Goal: Transaction & Acquisition: Purchase product/service

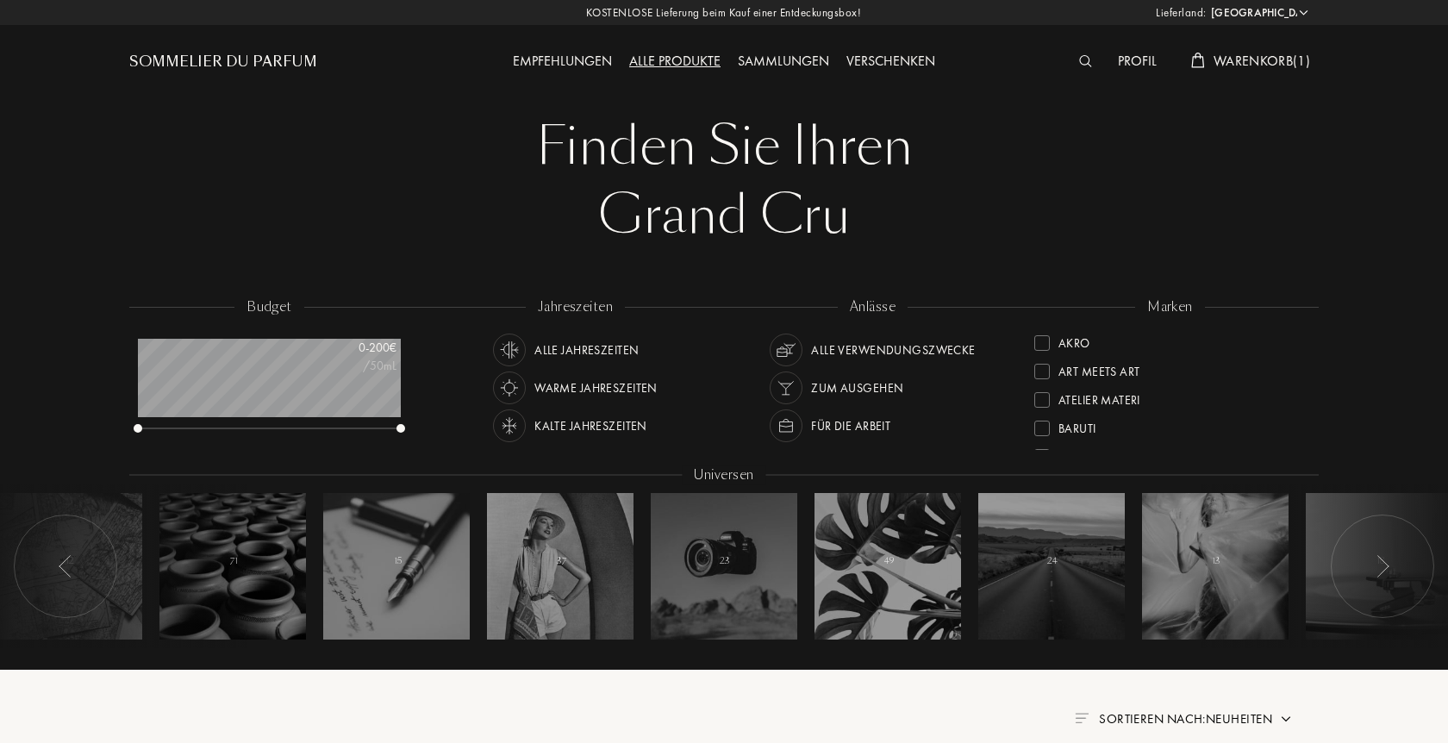
select select "DE"
click at [576, 423] on div "Kalte Jahreszeiten" at bounding box center [590, 425] width 113 height 33
click at [834, 429] on div "Für die Arbeit" at bounding box center [850, 425] width 79 height 33
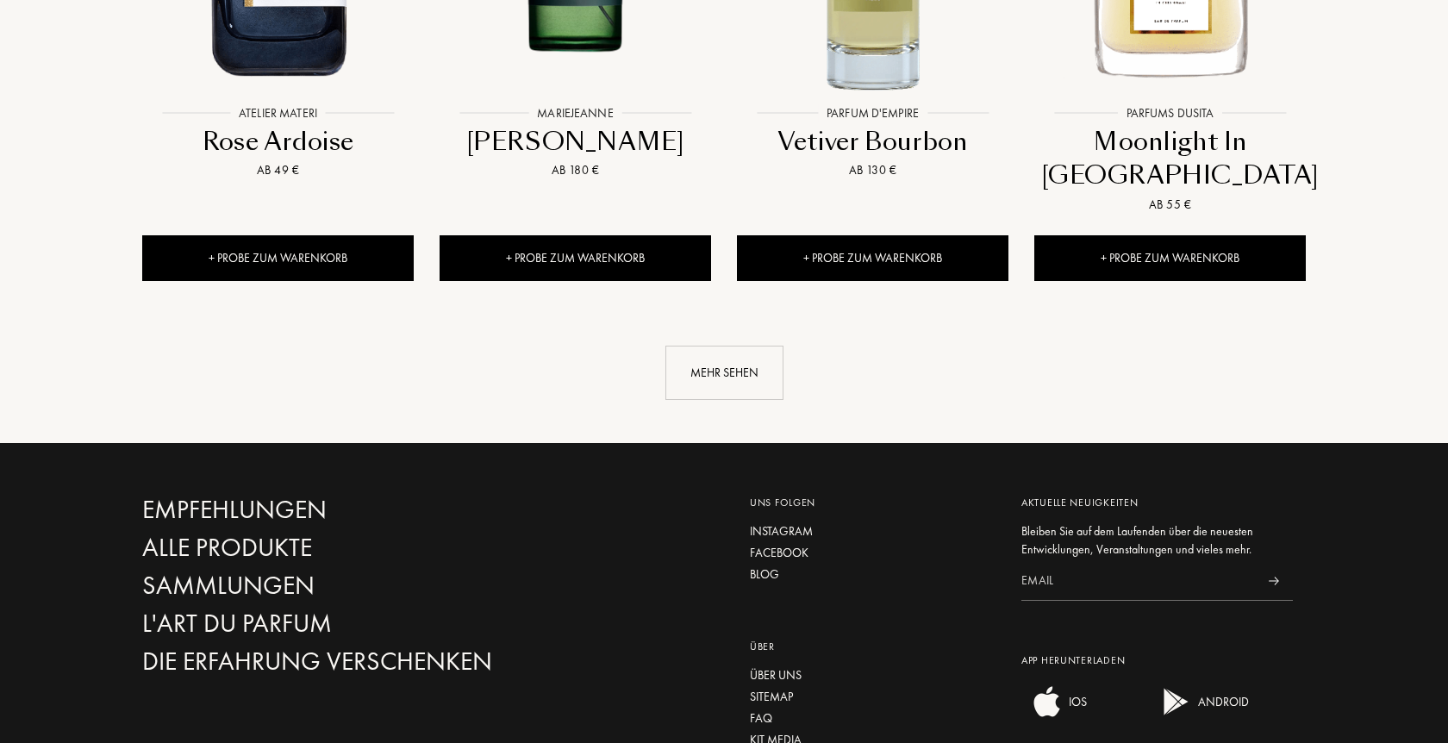
scroll to position [1934, 0]
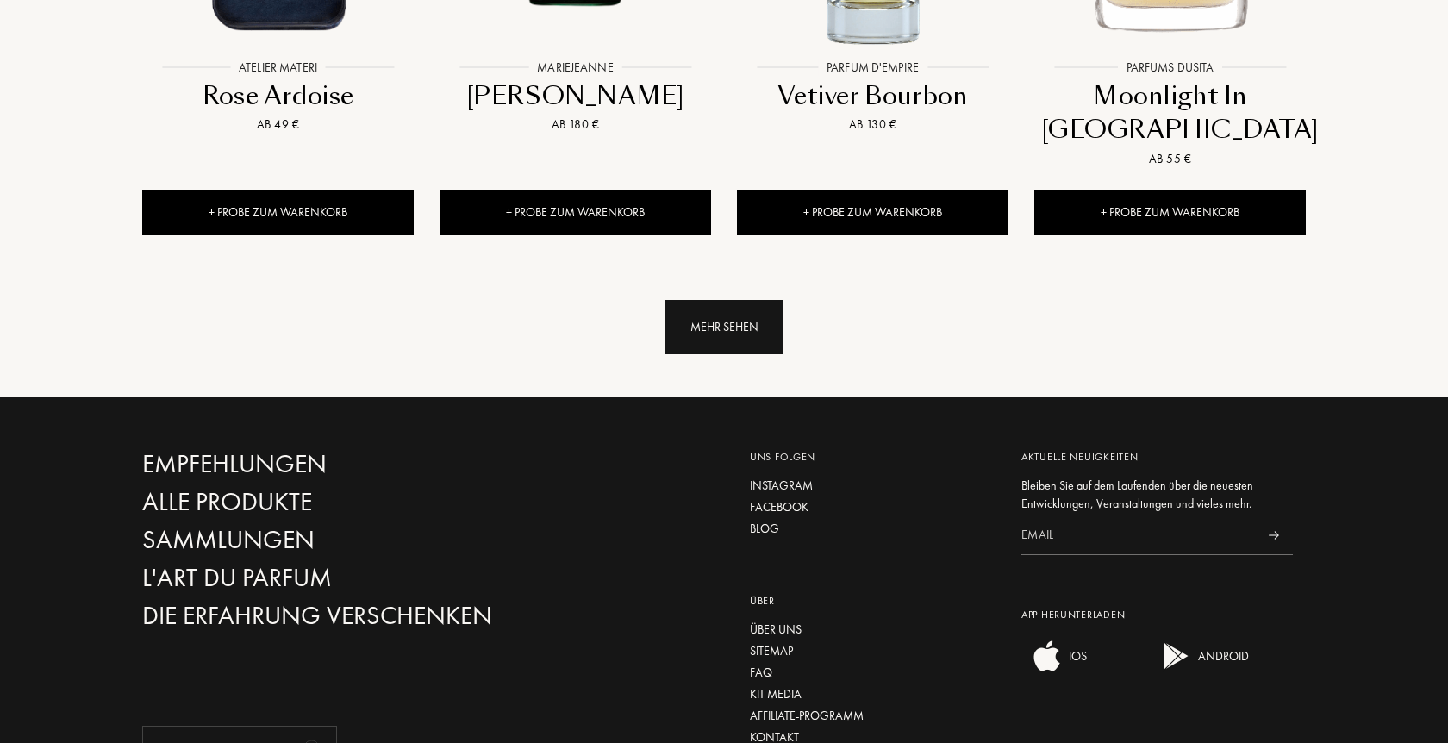
click at [728, 332] on div "Mehr sehen" at bounding box center [725, 327] width 118 height 54
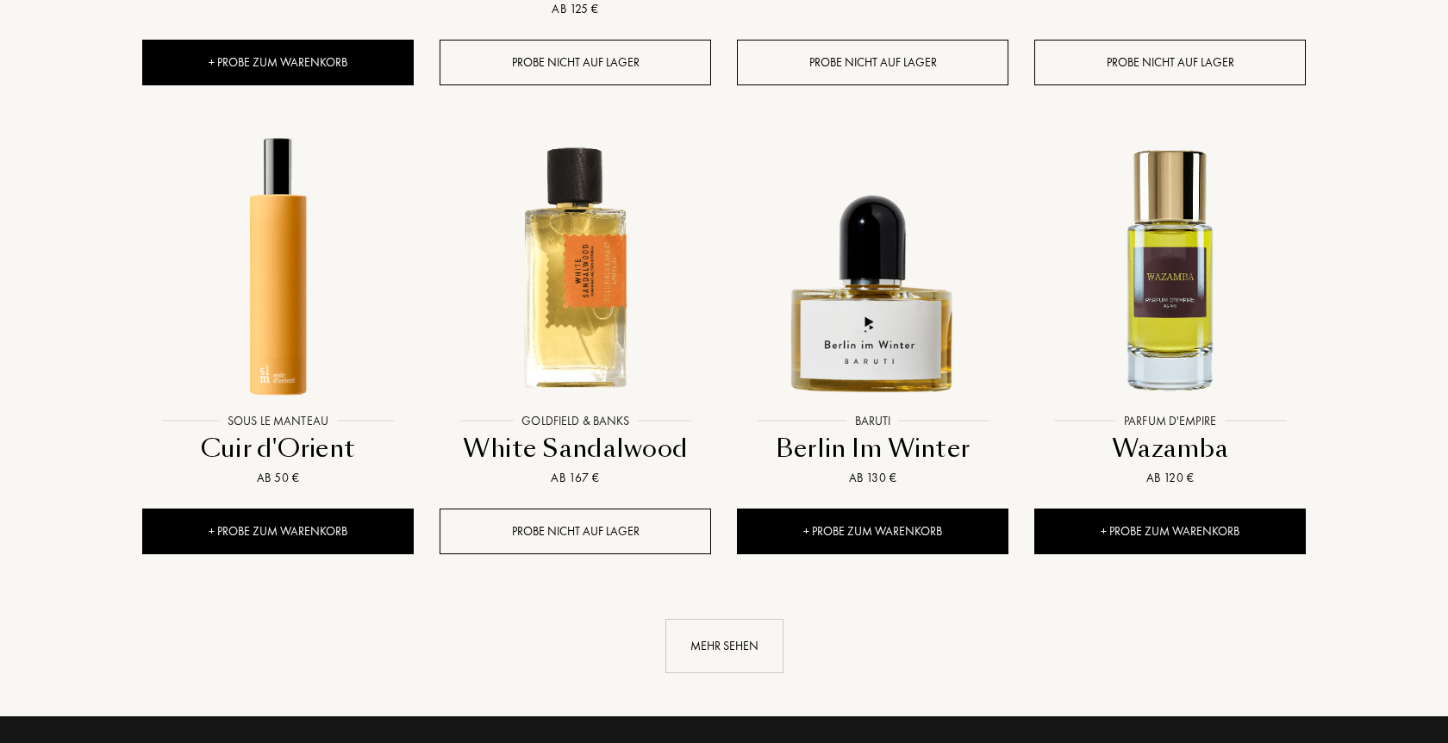
scroll to position [3253, 0]
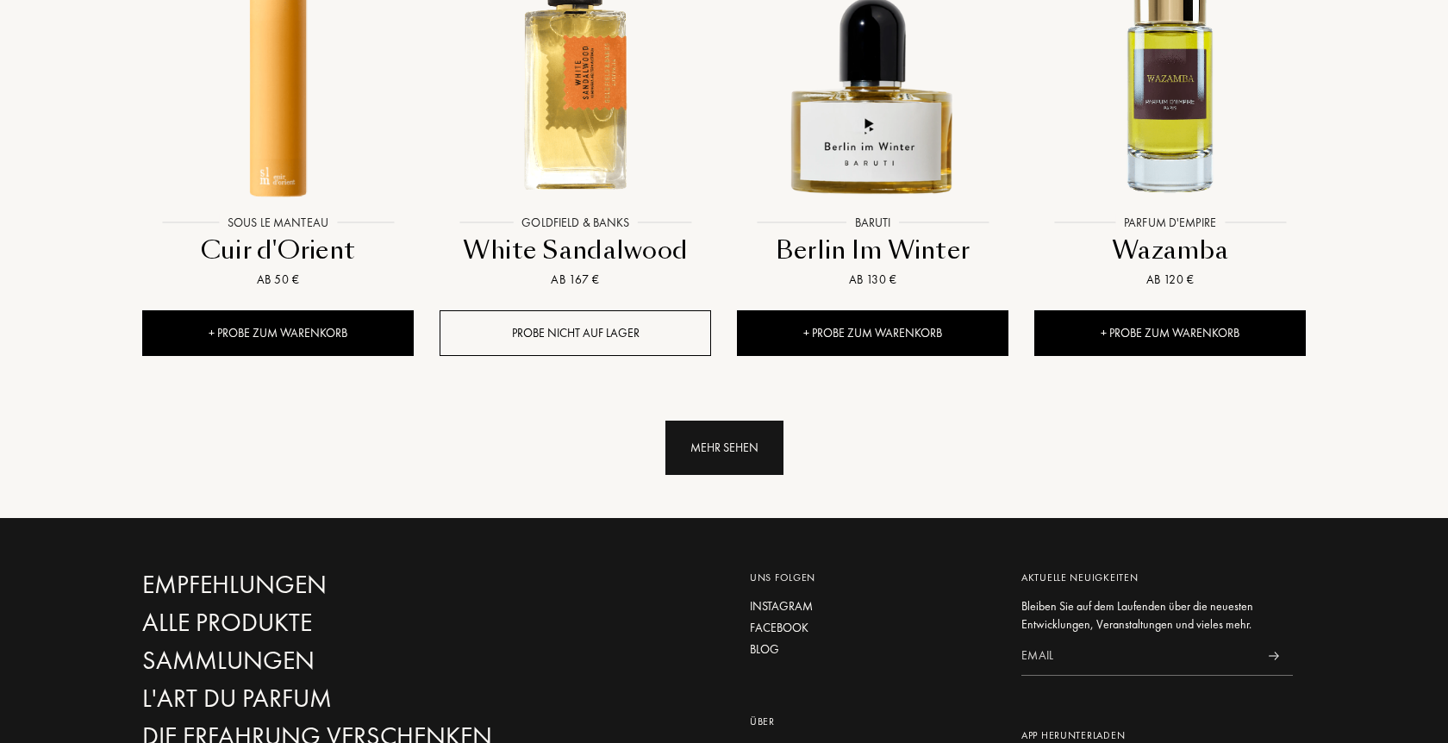
click at [734, 454] on div "Mehr sehen" at bounding box center [725, 448] width 118 height 54
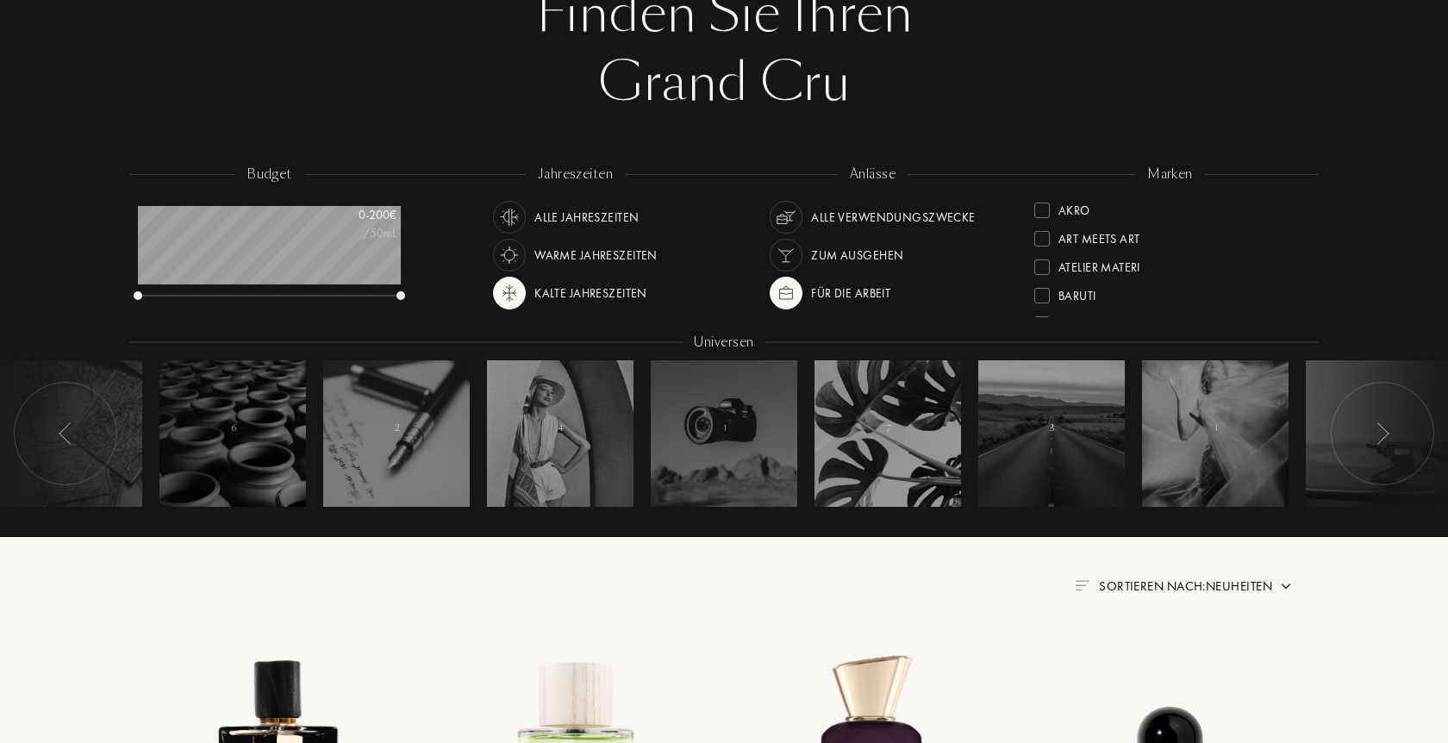
scroll to position [88, 0]
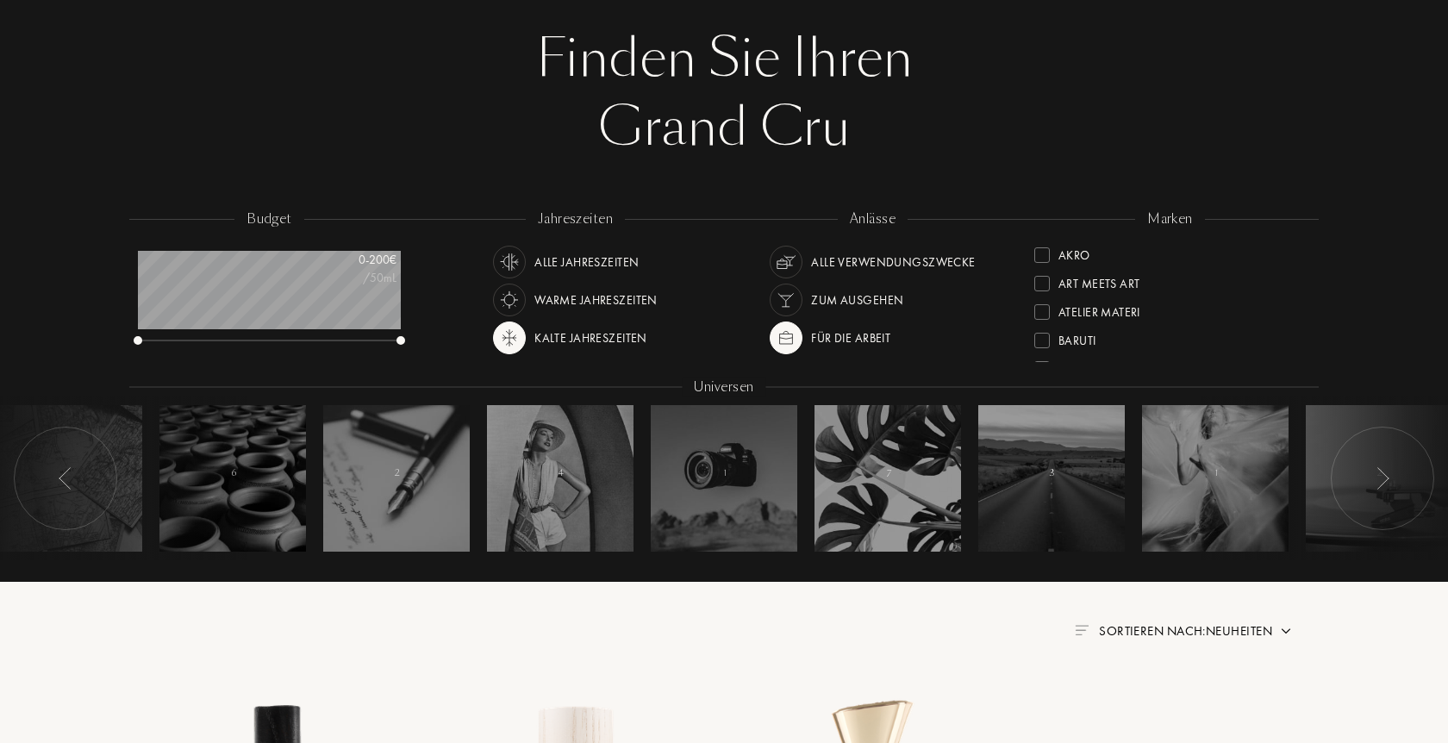
click at [510, 259] on img at bounding box center [509, 262] width 24 height 24
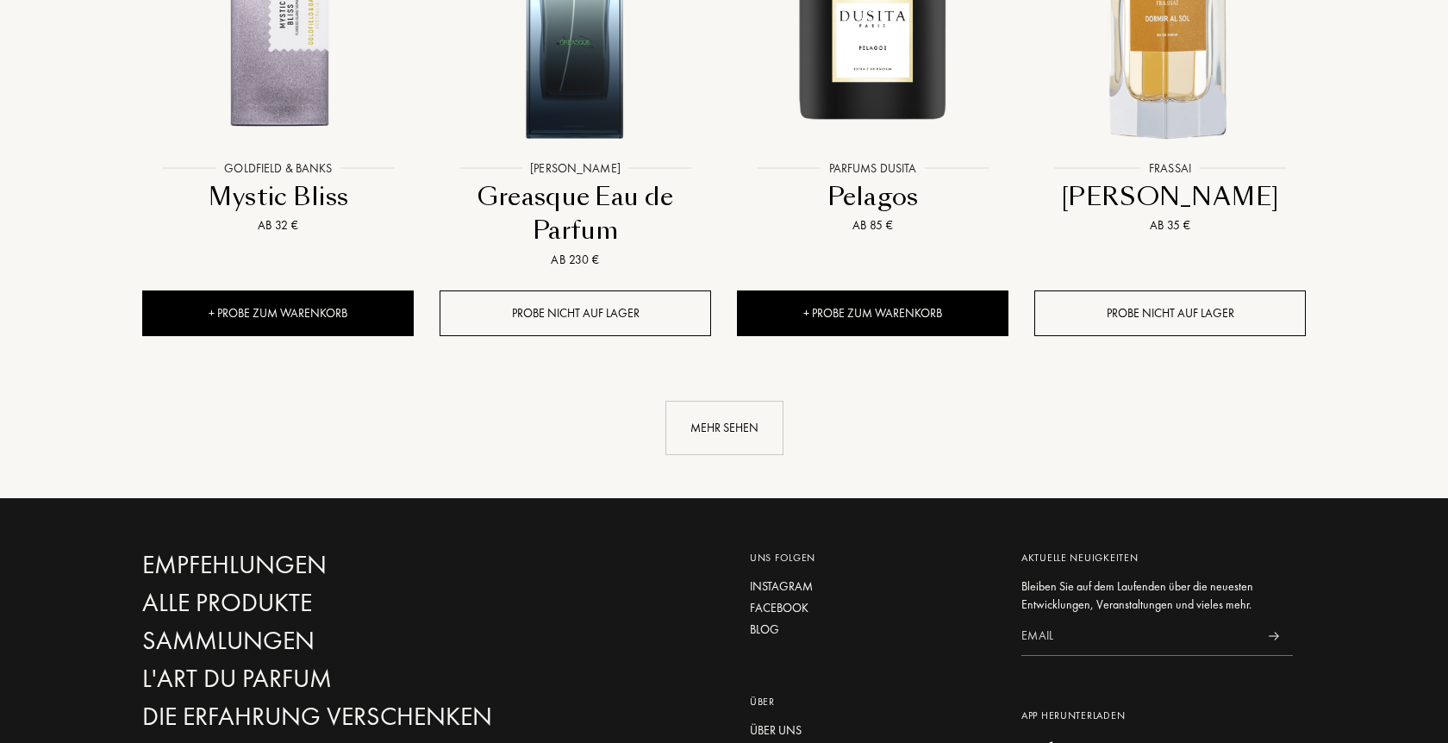
scroll to position [2022, 0]
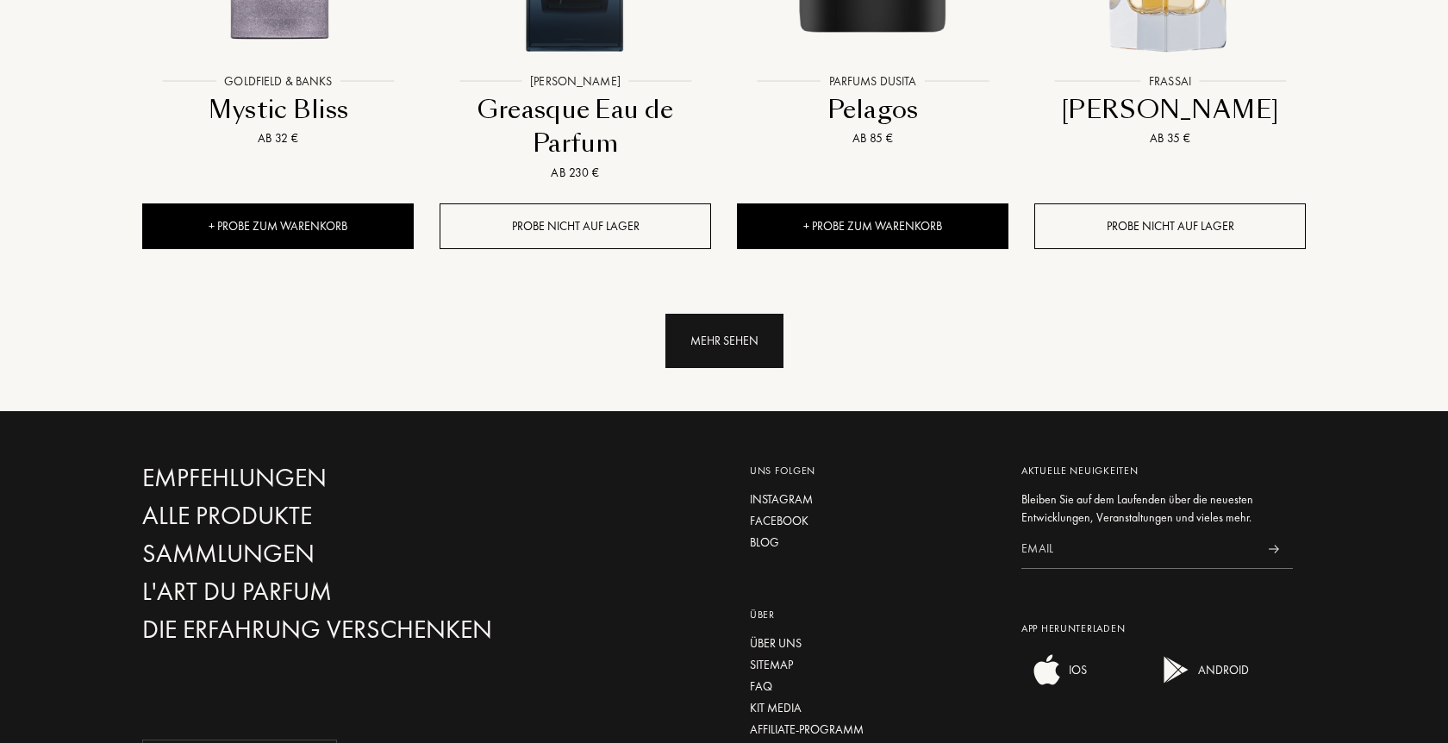
click at [686, 314] on div "Mehr sehen" at bounding box center [725, 341] width 118 height 54
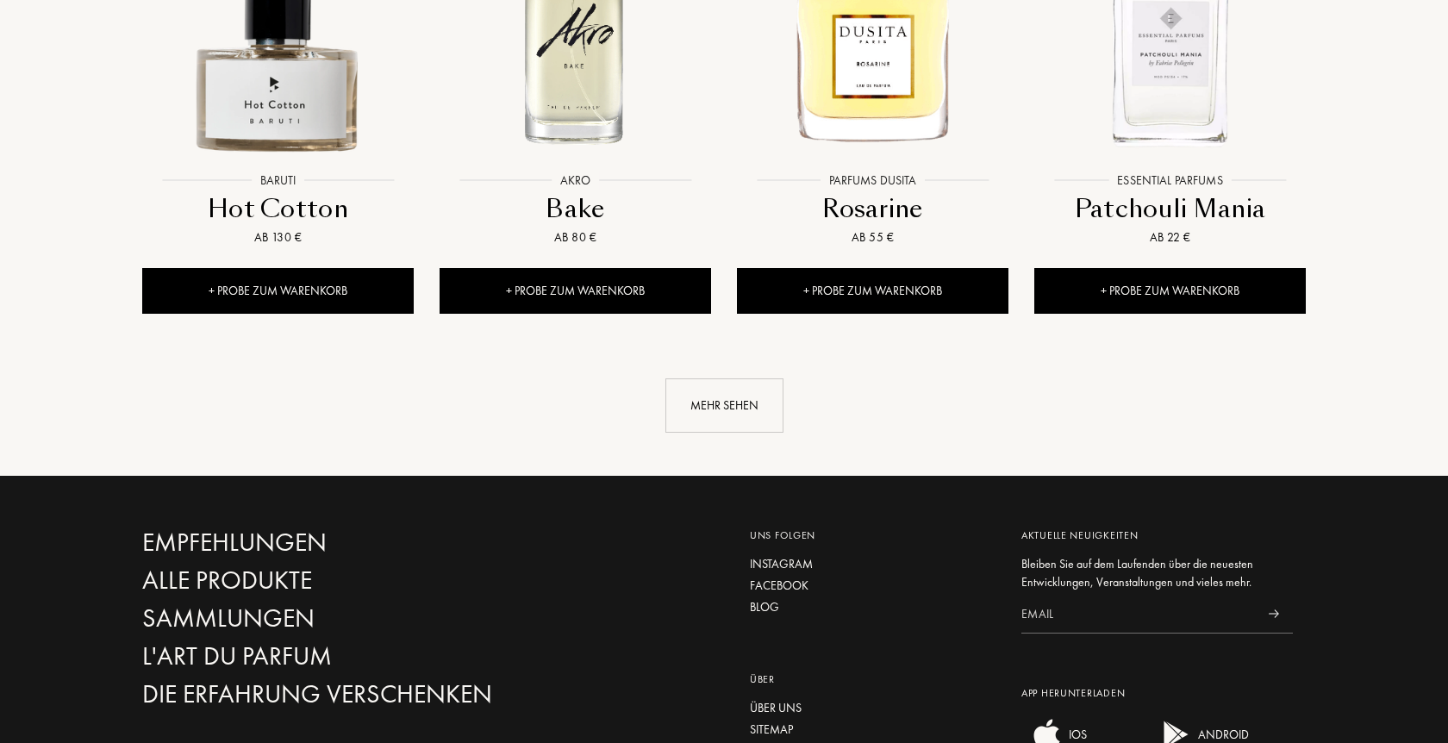
scroll to position [3429, 0]
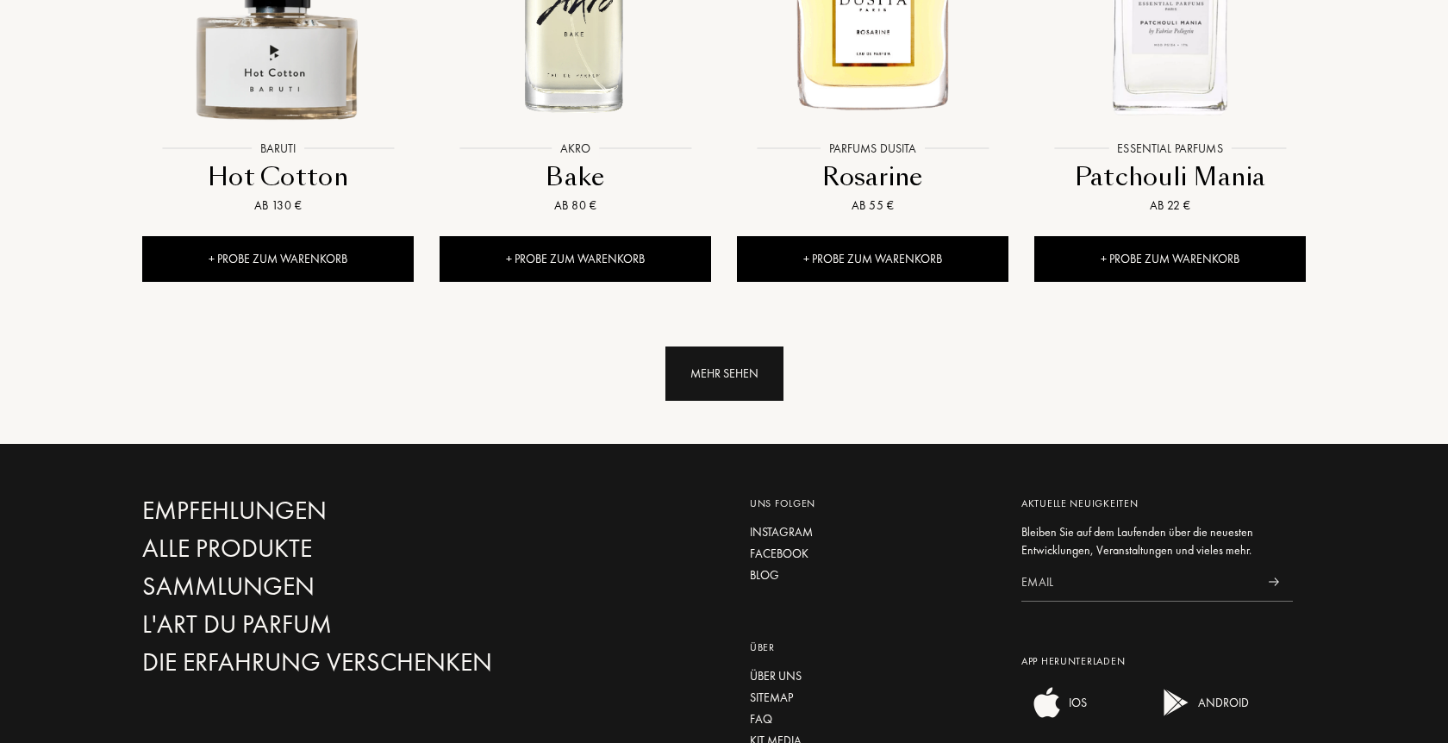
click at [713, 347] on div "Mehr sehen" at bounding box center [725, 374] width 118 height 54
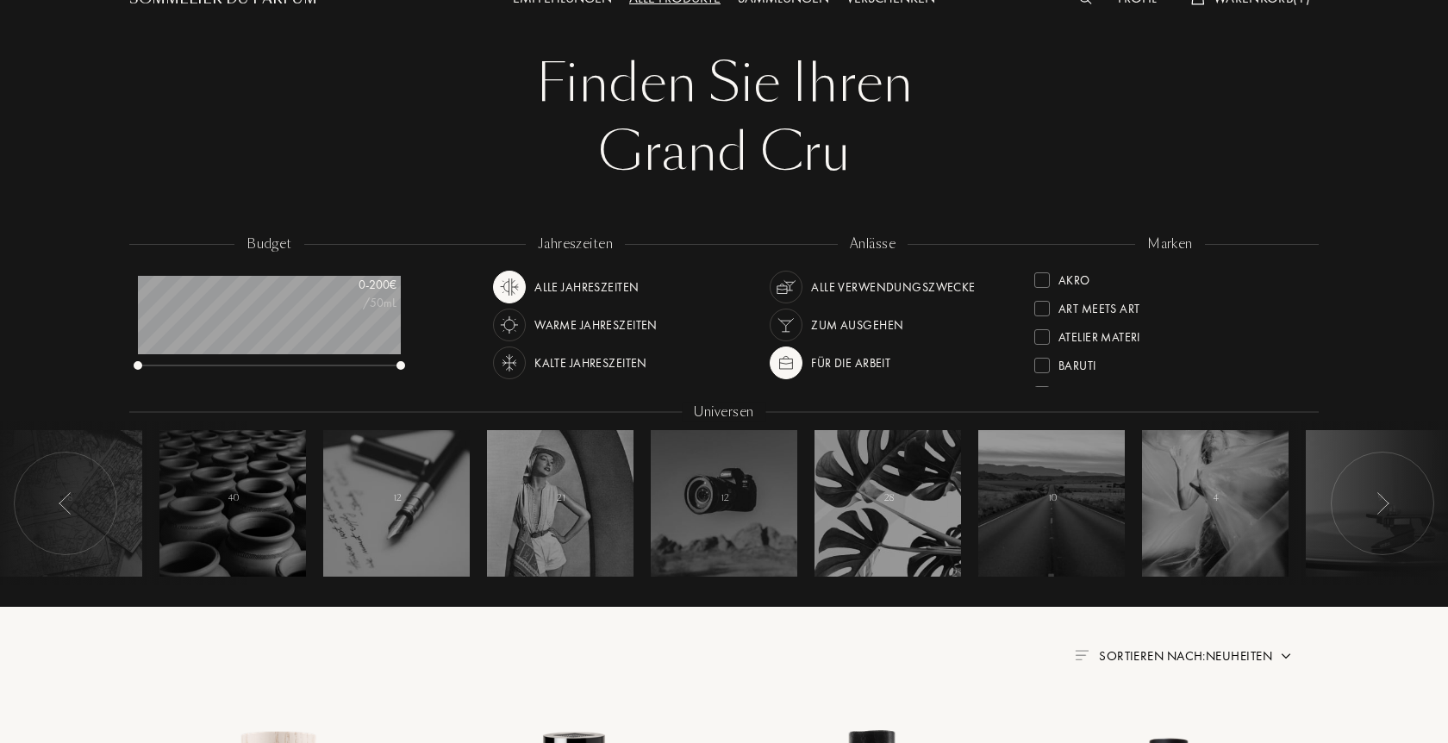
scroll to position [0, 0]
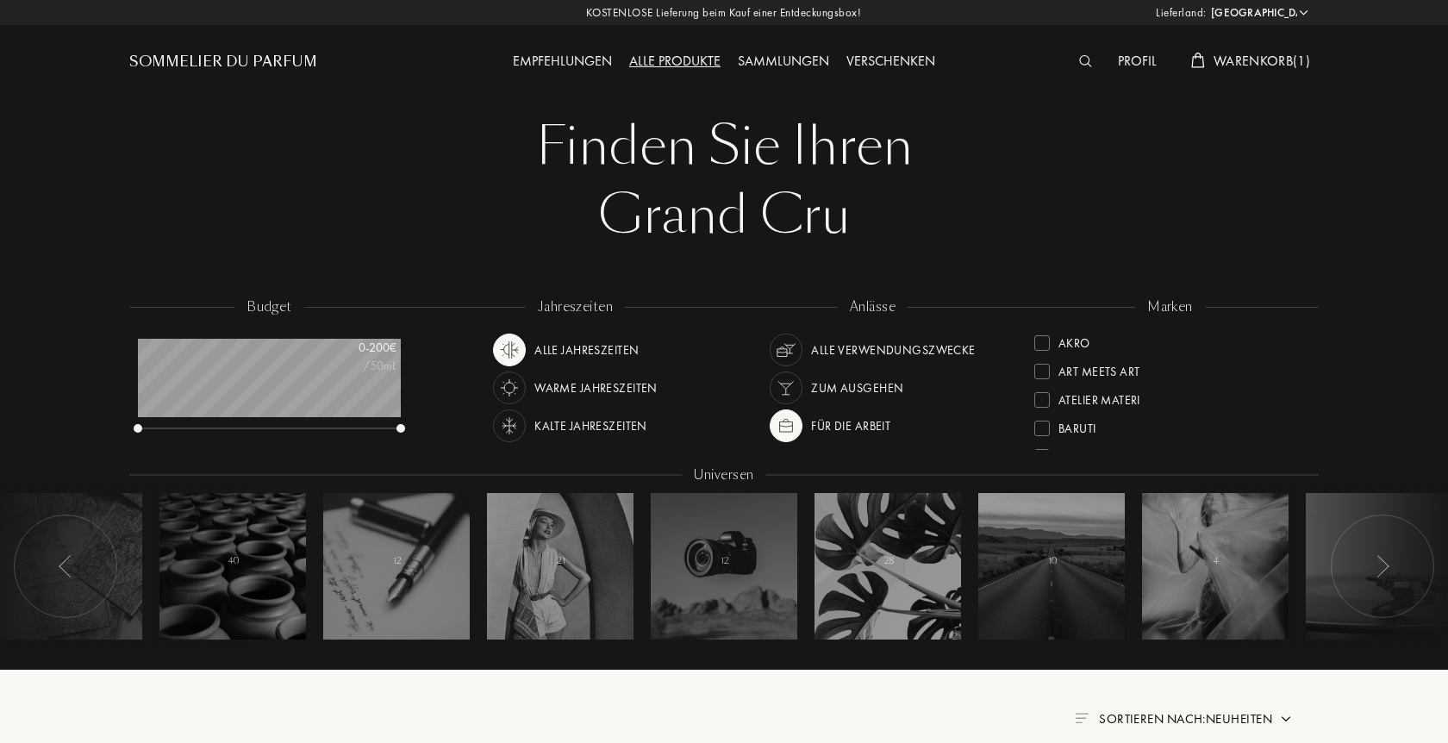
click at [553, 59] on div "Empfehlungen" at bounding box center [562, 62] width 116 height 22
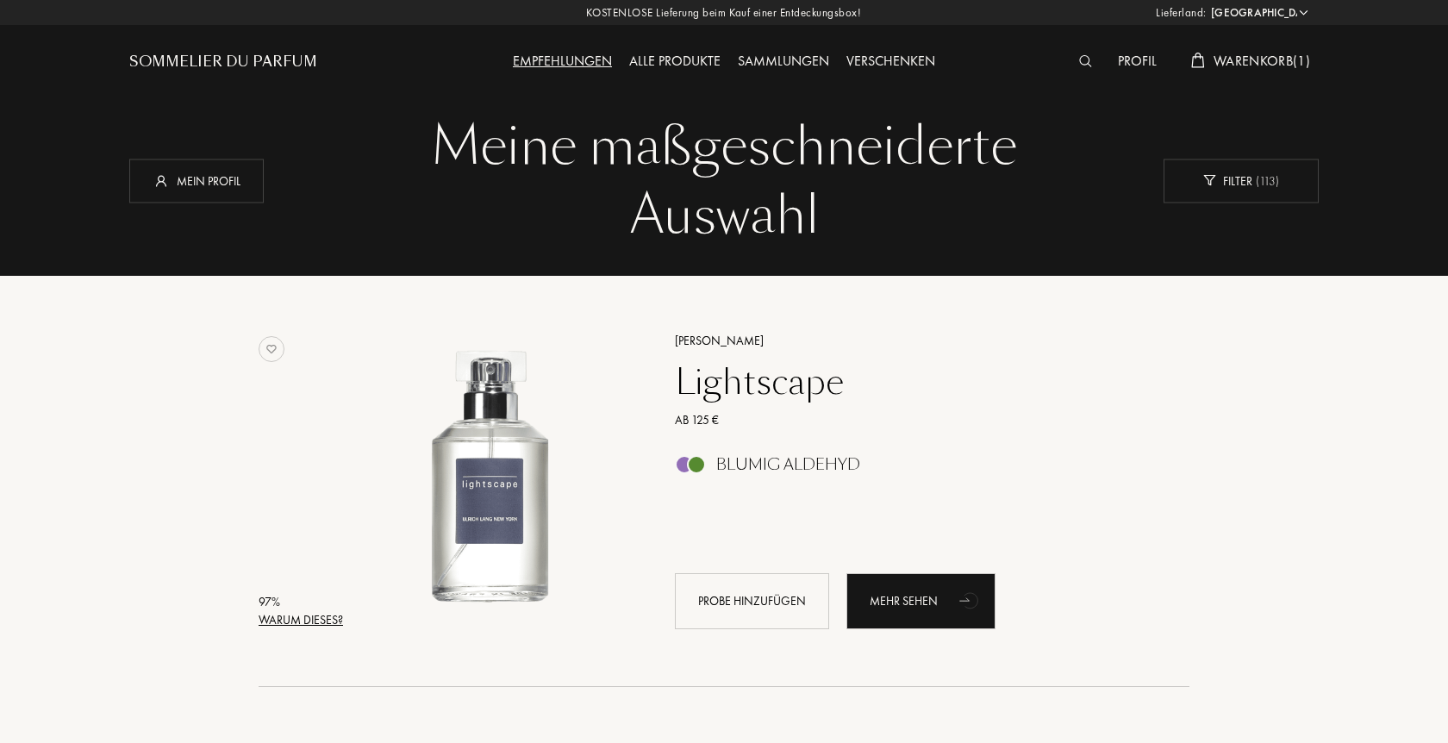
select select "DE"
click at [195, 182] on div "Mein Profil" at bounding box center [196, 181] width 134 height 44
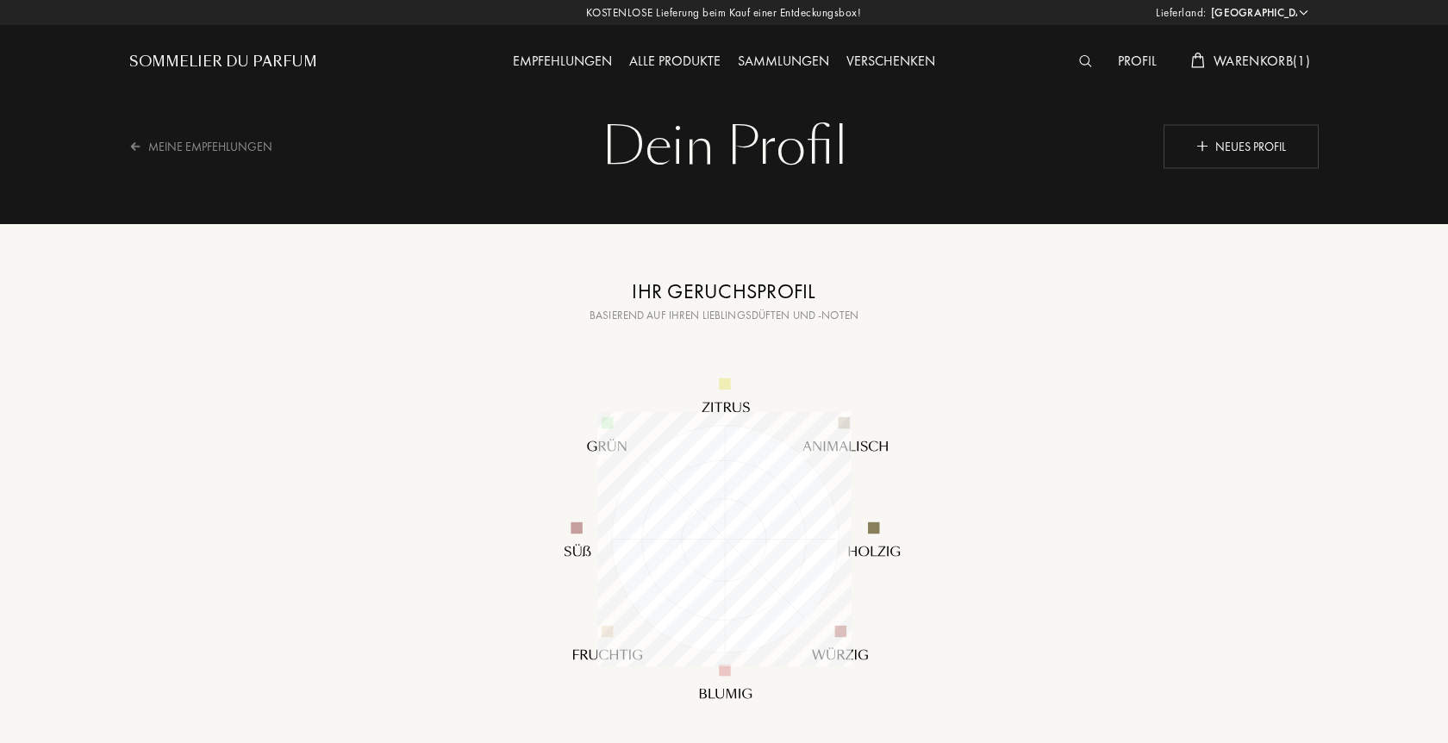
select select "DE"
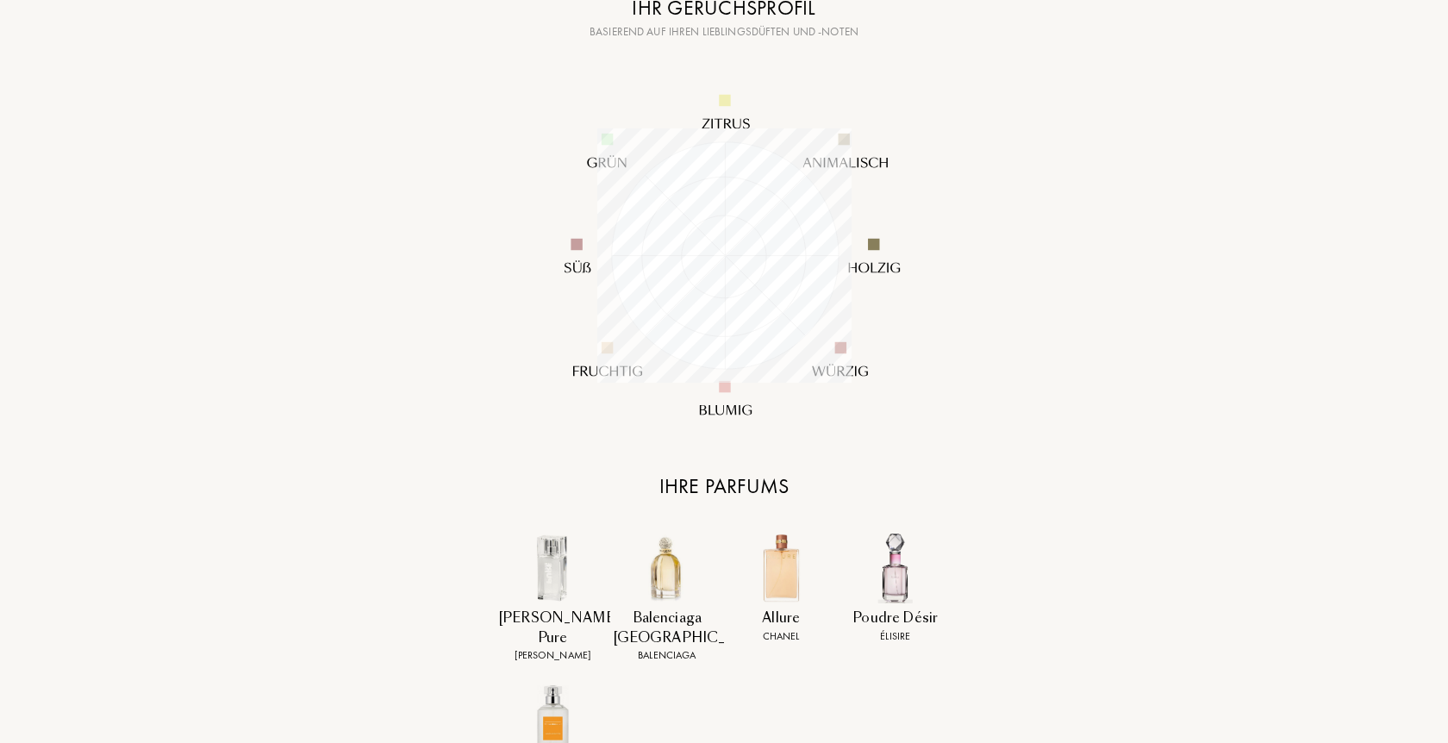
scroll to position [528, 0]
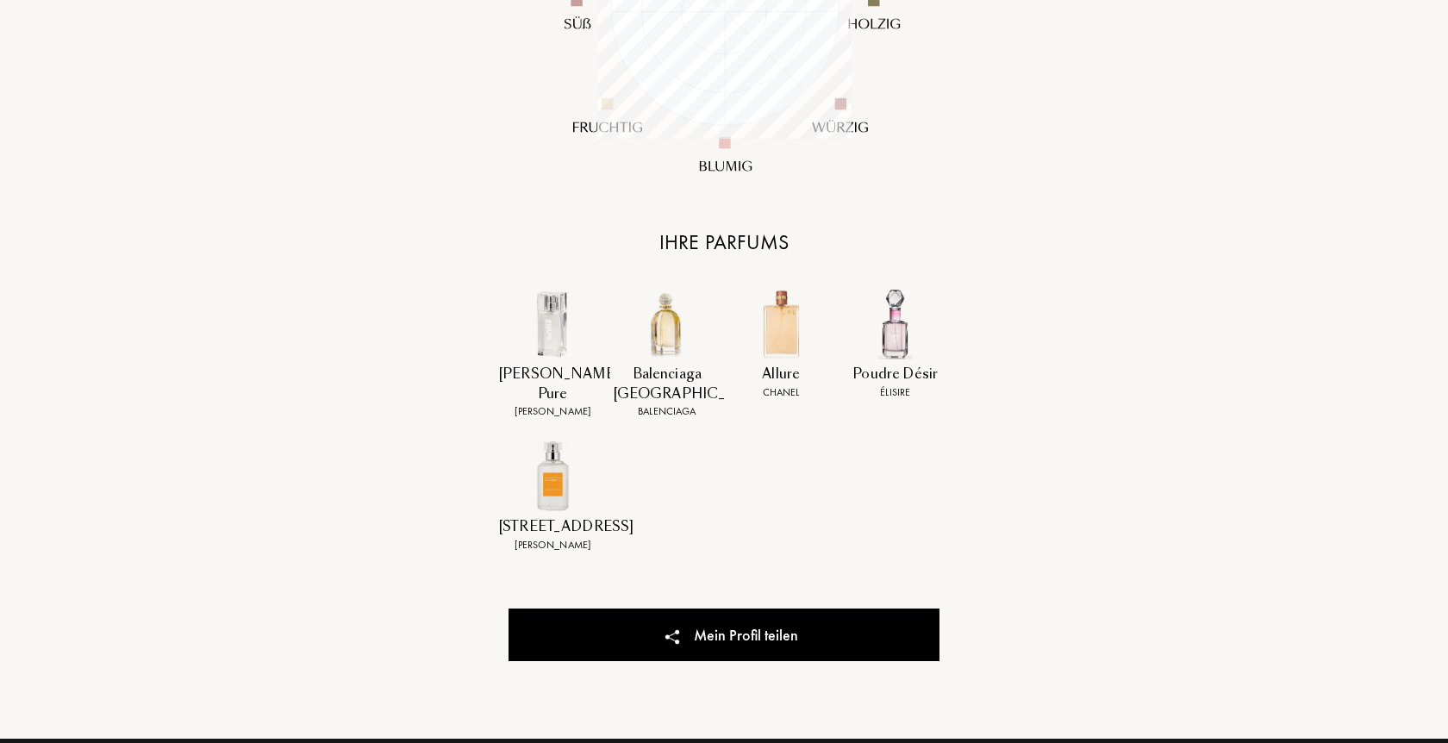
click at [1212, 432] on div "Dein Profil Dein Profil Neues Profil Meine Empfehlungen Kopiert! Ihr Geruchspro…" at bounding box center [723, 105] width 1241 height 1266
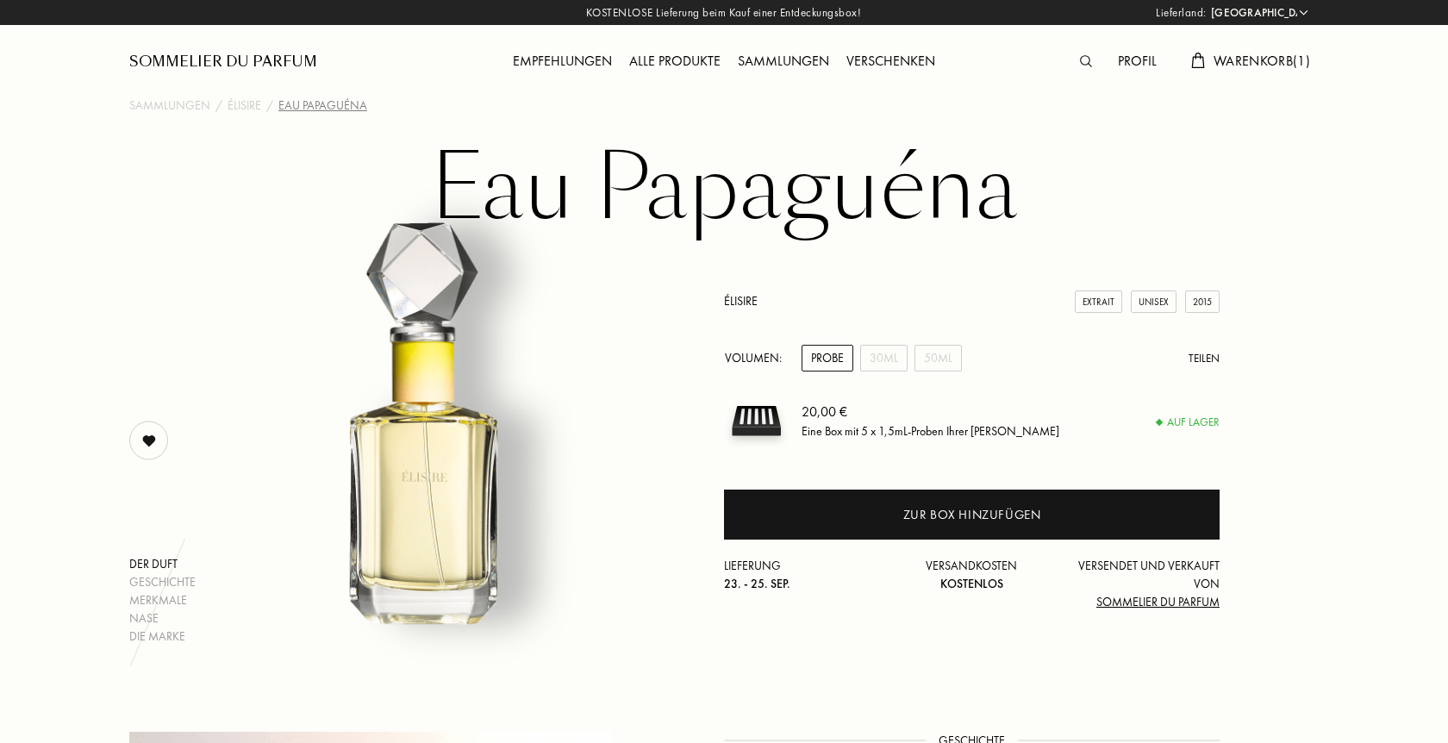
select select "DE"
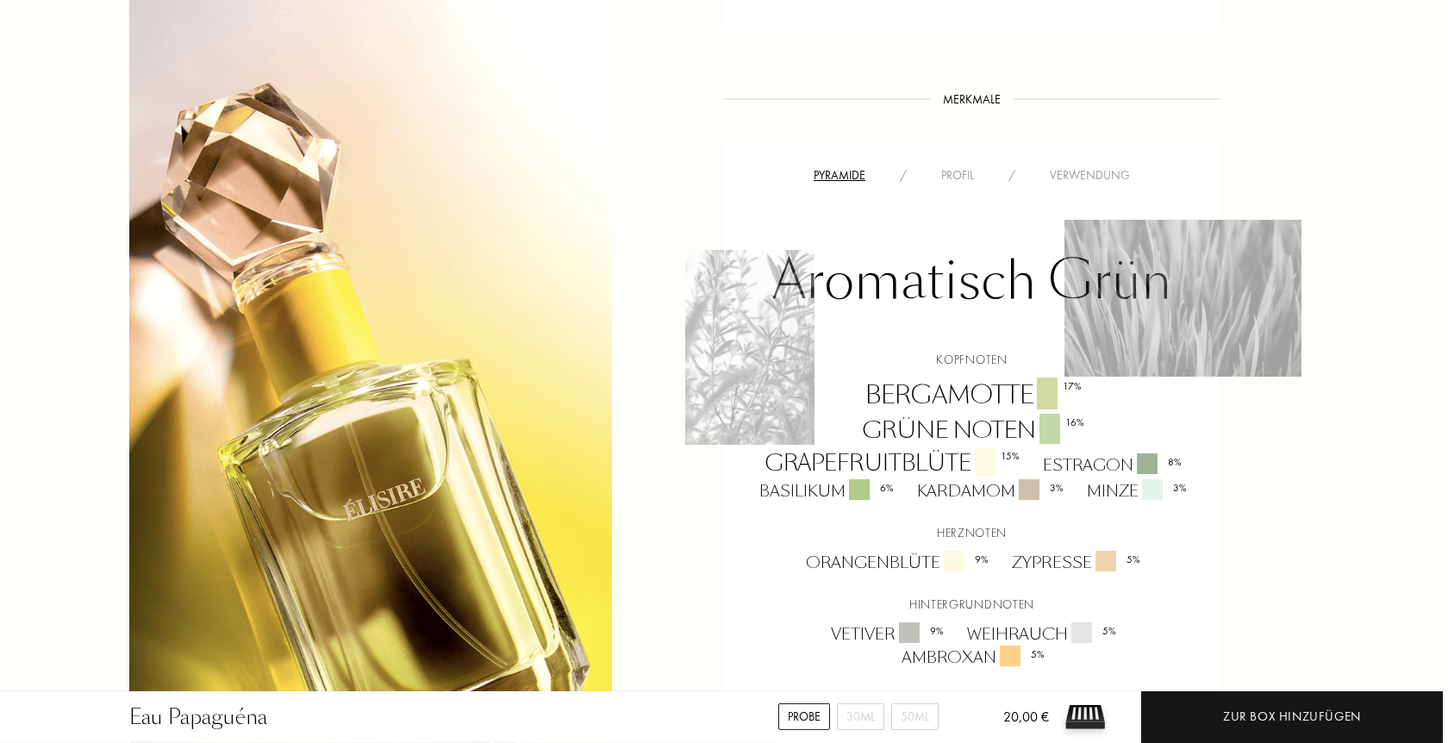
scroll to position [1055, 0]
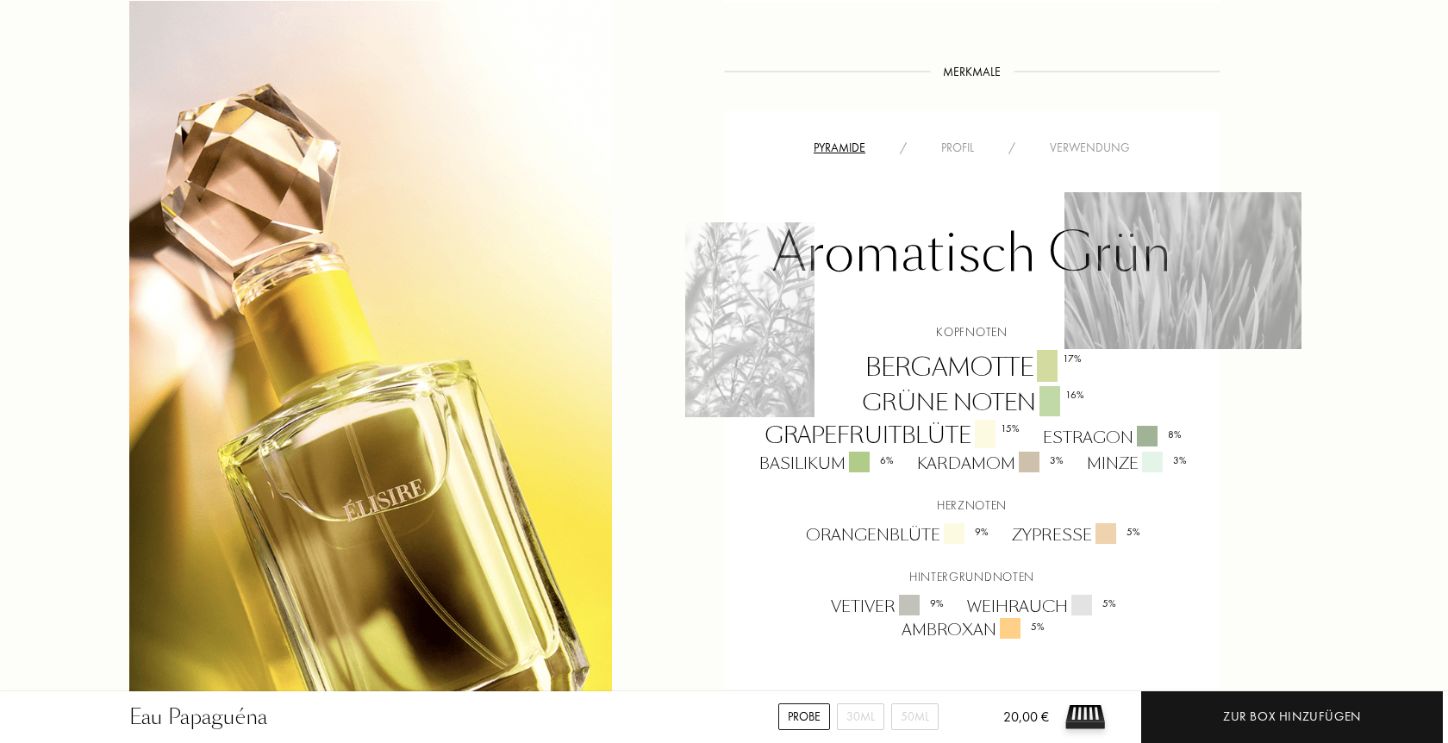
click at [966, 139] on div "Profil" at bounding box center [957, 148] width 67 height 18
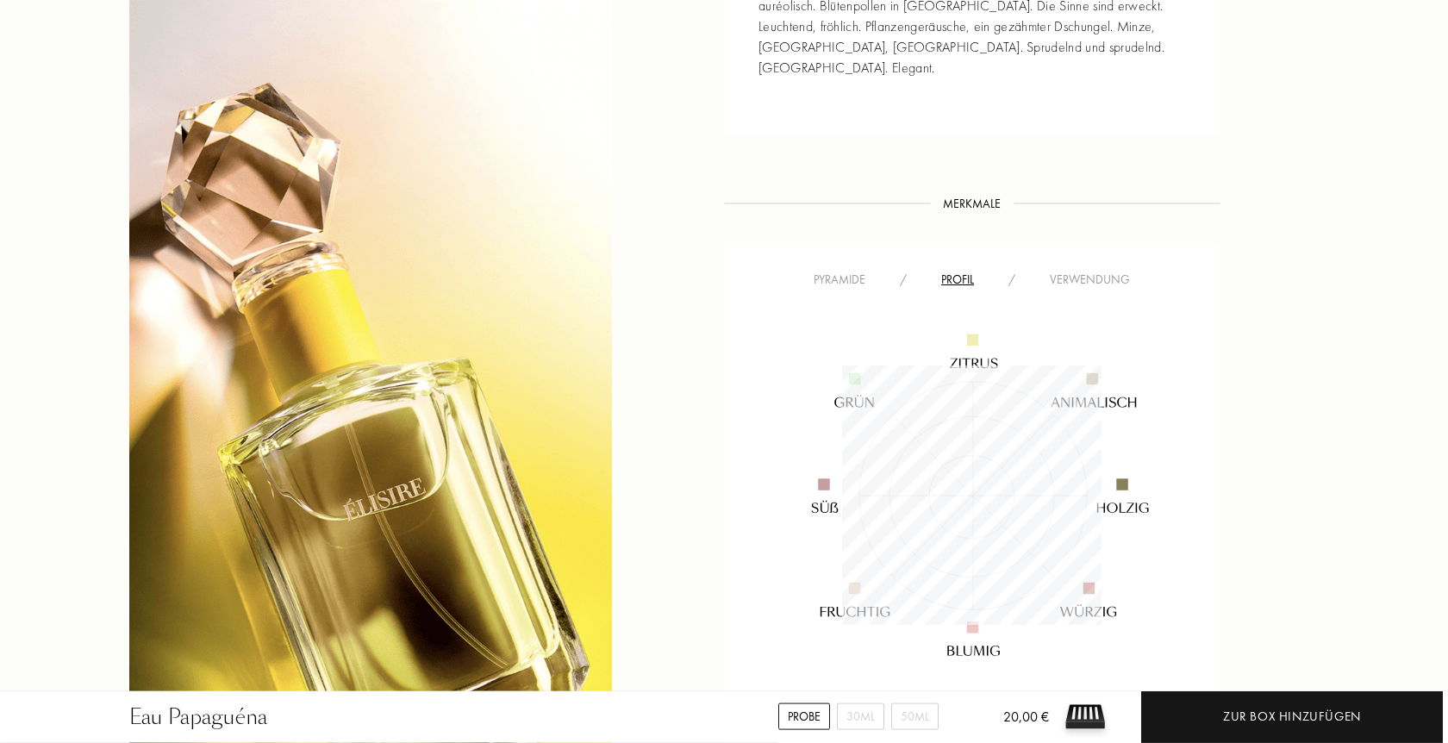
scroll to position [967, 0]
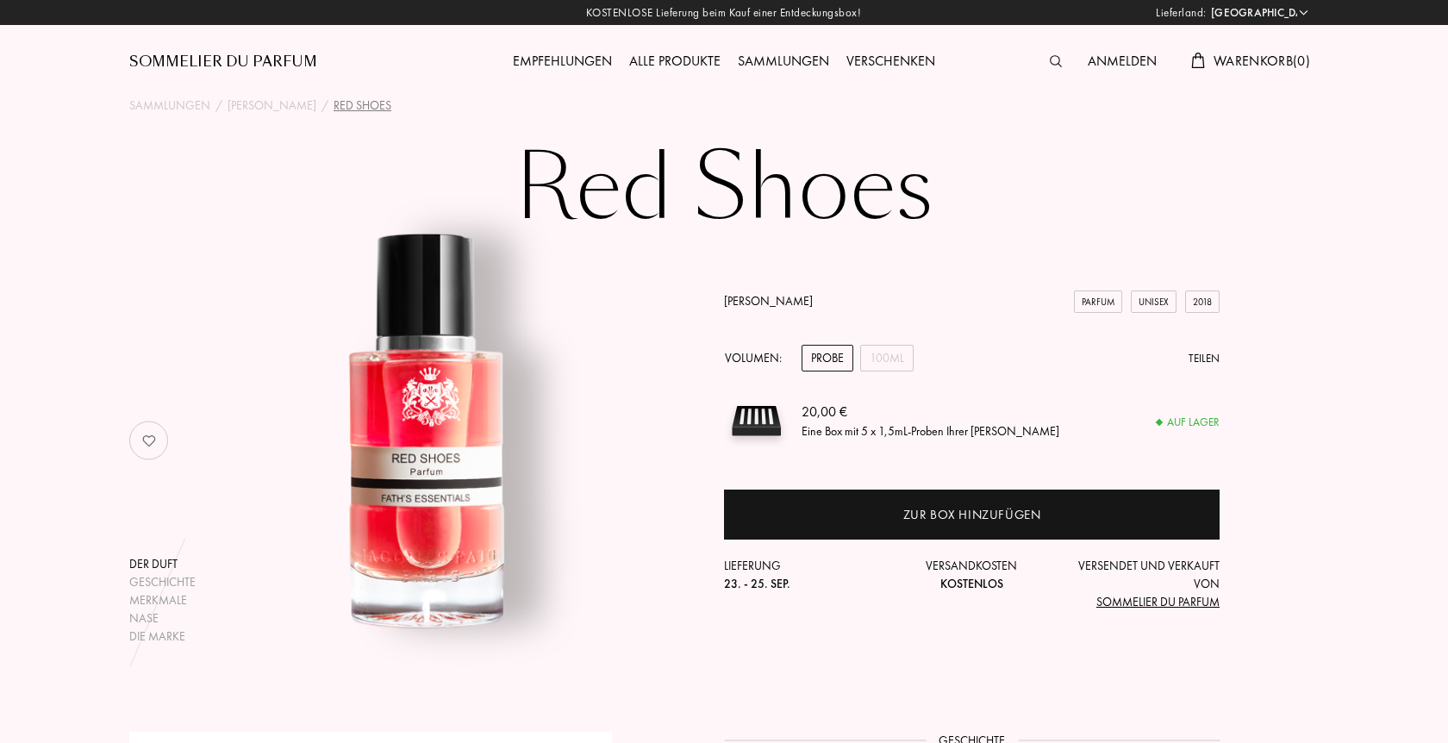
select select "DE"
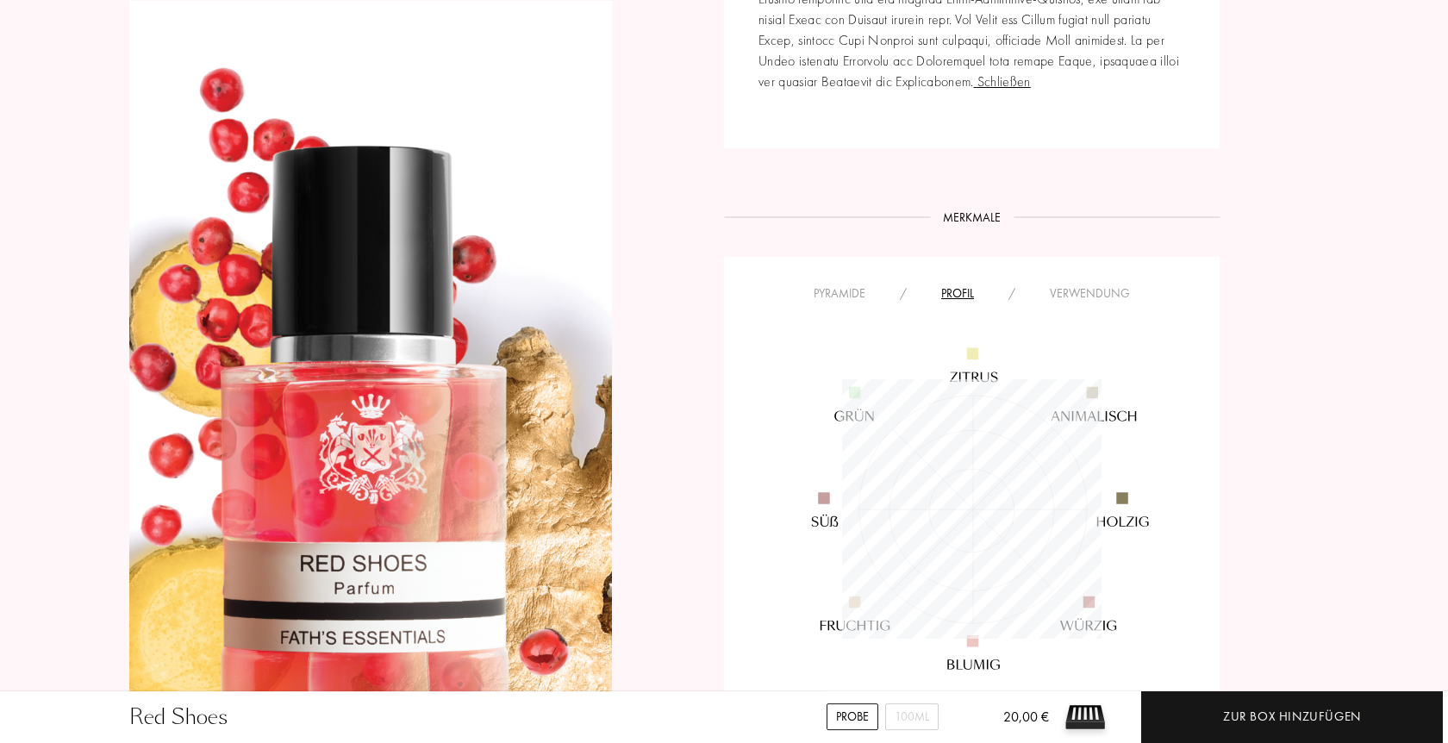
scroll to position [1231, 0]
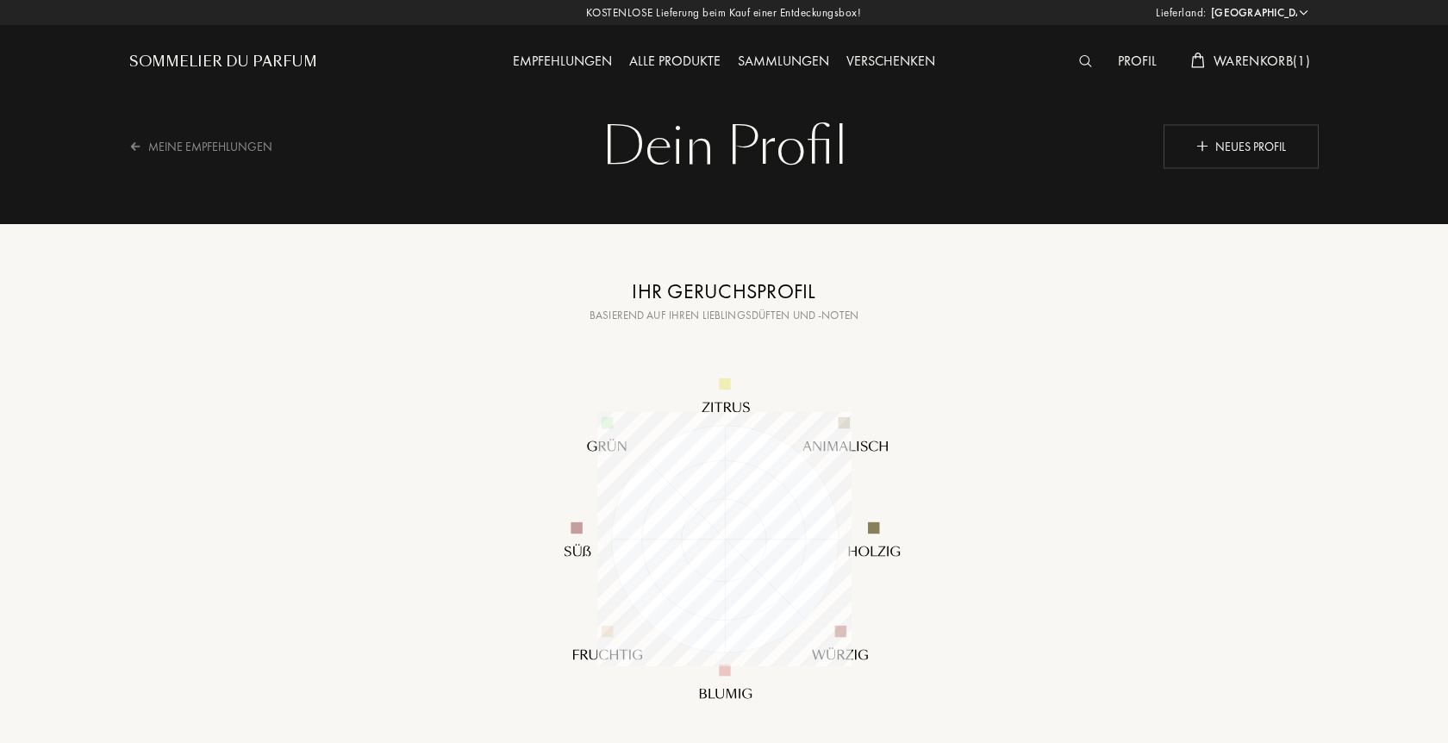
select select "DE"
click at [1132, 60] on div "Profil" at bounding box center [1137, 62] width 56 height 22
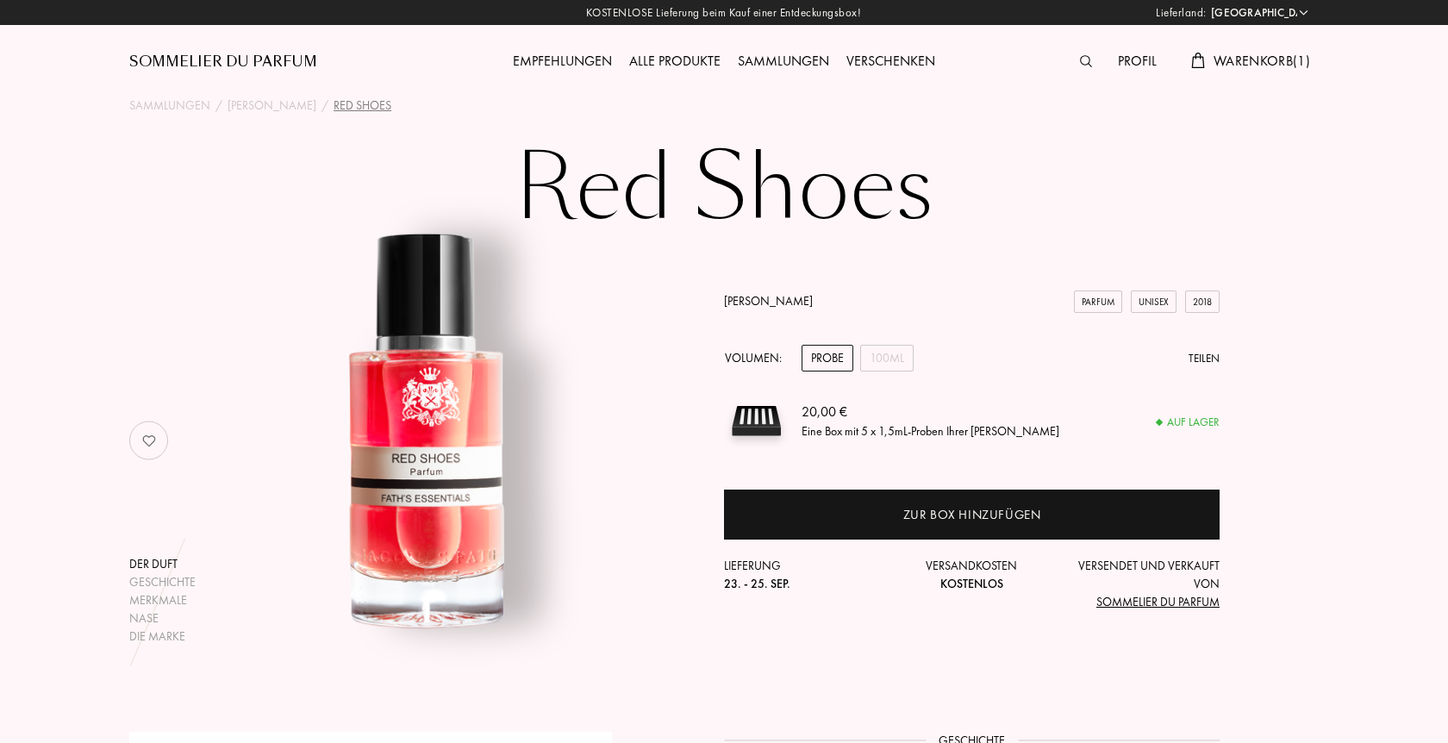
select select "DE"
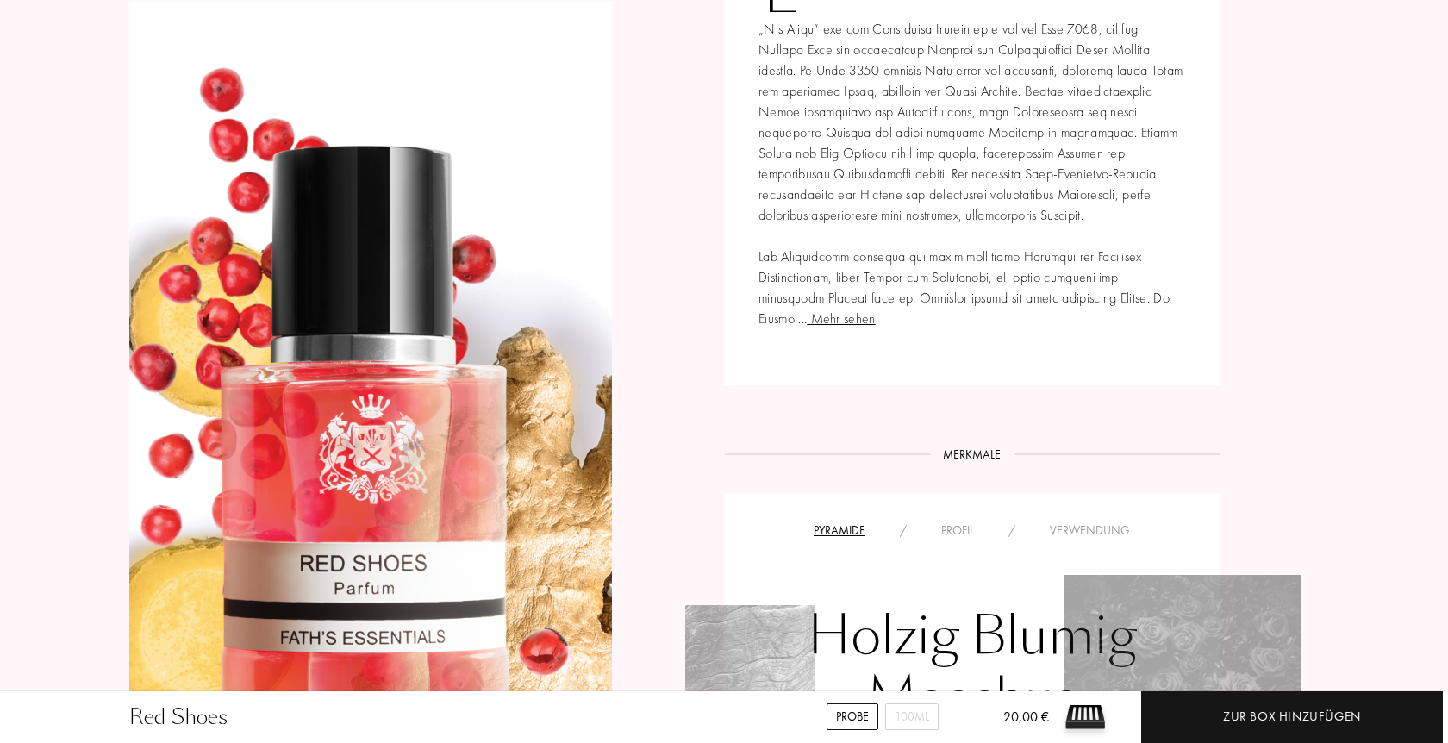
scroll to position [1319, 0]
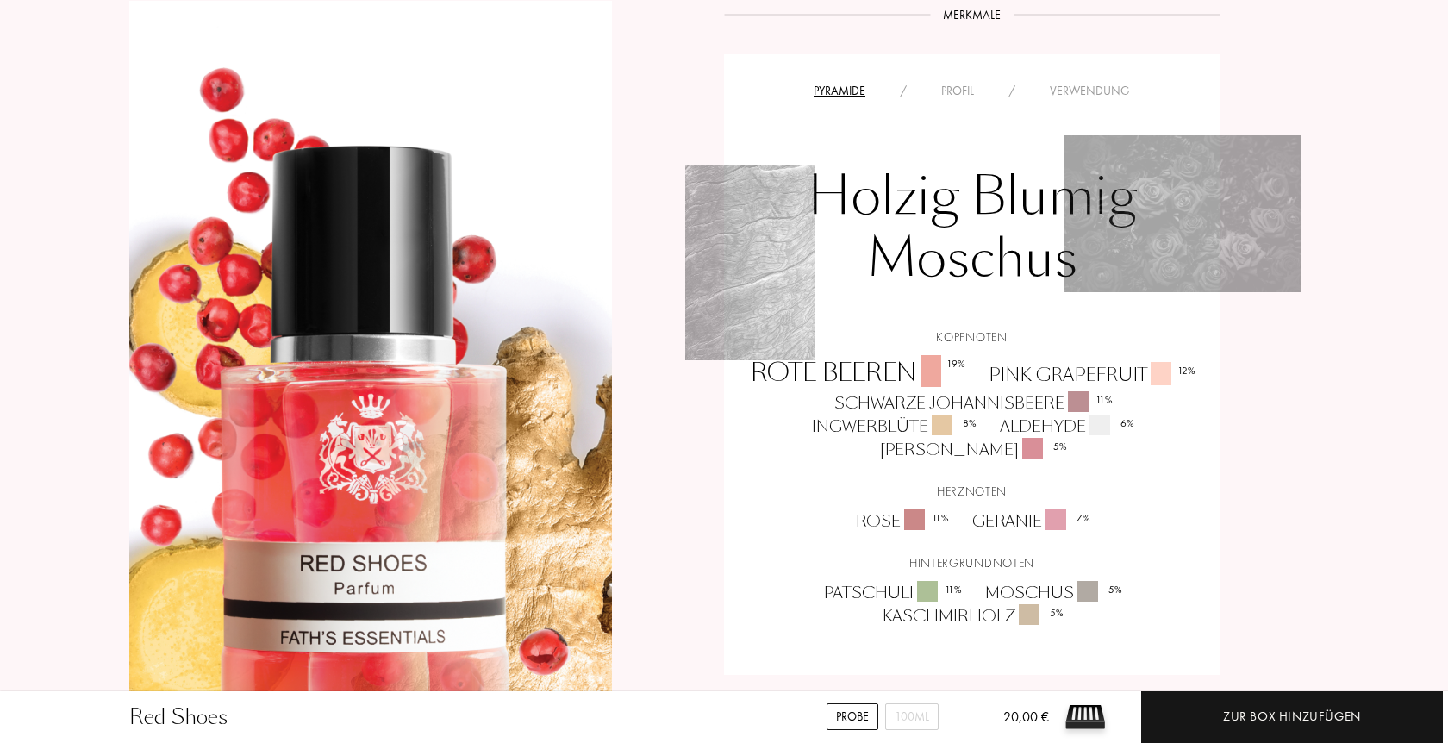
click at [966, 86] on div "Profil" at bounding box center [957, 91] width 67 height 18
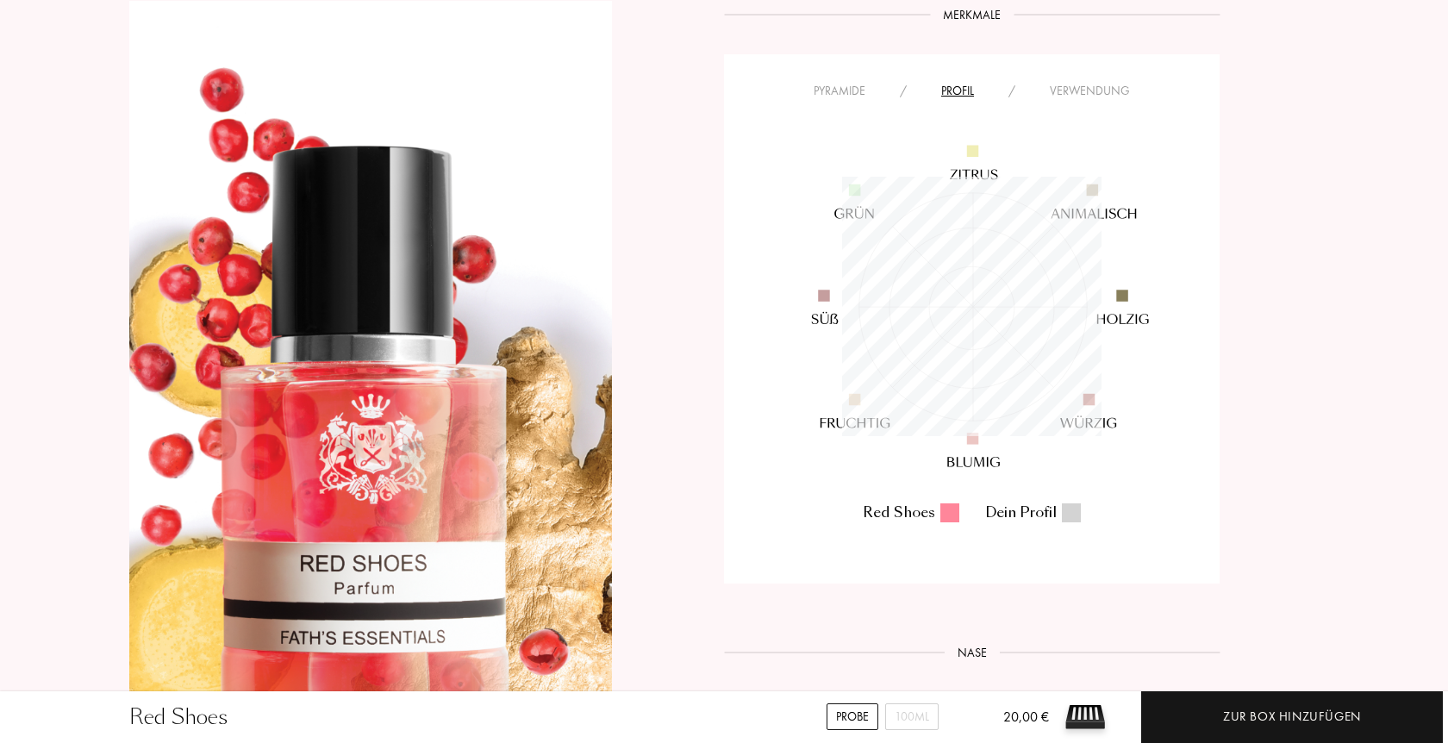
scroll to position [259, 259]
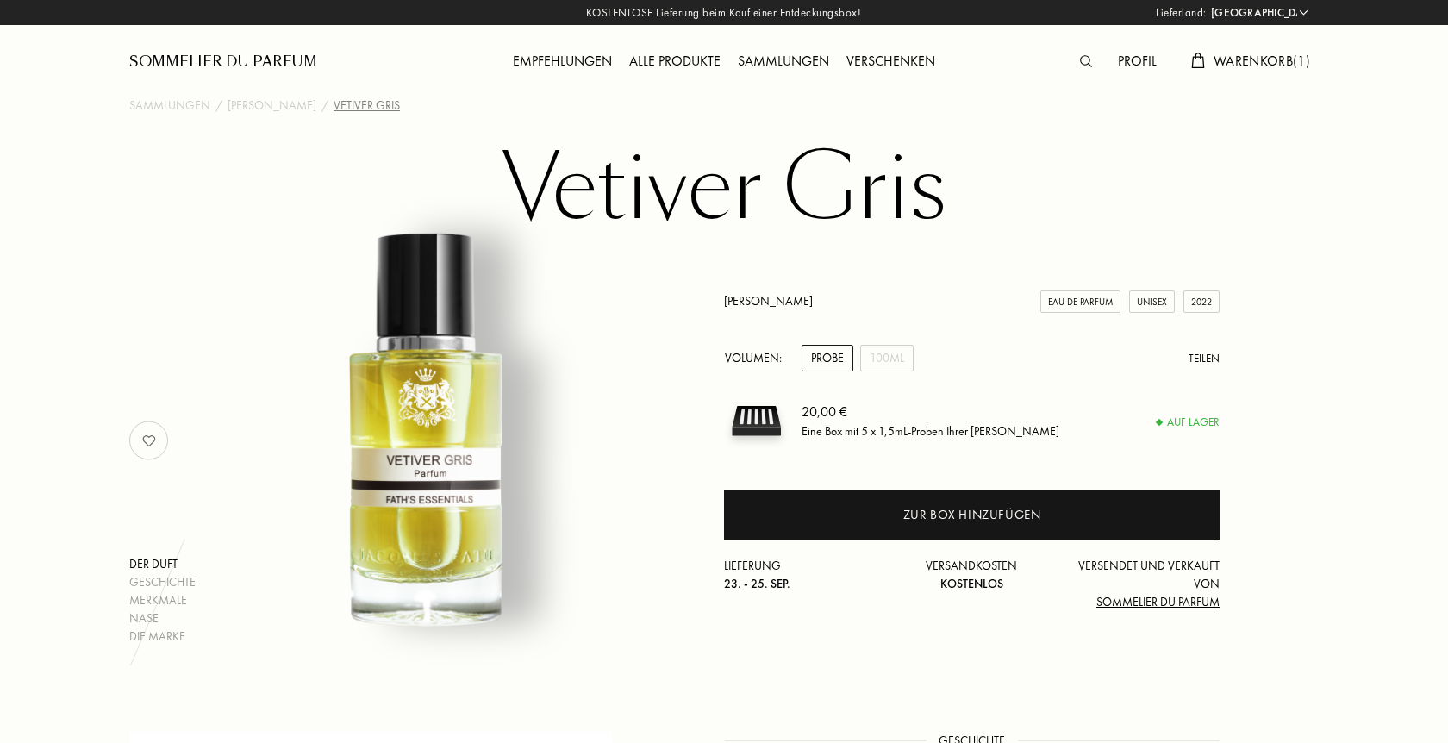
select select "DE"
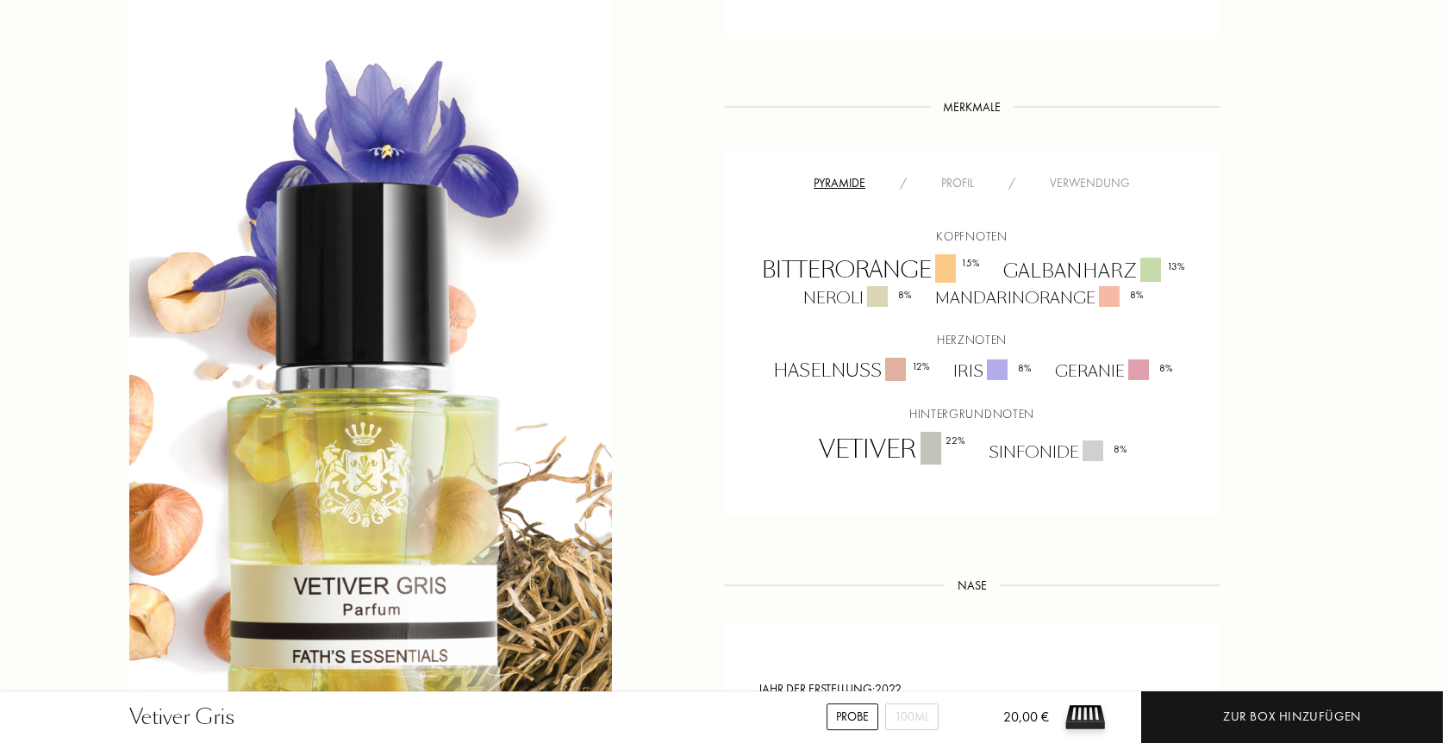
scroll to position [1231, 0]
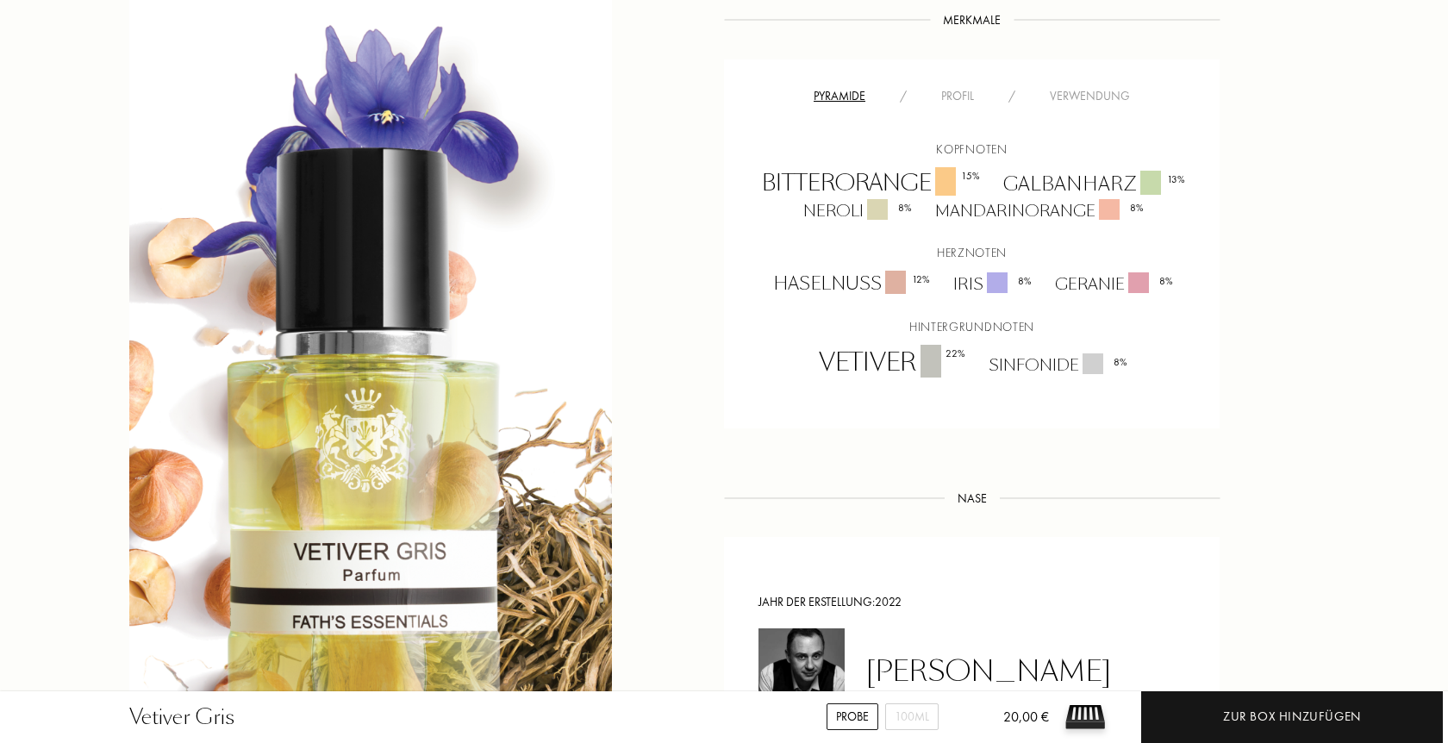
click at [957, 92] on div "Profil" at bounding box center [957, 96] width 67 height 18
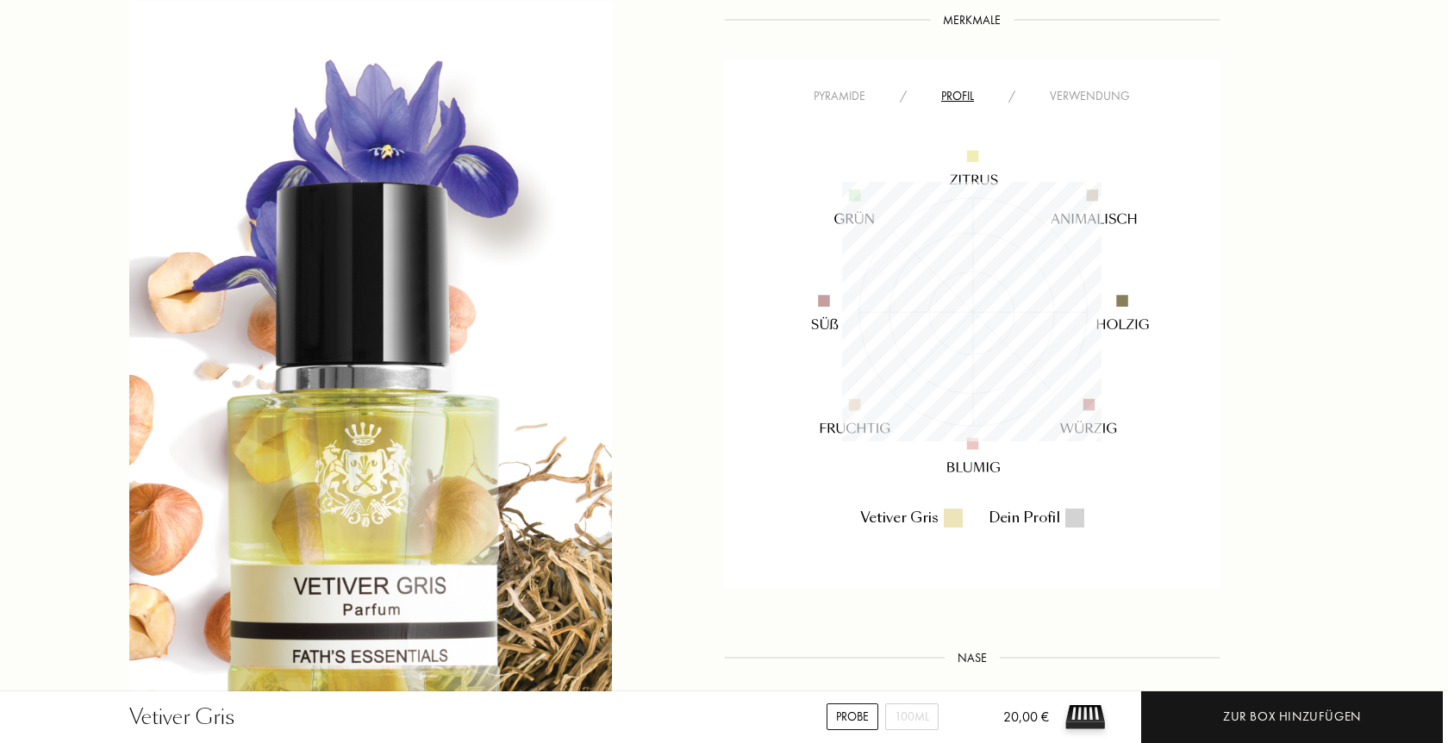
scroll to position [259, 259]
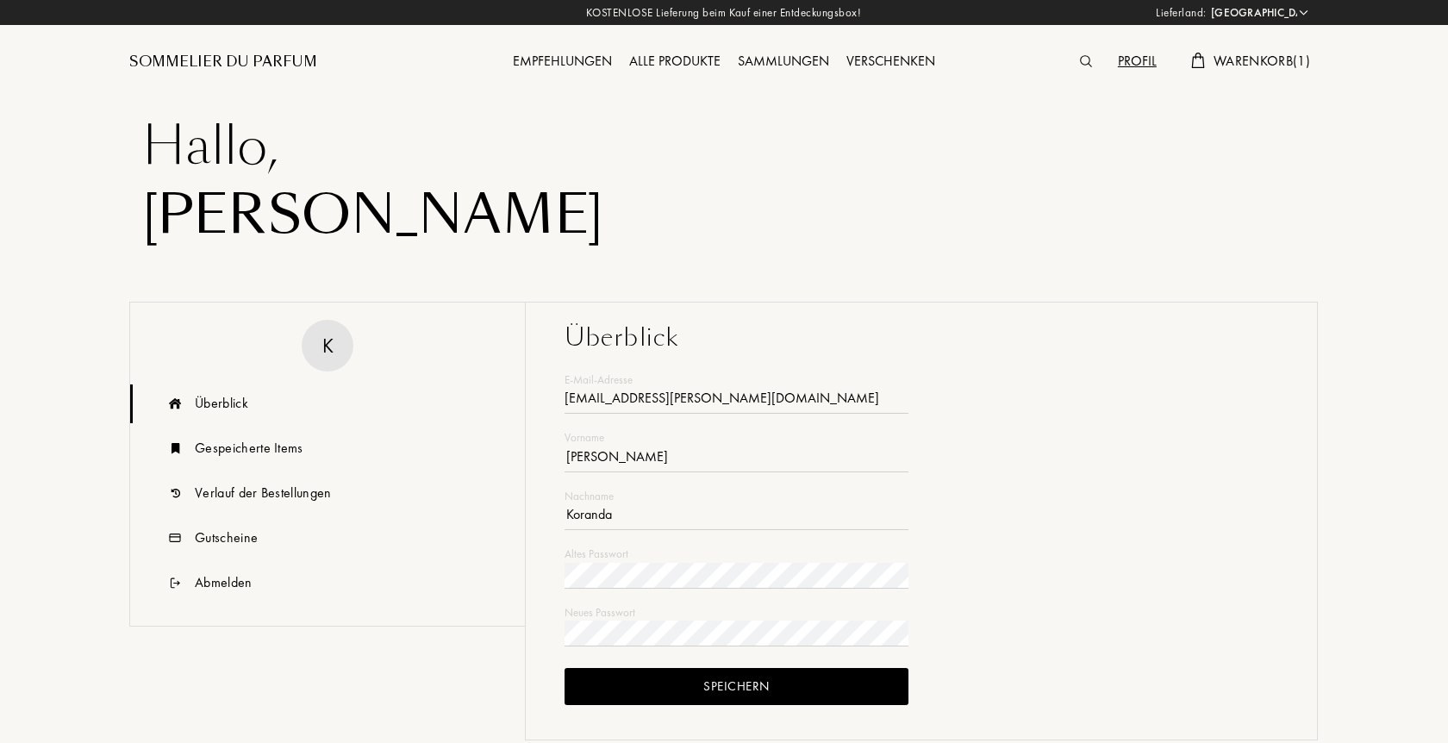
select select "DE"
click at [233, 453] on div "Gespeicherte Items" at bounding box center [249, 448] width 109 height 21
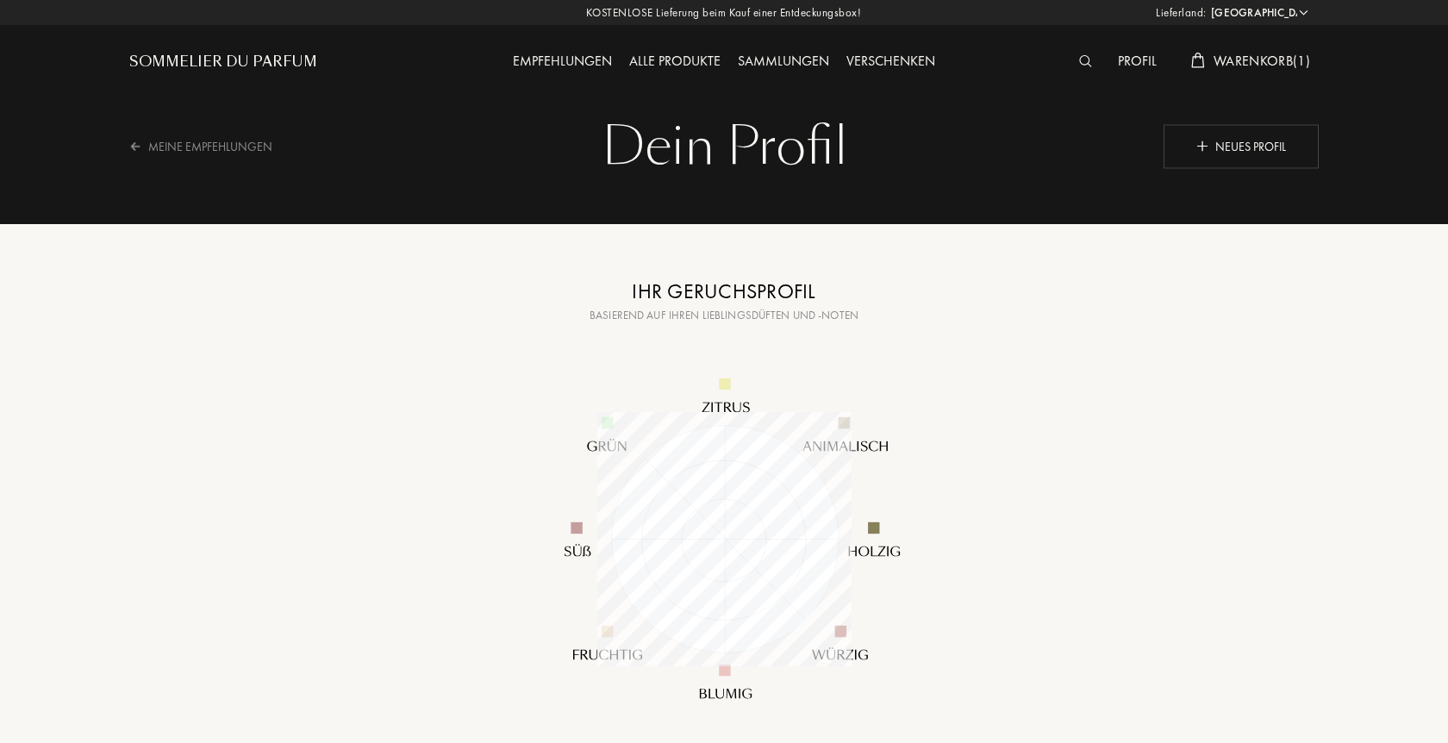
select select "DE"
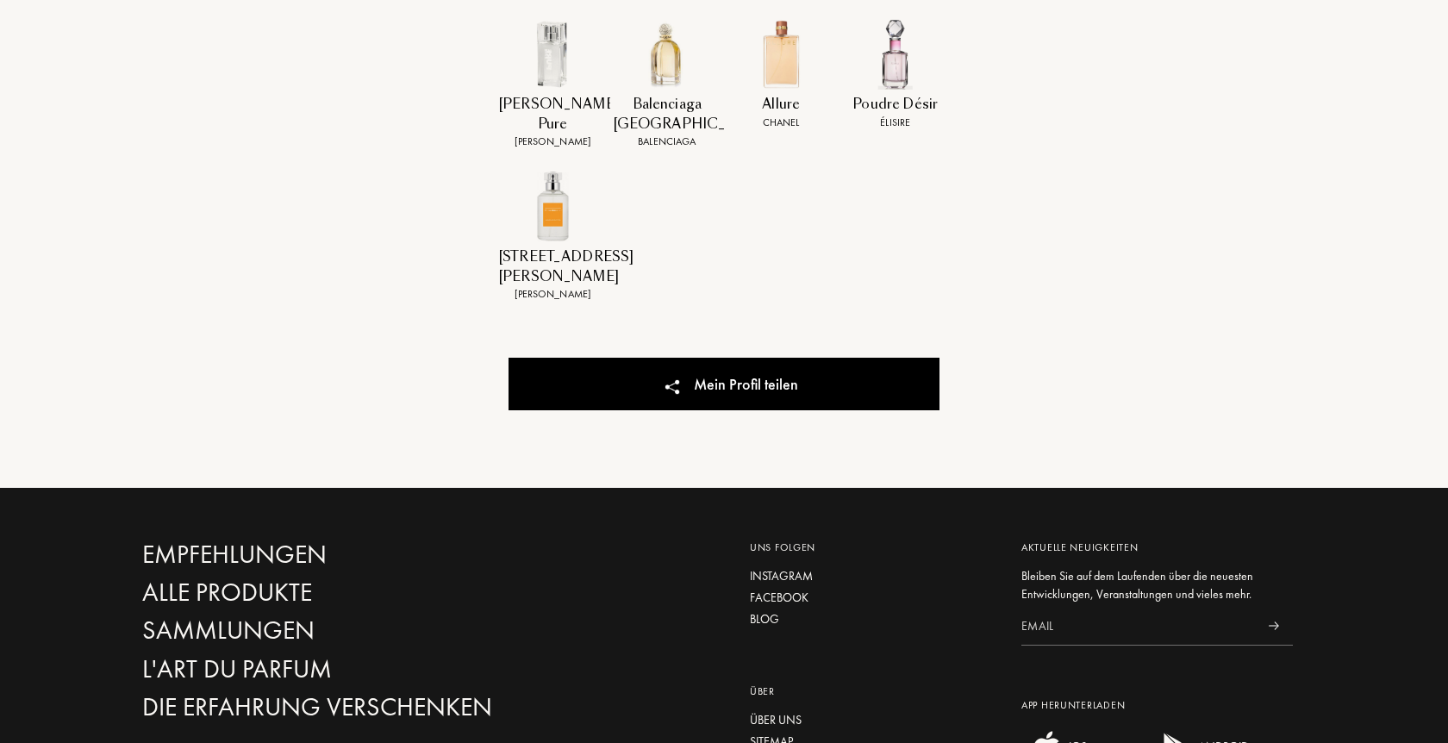
scroll to position [506, 0]
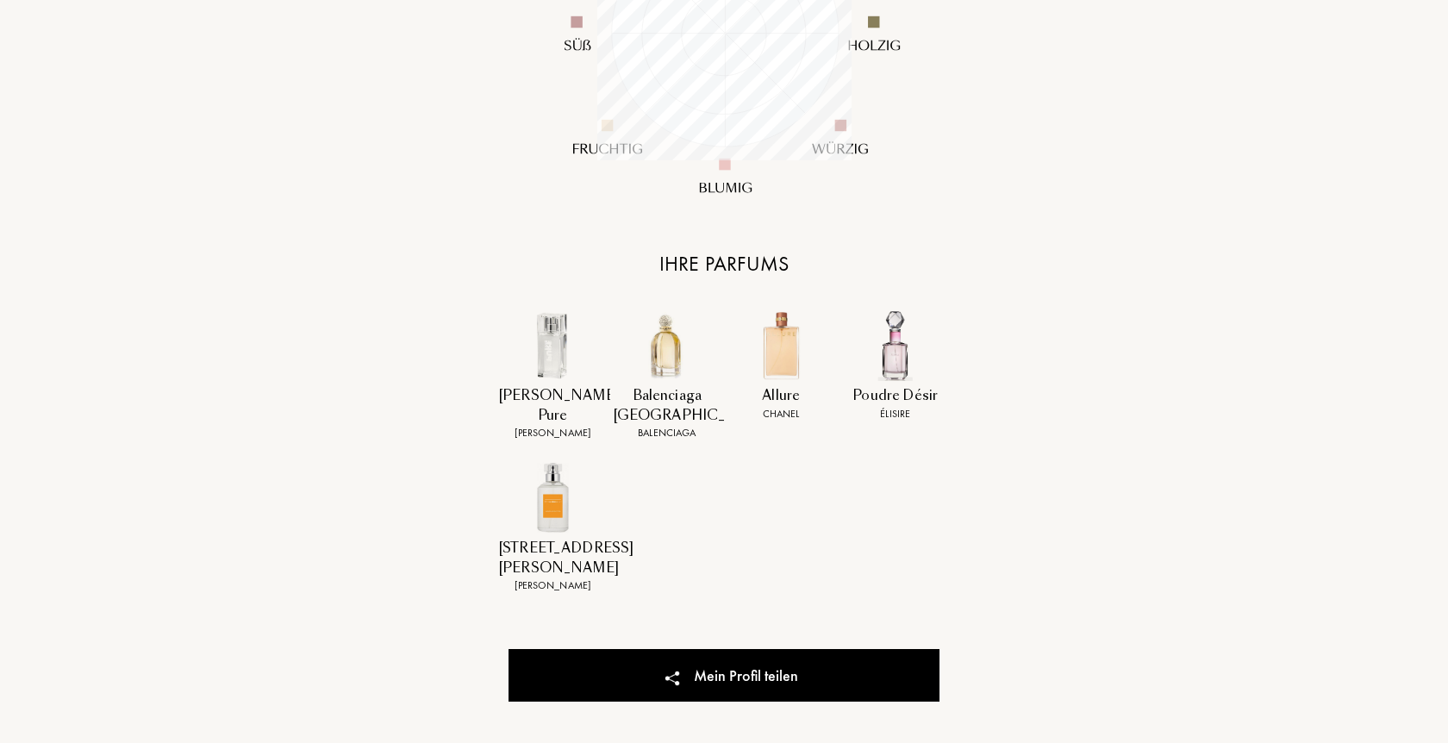
click at [891, 362] on img at bounding box center [895, 345] width 72 height 72
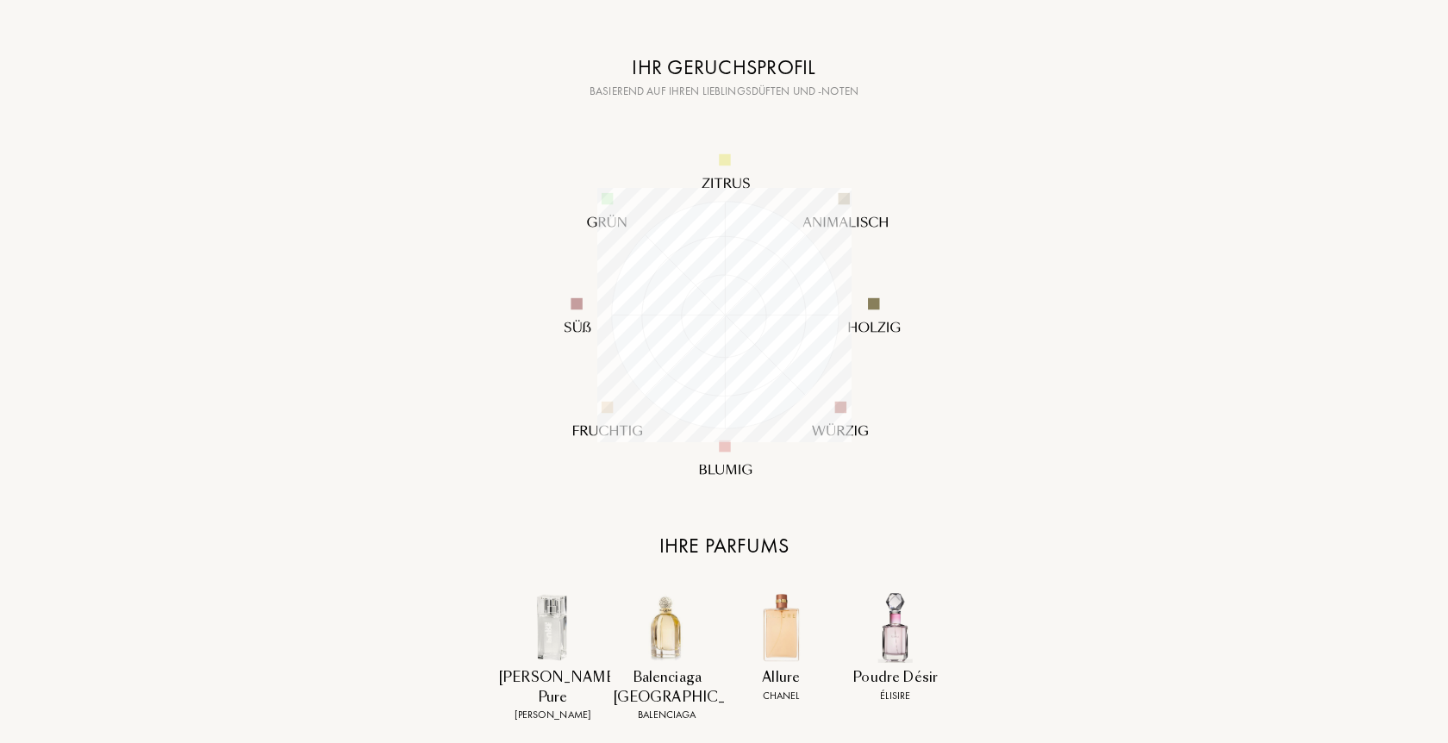
scroll to position [264, 0]
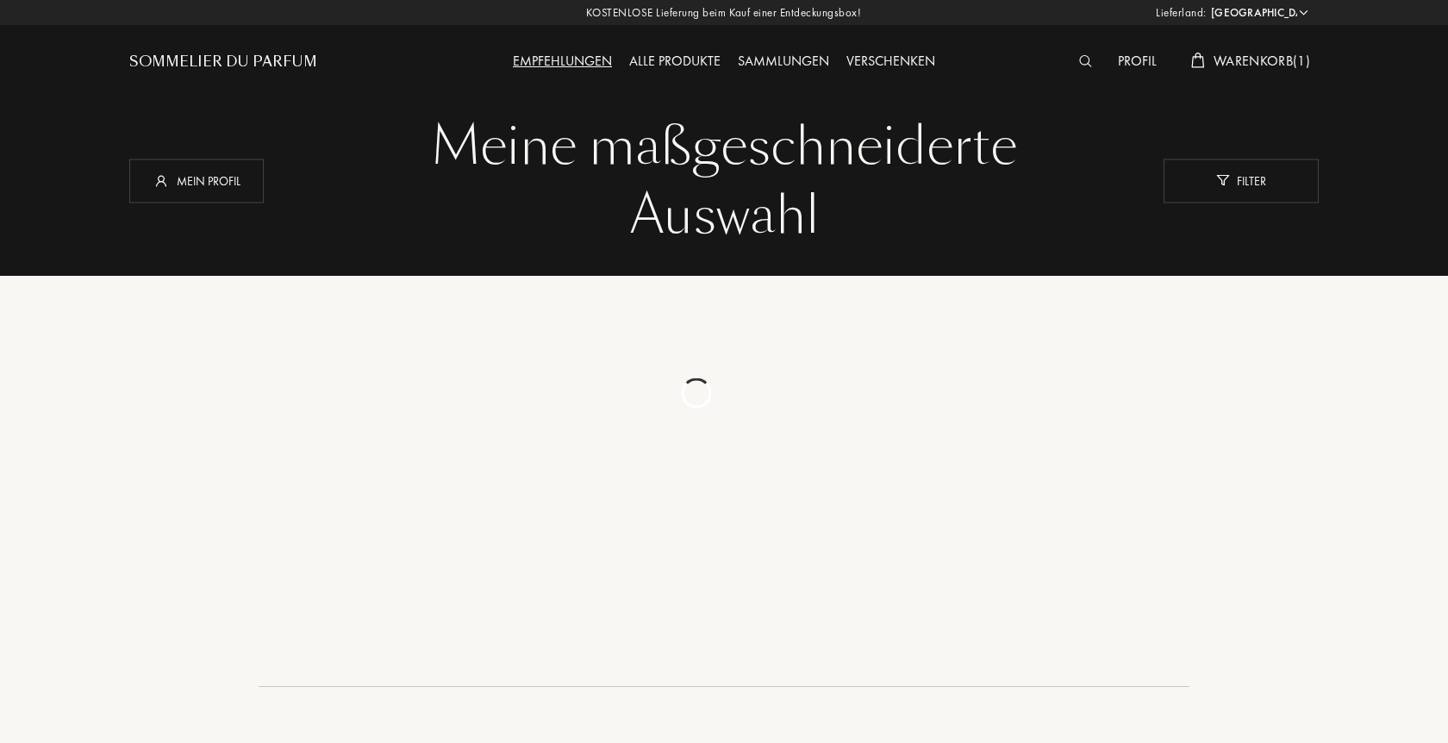
select select "DE"
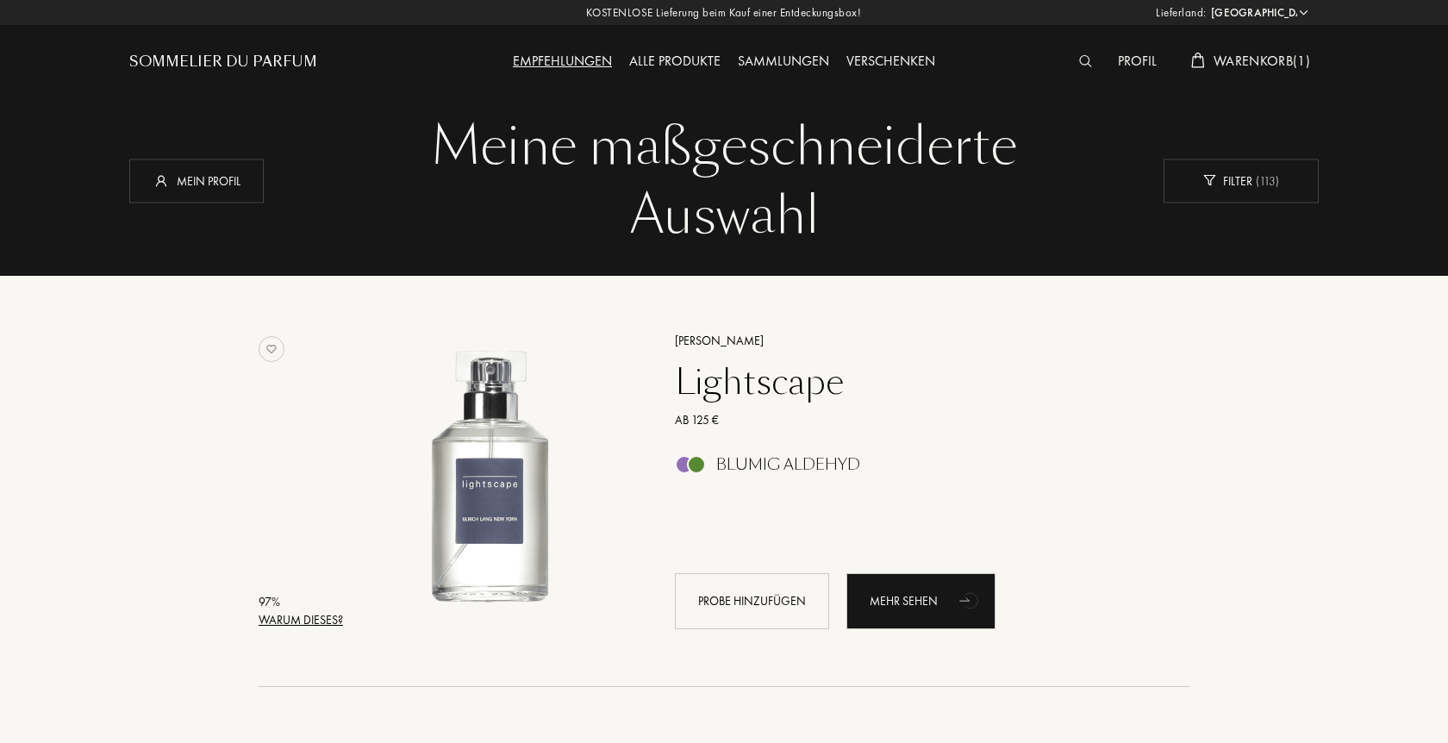
click at [1242, 60] on span "Warenkorb ( 1 )" at bounding box center [1262, 61] width 97 height 18
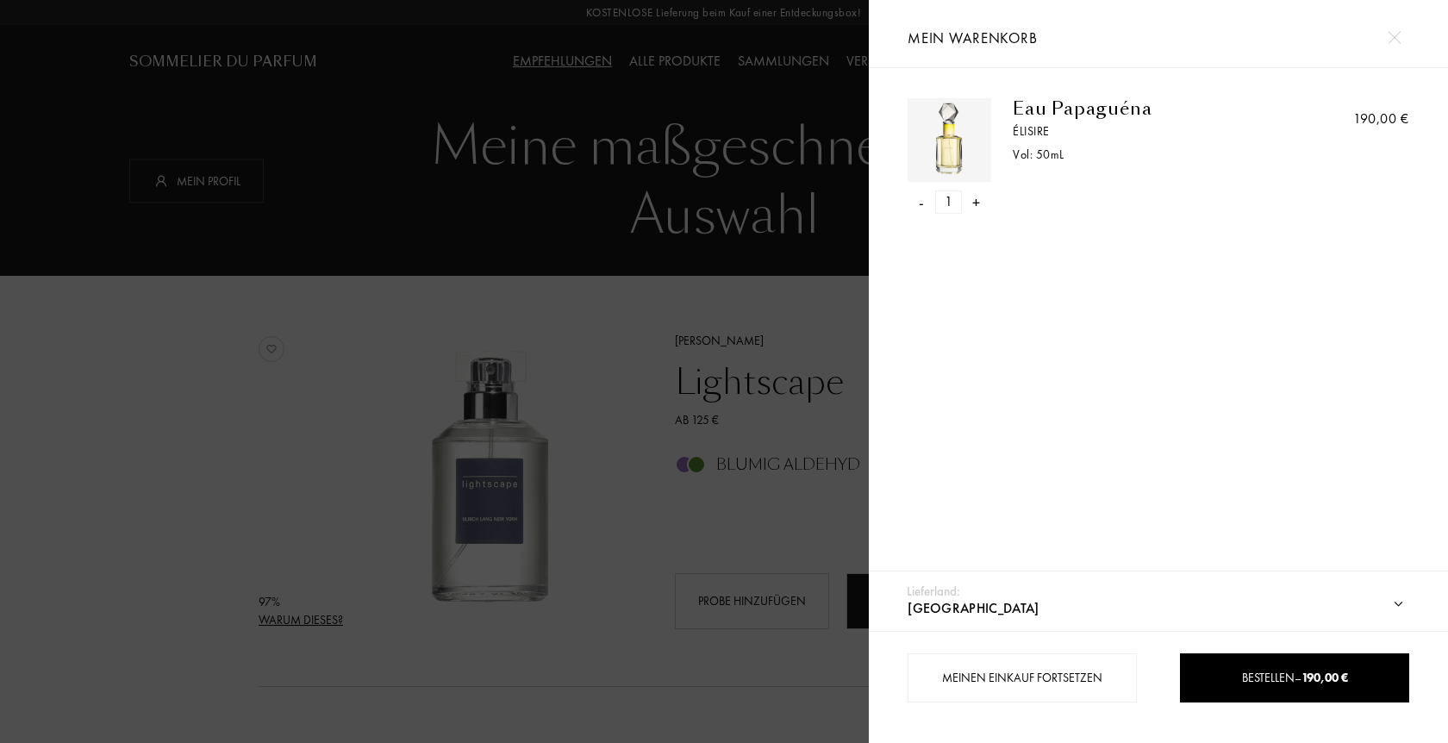
click at [1395, 29] on div at bounding box center [1394, 37] width 30 height 30
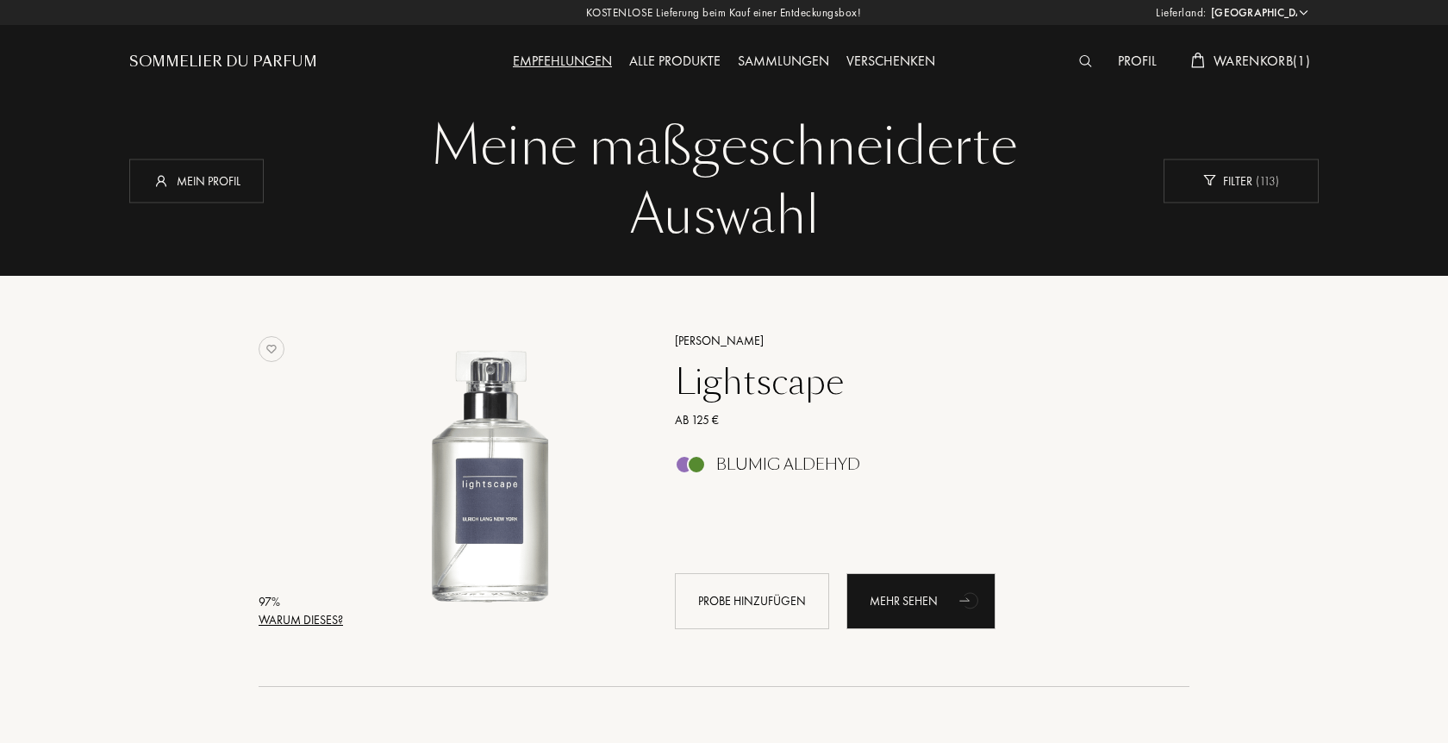
click at [784, 64] on div "Sammlungen" at bounding box center [783, 62] width 109 height 22
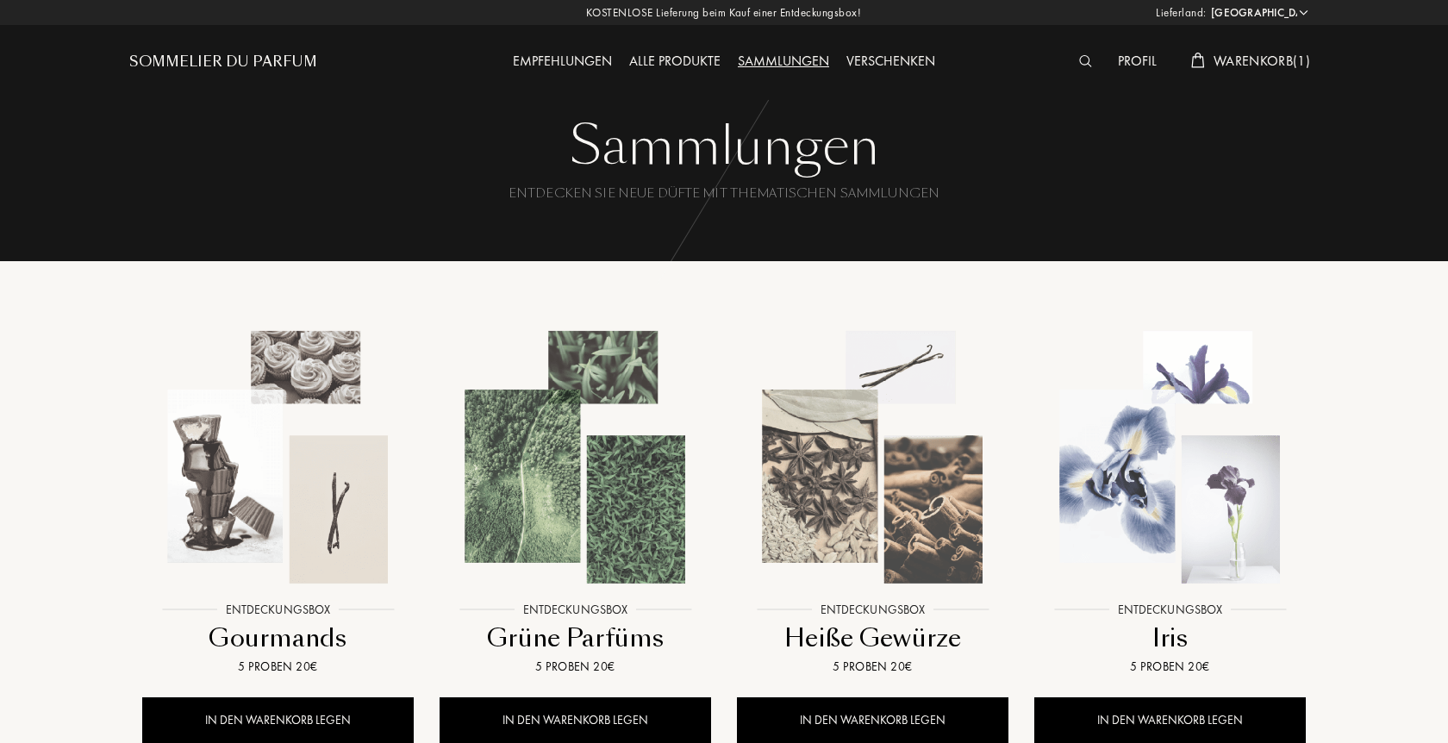
select select "DE"
click at [1123, 58] on div "Profil" at bounding box center [1137, 62] width 56 height 22
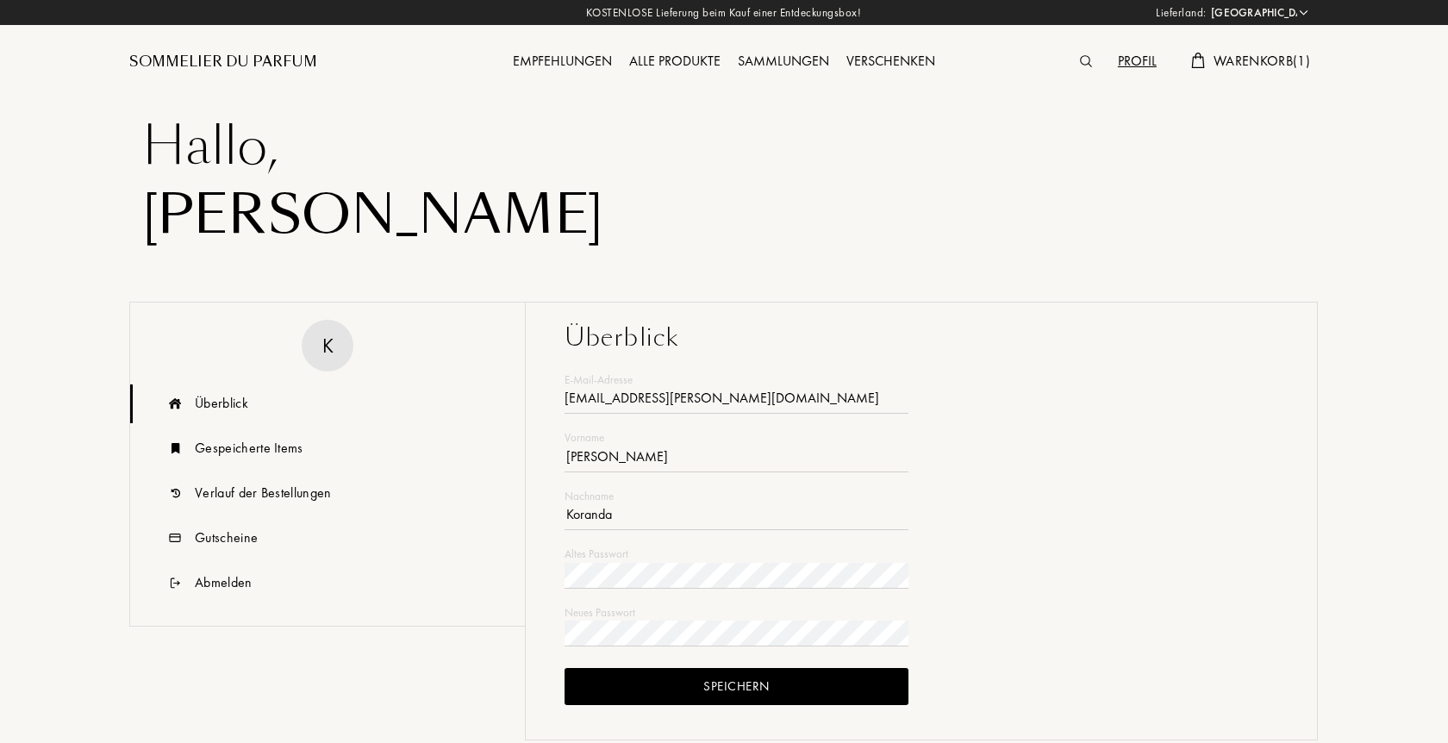
select select "DE"
click at [206, 452] on div "Gespeicherte Items" at bounding box center [249, 448] width 109 height 21
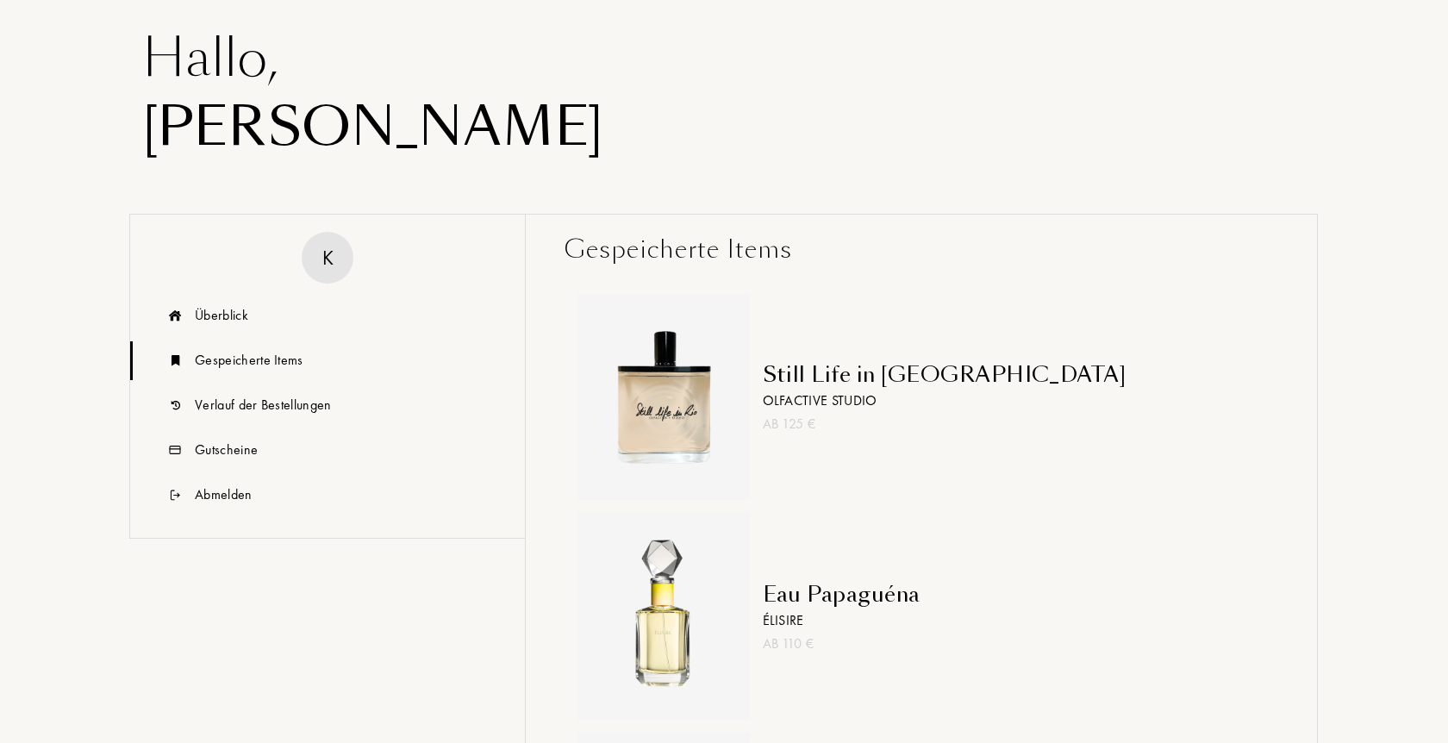
scroll to position [352, 0]
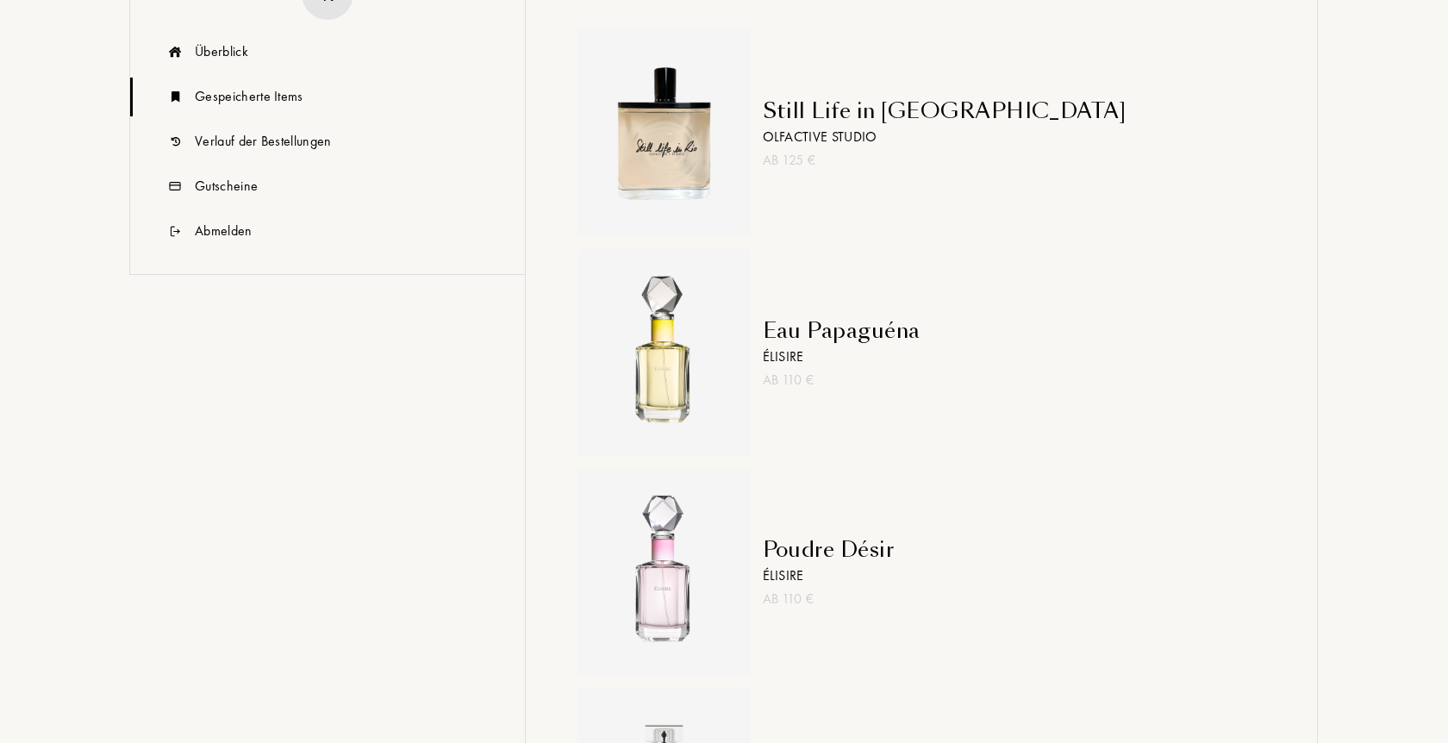
click at [790, 548] on div "Poudre Désir" at bounding box center [829, 549] width 132 height 31
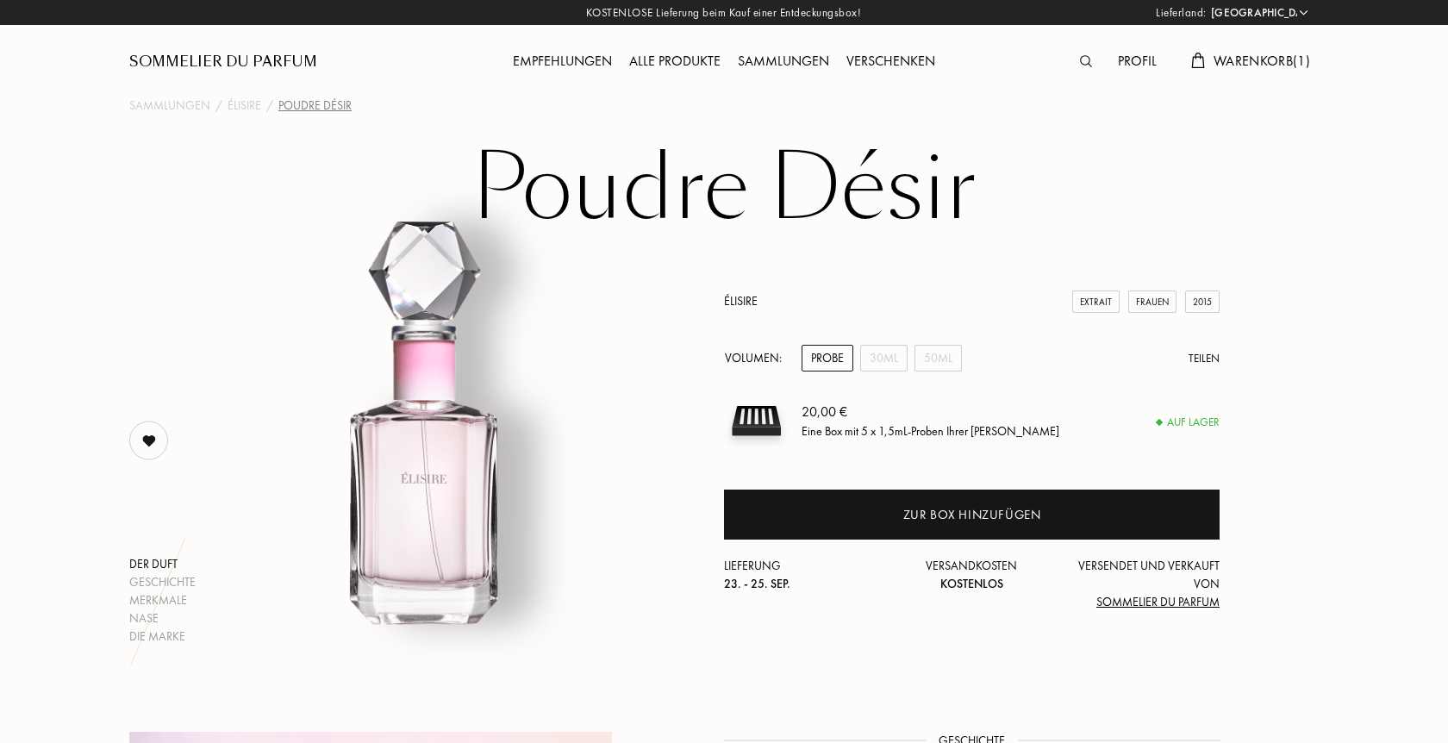
select select "DE"
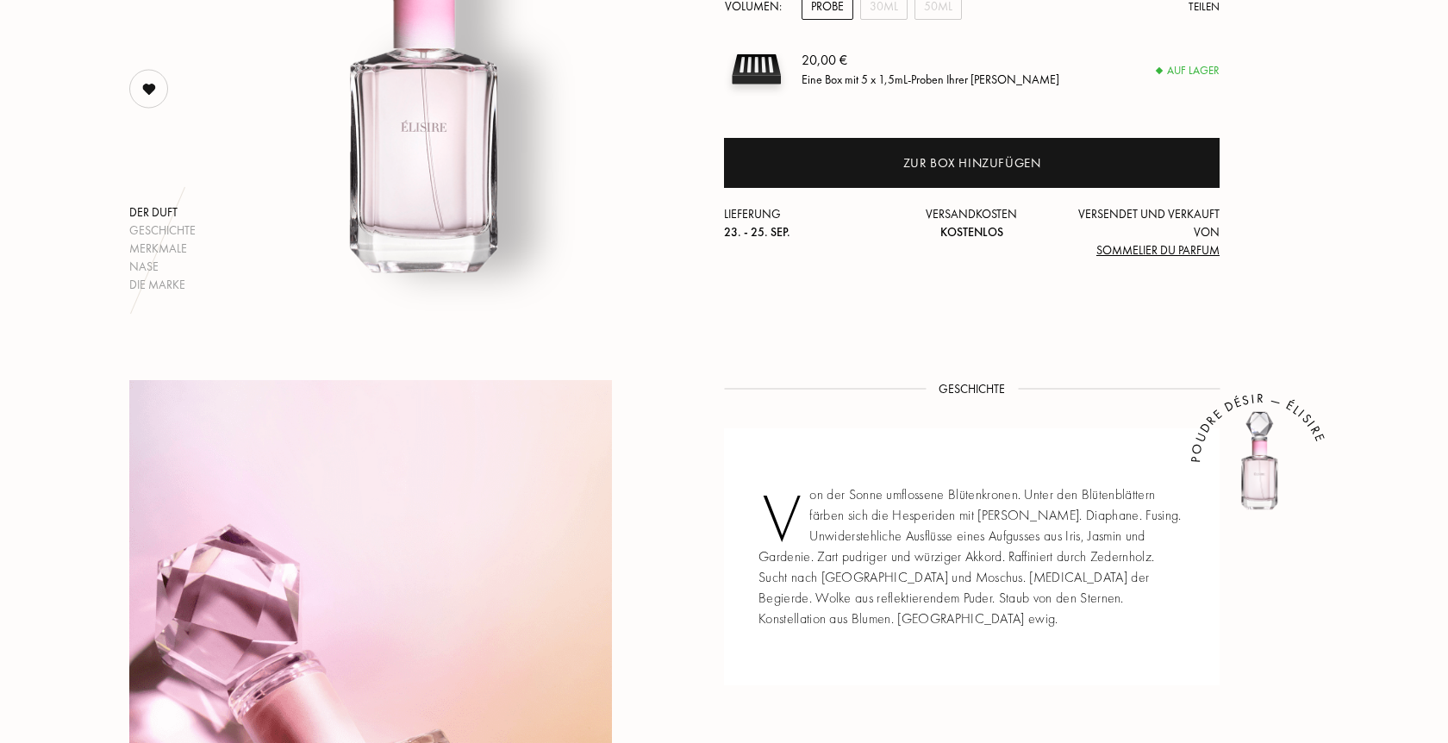
scroll to position [703, 0]
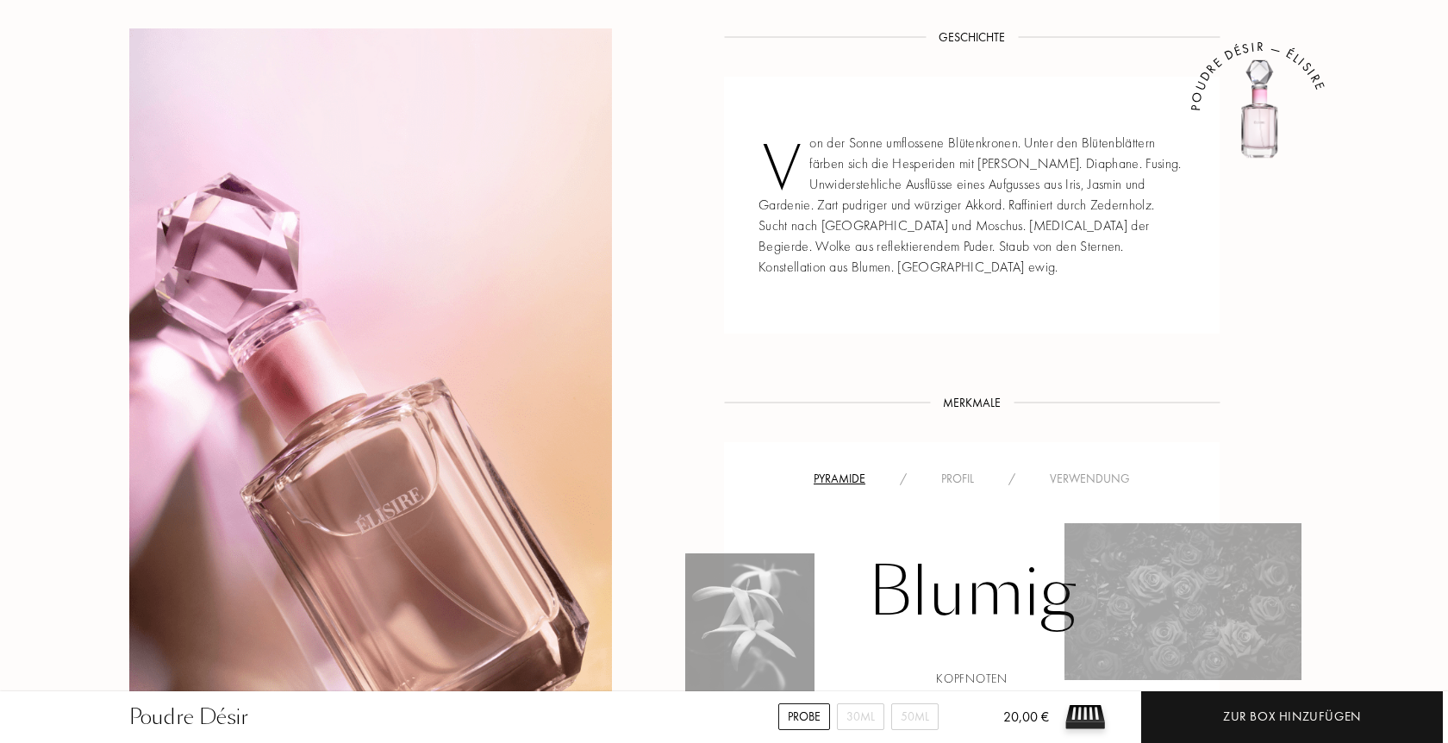
click at [953, 478] on div "Profil" at bounding box center [957, 479] width 67 height 18
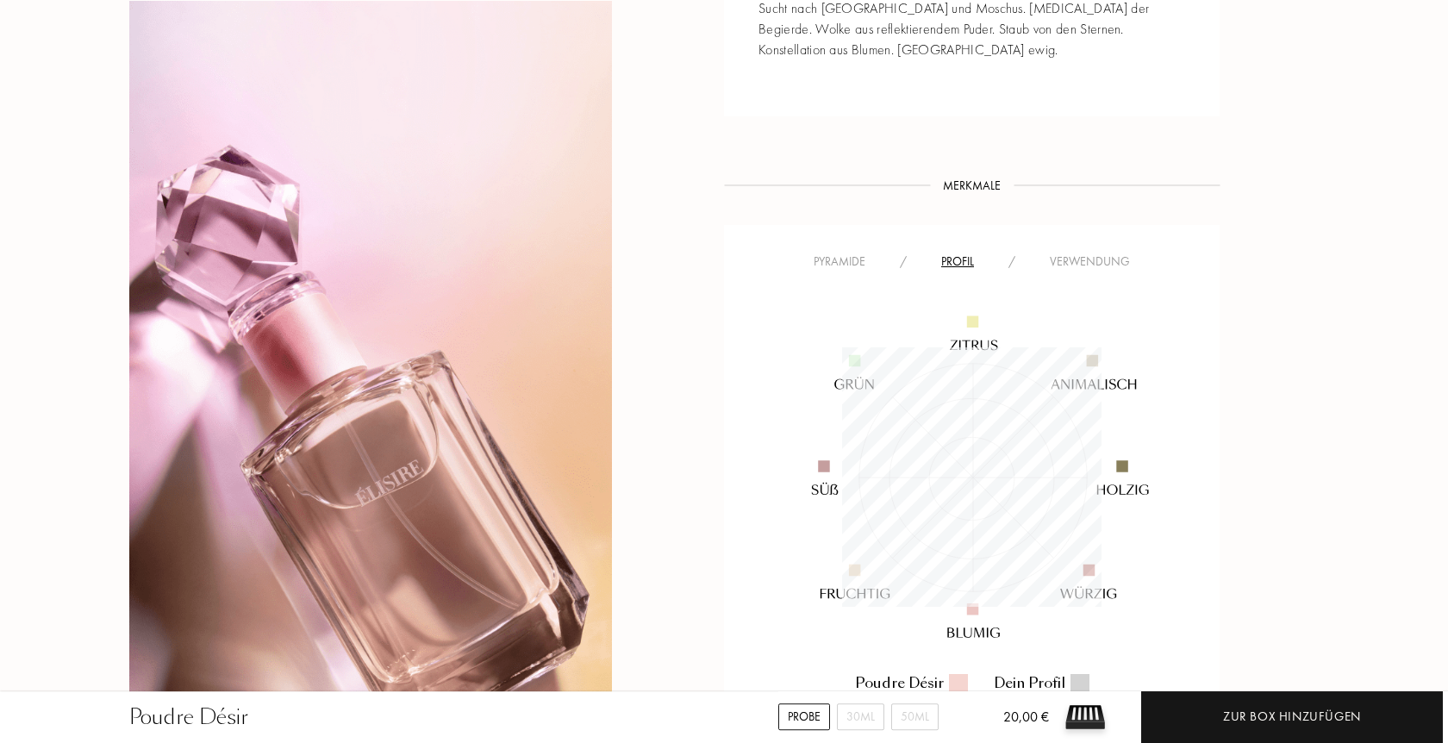
scroll to position [967, 0]
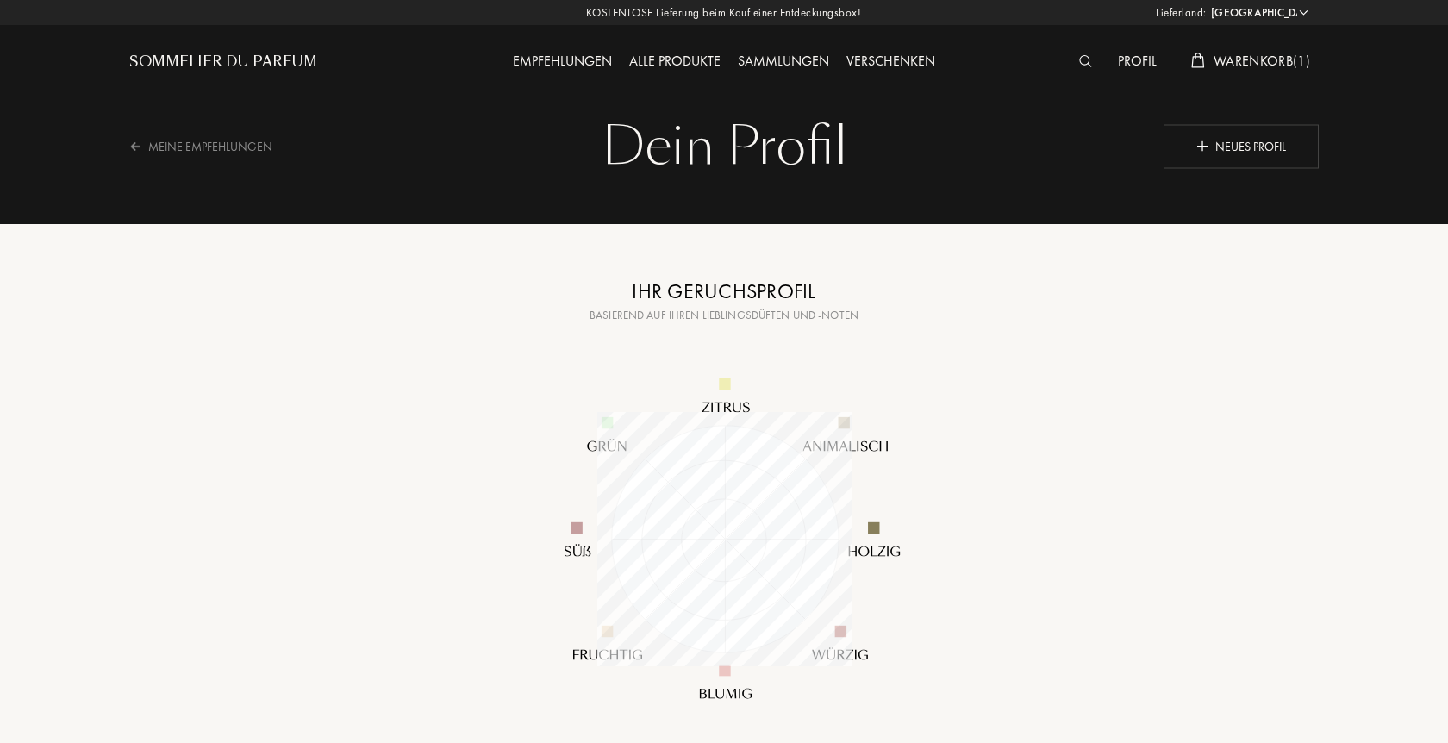
select select "DE"
click at [223, 63] on div "Sommelier du Parfum" at bounding box center [223, 62] width 188 height 21
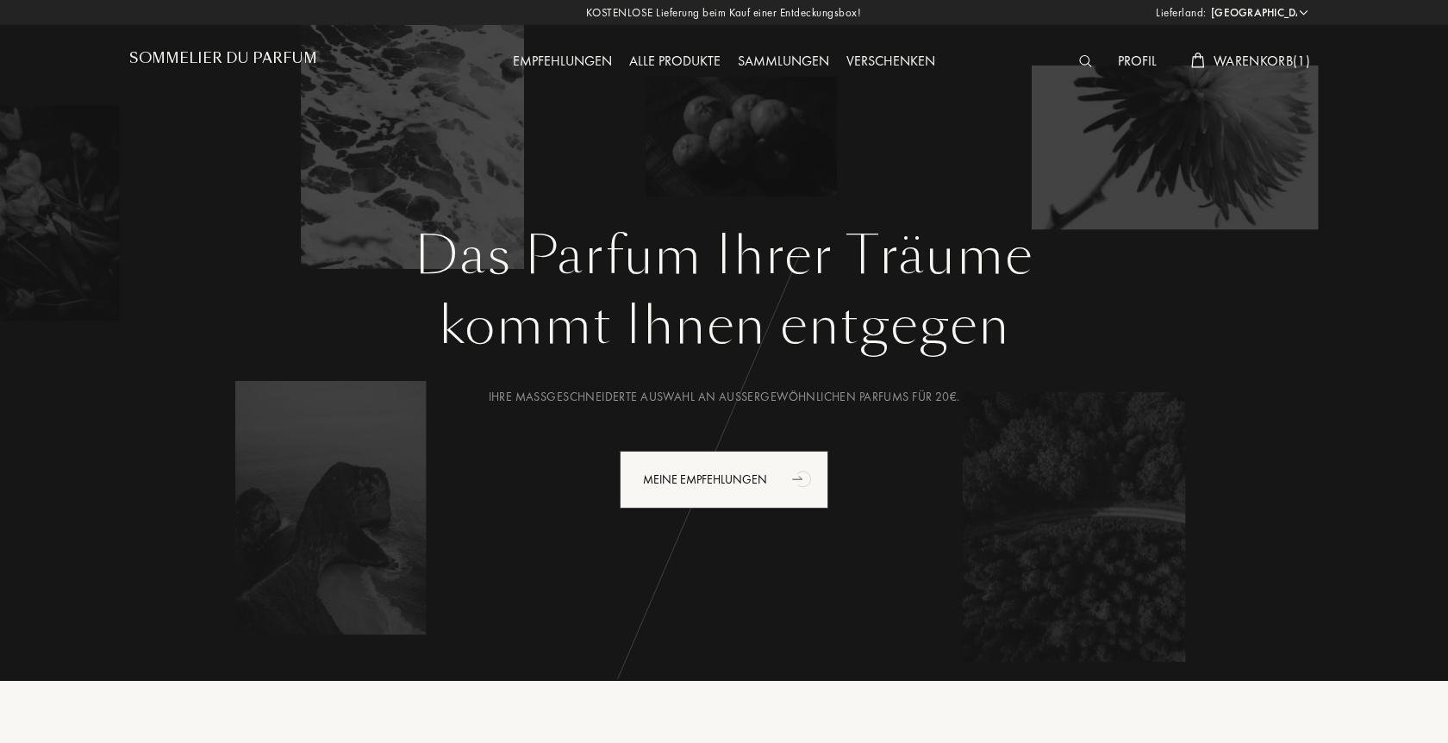
select select "DE"
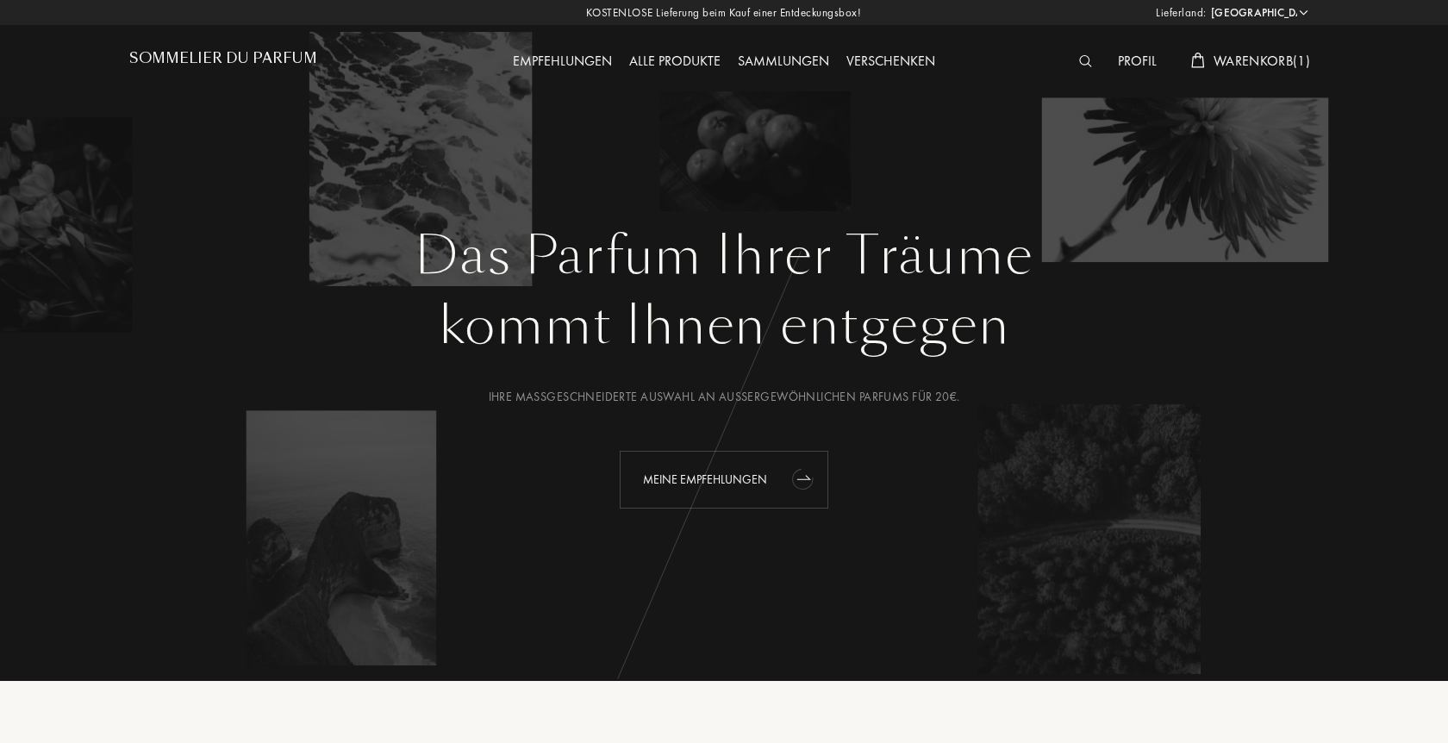
click at [717, 484] on div "Meine Empfehlungen" at bounding box center [724, 480] width 209 height 58
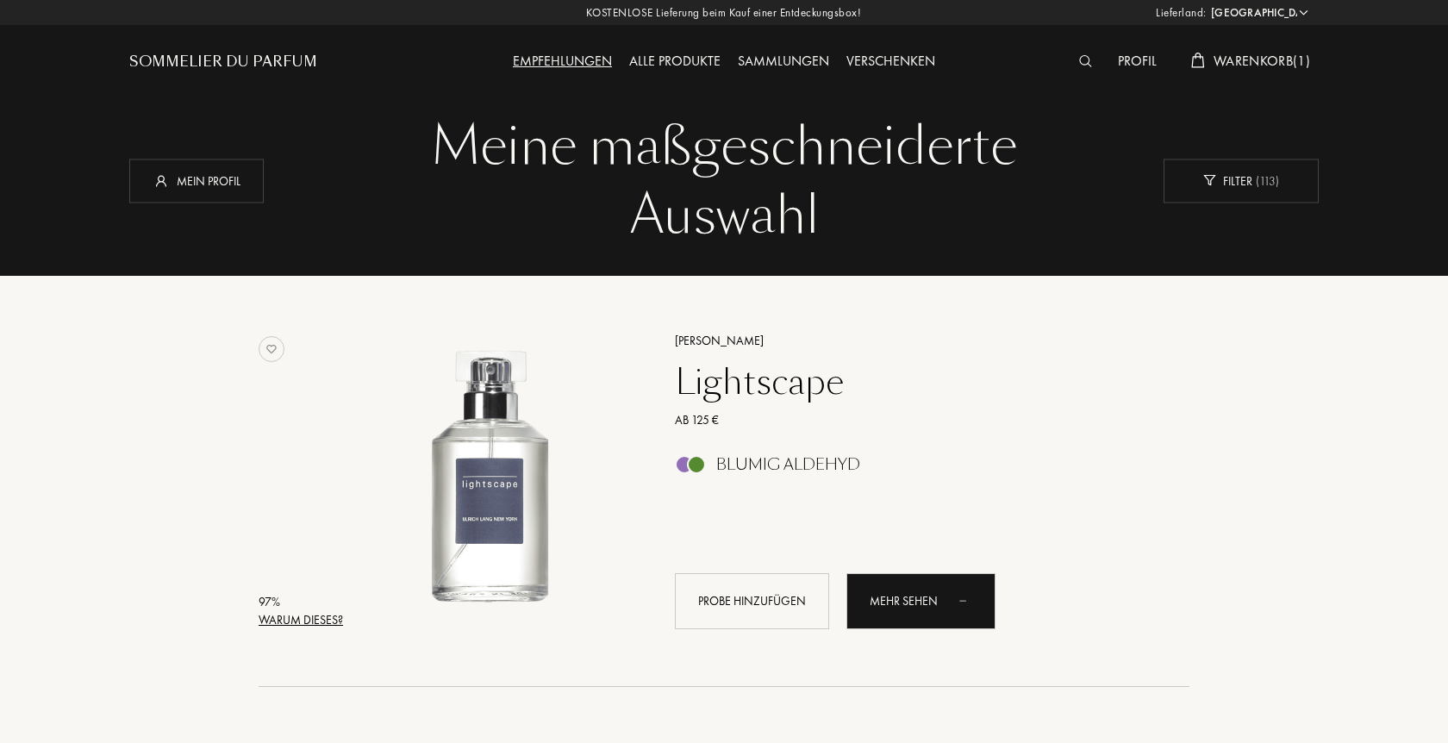
select select "DE"
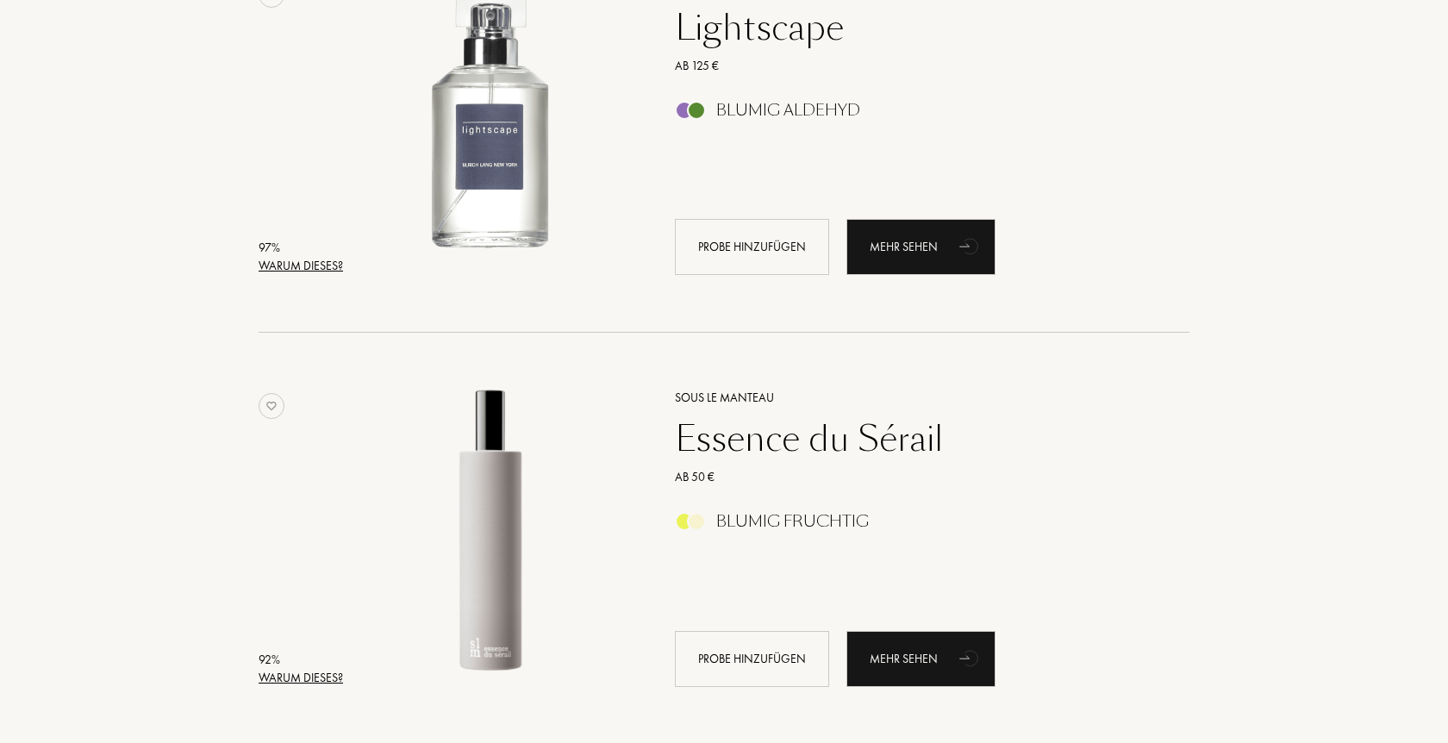
scroll to position [352, 0]
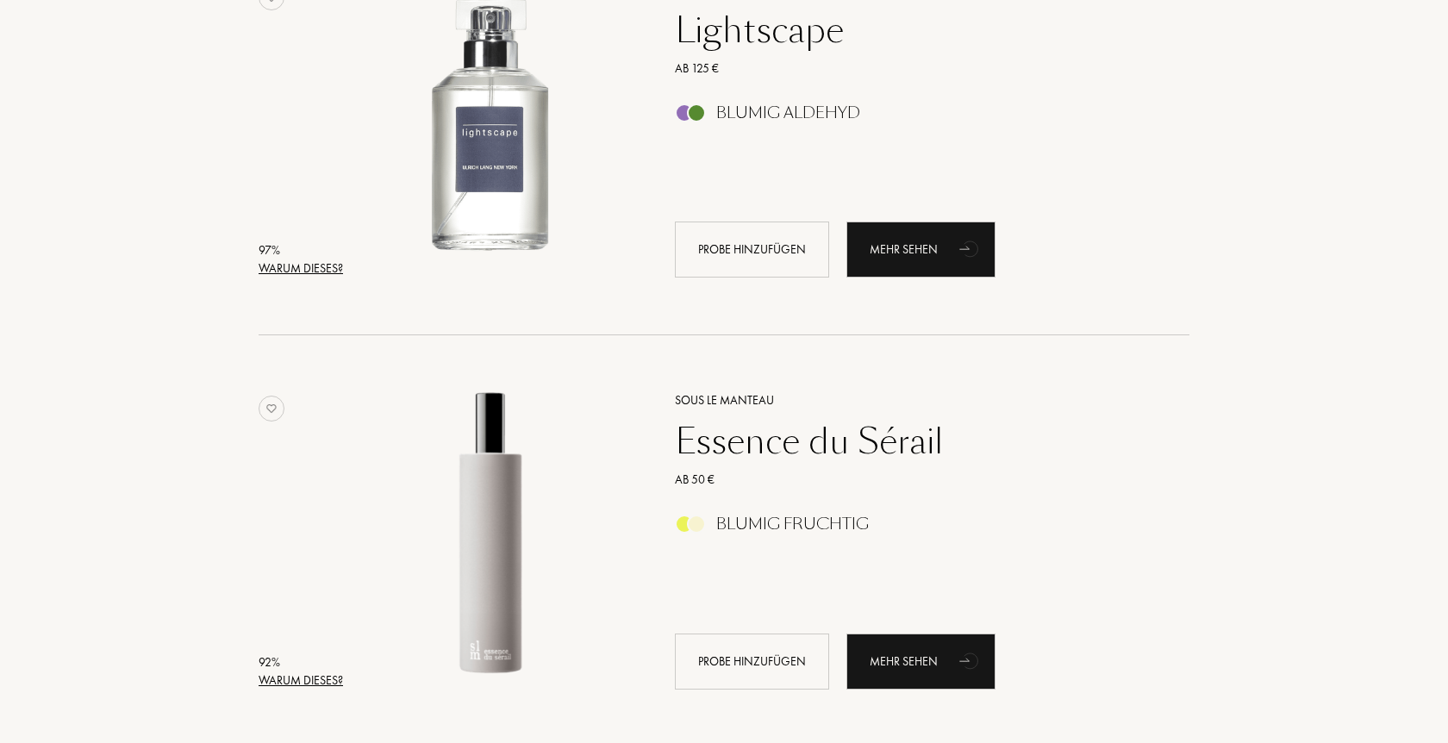
click at [709, 29] on div "Lightscape" at bounding box center [913, 29] width 503 height 41
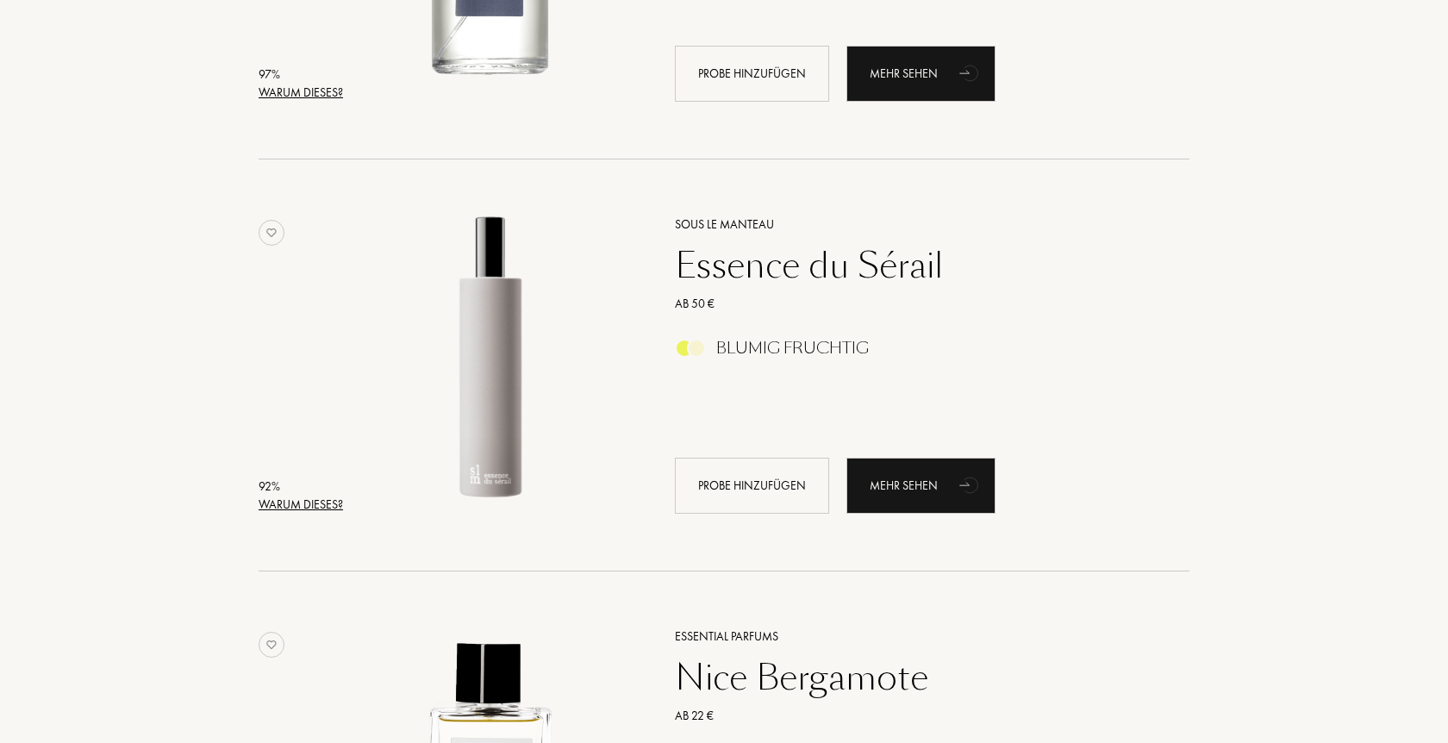
scroll to position [0, 0]
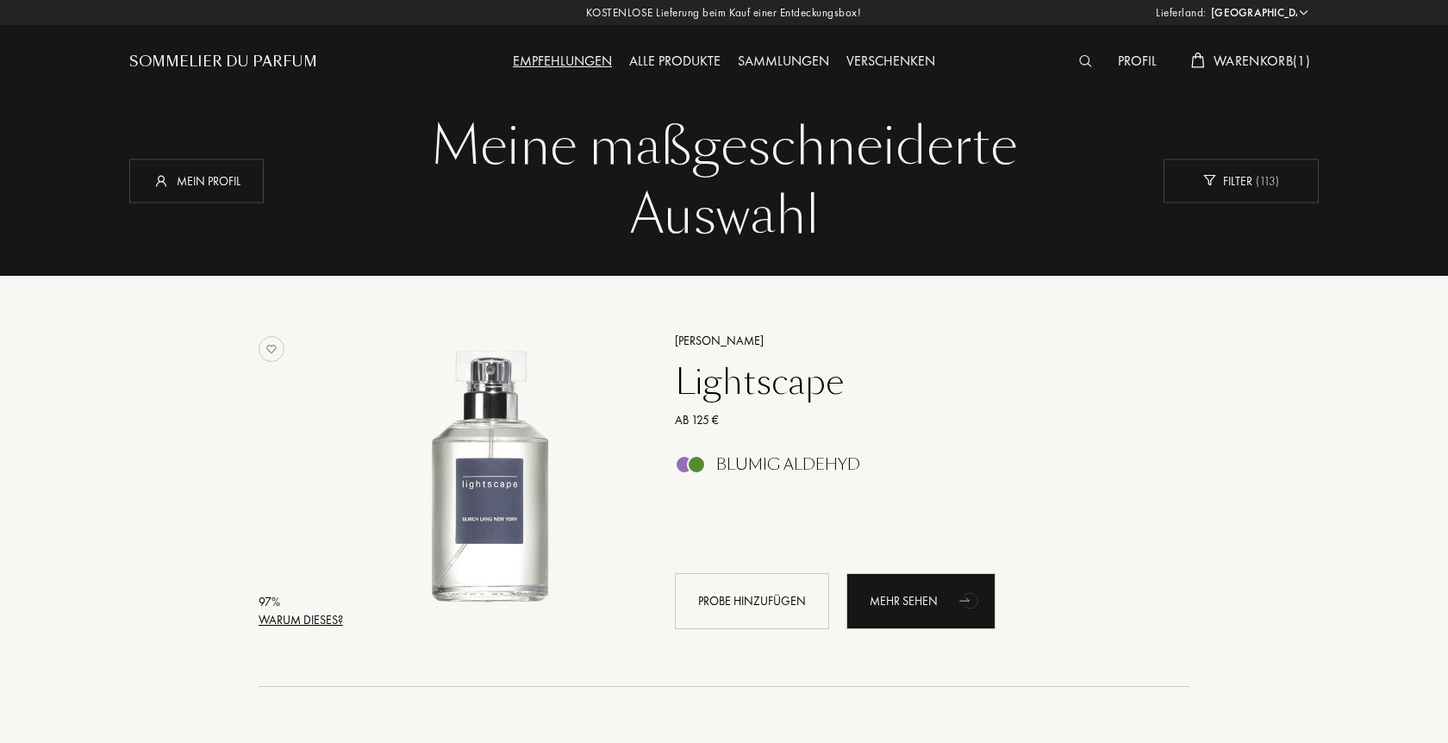
click at [1079, 63] on img at bounding box center [1085, 61] width 13 height 12
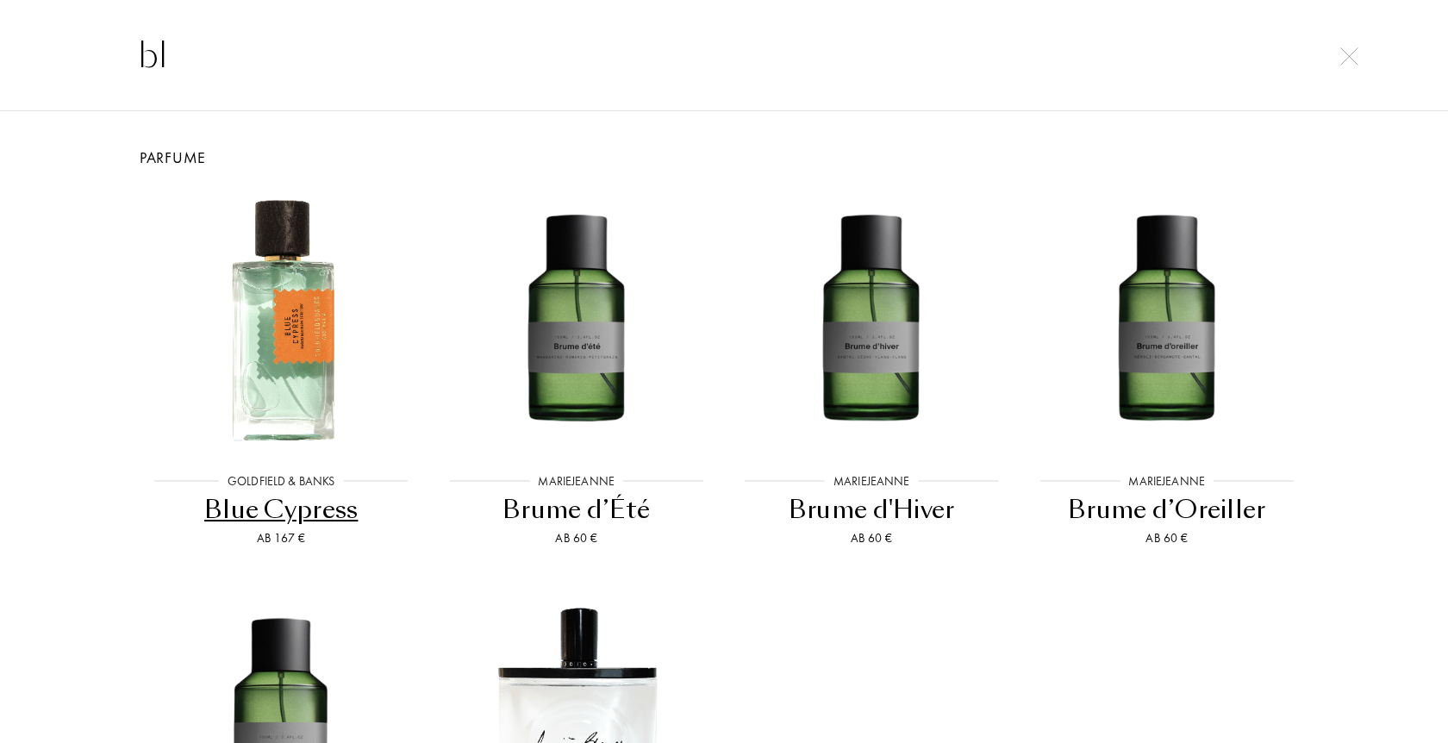
type input "b"
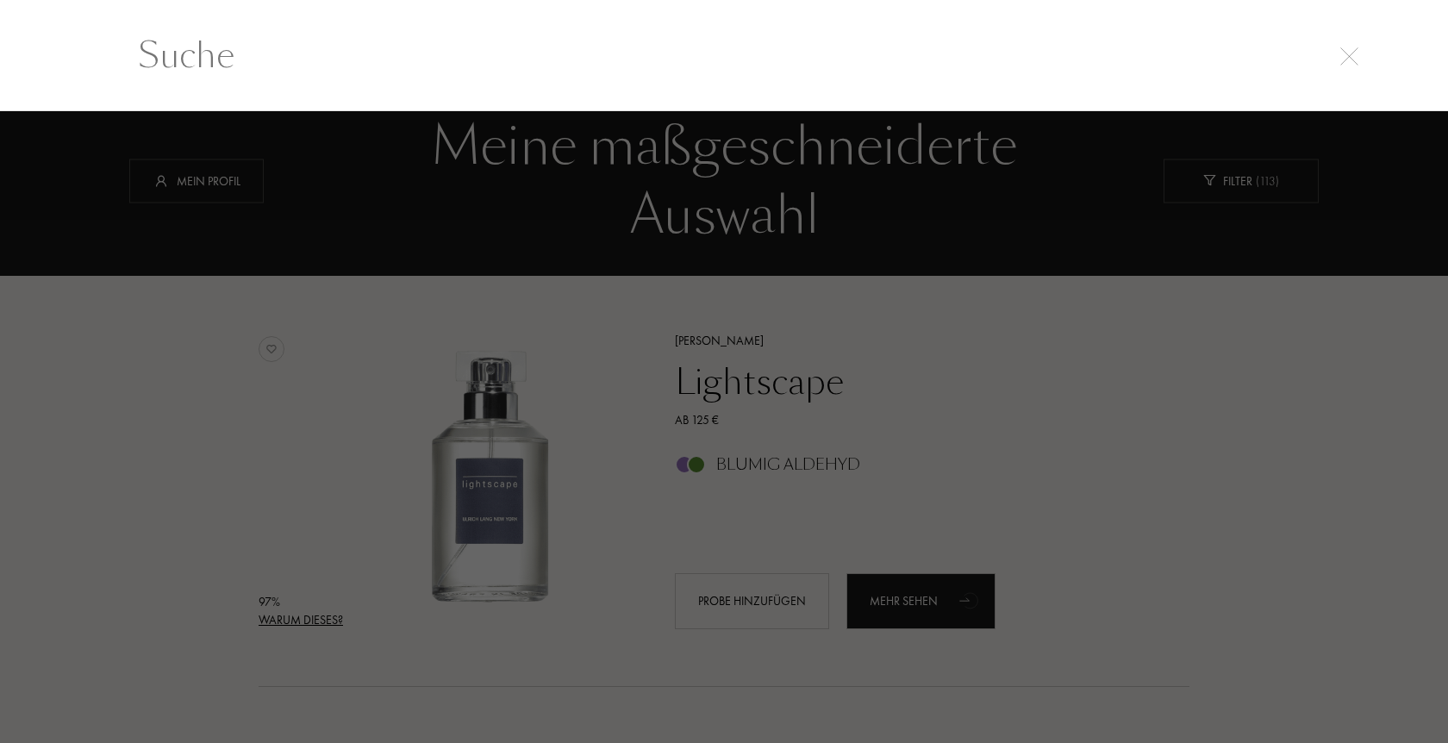
click at [1348, 54] on img at bounding box center [1350, 56] width 18 height 18
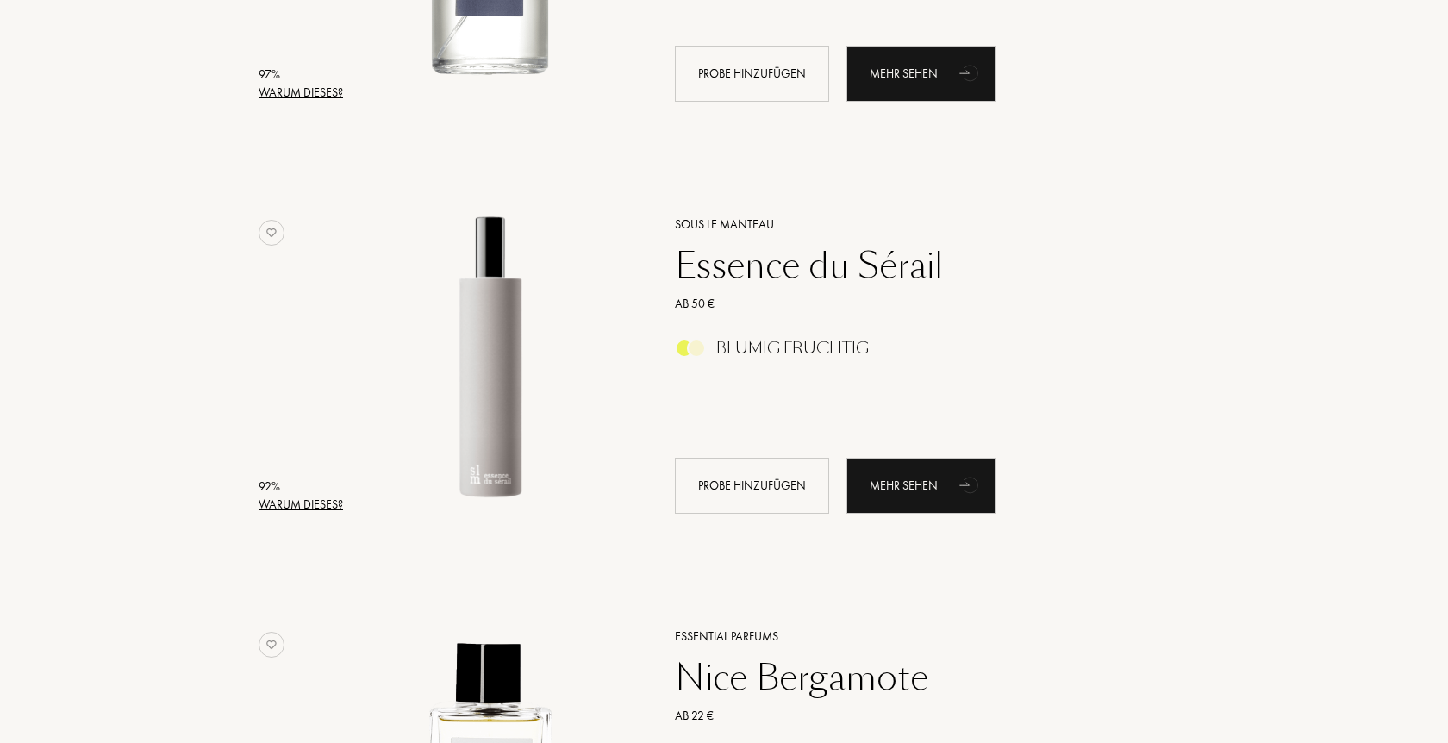
scroll to position [0, 0]
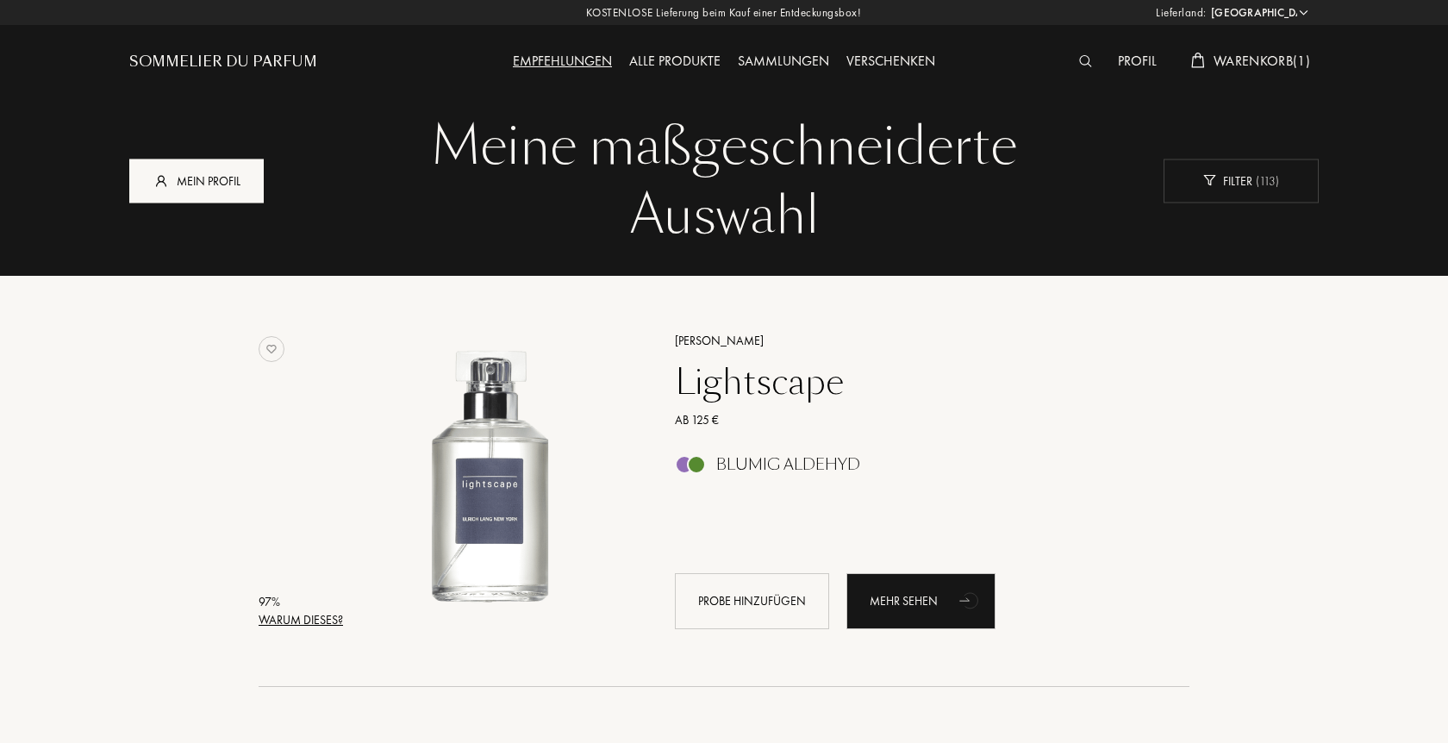
click at [195, 191] on div "Mein Profil" at bounding box center [196, 181] width 134 height 44
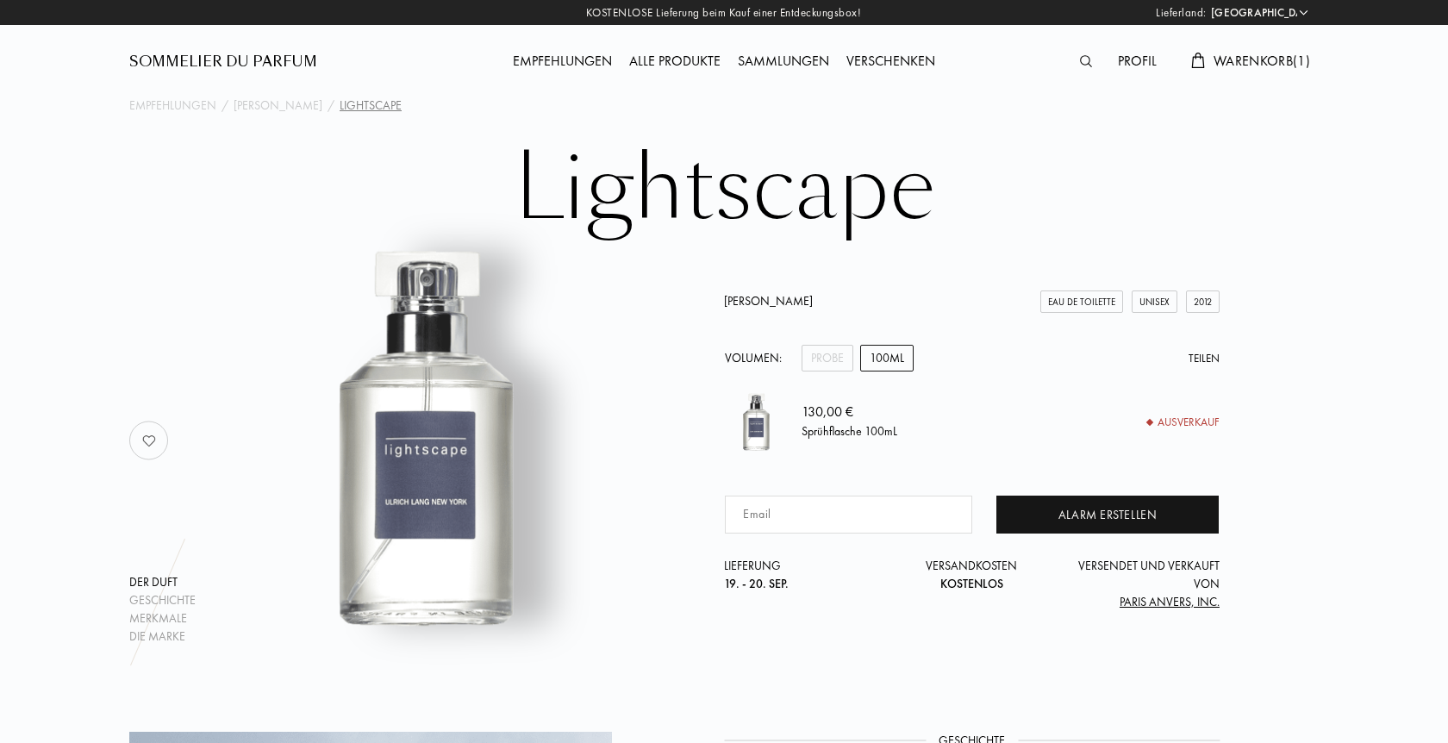
select select "DE"
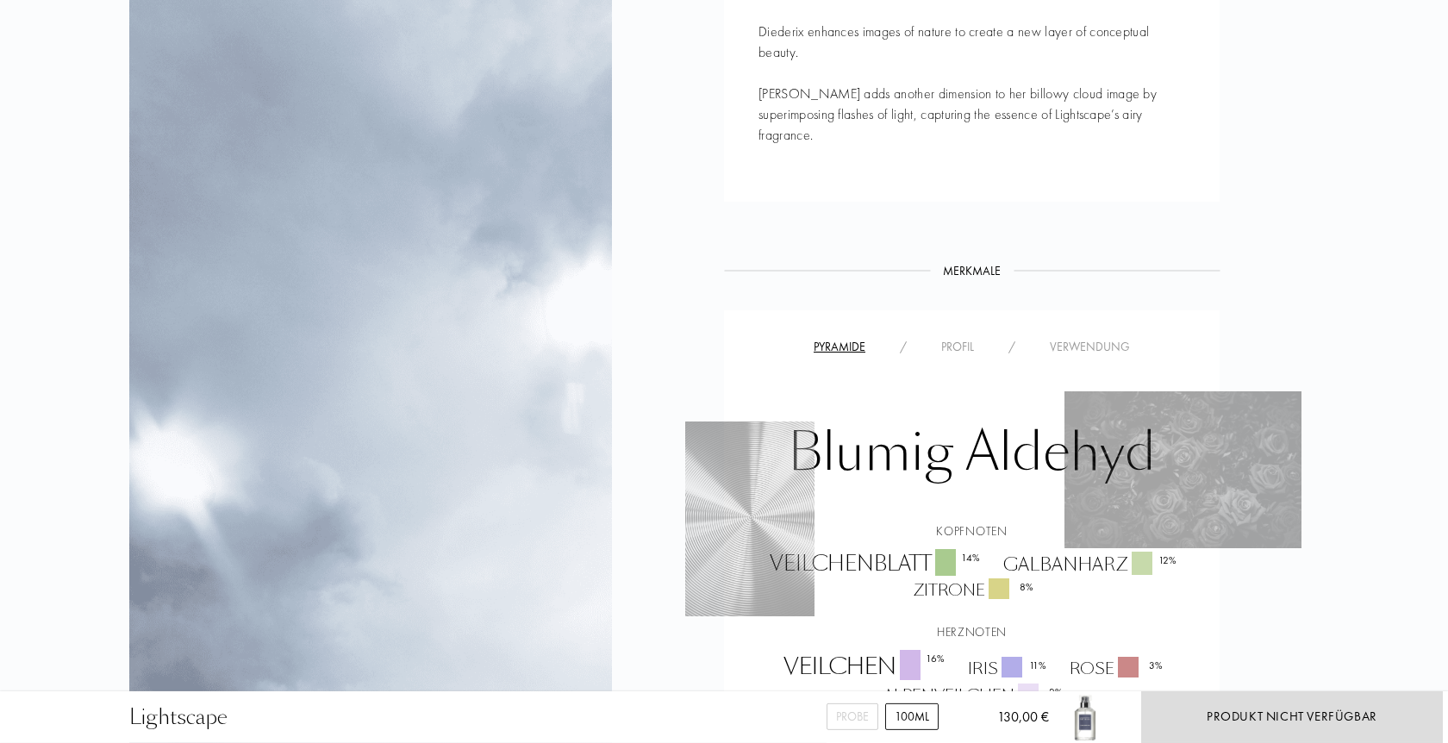
scroll to position [1055, 0]
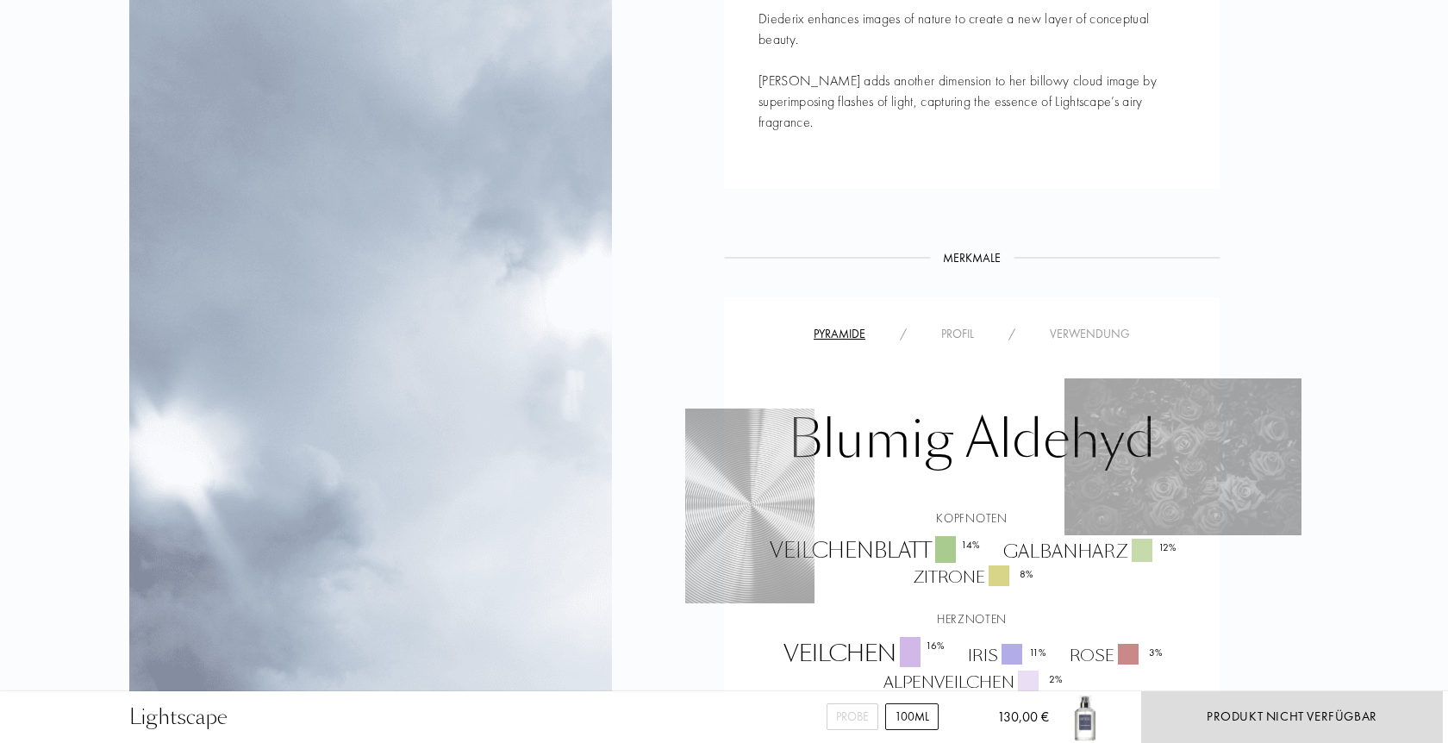
click at [962, 325] on div "Profil" at bounding box center [957, 334] width 67 height 18
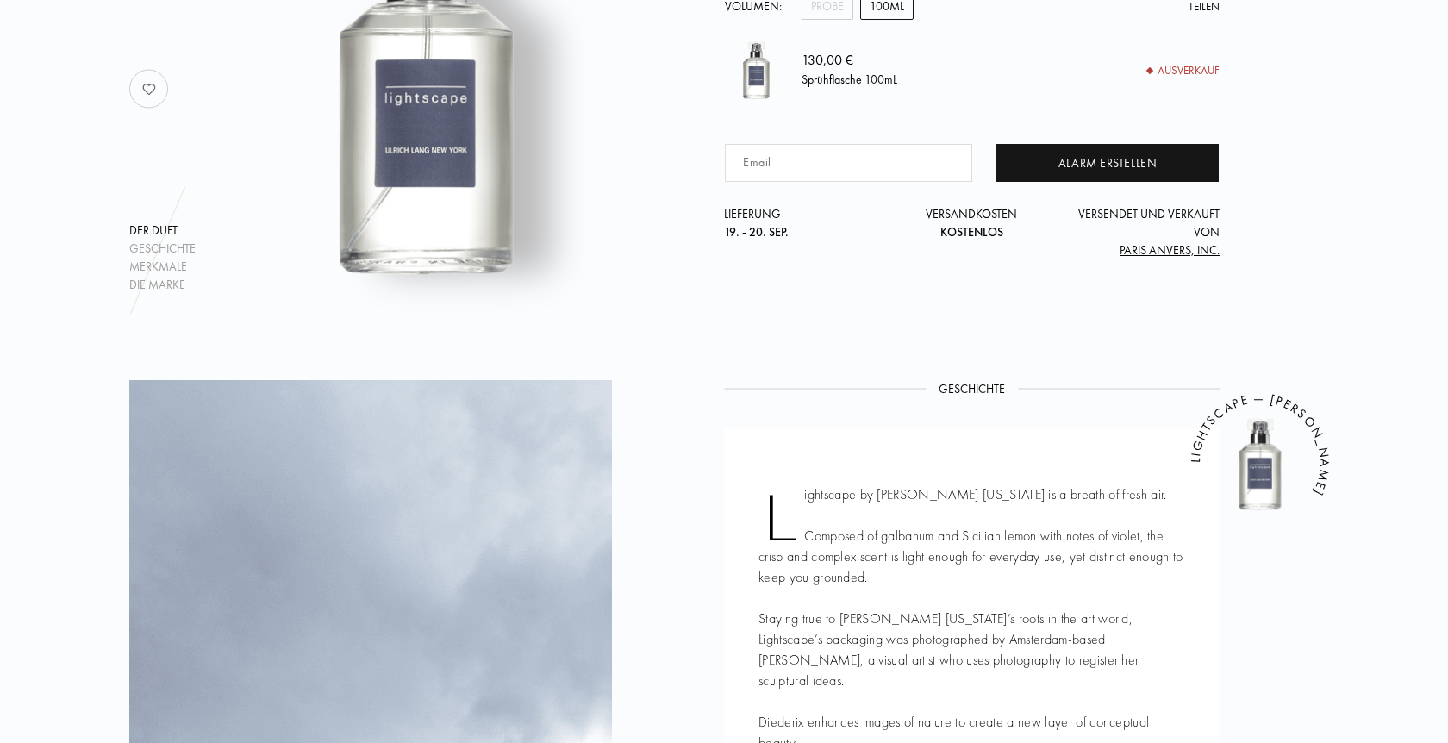
scroll to position [0, 0]
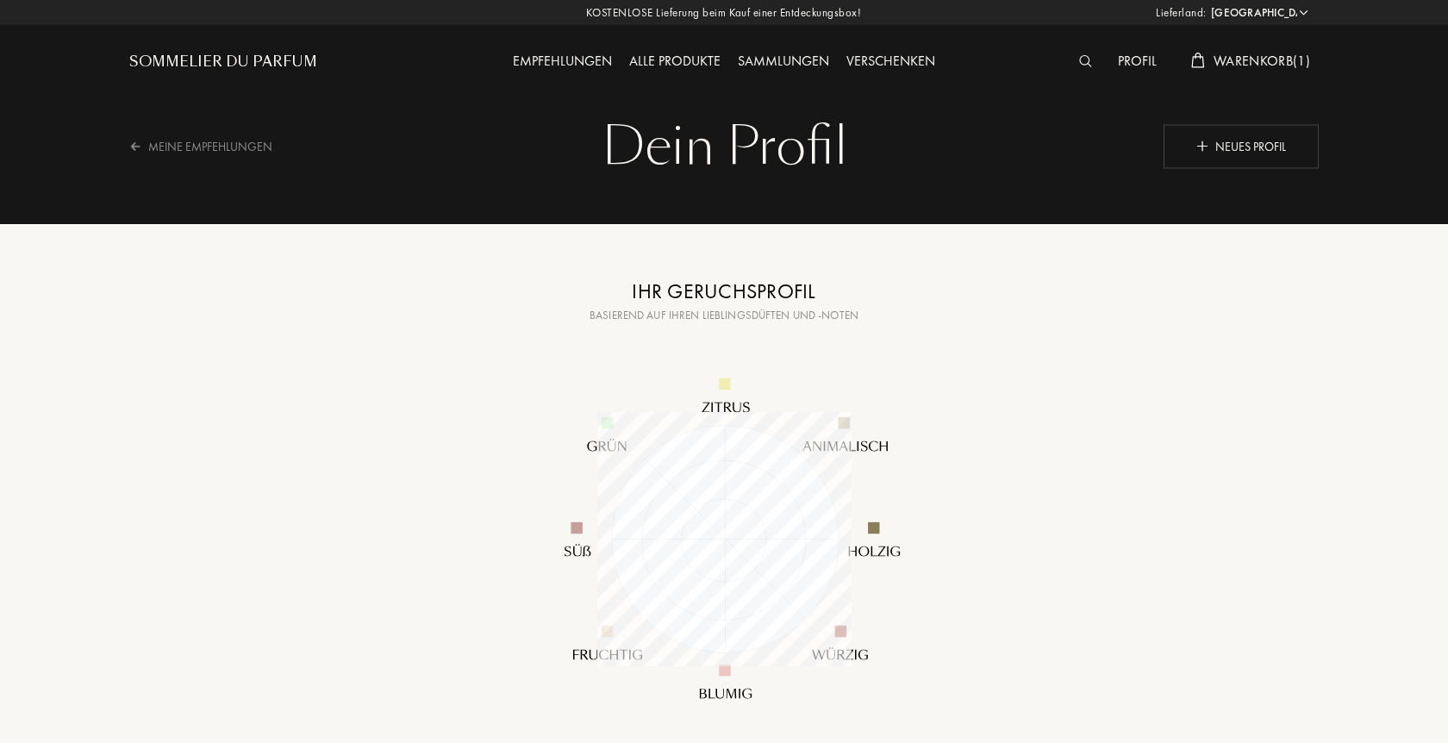
select select "DE"
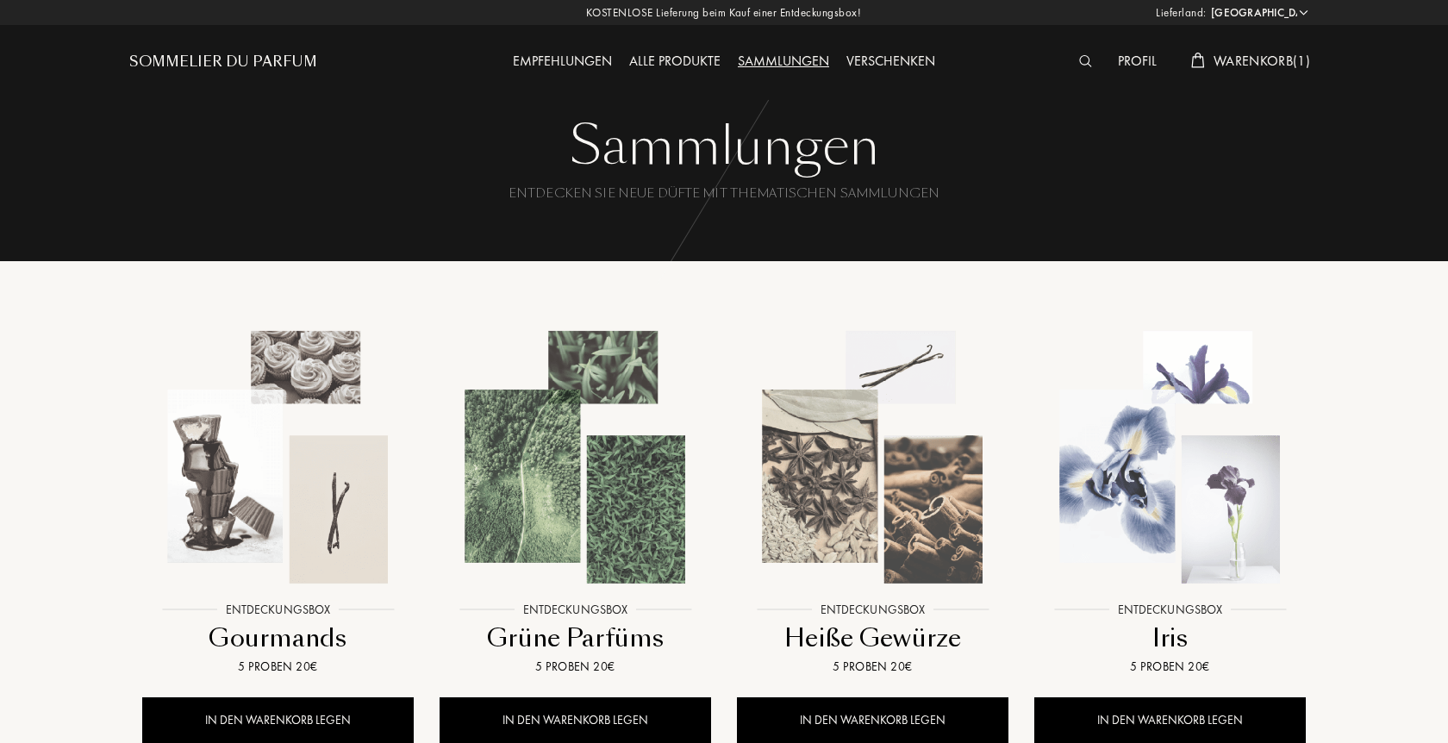
select select "DE"
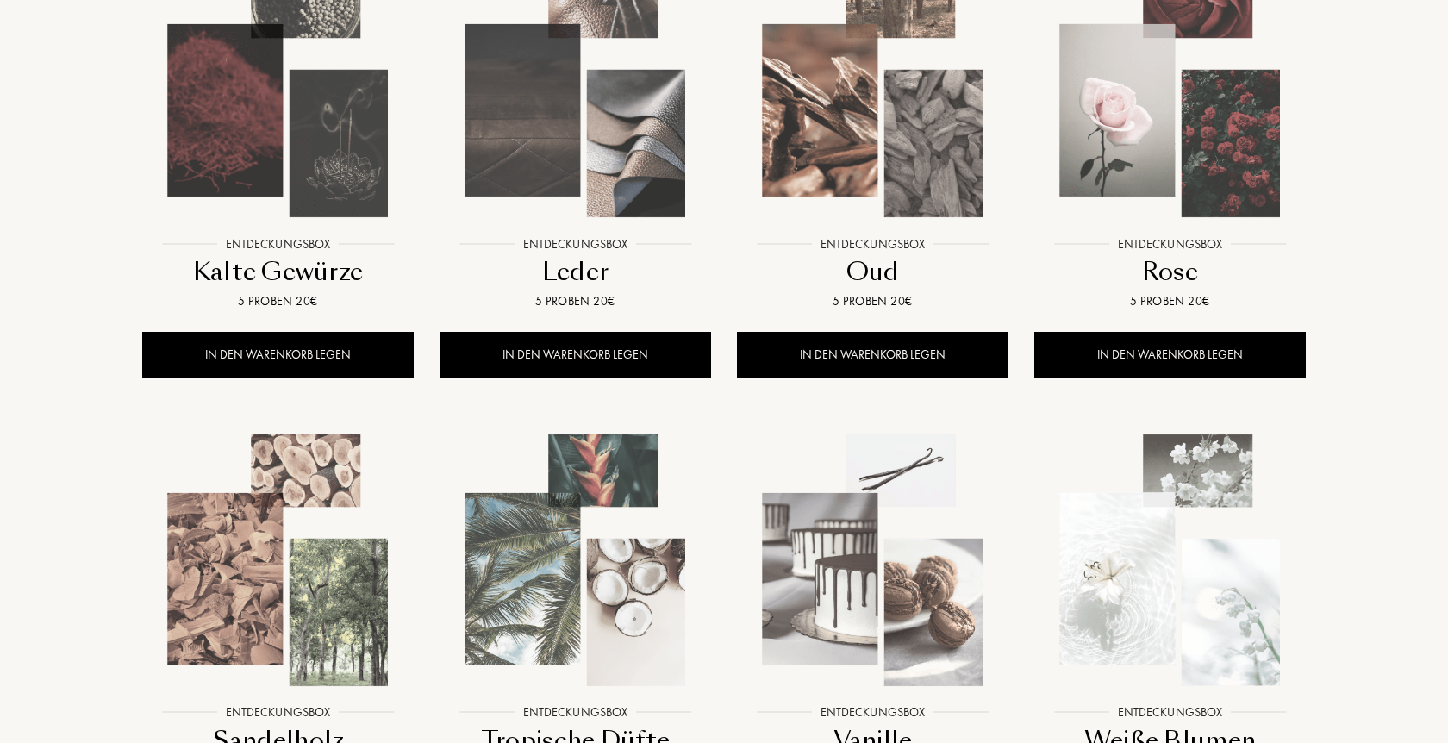
scroll to position [791, 0]
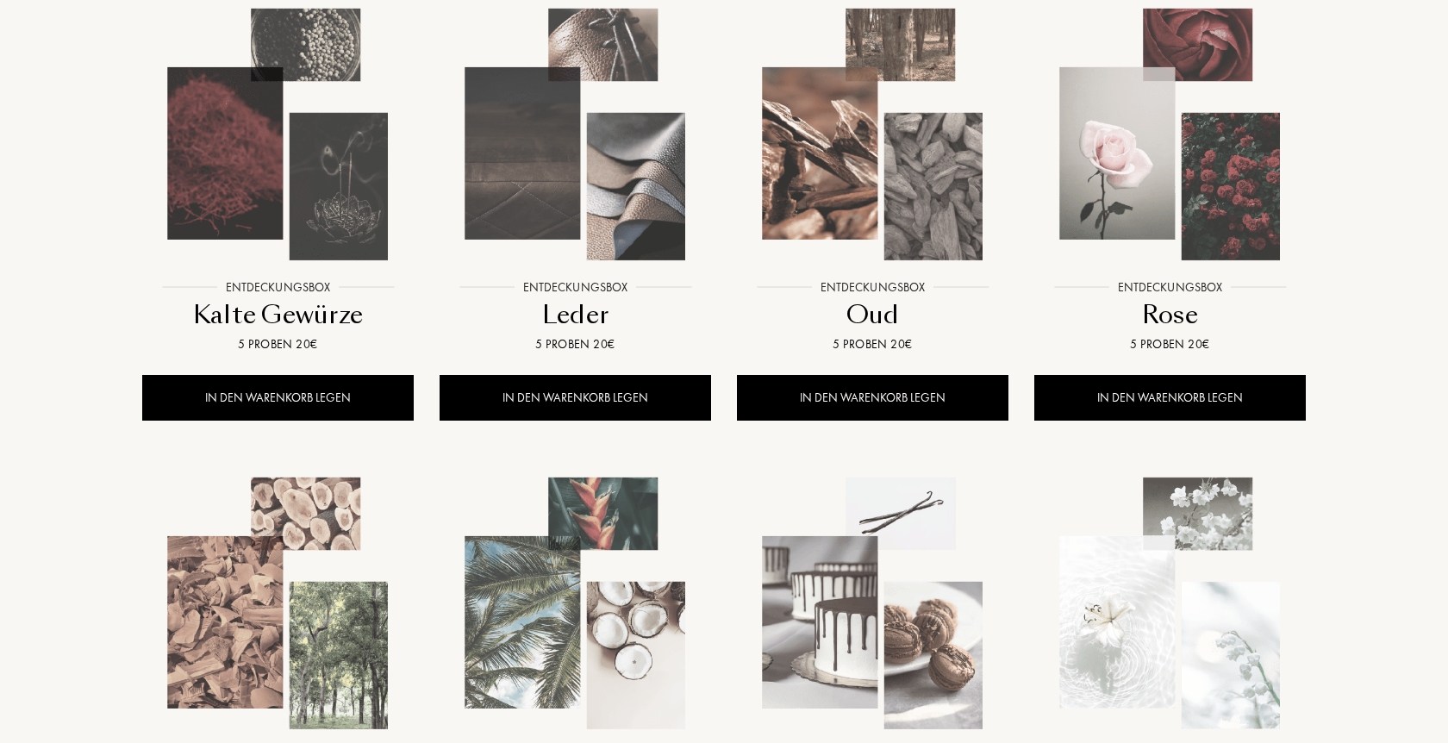
click at [1194, 578] on img at bounding box center [1170, 604] width 268 height 268
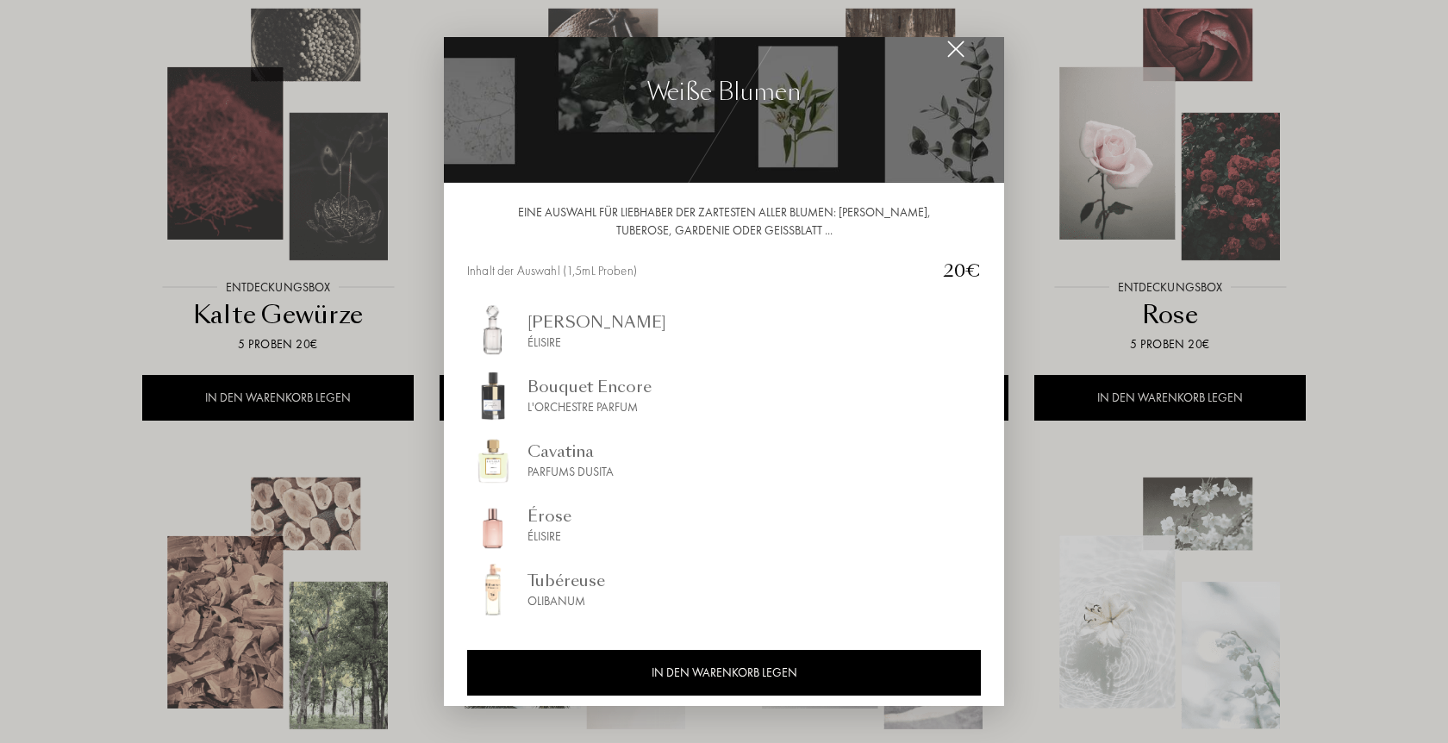
scroll to position [47, 0]
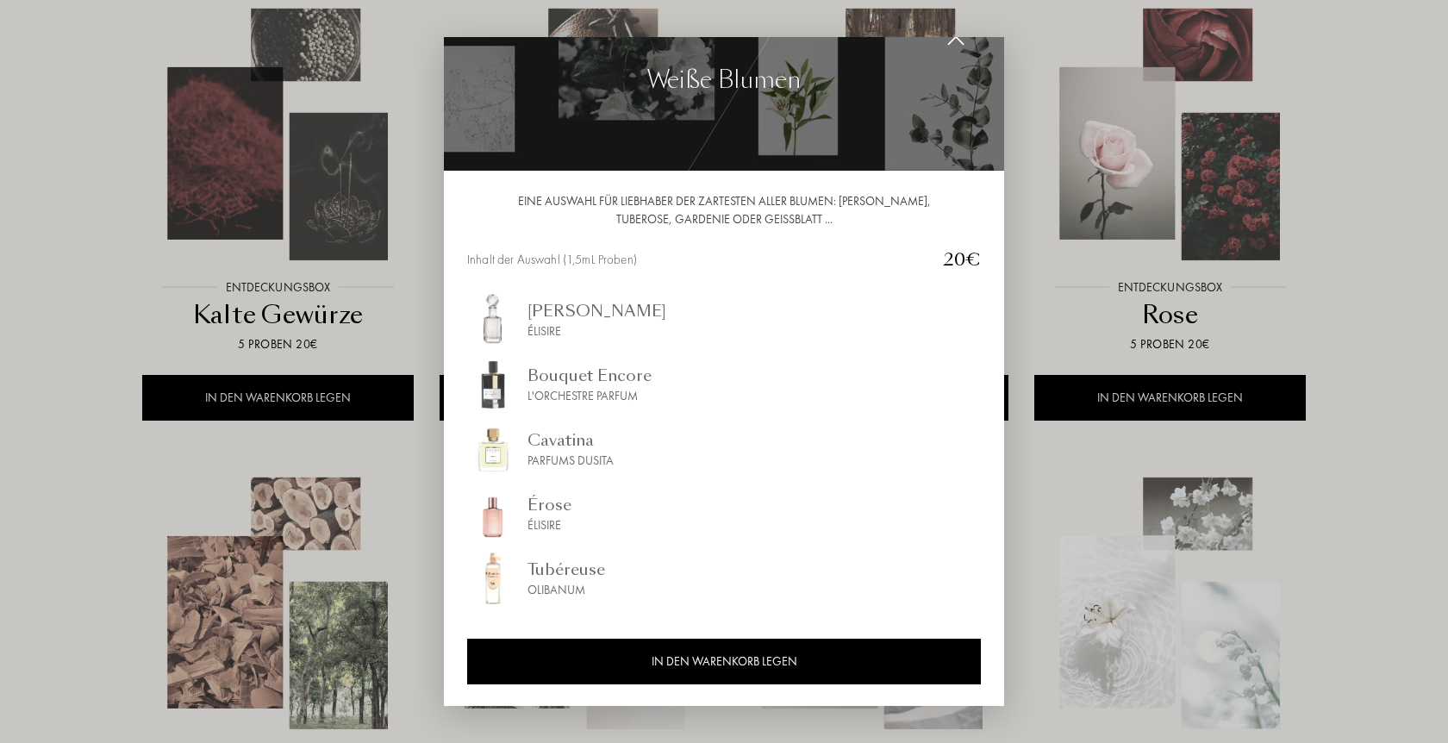
click at [1308, 535] on div at bounding box center [724, 371] width 1448 height 743
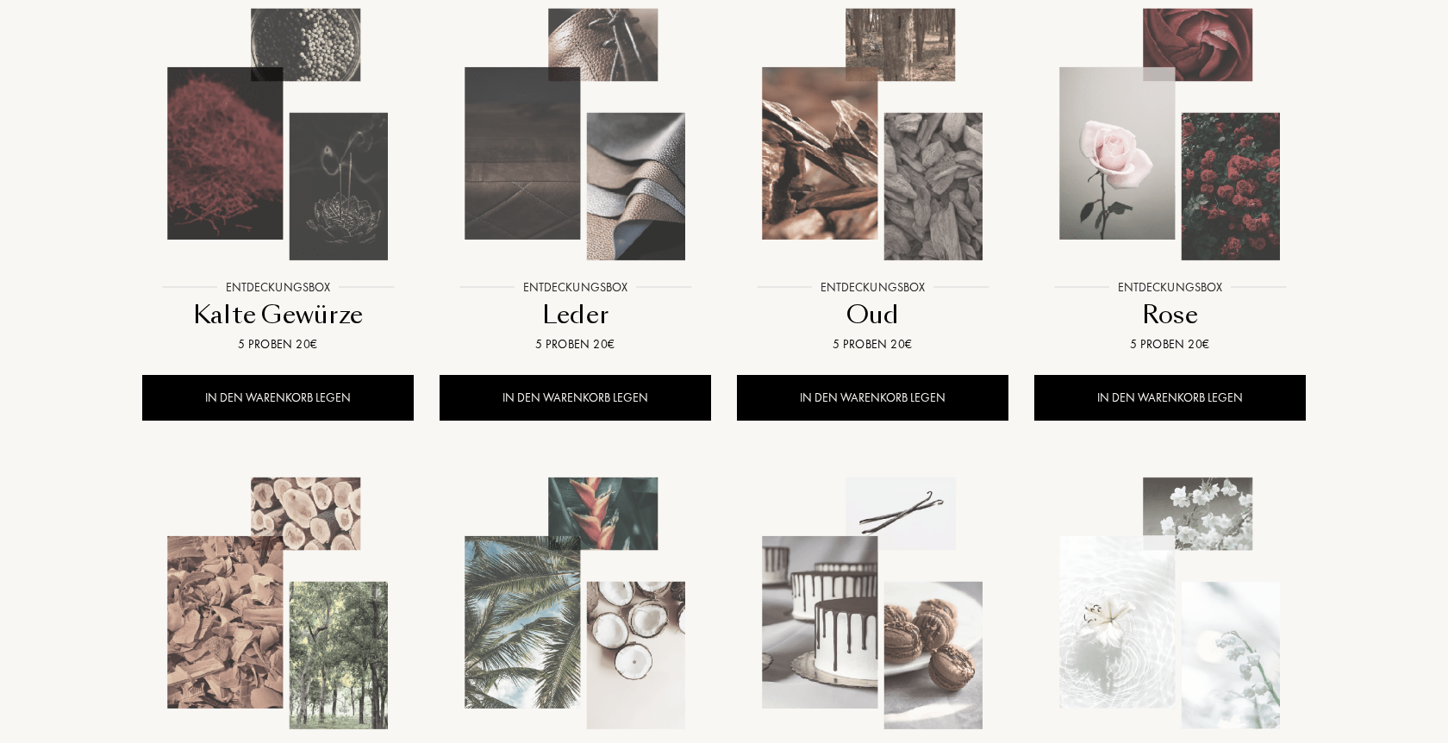
click at [1281, 106] on img at bounding box center [1170, 135] width 268 height 268
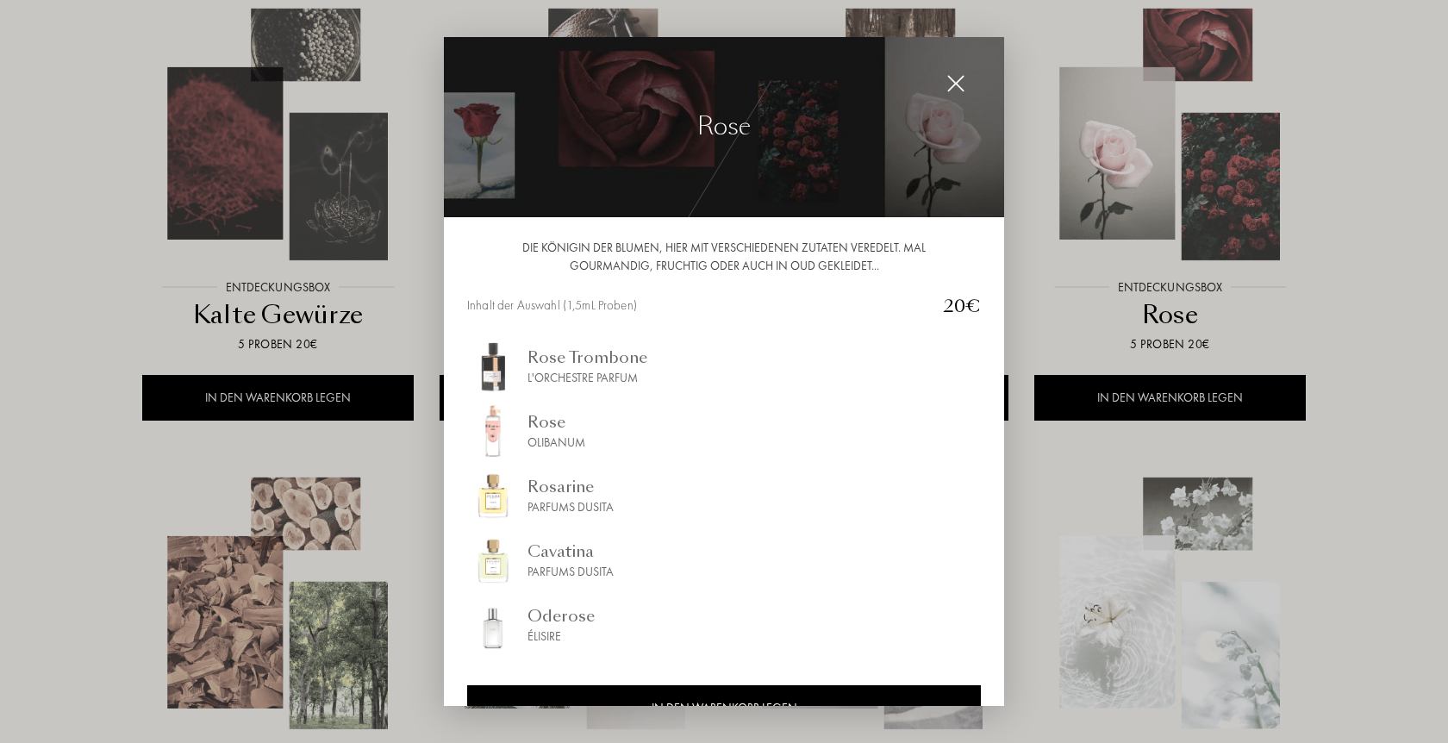
click at [1281, 106] on div at bounding box center [724, 371] width 1448 height 743
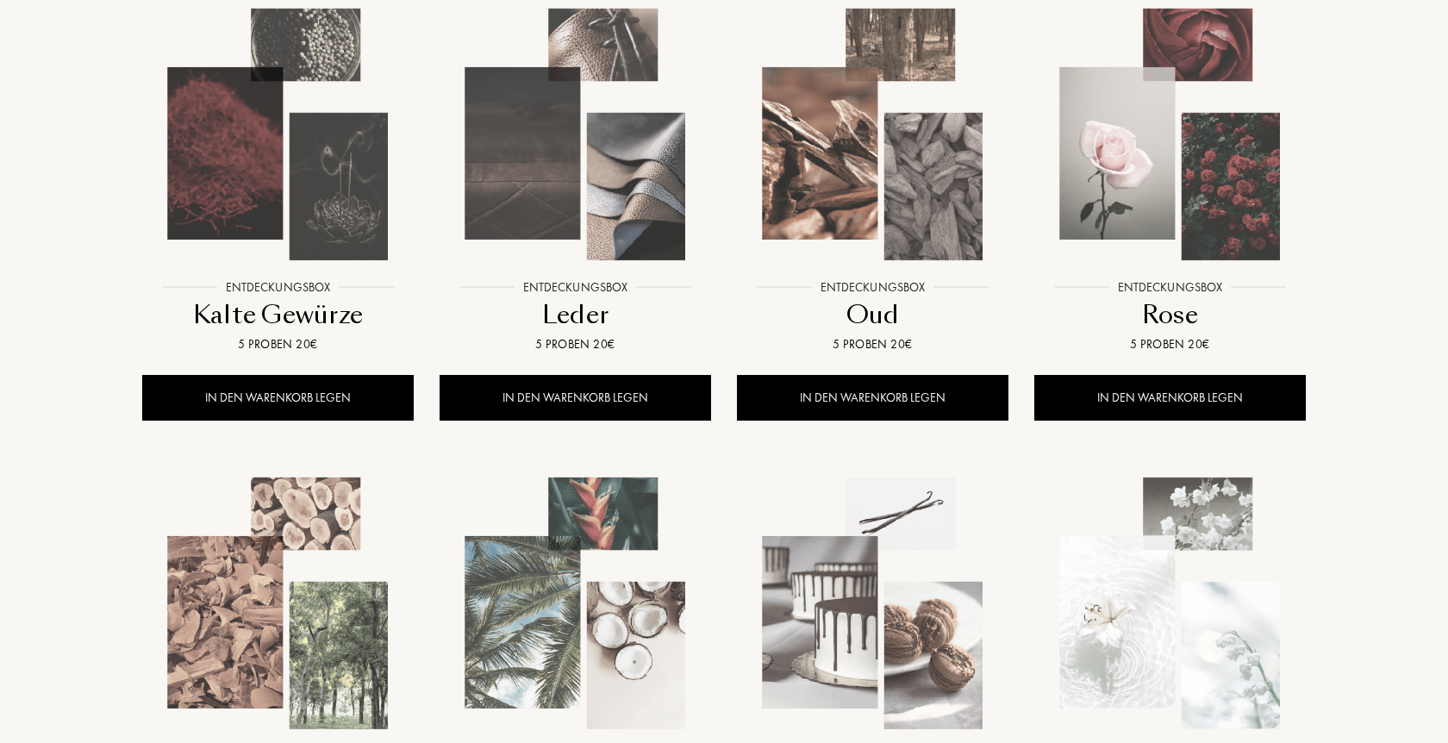
click at [495, 538] on img at bounding box center [575, 604] width 268 height 268
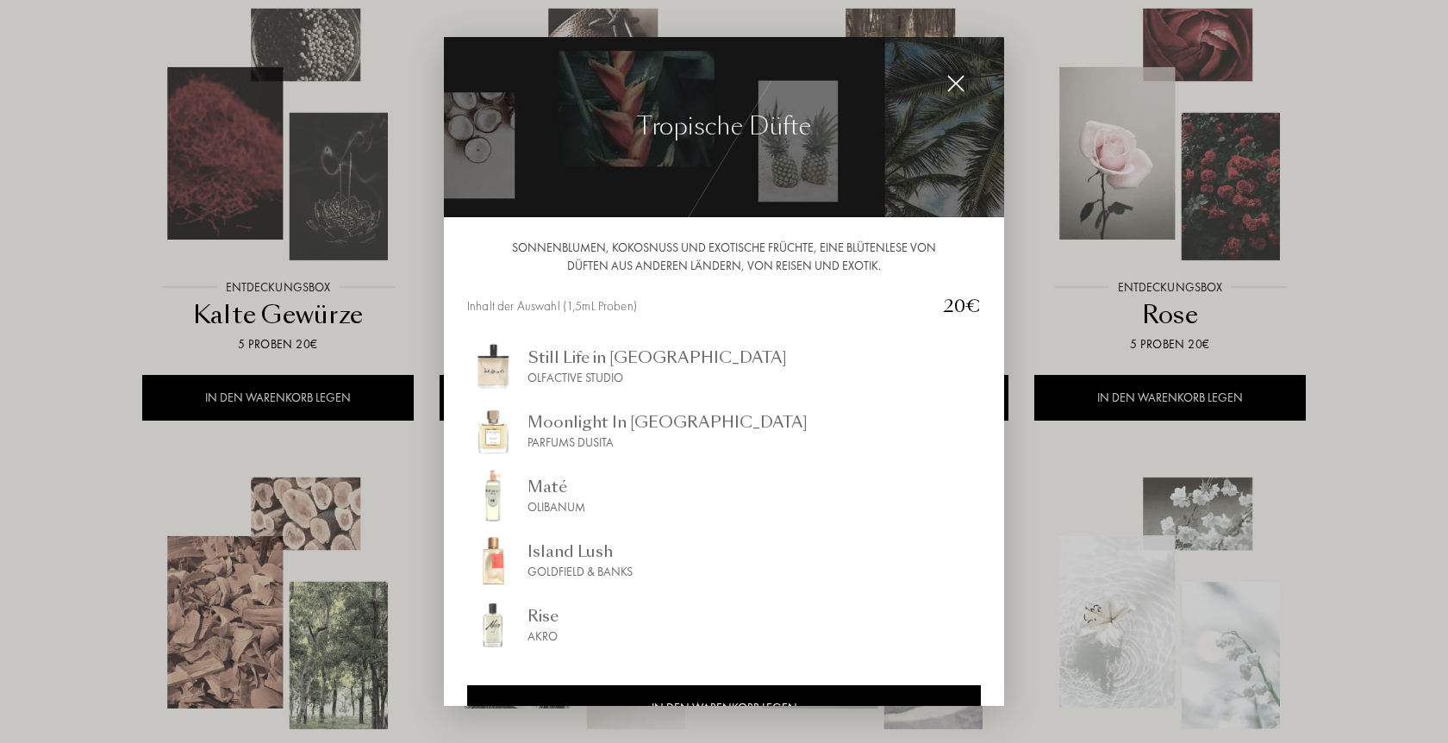
click at [1423, 485] on div at bounding box center [724, 371] width 1448 height 743
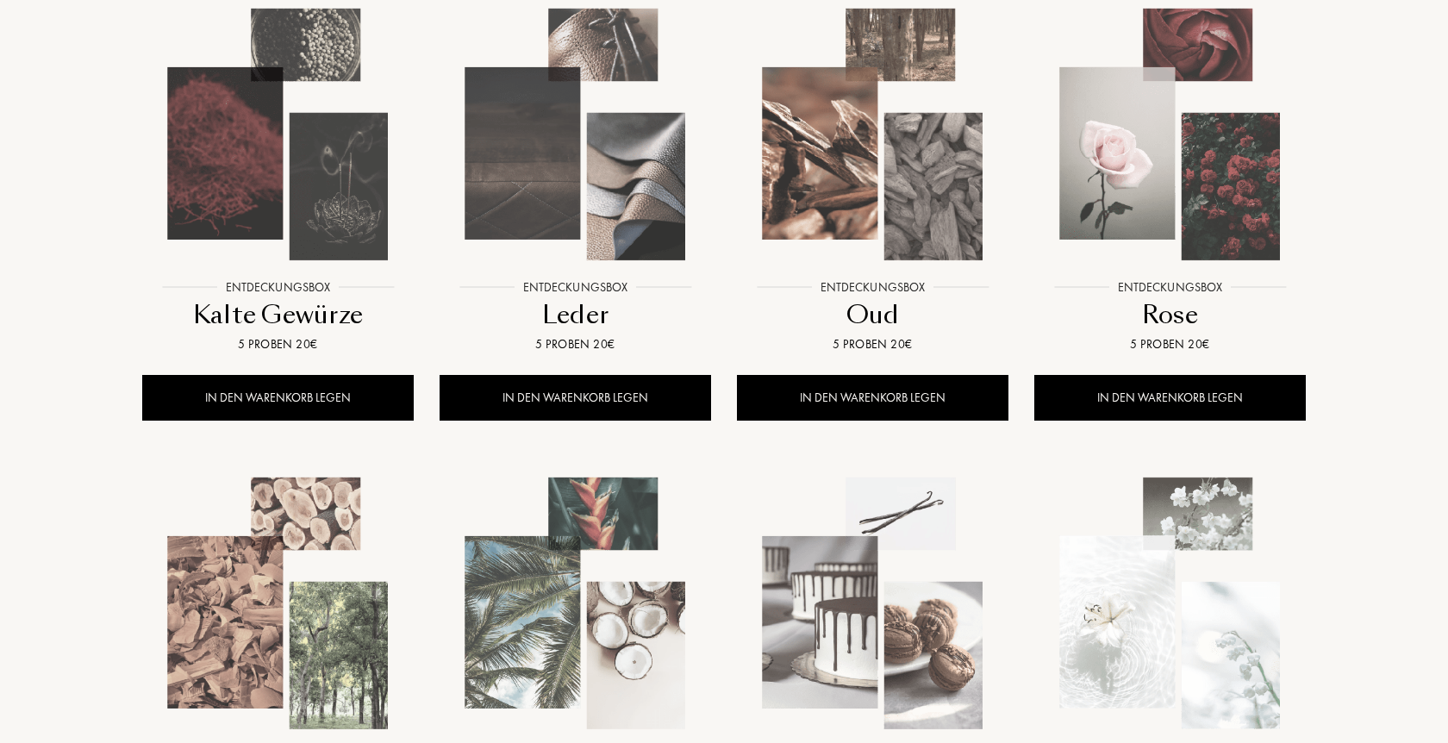
click at [574, 672] on img at bounding box center [575, 604] width 268 height 268
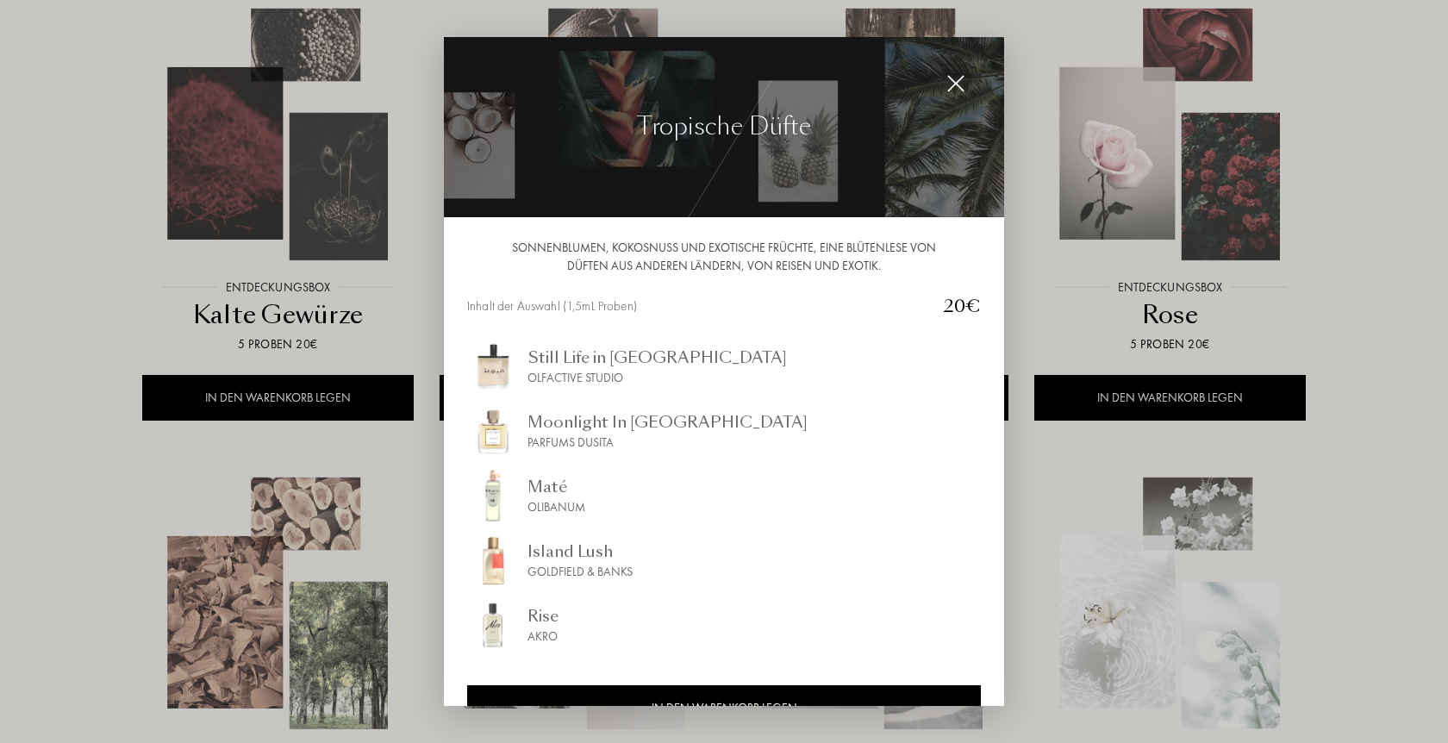
click at [1416, 377] on div at bounding box center [724, 371] width 1448 height 743
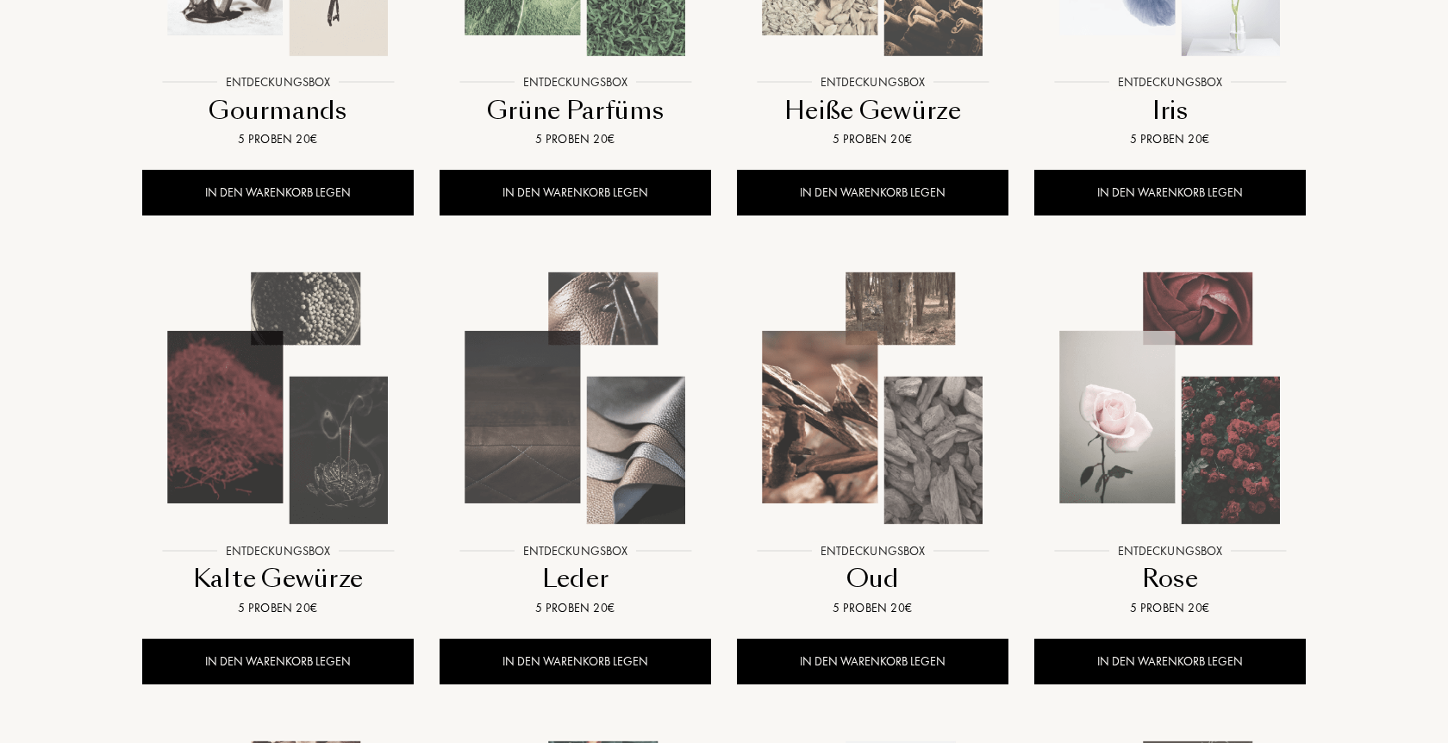
scroll to position [264, 0]
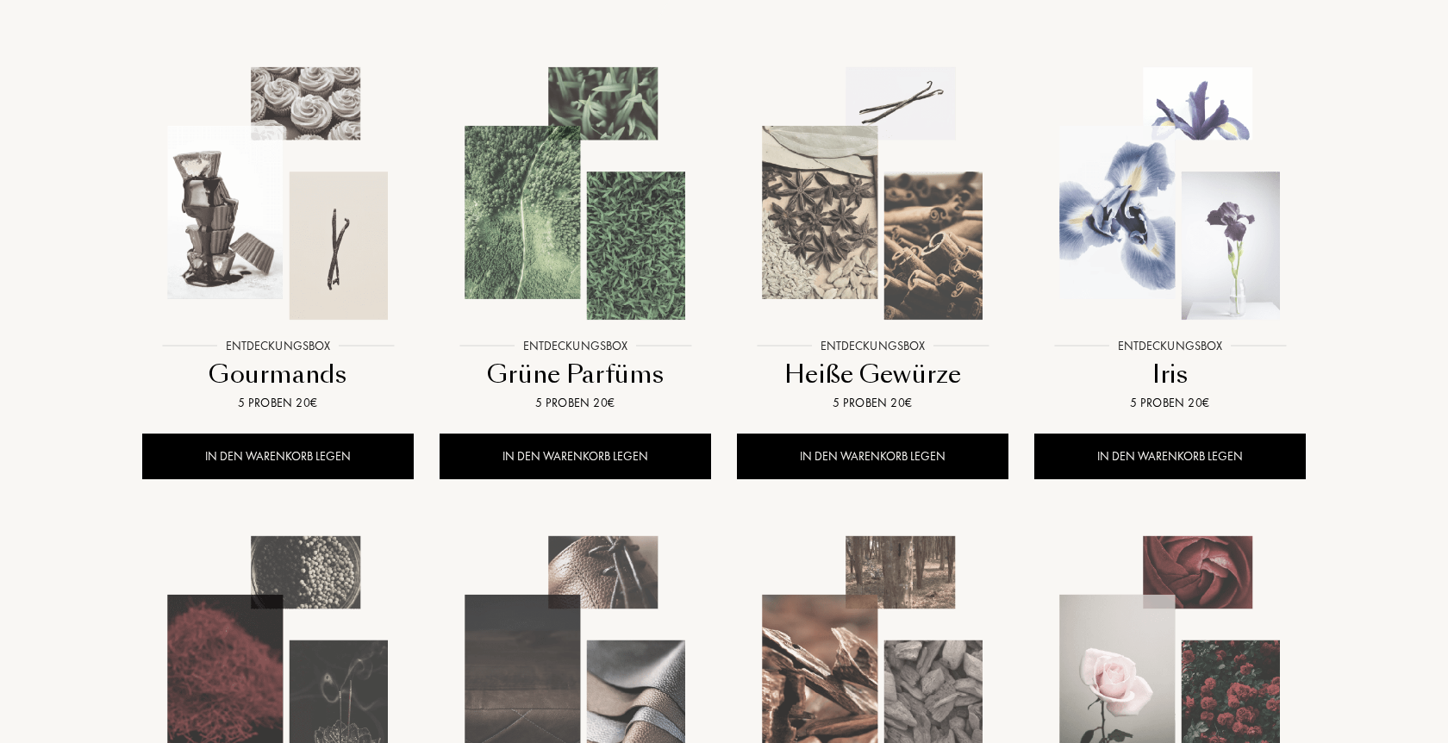
click at [578, 239] on img at bounding box center [575, 193] width 268 height 268
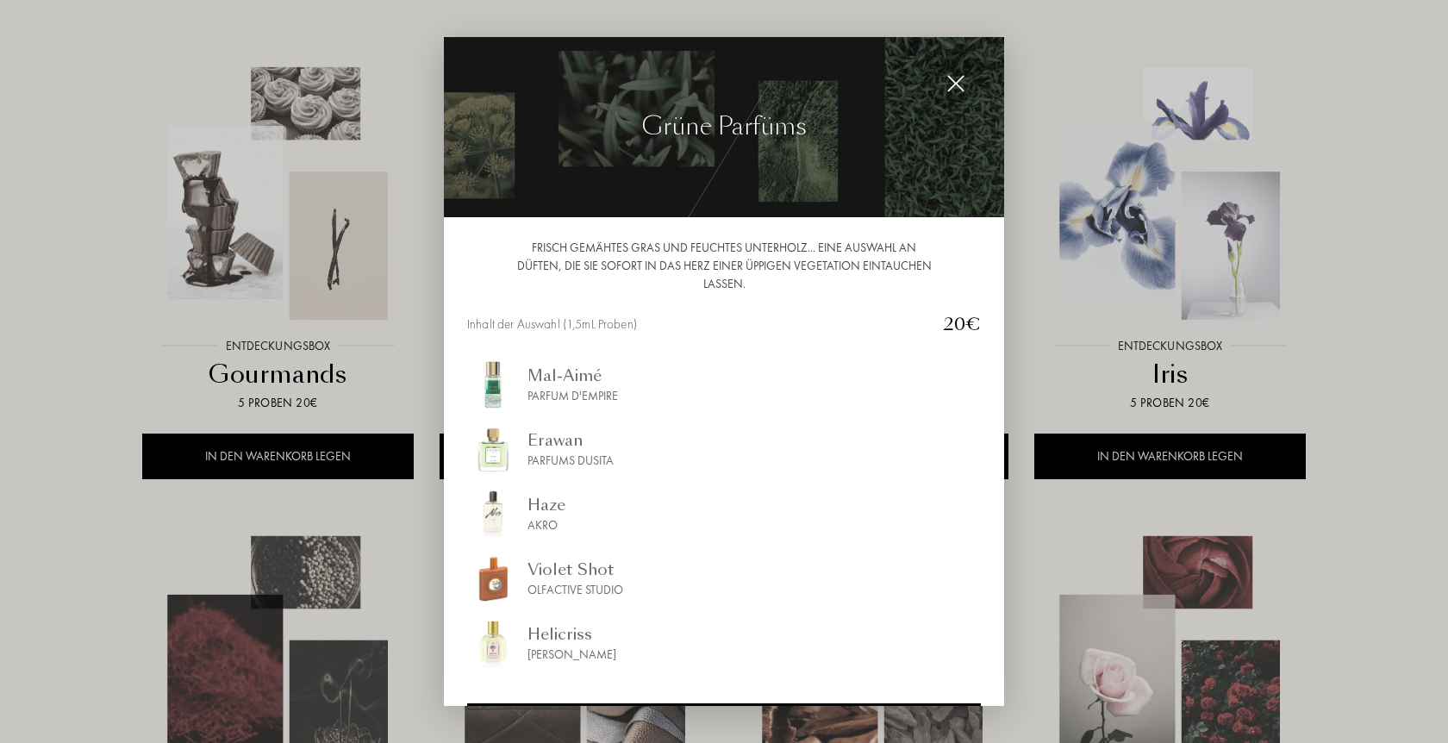
click at [1197, 233] on div at bounding box center [724, 371] width 1448 height 743
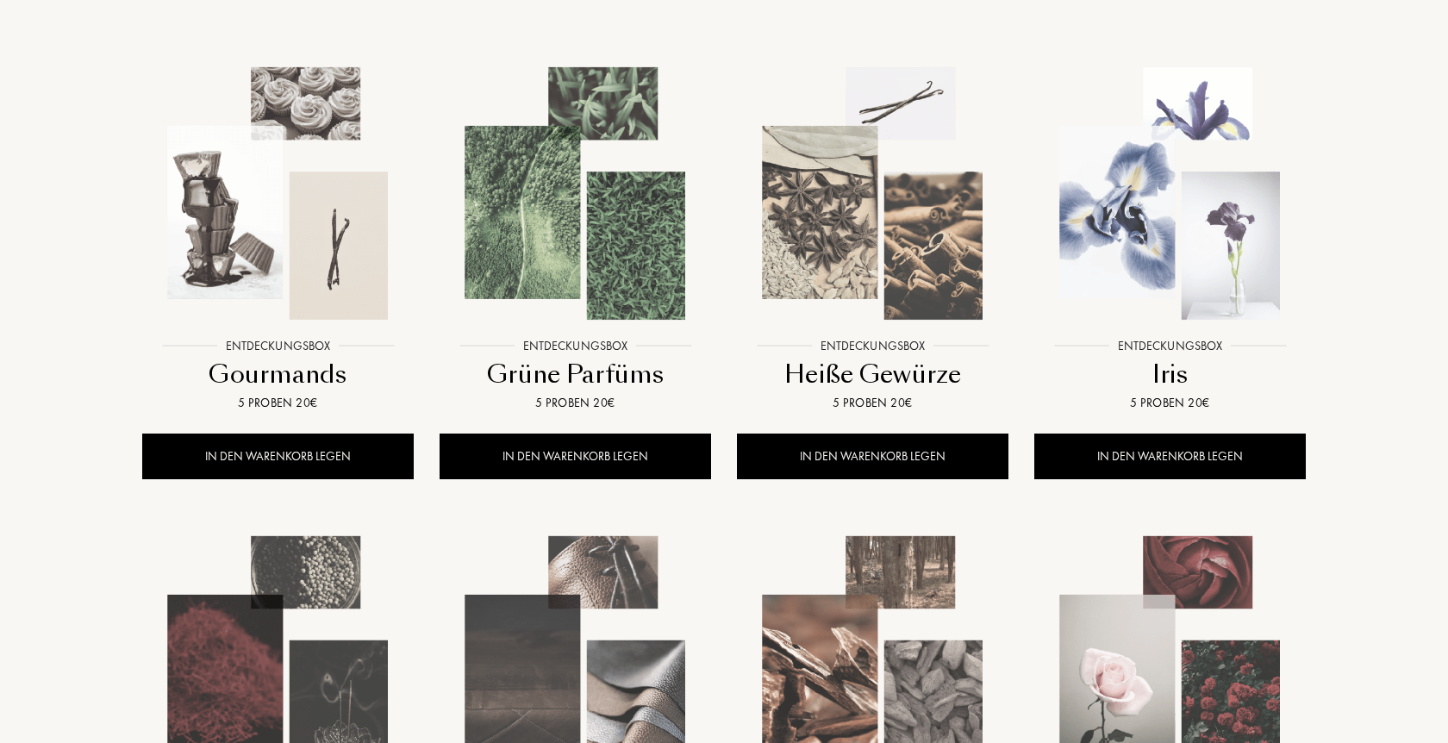
click at [1197, 233] on img at bounding box center [1170, 193] width 268 height 268
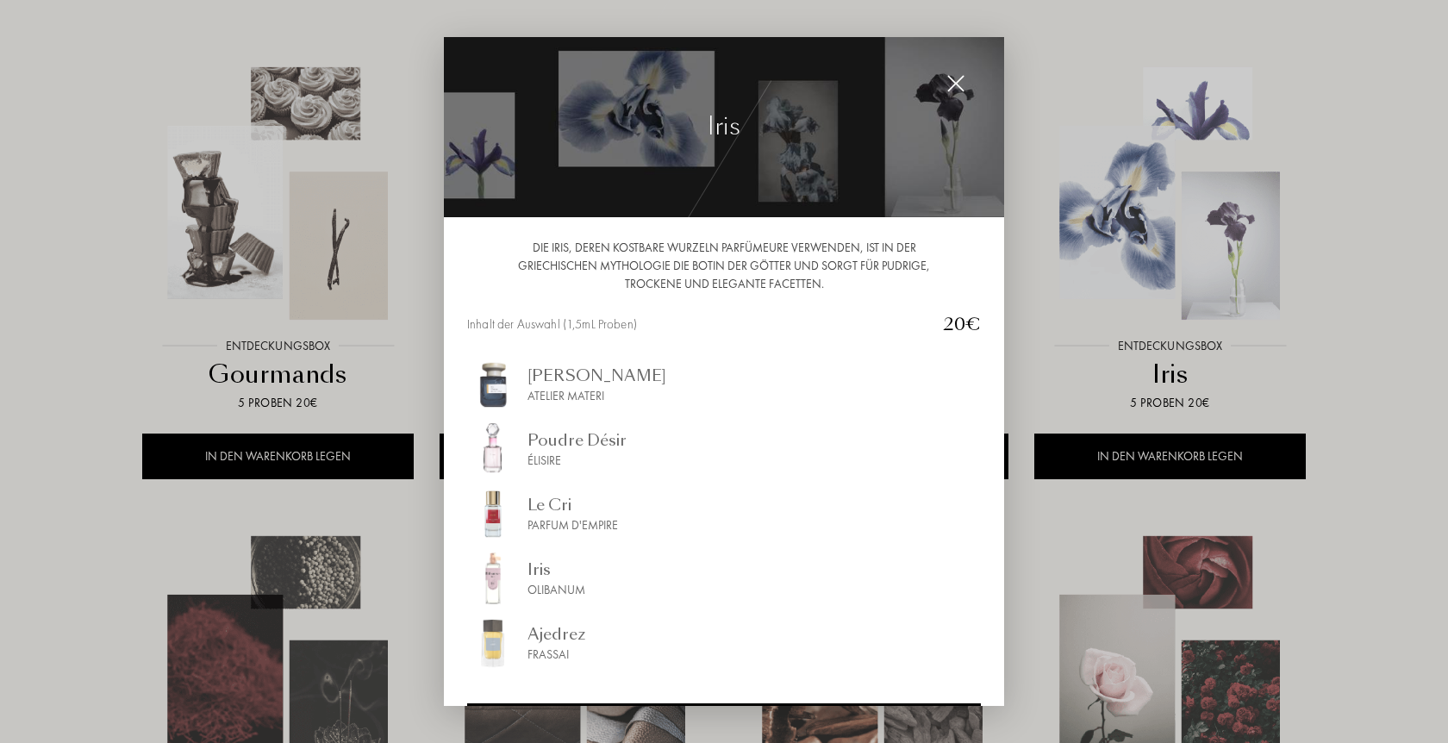
click at [1425, 234] on div at bounding box center [724, 371] width 1448 height 743
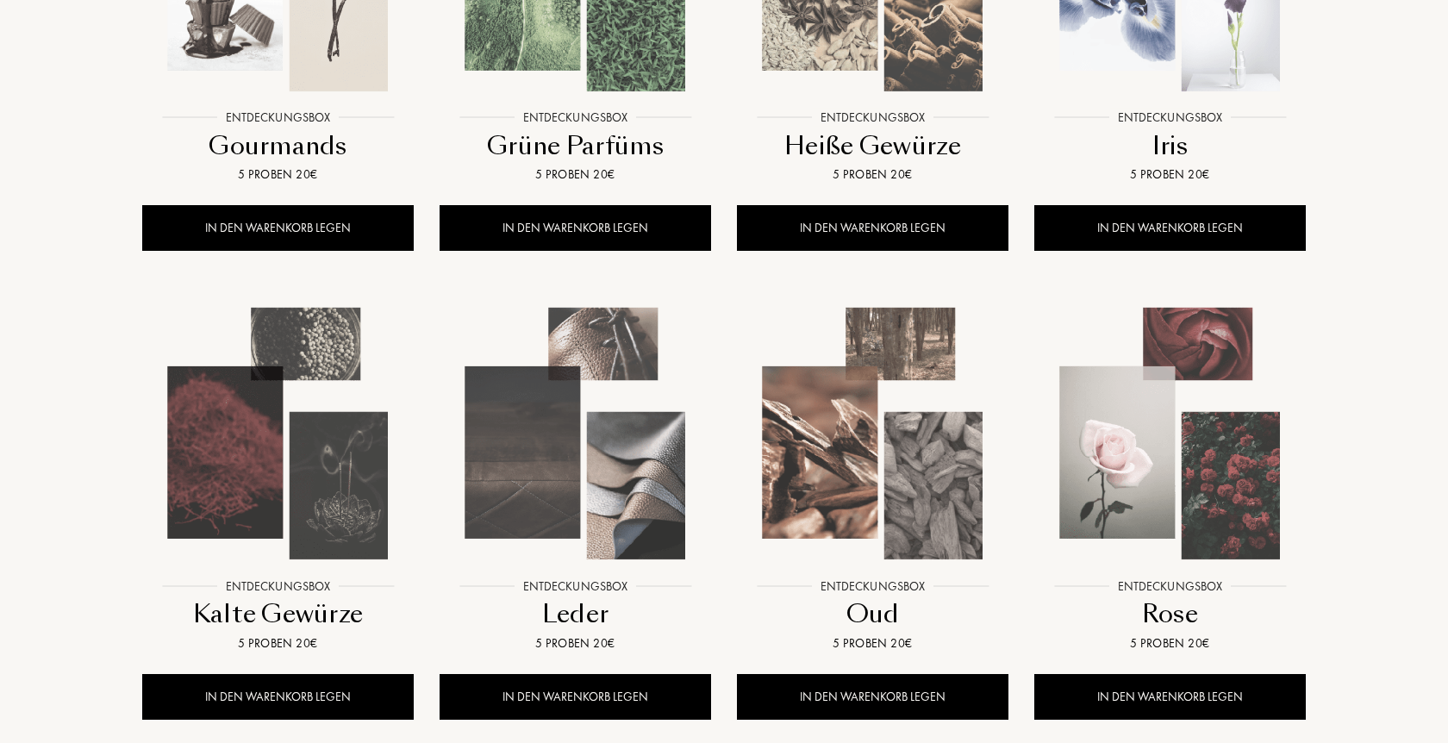
scroll to position [528, 0]
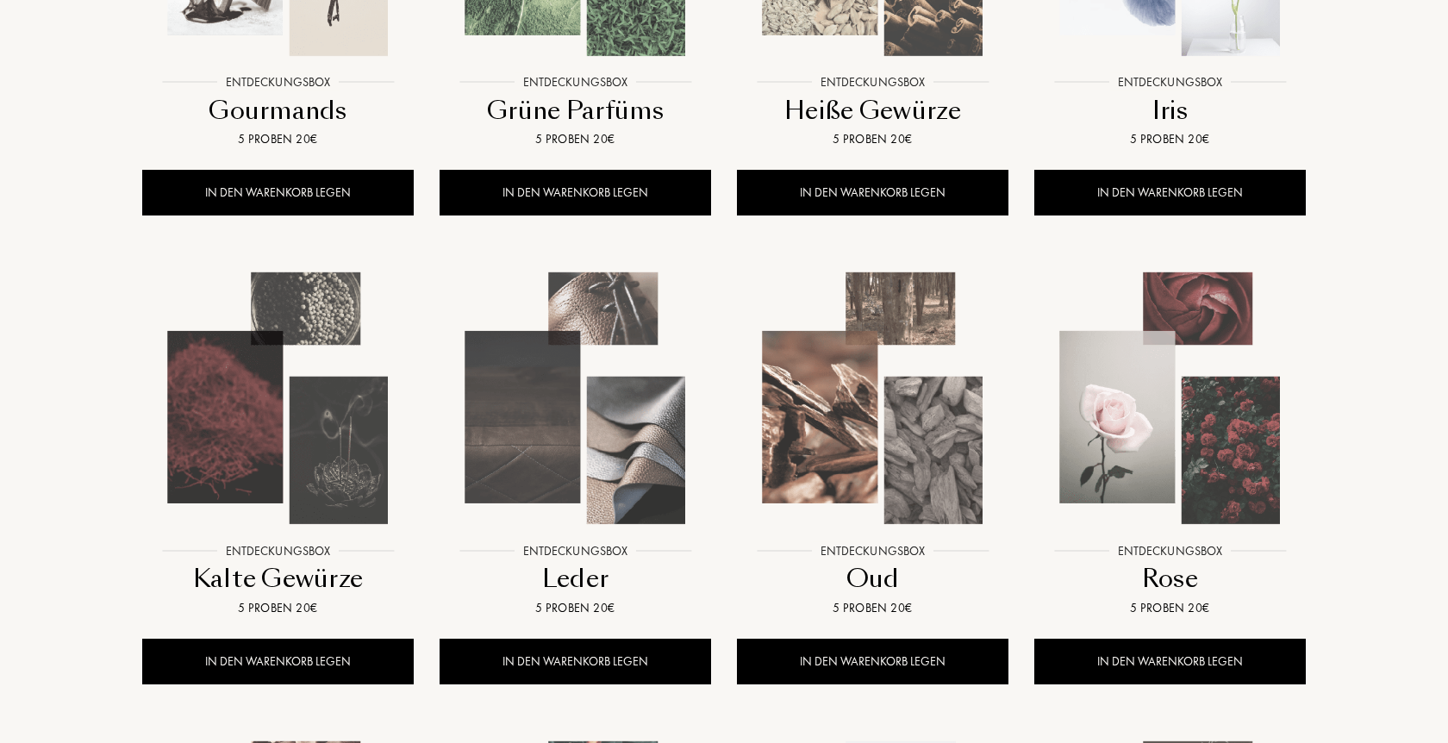
click at [1252, 322] on img at bounding box center [1170, 399] width 268 height 268
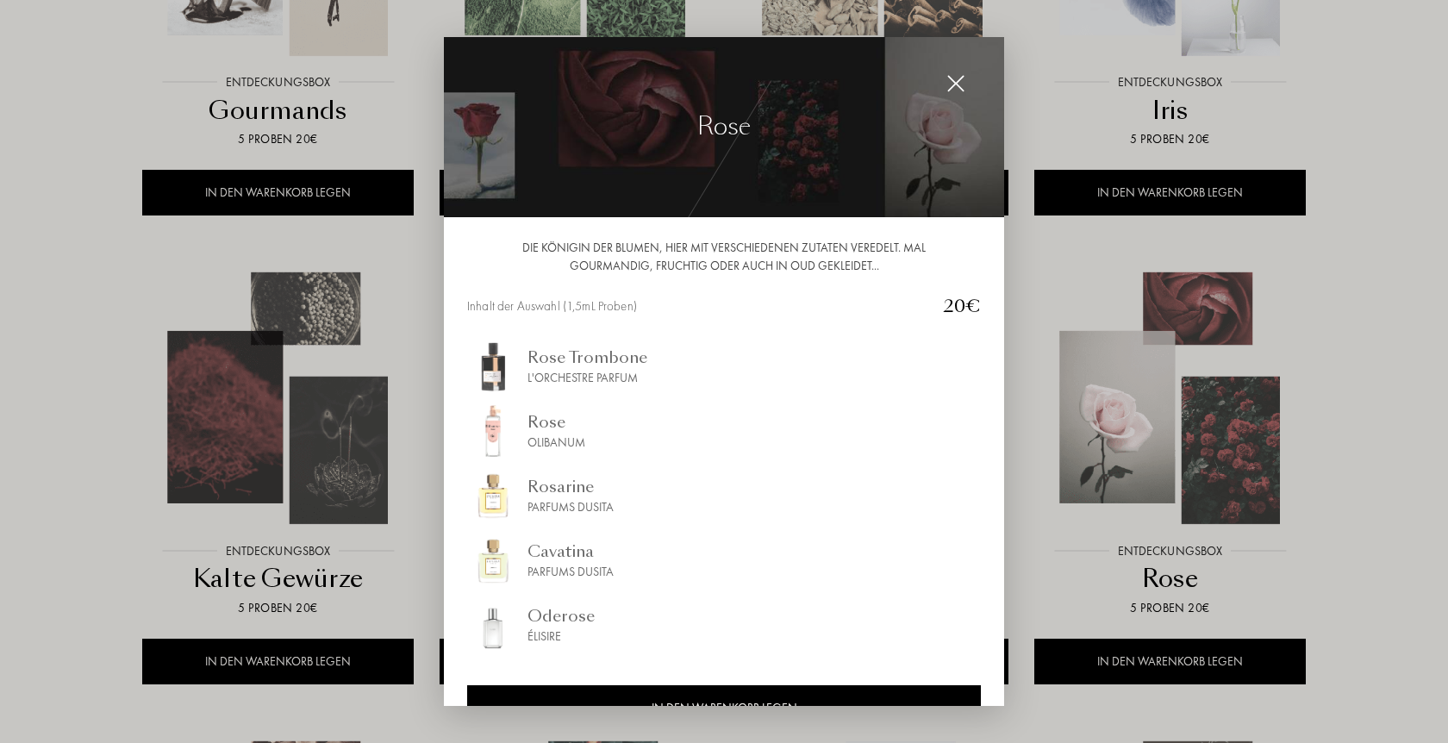
click at [1410, 314] on div at bounding box center [724, 371] width 1448 height 743
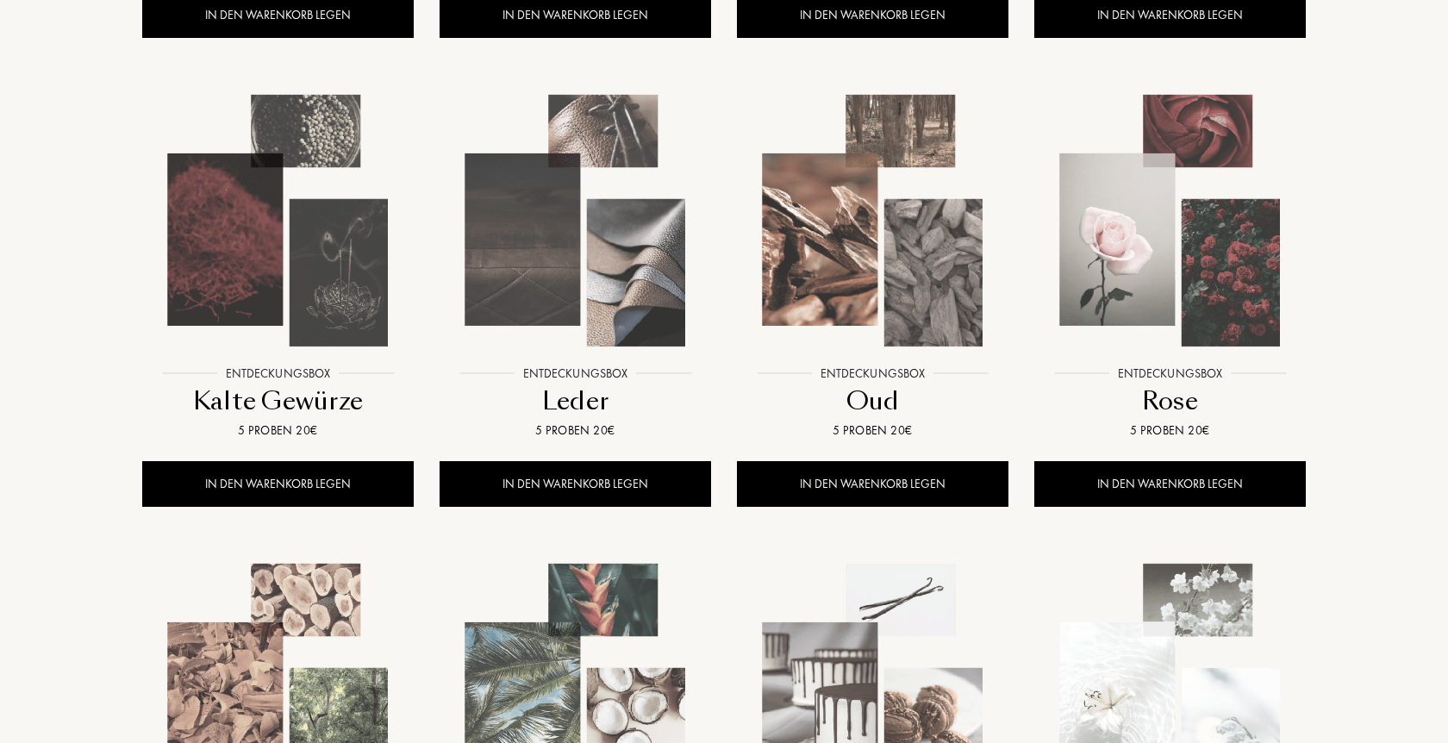
scroll to position [791, 0]
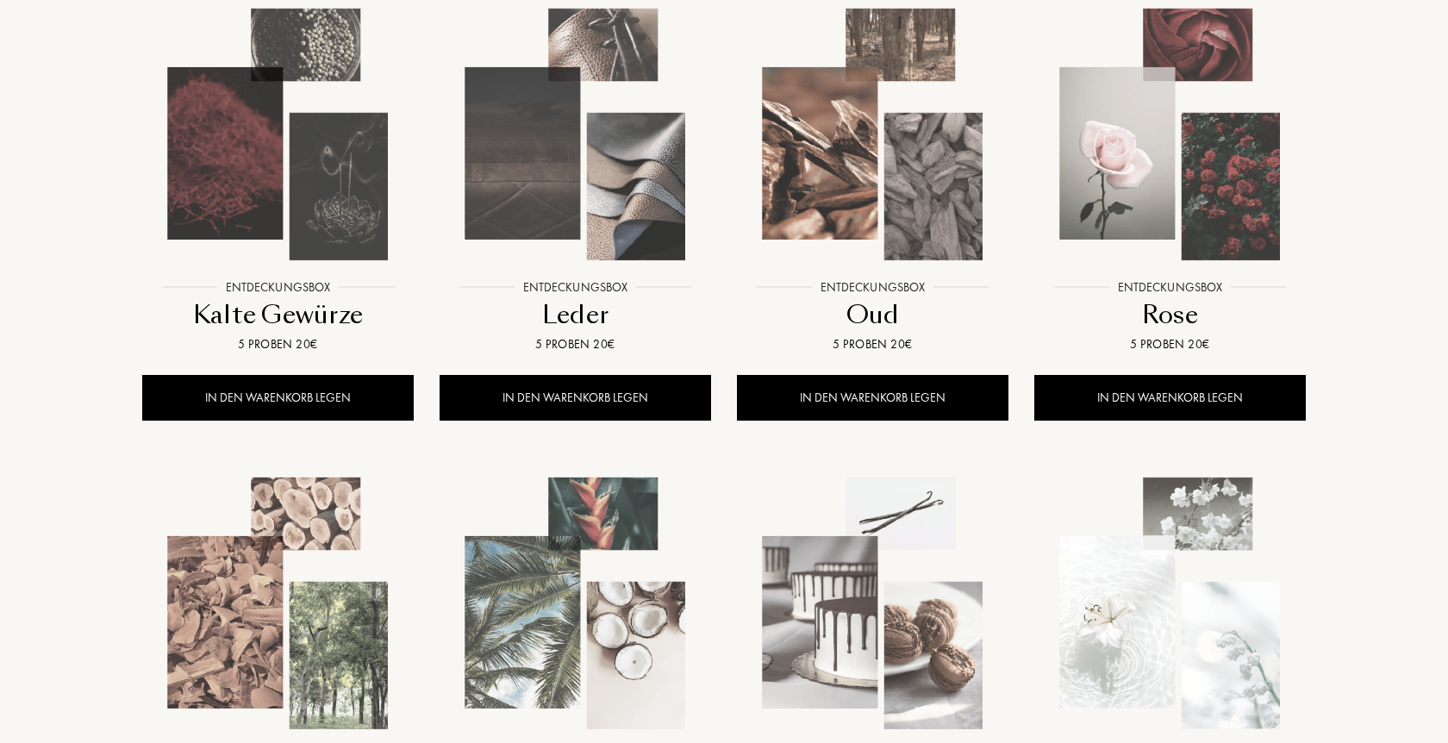
click at [1223, 503] on img at bounding box center [1170, 604] width 268 height 268
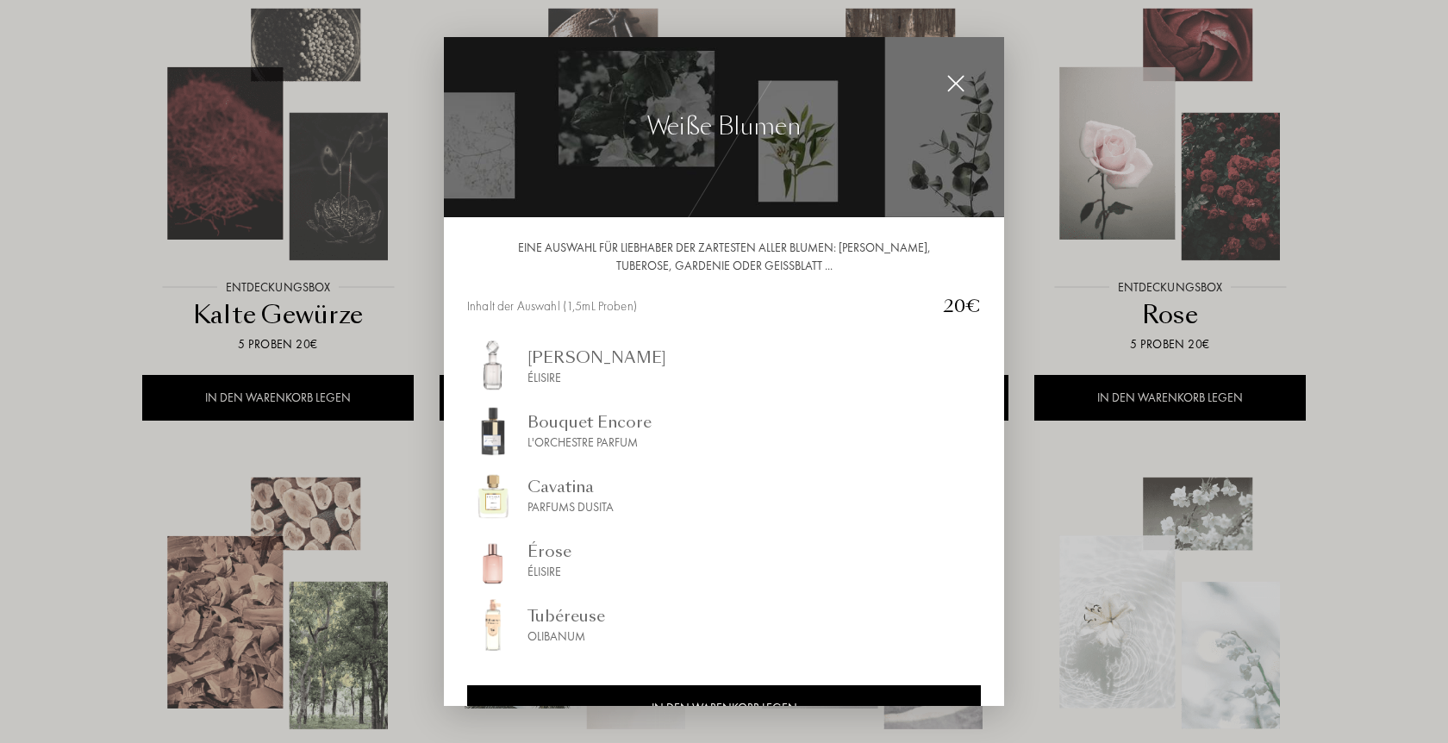
click at [1447, 438] on div at bounding box center [724, 371] width 1448 height 743
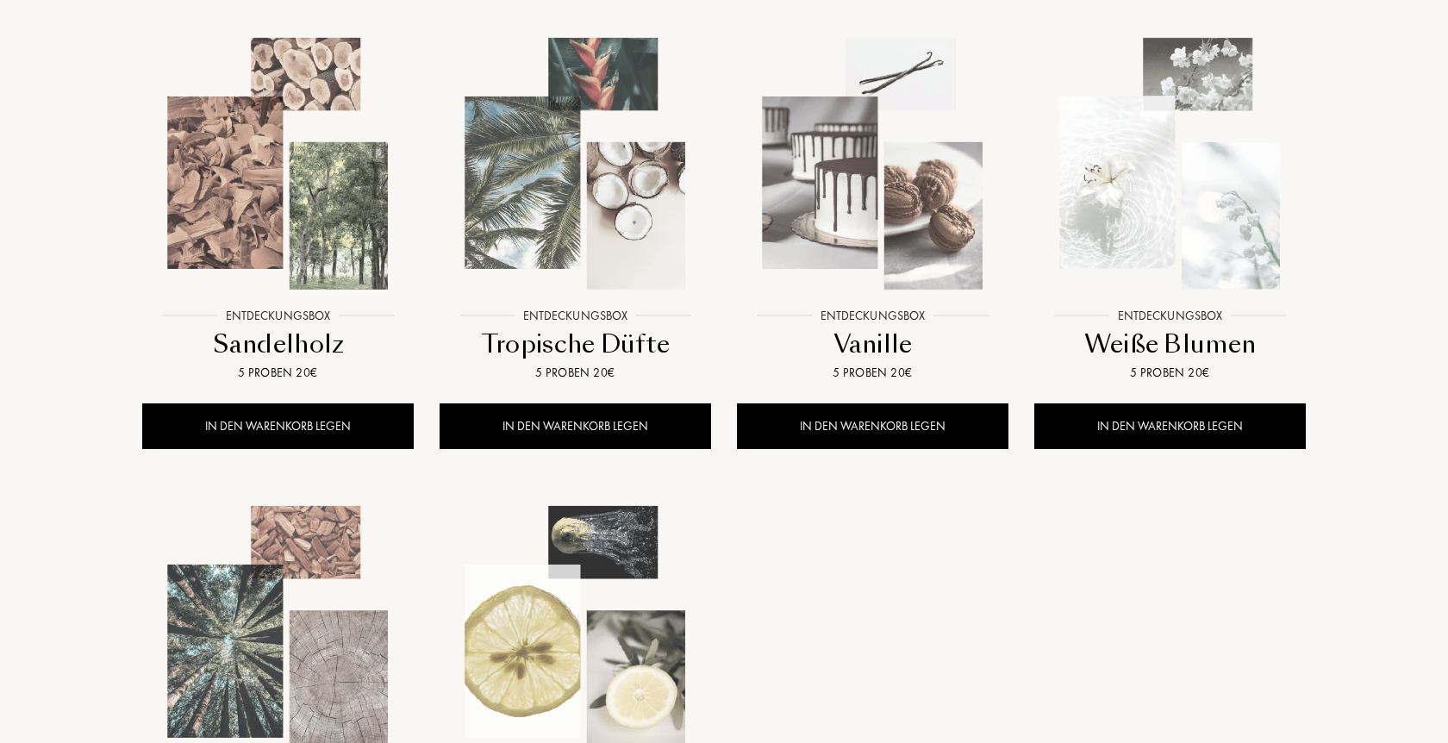
scroll to position [1319, 0]
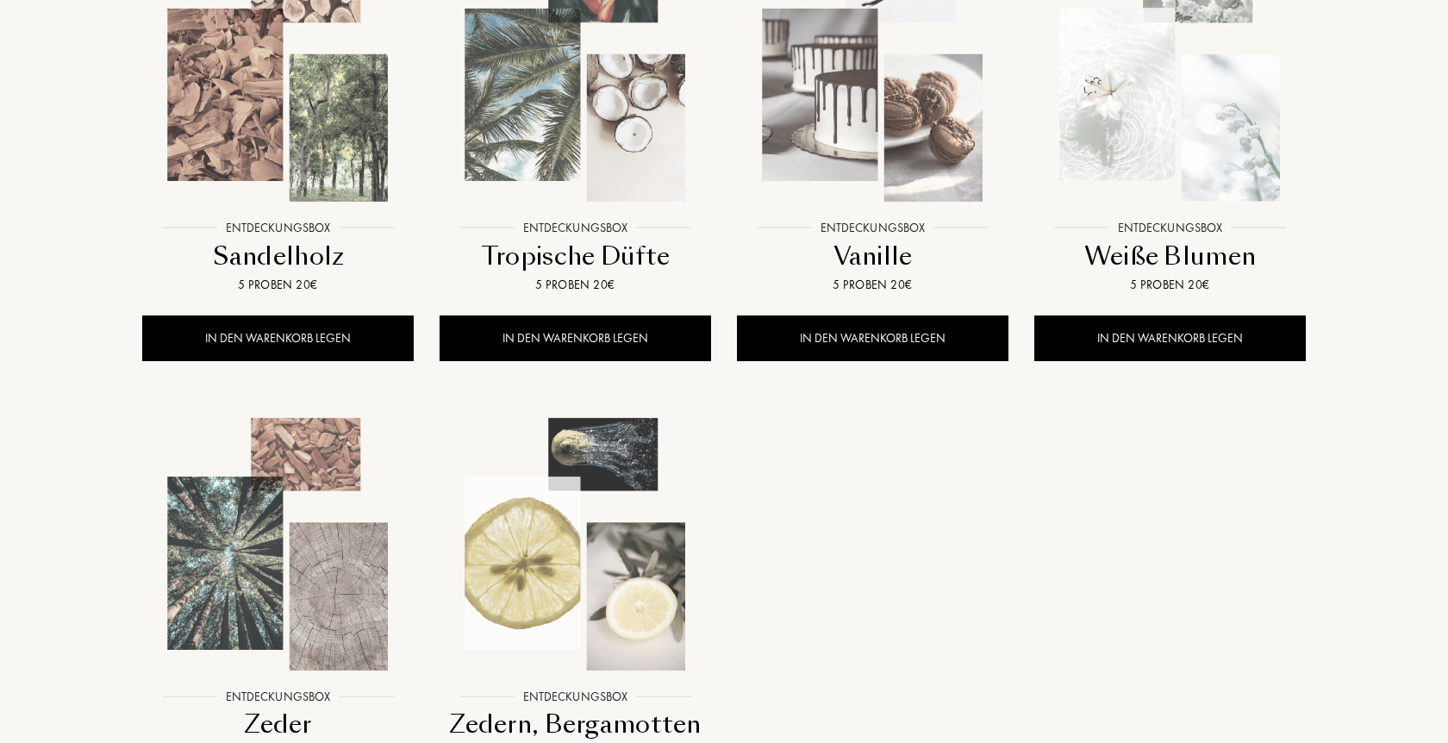
click at [560, 521] on img at bounding box center [575, 544] width 268 height 268
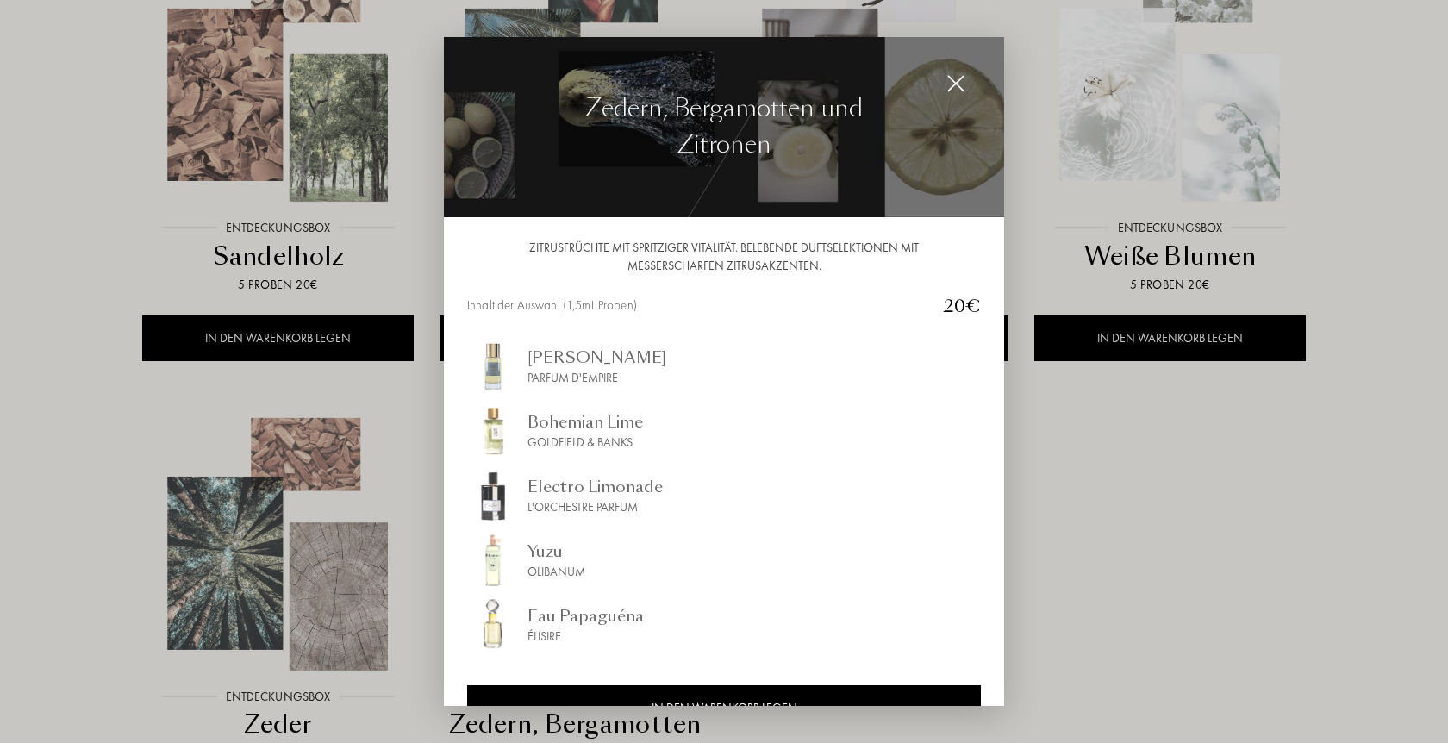
click at [557, 359] on div "Iskander" at bounding box center [597, 357] width 139 height 23
click at [1362, 120] on div at bounding box center [724, 371] width 1448 height 743
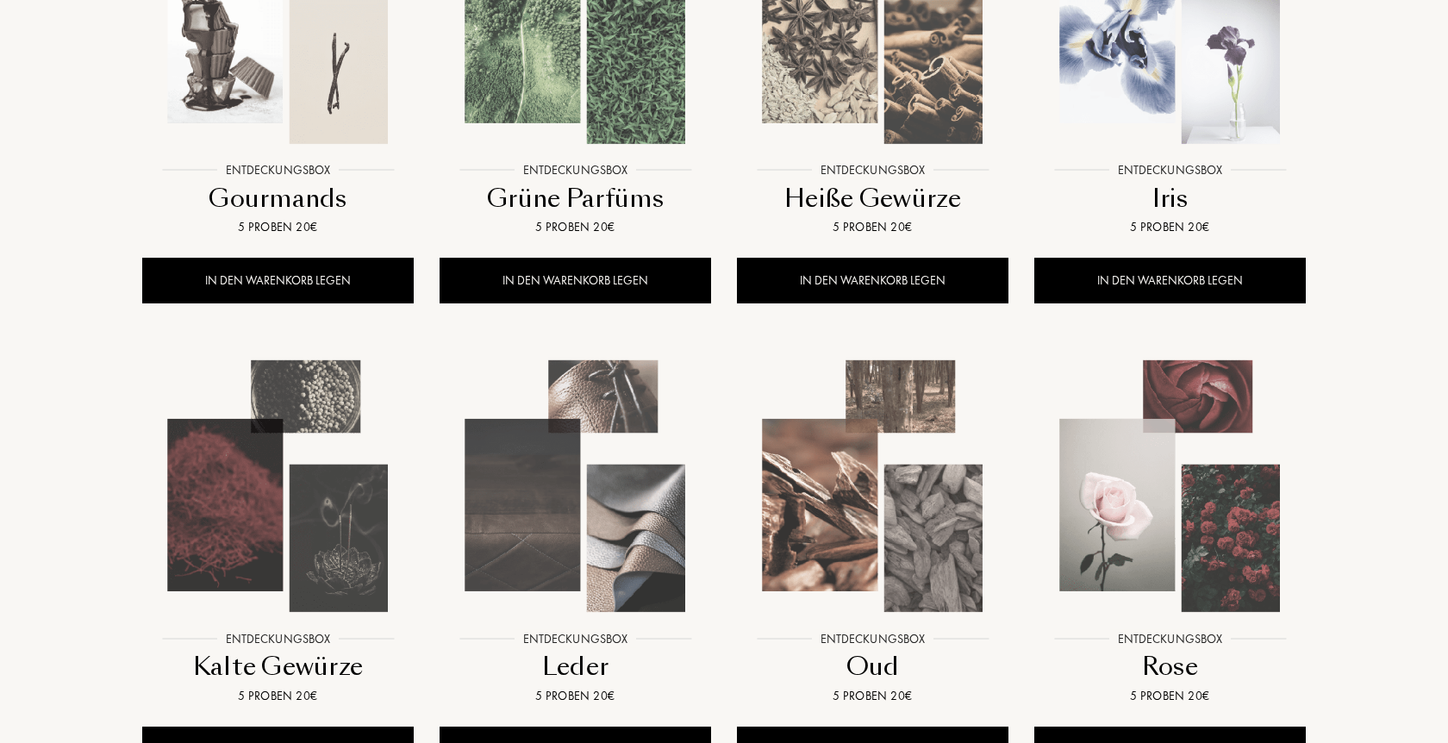
scroll to position [0, 0]
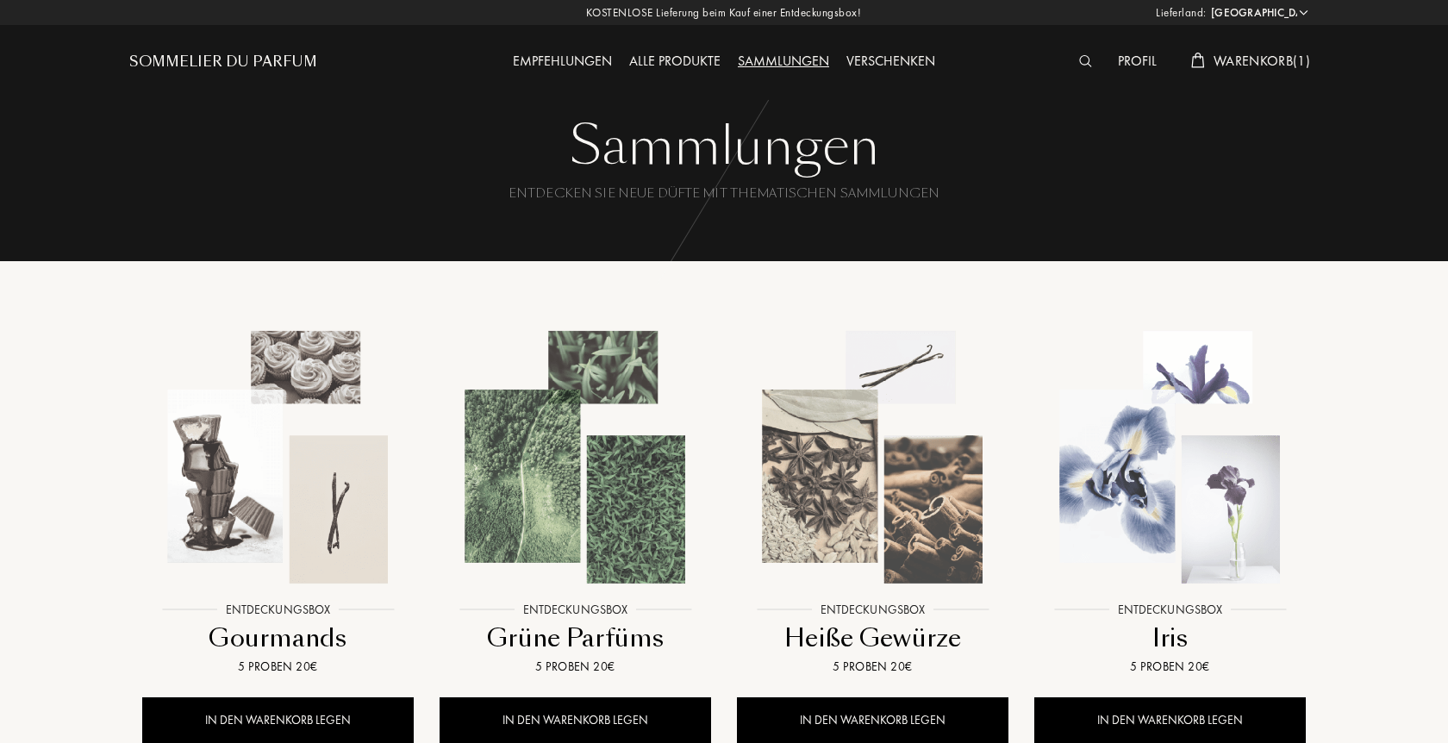
click at [545, 55] on div "Empfehlungen" at bounding box center [562, 62] width 116 height 22
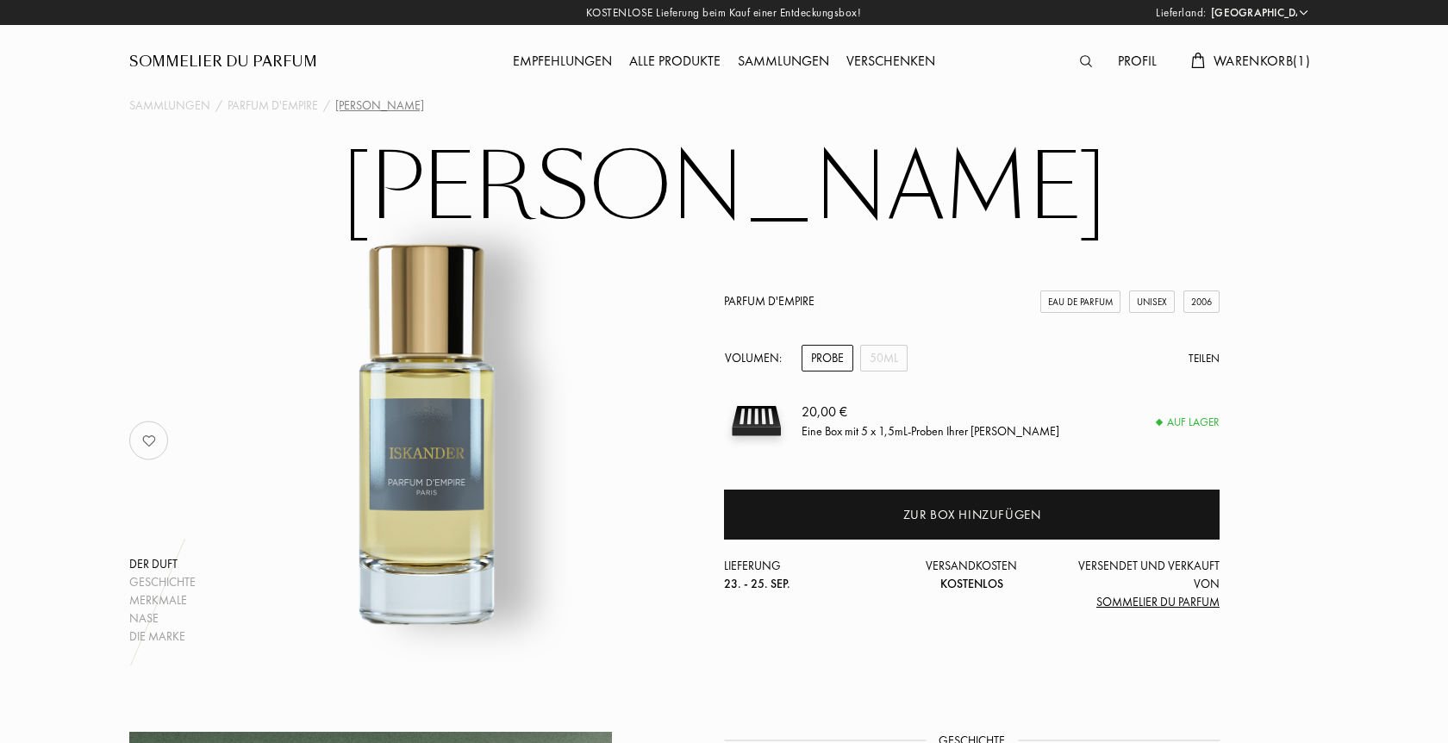
select select "DE"
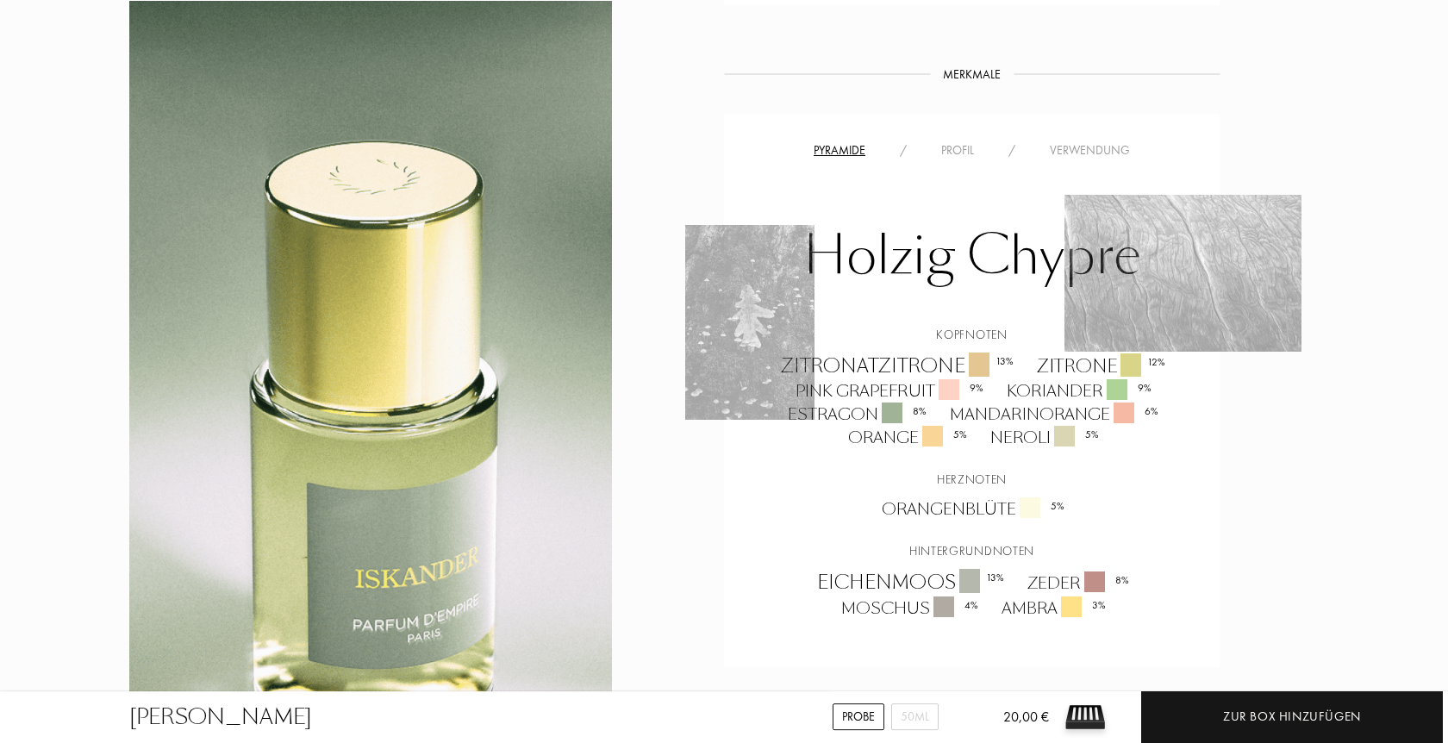
scroll to position [1231, 0]
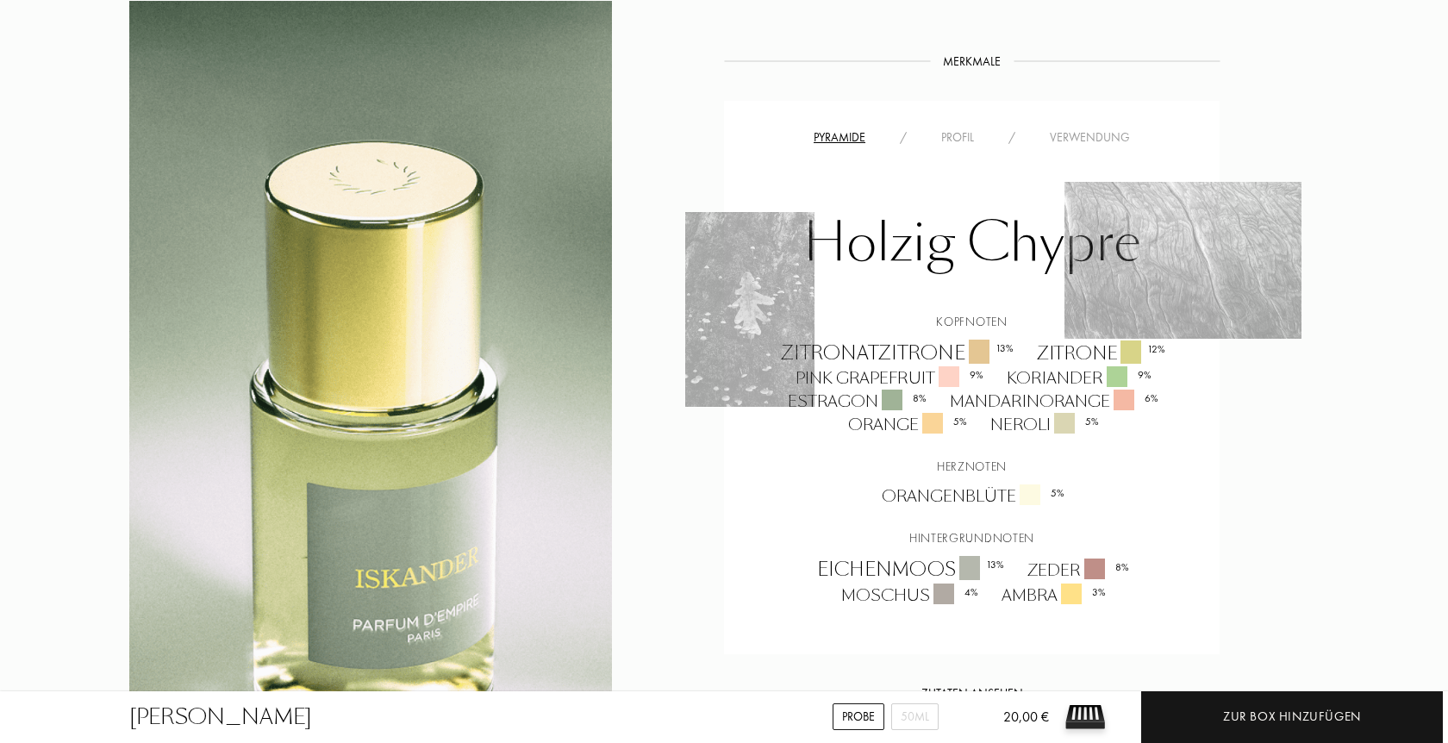
click at [960, 132] on div "Profil" at bounding box center [957, 137] width 67 height 18
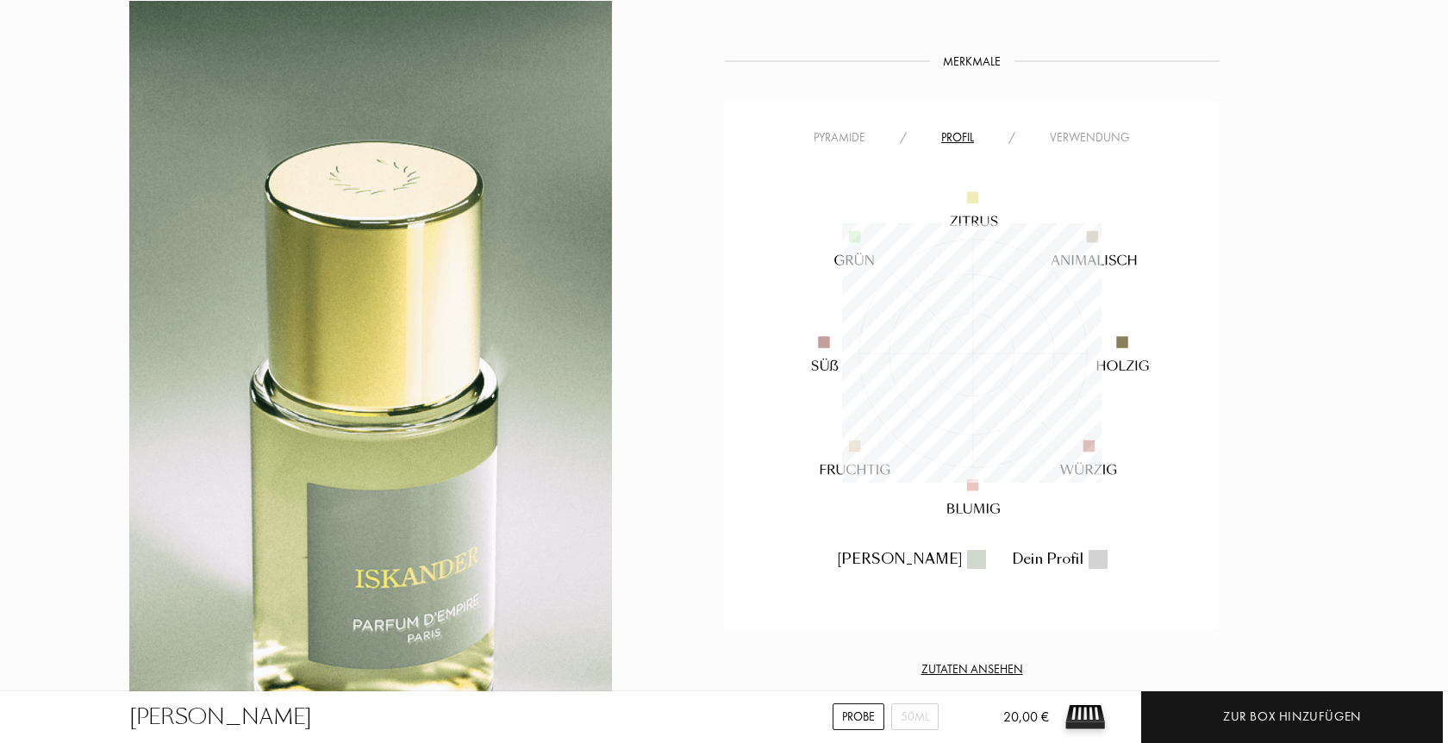
scroll to position [259, 259]
click at [1318, 58] on div "Geschichte Geschichte Die Kernidee der Marke Parfum d'Empire ist es, den Düften…" at bounding box center [724, 400] width 1216 height 1799
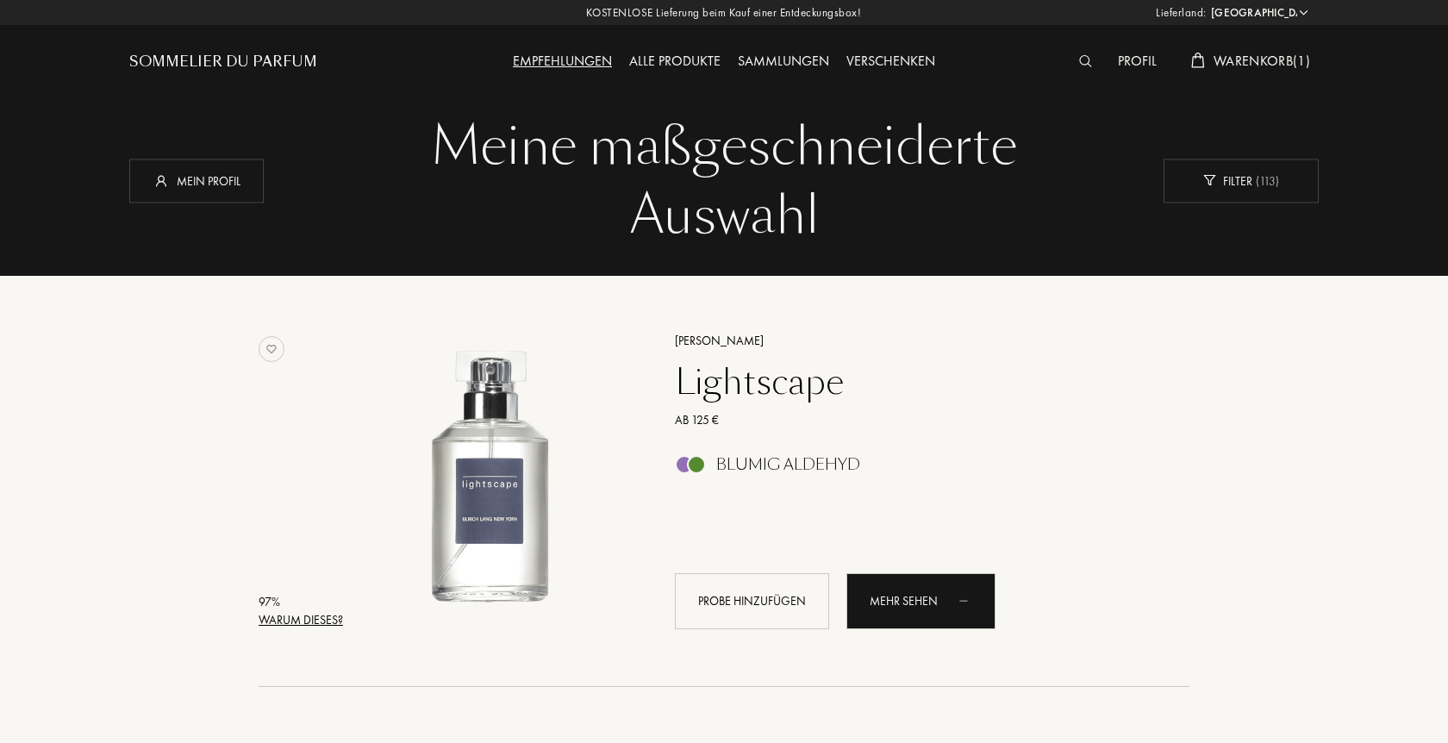
select select "DE"
click at [700, 59] on div "Alle Produkte" at bounding box center [675, 62] width 109 height 22
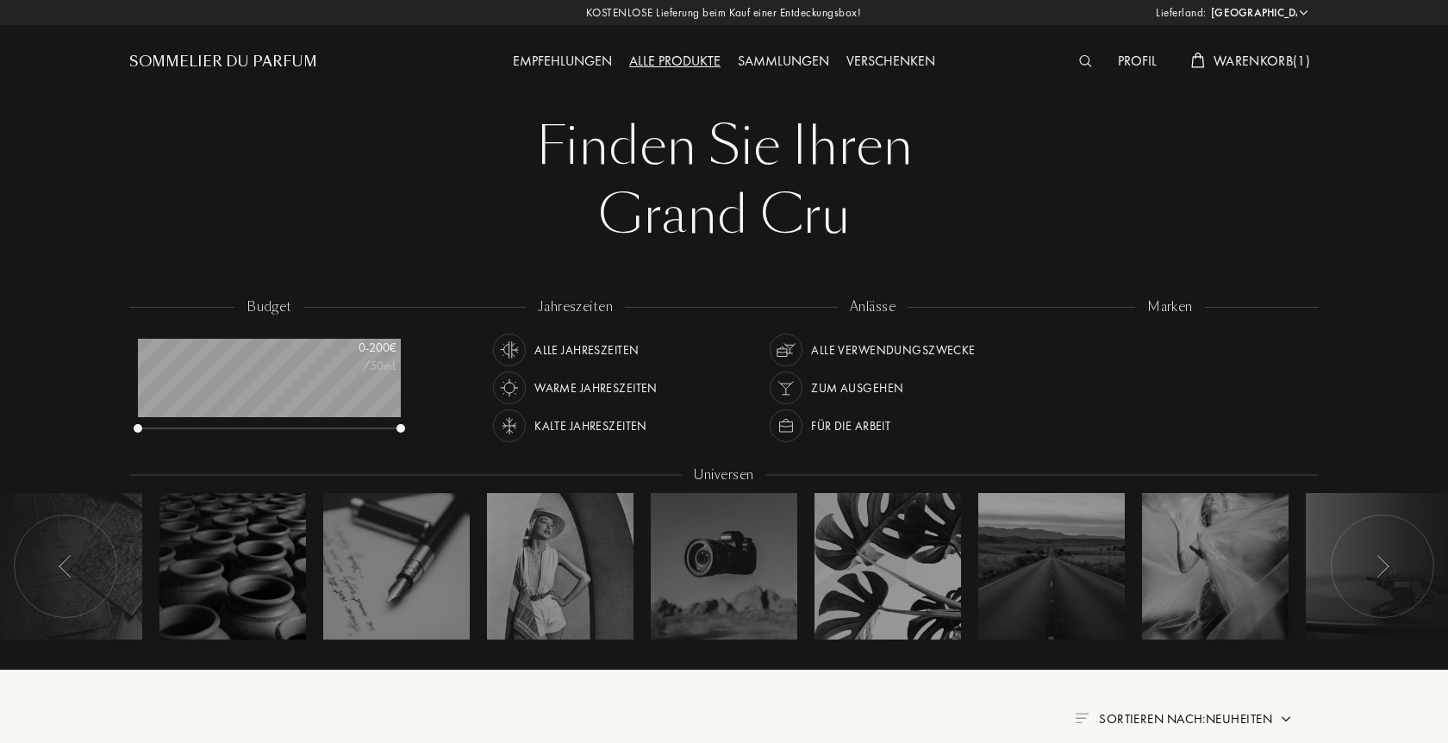
select select "DE"
click at [513, 430] on img at bounding box center [509, 426] width 24 height 24
click at [785, 428] on img at bounding box center [786, 426] width 24 height 24
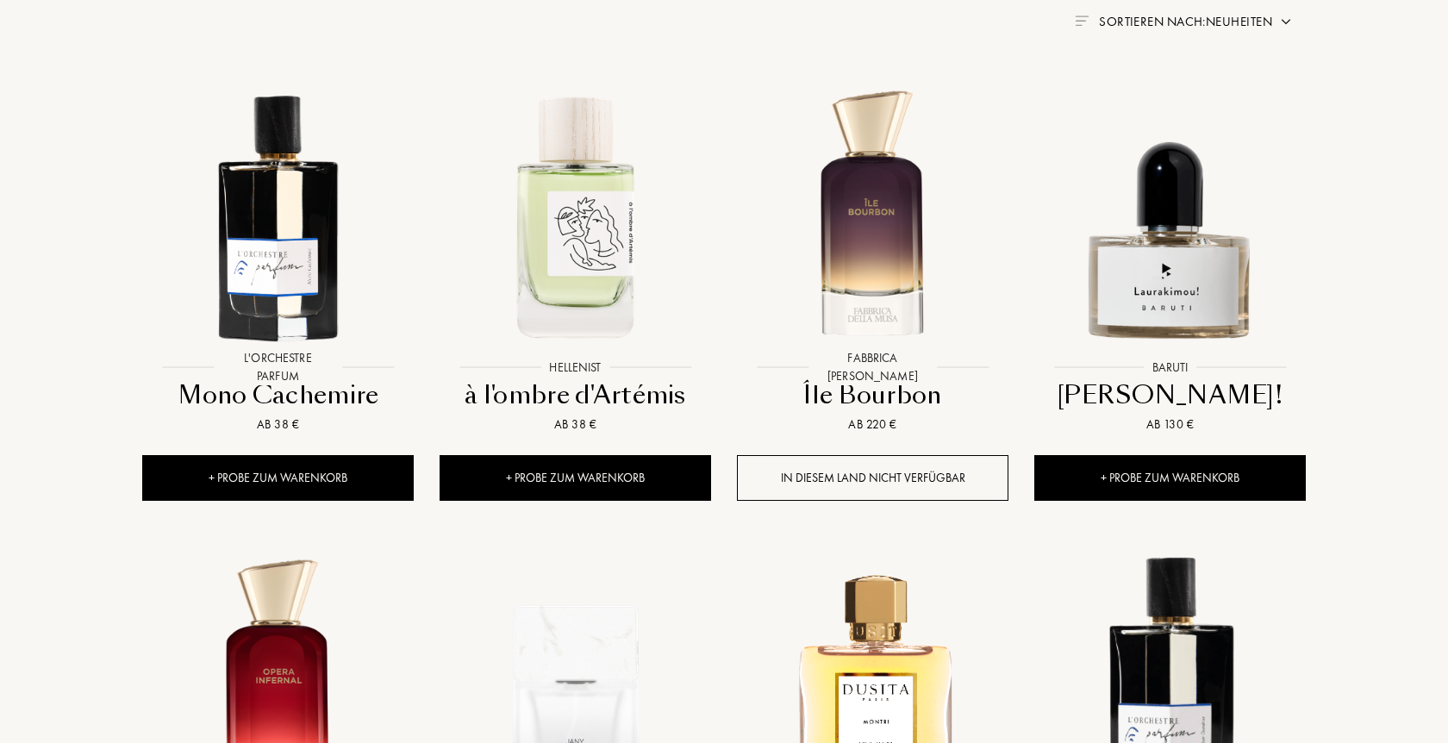
scroll to position [703, 0]
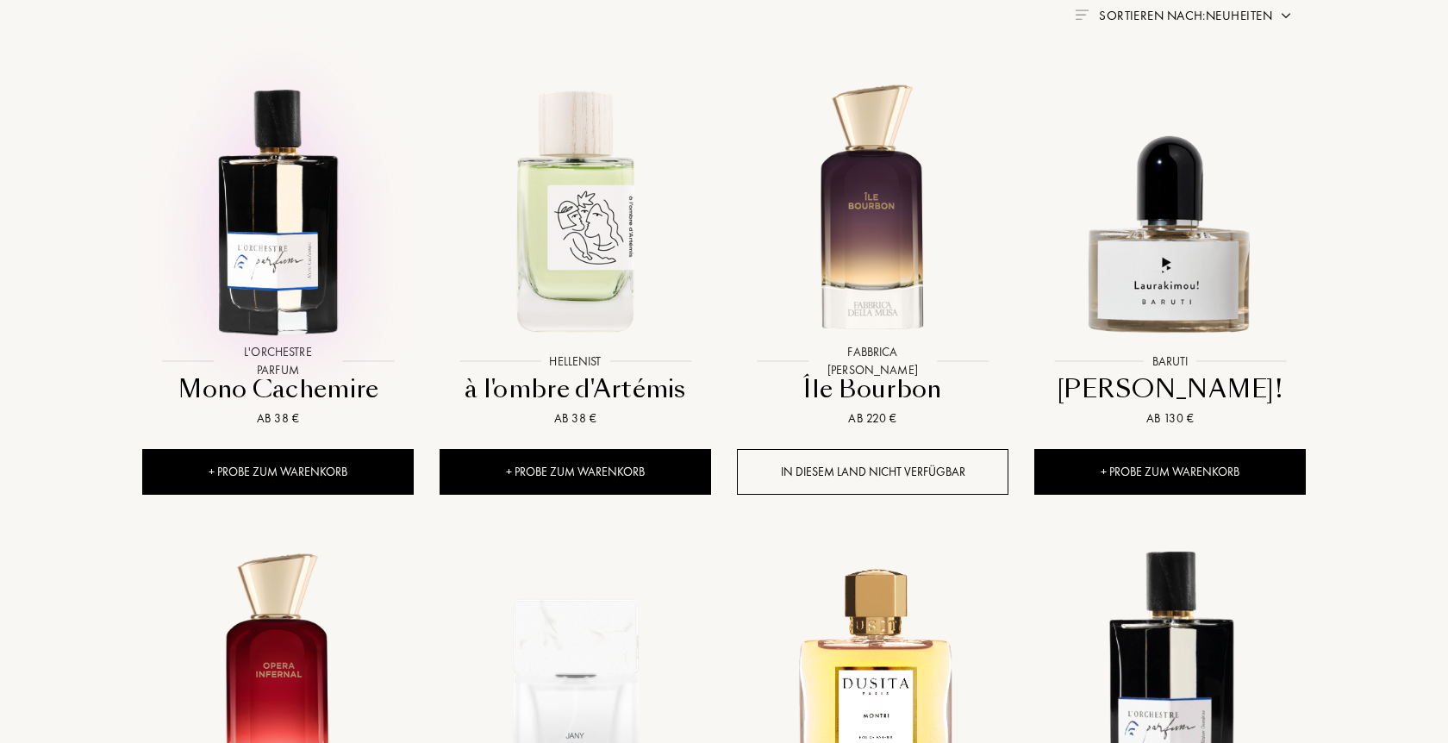
click at [264, 272] on img at bounding box center [278, 209] width 268 height 268
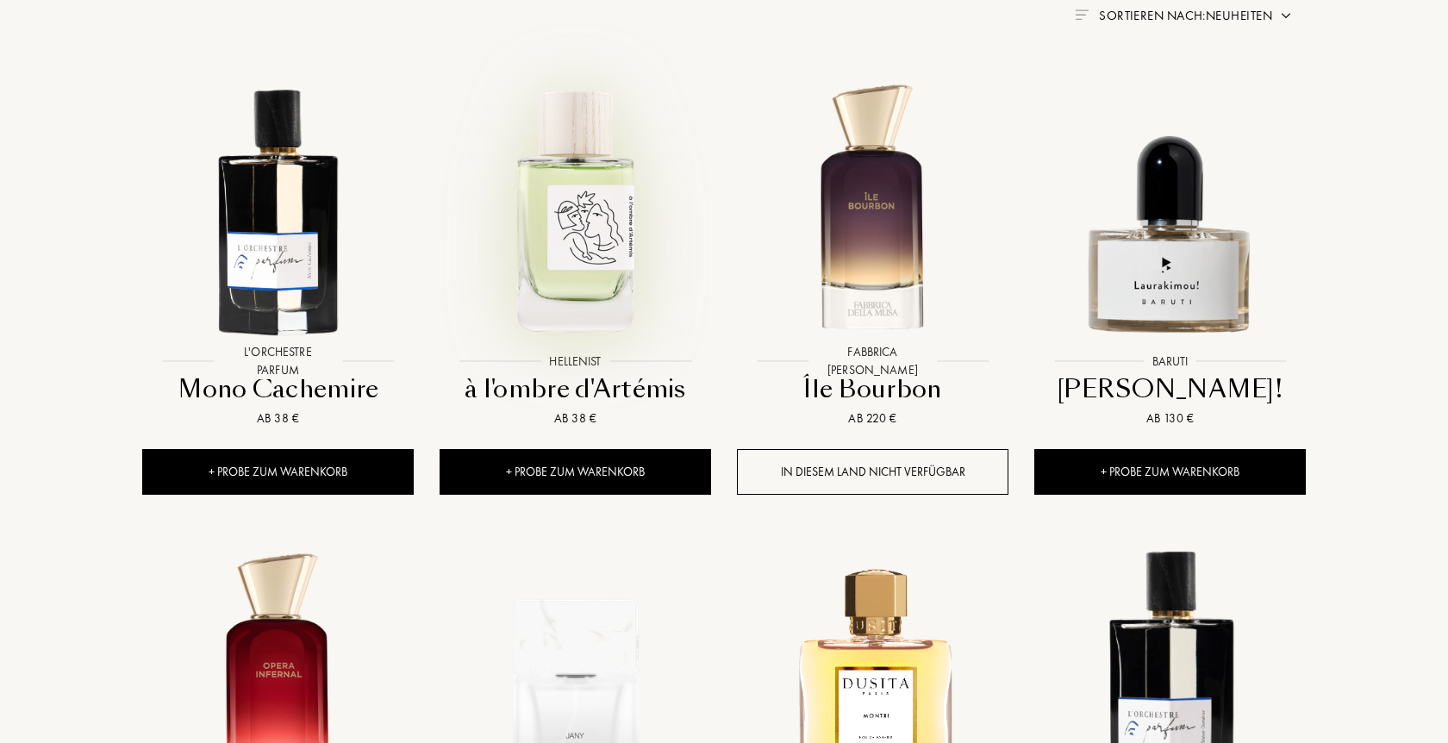
click at [604, 223] on img at bounding box center [575, 209] width 268 height 268
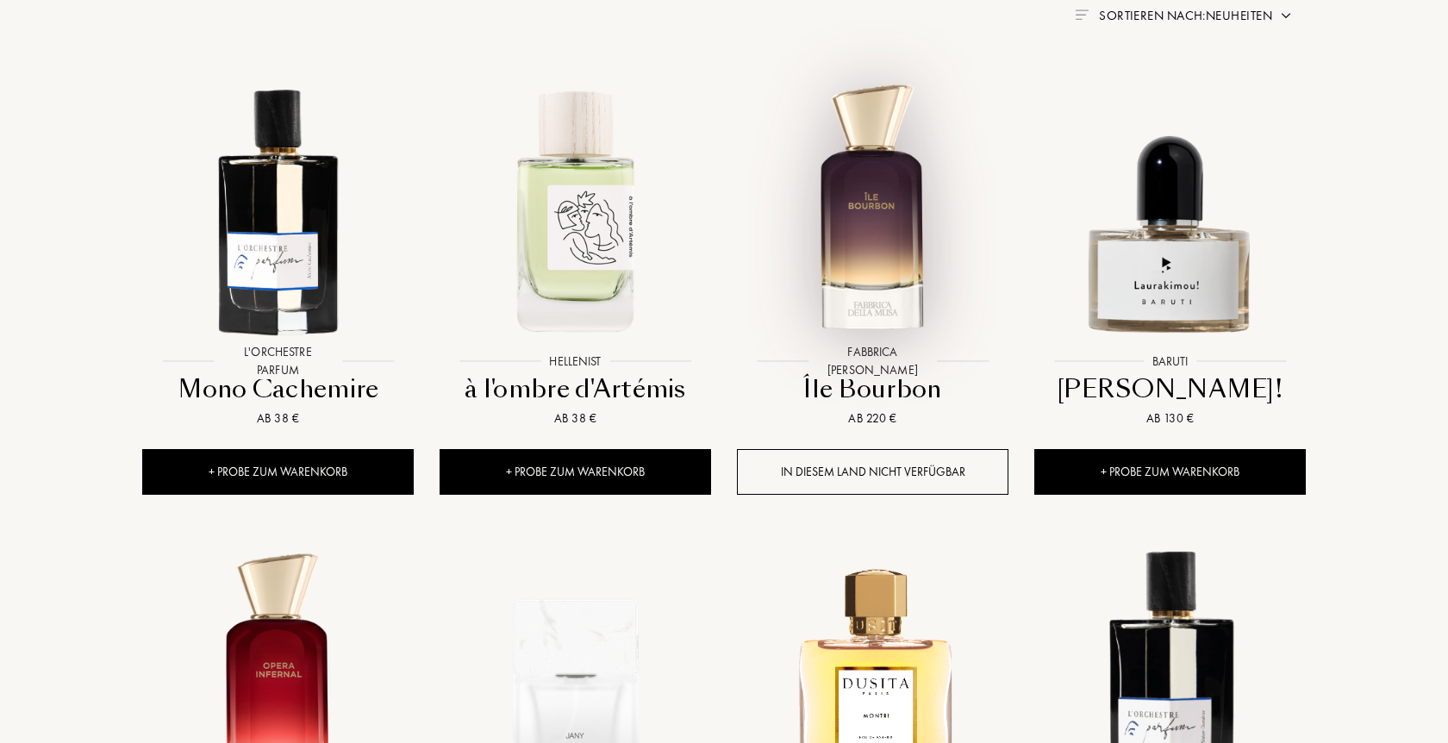
click at [862, 185] on img at bounding box center [873, 209] width 268 height 268
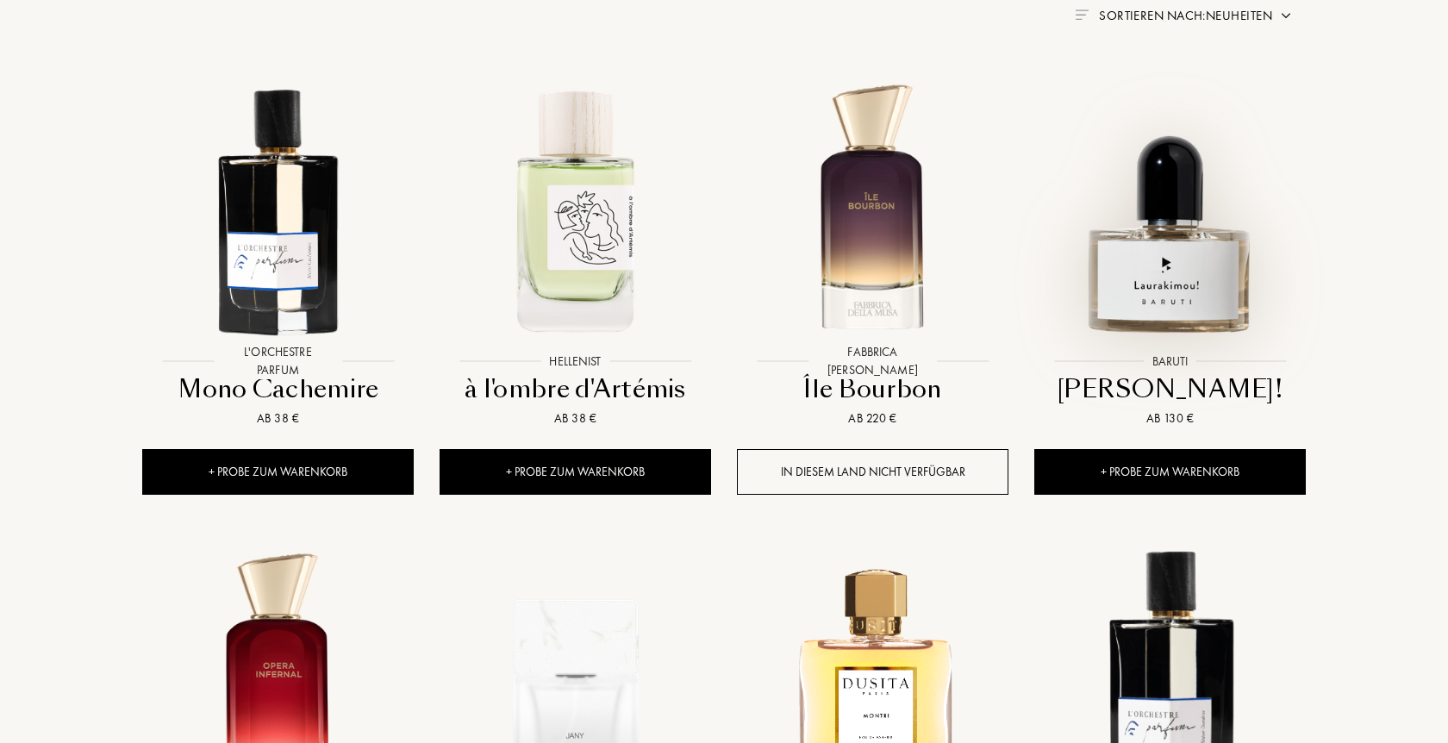
click at [1181, 284] on img at bounding box center [1170, 209] width 268 height 268
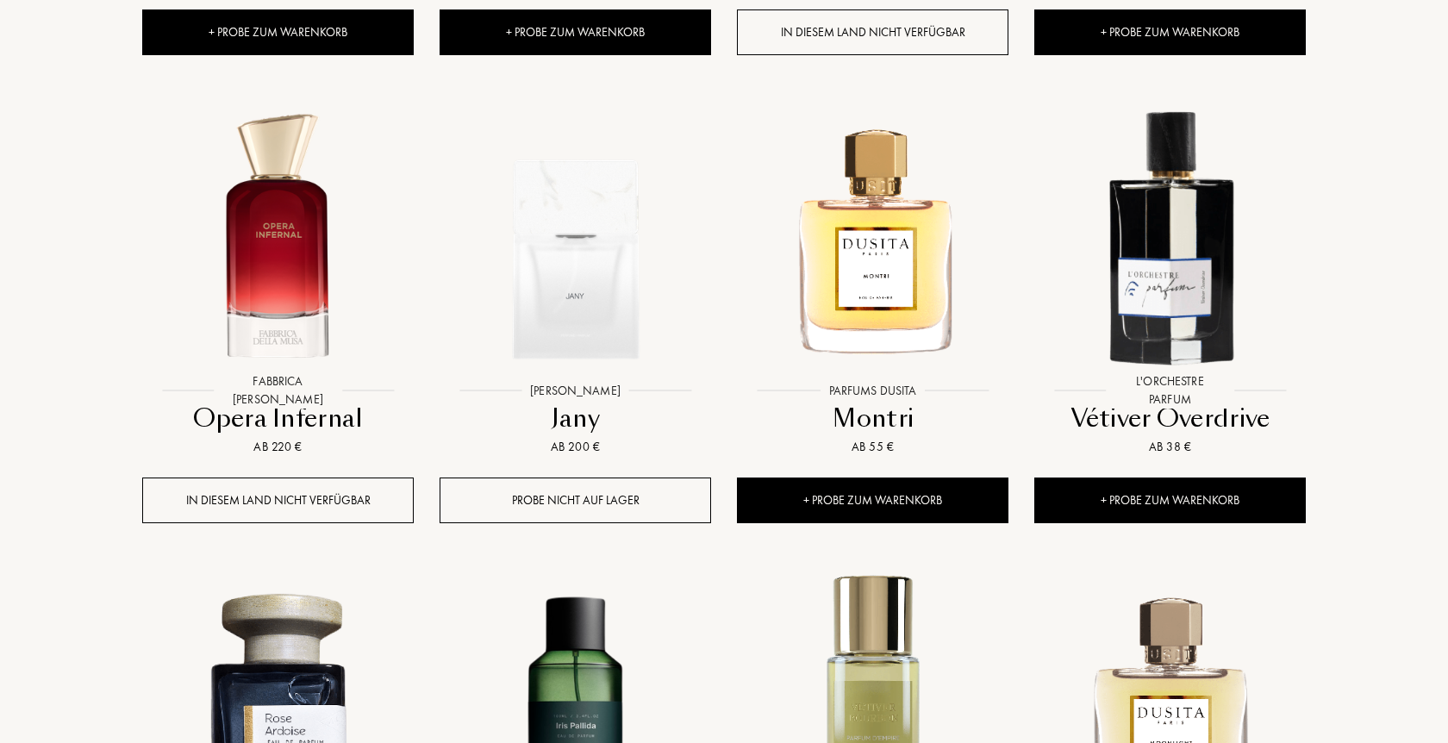
scroll to position [1231, 0]
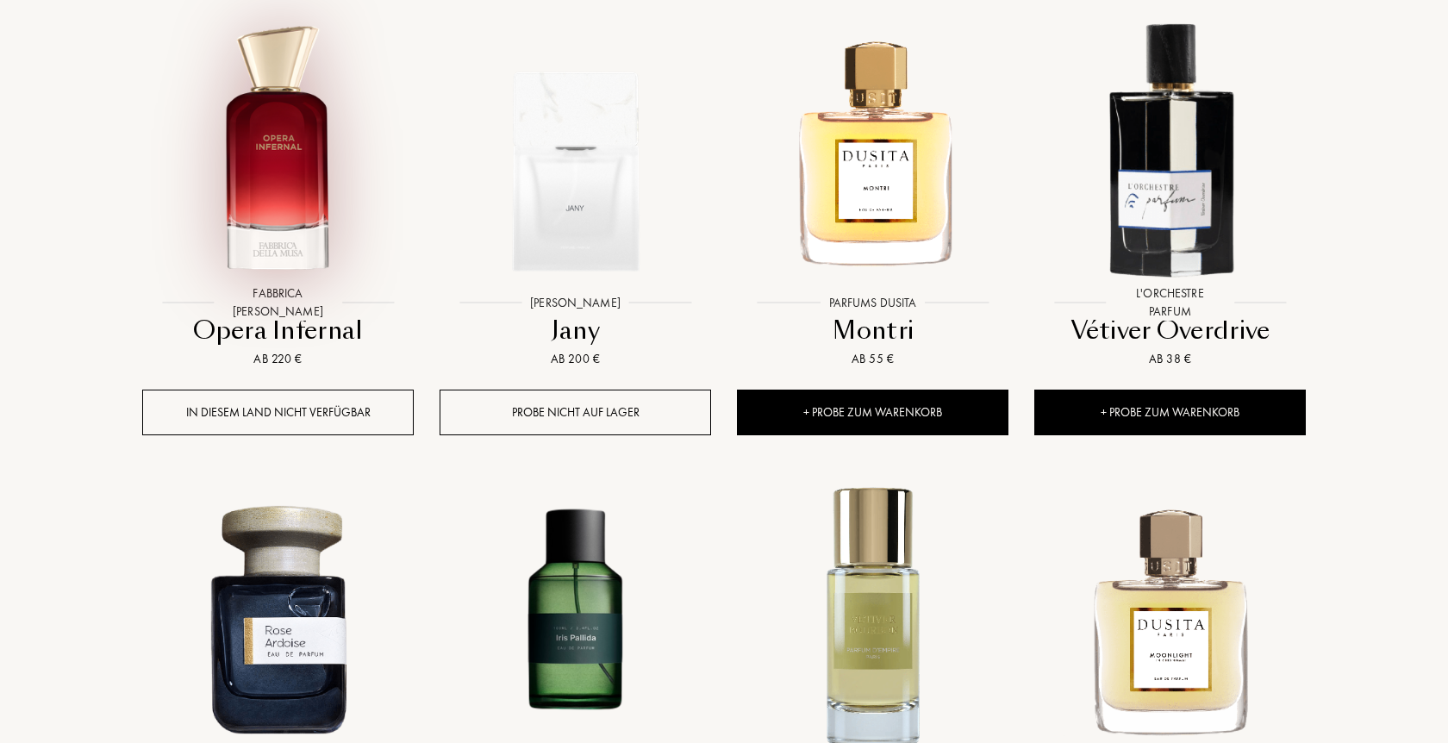
click at [252, 116] on img at bounding box center [278, 150] width 268 height 268
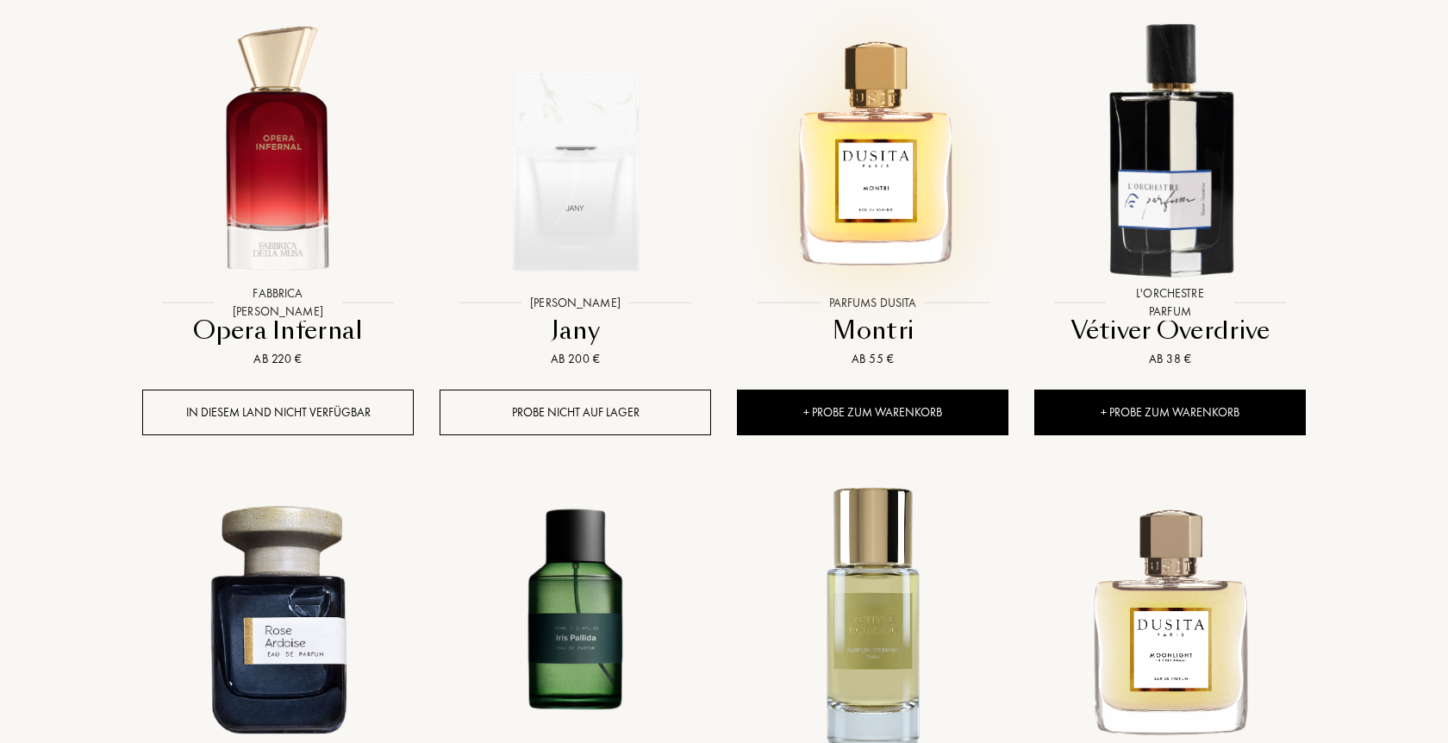
click at [894, 184] on img at bounding box center [873, 150] width 268 height 268
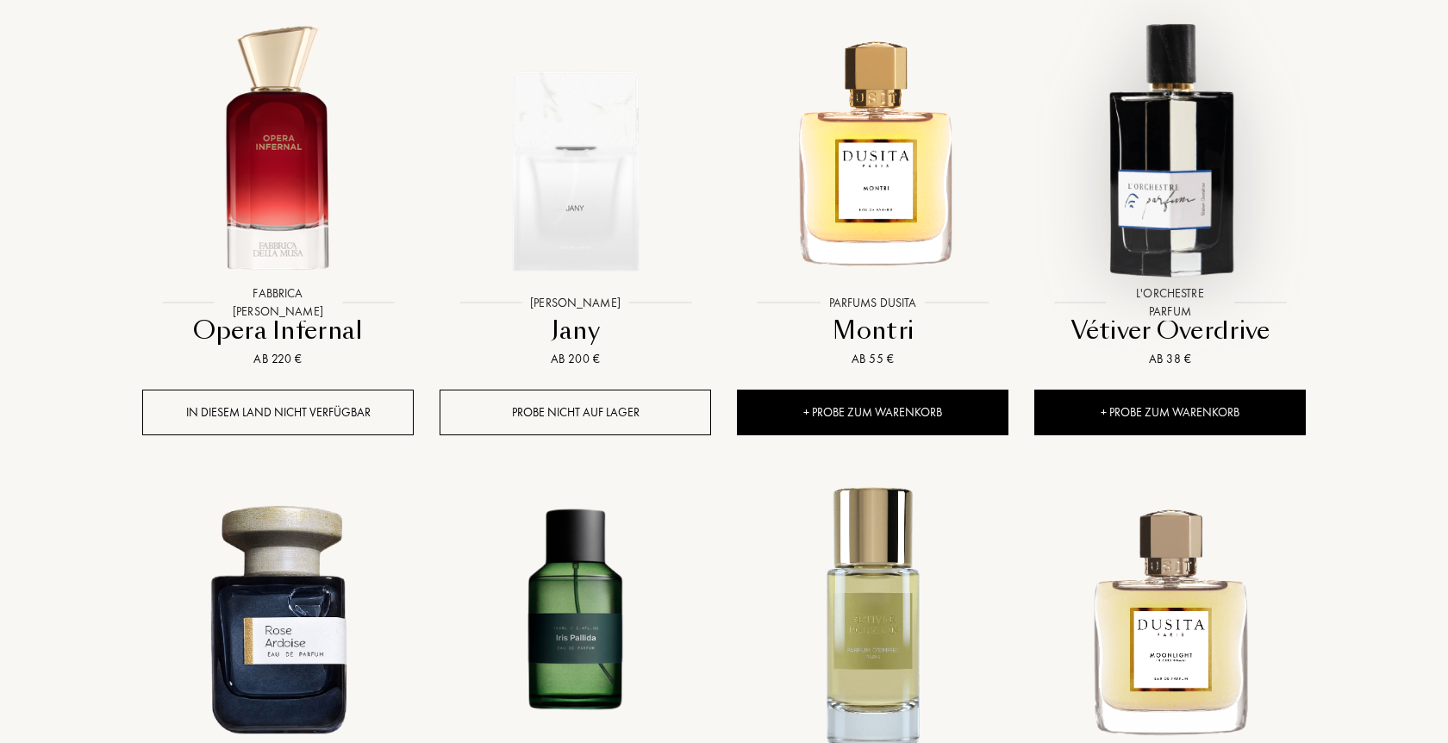
click at [1160, 153] on img at bounding box center [1170, 150] width 268 height 268
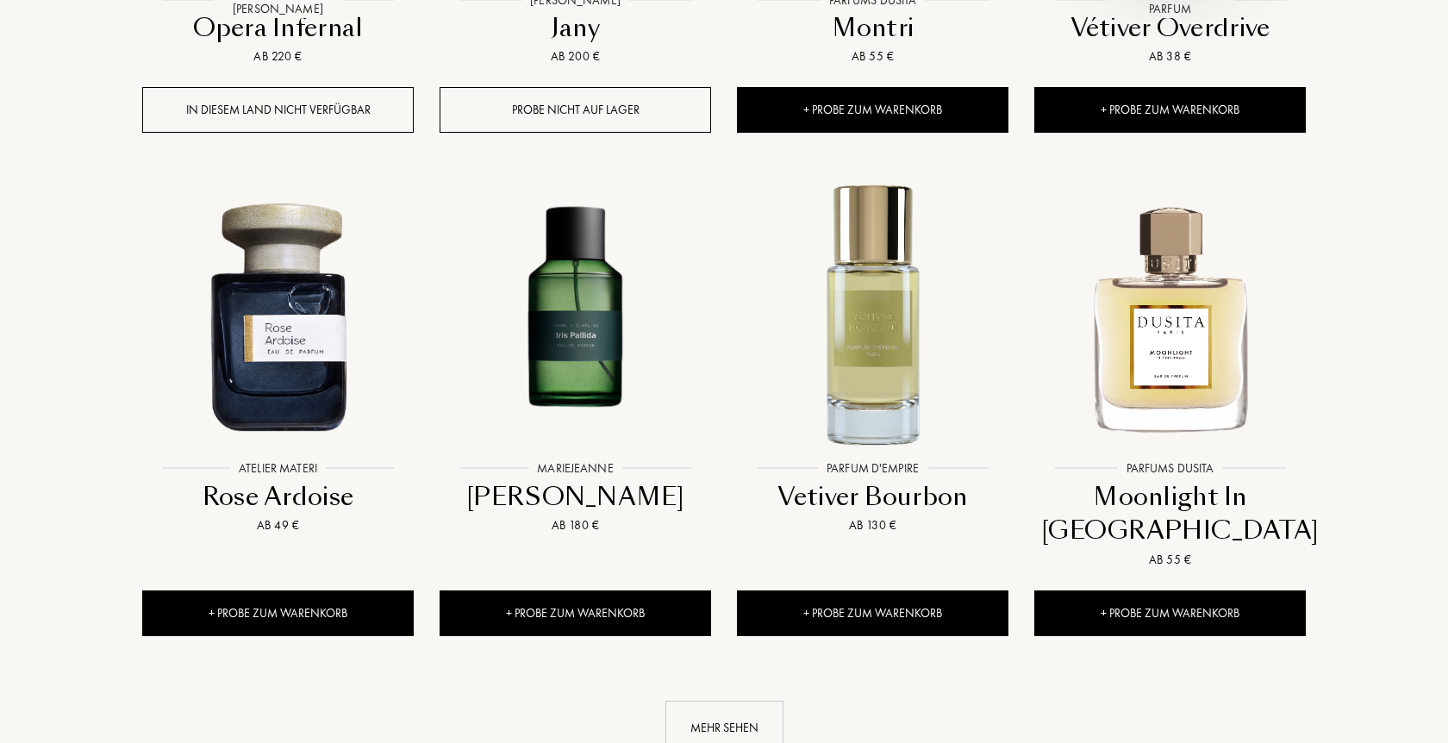
scroll to position [1583, 0]
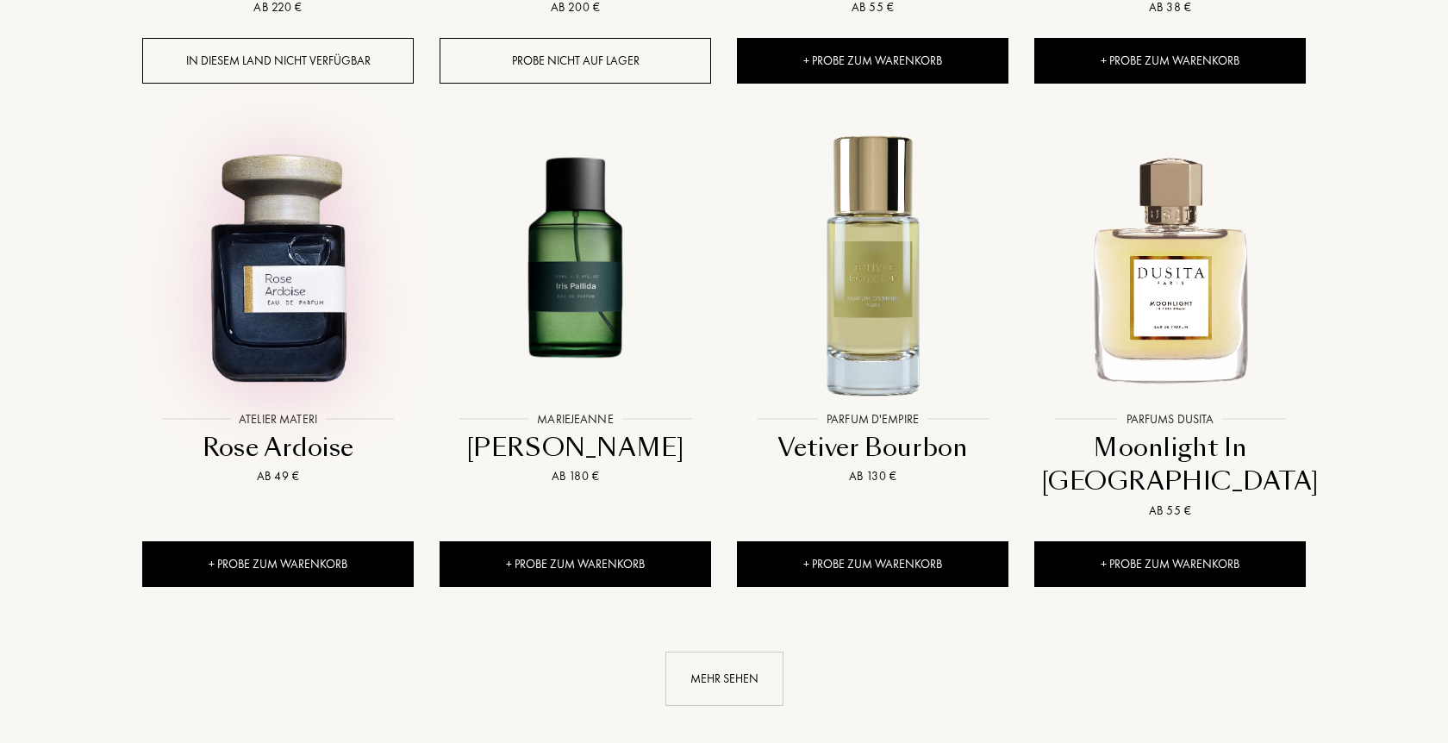
click at [285, 278] on img at bounding box center [278, 267] width 268 height 268
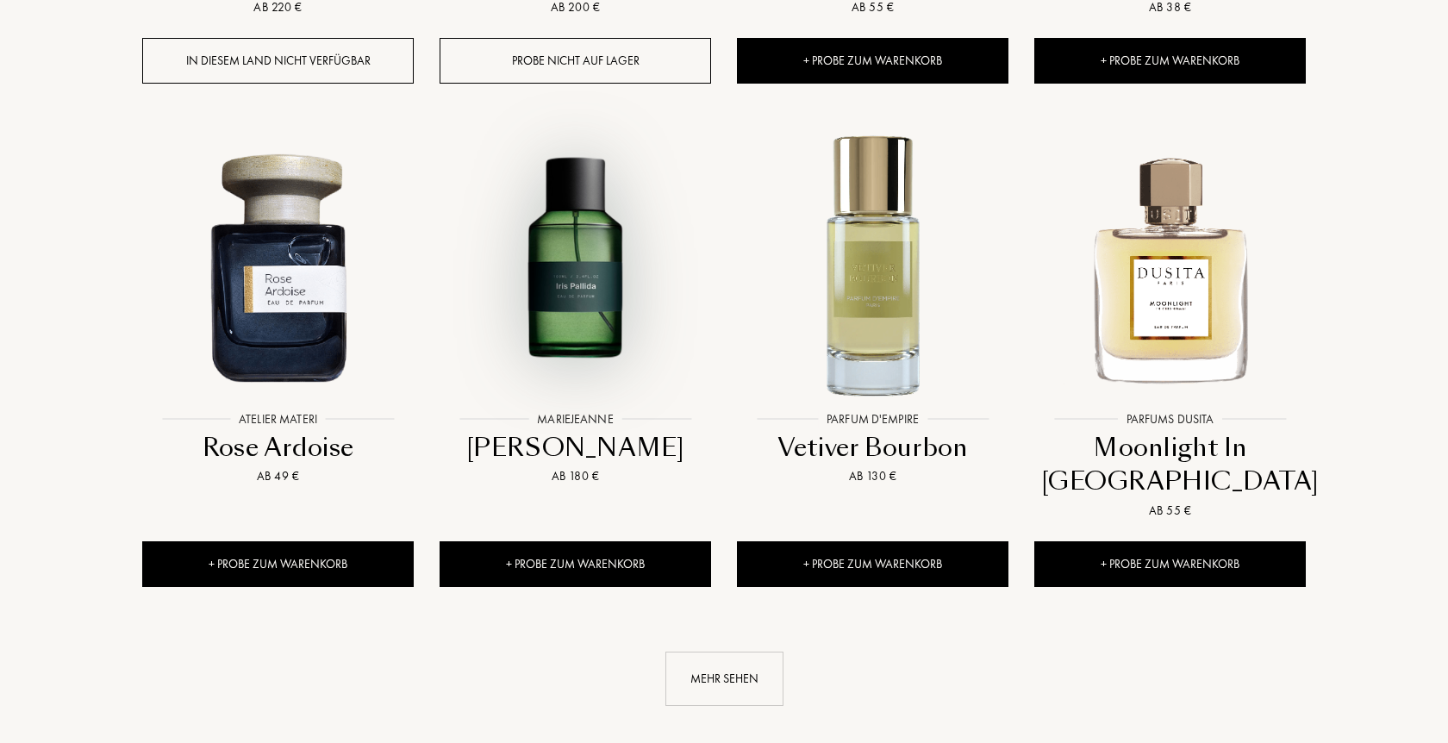
click at [573, 300] on img at bounding box center [575, 267] width 268 height 268
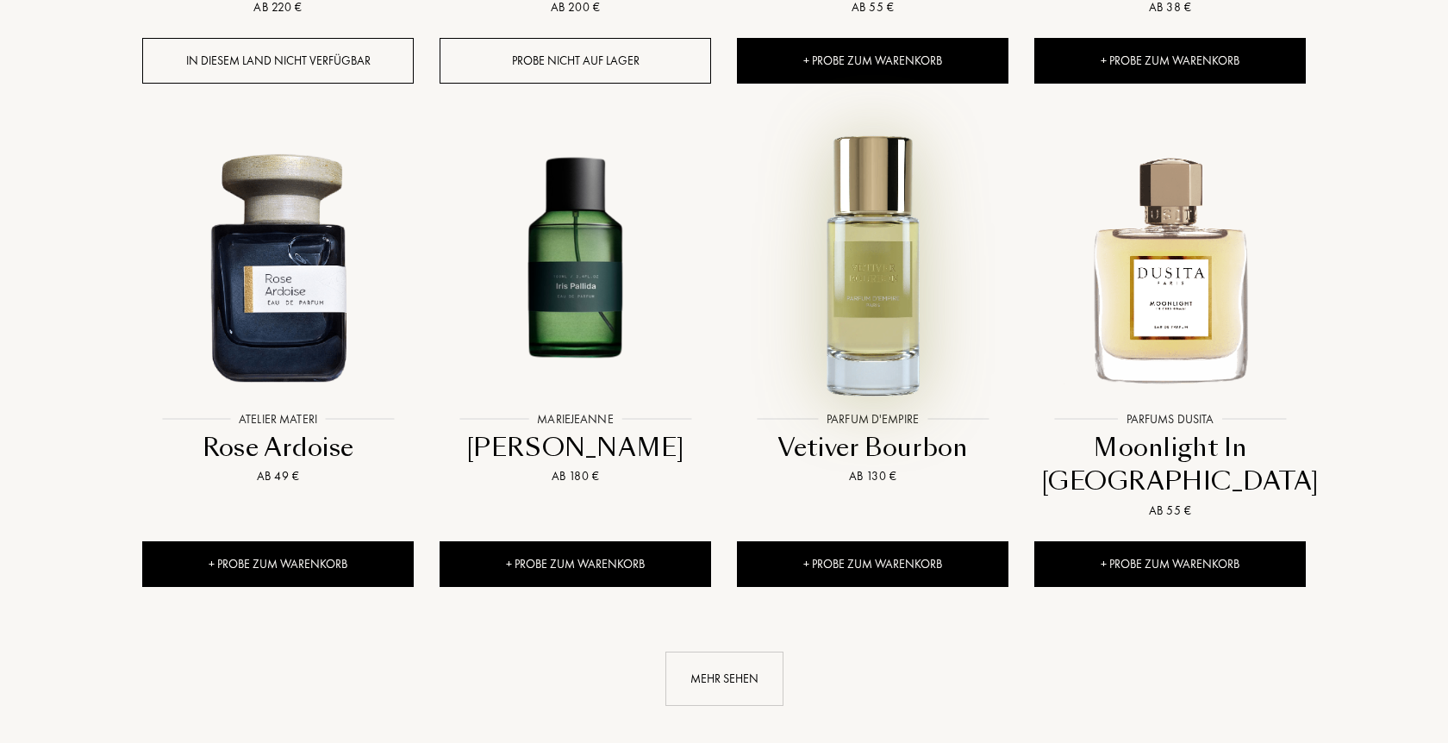
click at [891, 242] on img at bounding box center [873, 267] width 268 height 268
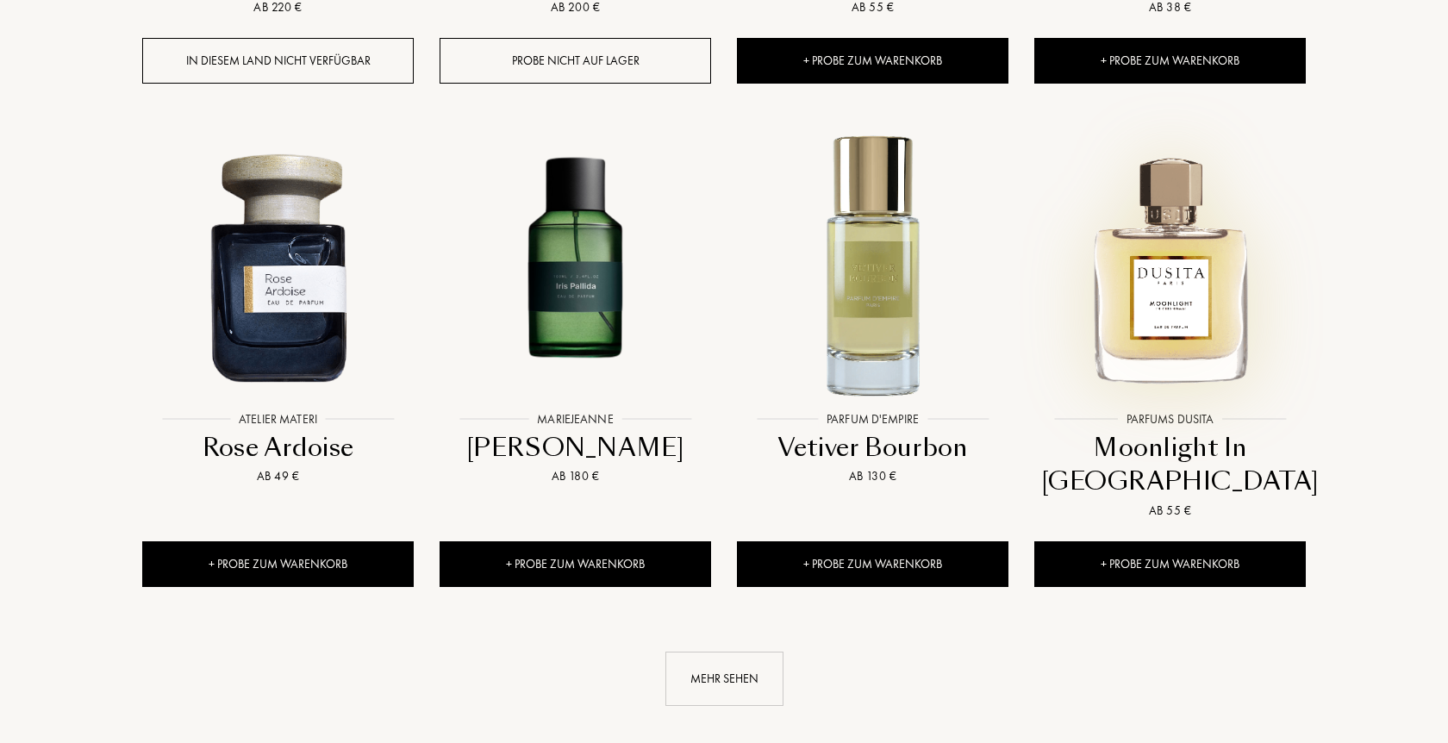
click at [1208, 327] on img at bounding box center [1170, 267] width 268 height 268
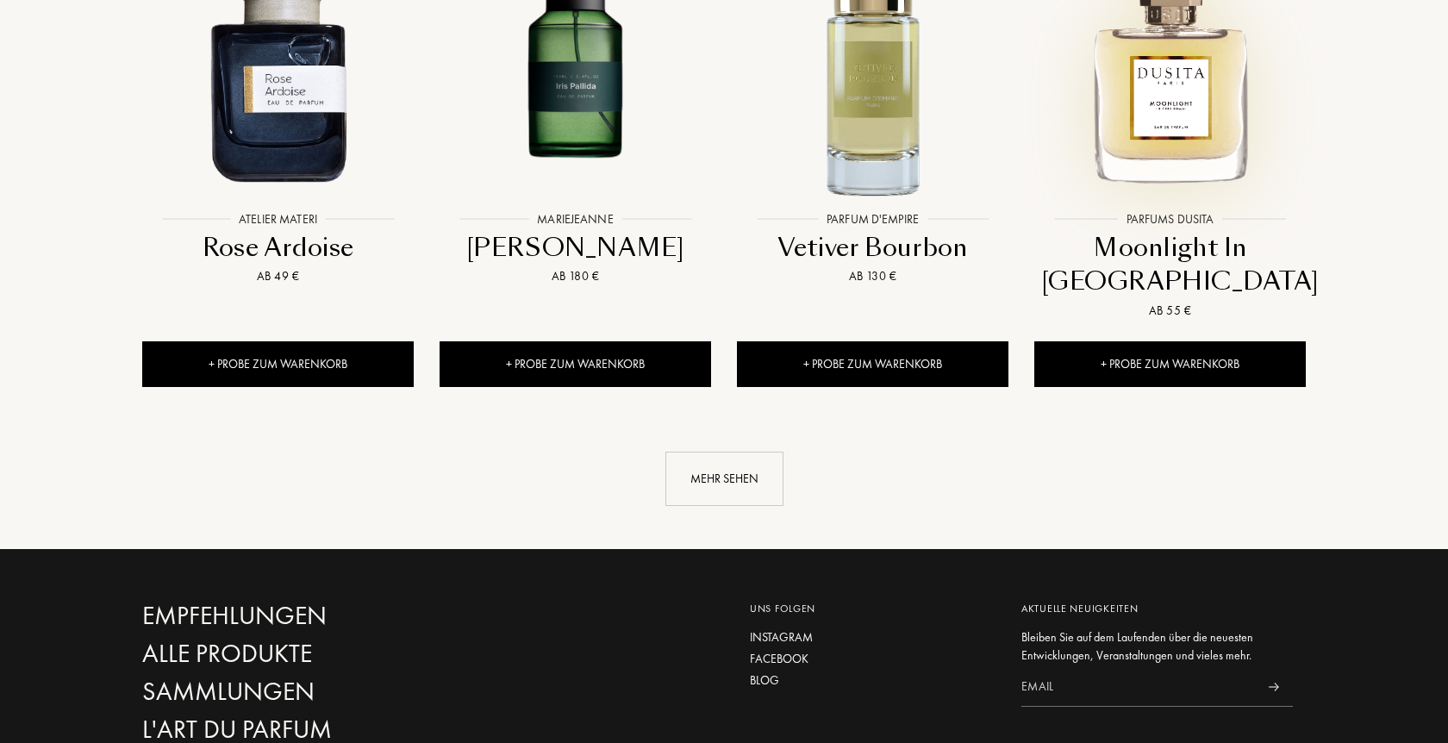
scroll to position [1934, 0]
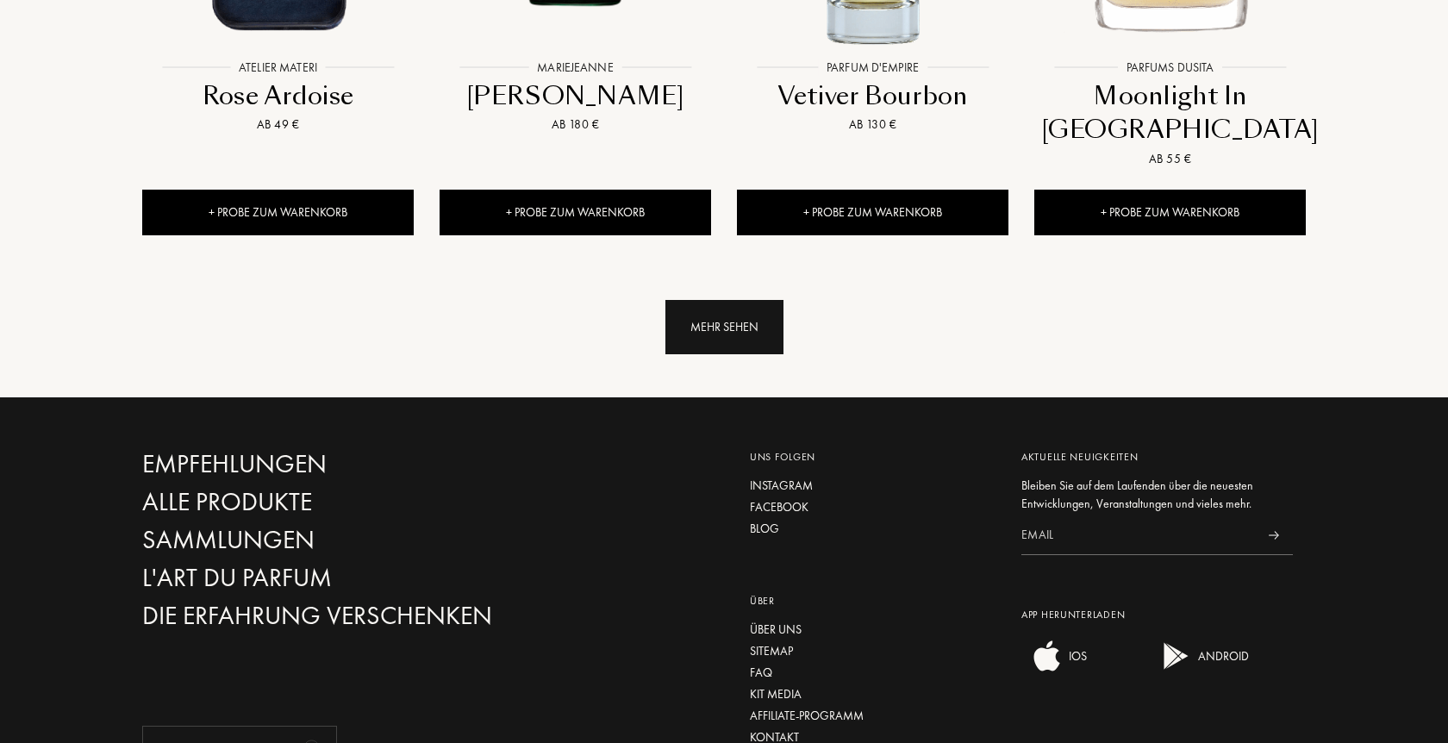
click at [722, 333] on div "Mehr sehen" at bounding box center [725, 327] width 118 height 54
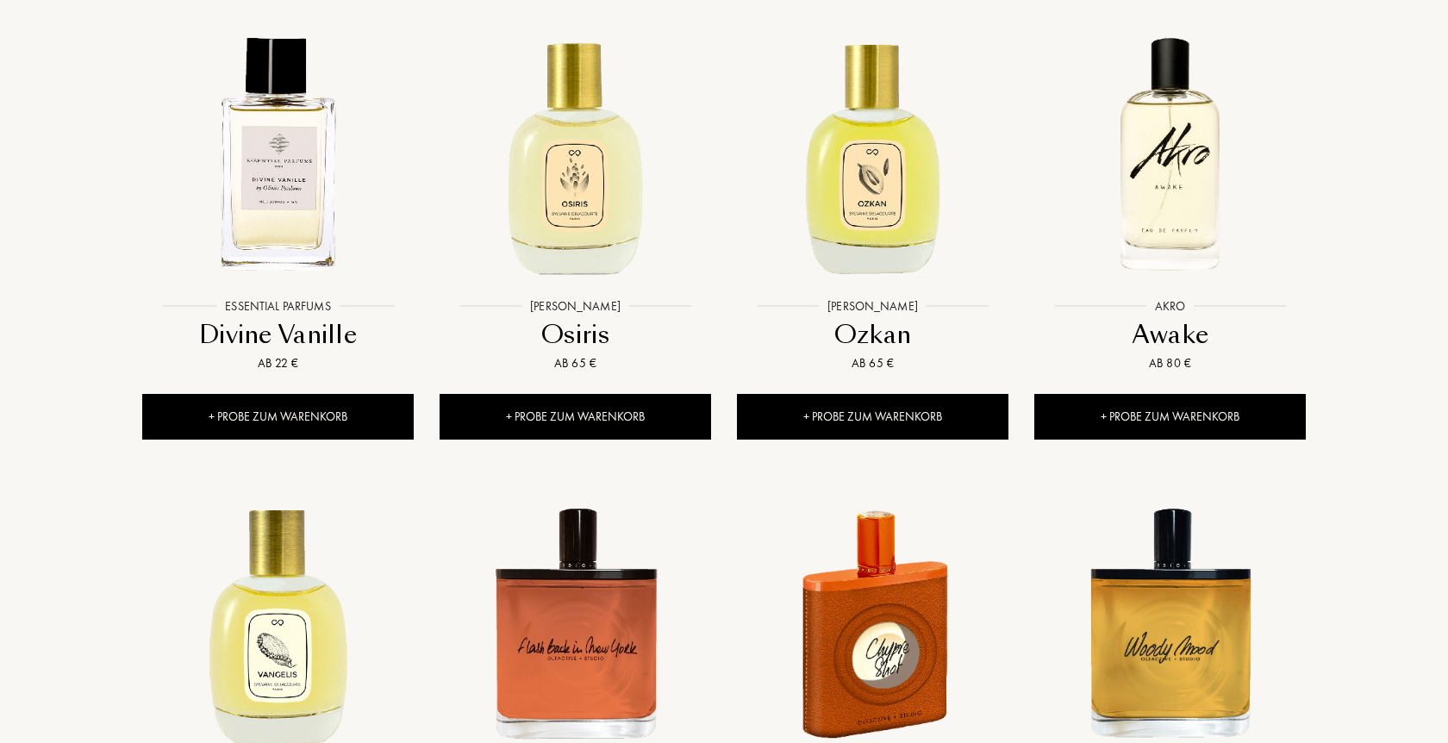
scroll to position [2110, 0]
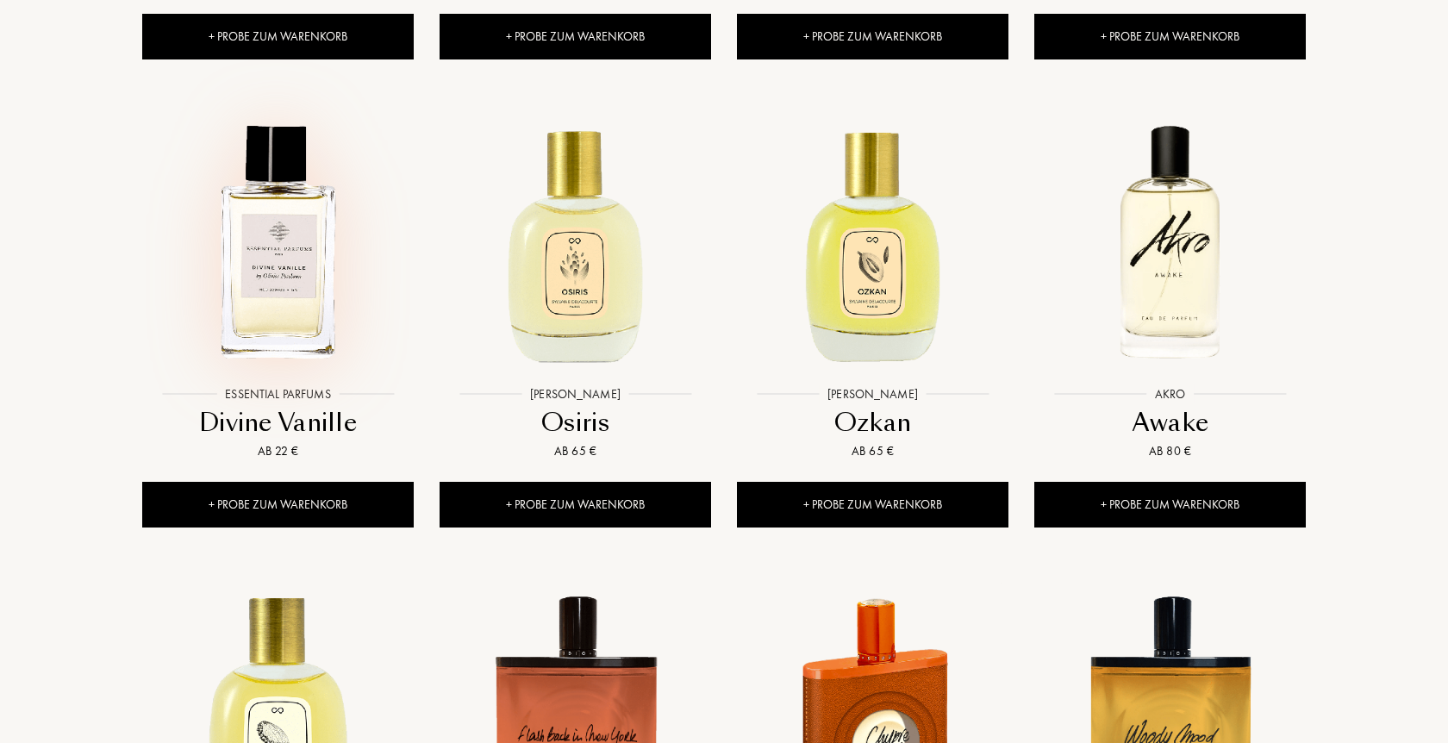
click at [254, 301] on img at bounding box center [278, 243] width 268 height 268
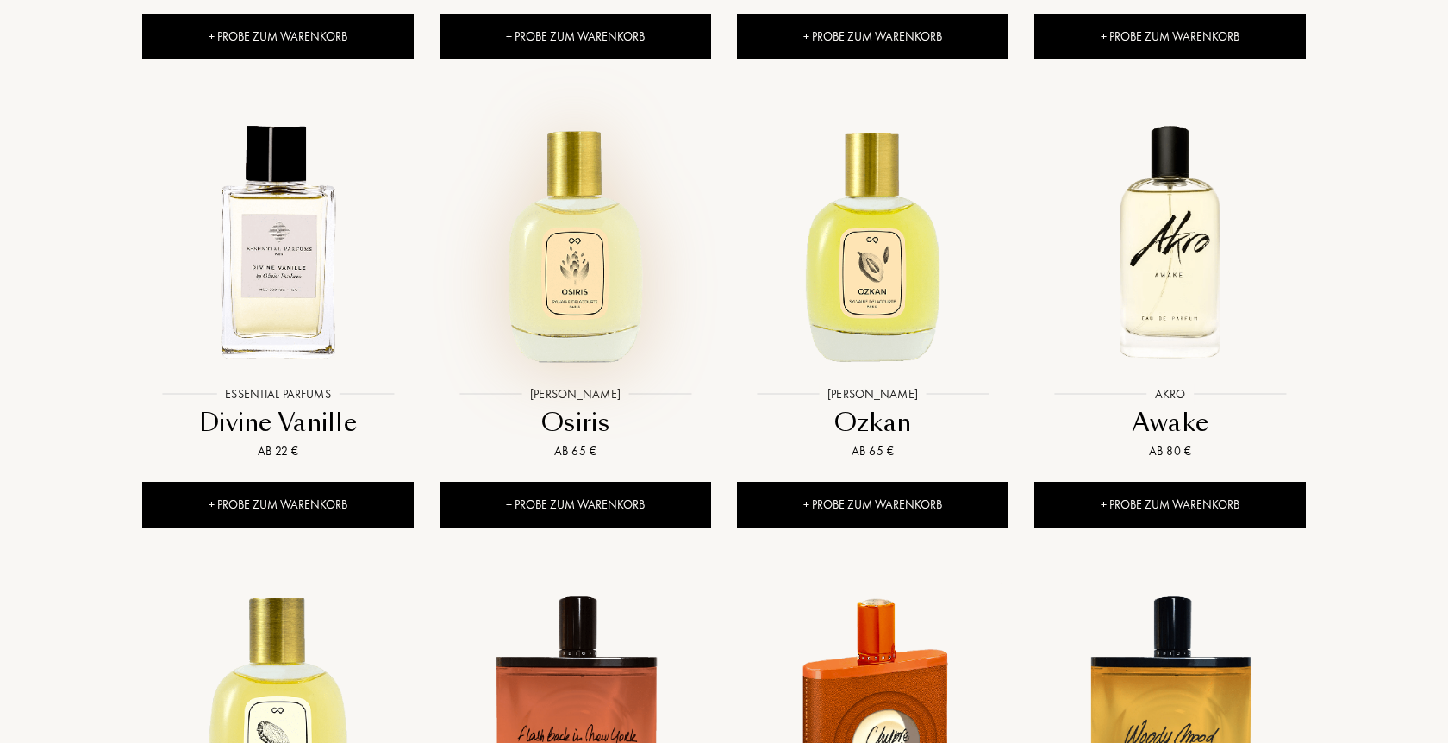
click at [573, 251] on img at bounding box center [575, 243] width 268 height 268
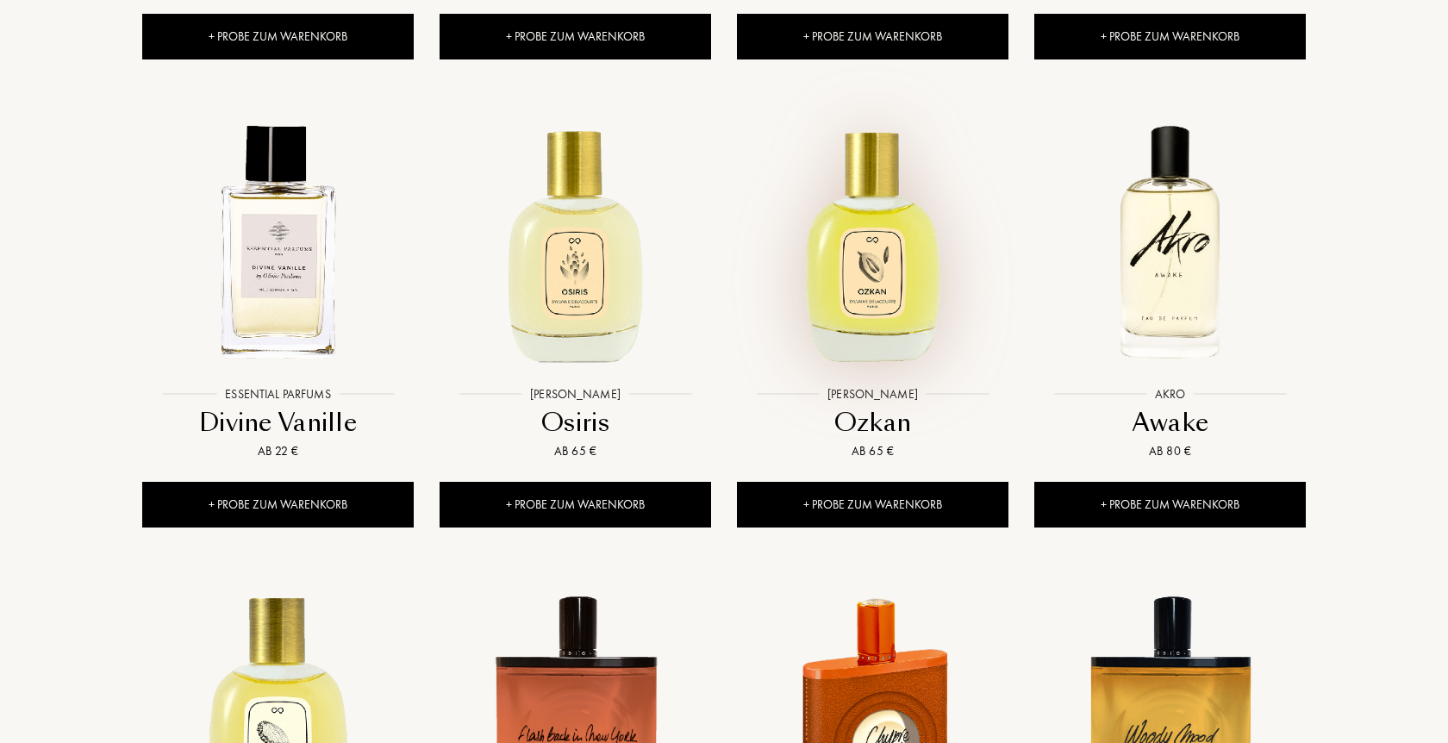
click at [882, 280] on img at bounding box center [873, 243] width 268 height 268
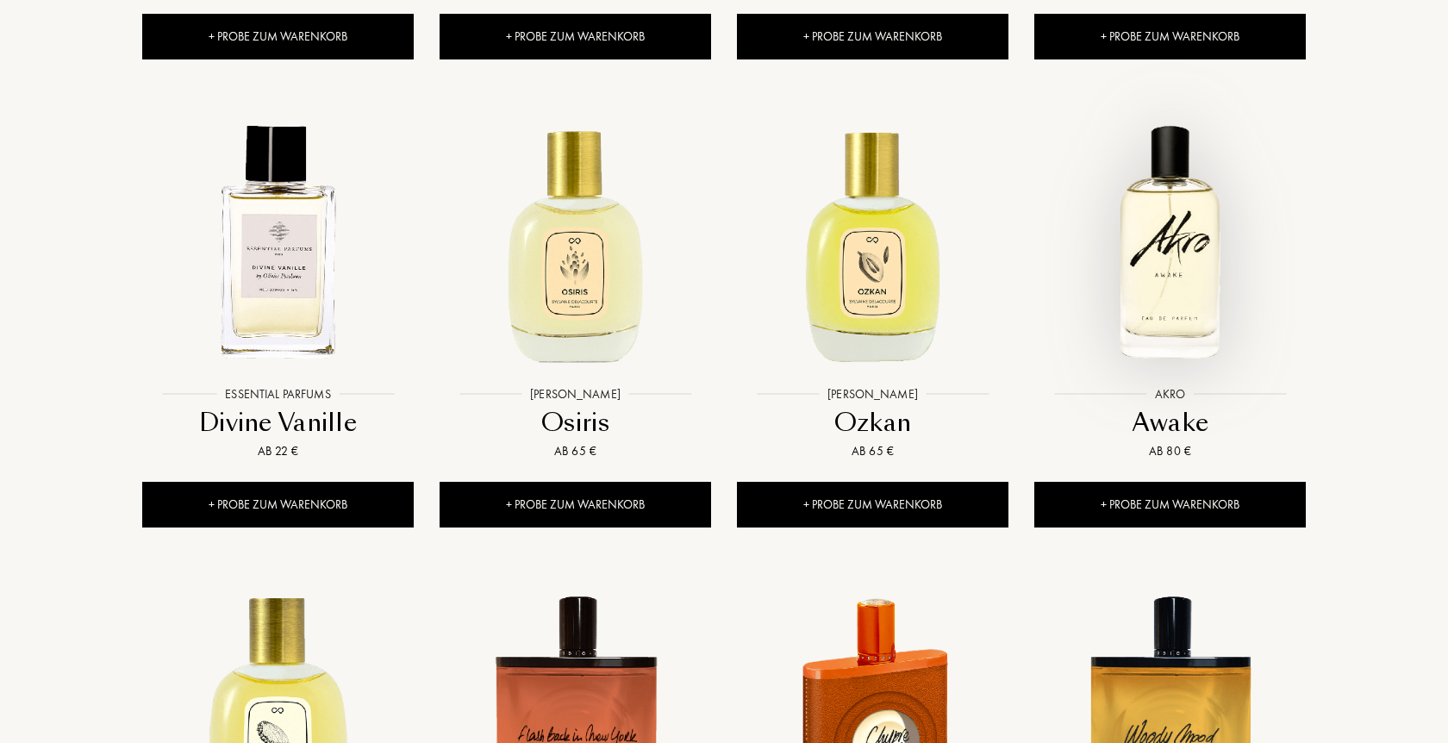
click at [1181, 266] on img at bounding box center [1170, 243] width 268 height 268
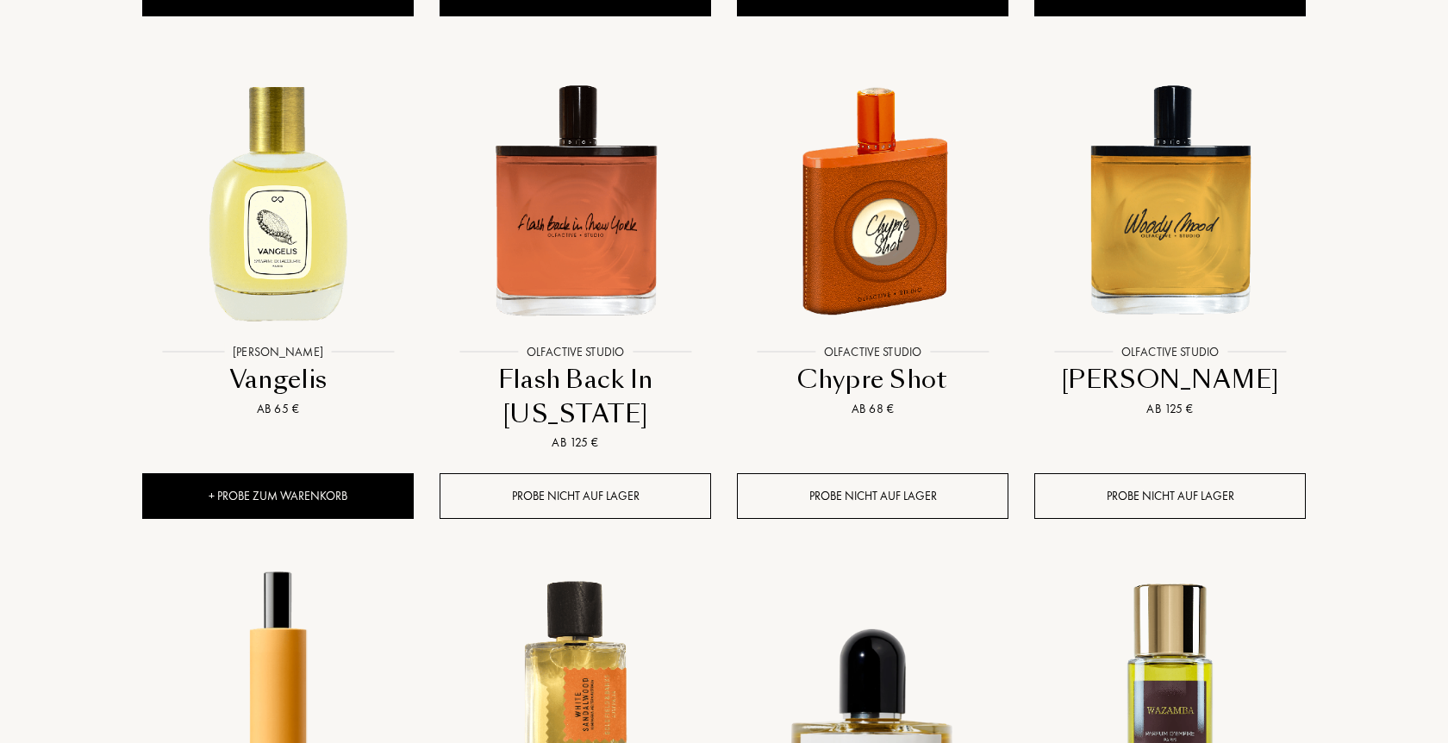
scroll to position [2638, 0]
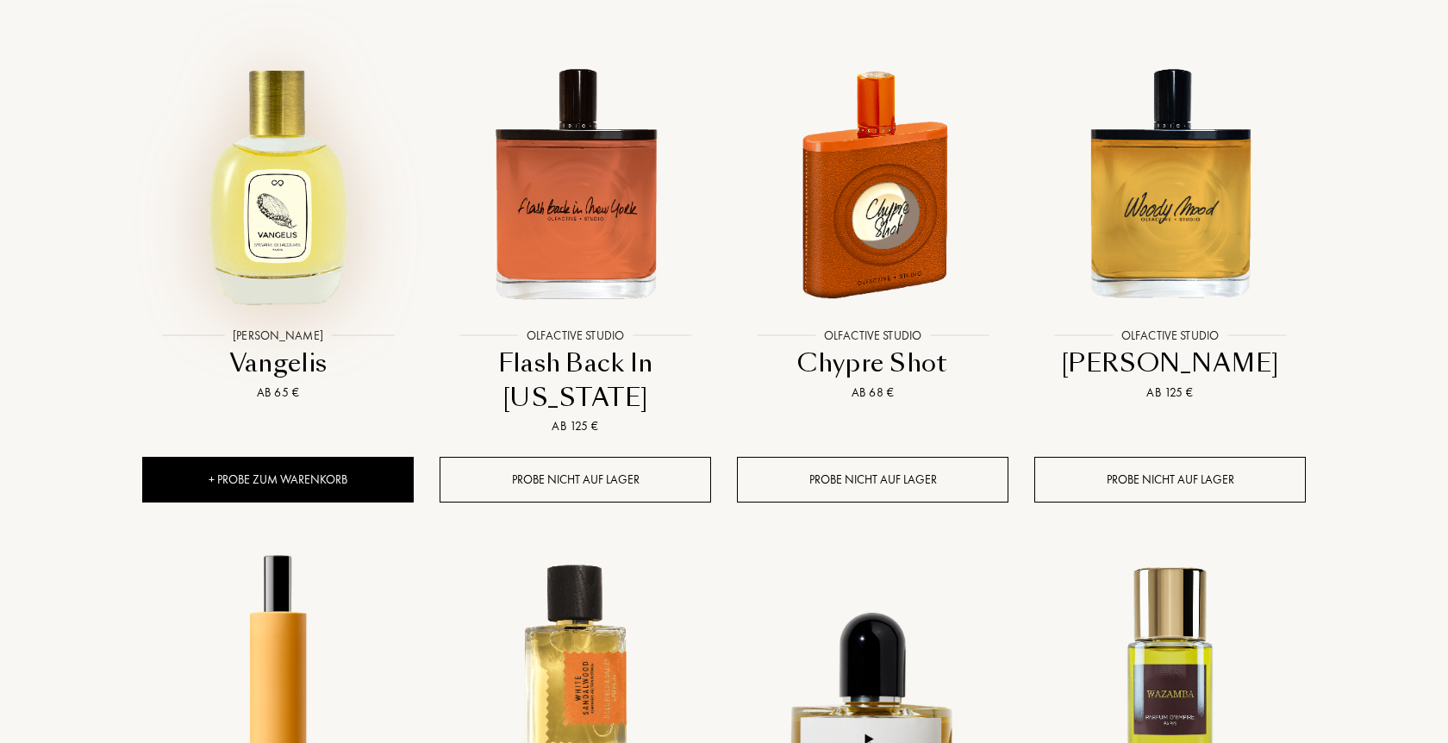
click at [253, 232] on img at bounding box center [278, 183] width 268 height 268
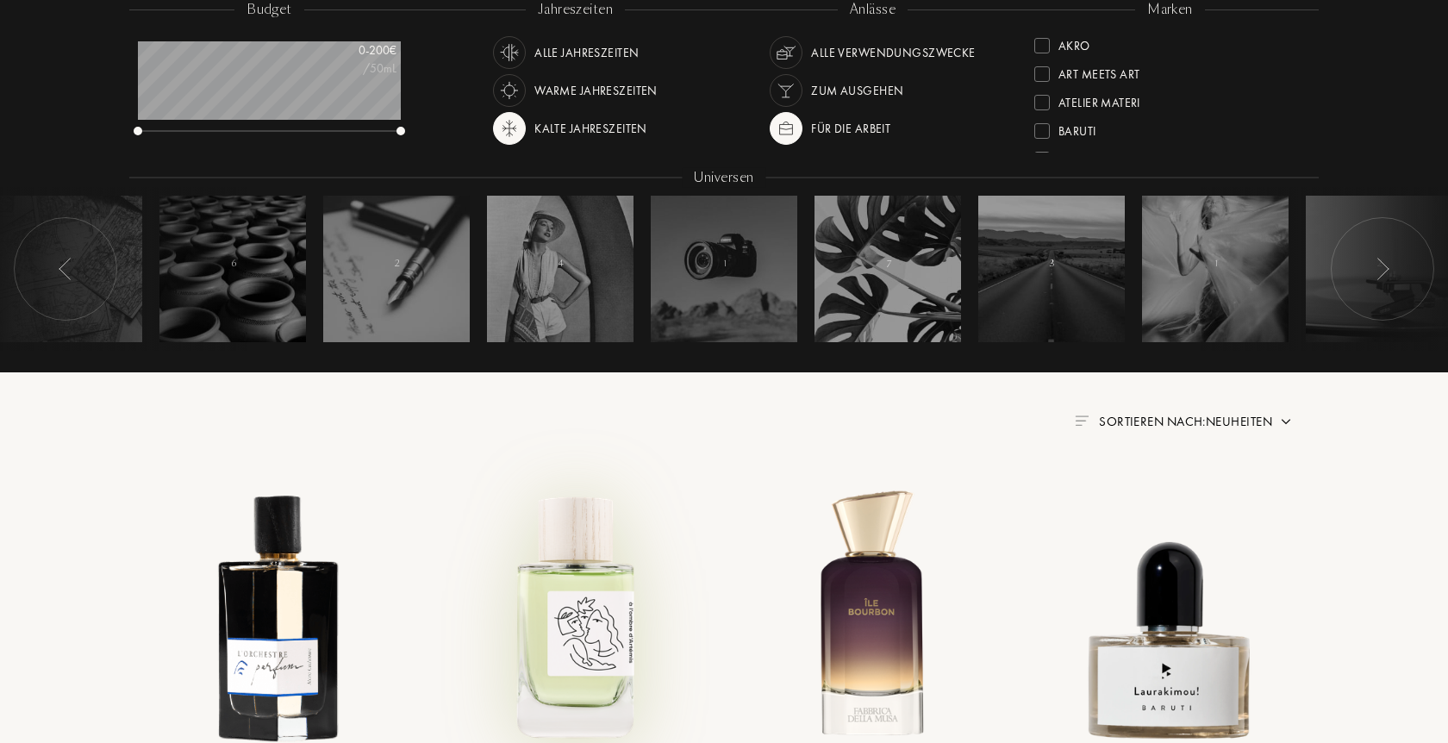
scroll to position [264, 0]
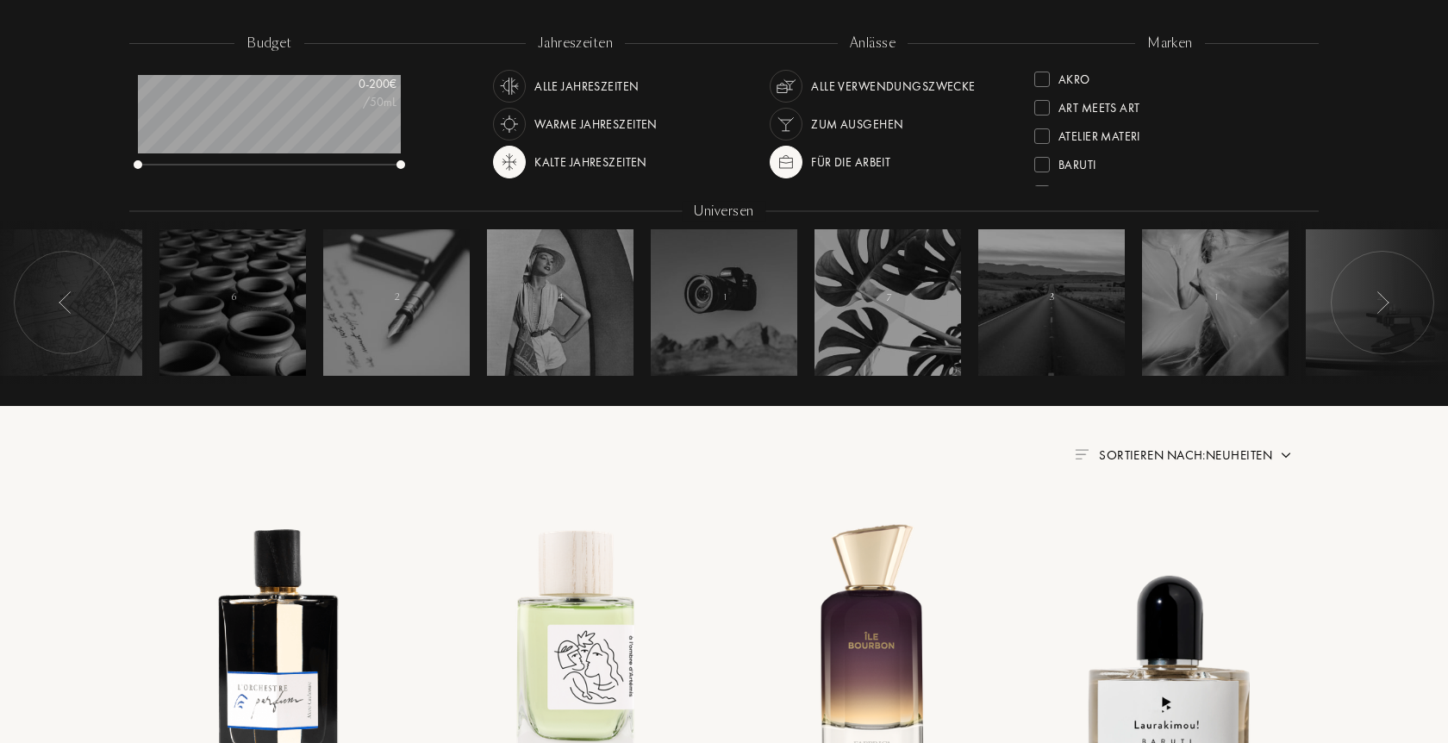
click at [1283, 454] on img at bounding box center [1286, 455] width 14 height 14
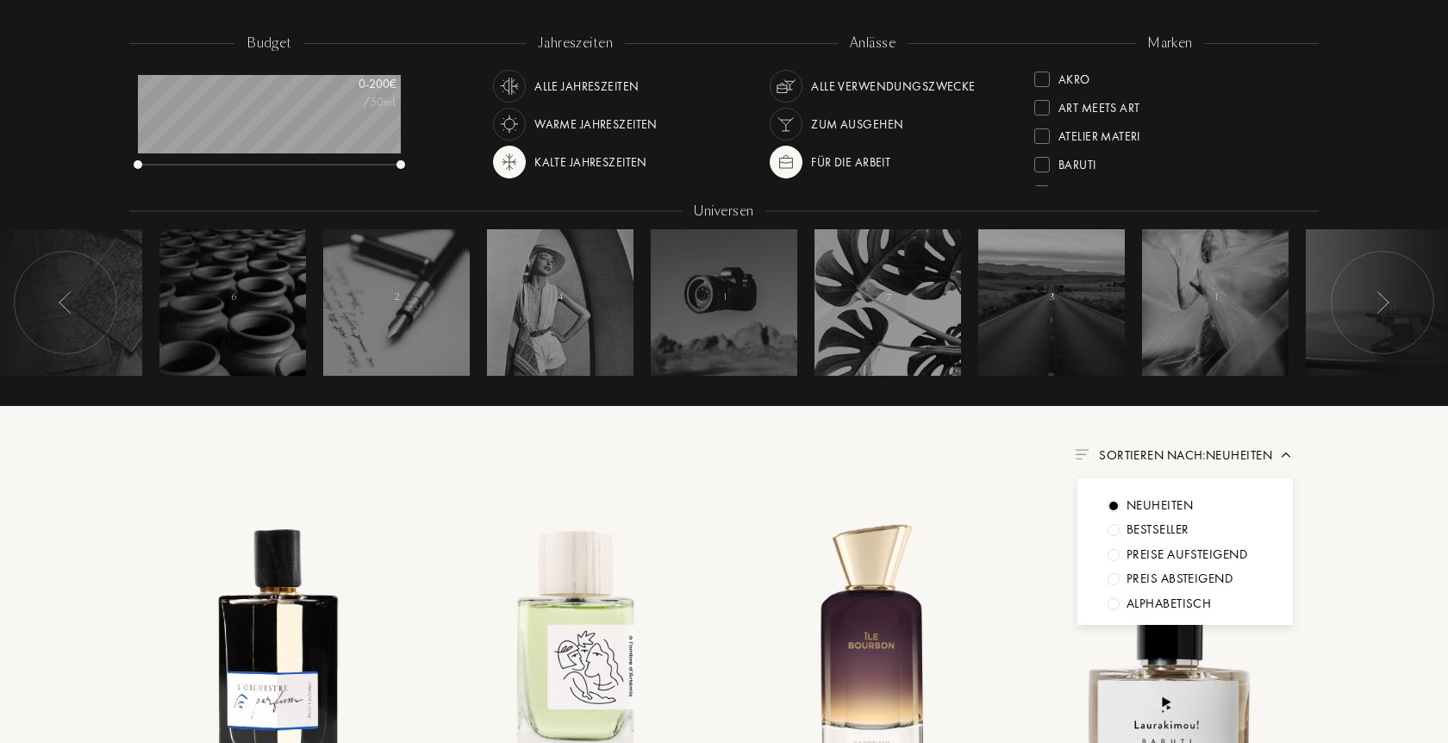
click at [1283, 454] on img at bounding box center [1286, 455] width 14 height 14
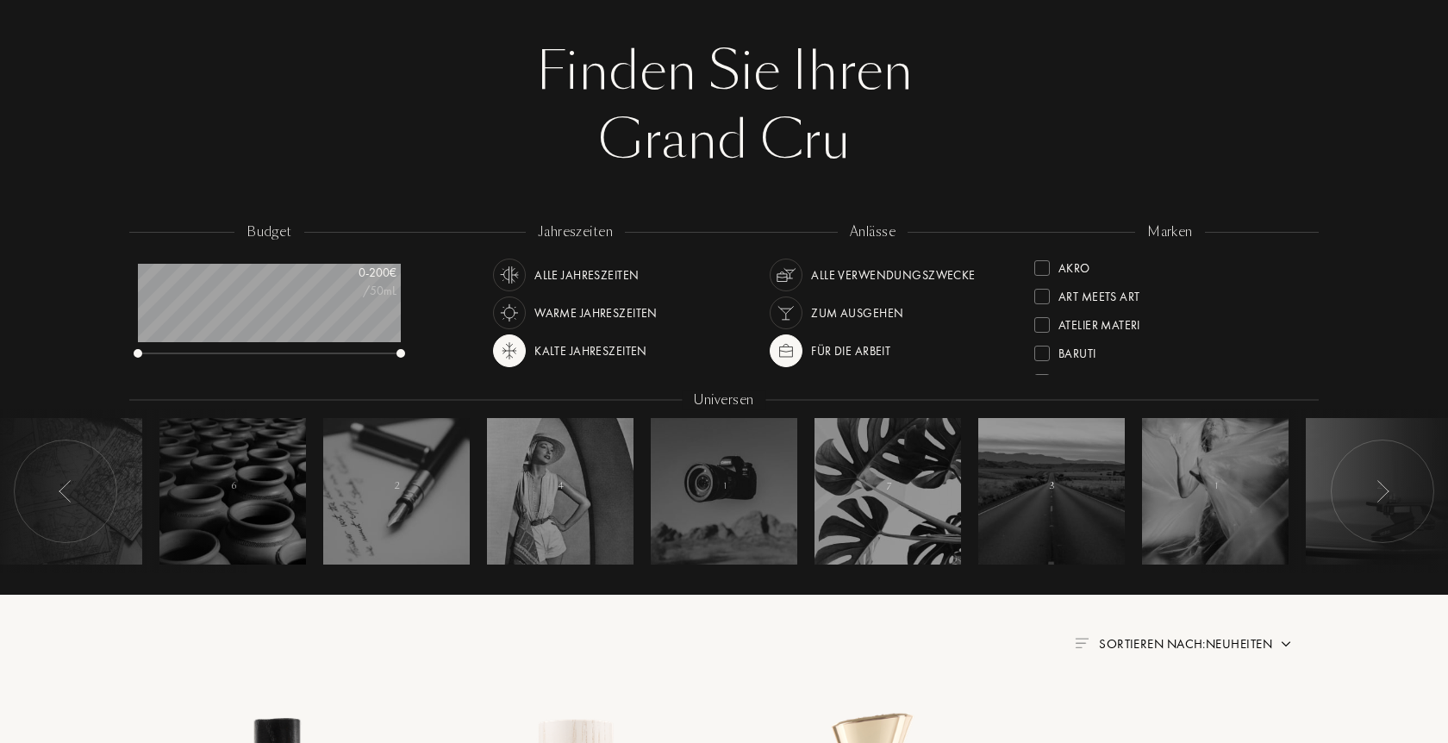
scroll to position [0, 0]
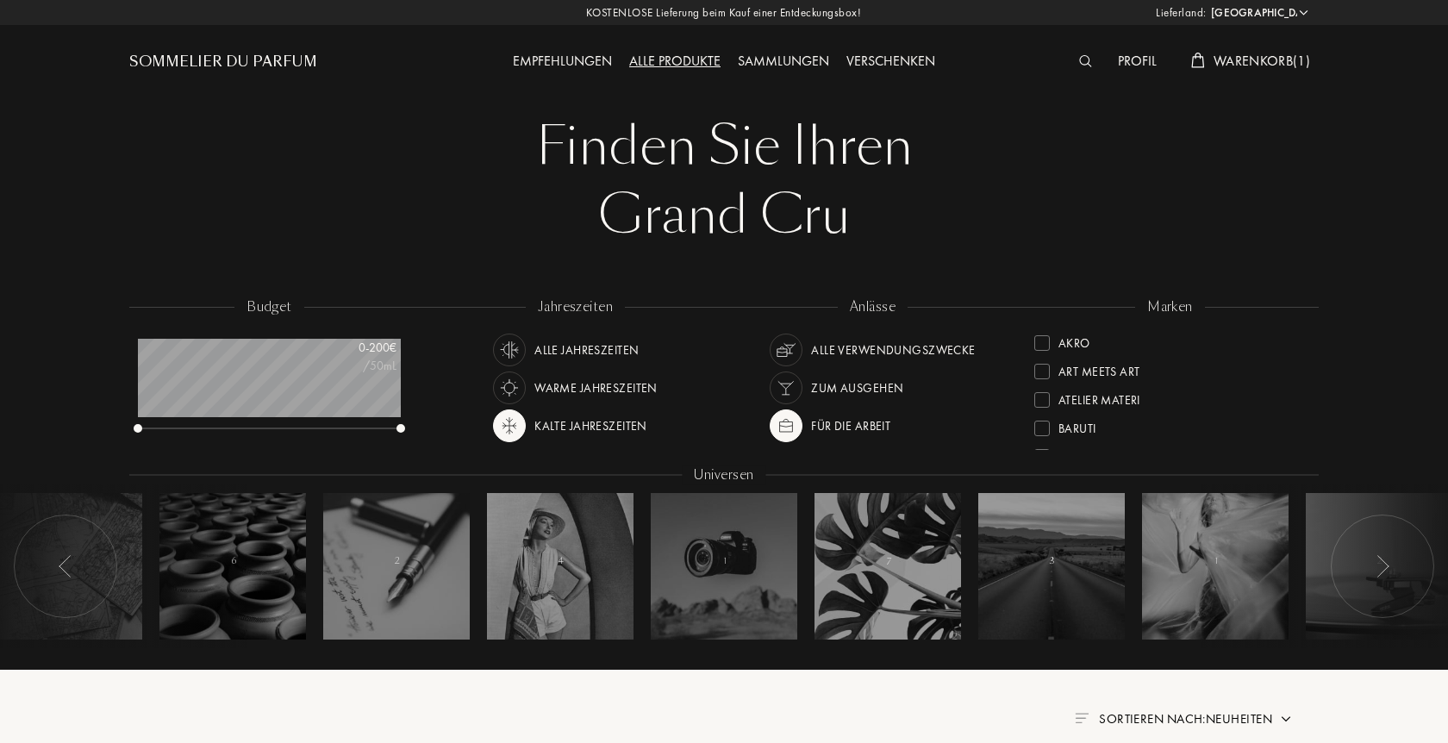
click at [1216, 56] on span "Warenkorb ( 1 )" at bounding box center [1262, 61] width 97 height 18
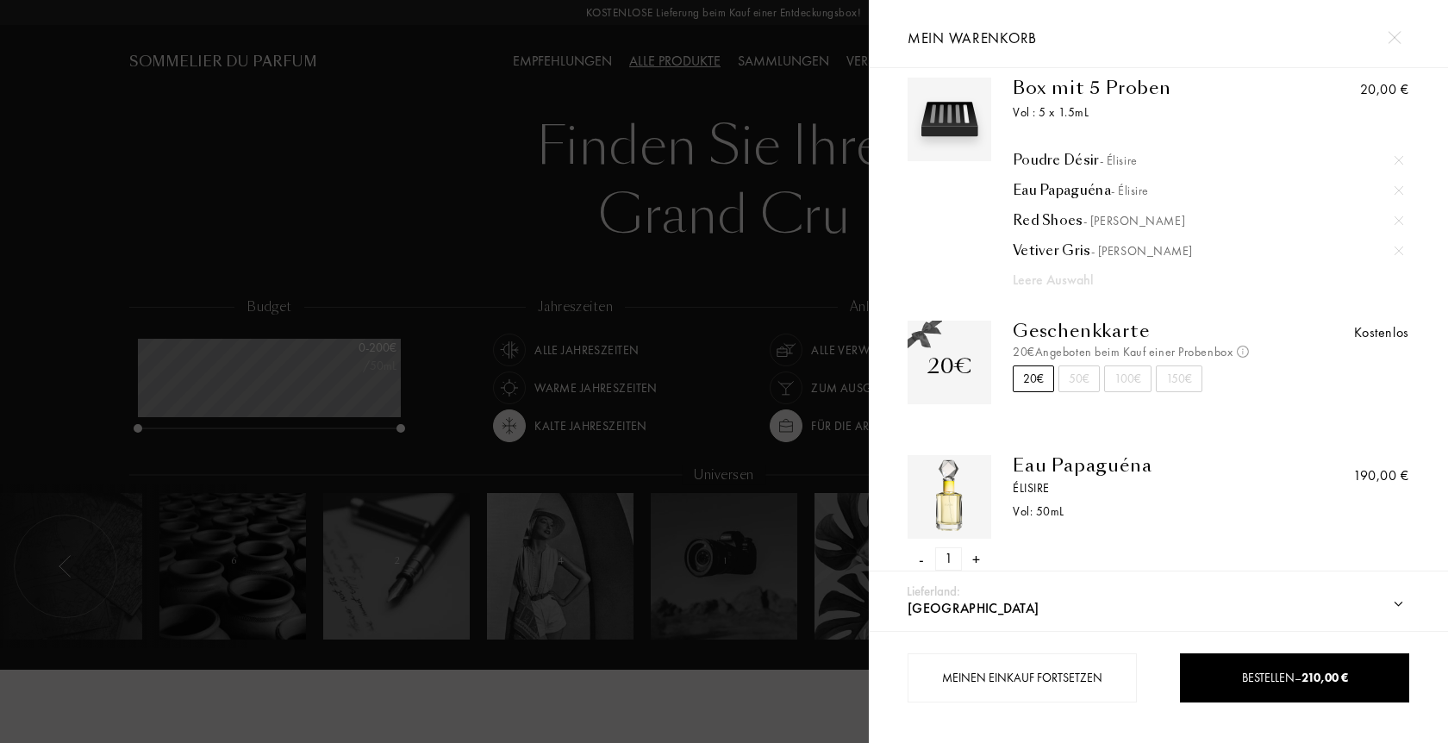
scroll to position [29, 0]
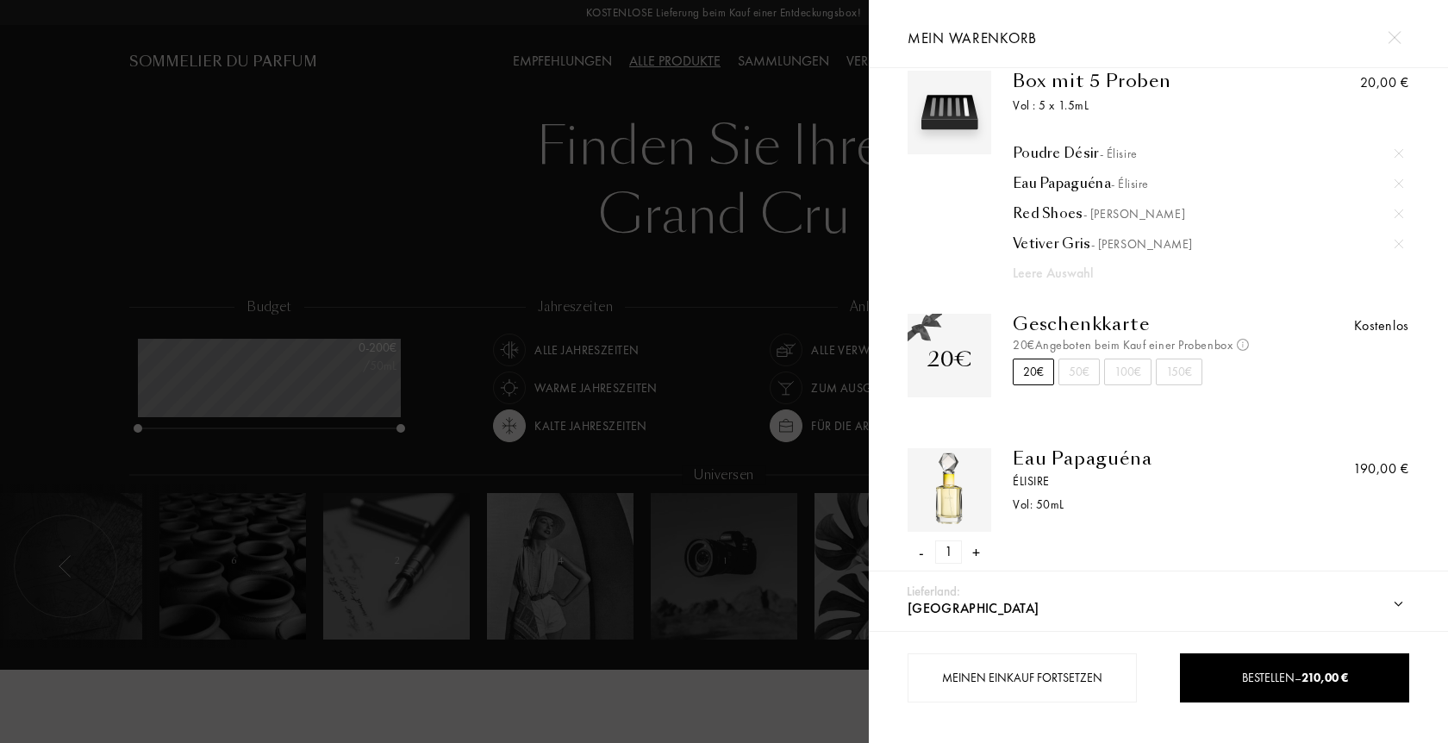
click at [916, 553] on div "- 1 +" at bounding box center [950, 552] width 84 height 23
click at [921, 555] on div "-" at bounding box center [921, 552] width 5 height 23
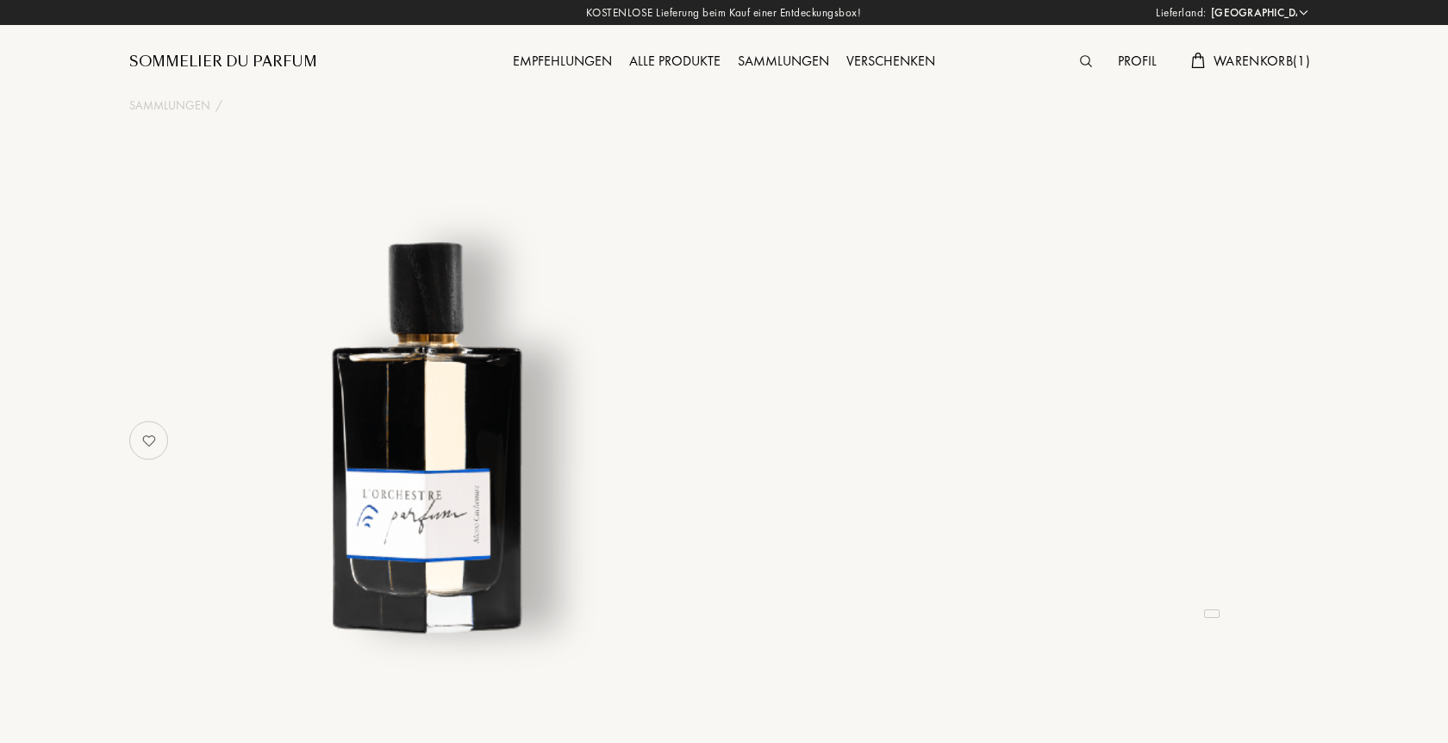
select select "DE"
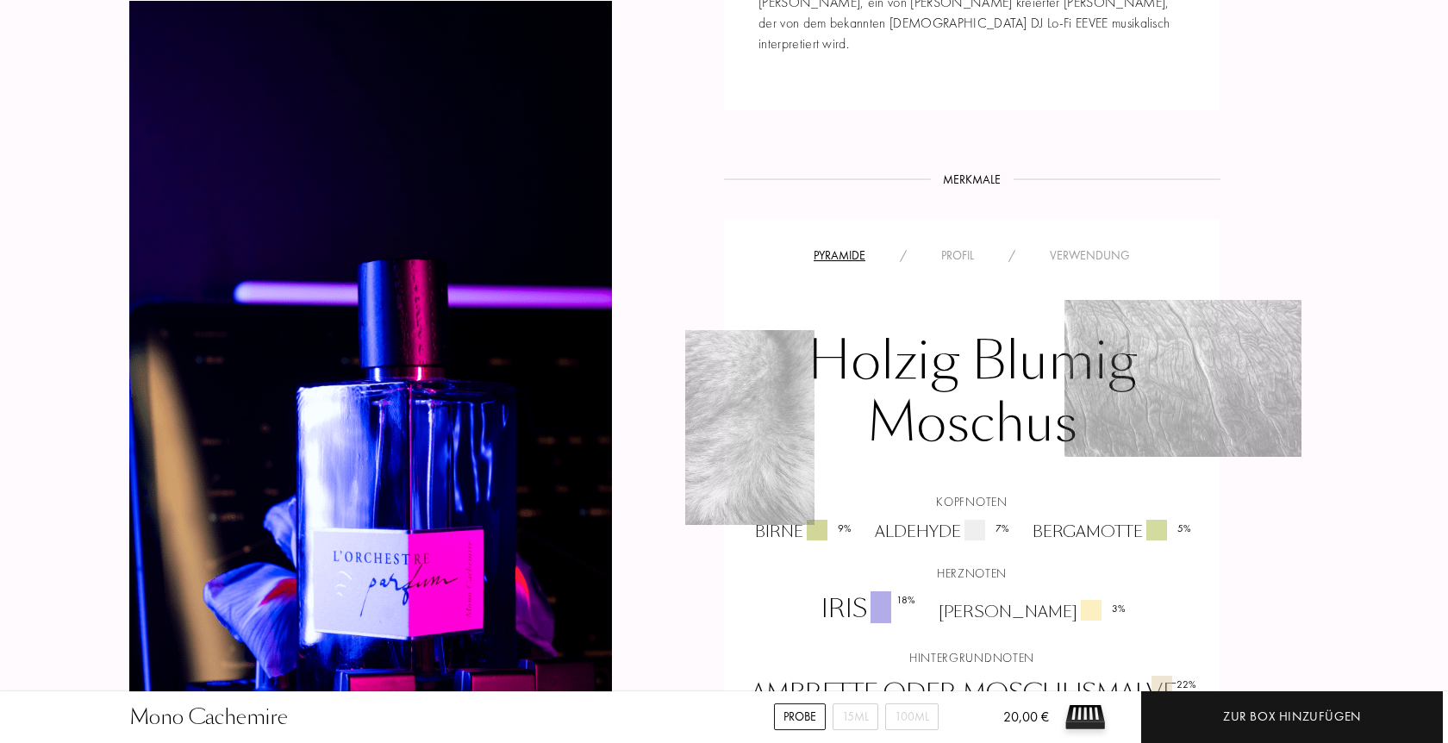
scroll to position [1055, 0]
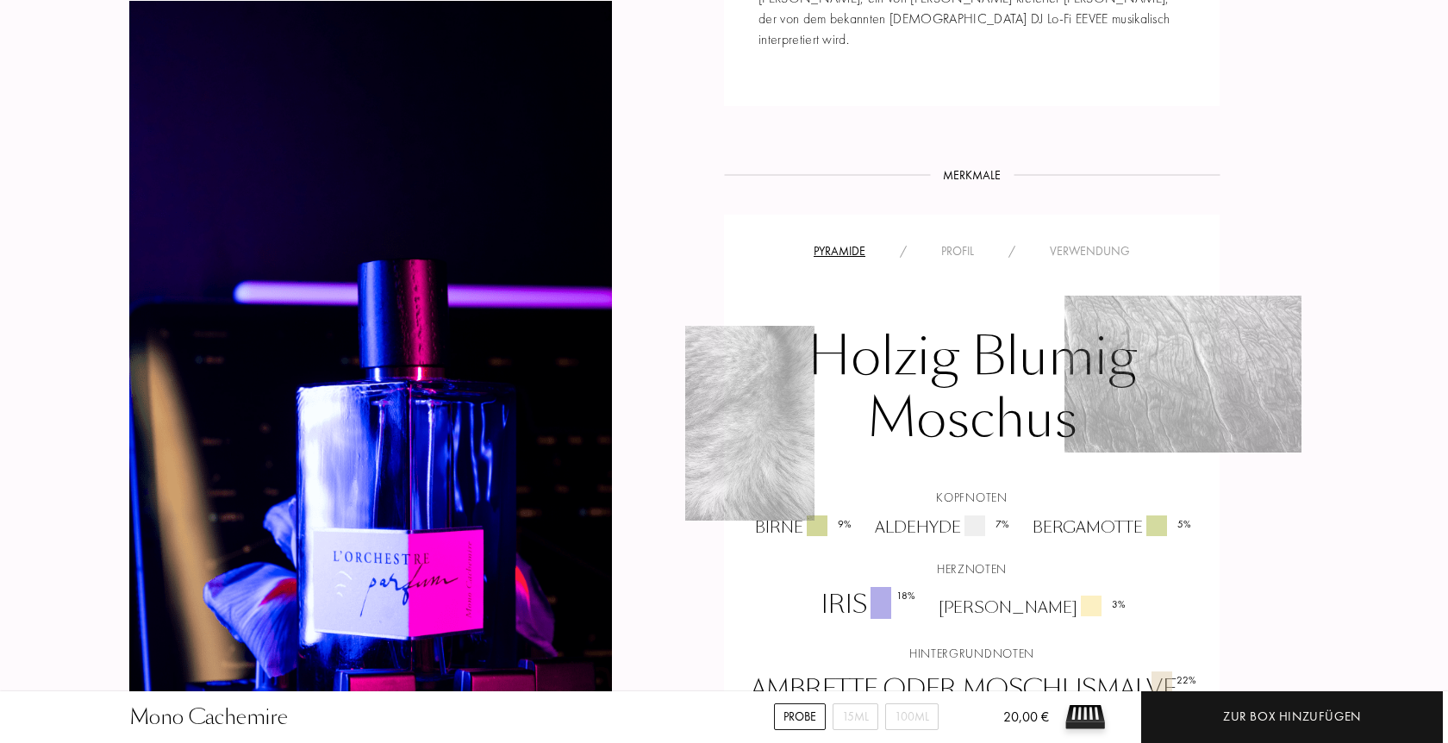
click at [966, 242] on div "Profil" at bounding box center [957, 251] width 67 height 18
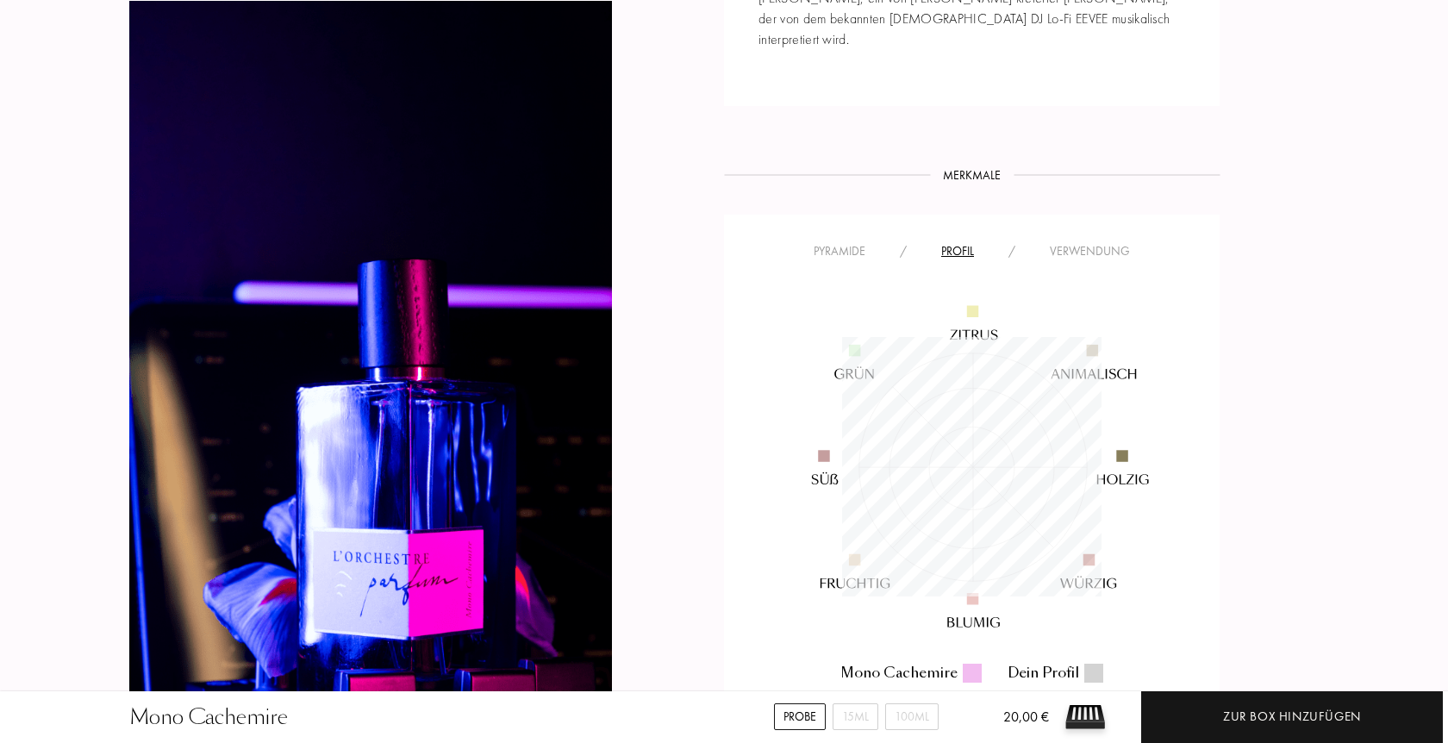
scroll to position [259, 259]
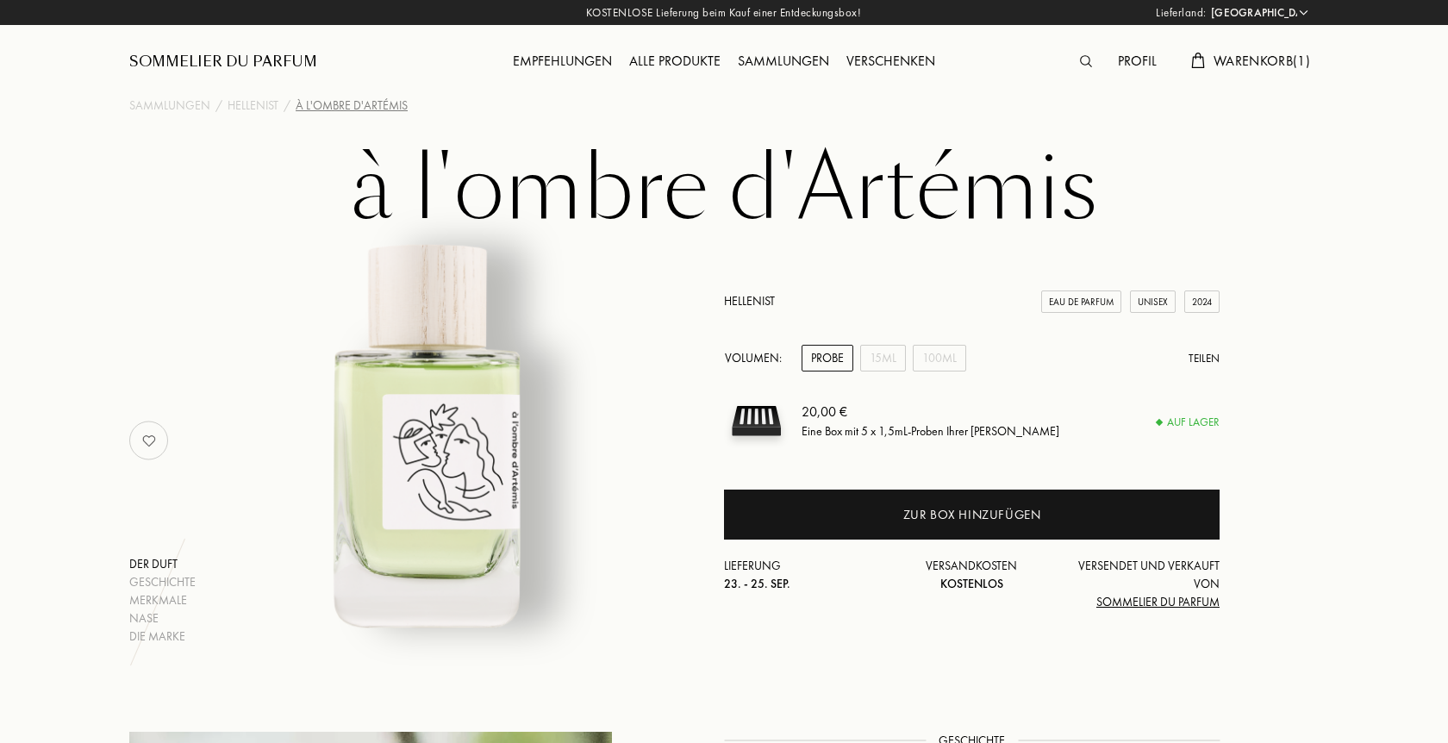
select select "DE"
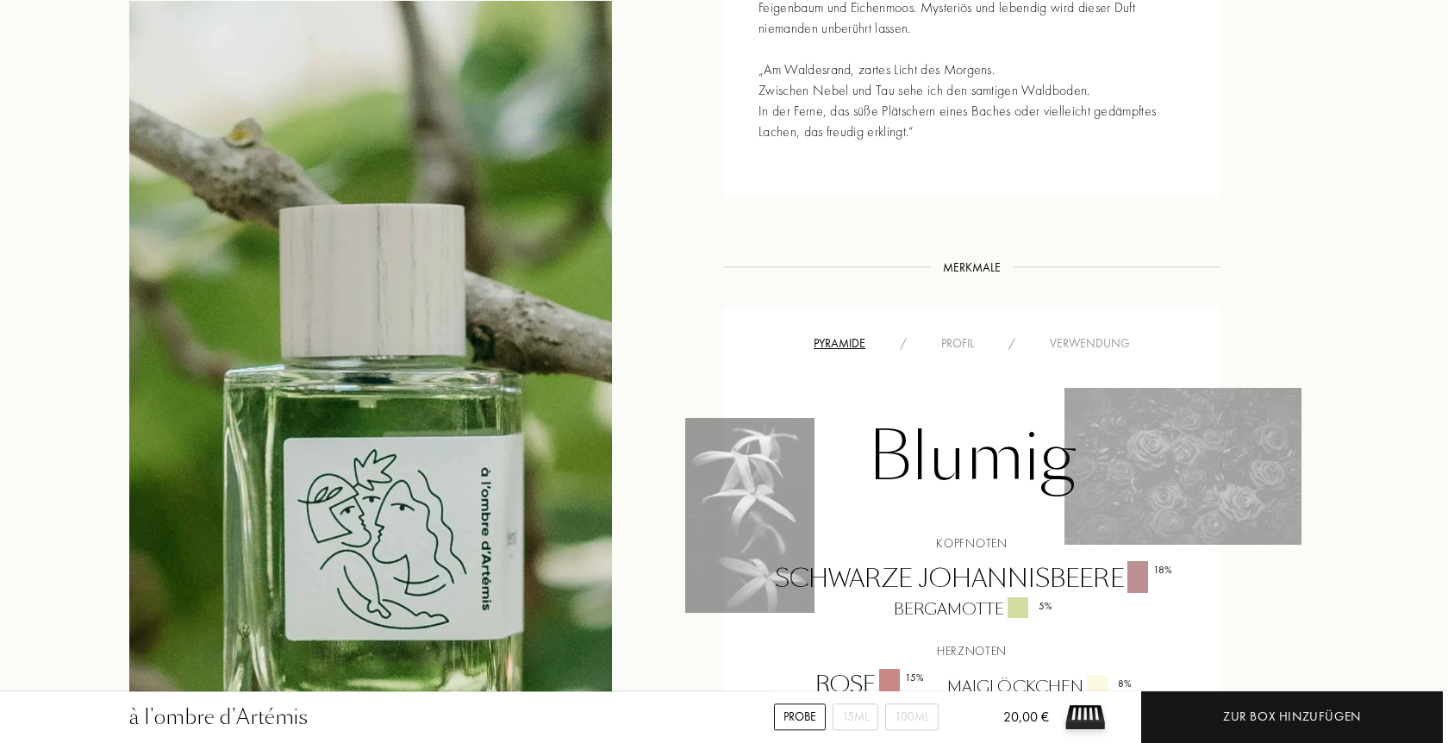
scroll to position [967, 0]
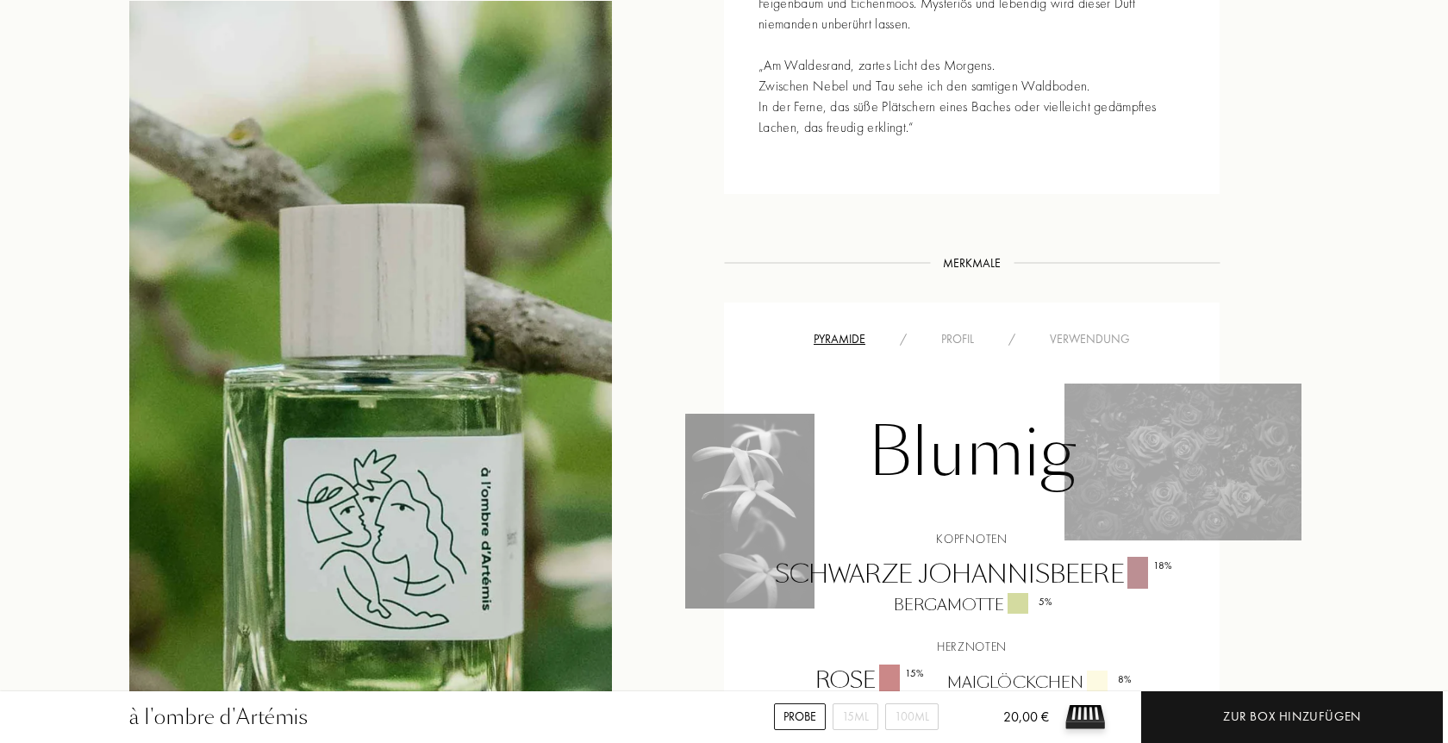
click at [961, 341] on div "Profil" at bounding box center [957, 339] width 67 height 18
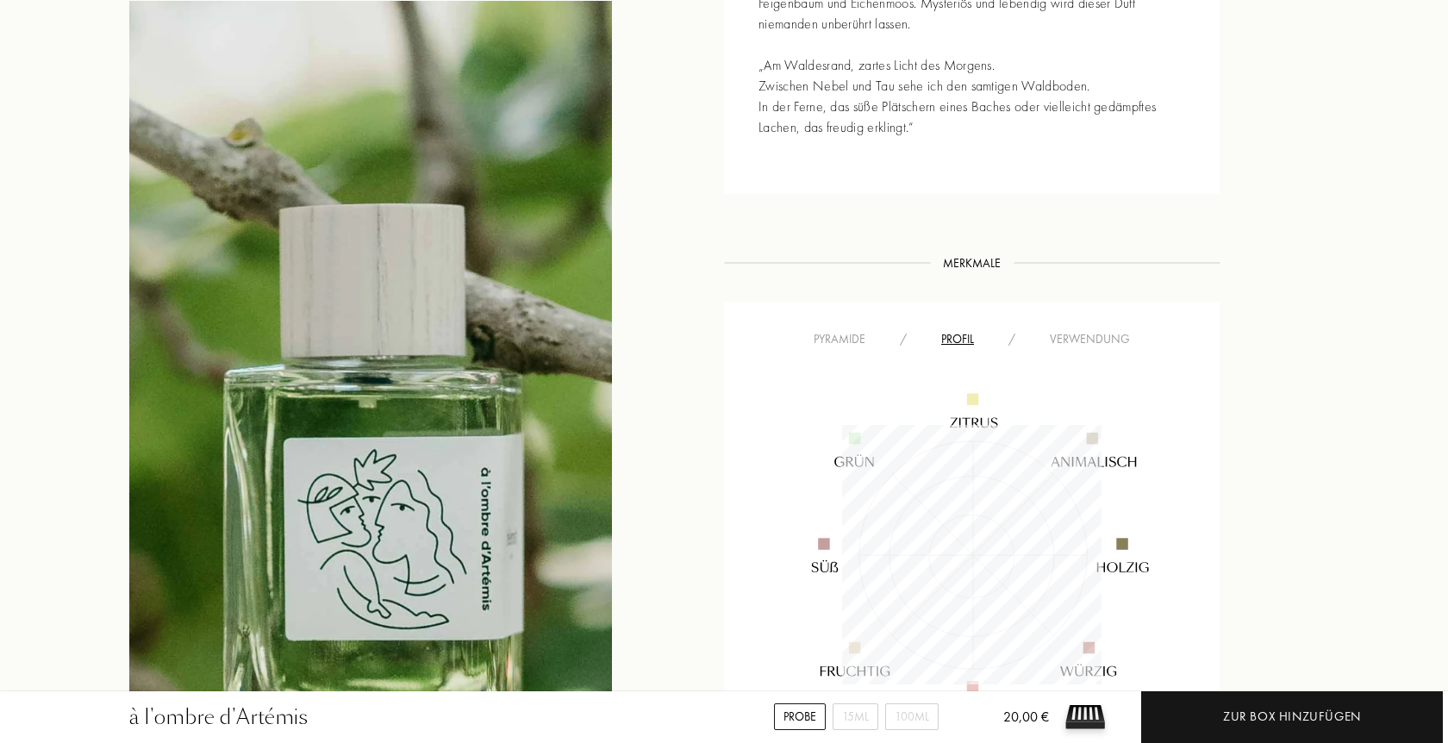
scroll to position [259, 259]
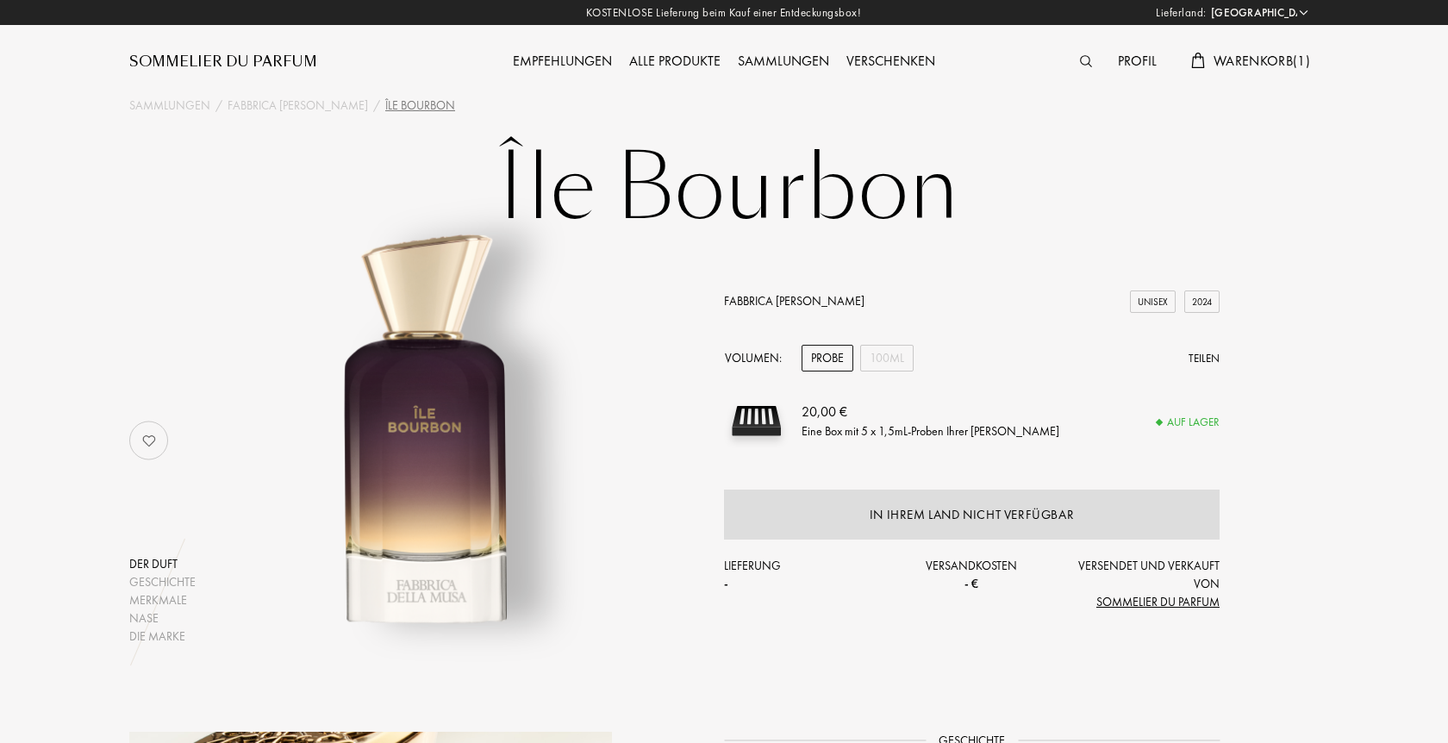
select select "DE"
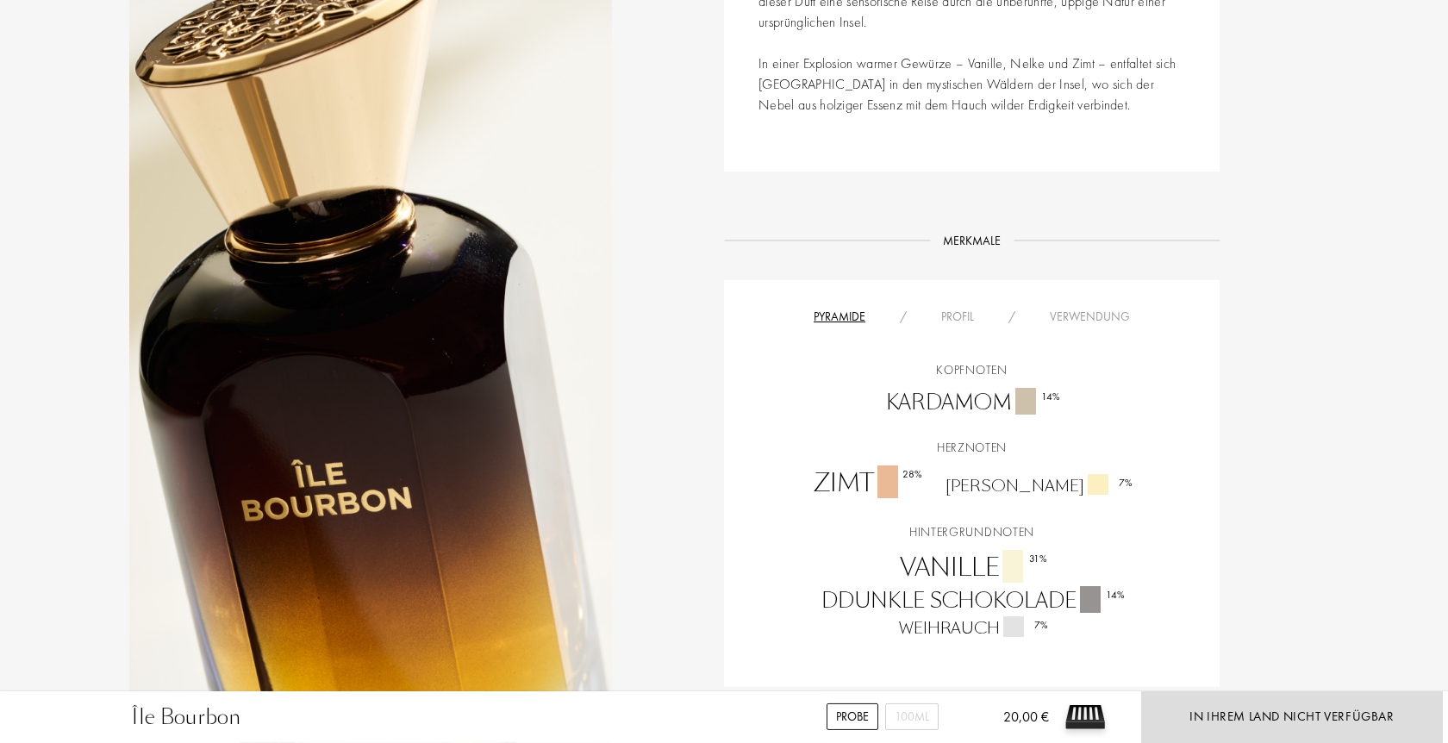
scroll to position [967, 0]
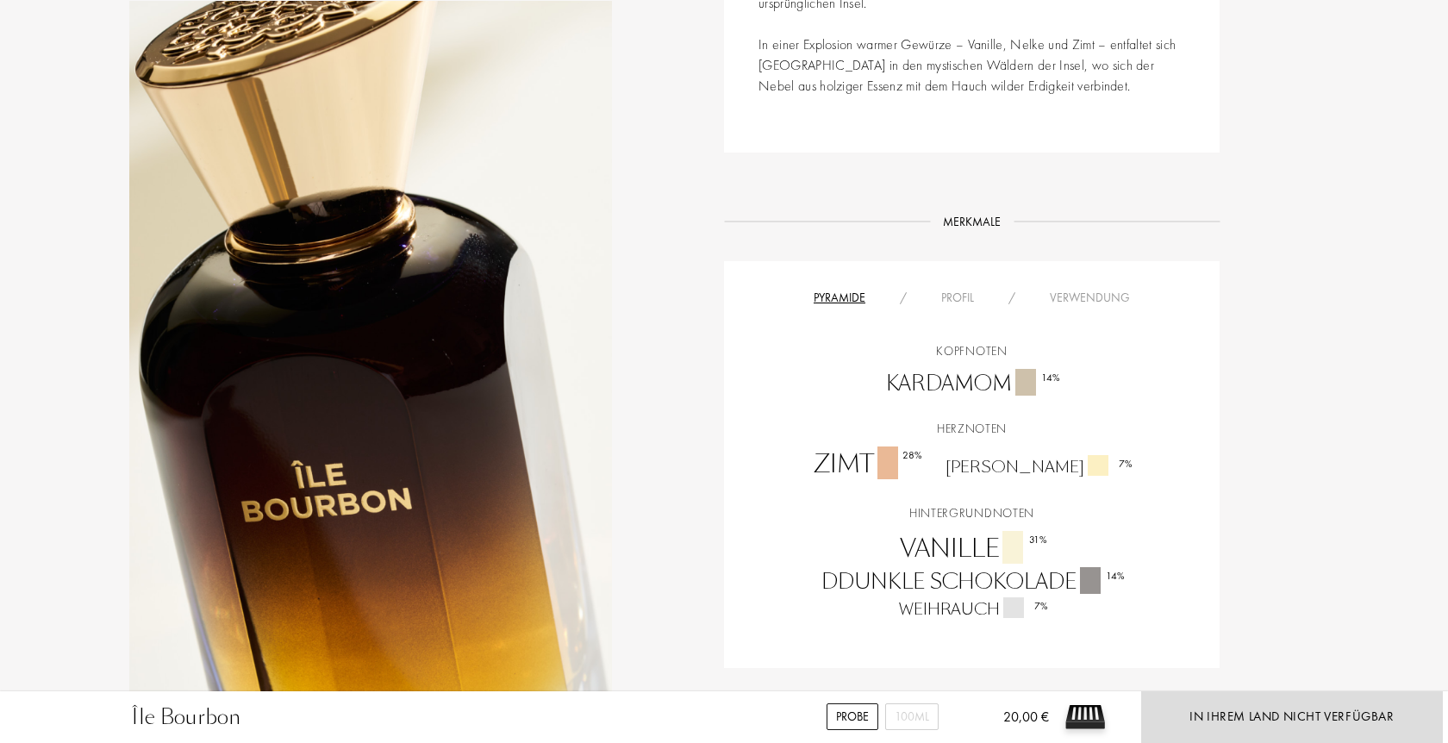
click at [949, 298] on div "Profil" at bounding box center [957, 298] width 67 height 18
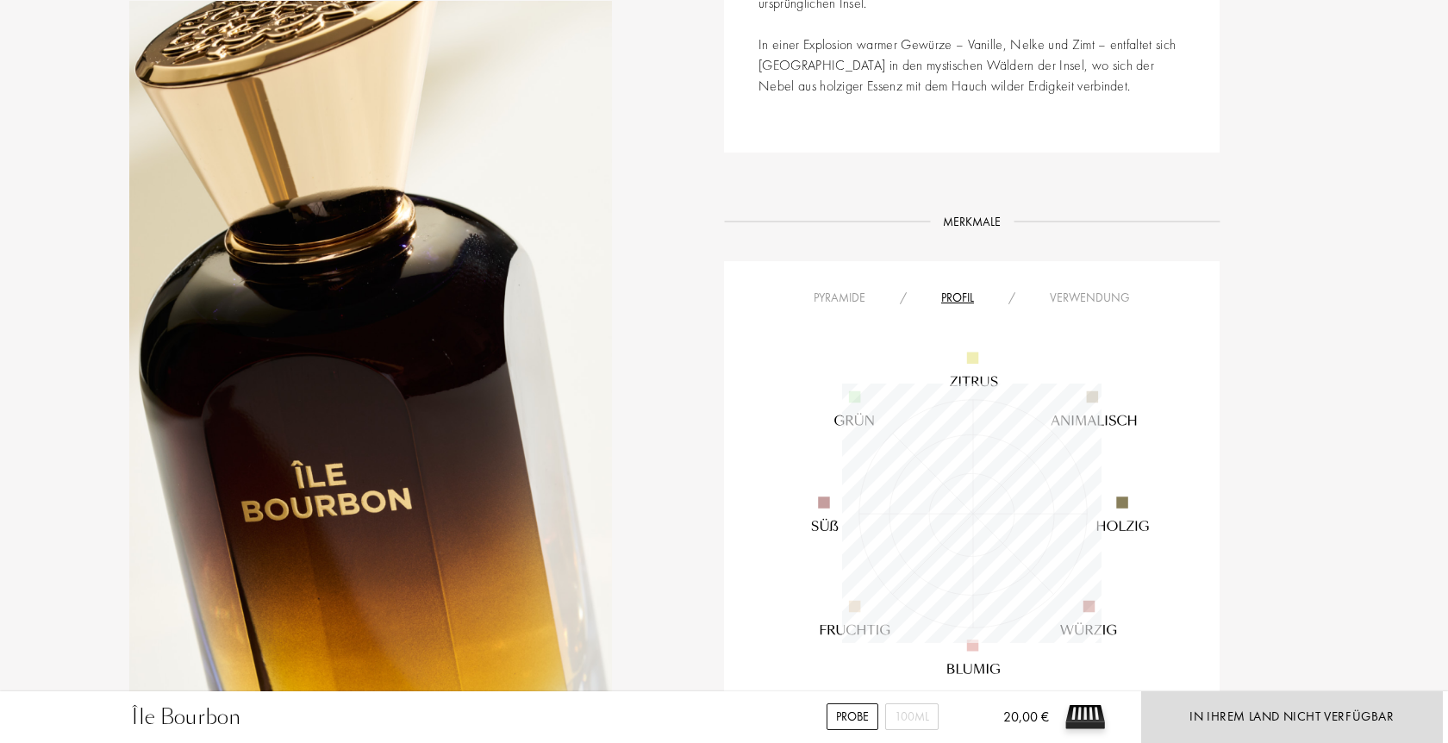
scroll to position [259, 259]
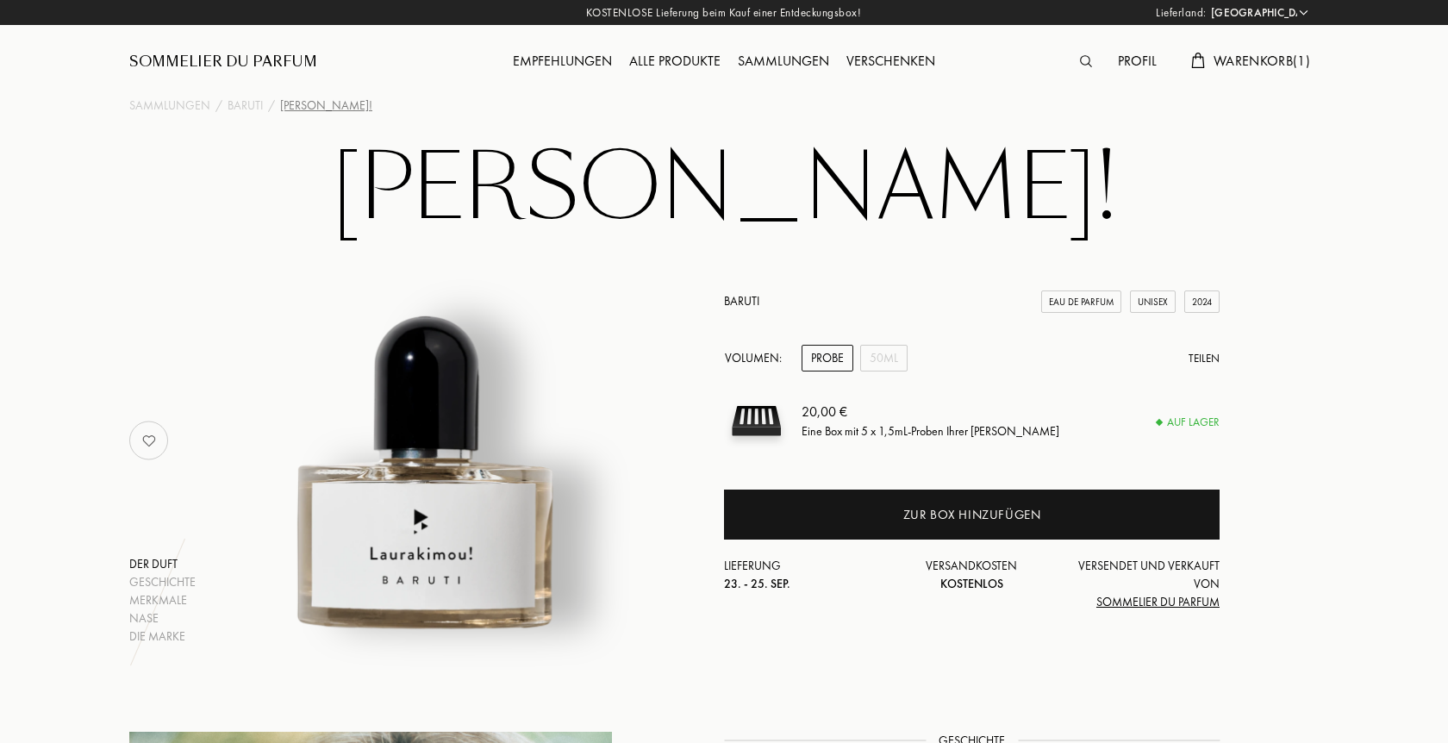
select select "DE"
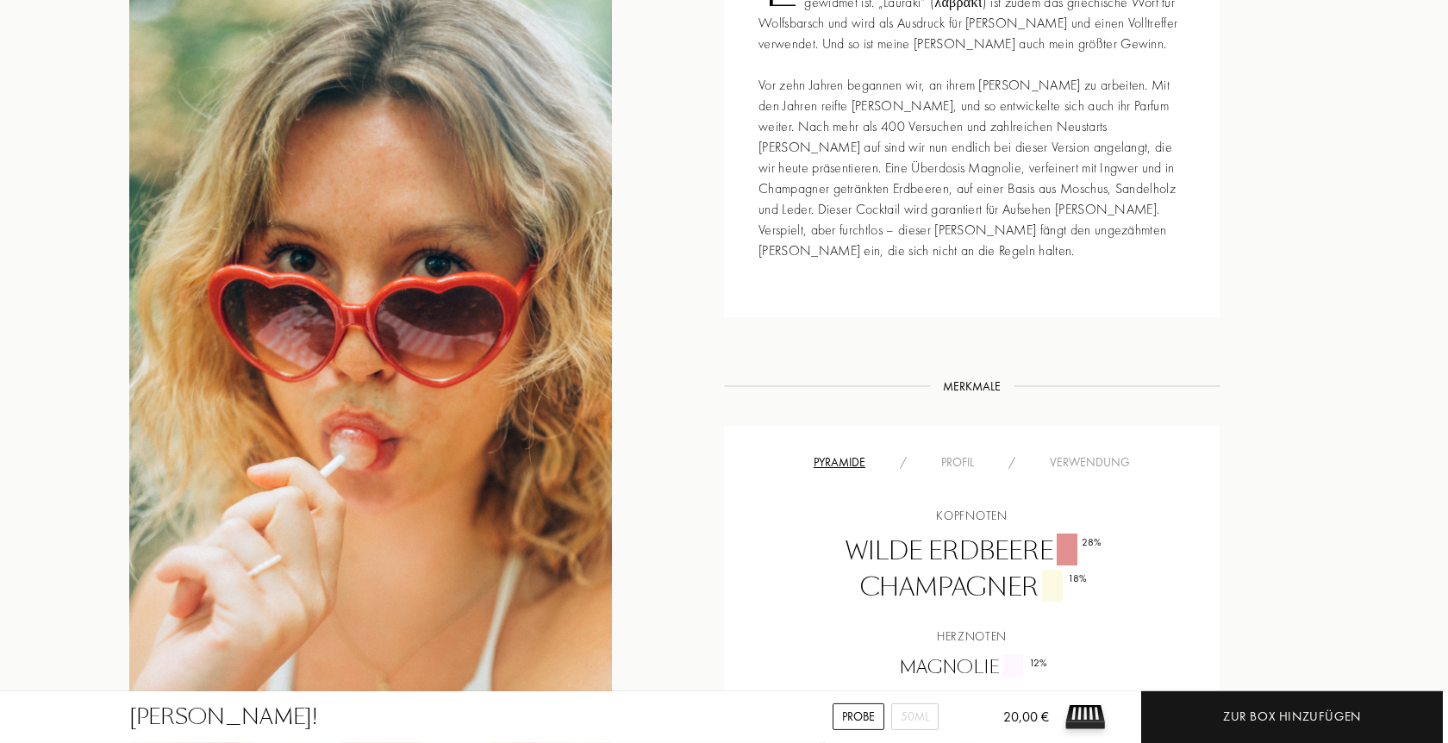
scroll to position [967, 0]
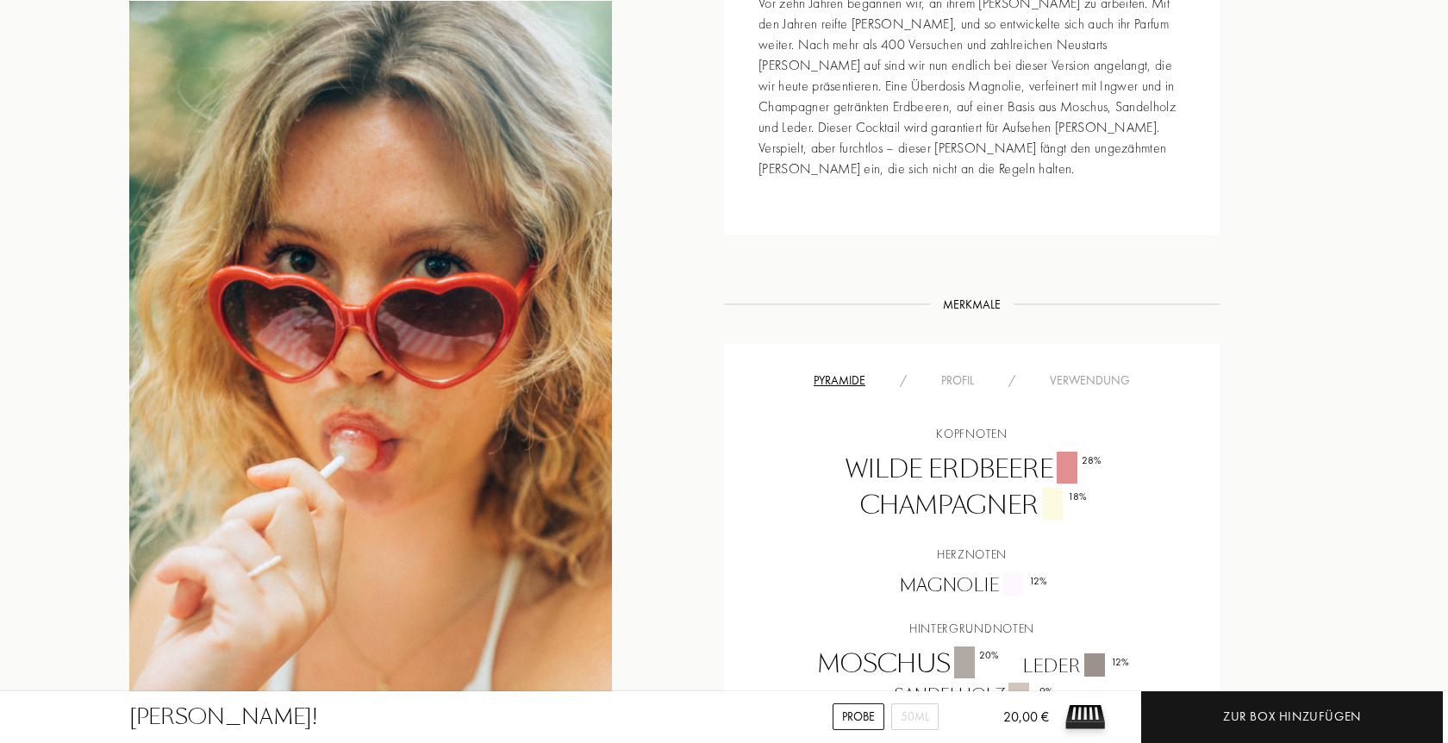
click at [943, 388] on div "Profil" at bounding box center [957, 381] width 67 height 18
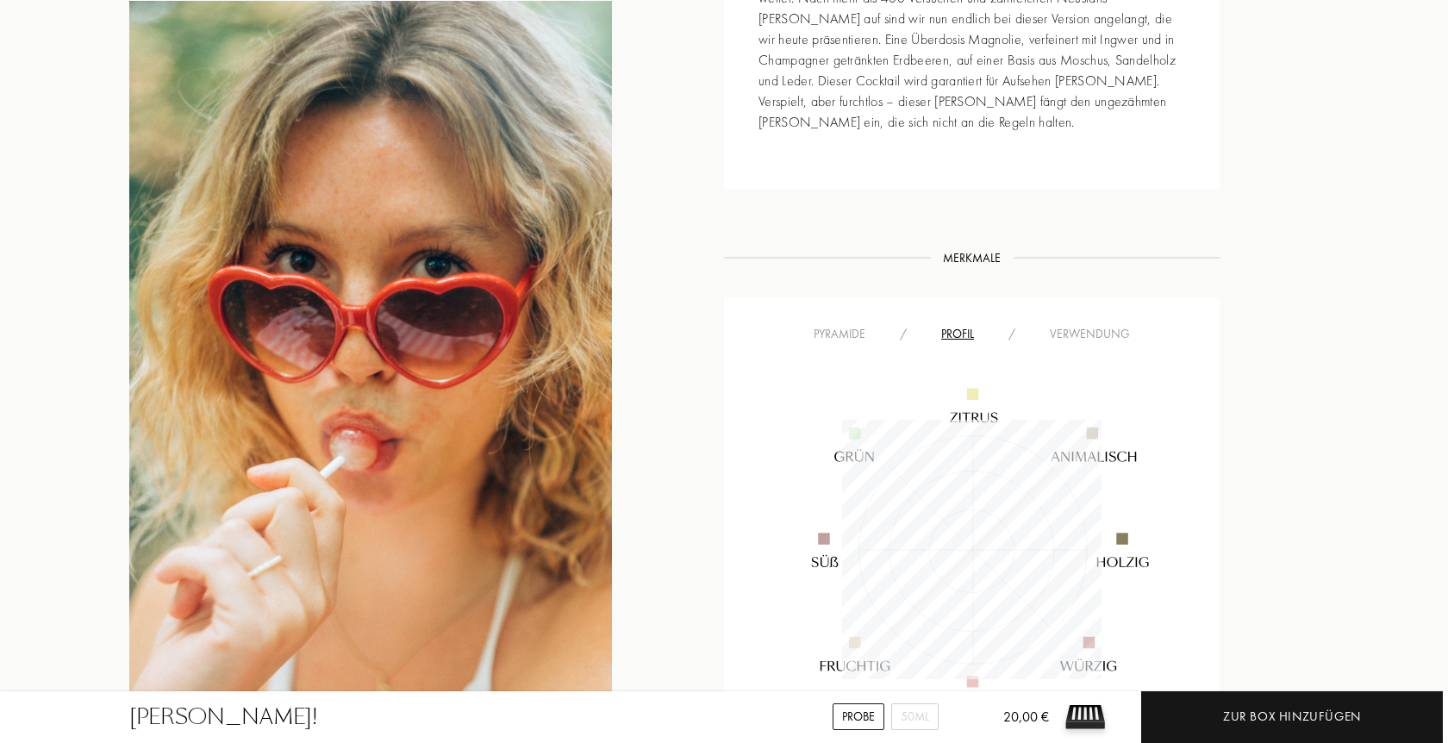
scroll to position [1055, 0]
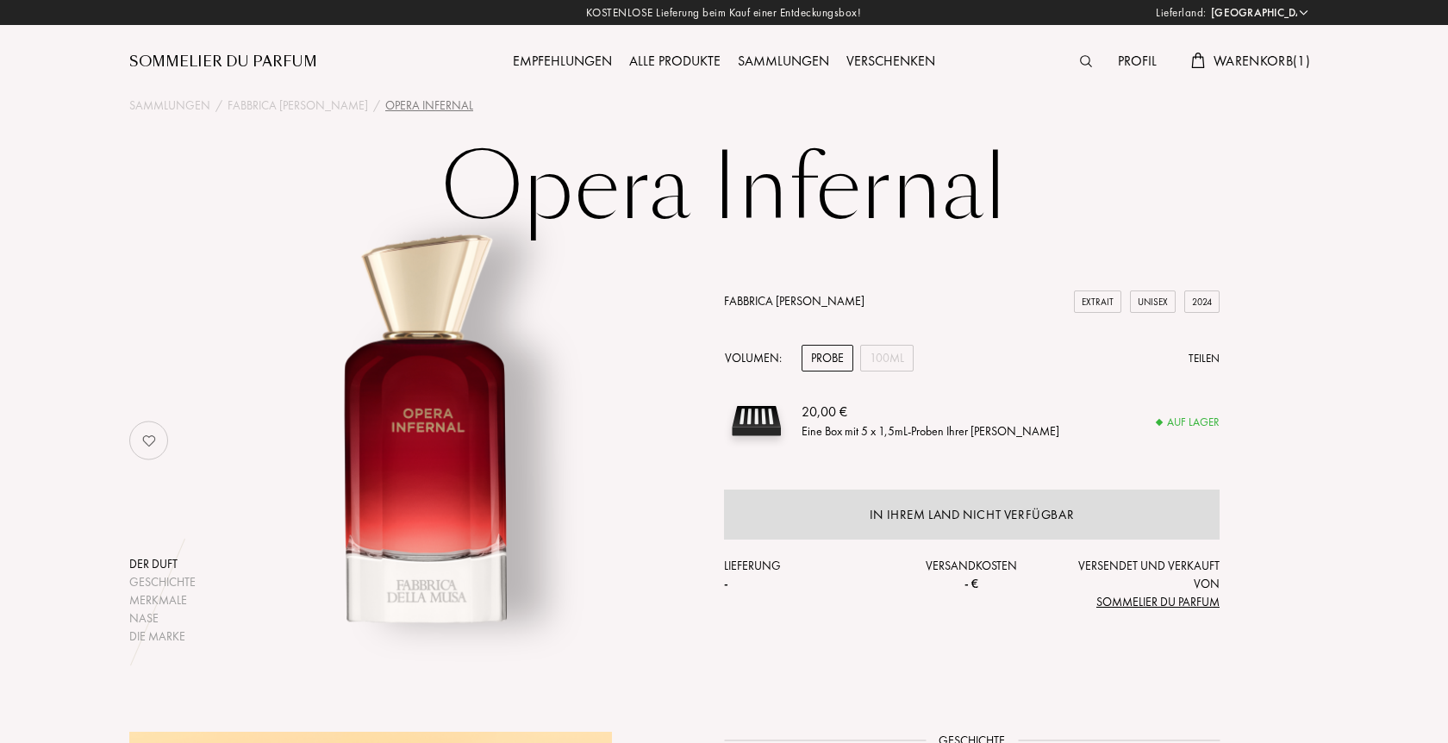
select select "DE"
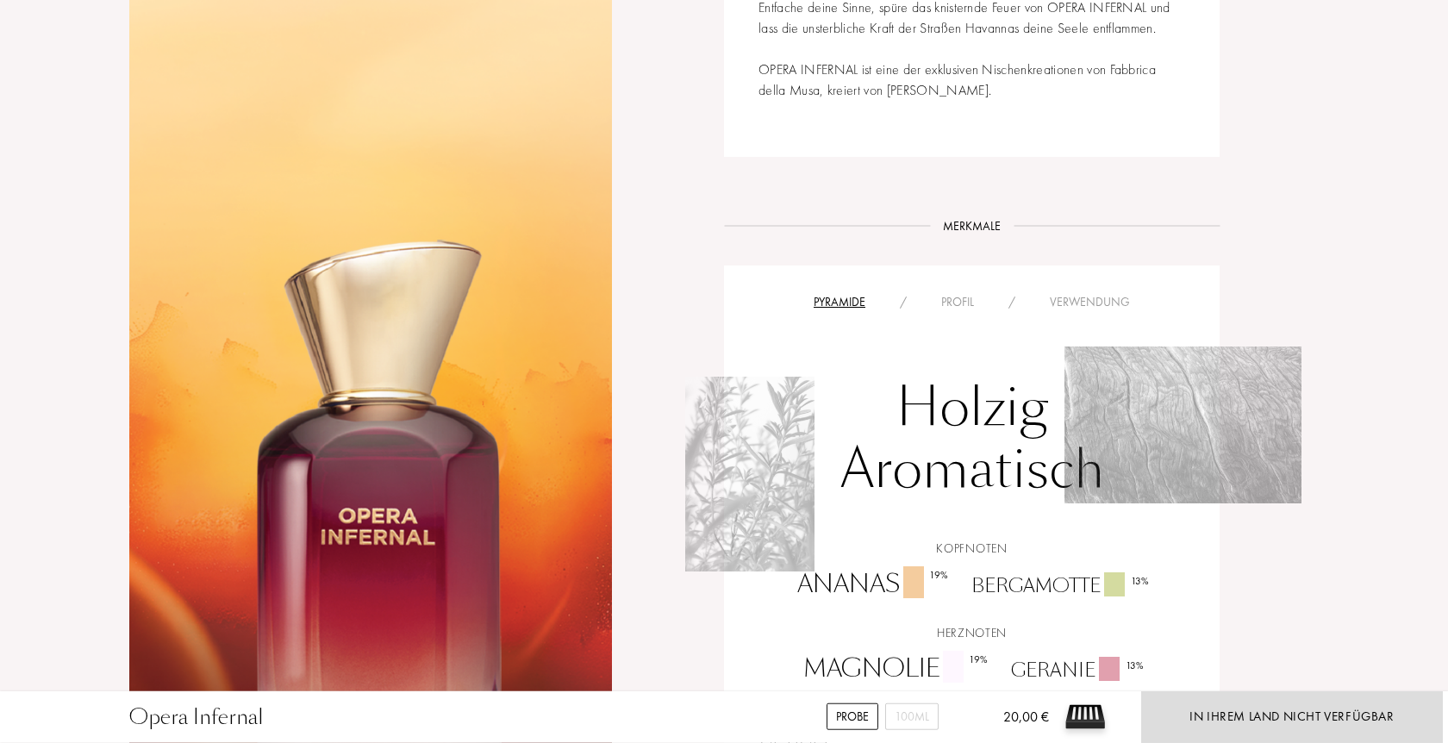
scroll to position [1231, 0]
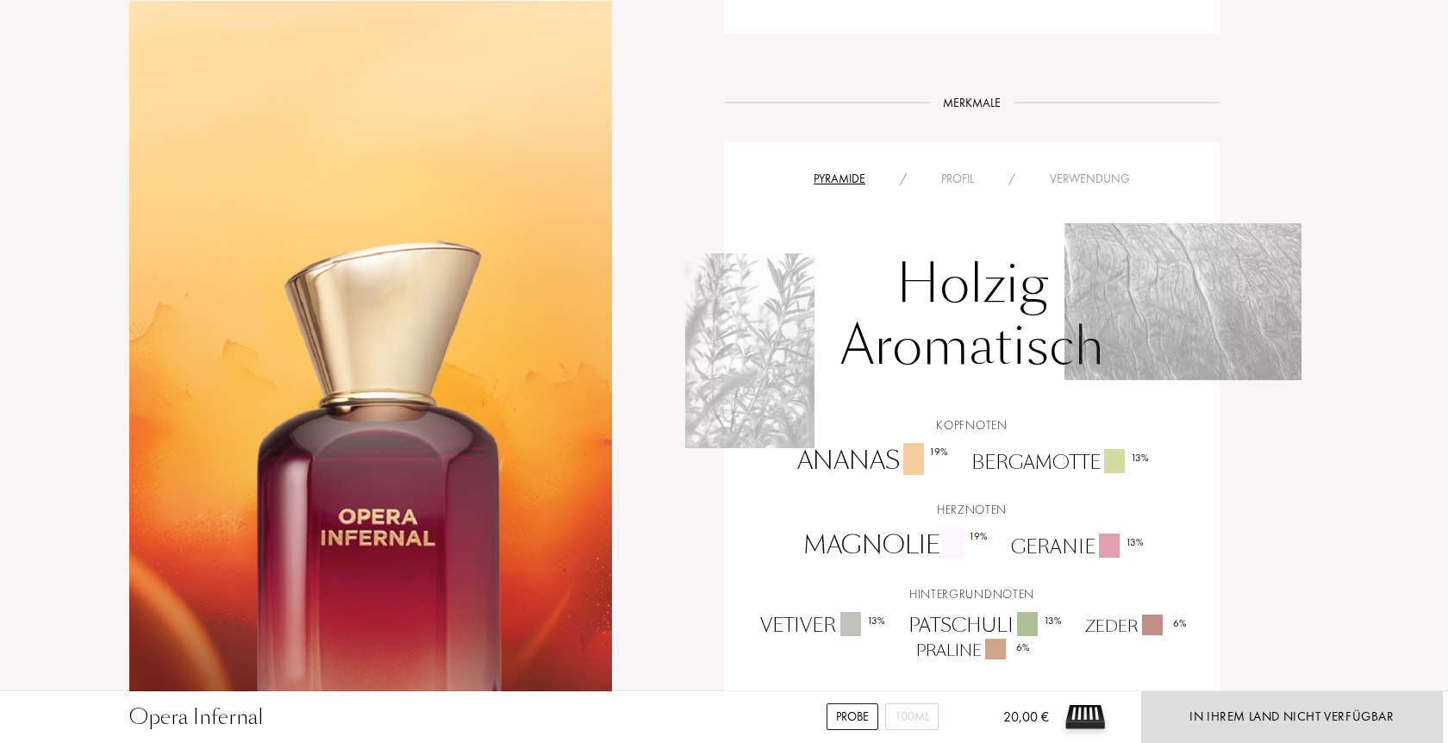
click at [958, 182] on div "Profil" at bounding box center [957, 179] width 67 height 18
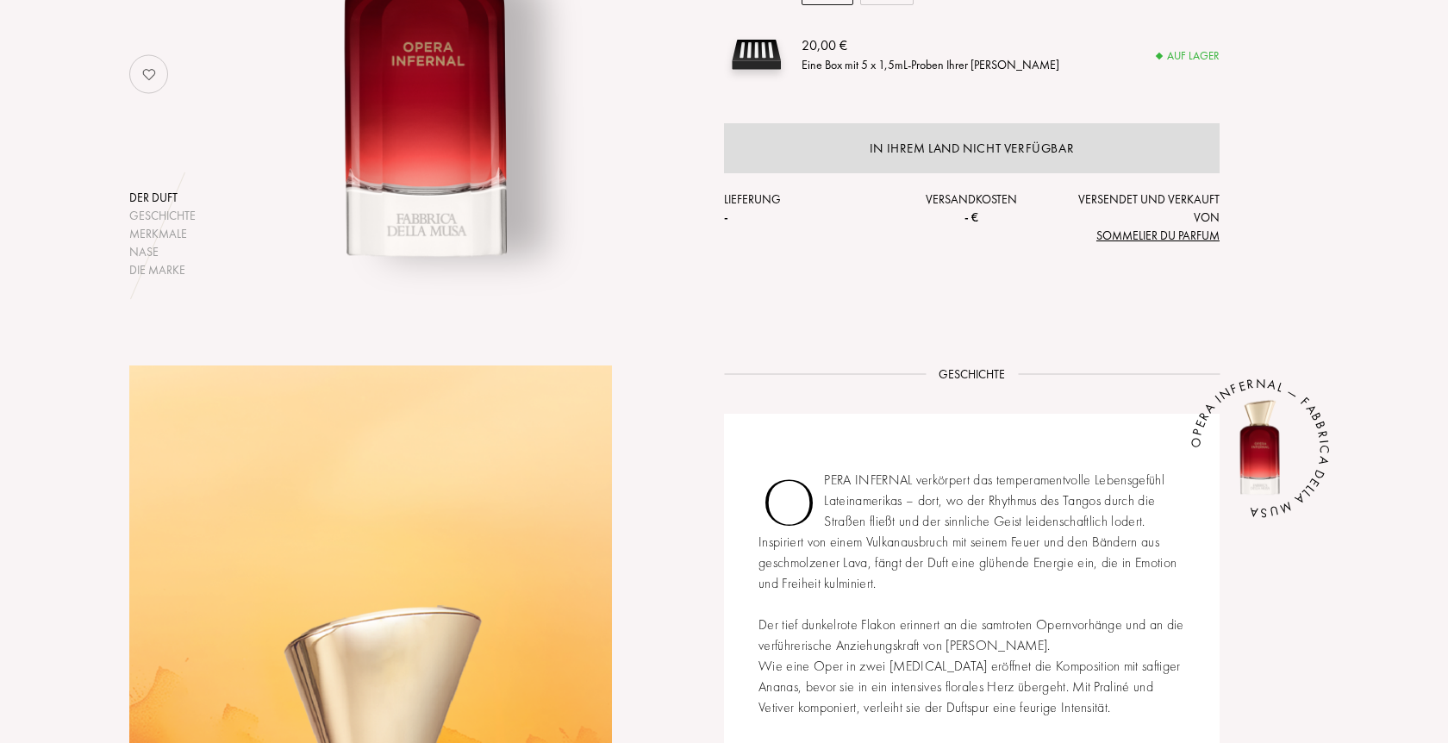
scroll to position [352, 0]
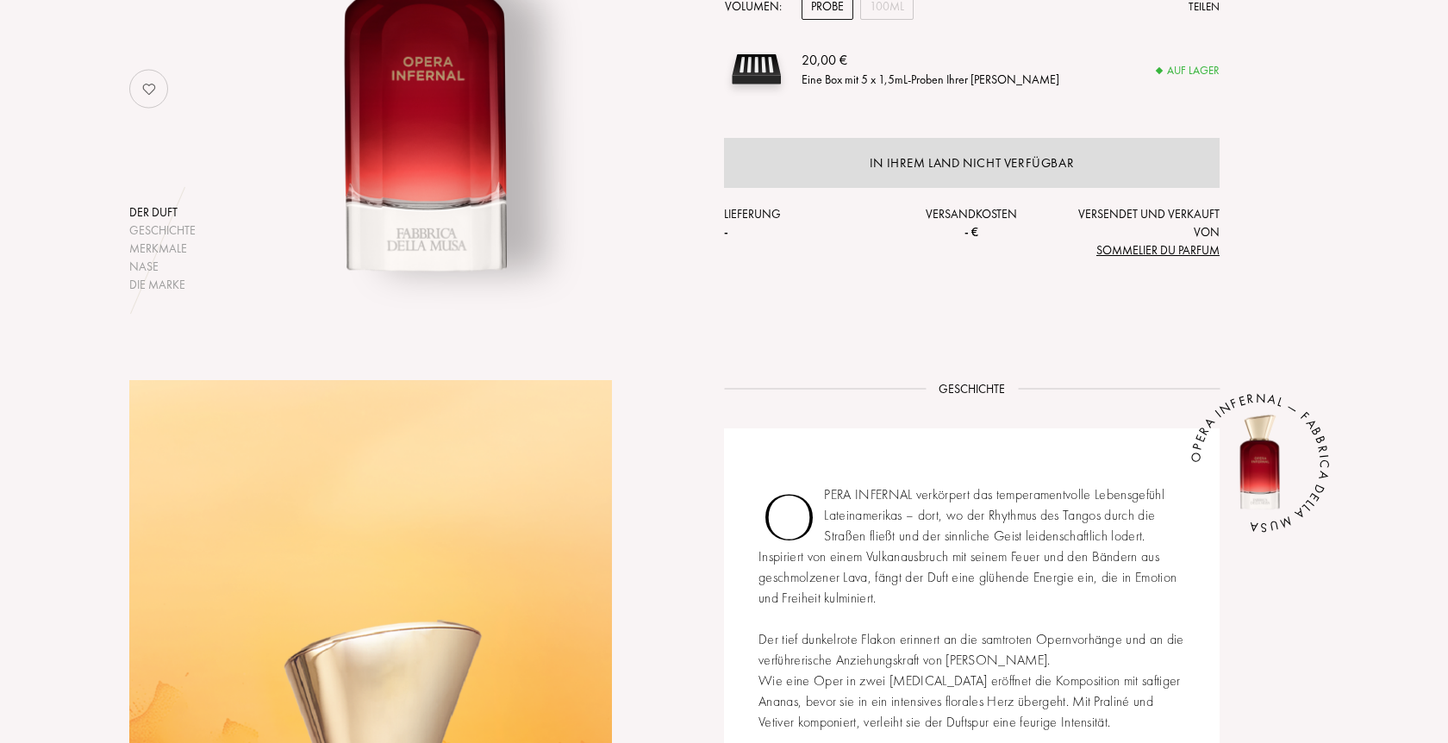
click at [143, 87] on img at bounding box center [149, 89] width 34 height 34
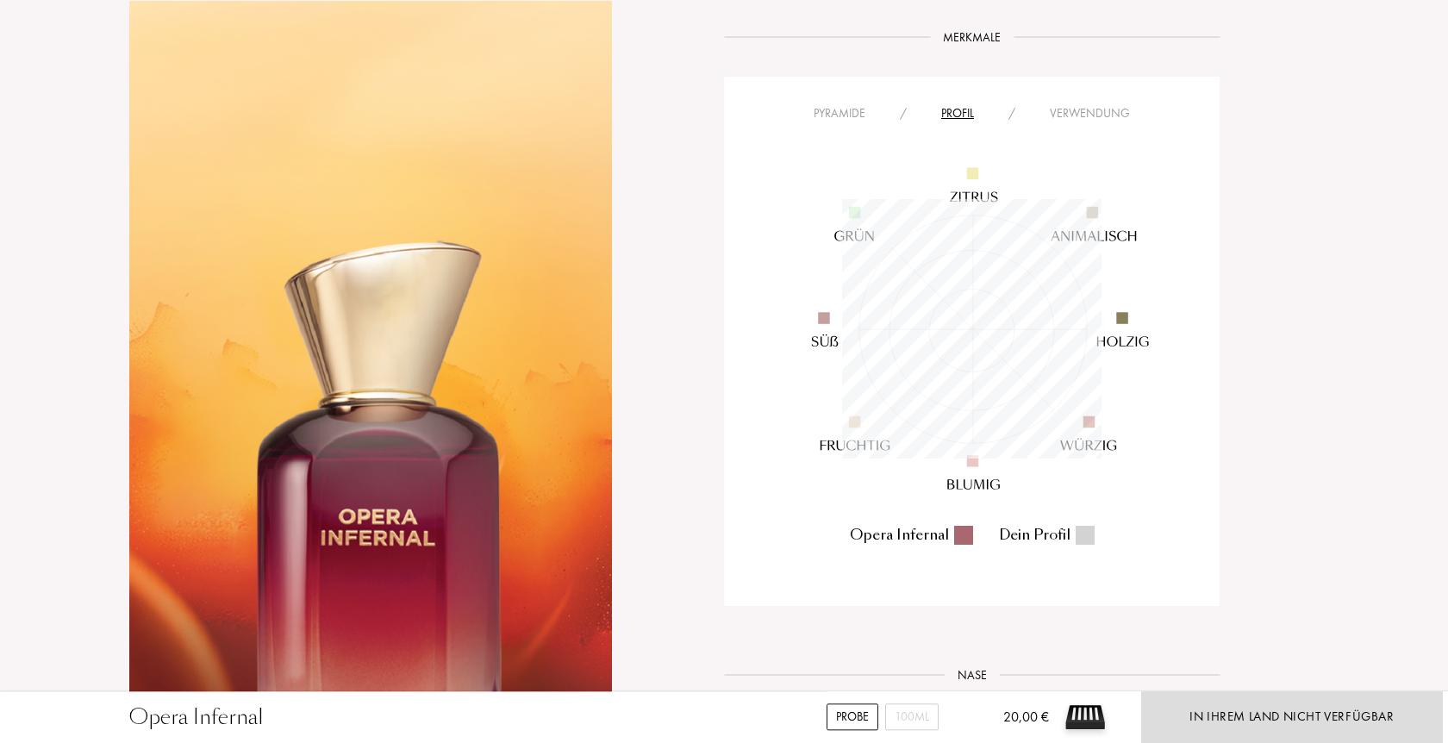
scroll to position [1319, 0]
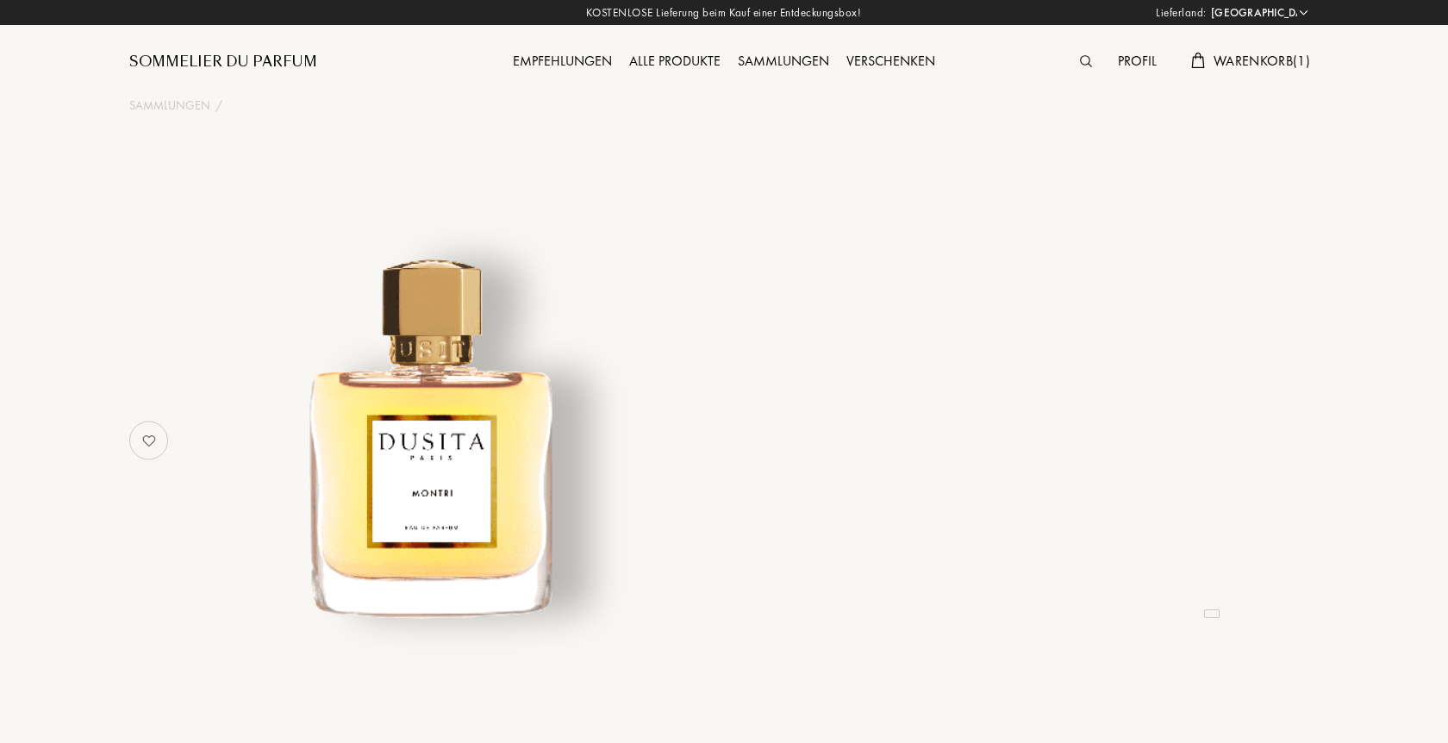
select select "DE"
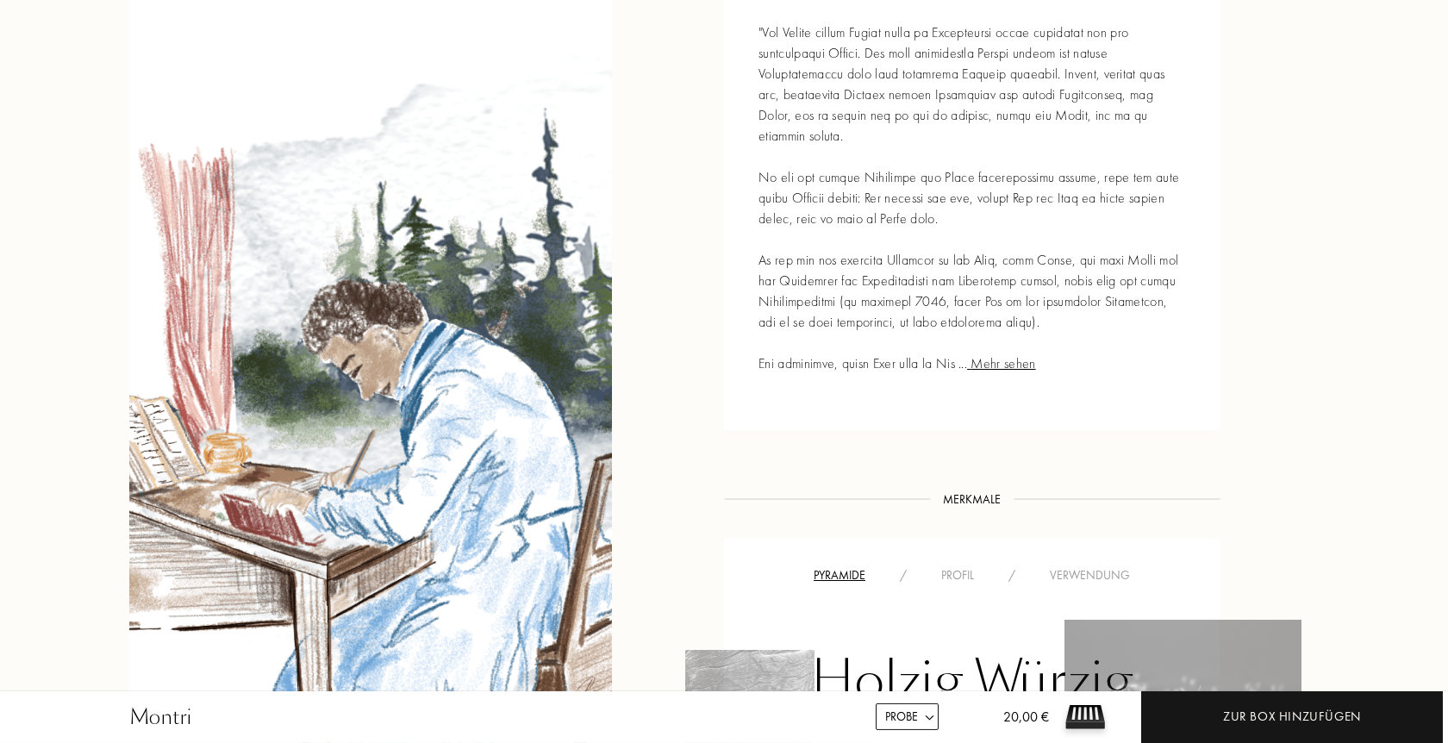
scroll to position [1319, 0]
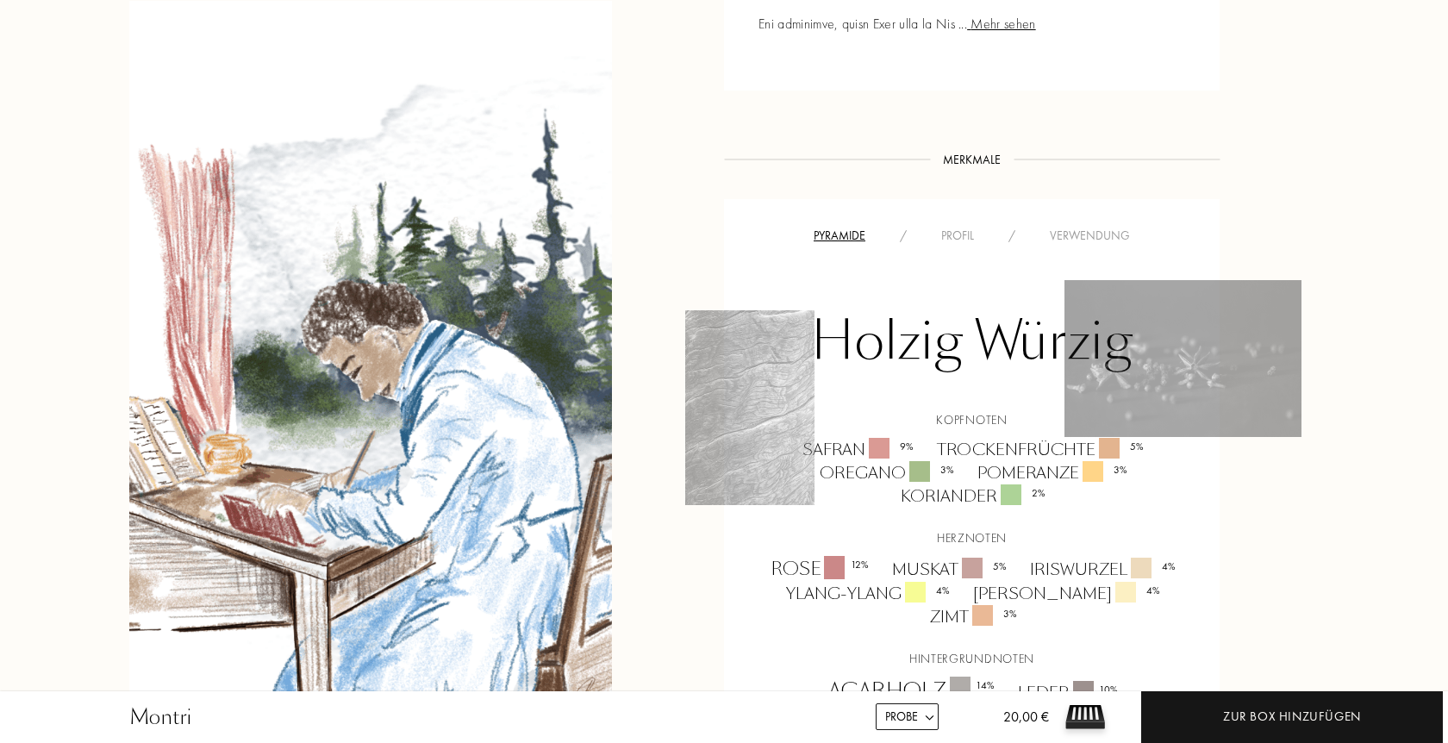
click at [953, 227] on div "Profil" at bounding box center [957, 236] width 67 height 18
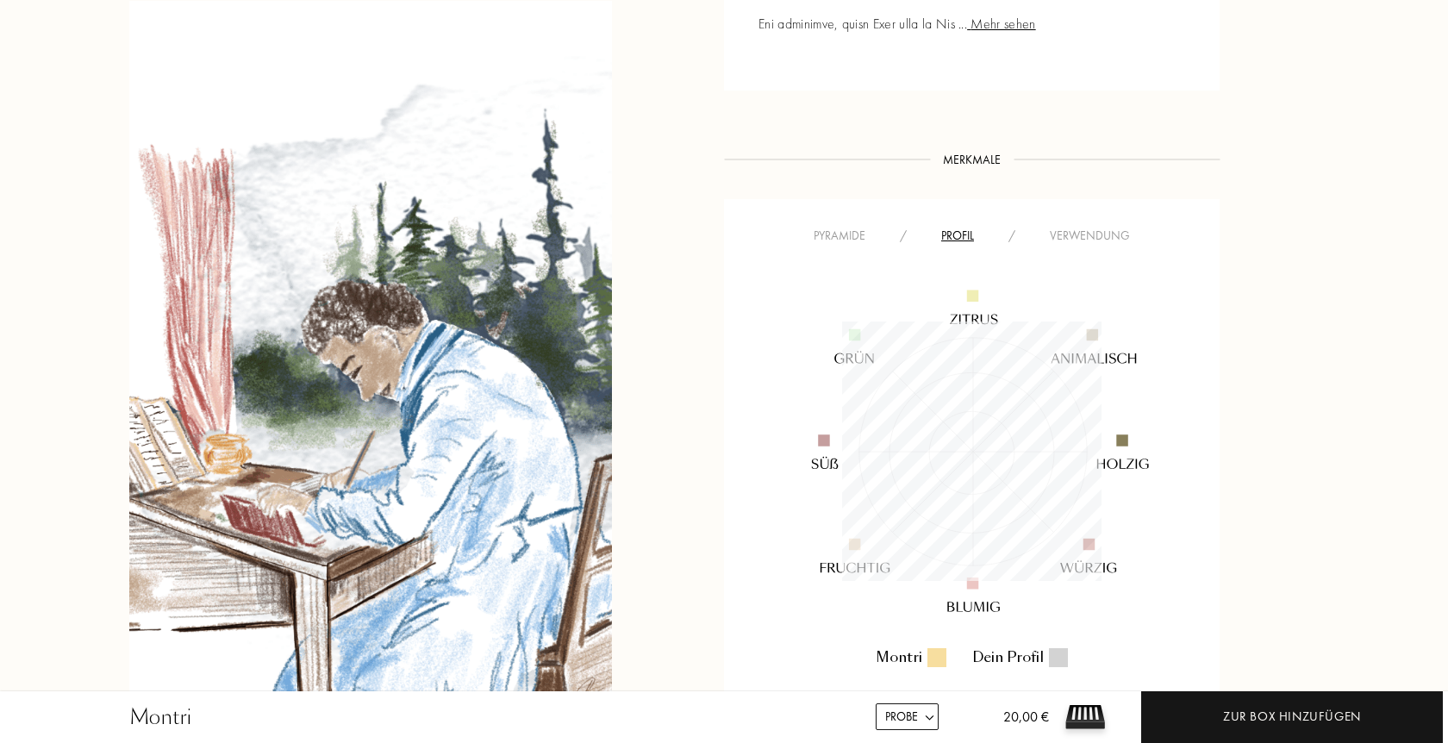
scroll to position [259, 259]
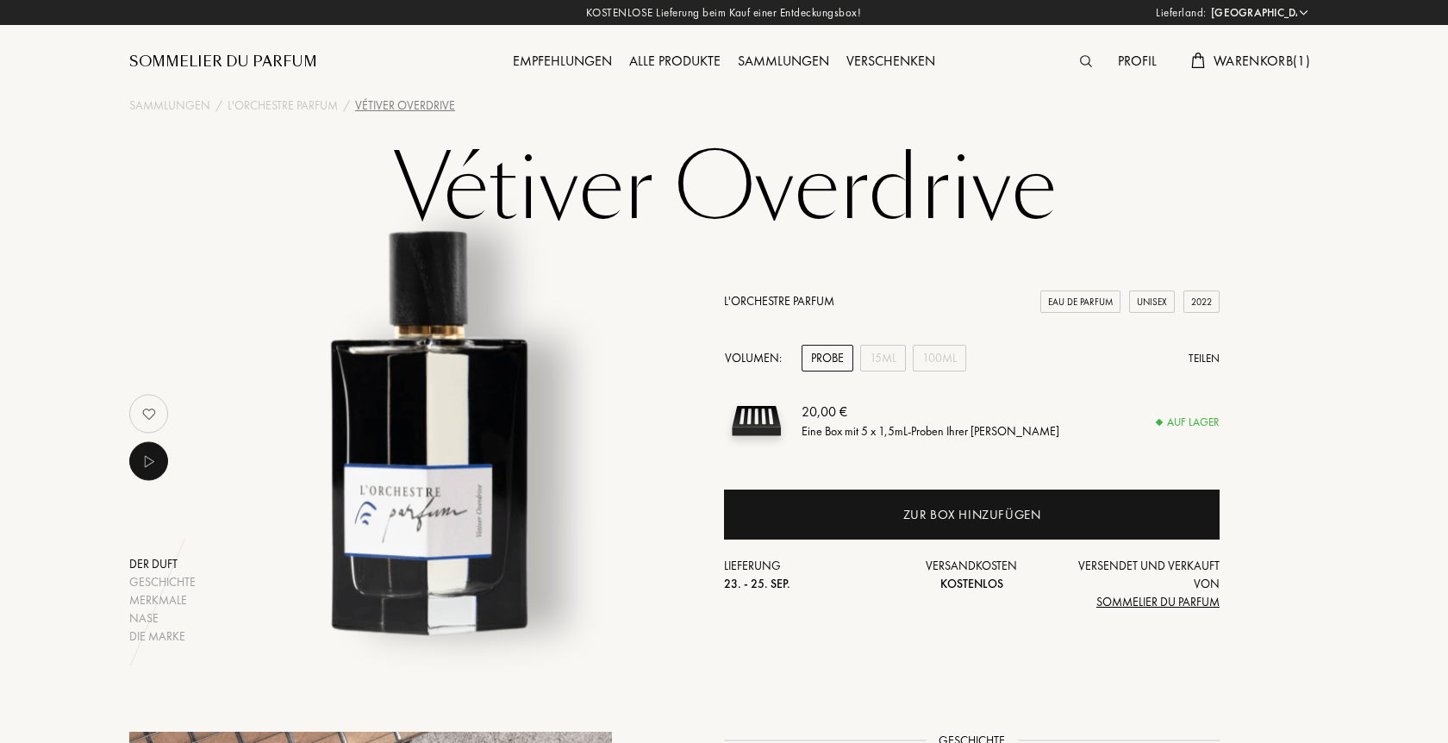
select select "DE"
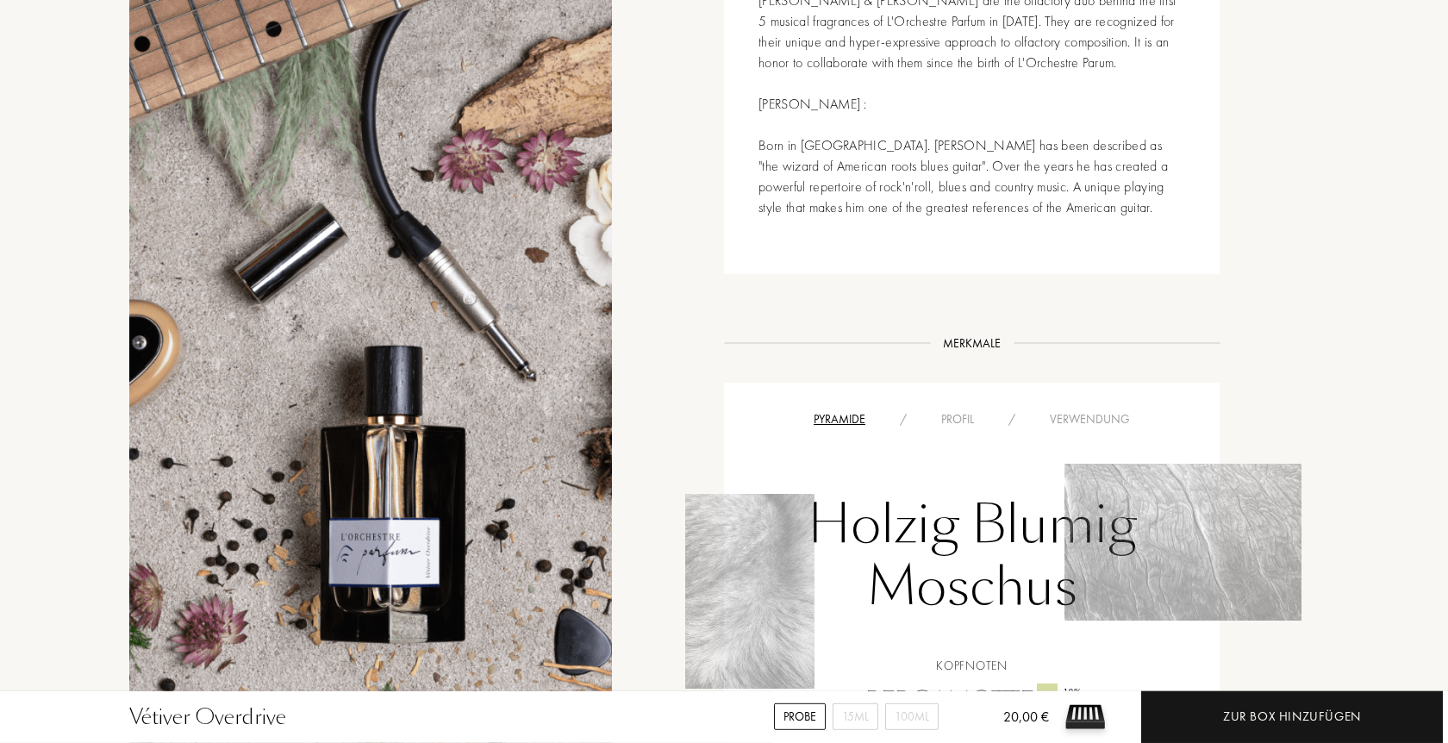
scroll to position [1143, 0]
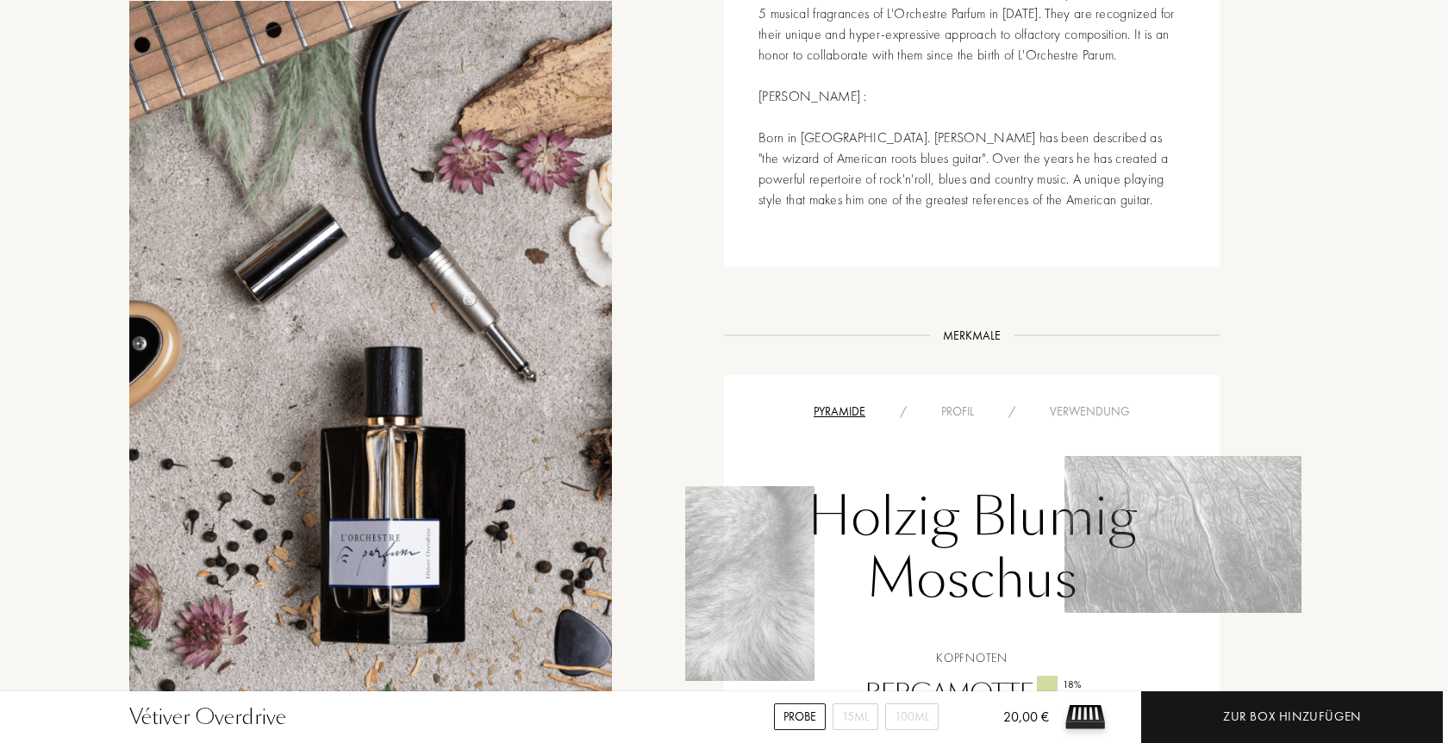
click at [959, 403] on div "Profil" at bounding box center [957, 412] width 67 height 18
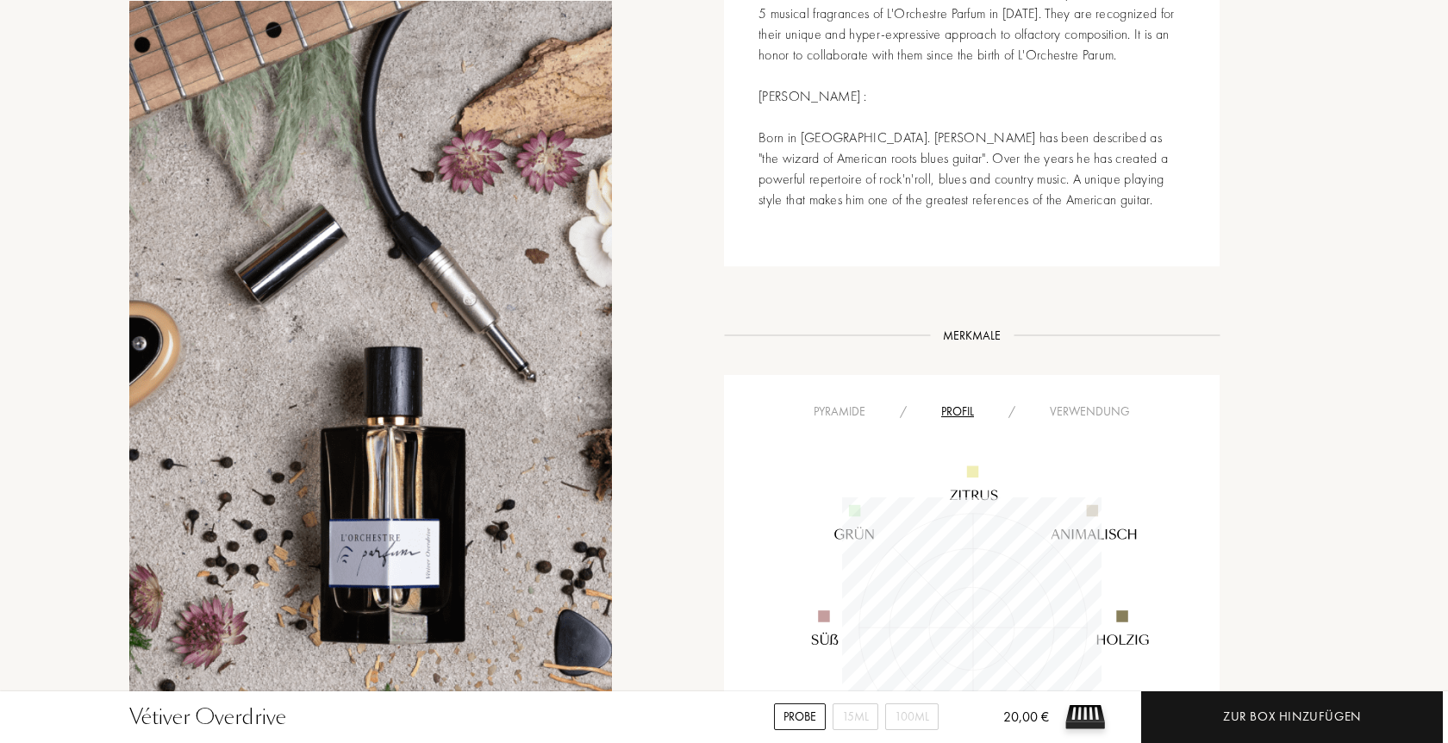
scroll to position [259, 259]
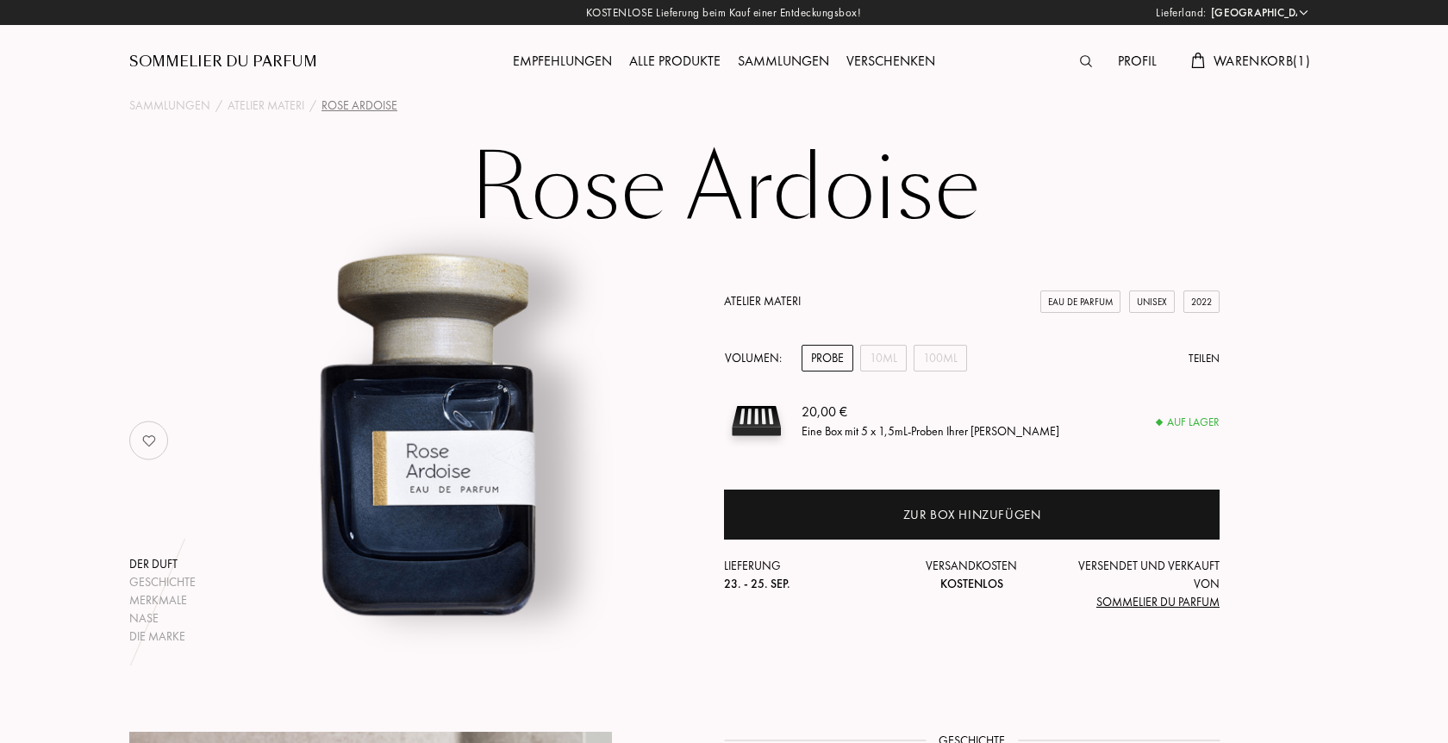
select select "DE"
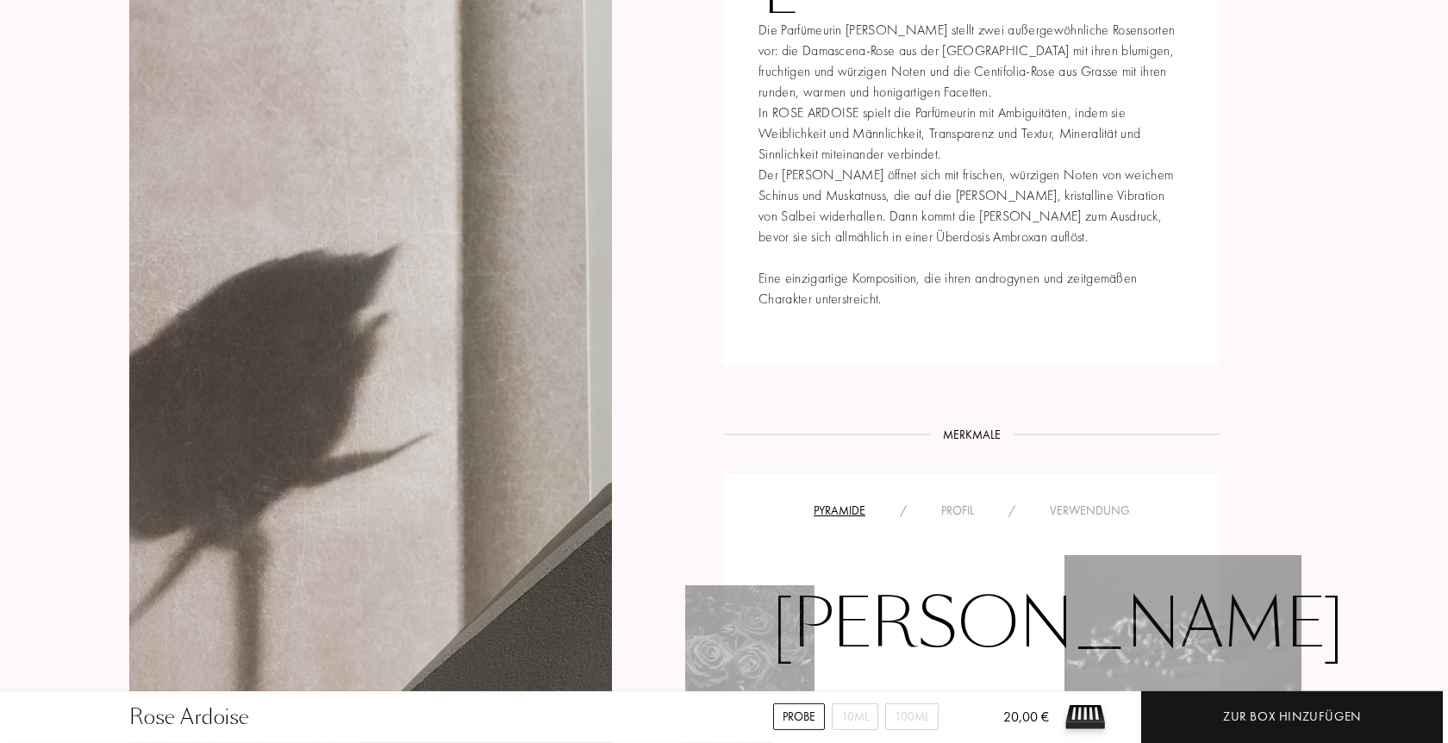
scroll to position [967, 0]
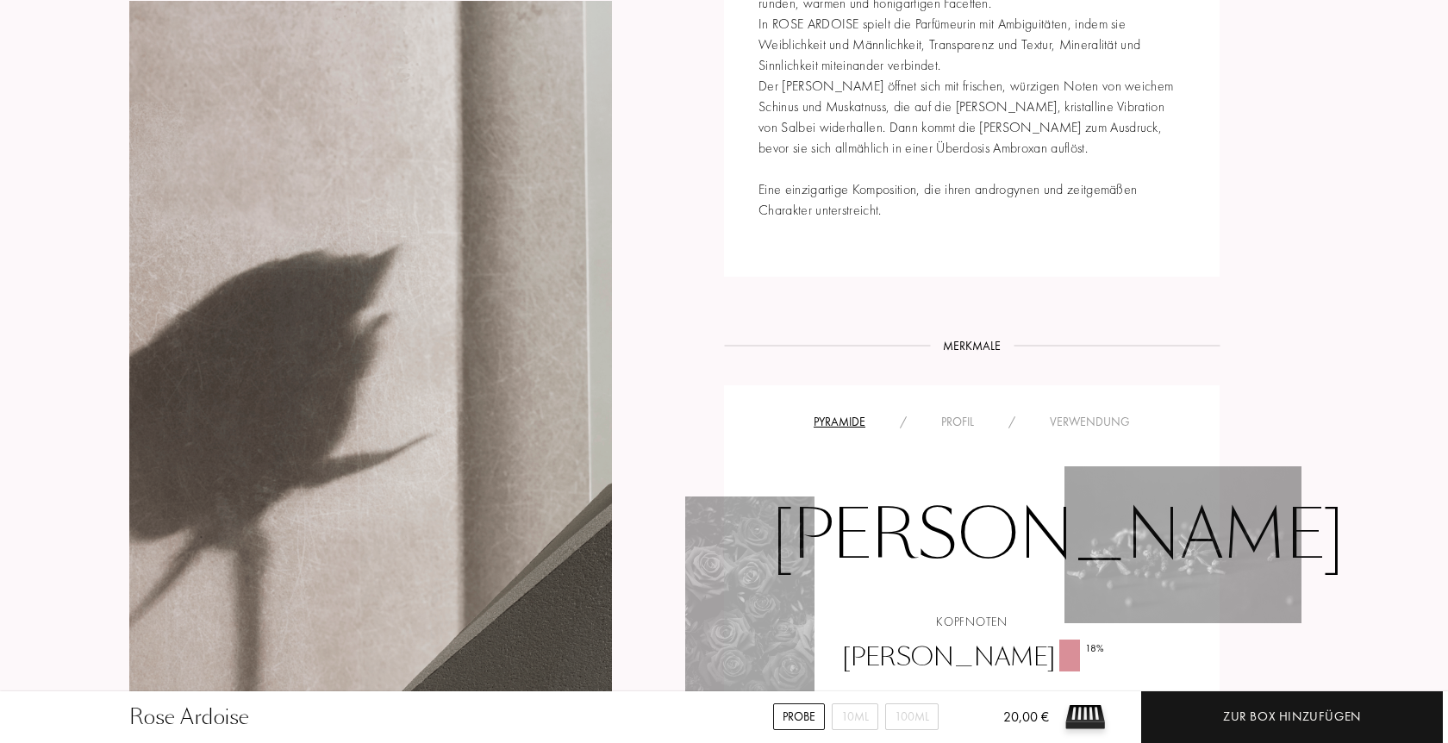
click at [961, 422] on div "Profil" at bounding box center [957, 422] width 67 height 18
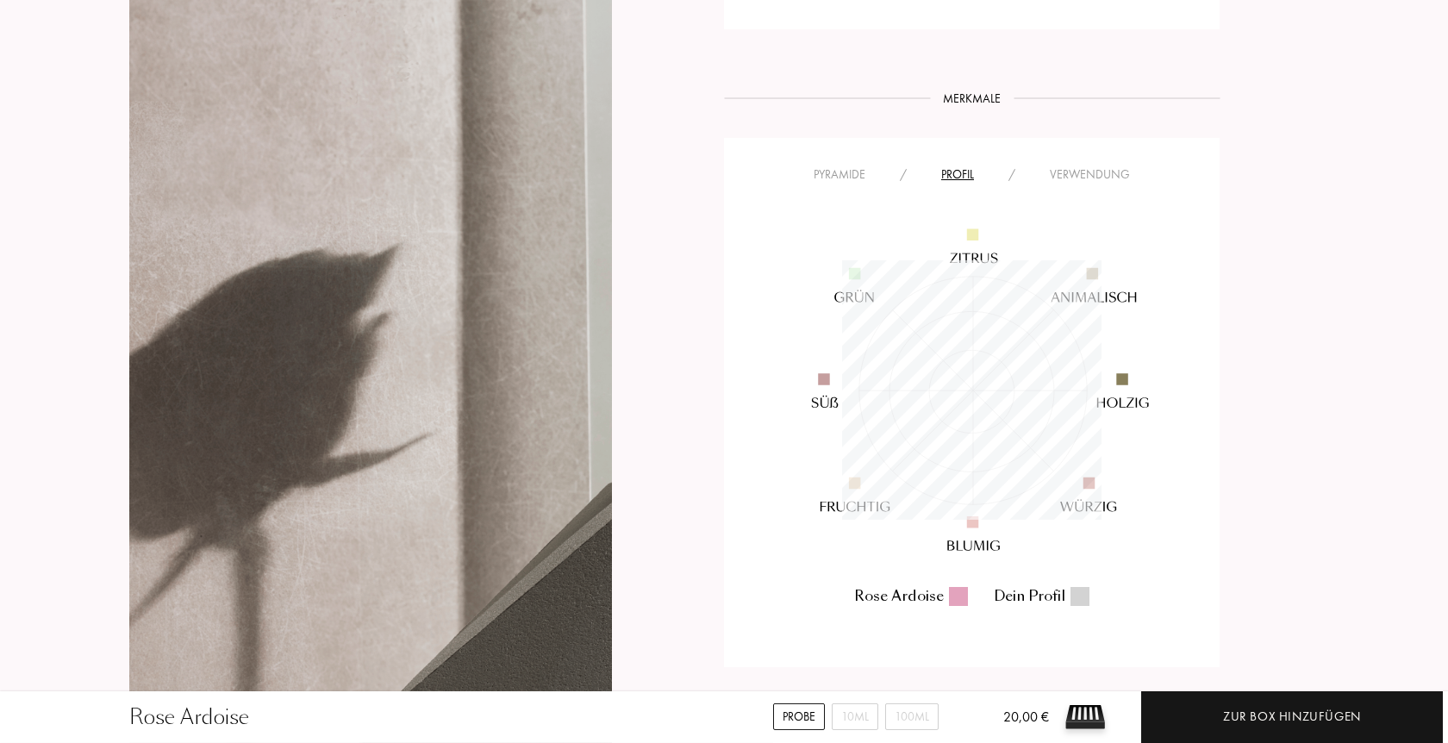
scroll to position [1231, 0]
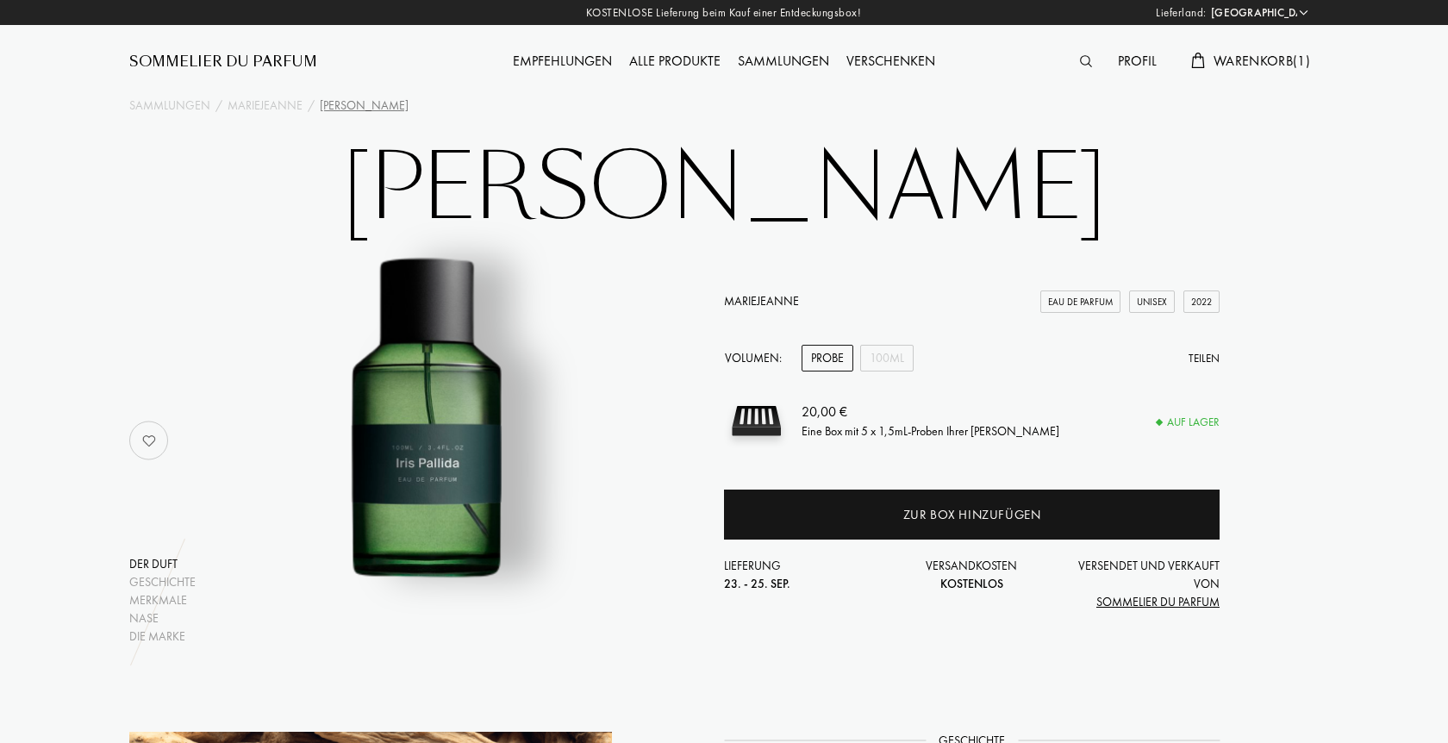
select select "DE"
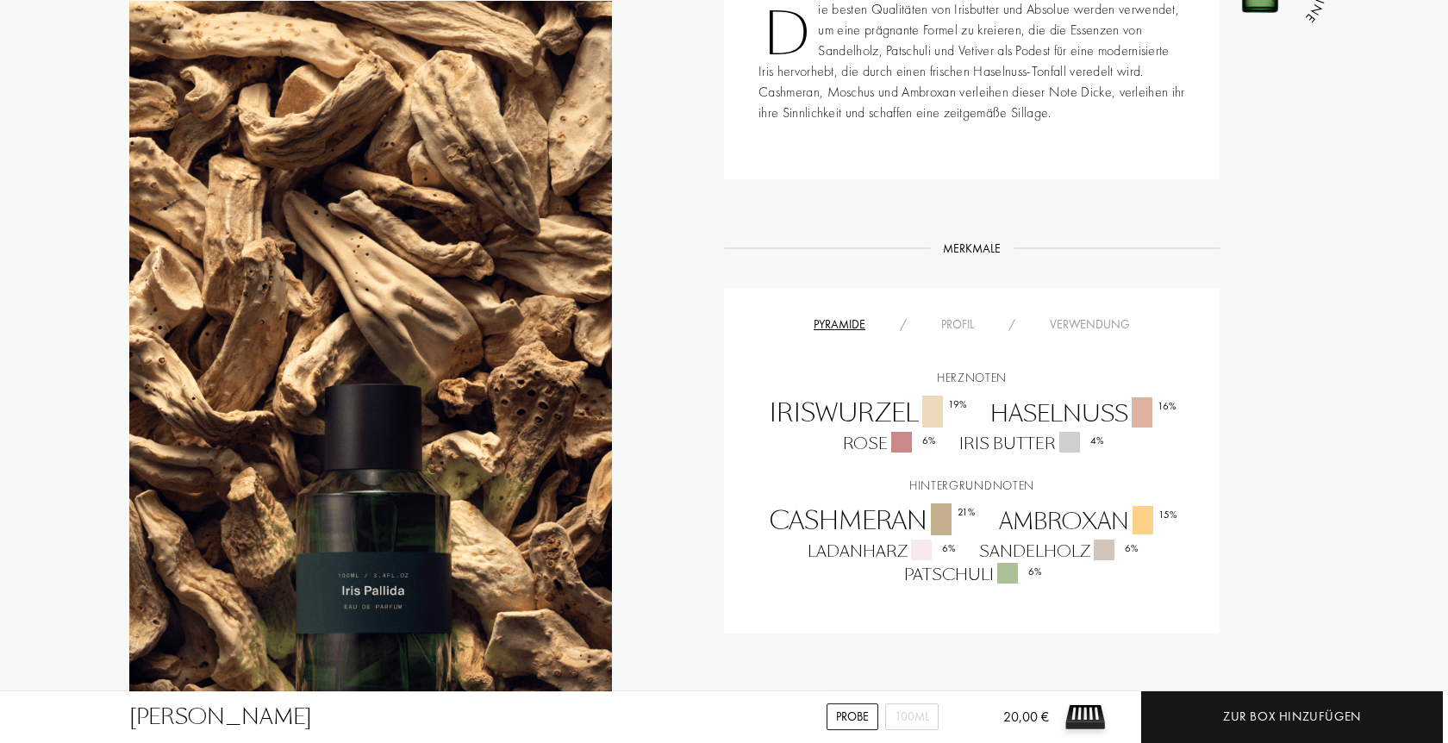
scroll to position [967, 0]
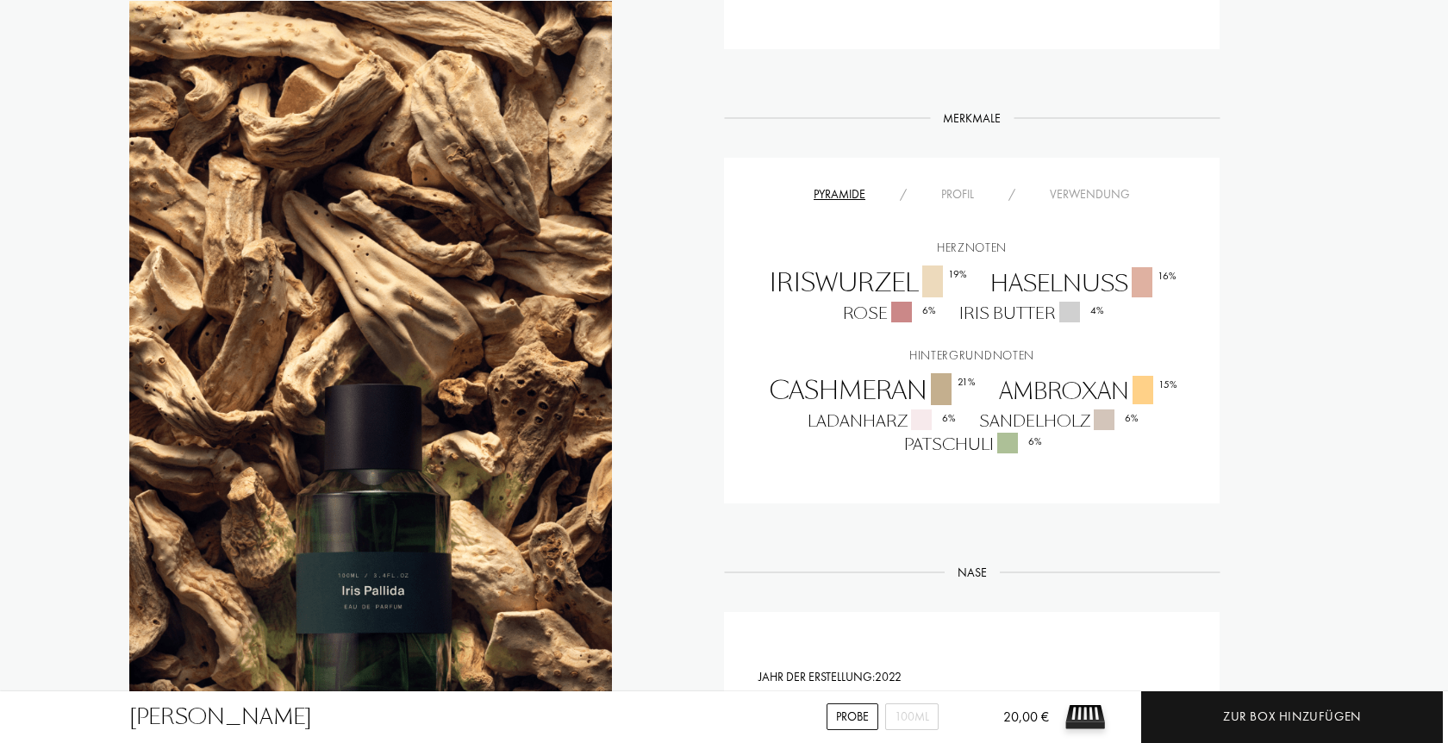
click at [968, 191] on div "Profil" at bounding box center [957, 194] width 67 height 18
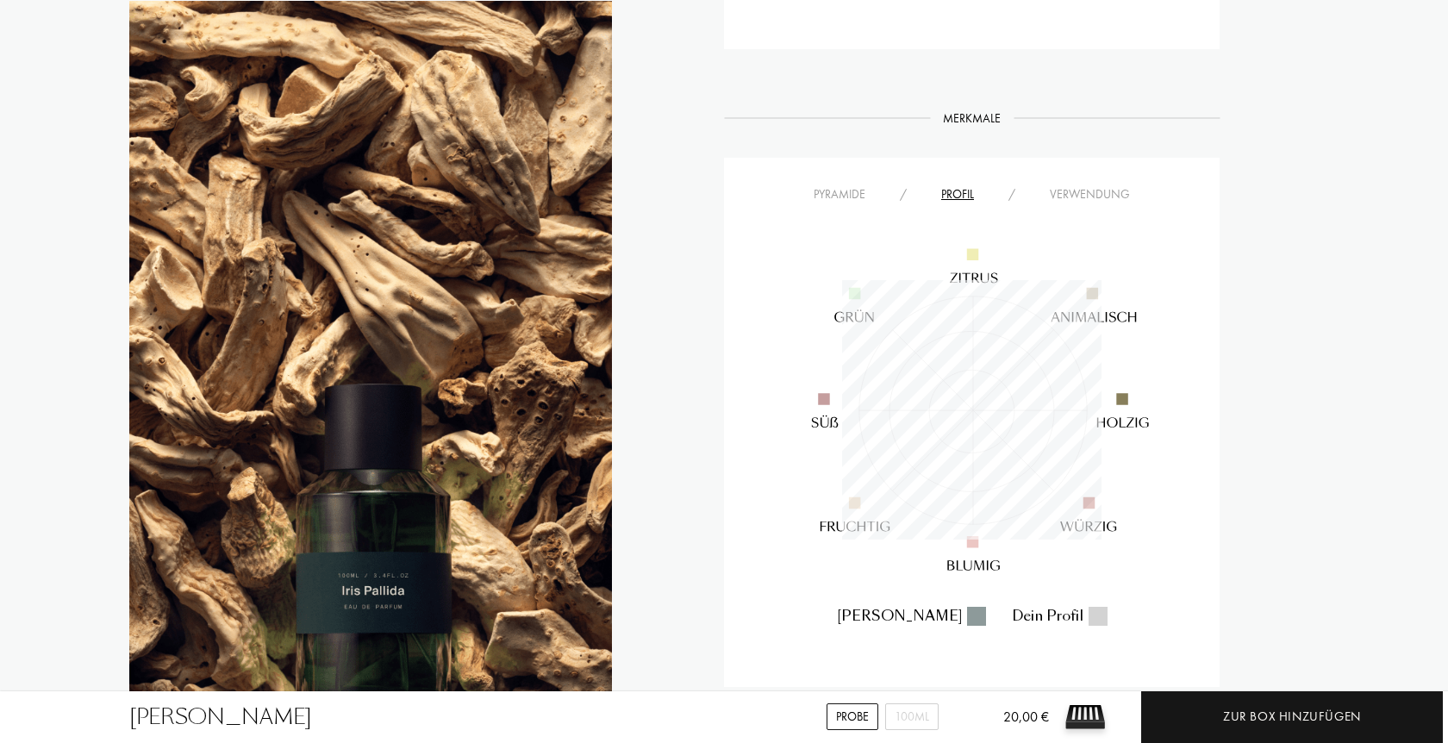
scroll to position [259, 259]
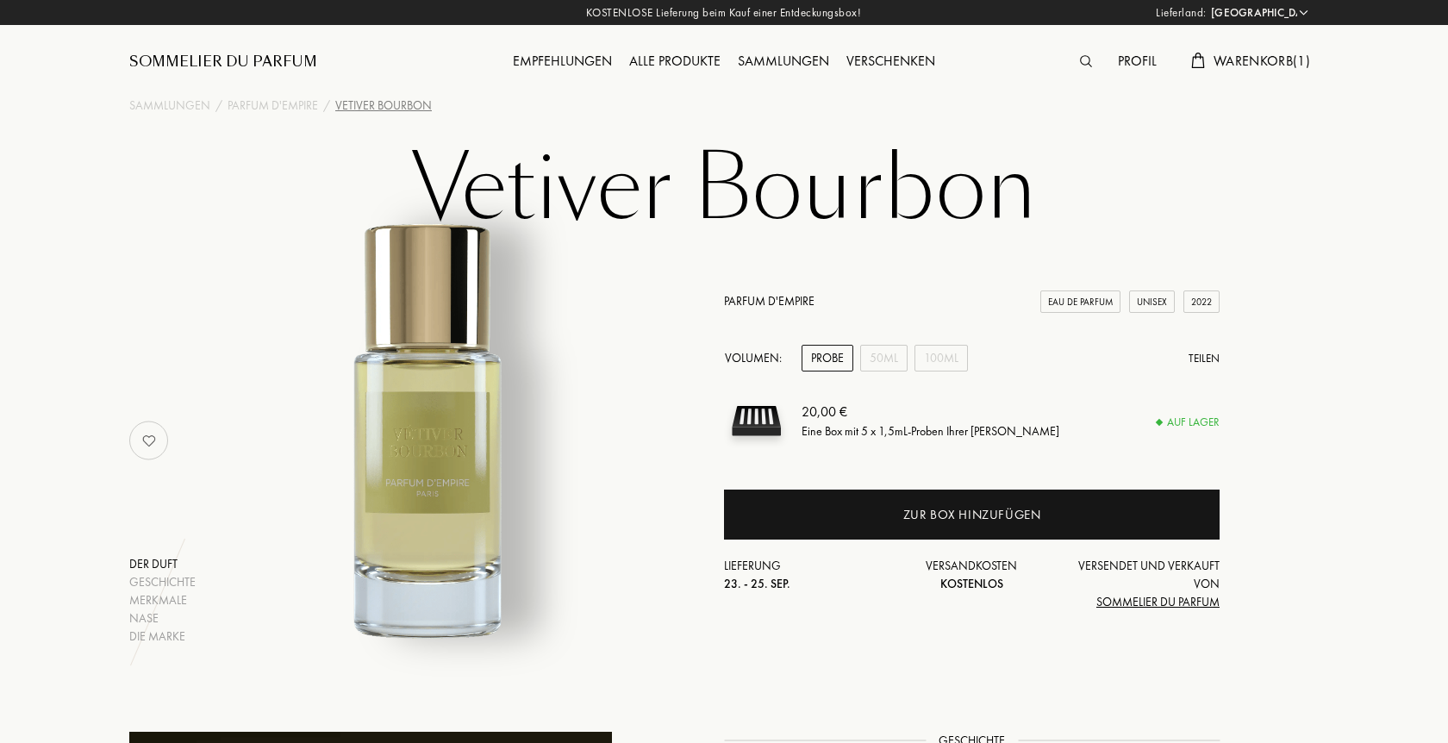
select select "DE"
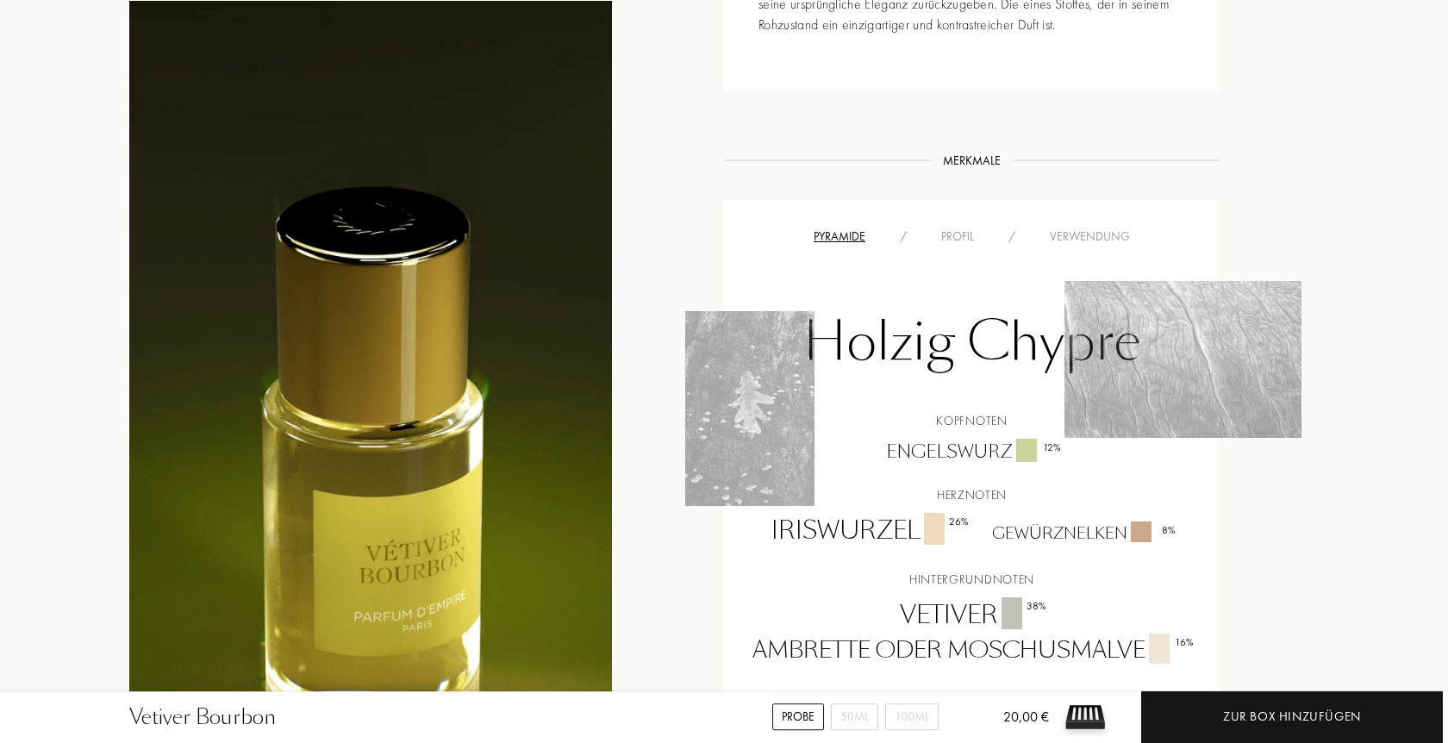
scroll to position [967, 0]
click at [953, 231] on div "Profil" at bounding box center [957, 236] width 67 height 18
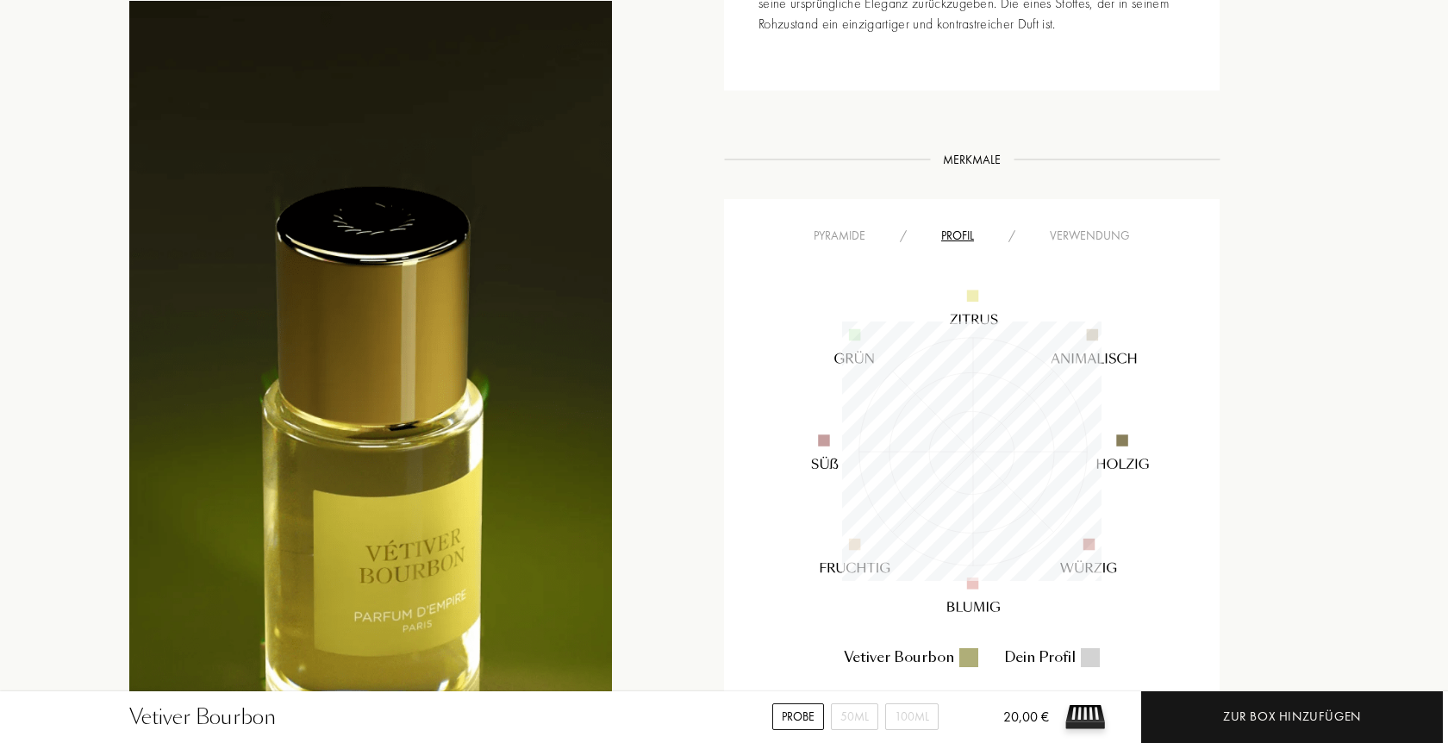
scroll to position [259, 259]
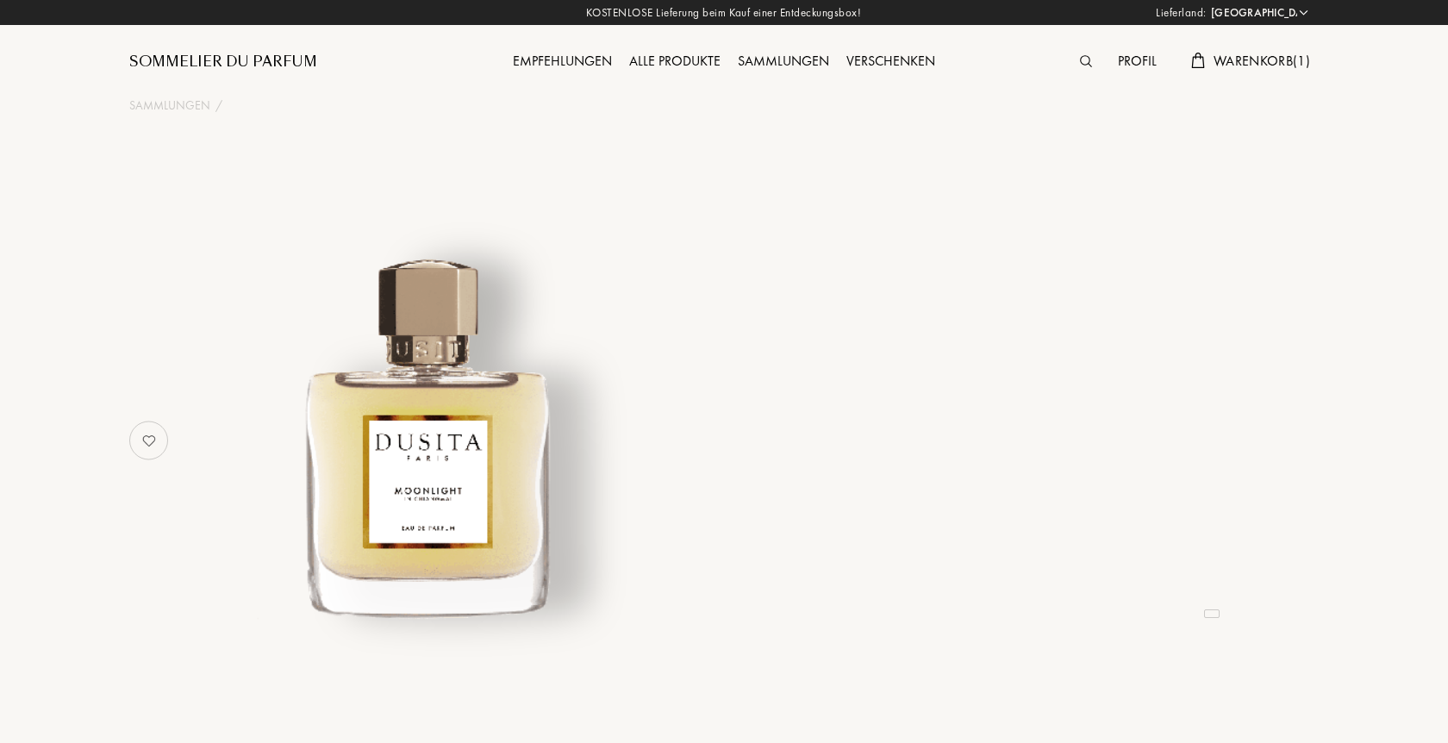
select select "DE"
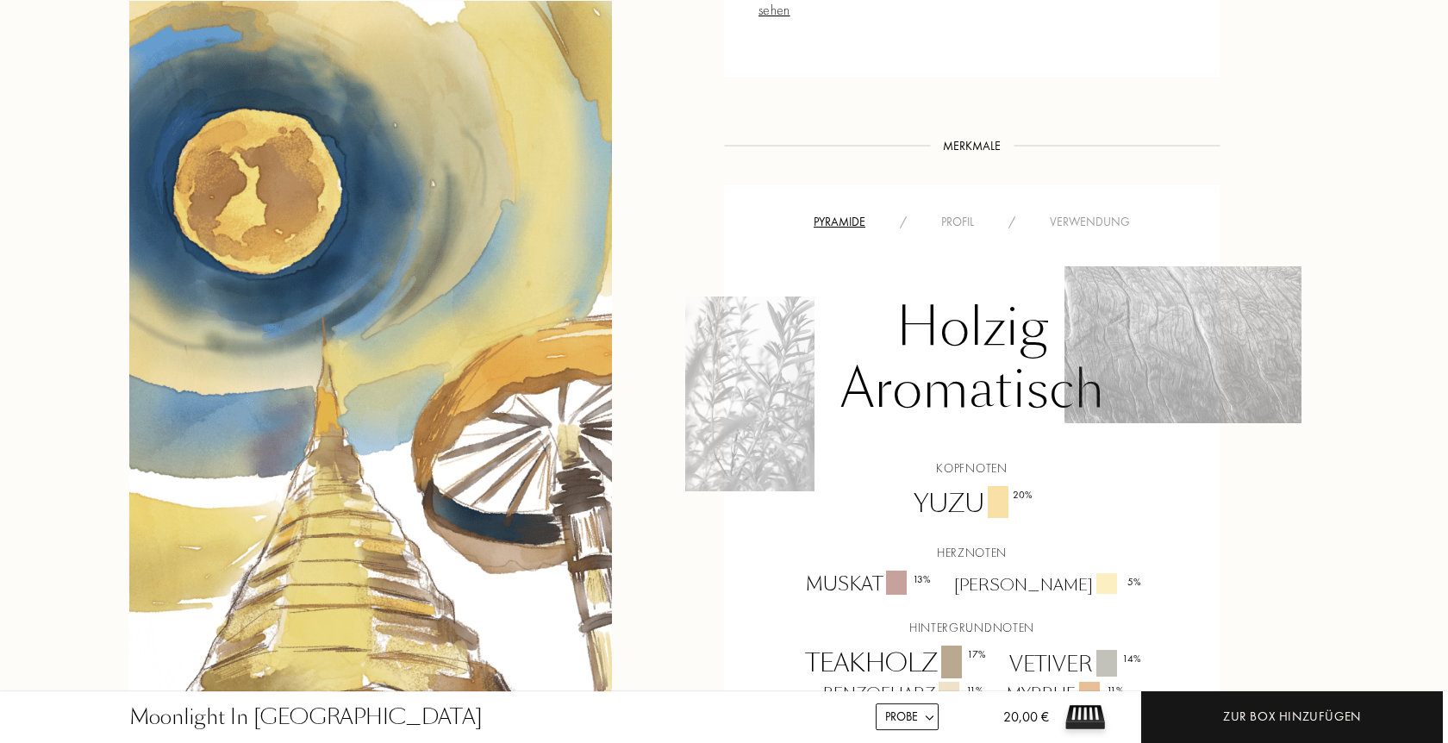
scroll to position [1319, 0]
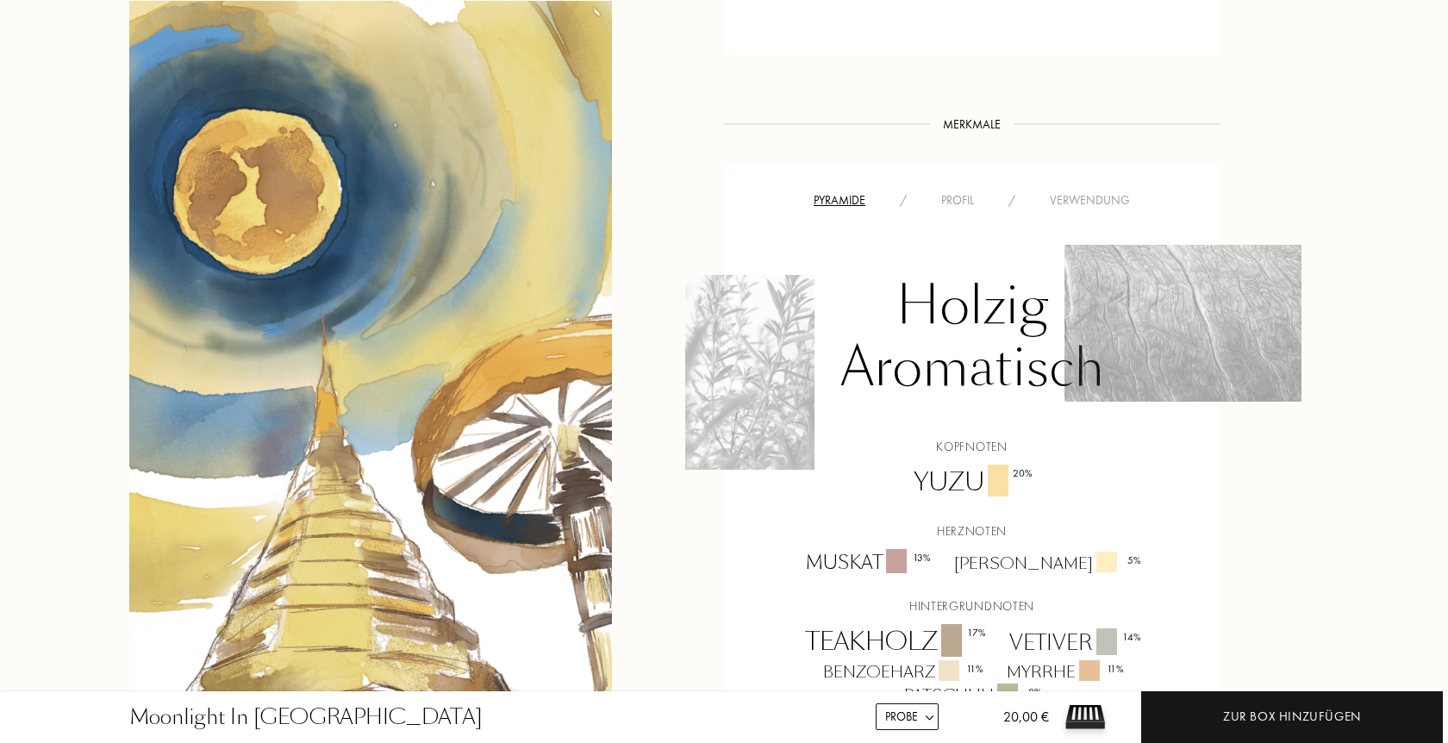
click at [959, 191] on div "Profil" at bounding box center [957, 200] width 67 height 18
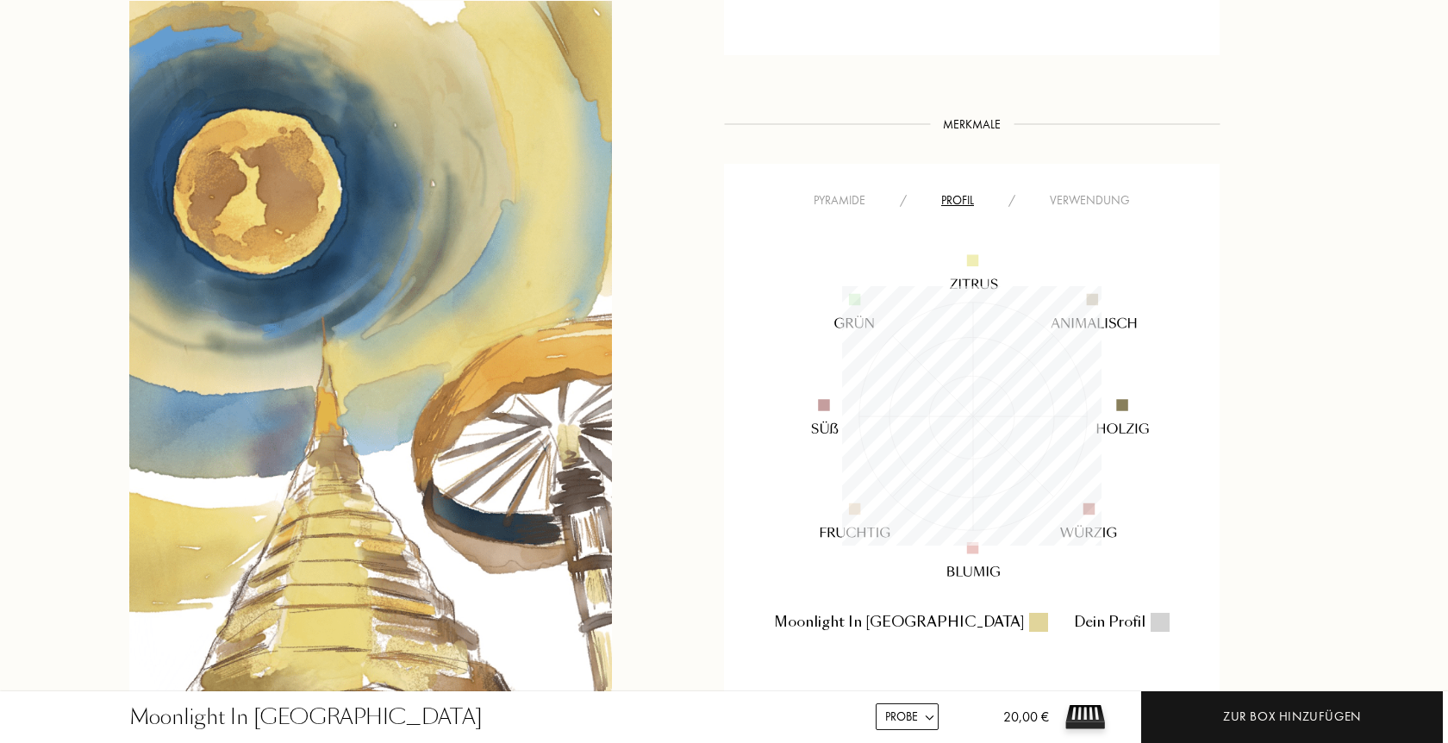
scroll to position [259, 259]
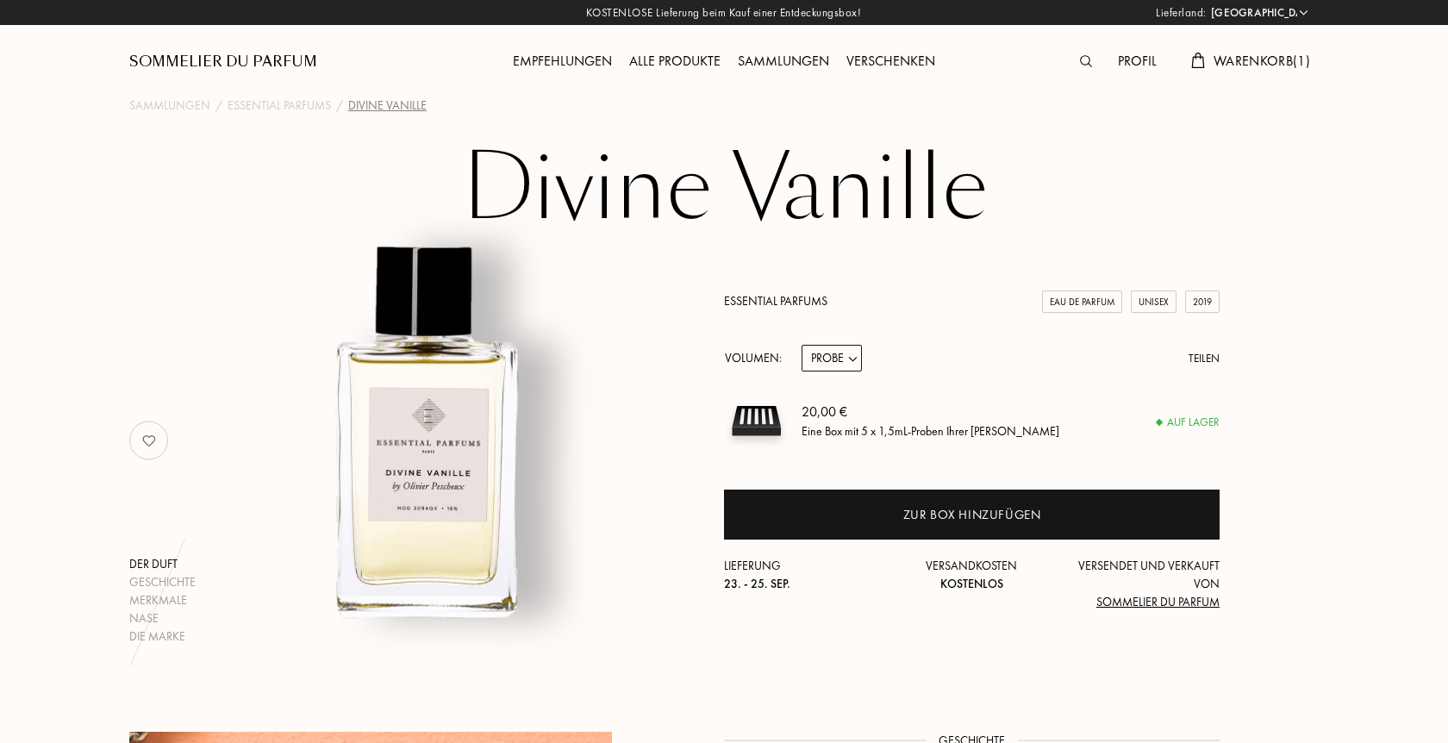
select select "DE"
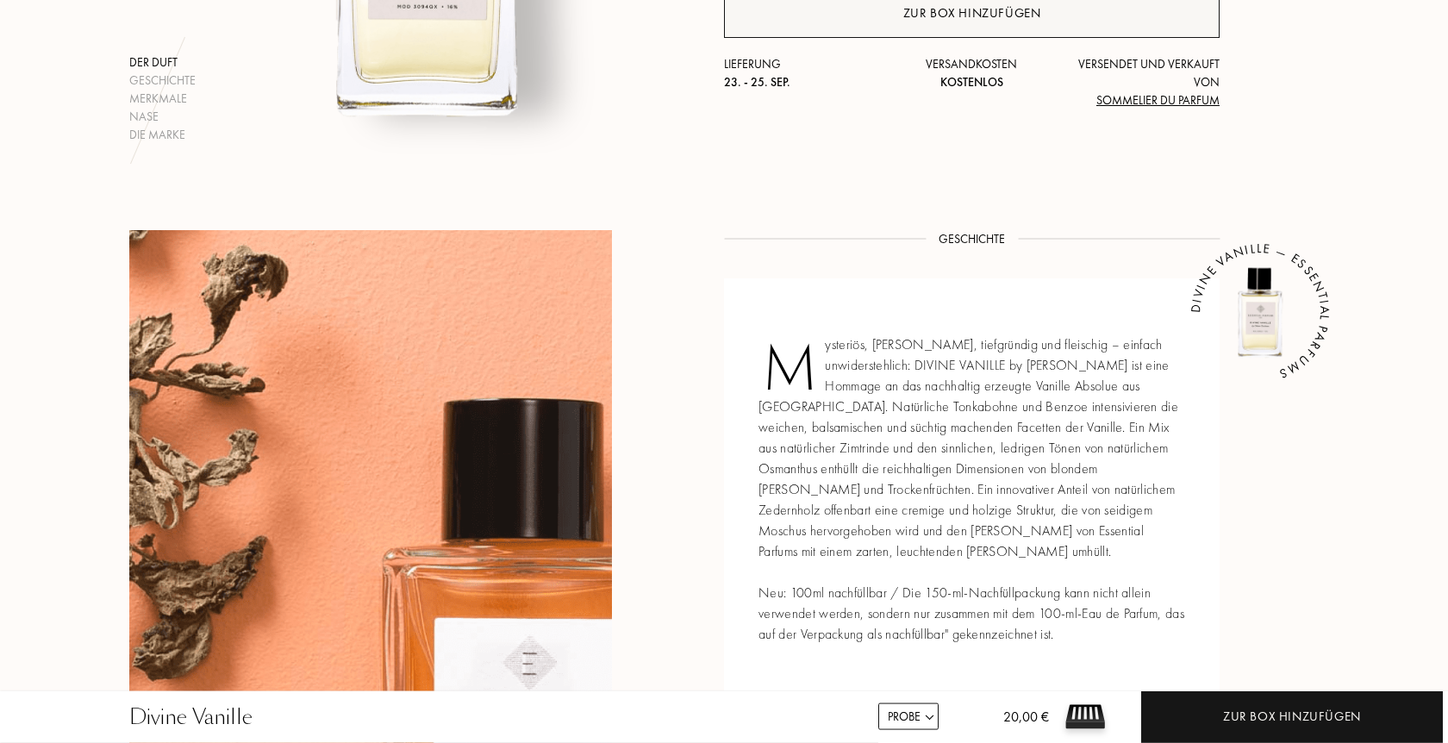
scroll to position [879, 0]
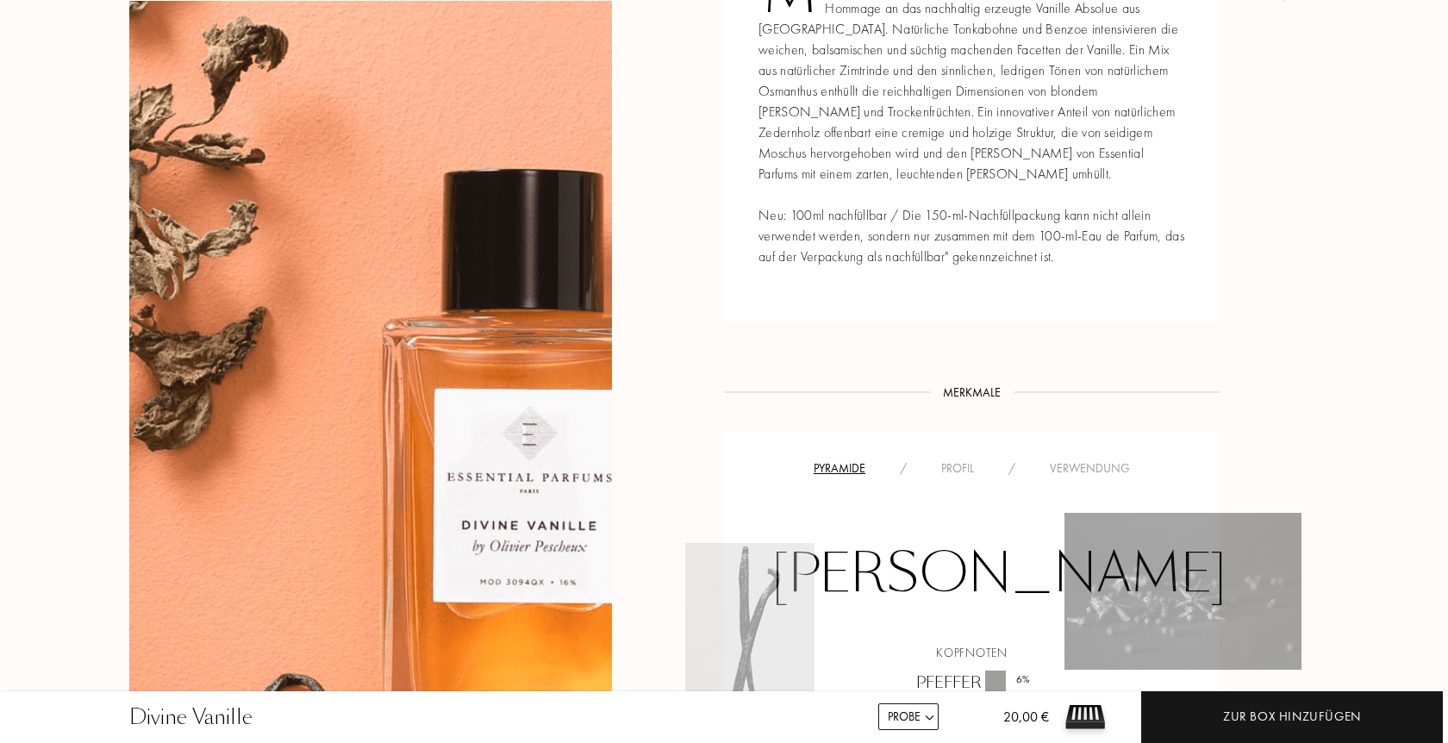
click at [953, 459] on div "Profil" at bounding box center [957, 468] width 67 height 18
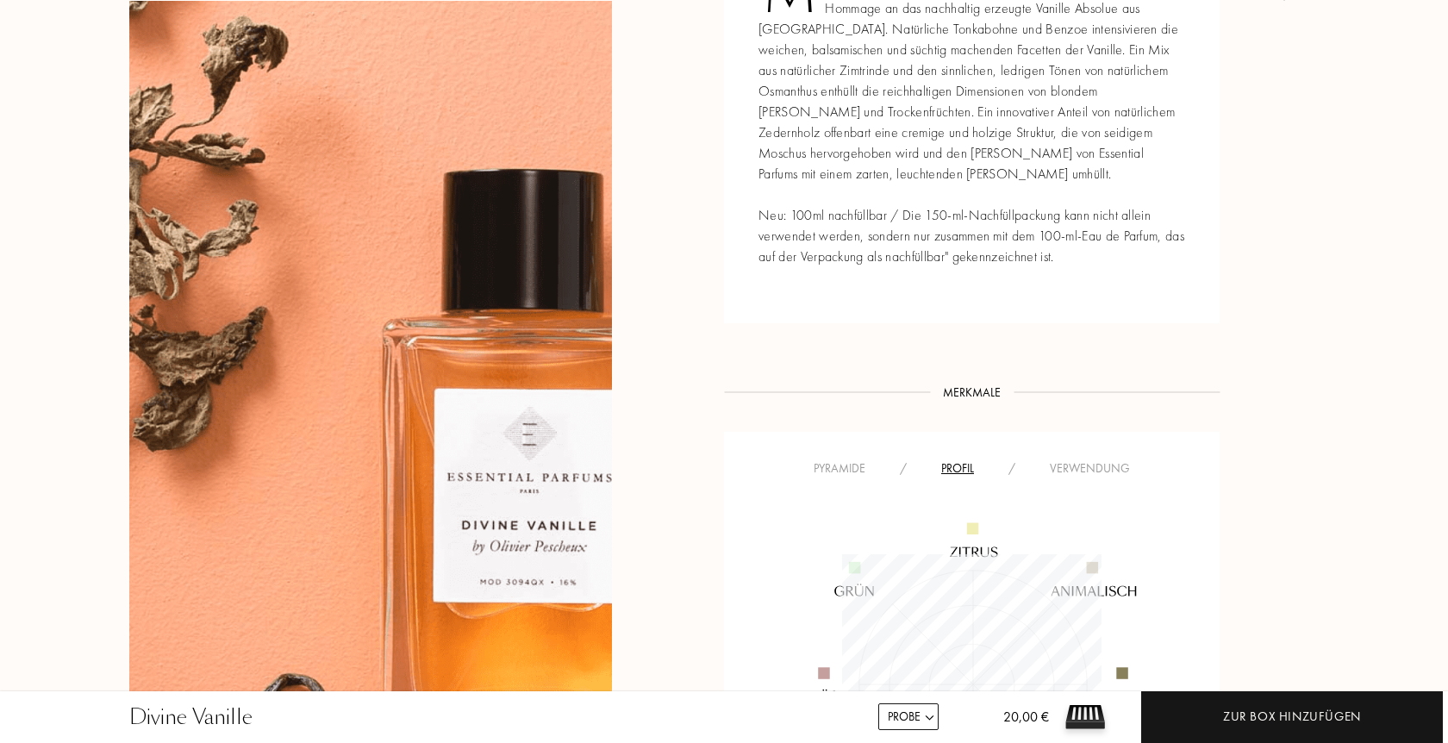
scroll to position [967, 0]
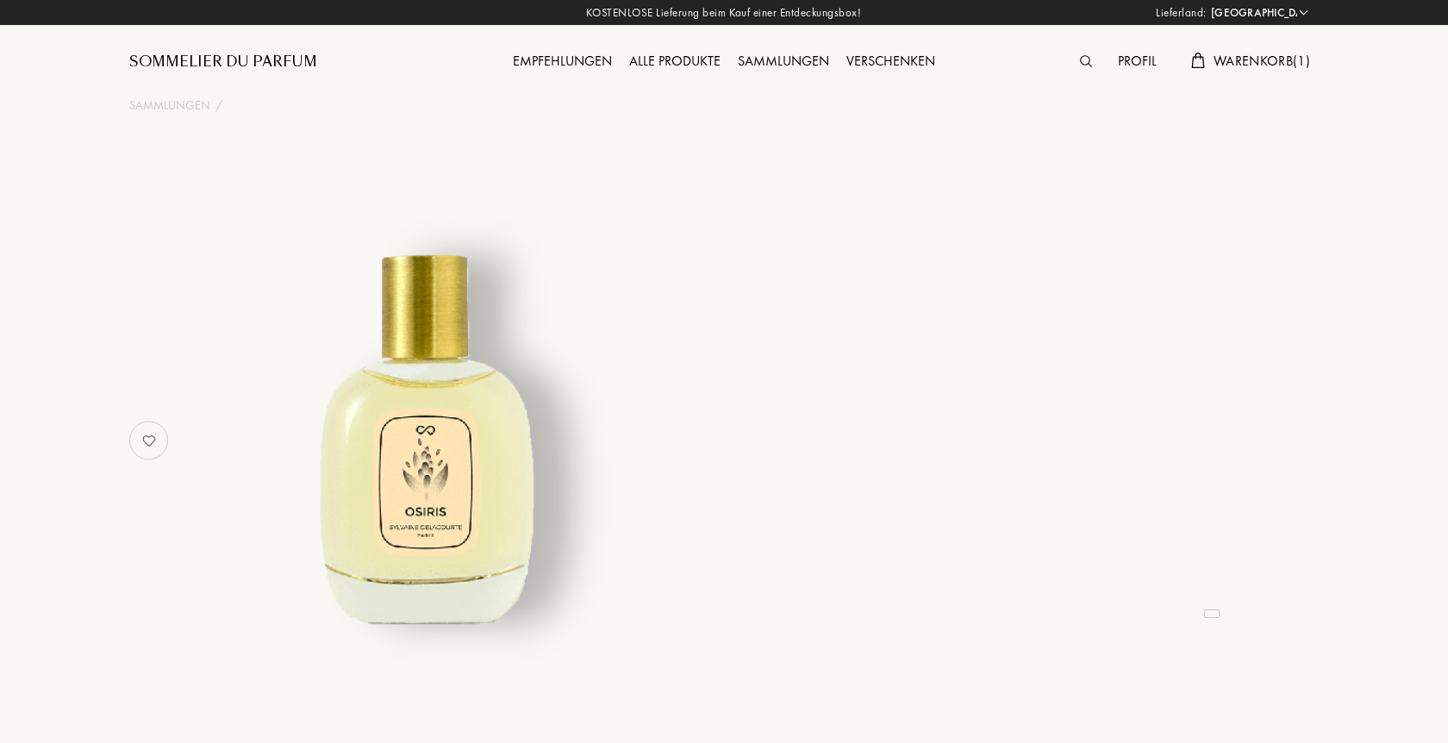
select select "DE"
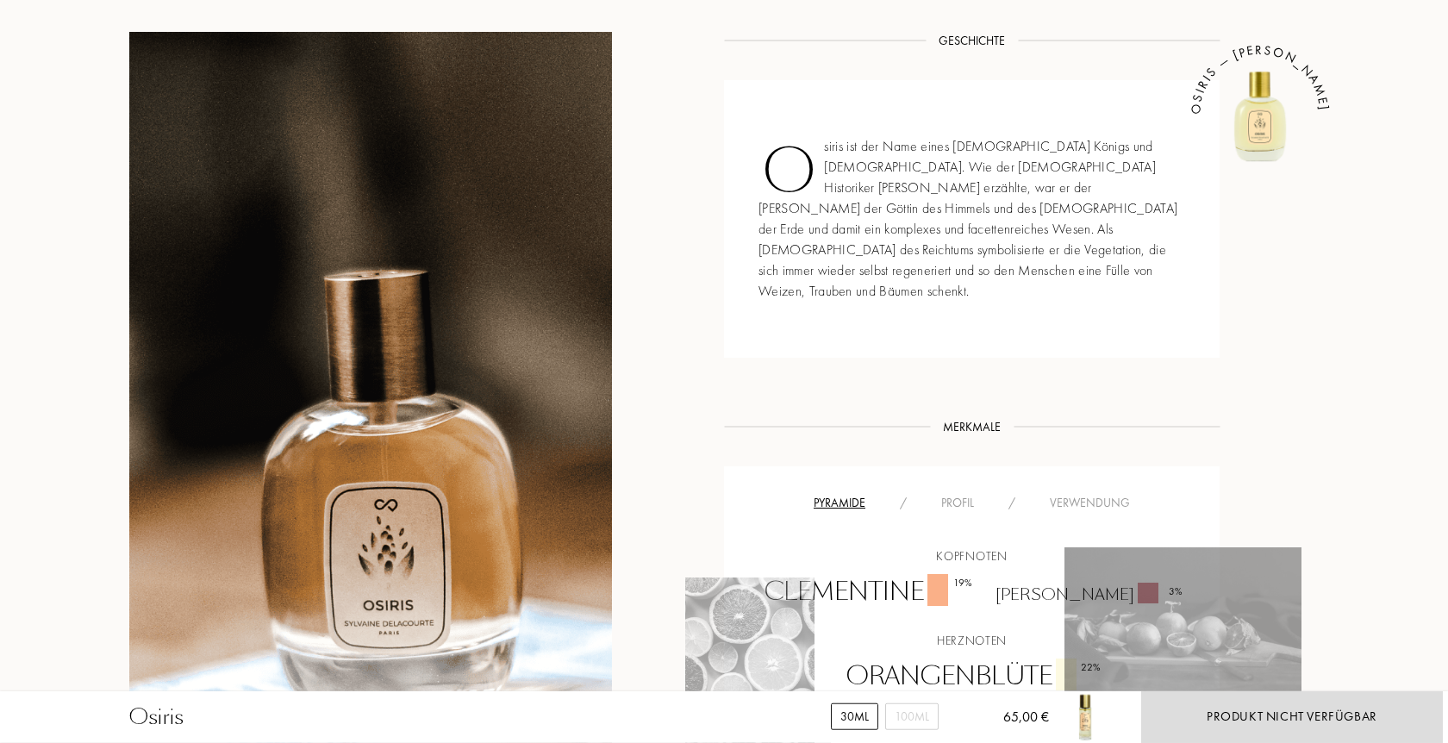
scroll to position [791, 0]
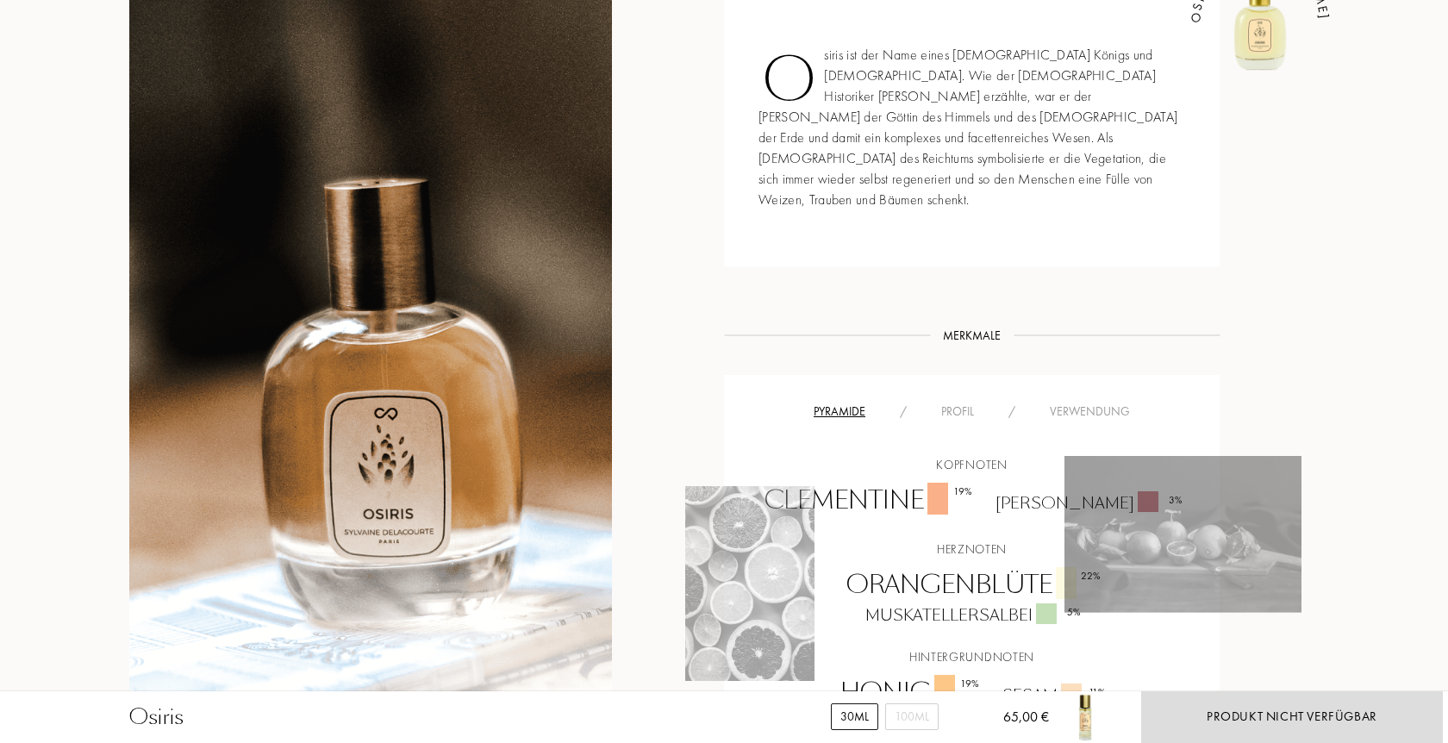
click at [966, 403] on div "Profil" at bounding box center [957, 412] width 67 height 18
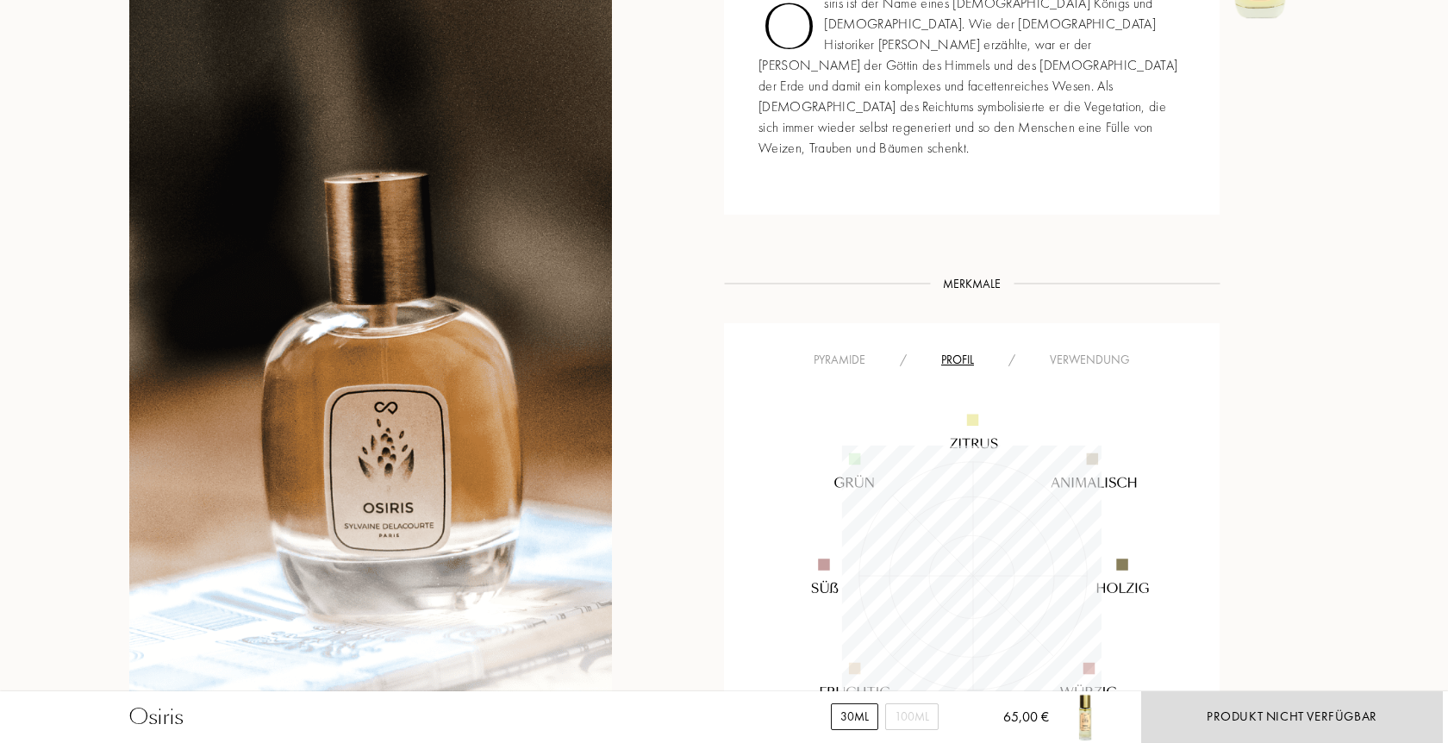
scroll to position [879, 0]
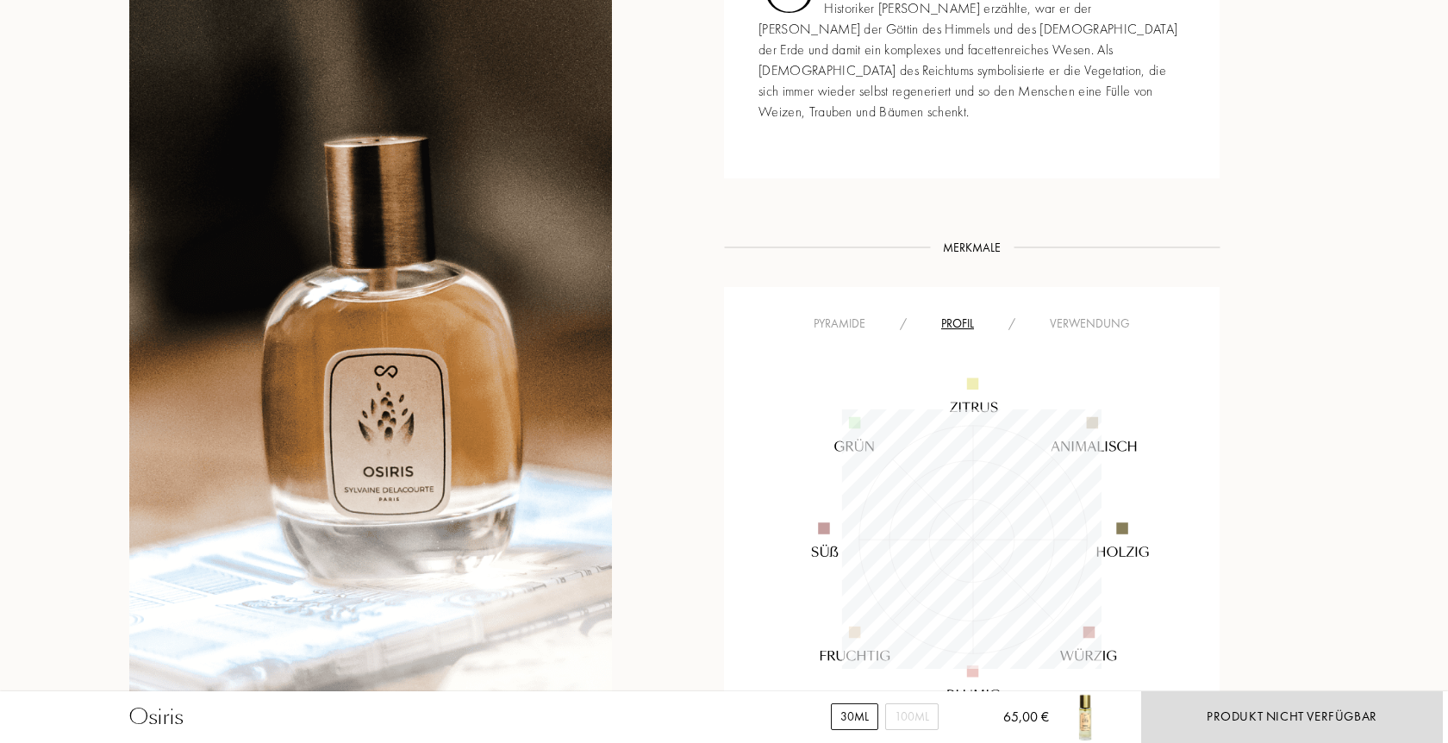
click at [1091, 315] on div "Verwendung" at bounding box center [1090, 324] width 115 height 18
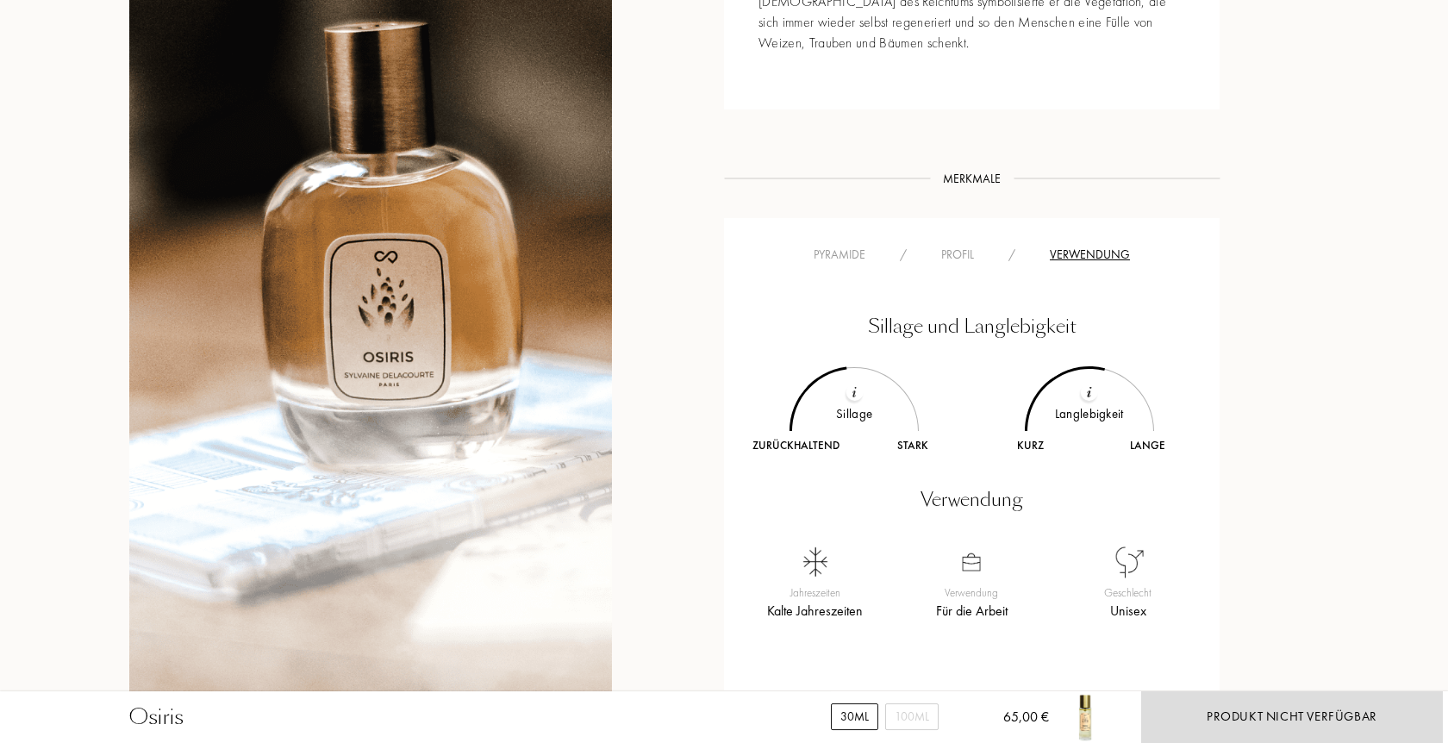
scroll to position [791, 0]
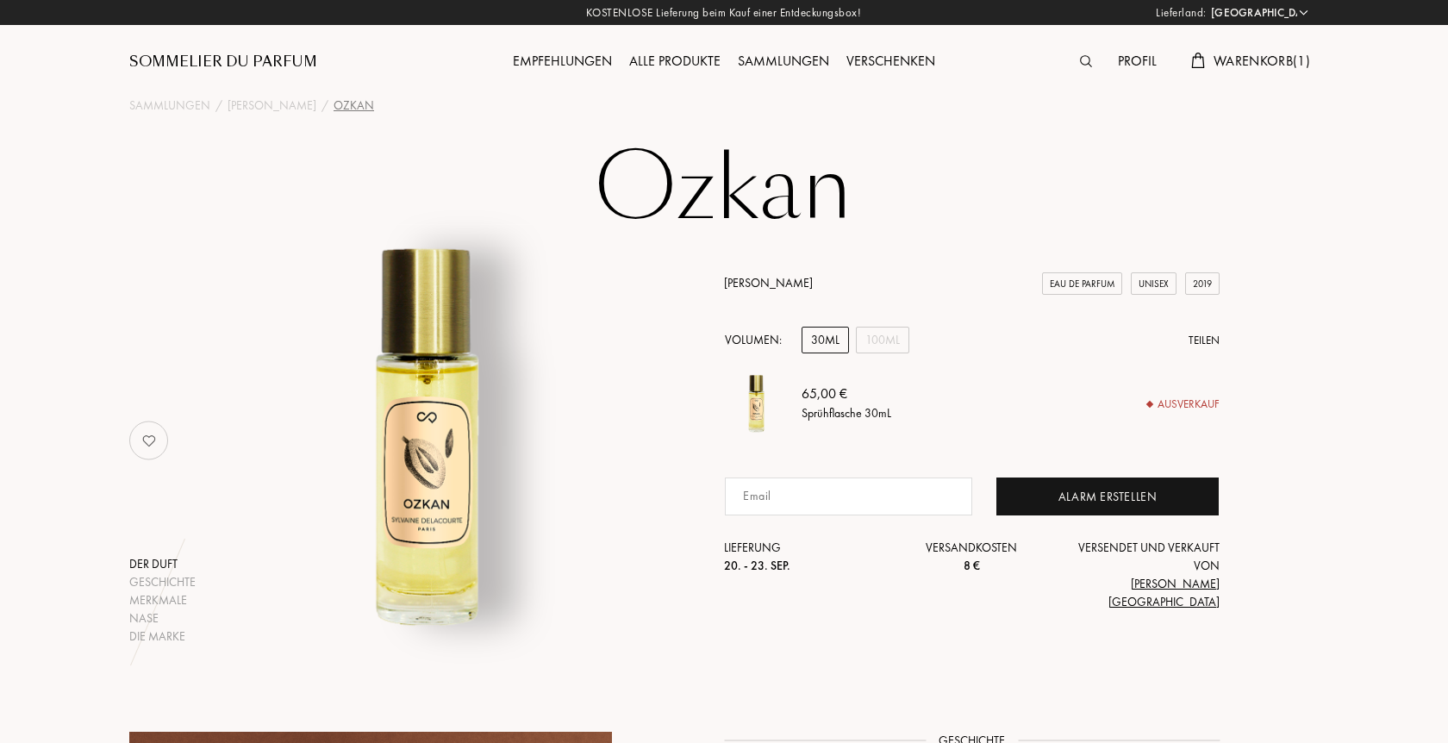
select select "DE"
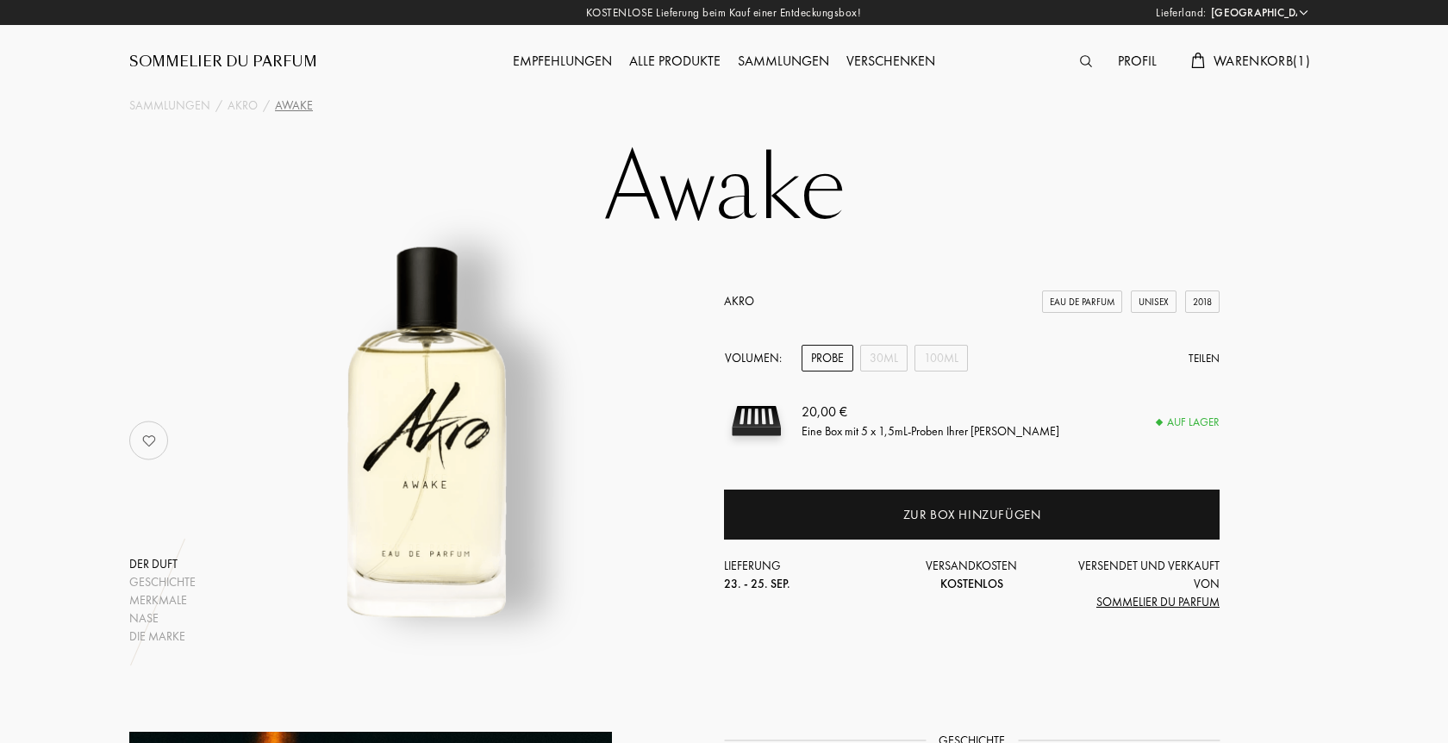
select select "DE"
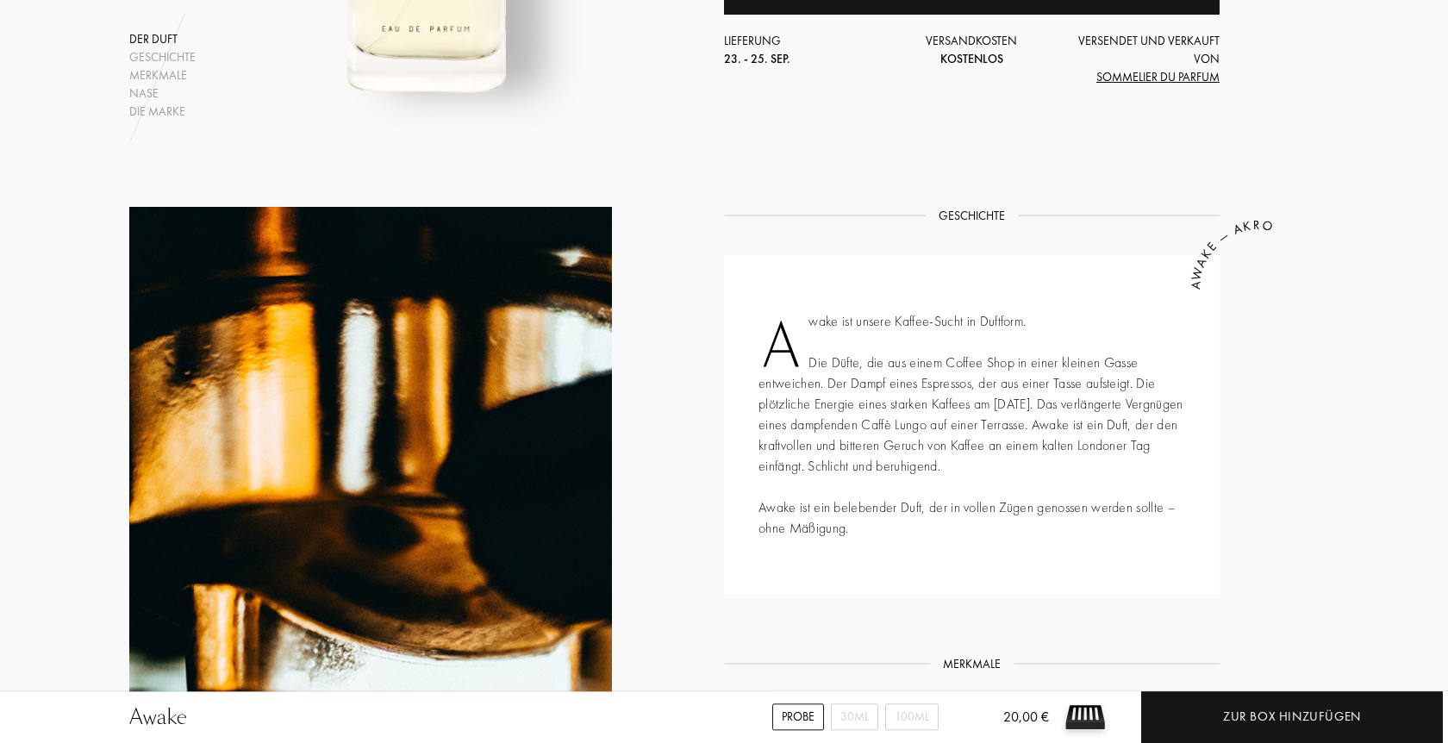
scroll to position [967, 0]
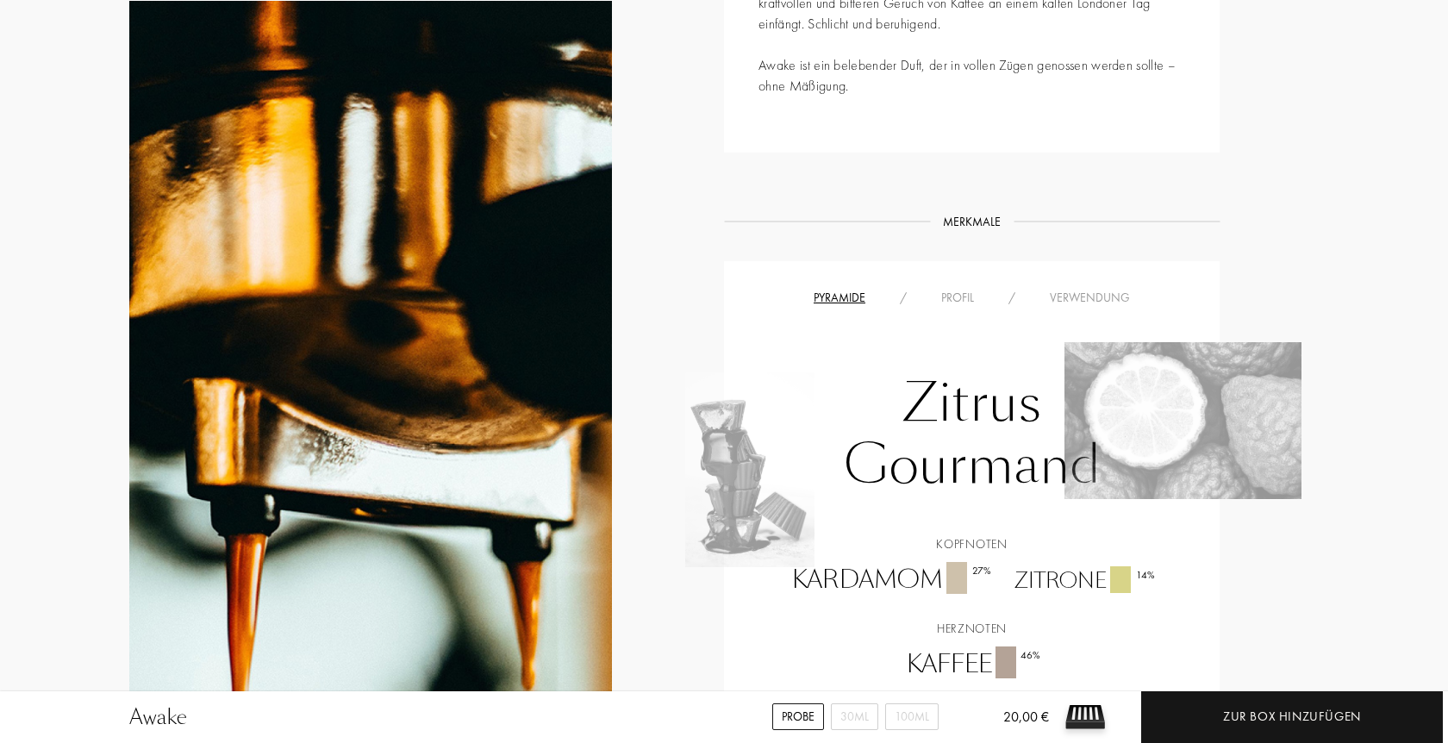
click at [948, 297] on div "Profil" at bounding box center [957, 298] width 67 height 18
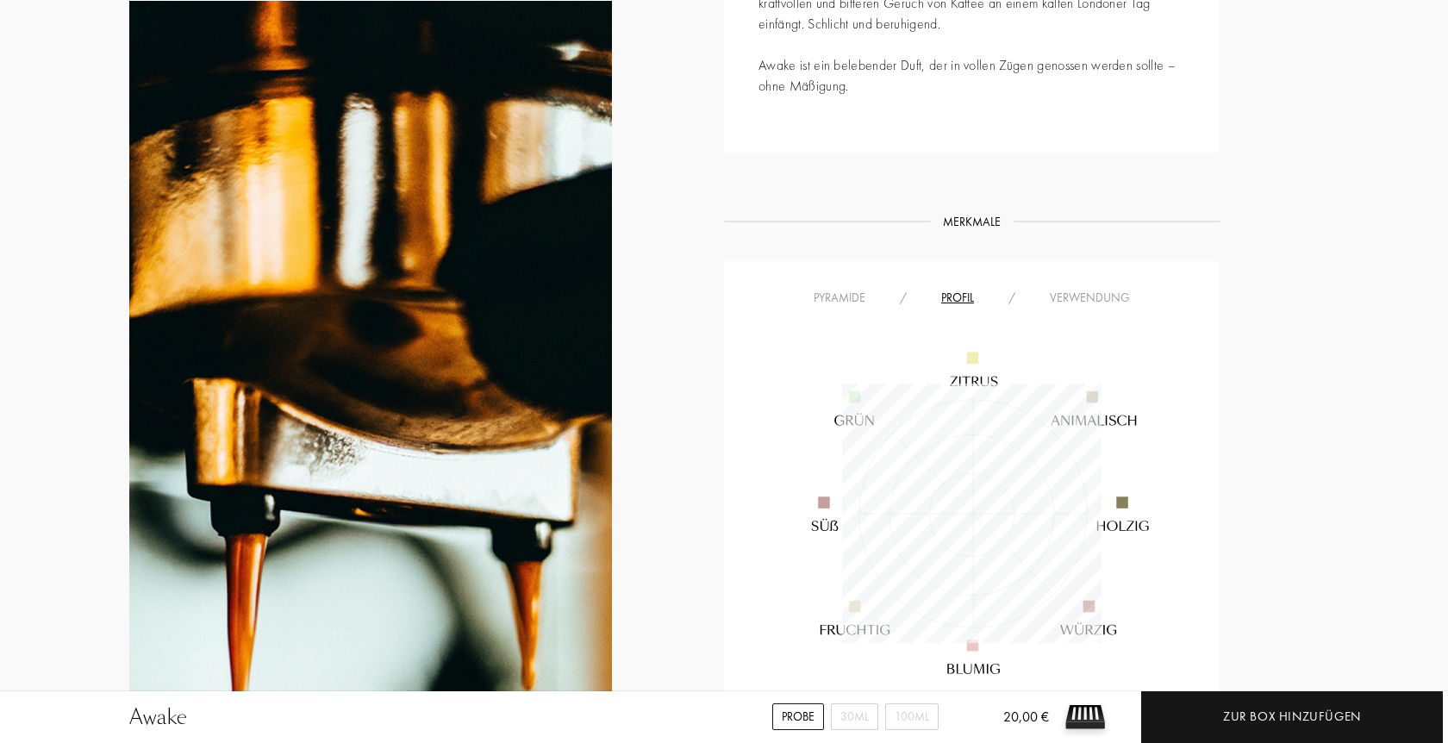
scroll to position [0, 0]
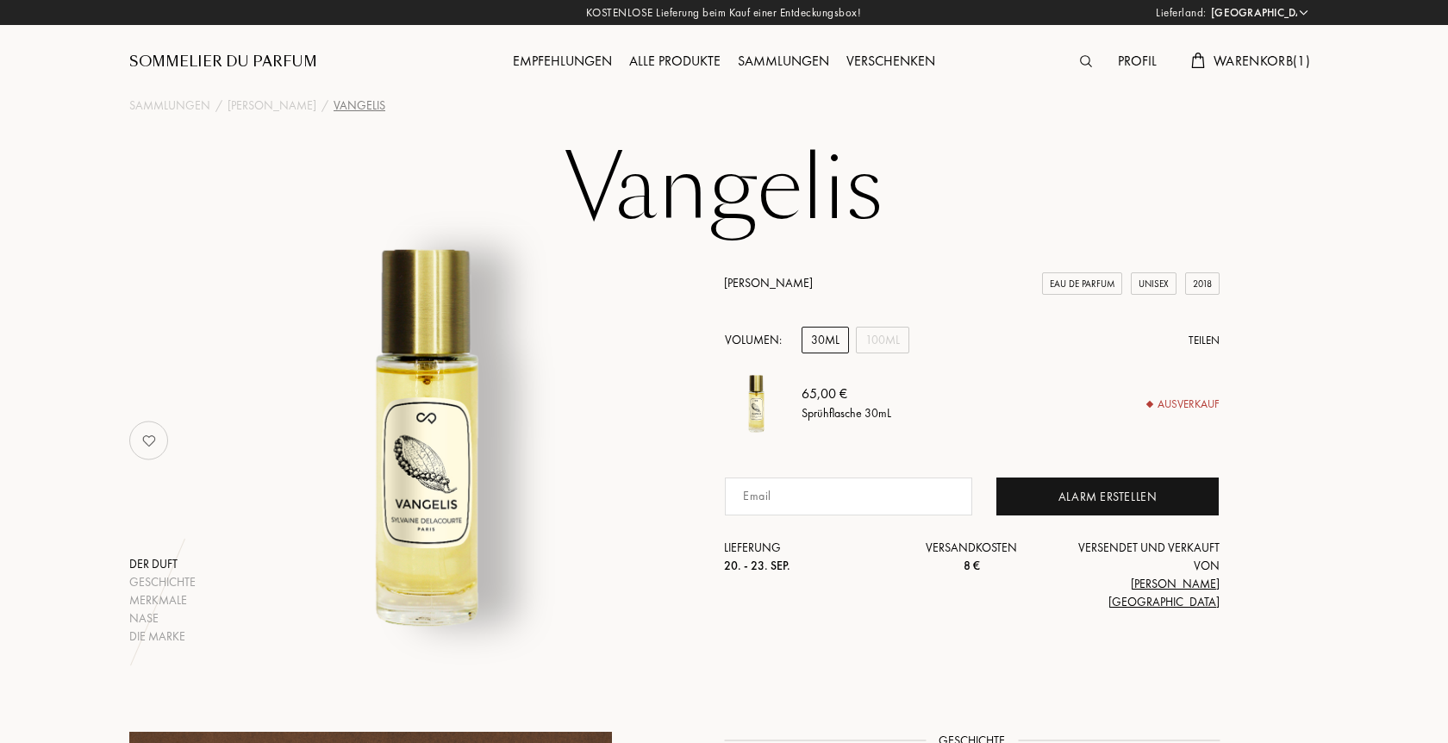
select select "DE"
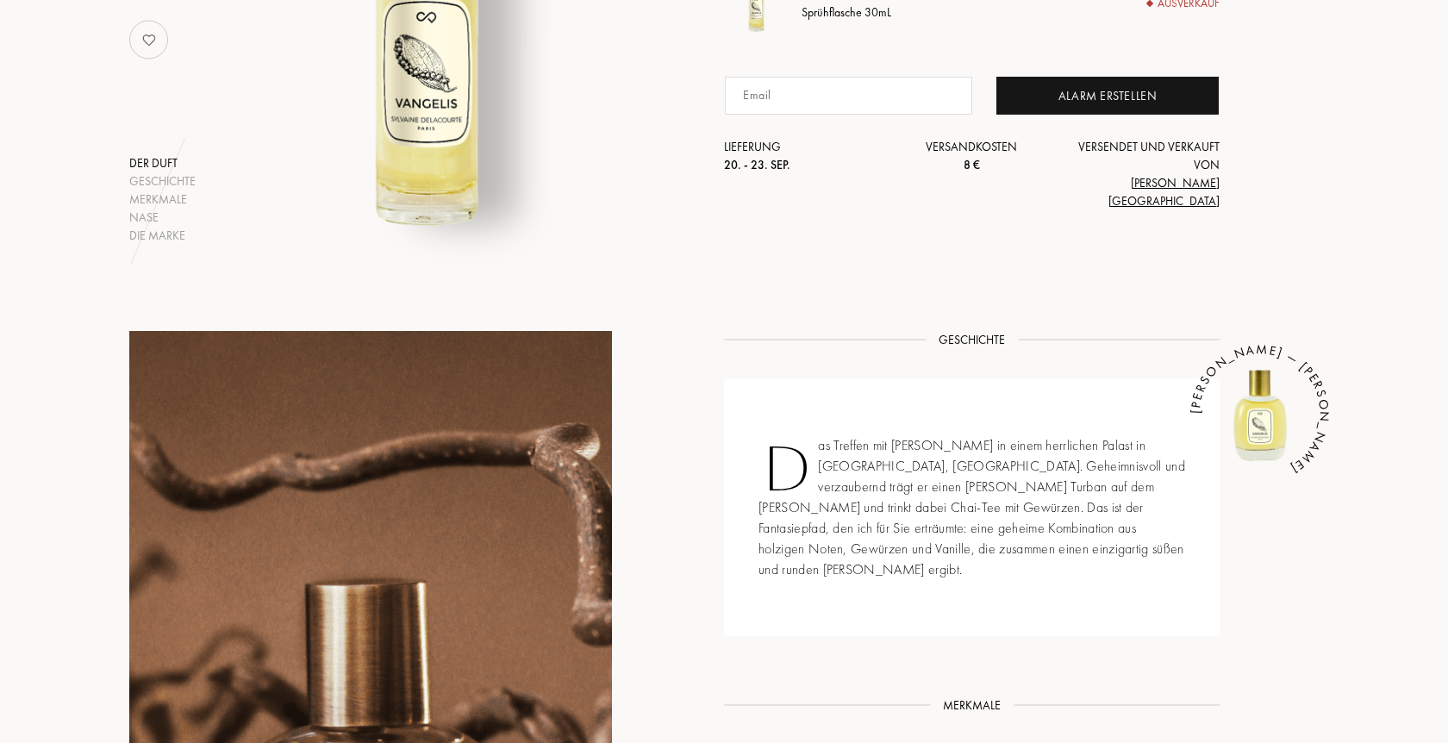
scroll to position [440, 0]
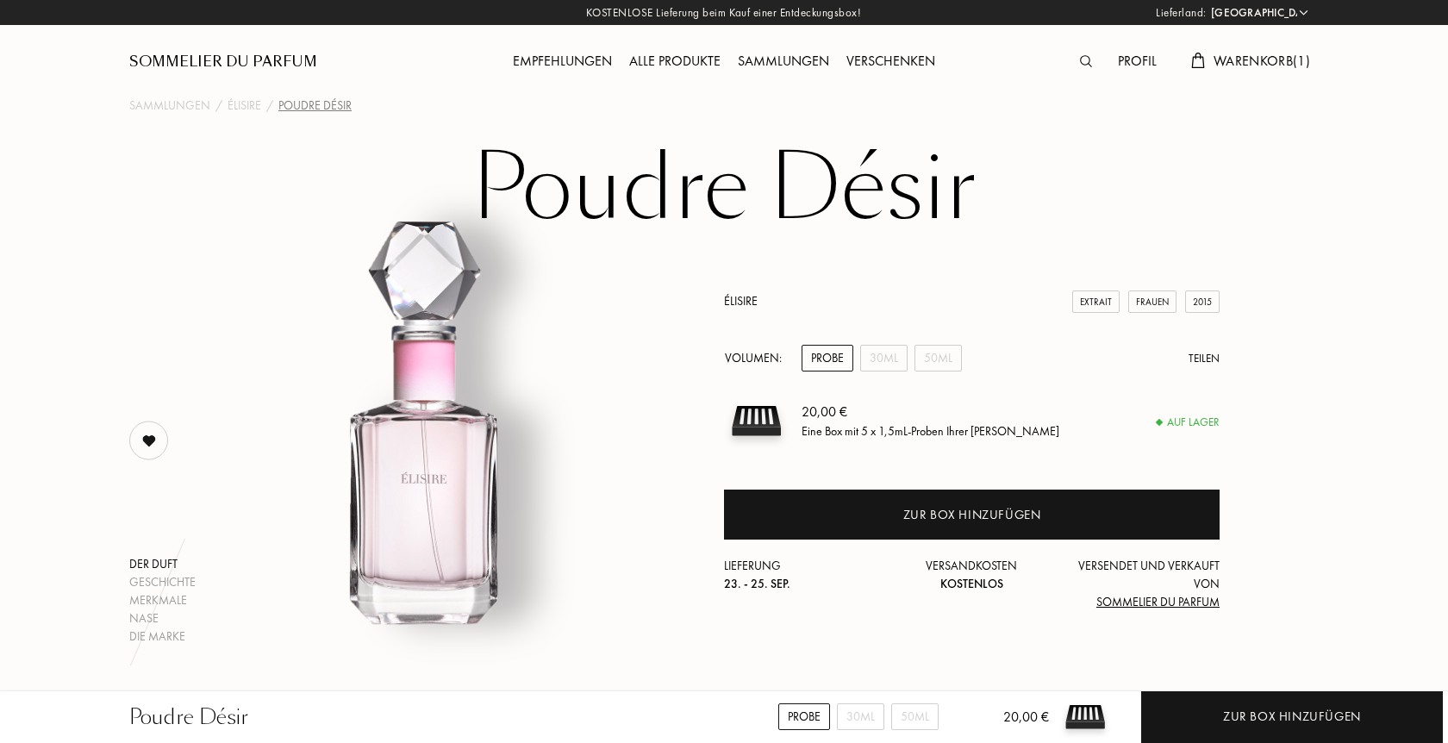
select select "DE"
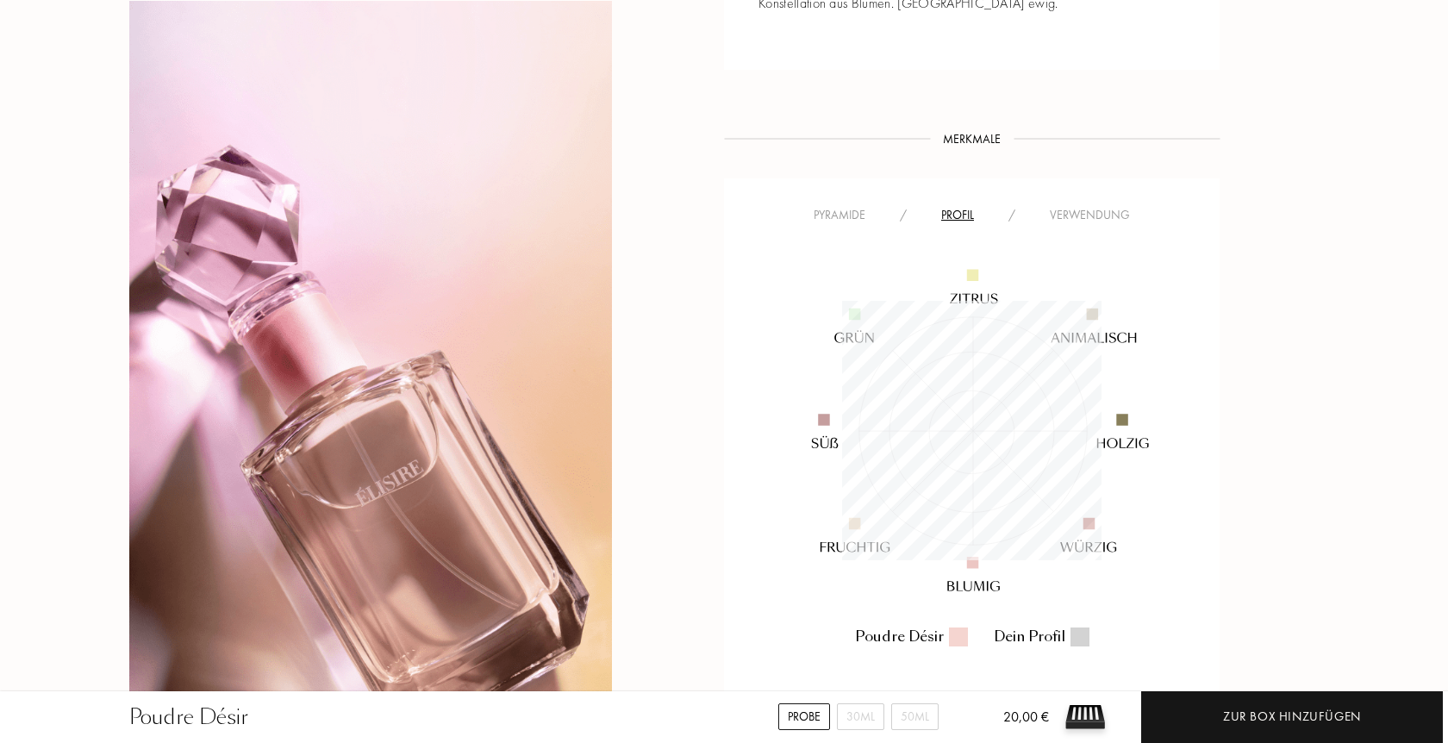
scroll to position [259, 259]
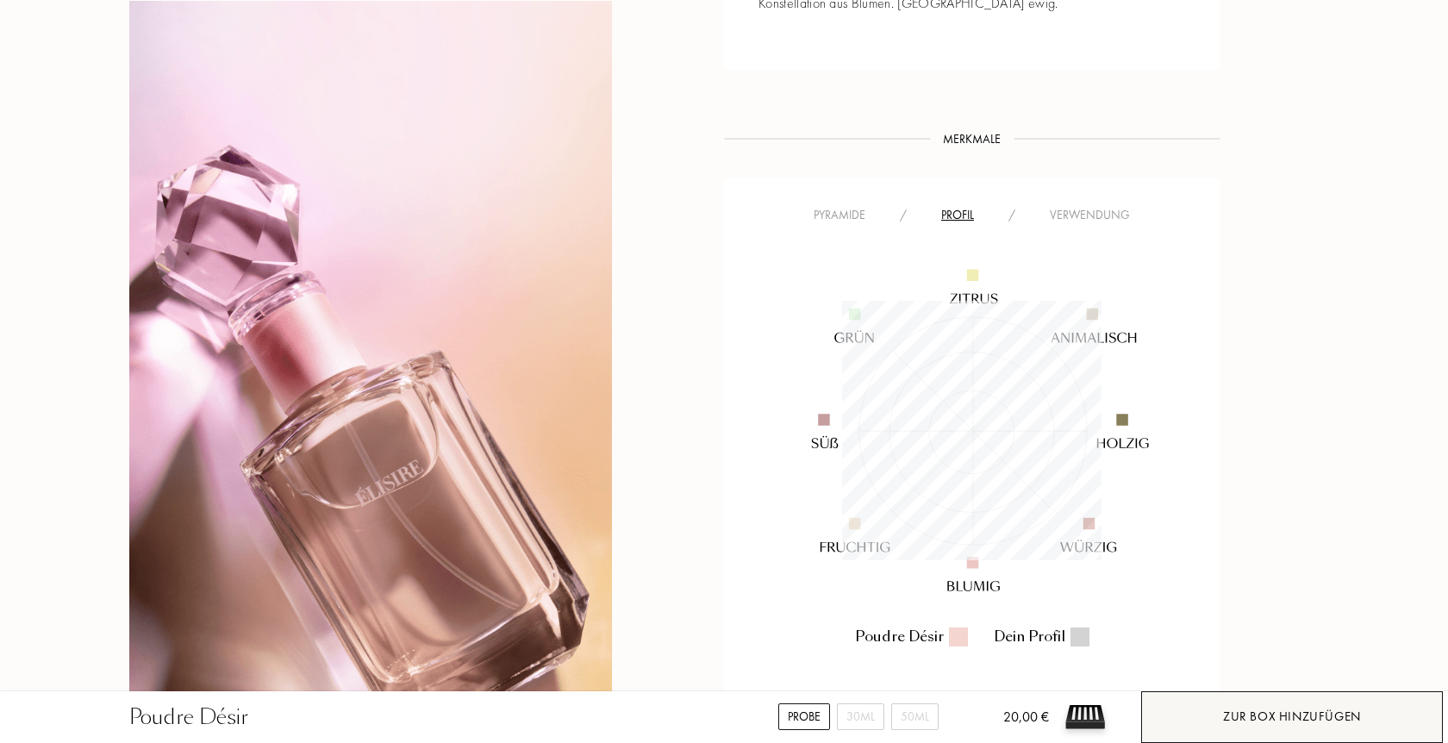
click at [1268, 712] on div "Zur Box hinzufügen" at bounding box center [1292, 717] width 138 height 20
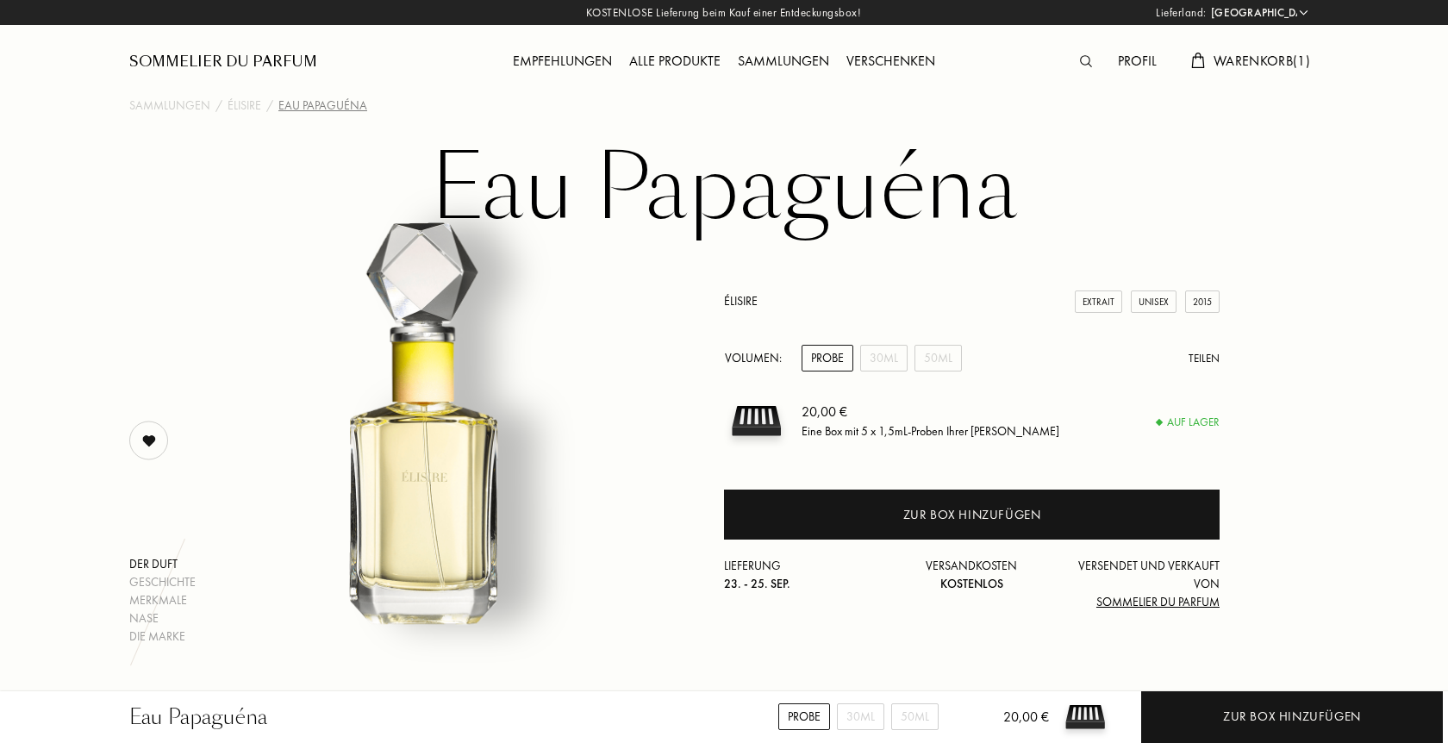
select select "DE"
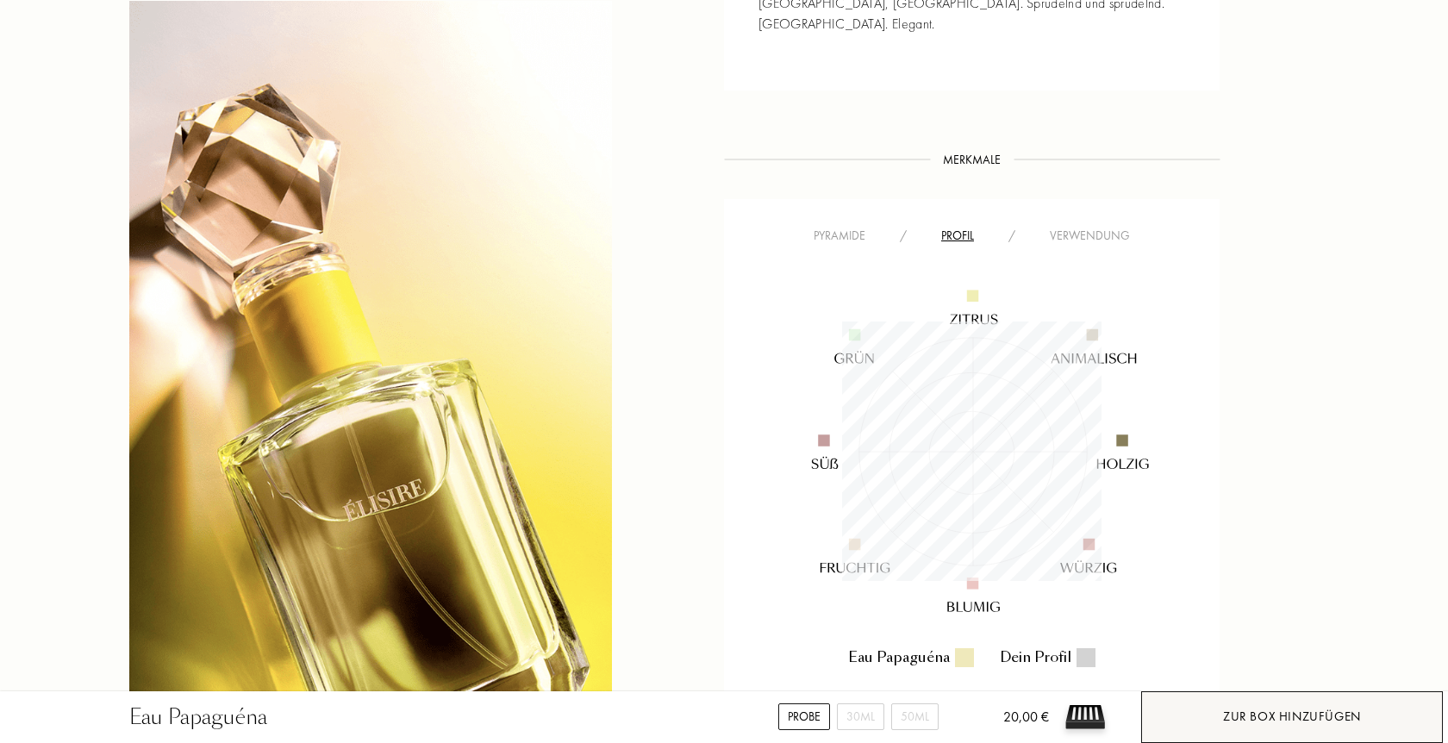
scroll to position [259, 259]
click at [1269, 713] on div "Zur Box hinzufügen" at bounding box center [1292, 717] width 138 height 20
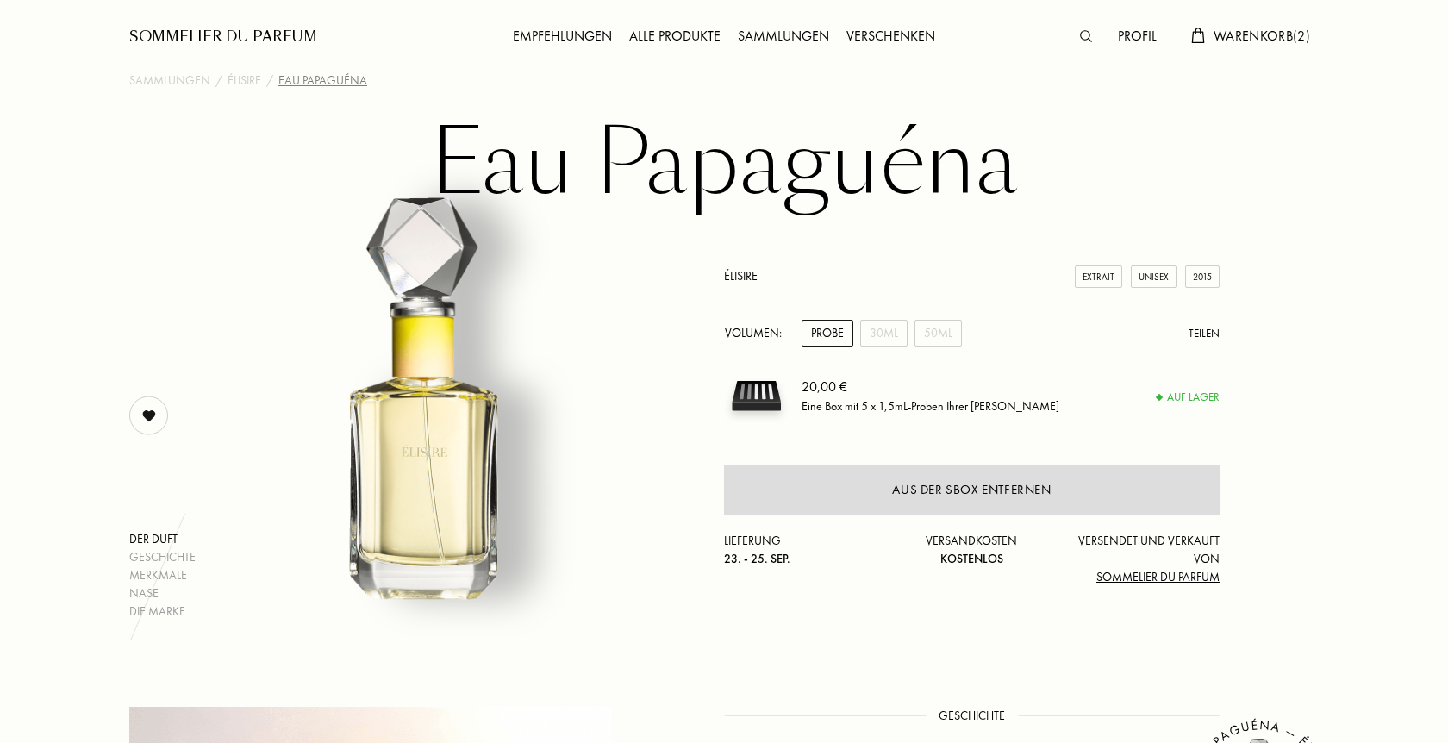
scroll to position [0, 0]
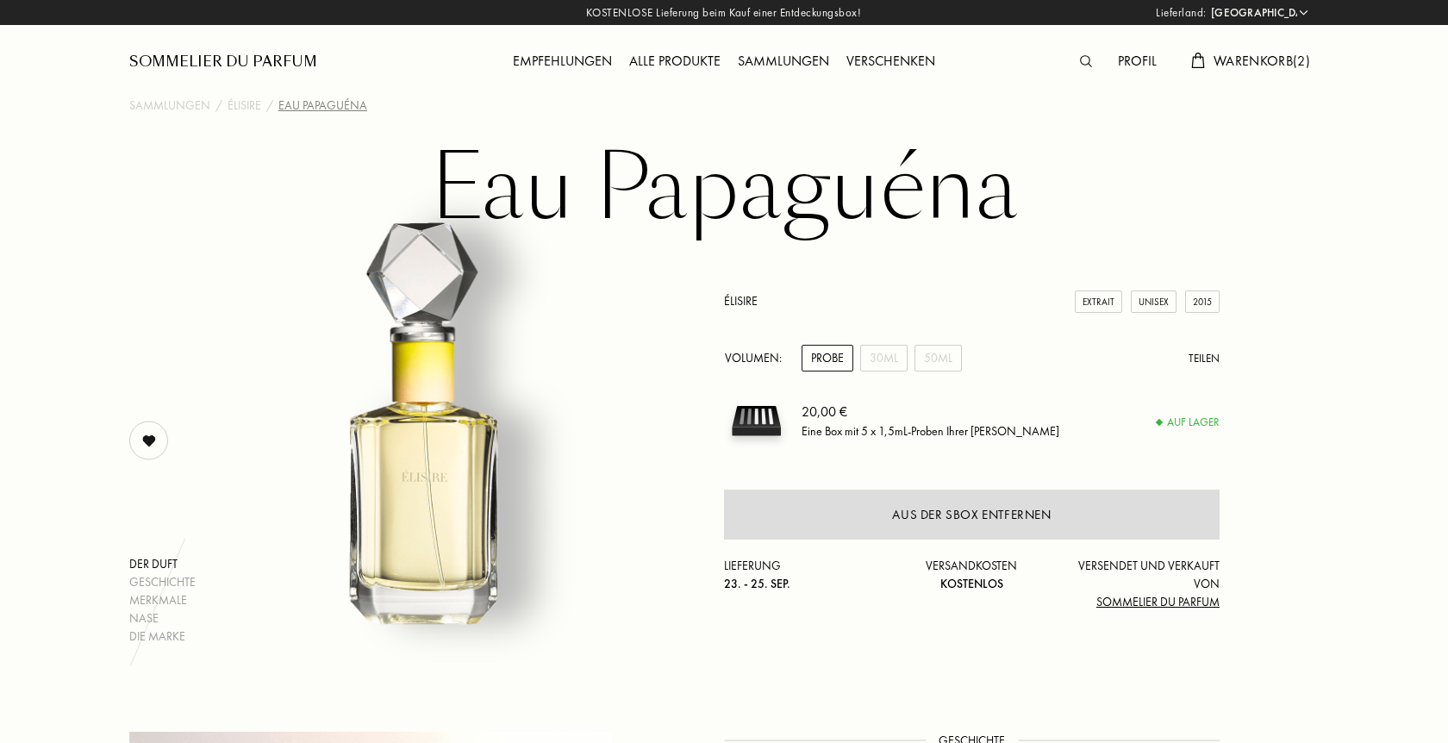
click at [734, 297] on link "Élisire" at bounding box center [741, 301] width 34 height 16
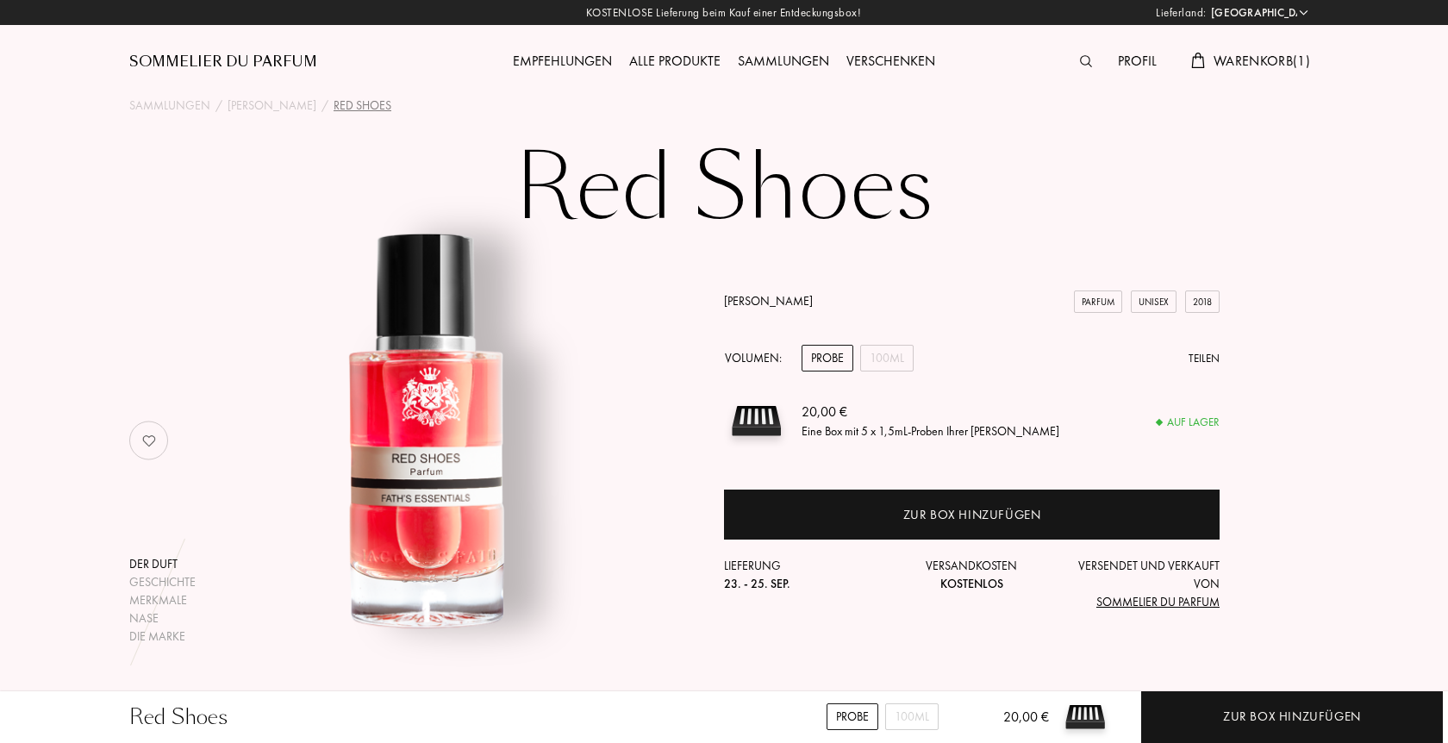
select select "DE"
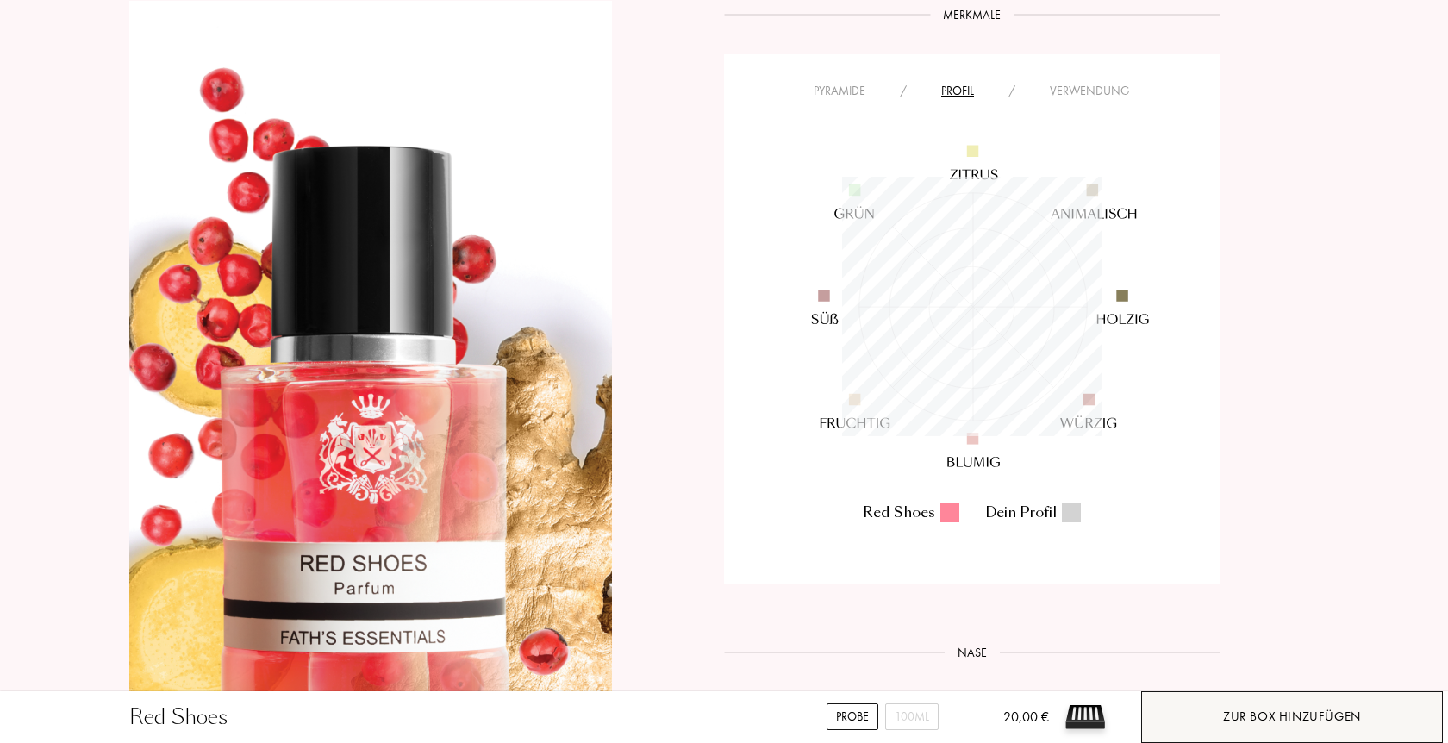
scroll to position [259, 259]
click at [1297, 718] on div "Zur Box hinzufügen" at bounding box center [1292, 717] width 138 height 20
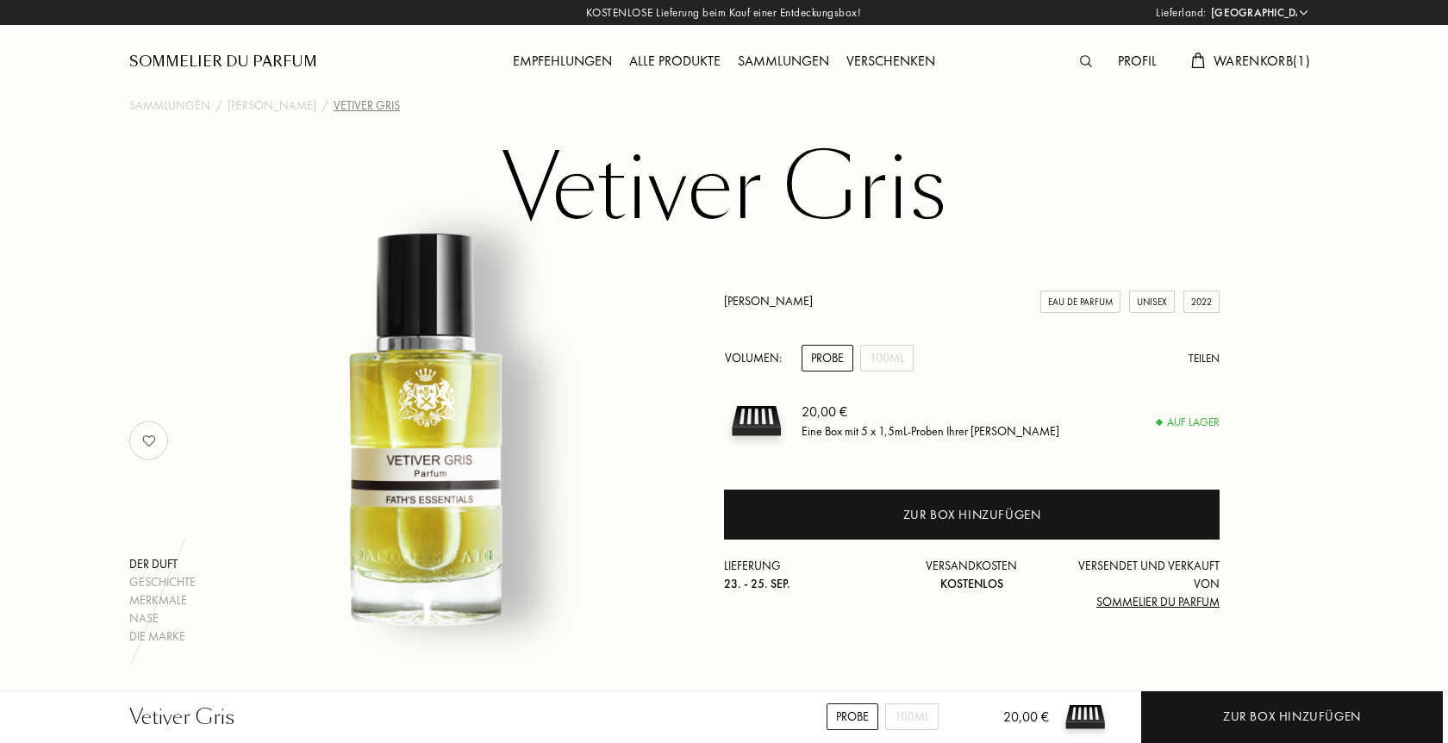
select select "DE"
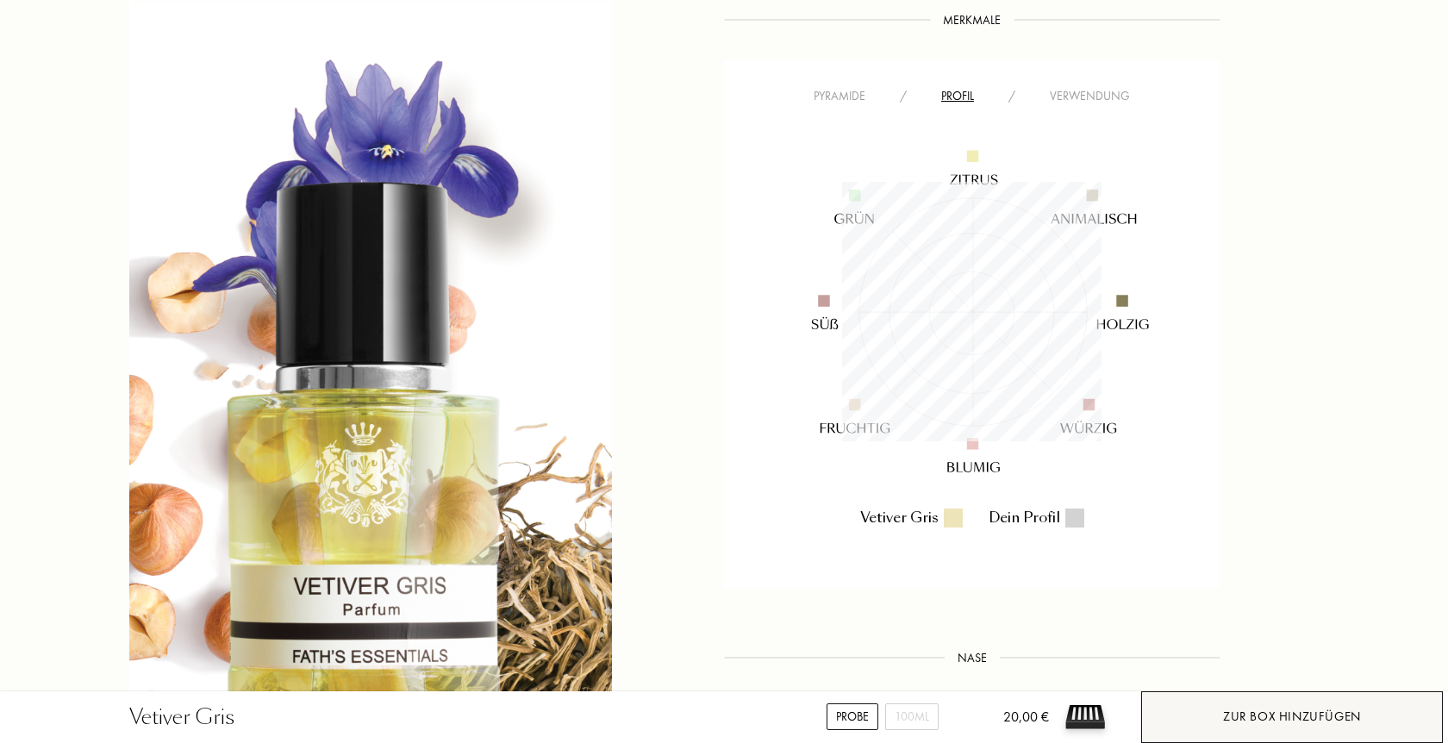
scroll to position [259, 259]
click at [1290, 712] on div "Zur Box hinzufügen" at bounding box center [1292, 717] width 138 height 20
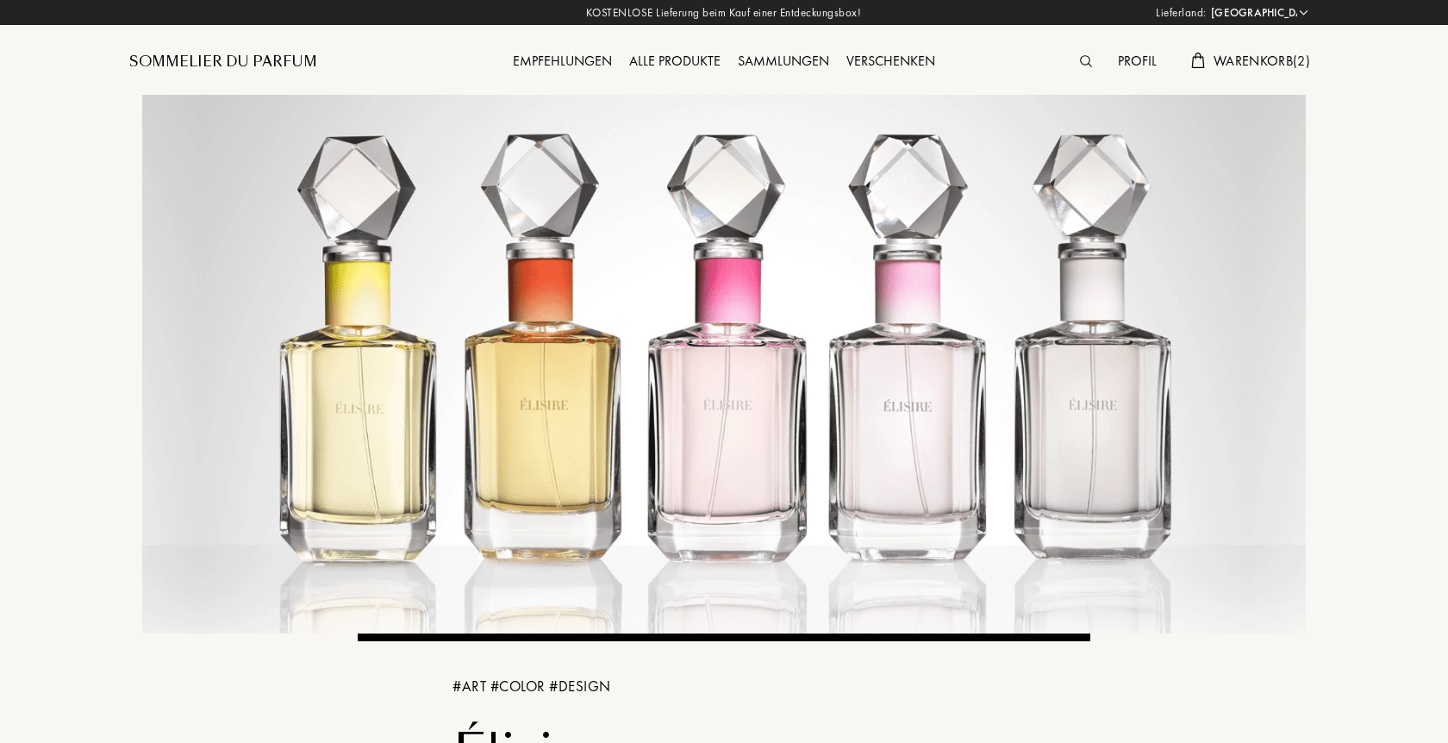
select select "DE"
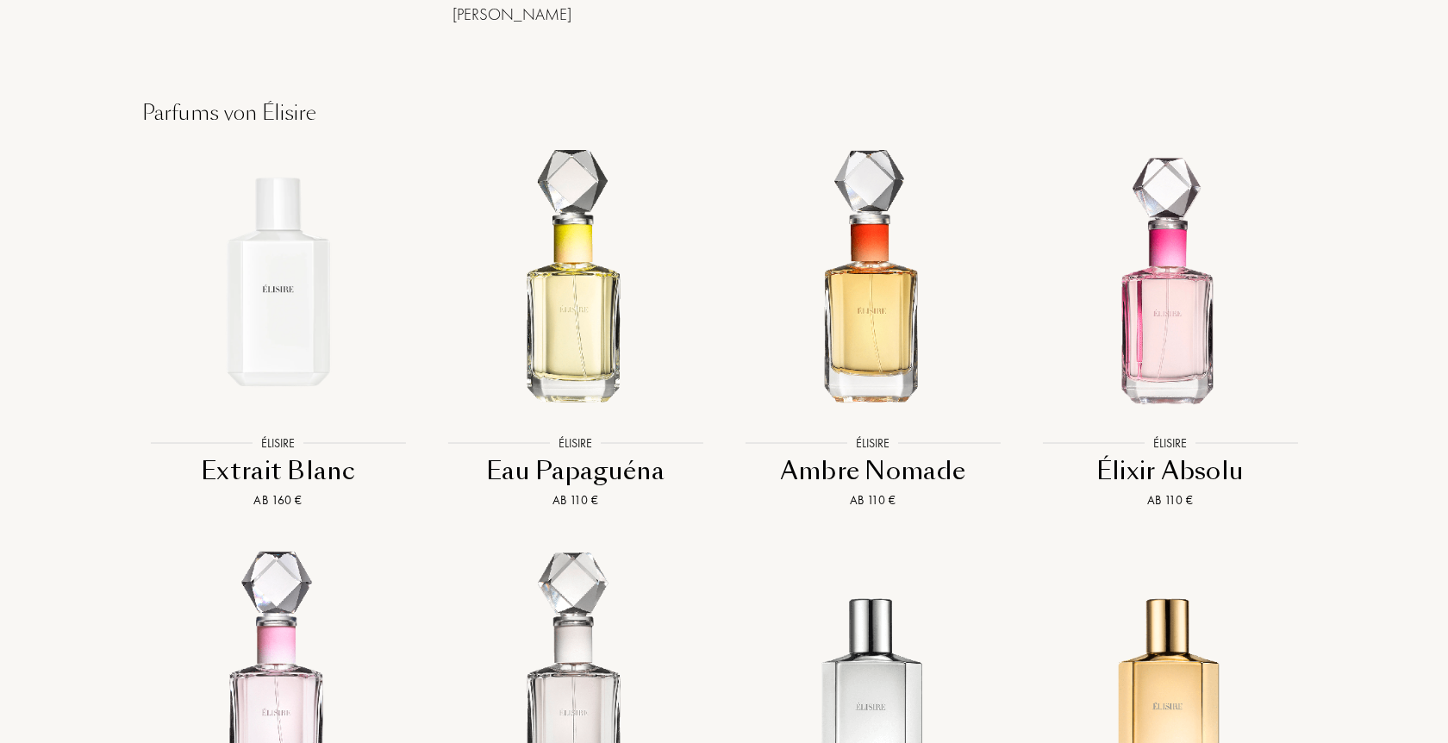
scroll to position [1143, 0]
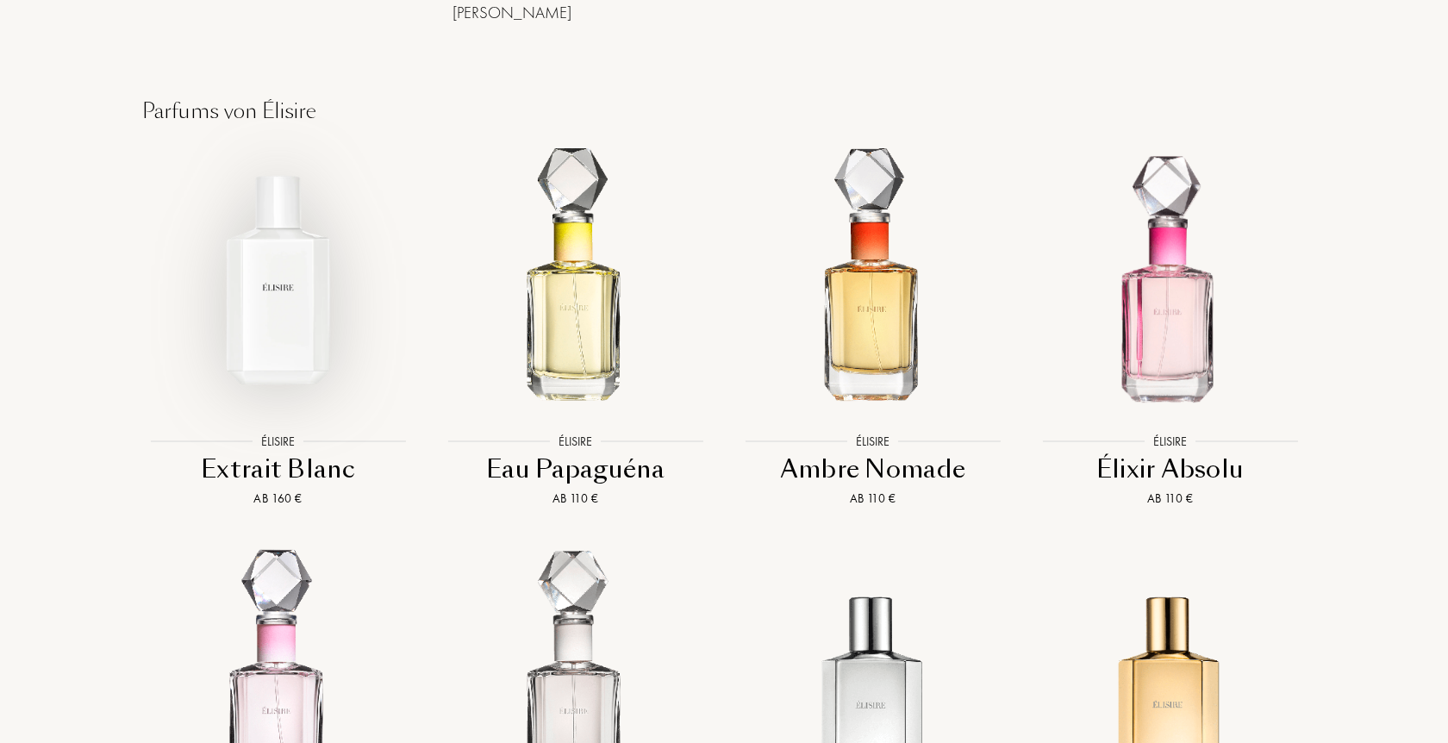
click at [294, 282] on img at bounding box center [278, 280] width 268 height 268
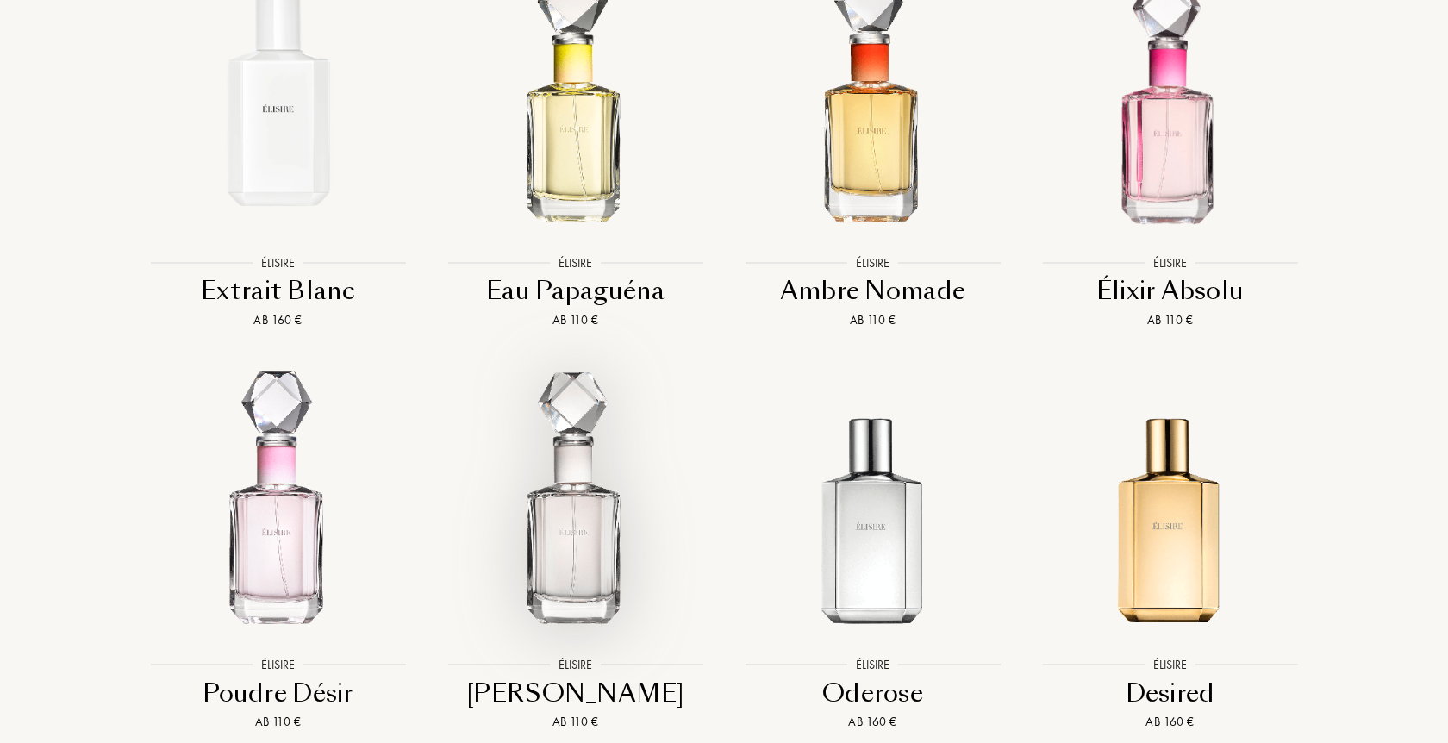
scroll to position [1319, 0]
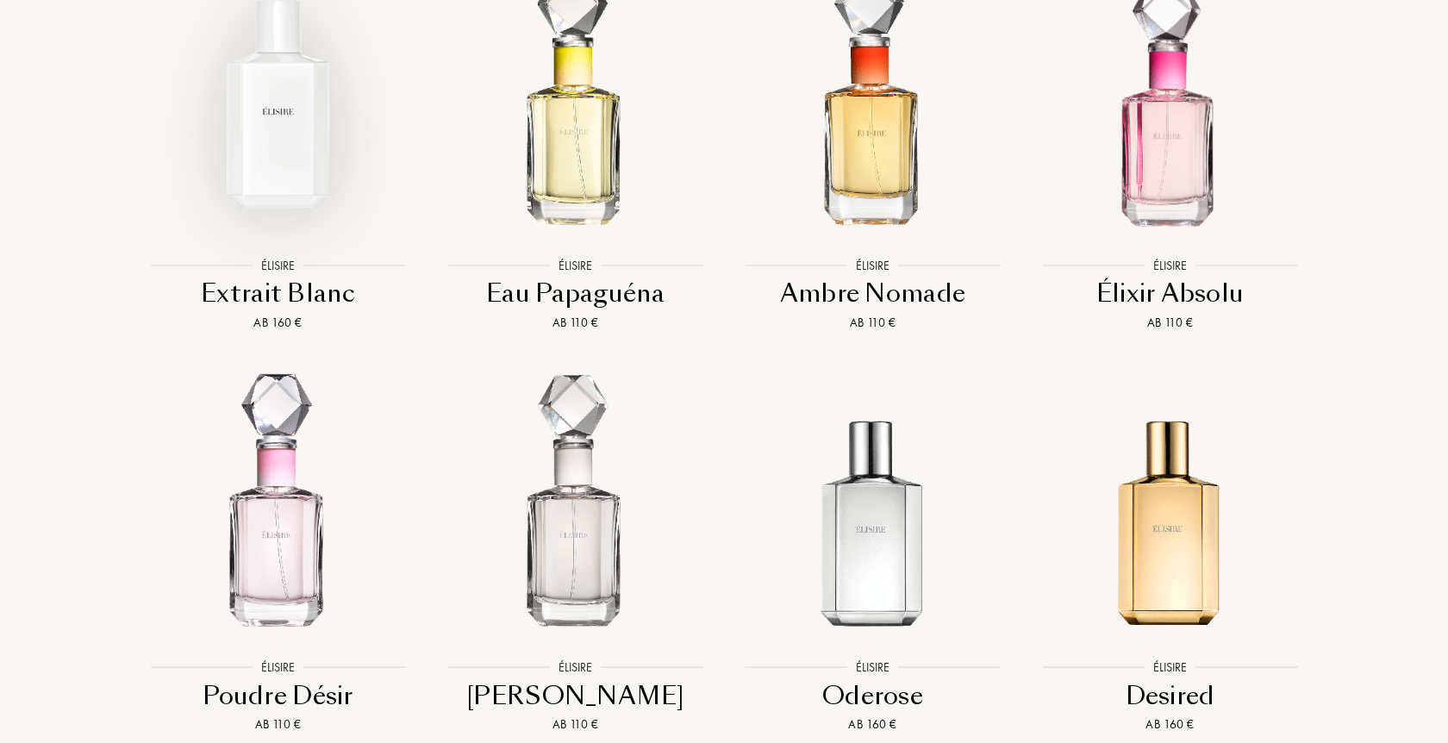
click at [283, 131] on img at bounding box center [278, 104] width 268 height 268
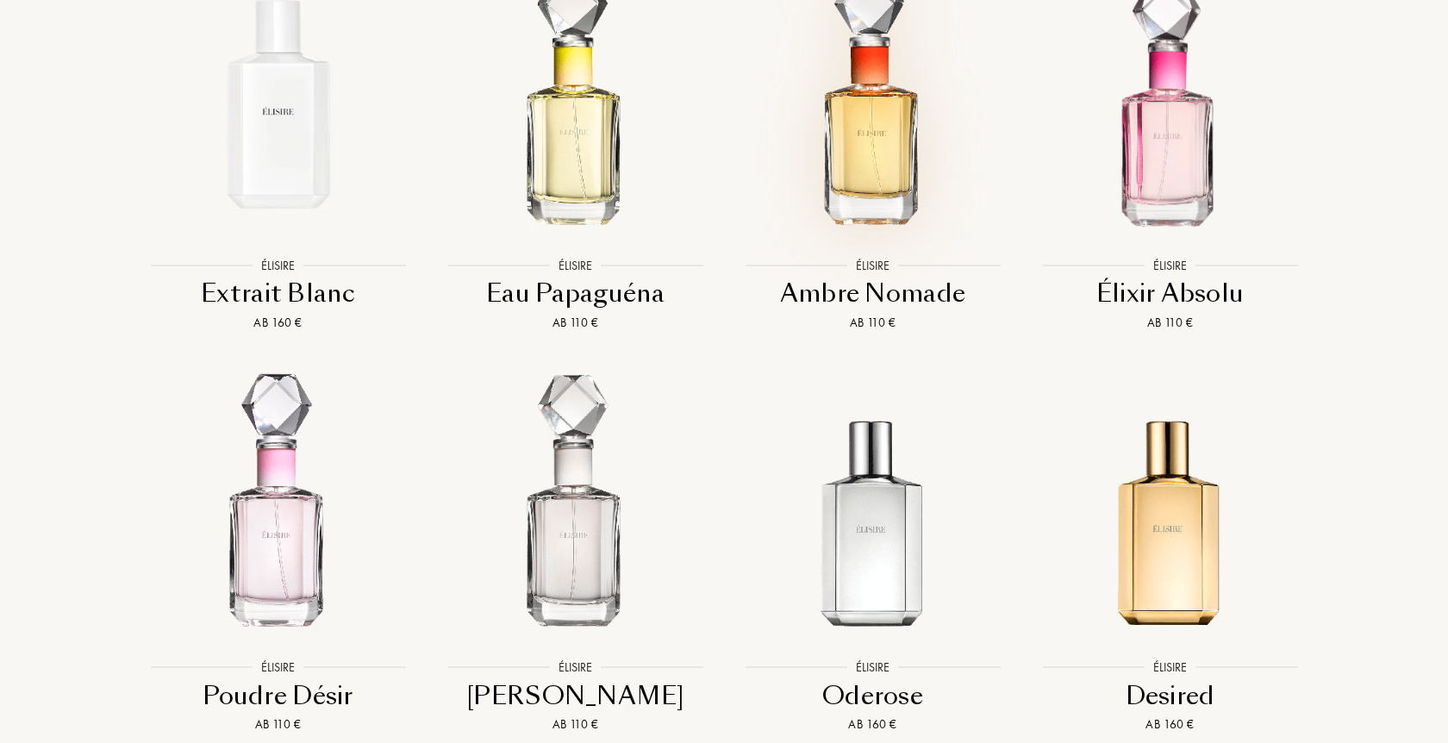
click at [866, 97] on img at bounding box center [873, 104] width 268 height 268
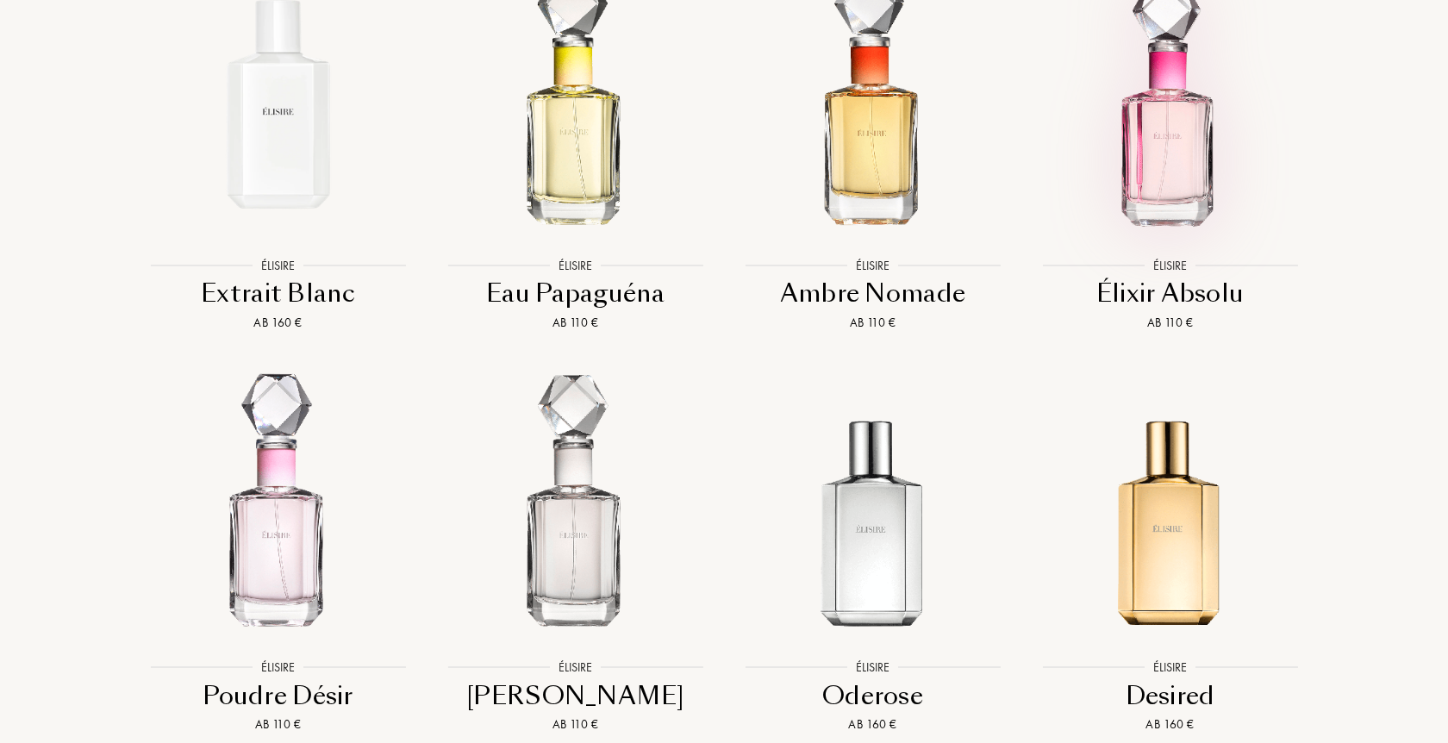
click at [1167, 147] on img at bounding box center [1170, 104] width 268 height 268
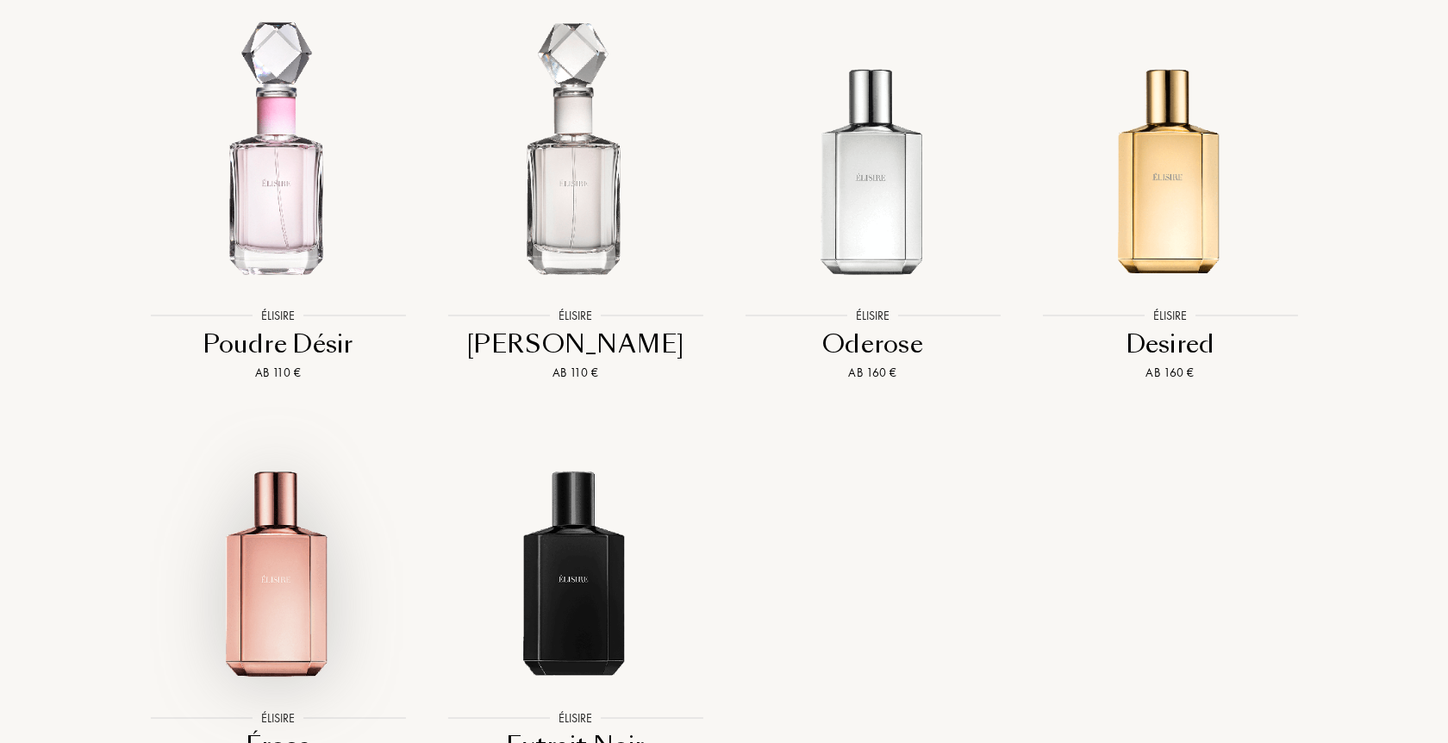
scroll to position [1847, 0]
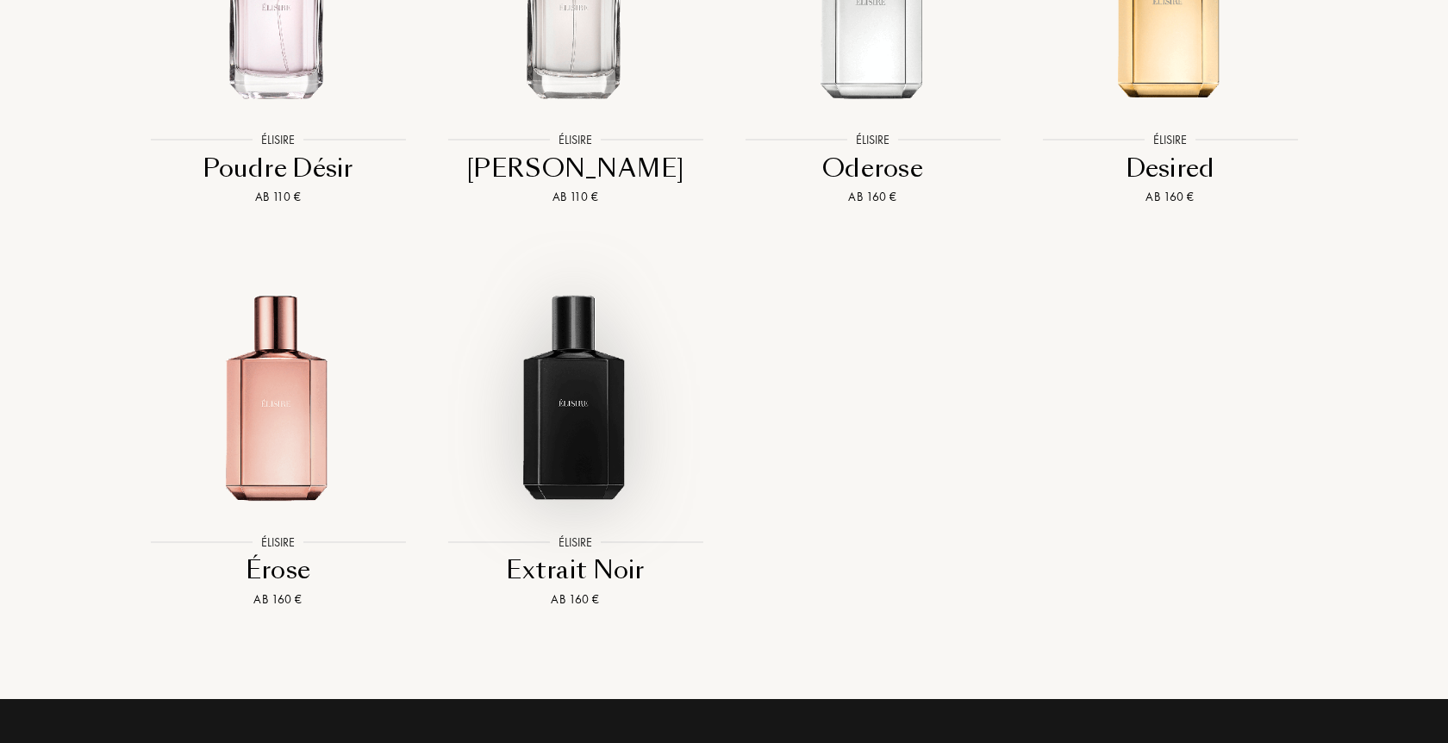
click at [545, 433] on img at bounding box center [575, 381] width 268 height 268
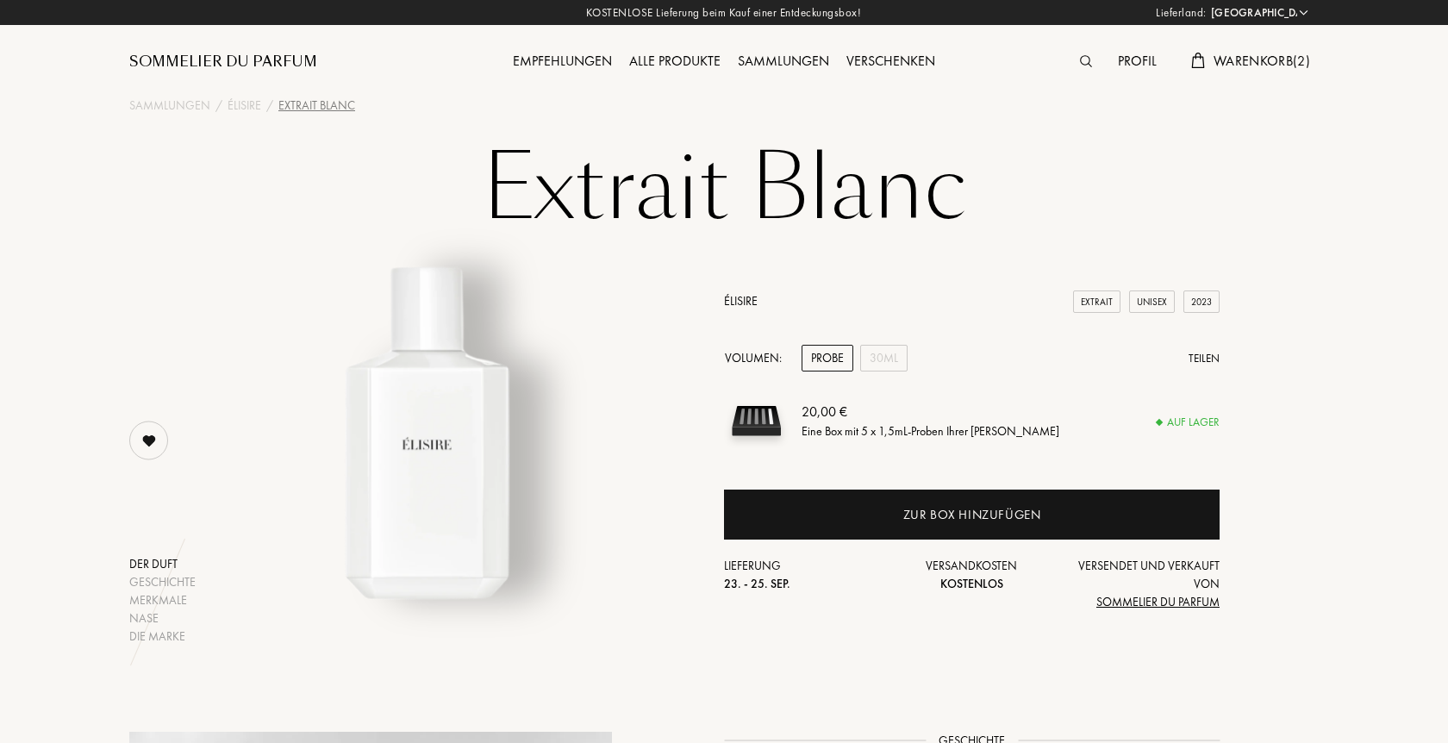
select select "DE"
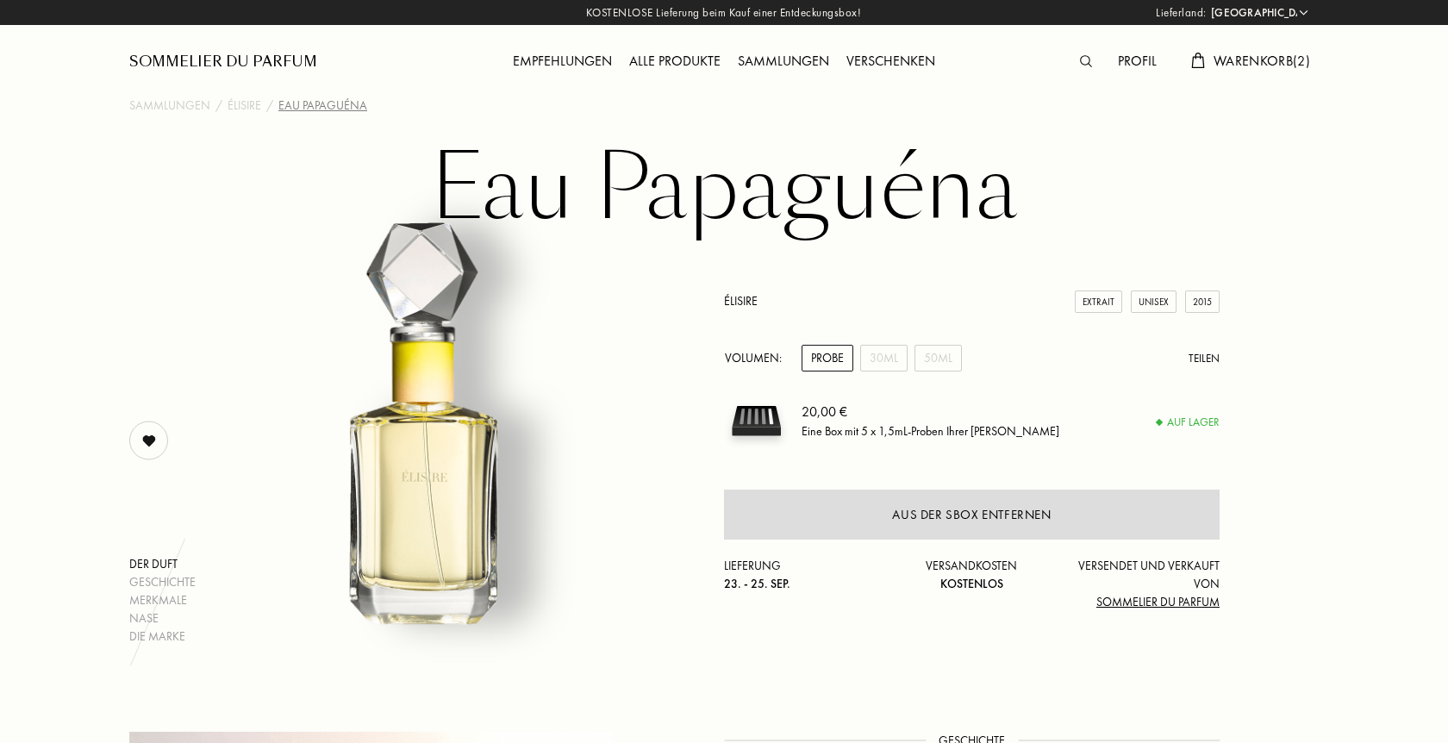
select select "DE"
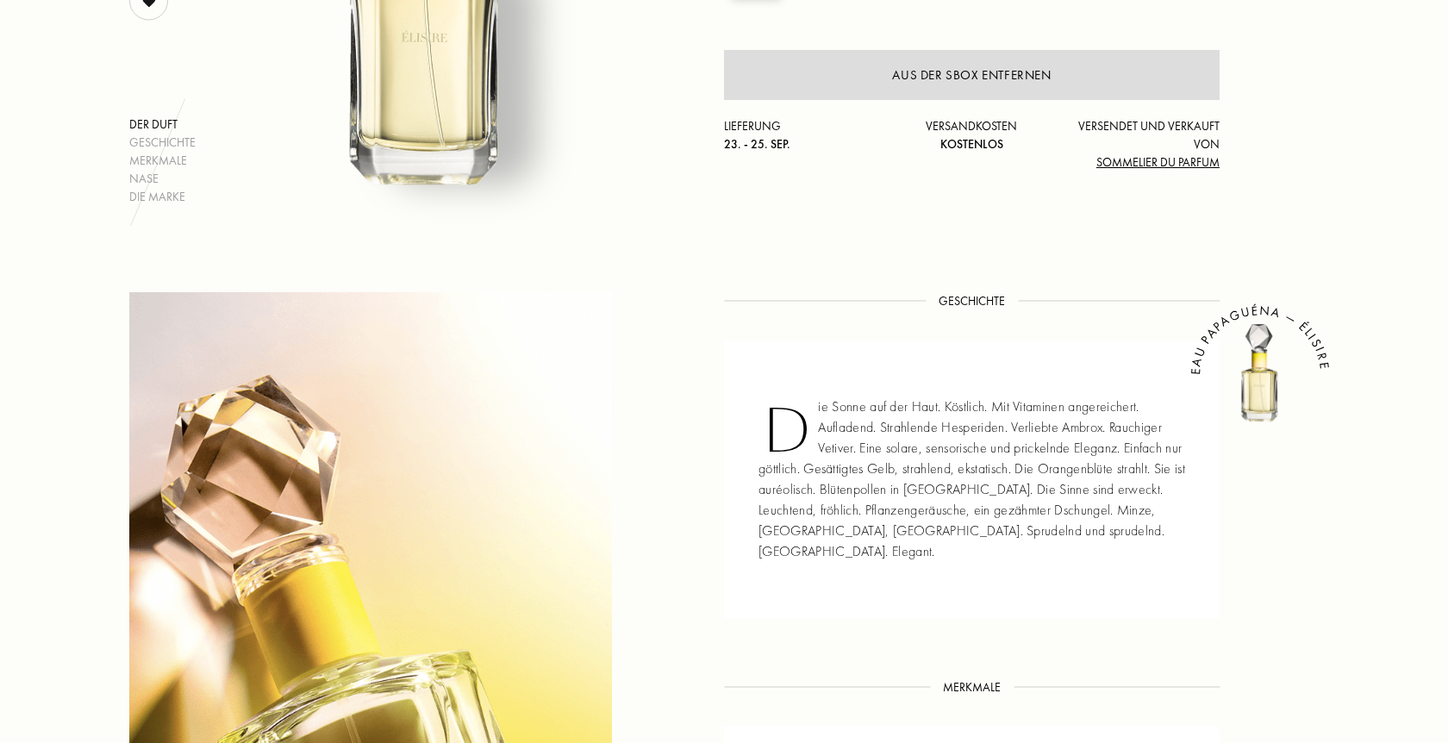
scroll to position [879, 0]
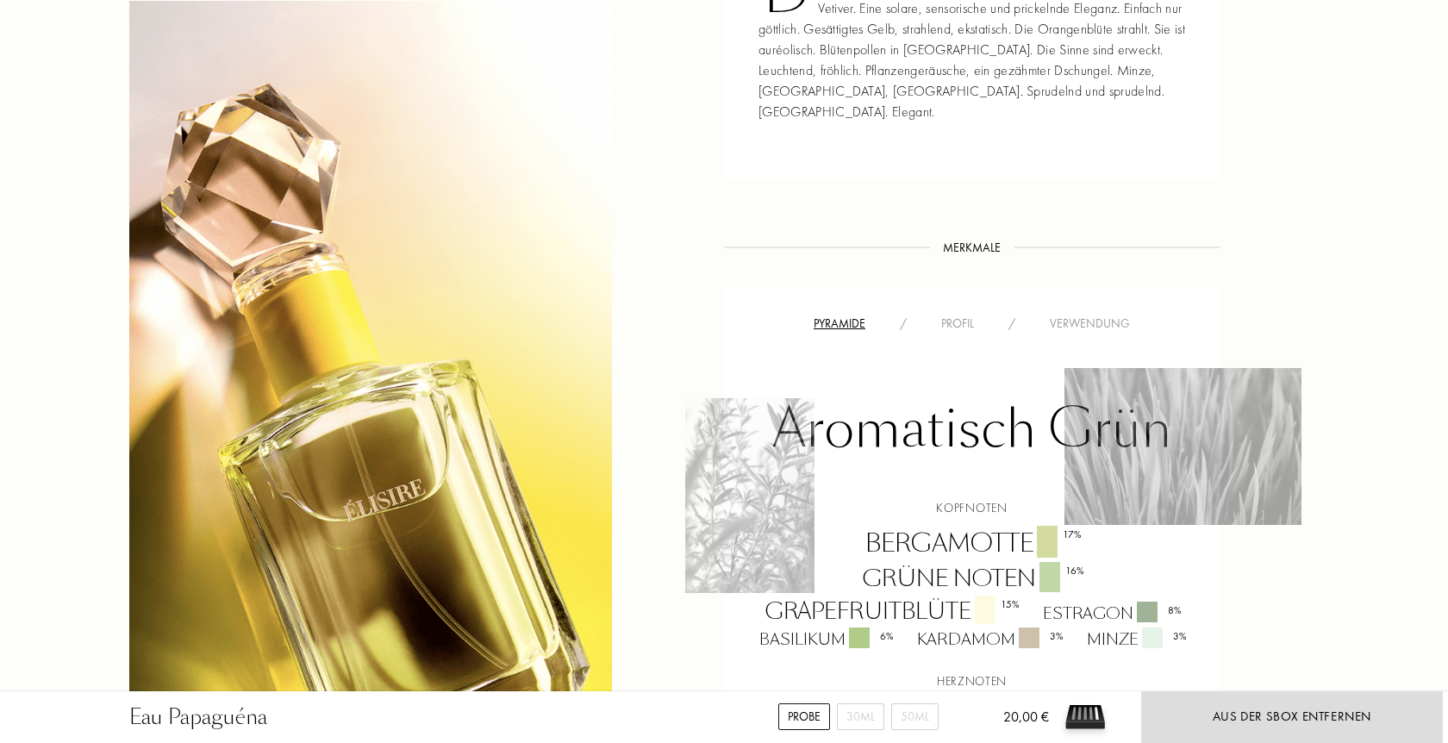
click at [947, 315] on div "Profil" at bounding box center [957, 324] width 67 height 18
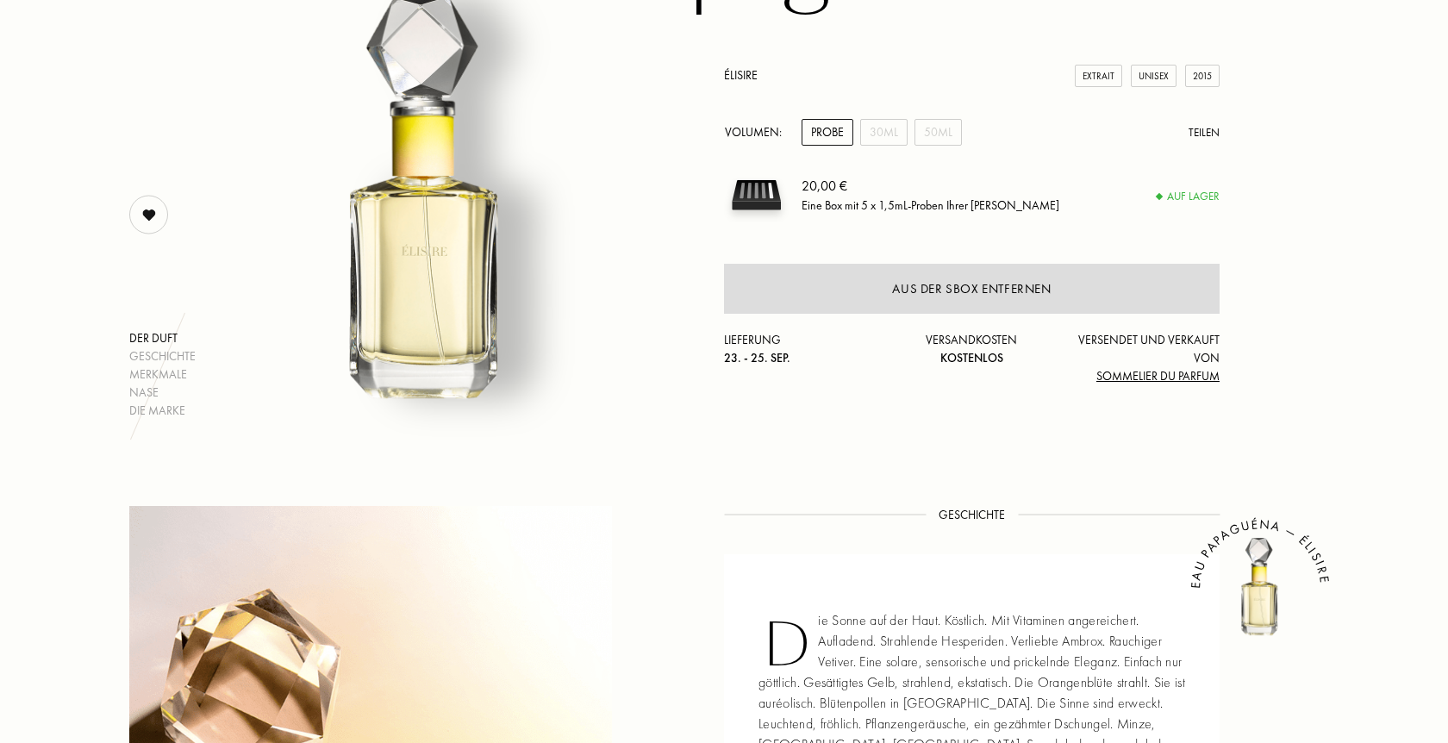
scroll to position [176, 0]
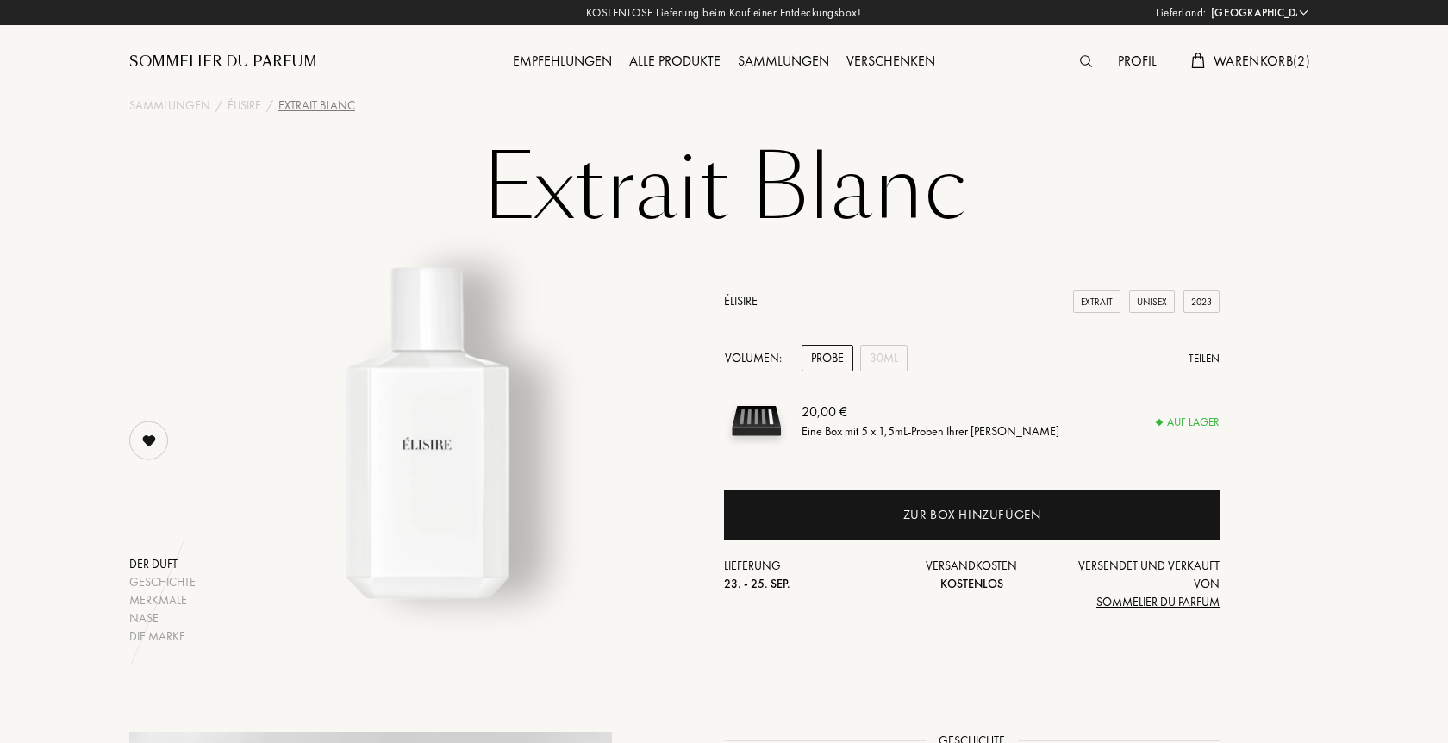
select select "DE"
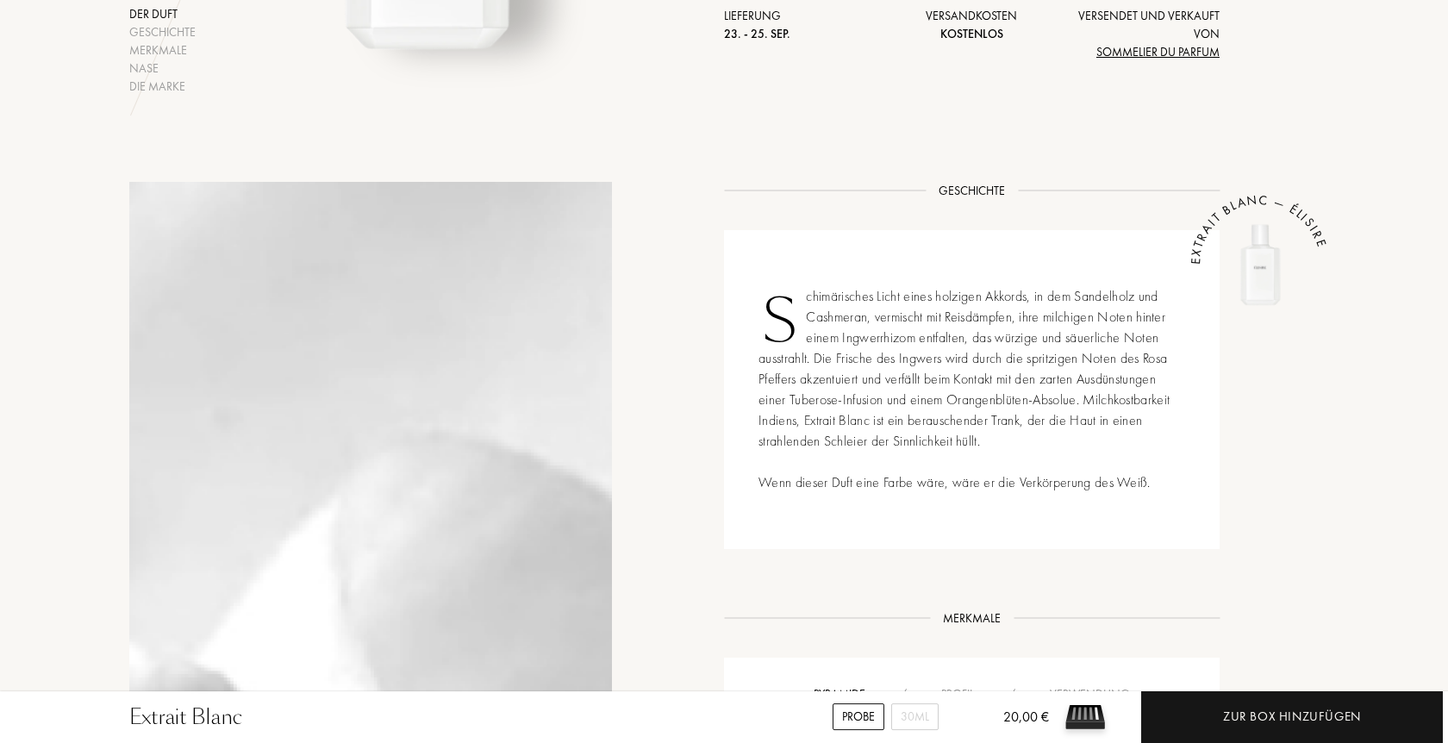
scroll to position [879, 0]
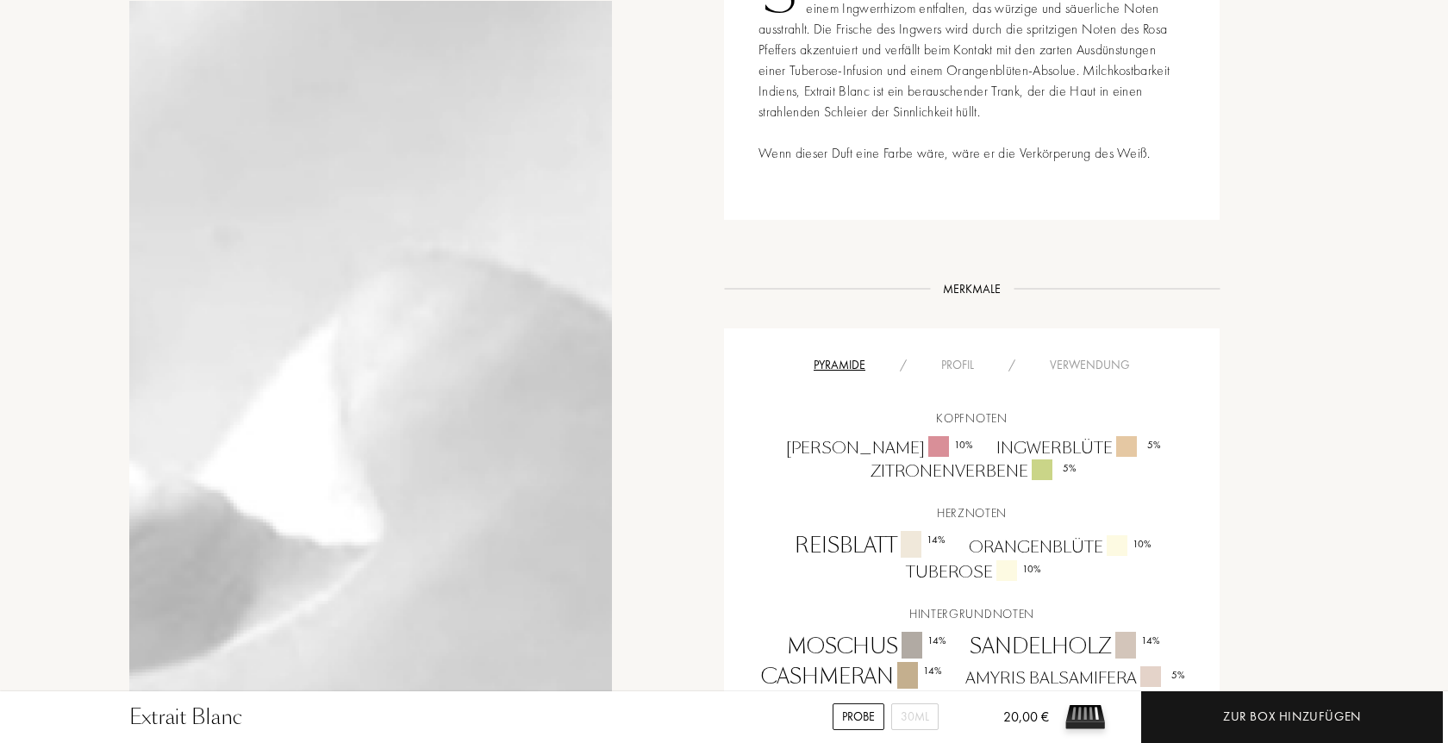
click at [969, 286] on div "Merkmale" at bounding box center [972, 289] width 84 height 18
click at [952, 359] on div "Profil" at bounding box center [957, 365] width 67 height 18
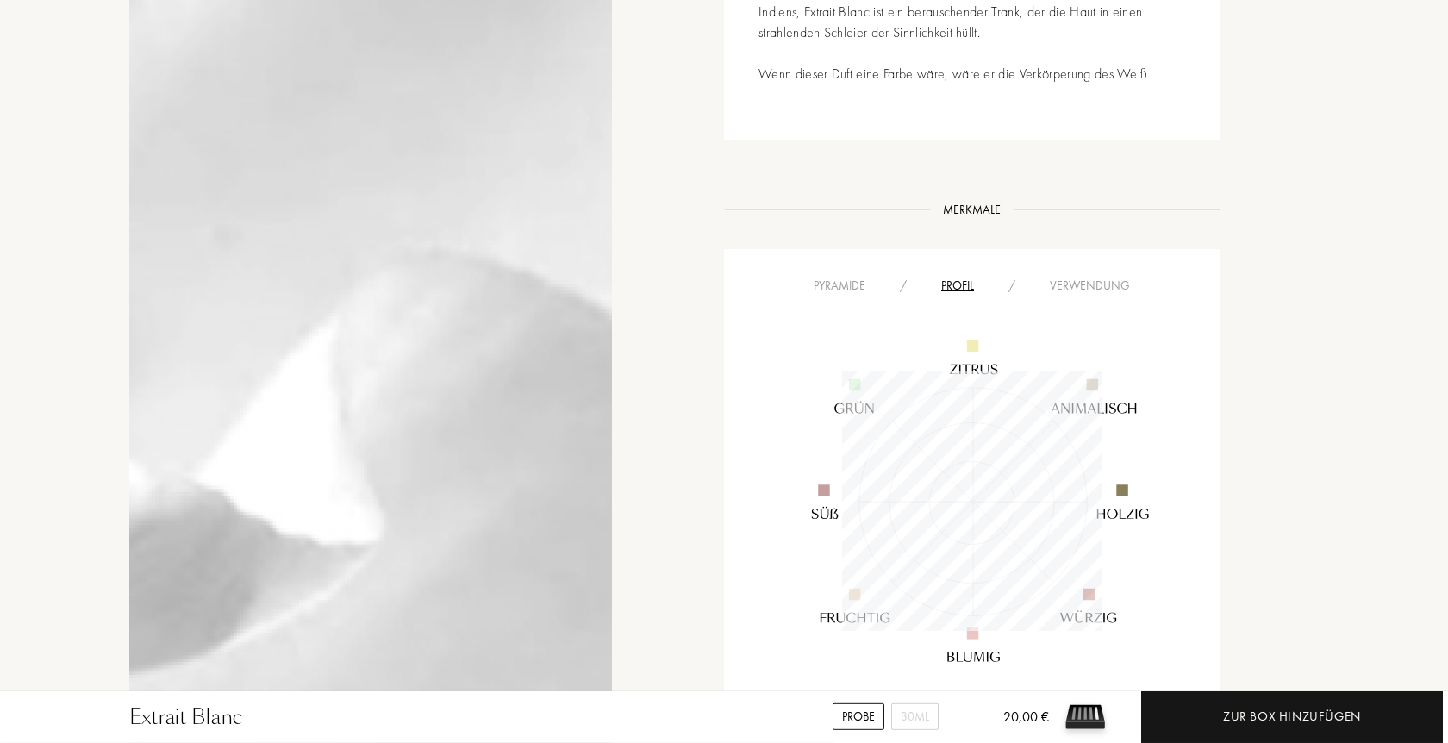
scroll to position [1055, 0]
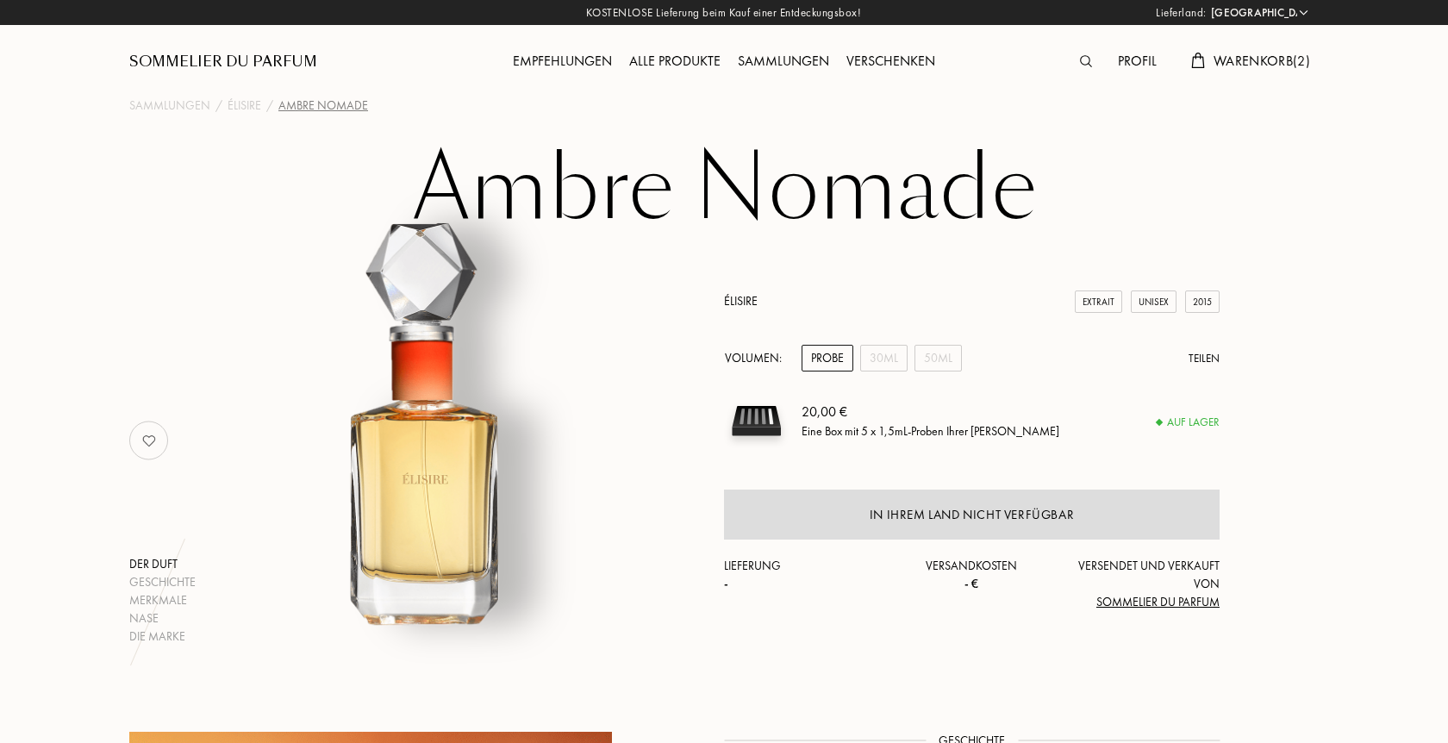
select select "DE"
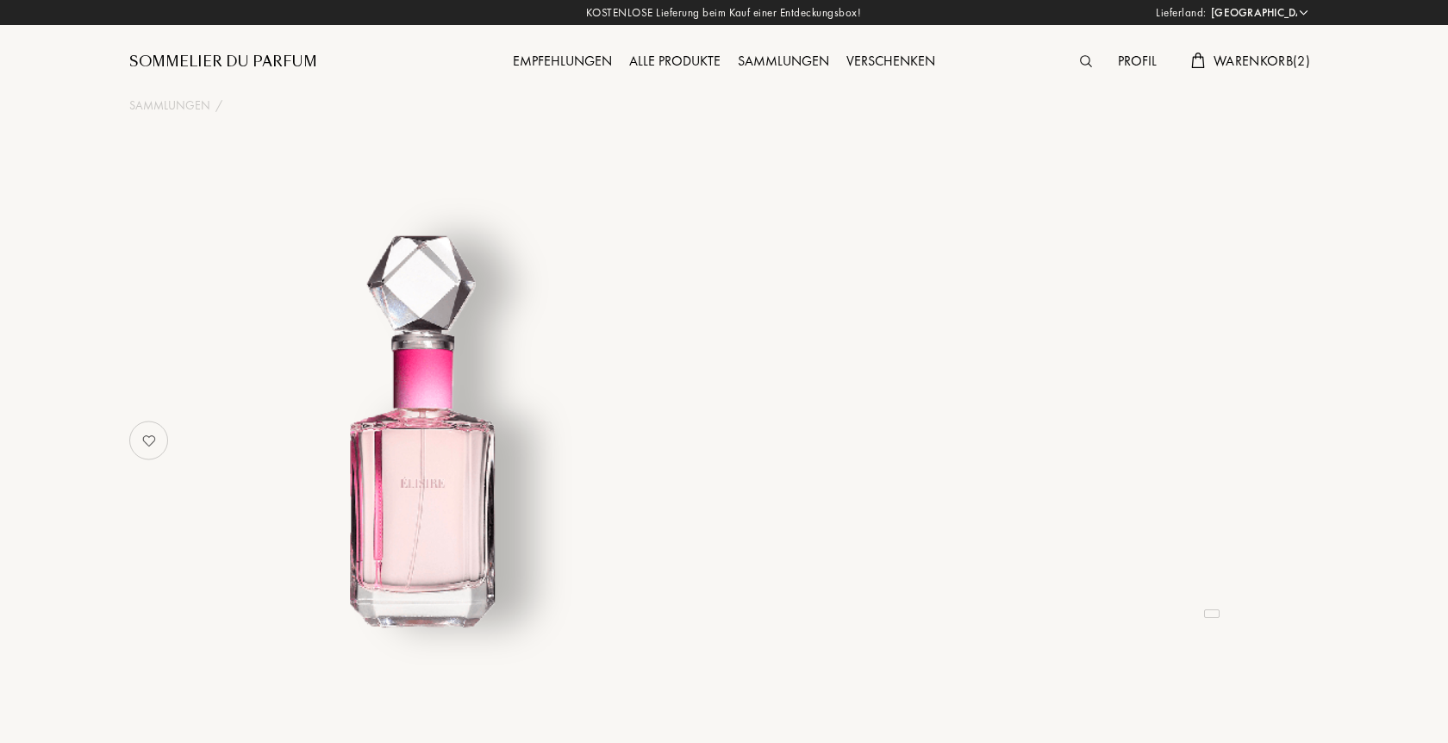
select select "DE"
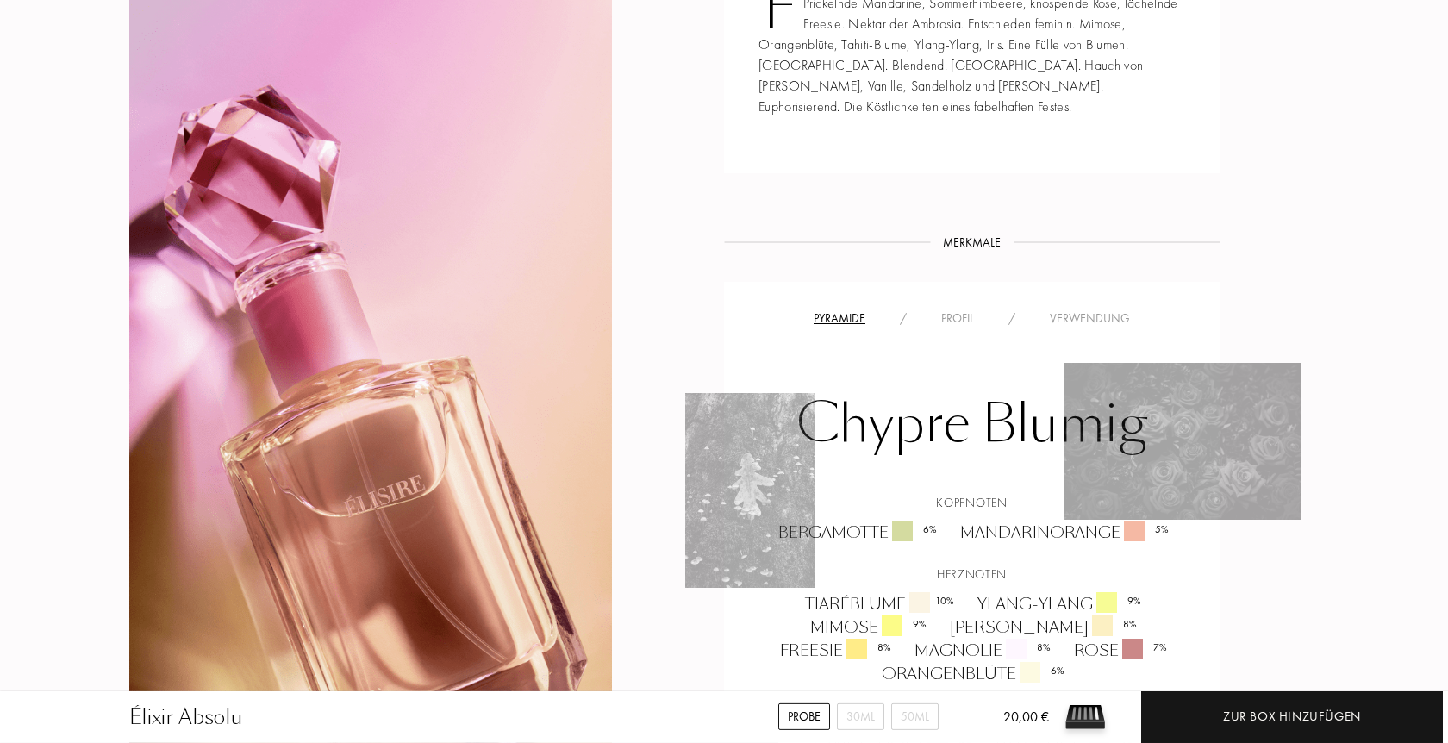
scroll to position [879, 0]
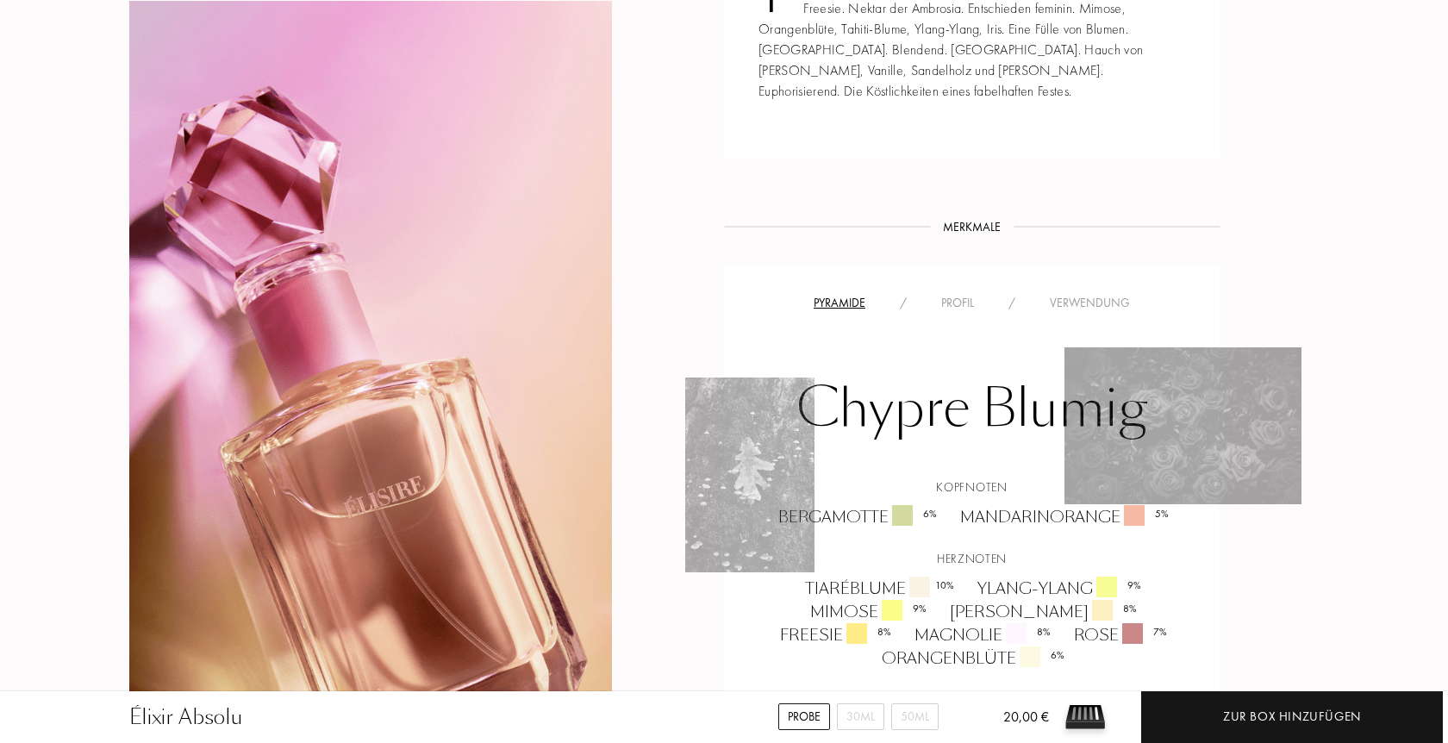
click at [953, 294] on div "Profil" at bounding box center [957, 303] width 67 height 18
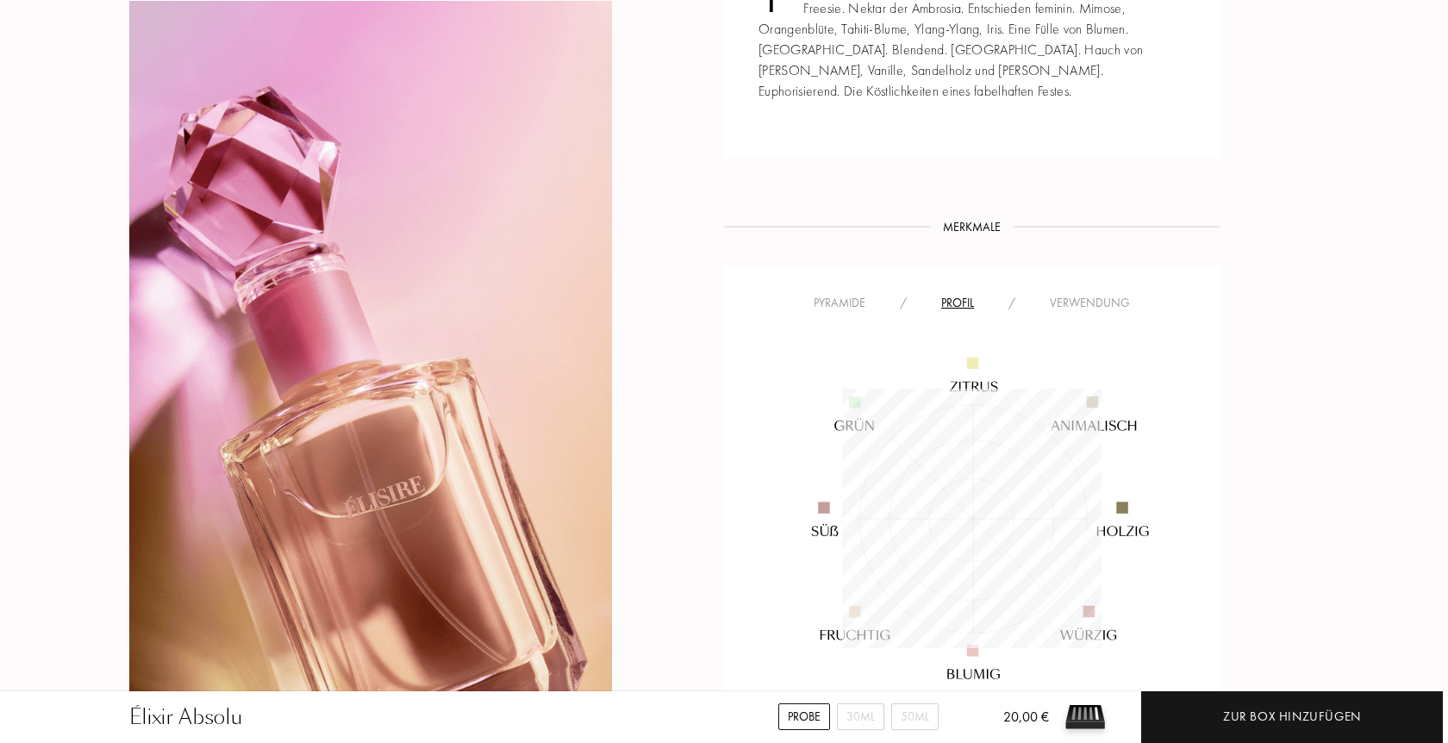
scroll to position [259, 259]
click at [1067, 294] on div "Verwendung" at bounding box center [1090, 303] width 115 height 18
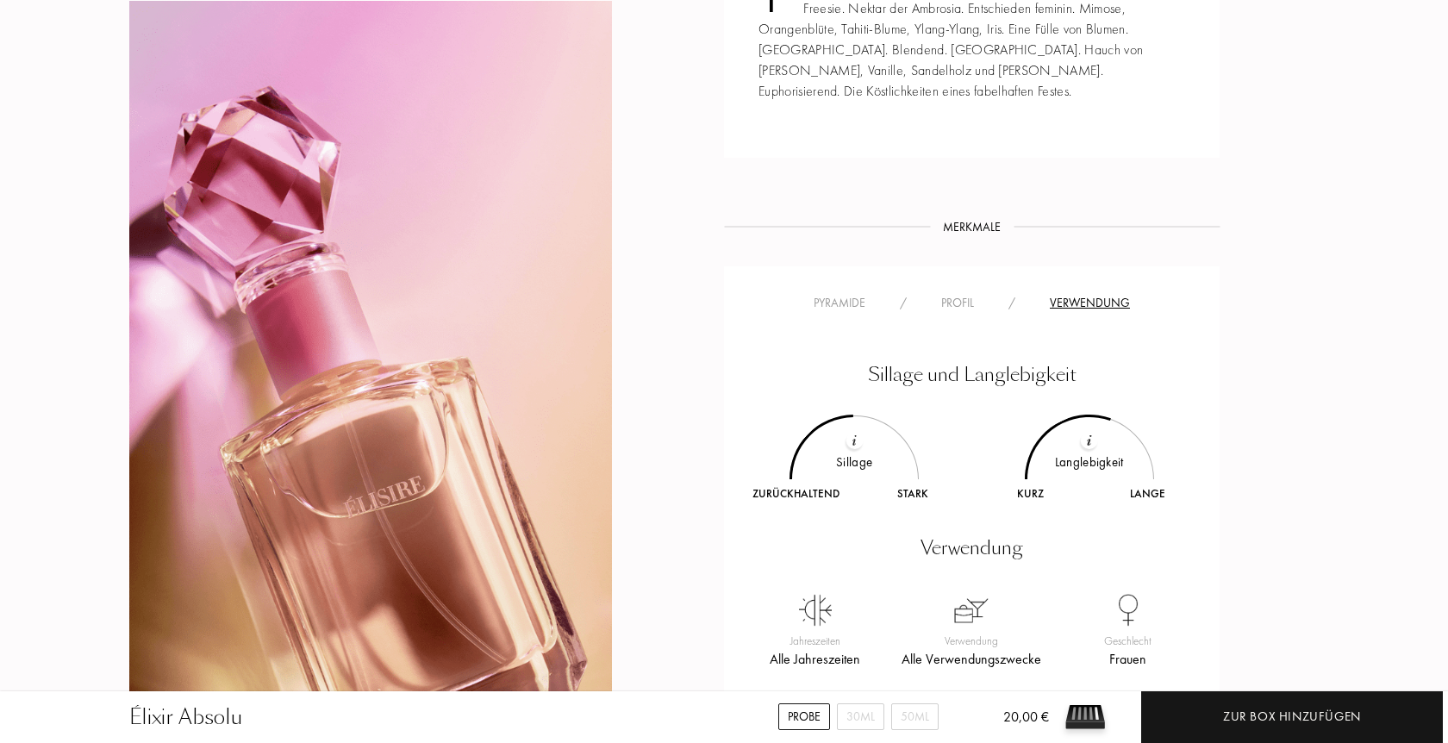
click at [964, 294] on div "Profil" at bounding box center [957, 303] width 67 height 18
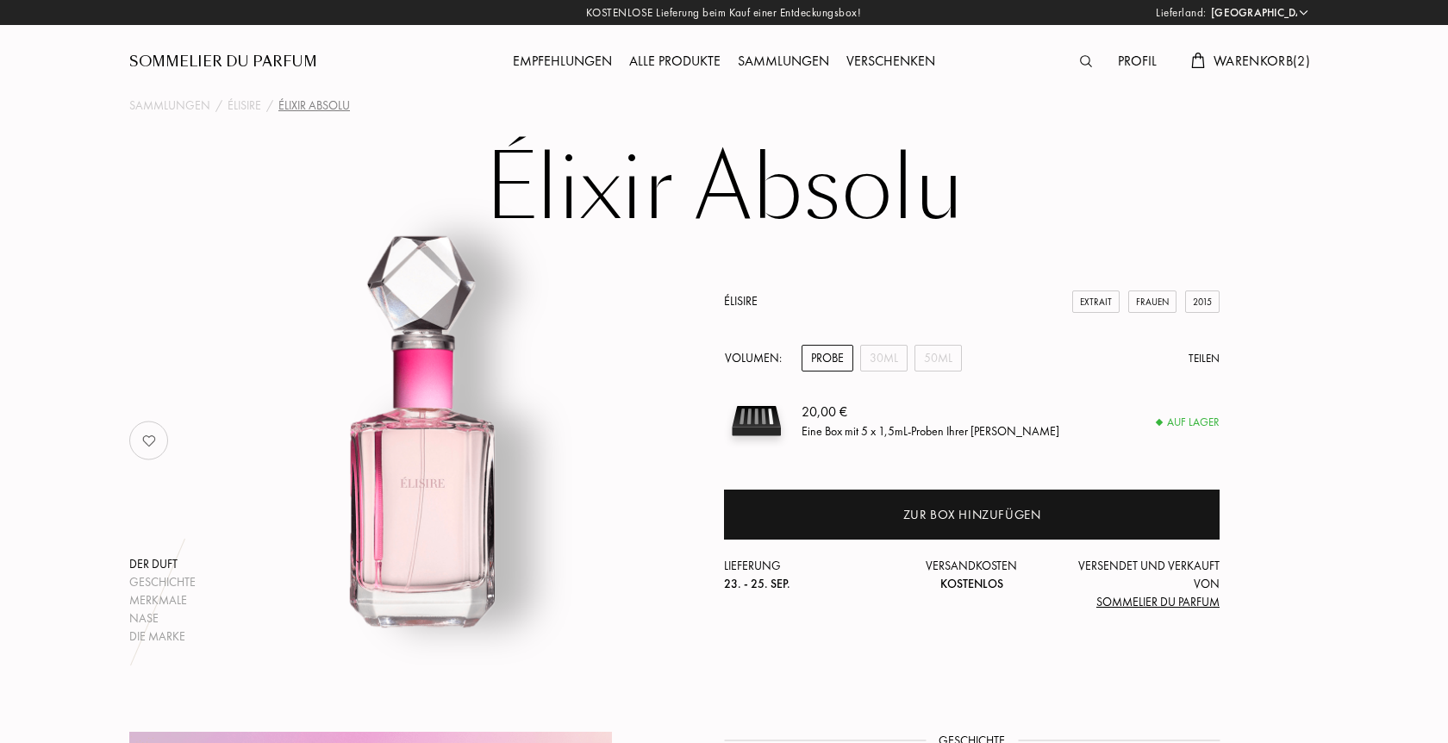
select select "DE"
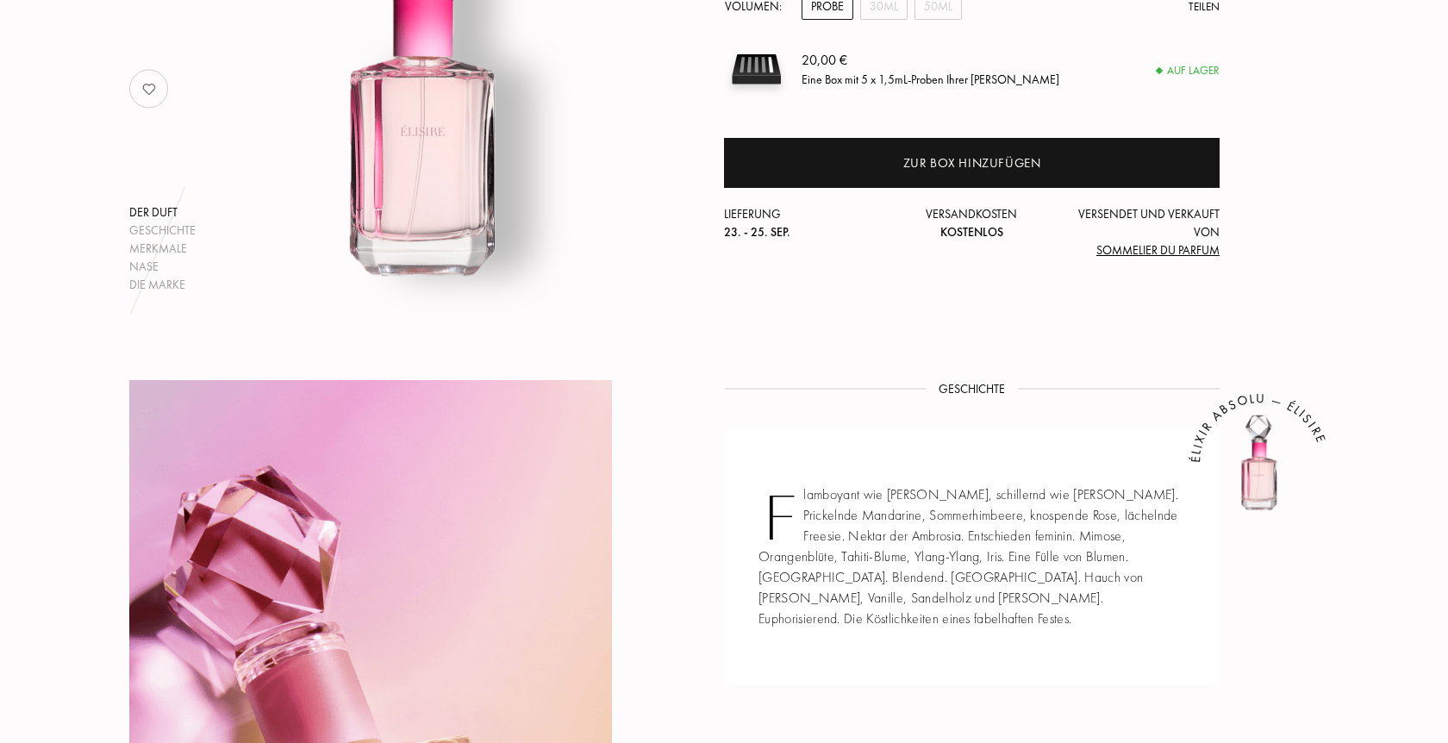
scroll to position [791, 0]
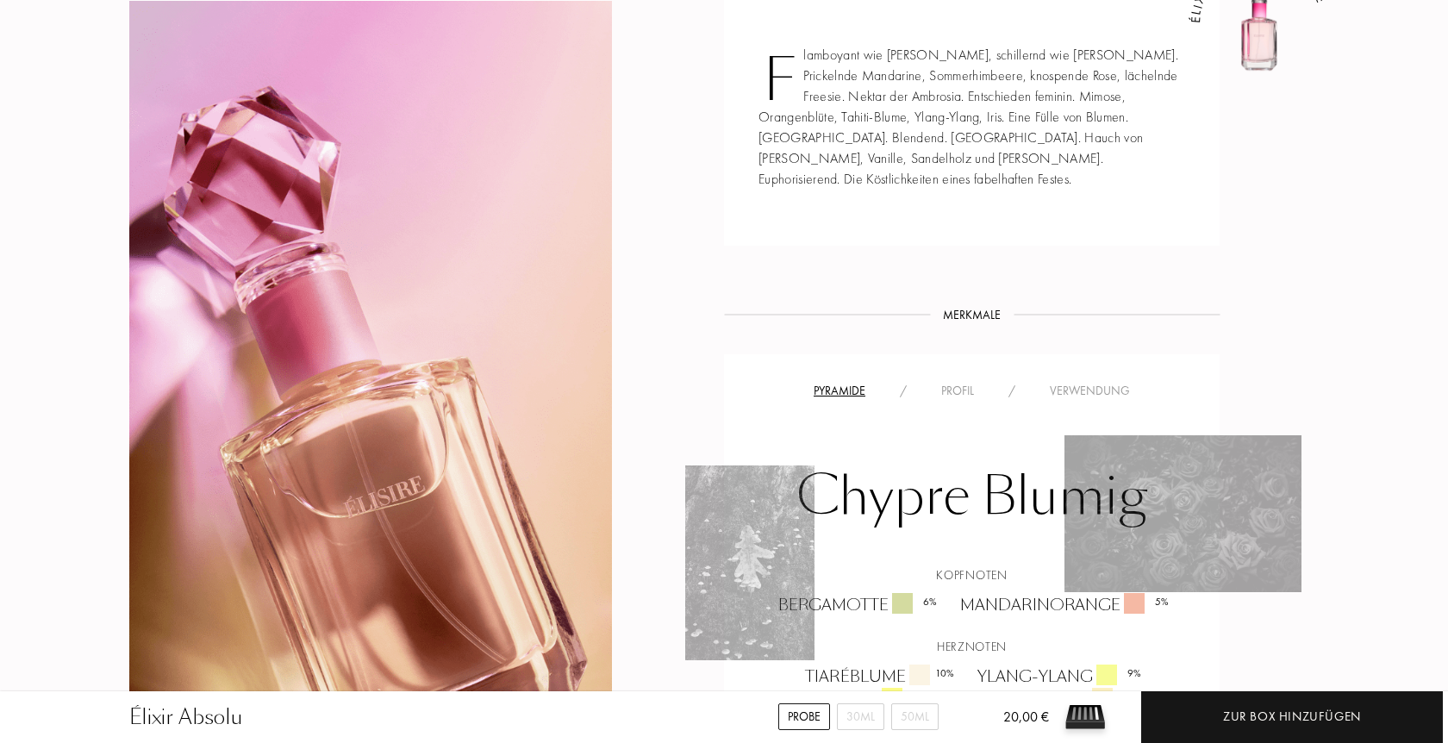
click at [957, 380] on div "Pyramide / Profil / Verwendung" at bounding box center [972, 390] width 470 height 21
click at [957, 382] on div "Profil" at bounding box center [957, 391] width 67 height 18
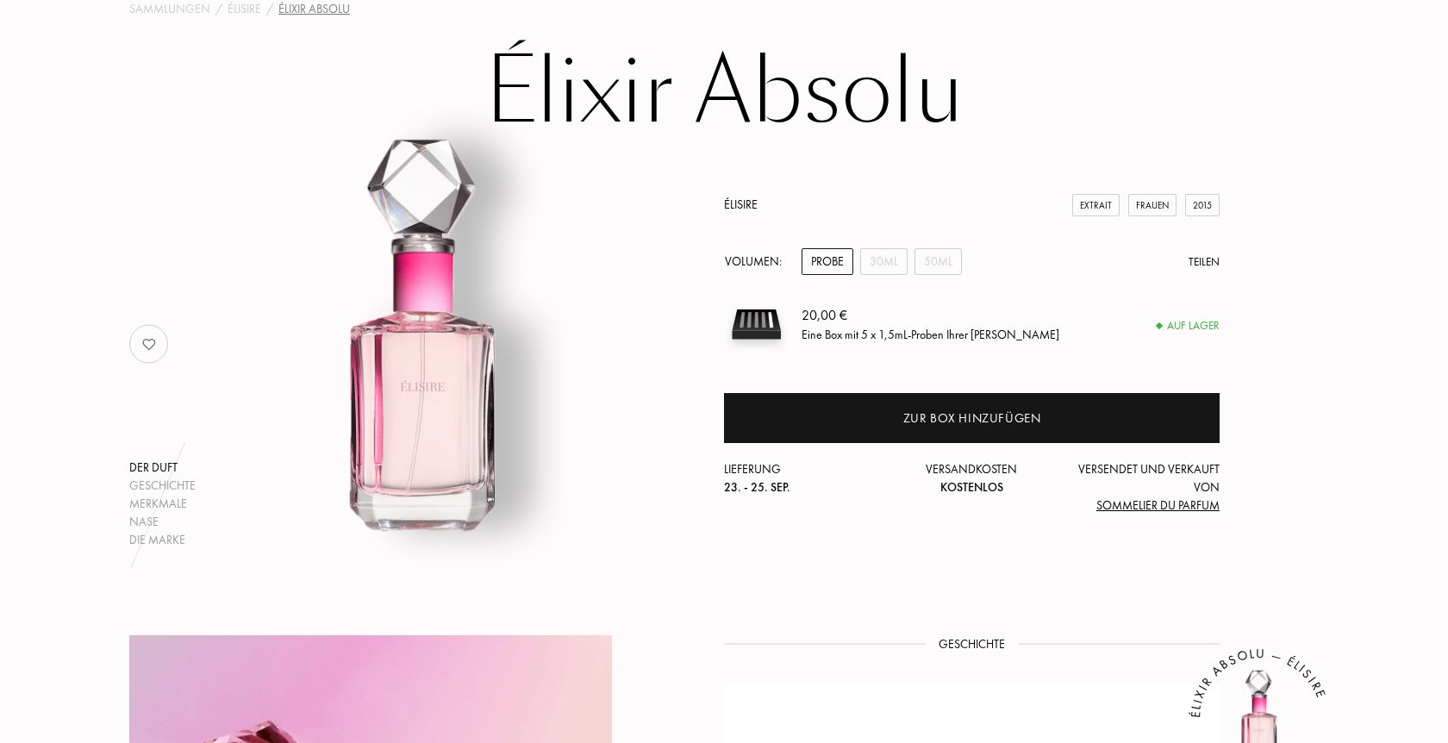
scroll to position [0, 0]
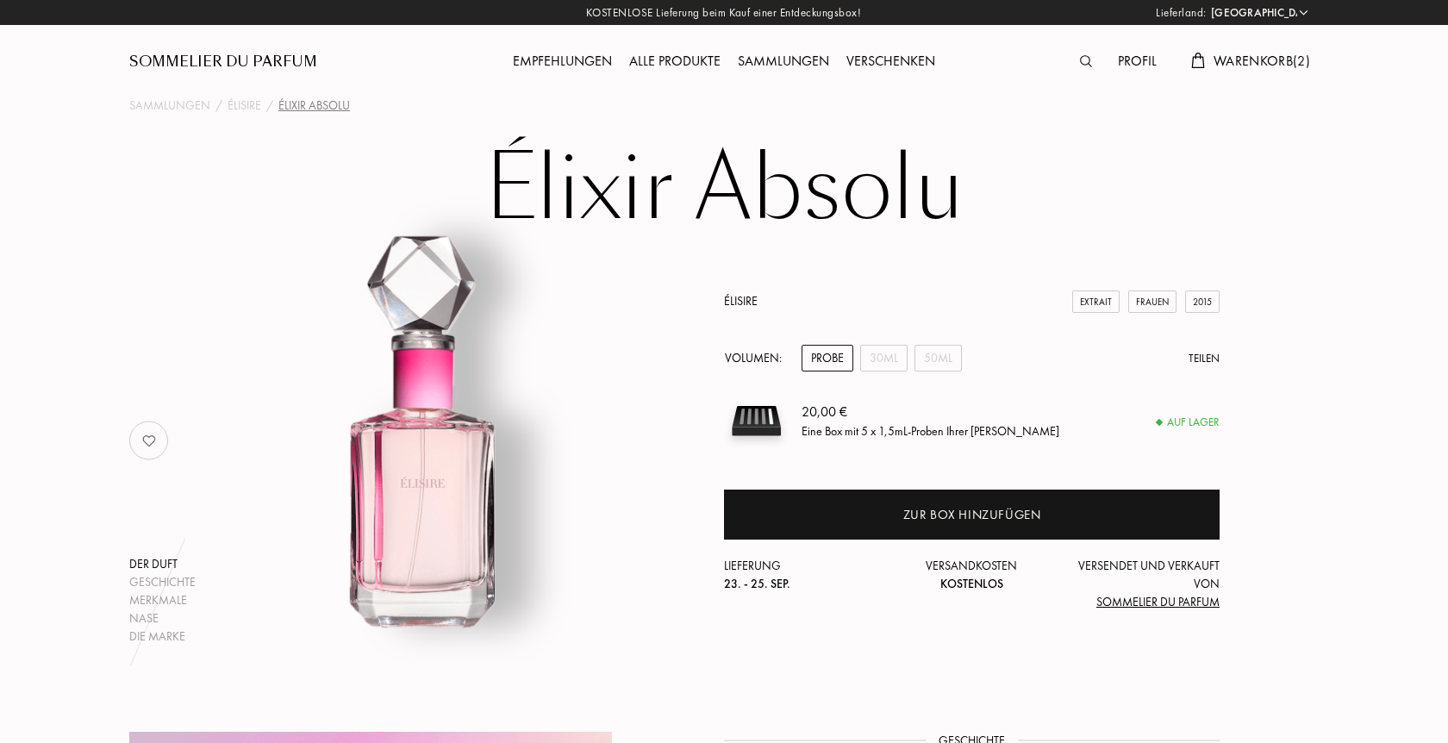
click at [148, 443] on img at bounding box center [149, 440] width 34 height 34
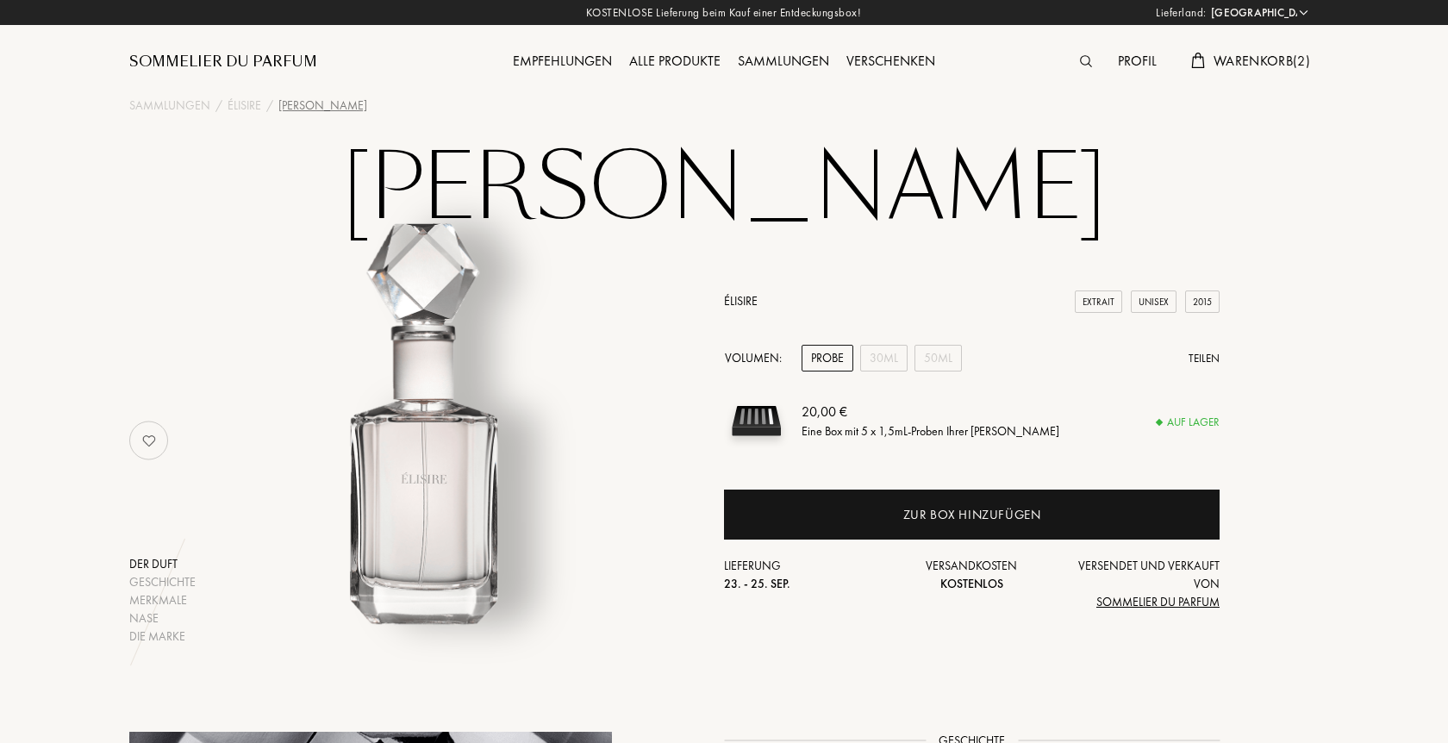
select select "DE"
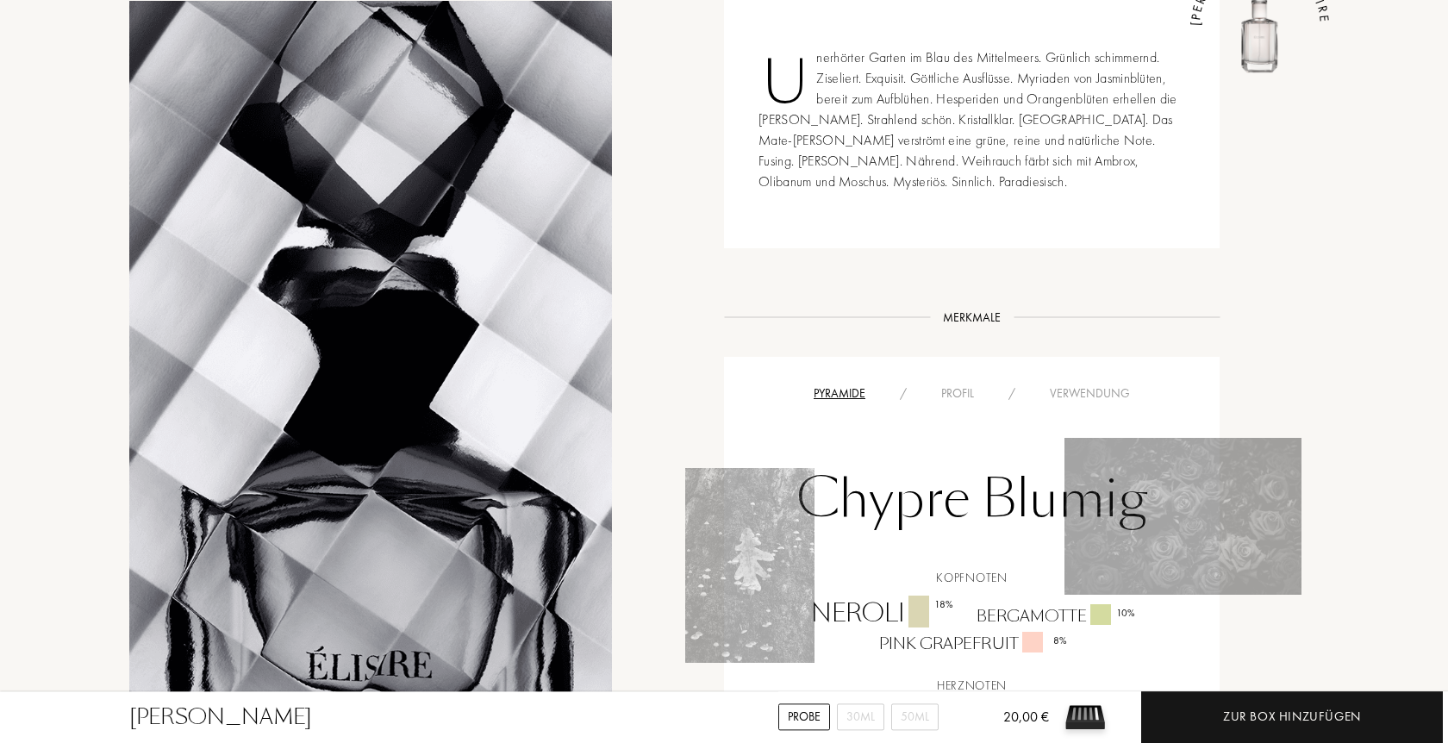
scroll to position [791, 0]
click at [953, 382] on div "Profil" at bounding box center [957, 391] width 67 height 18
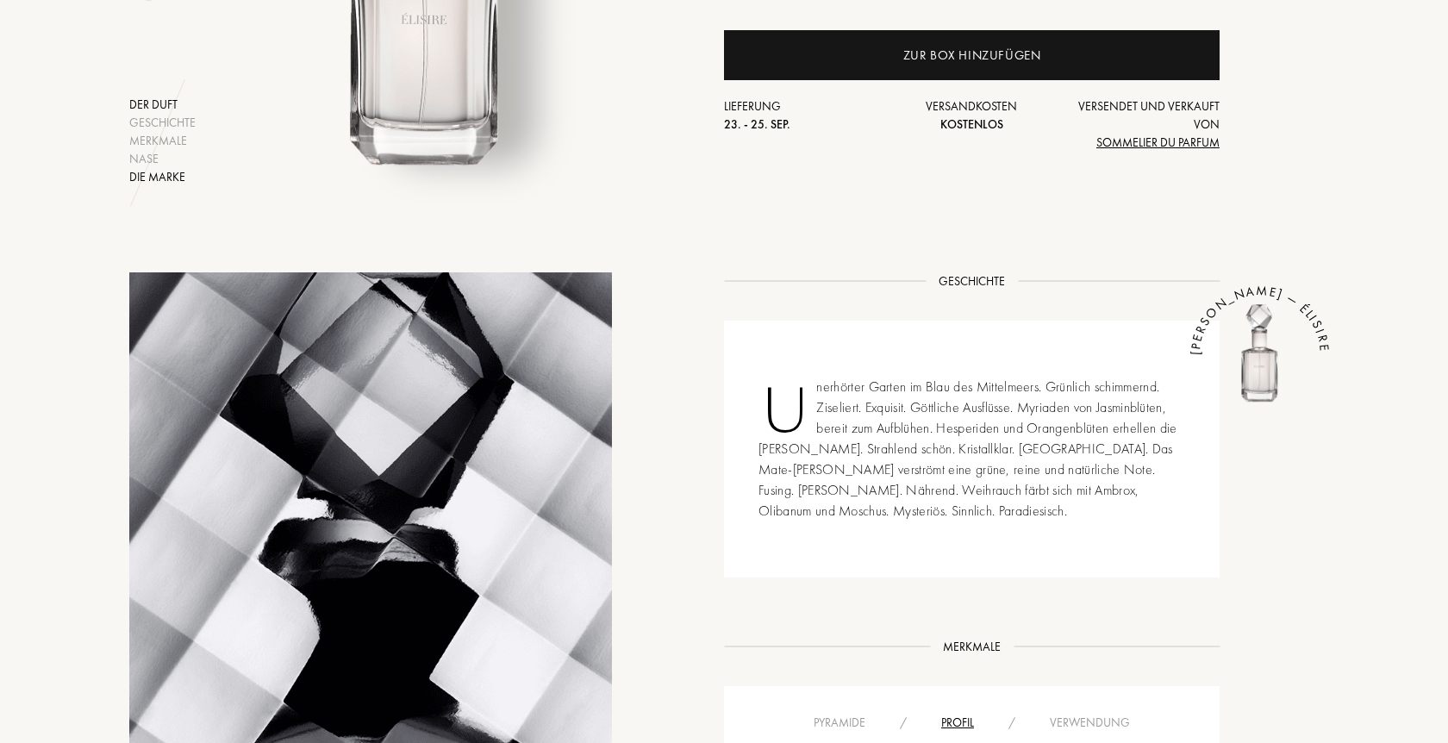
scroll to position [264, 0]
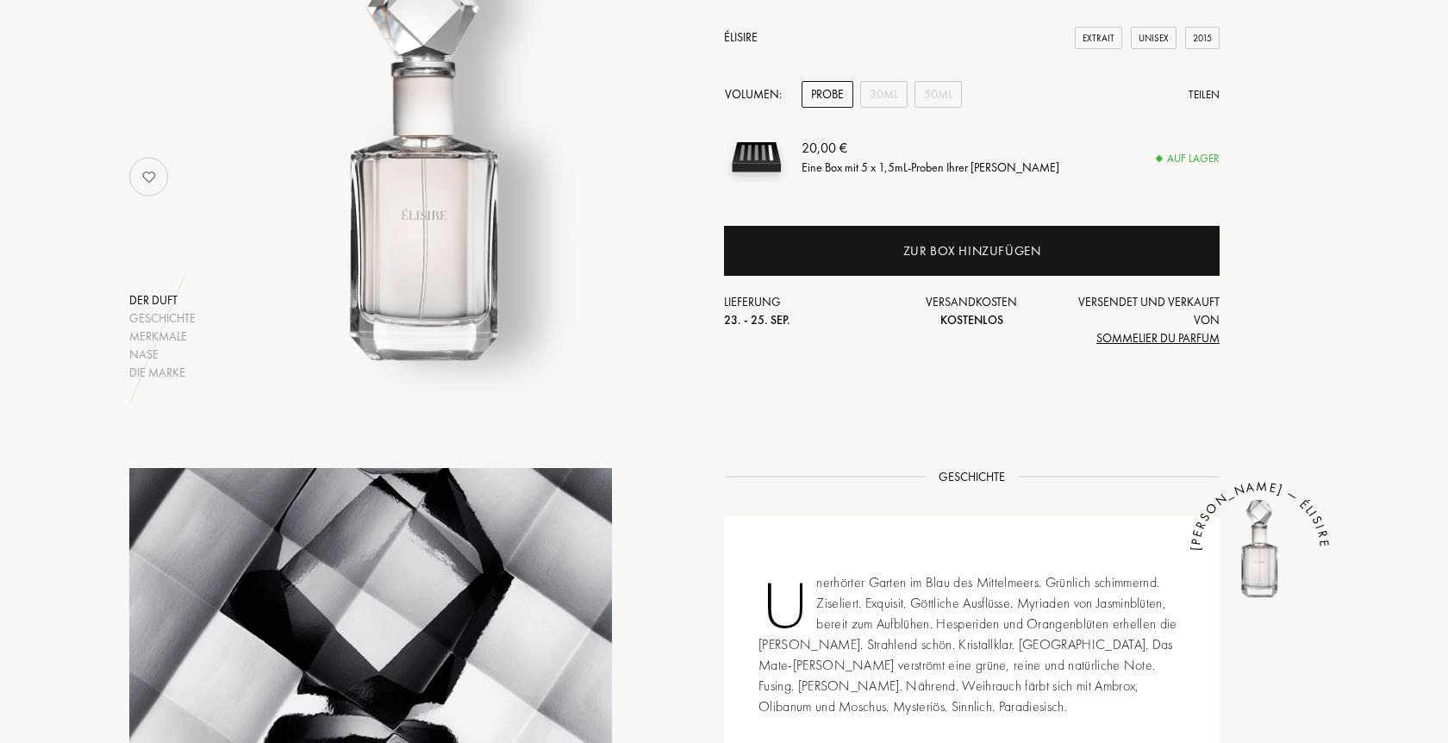
click at [146, 178] on img at bounding box center [149, 176] width 34 height 34
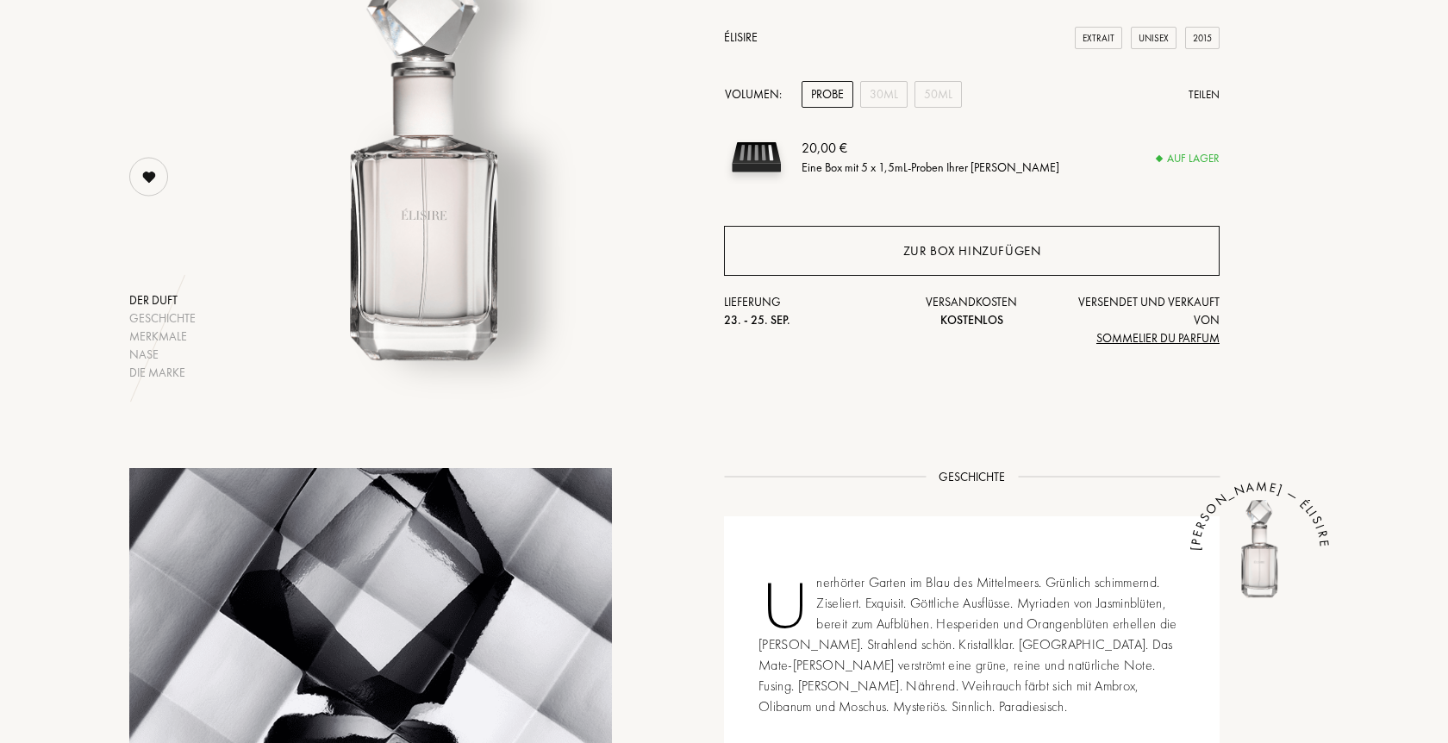
click at [941, 251] on div "Zur Box hinzufügen" at bounding box center [972, 251] width 138 height 20
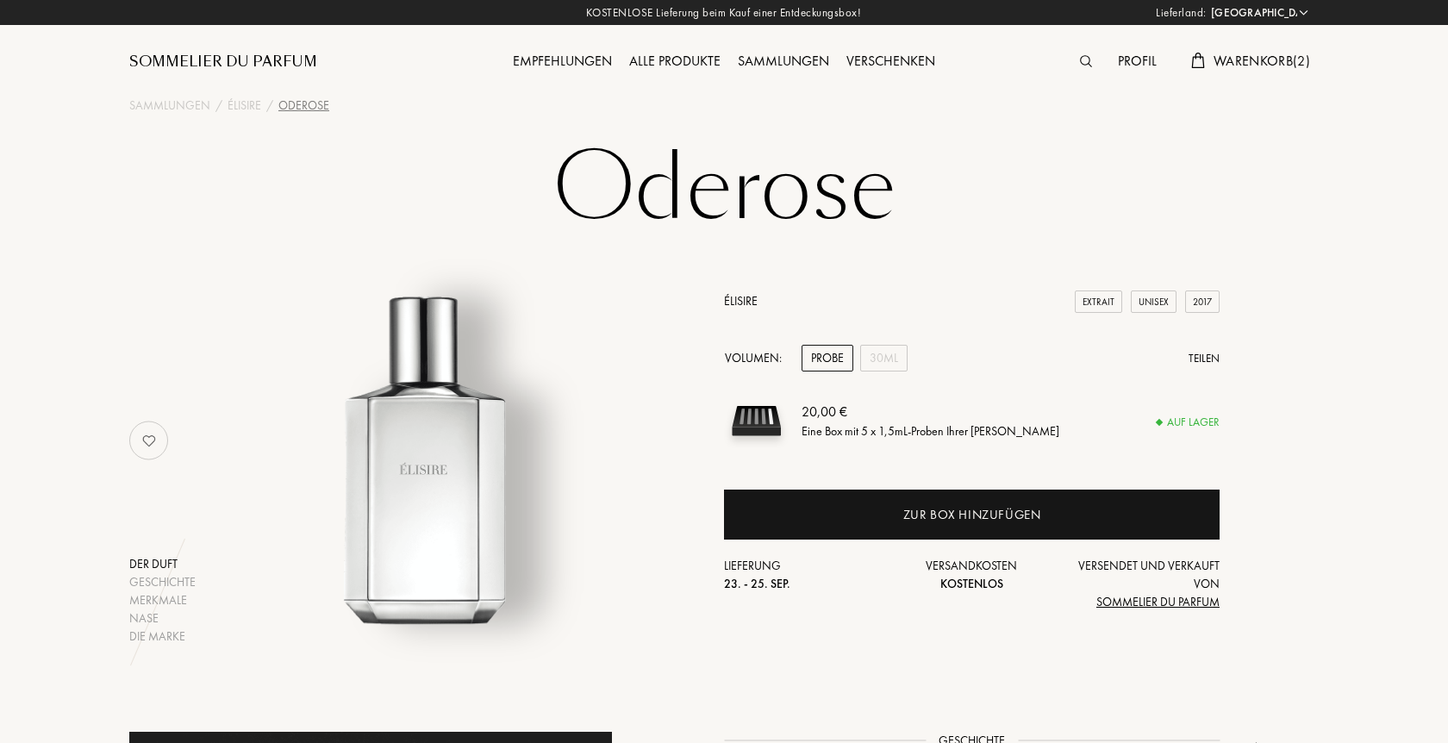
select select "DE"
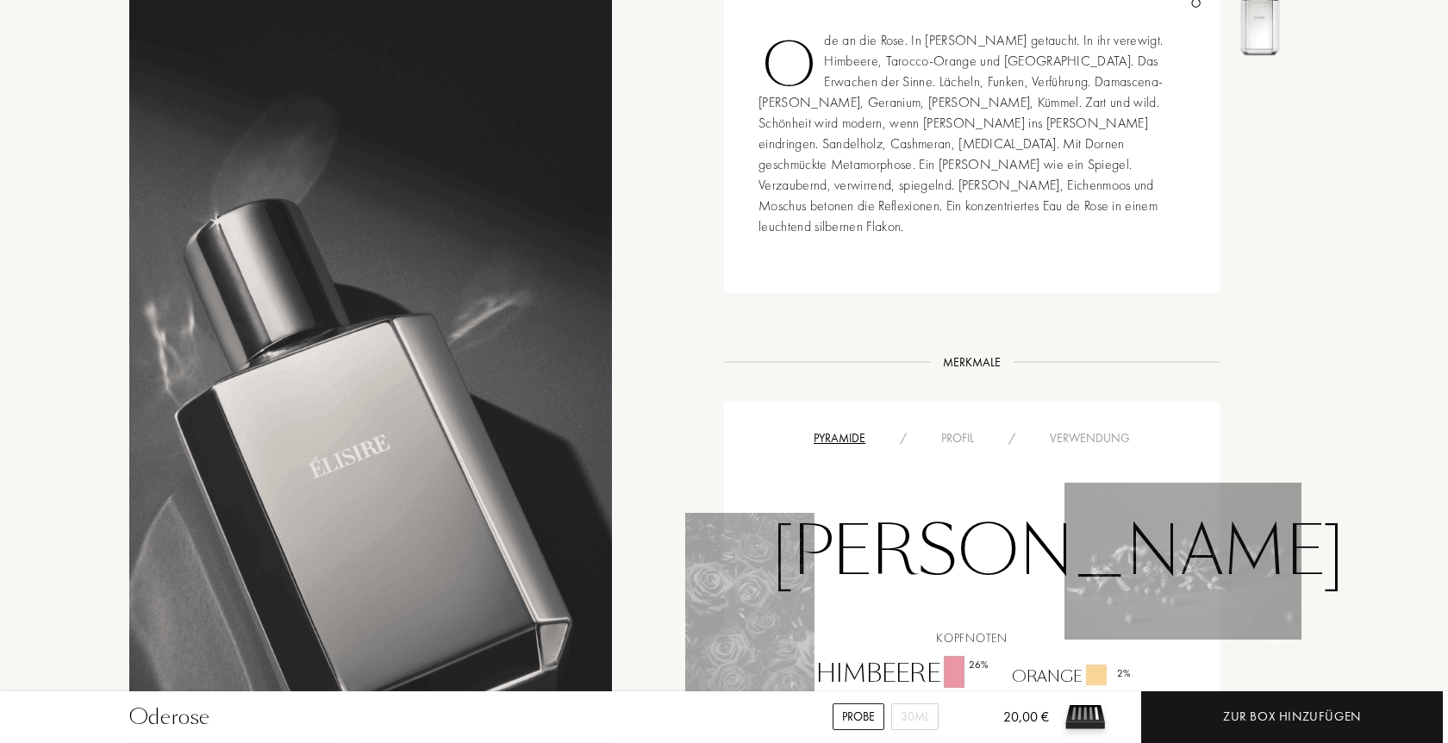
scroll to position [879, 0]
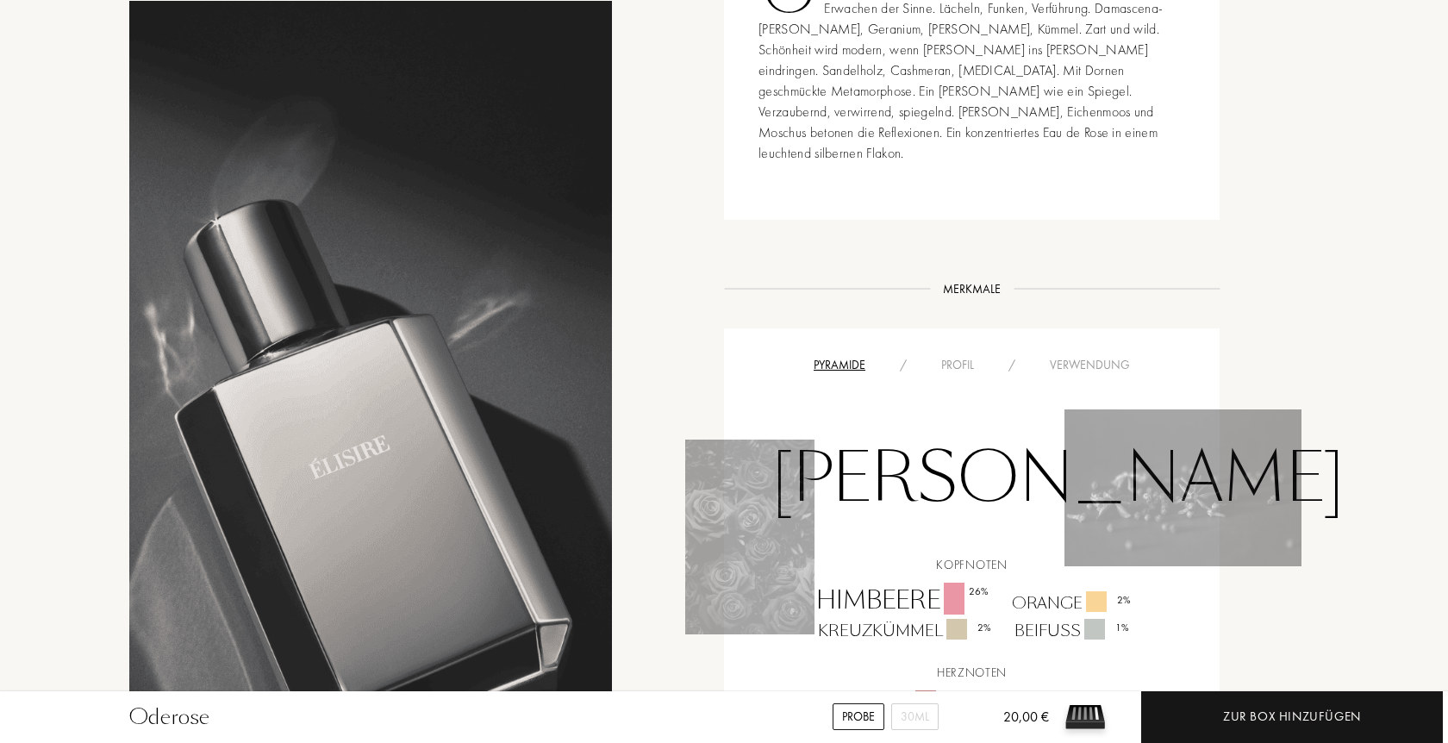
click at [957, 356] on div "Profil" at bounding box center [957, 365] width 67 height 18
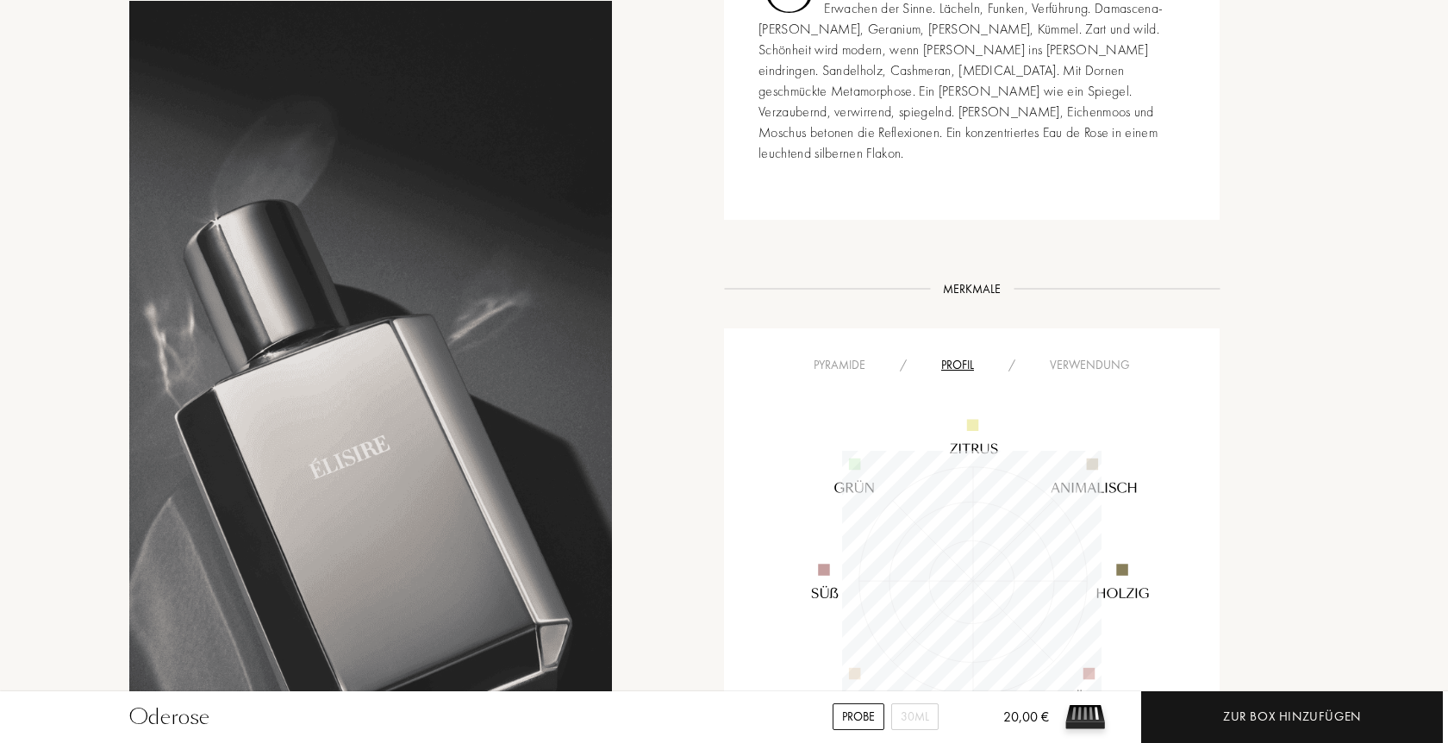
scroll to position [259, 259]
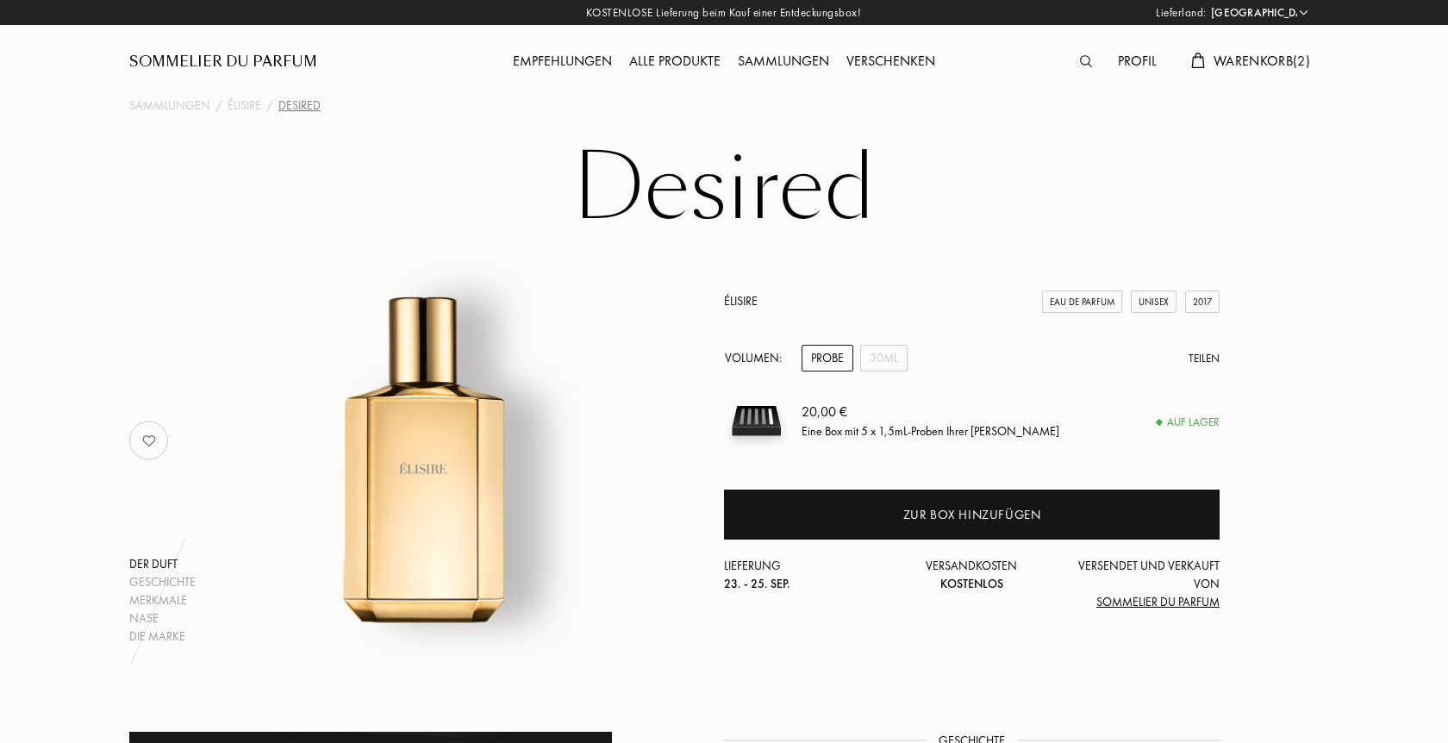
select select "DE"
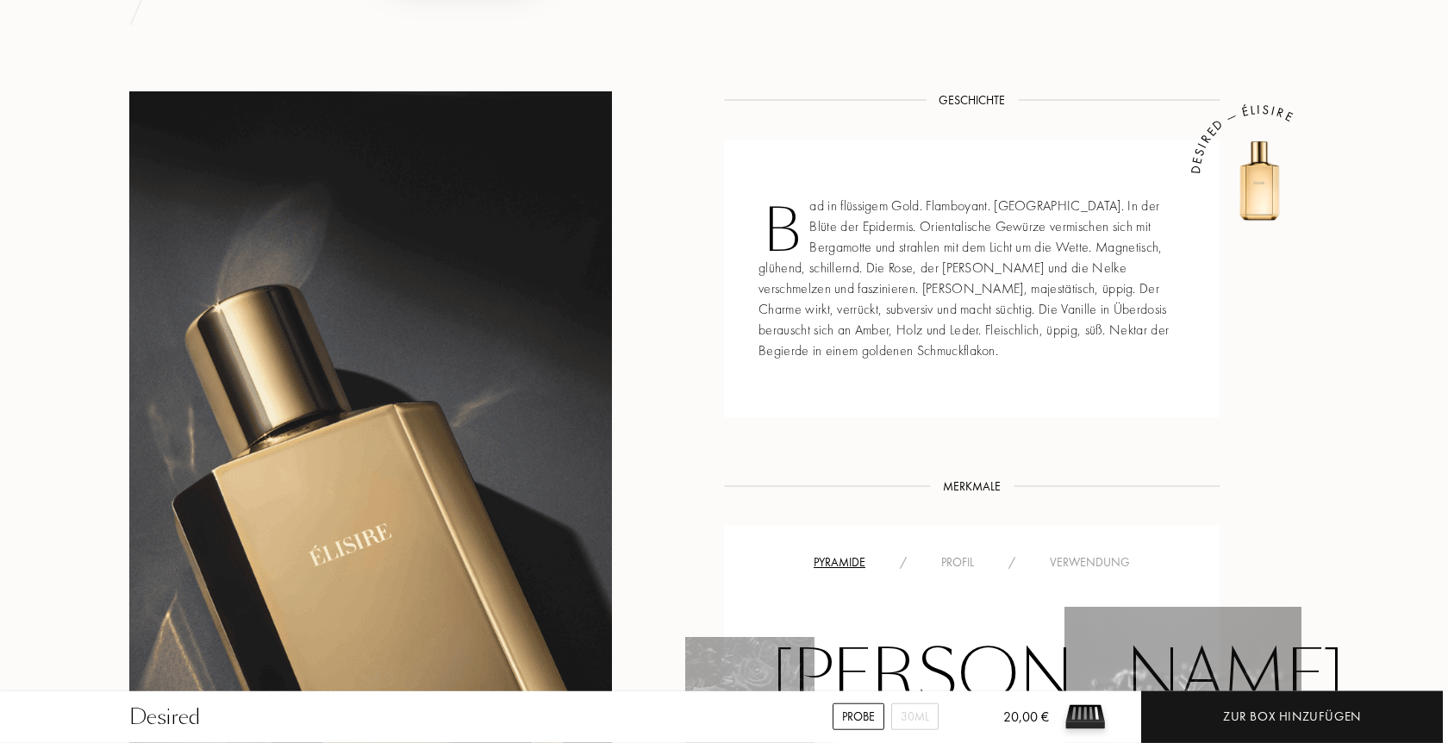
scroll to position [703, 0]
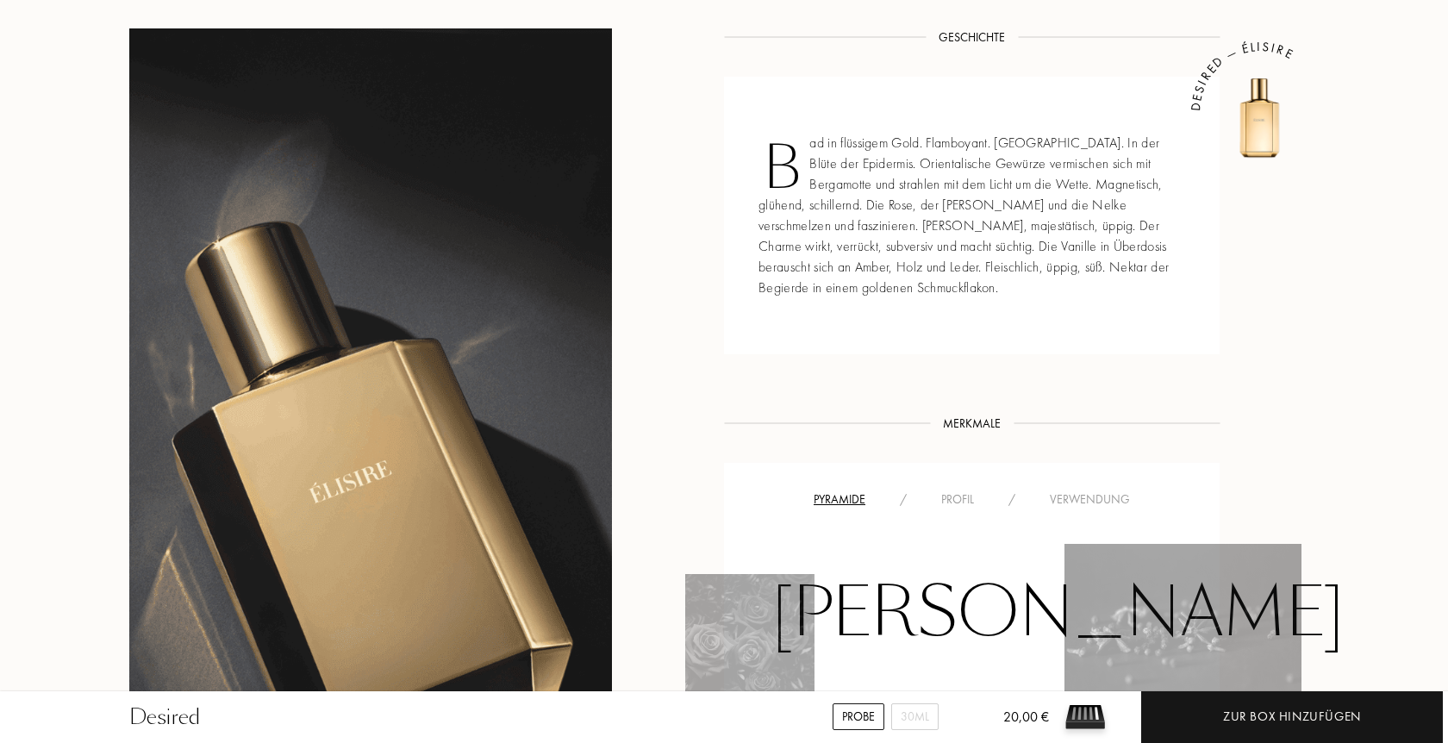
click at [954, 498] on div "Profil" at bounding box center [957, 500] width 67 height 18
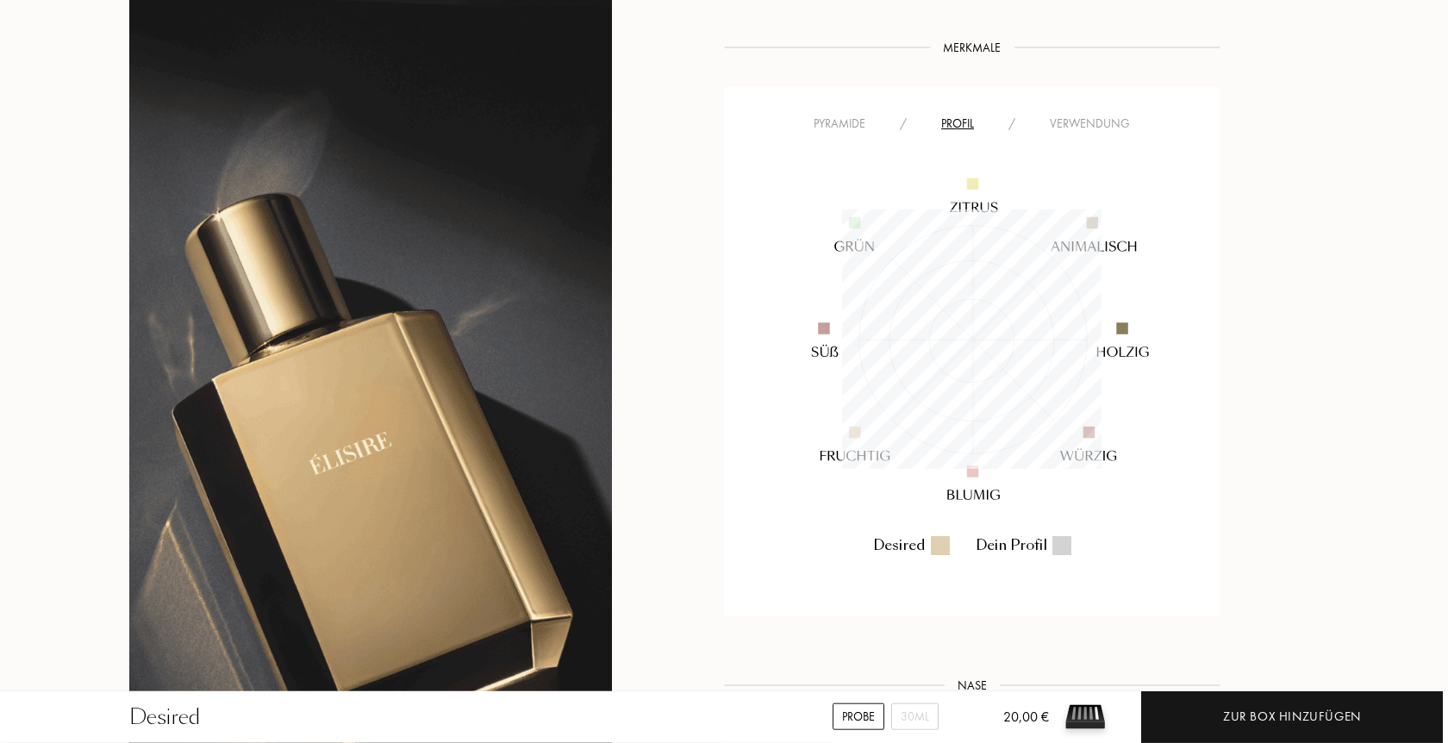
scroll to position [1143, 0]
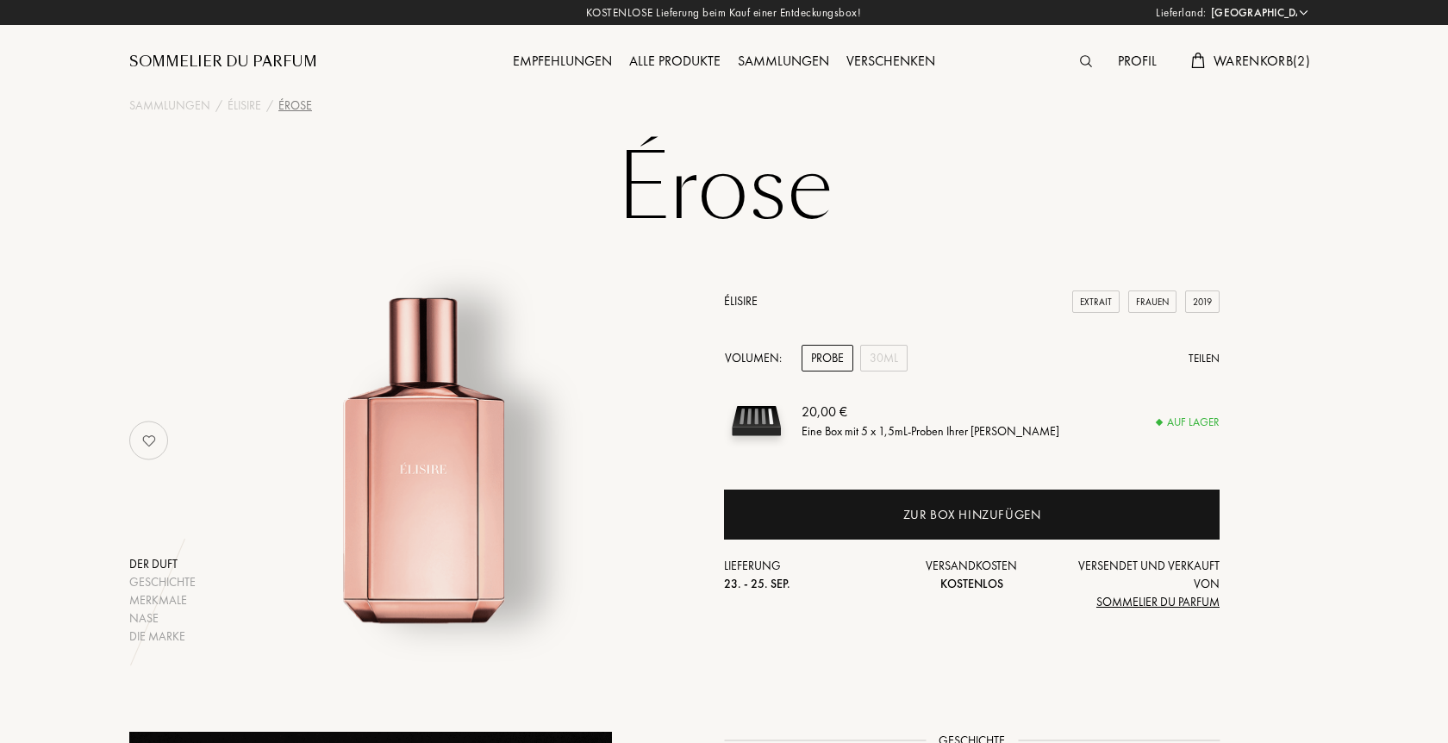
select select "DE"
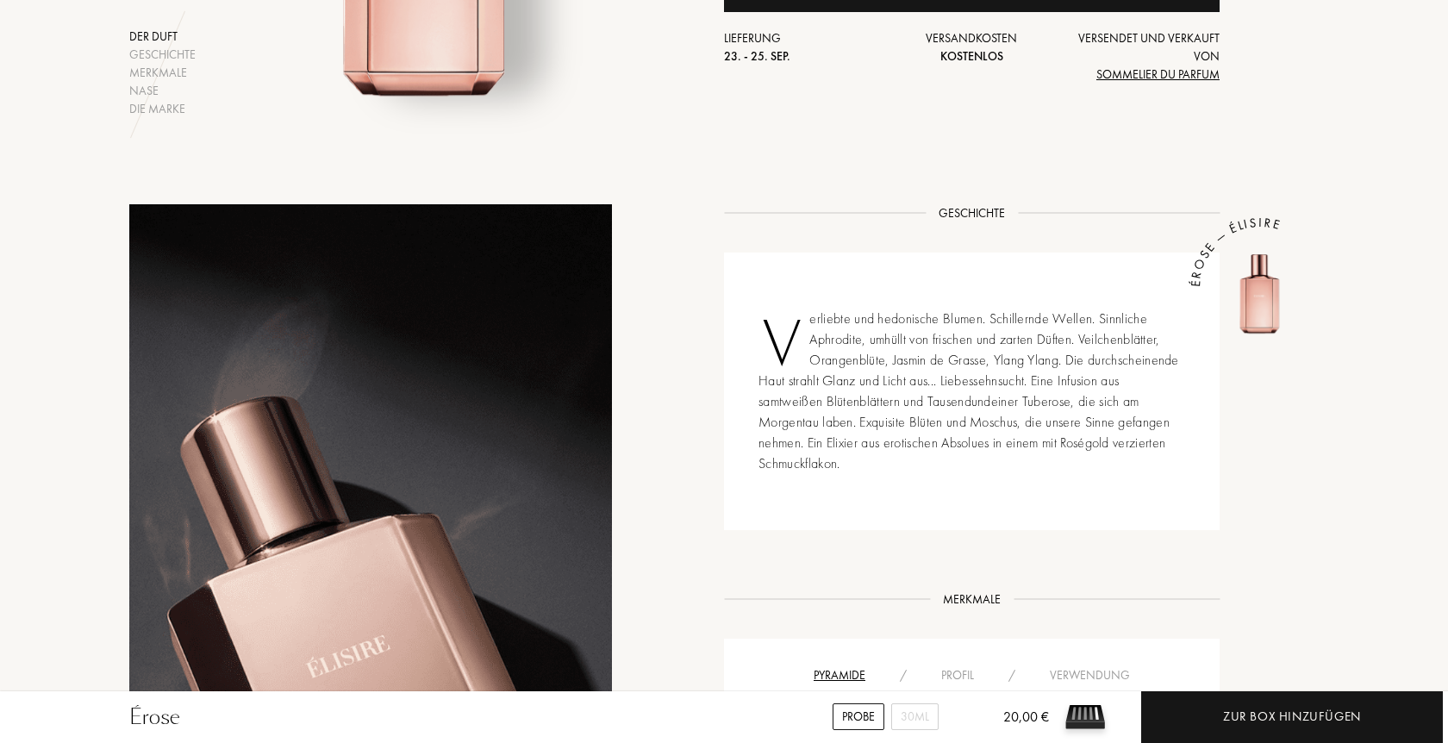
scroll to position [791, 0]
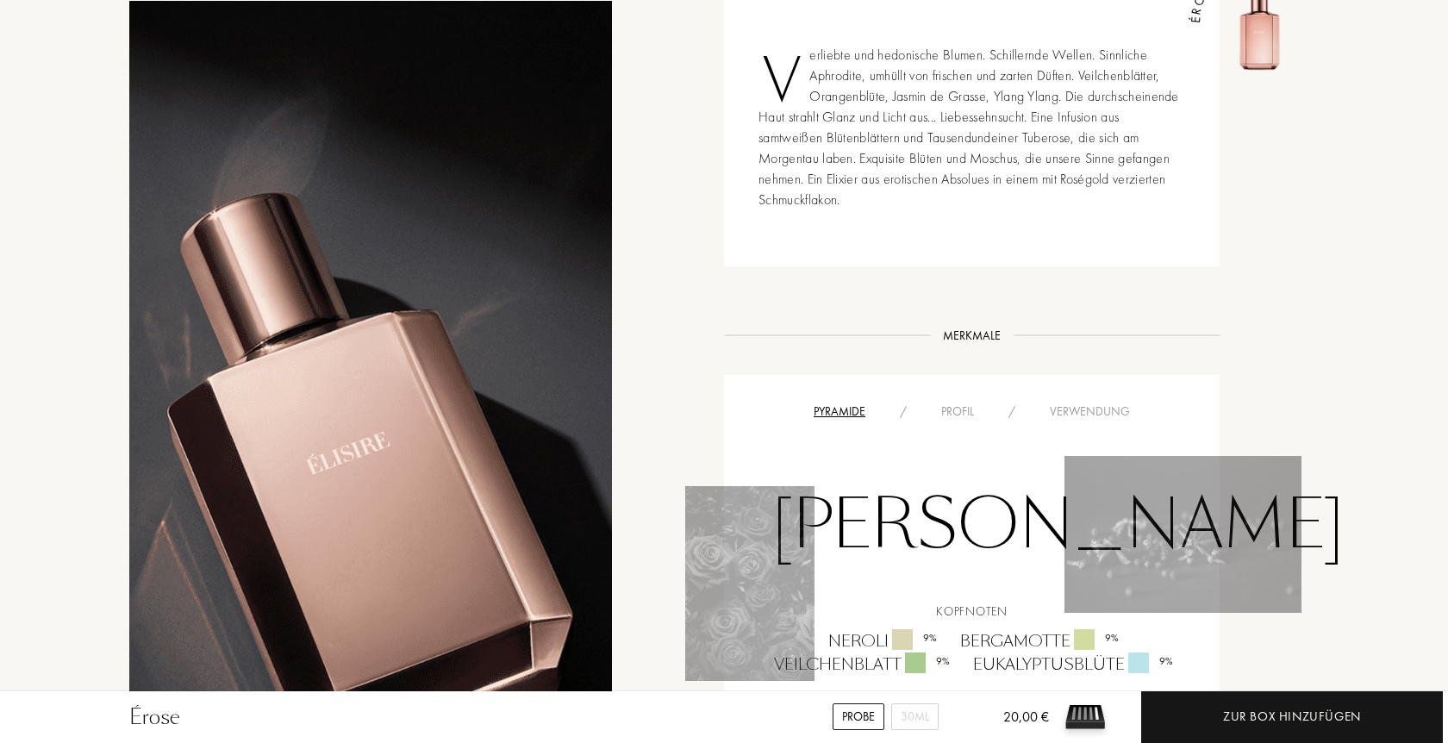
click at [951, 415] on div "Profil" at bounding box center [957, 412] width 67 height 18
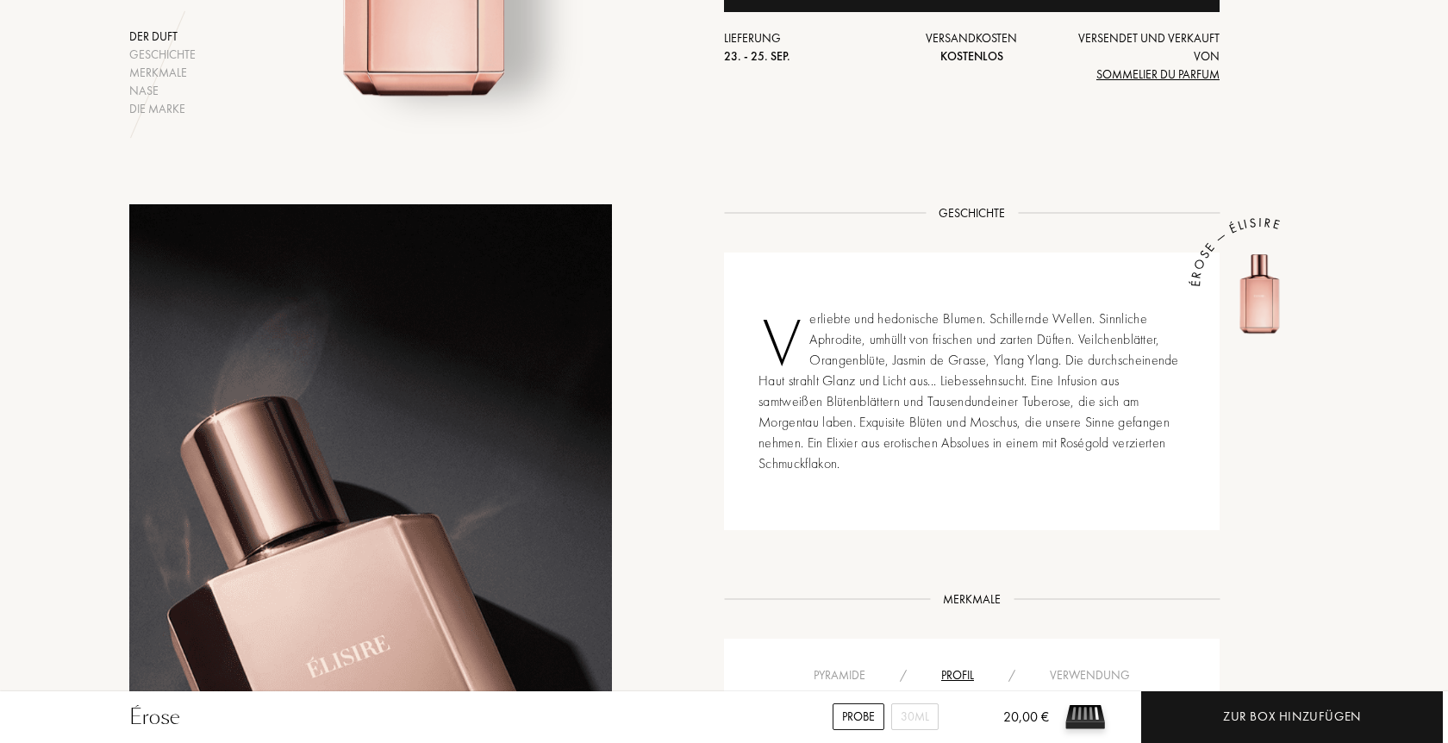
scroll to position [264, 0]
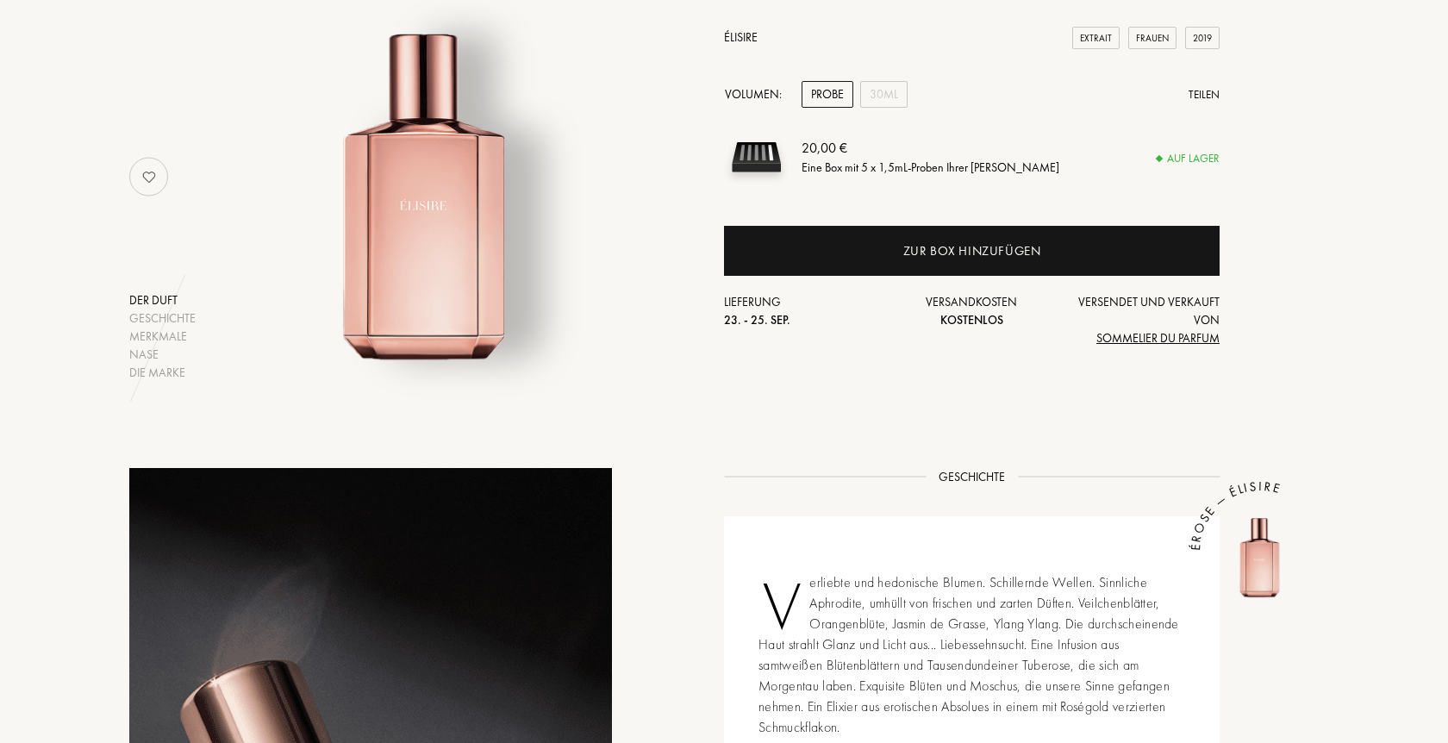
click at [147, 178] on img at bounding box center [149, 176] width 34 height 34
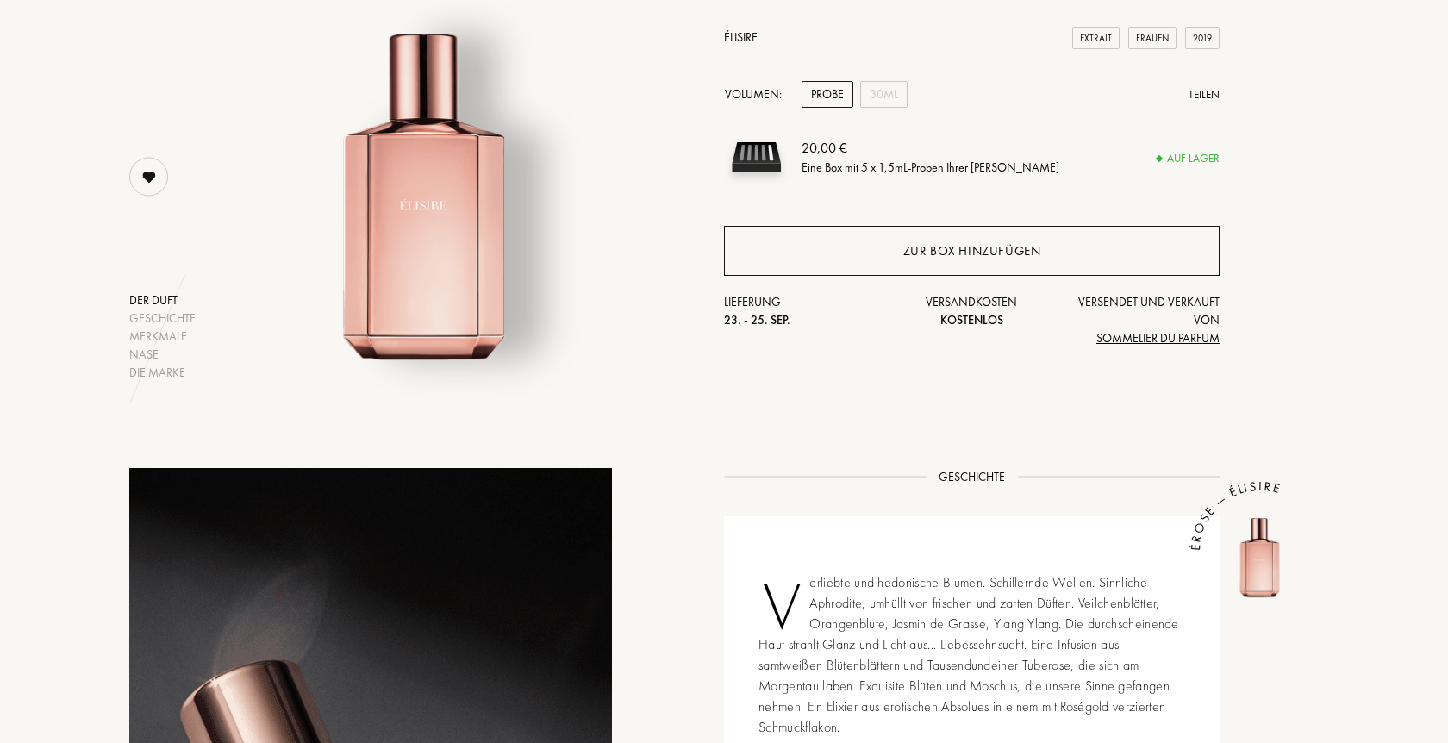
click at [960, 245] on div "Zur Box hinzufügen" at bounding box center [972, 251] width 138 height 20
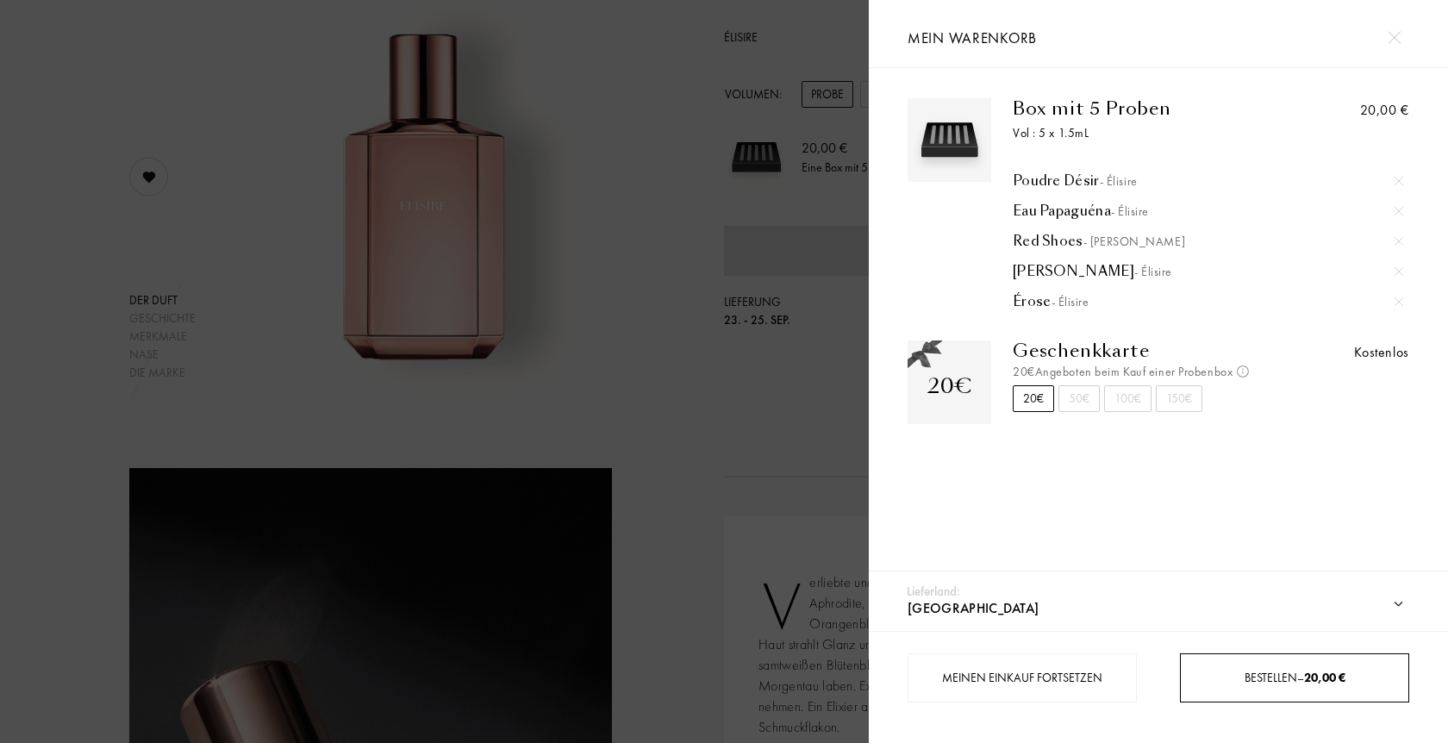
click at [1260, 666] on div "Bestellen – 20,00 €" at bounding box center [1294, 677] width 228 height 49
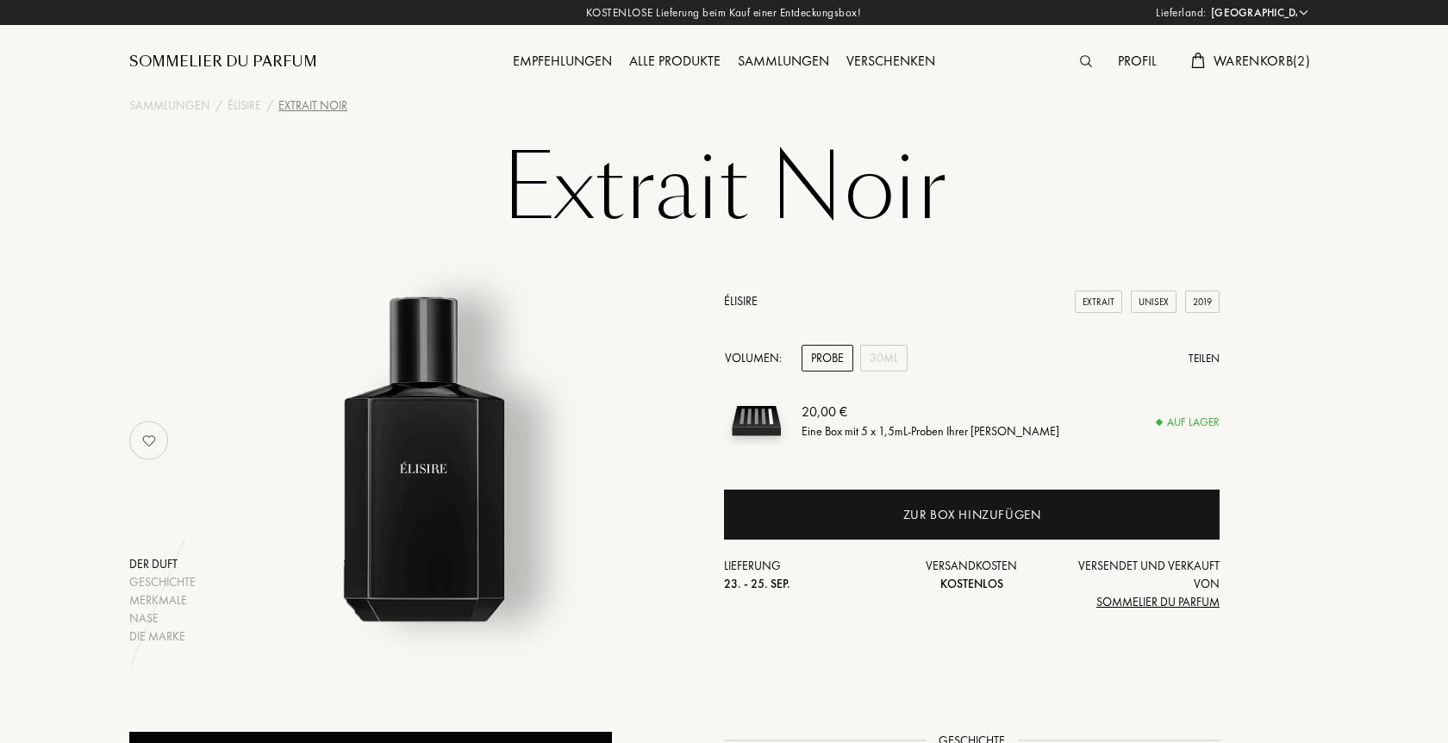
select select "DE"
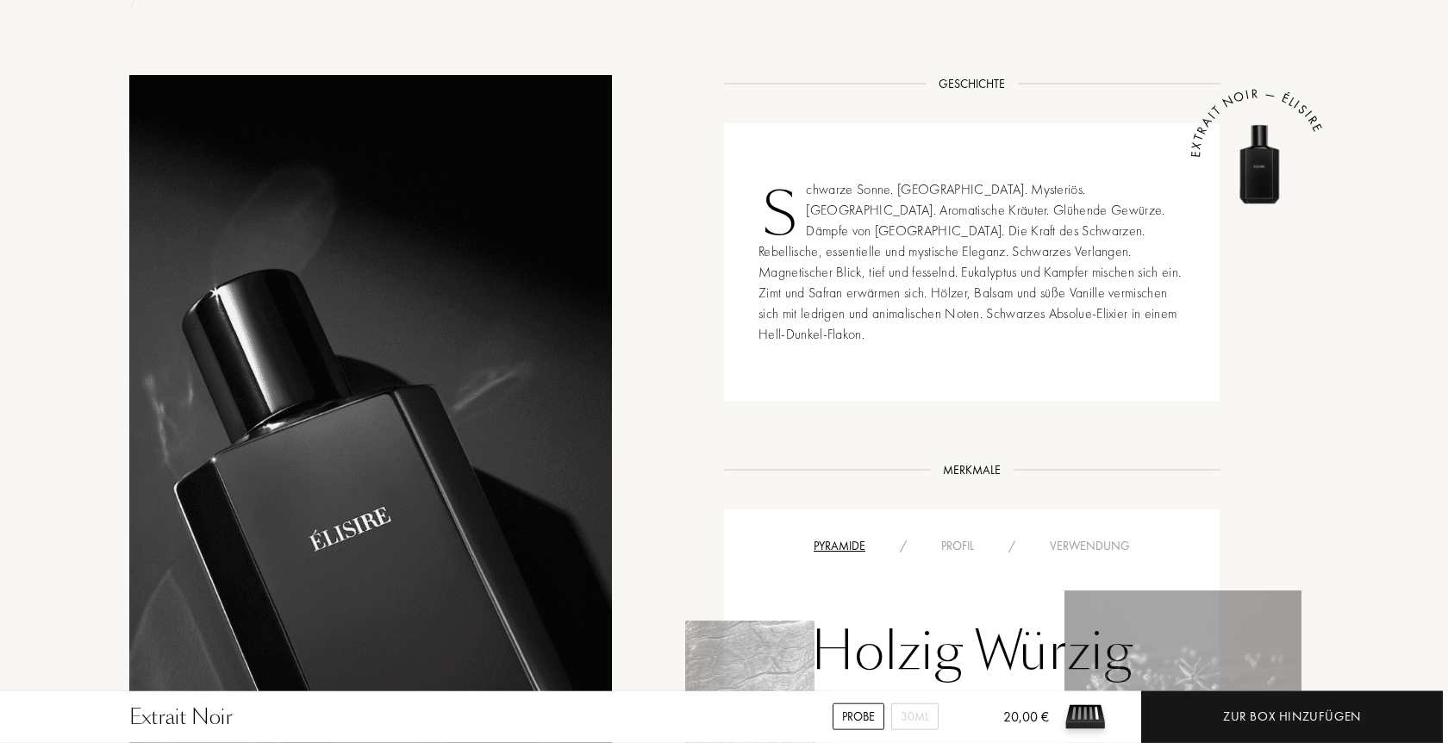
scroll to position [703, 0]
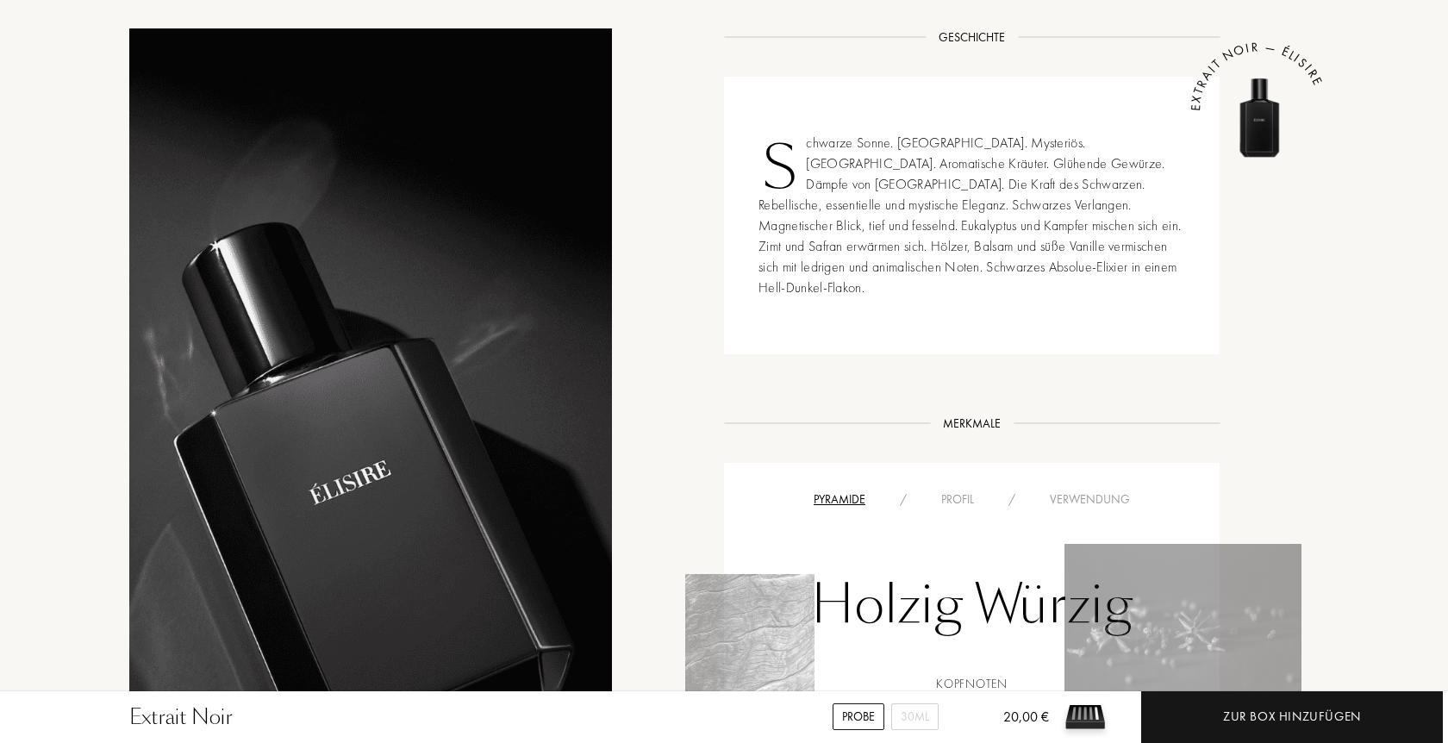
click at [954, 491] on div "Profil" at bounding box center [957, 500] width 67 height 18
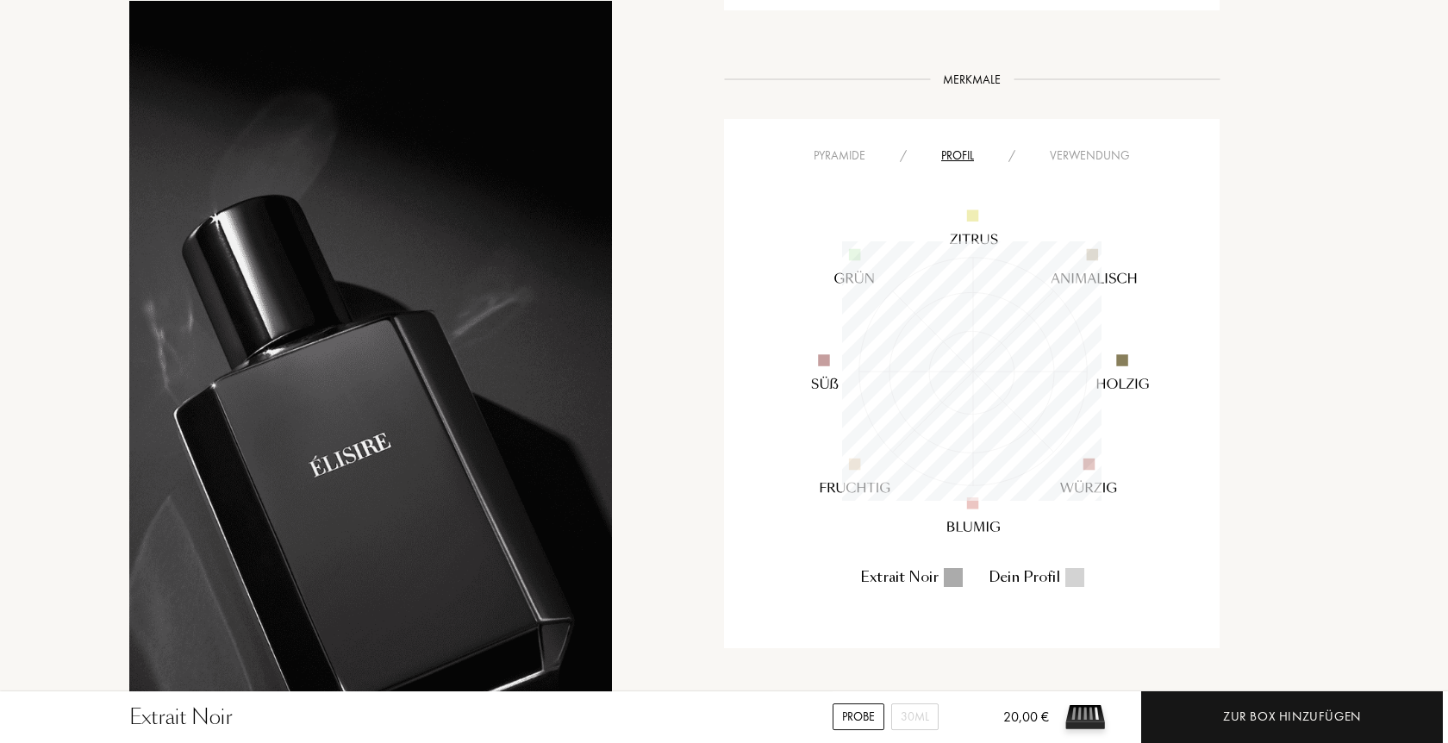
scroll to position [1143, 0]
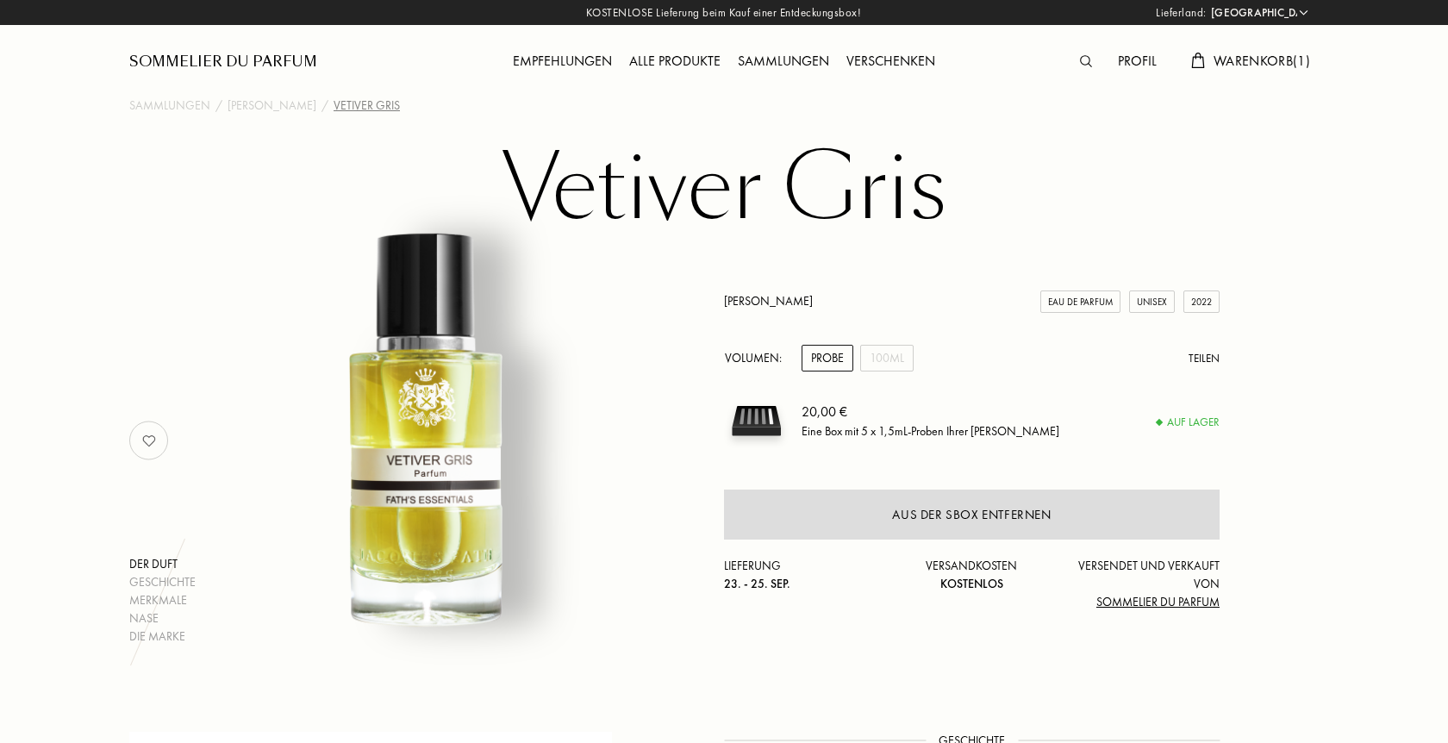
select select "DE"
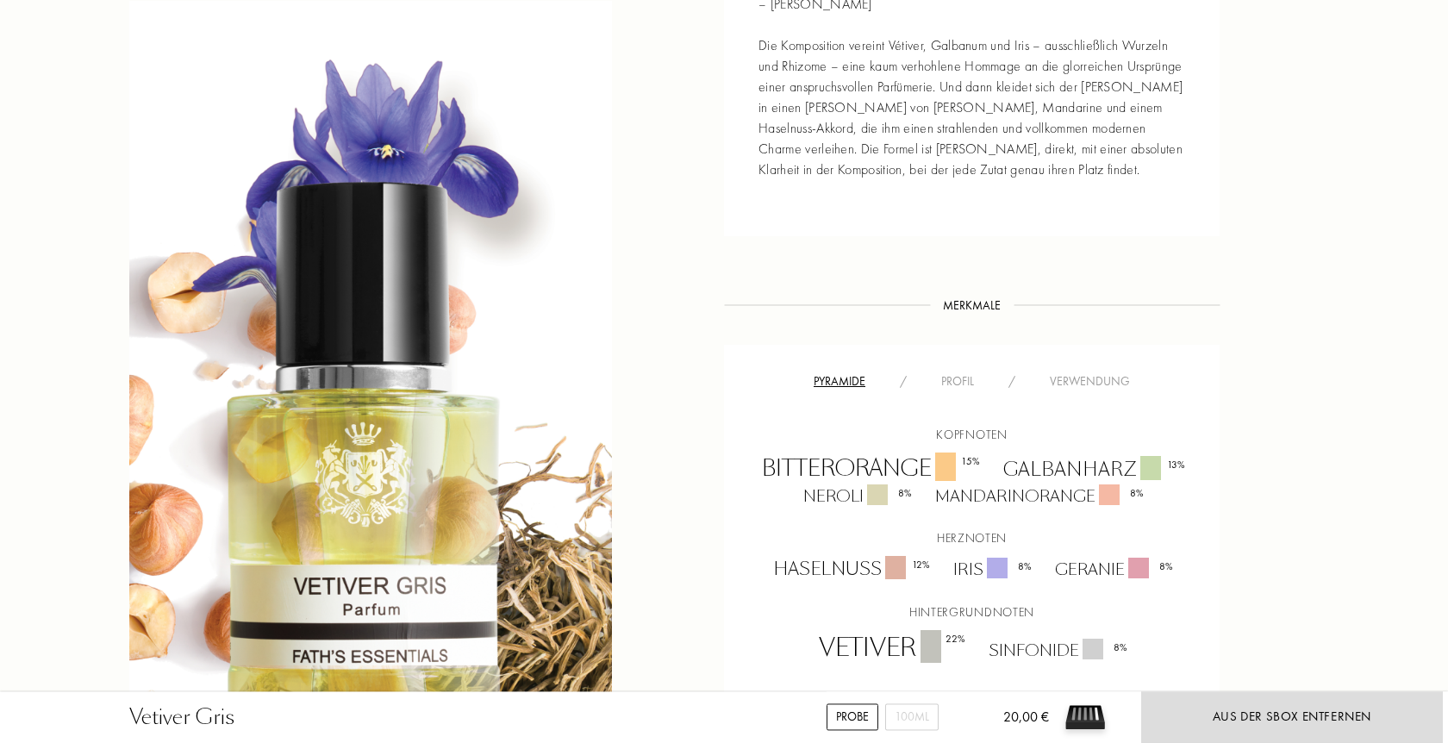
scroll to position [967, 0]
click at [952, 372] on div "Profil" at bounding box center [957, 381] width 67 height 18
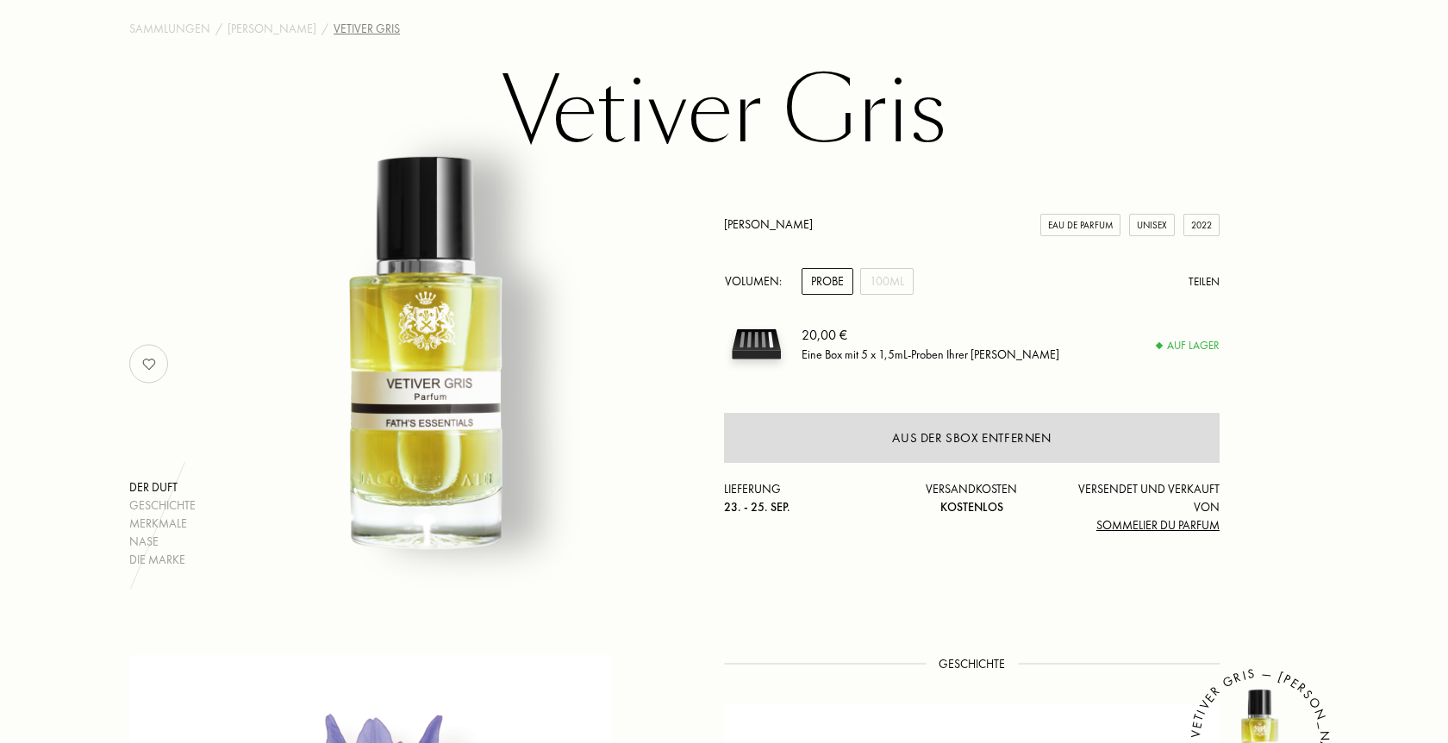
scroll to position [0, 0]
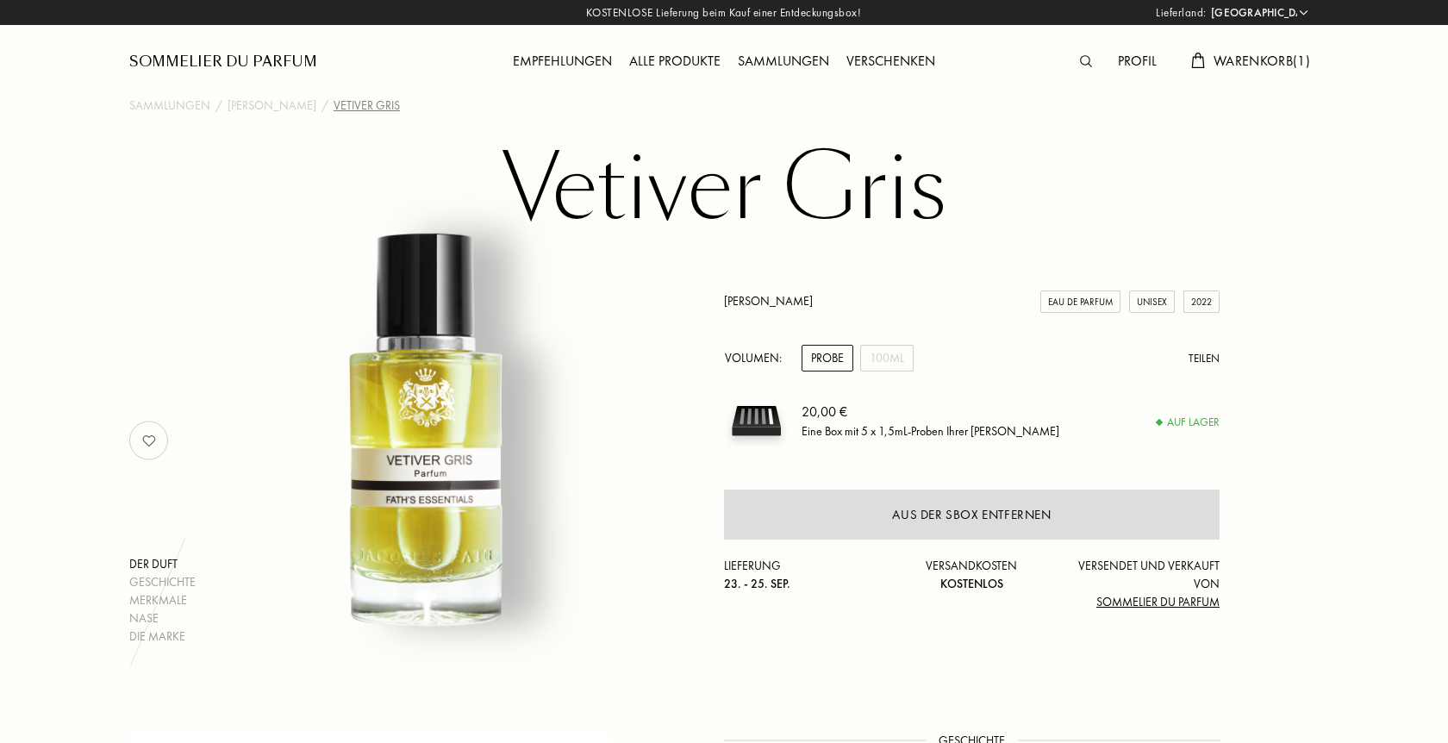
click at [149, 444] on img at bounding box center [149, 440] width 34 height 34
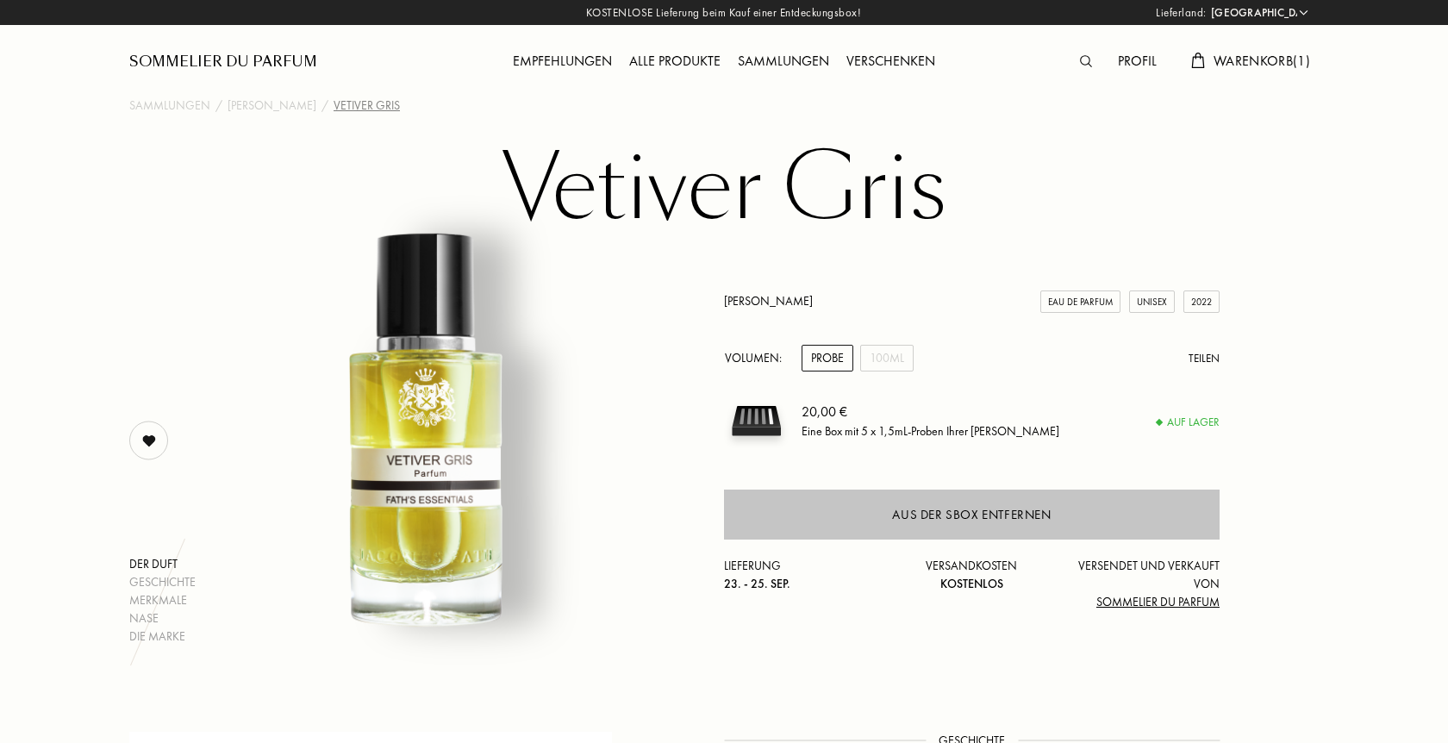
click at [1047, 517] on div "Aus der SBox entfernen" at bounding box center [971, 515] width 159 height 20
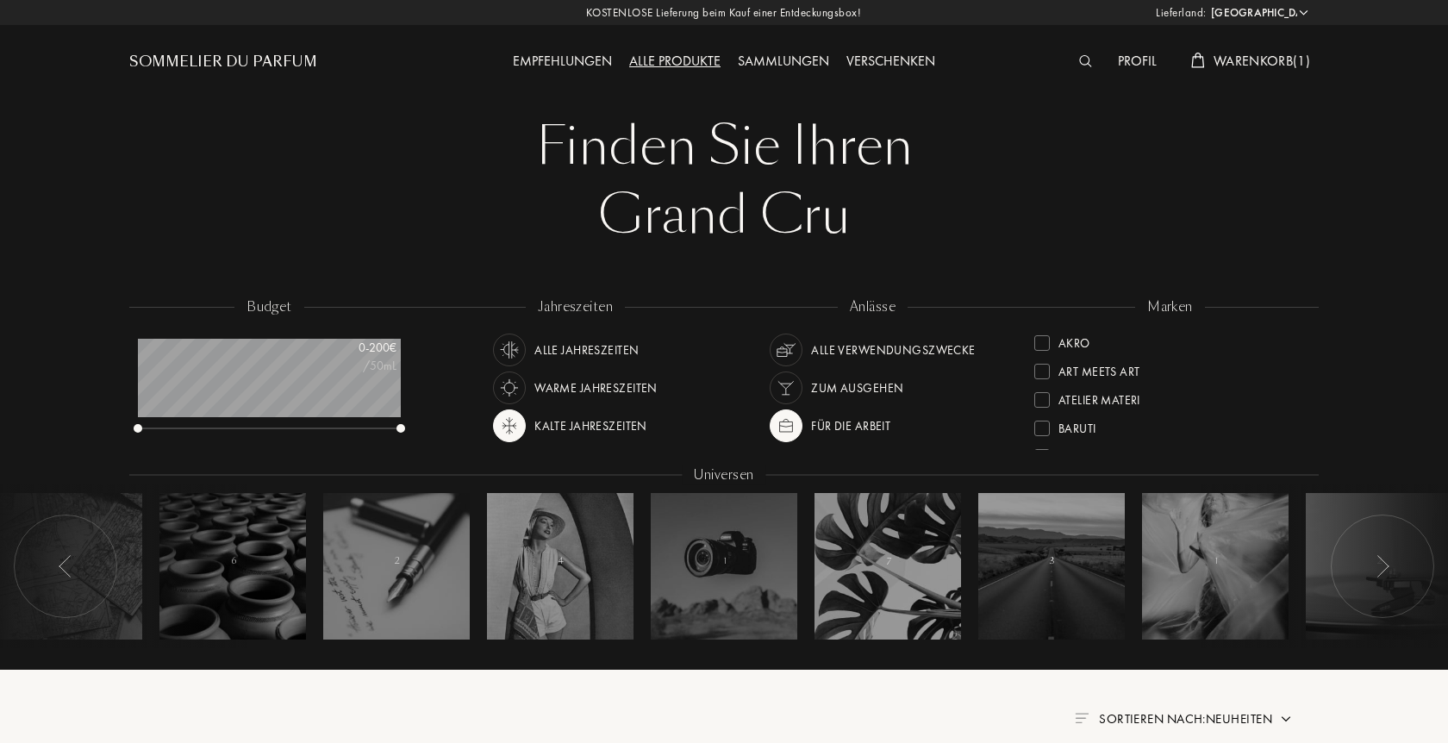
select select "DE"
click at [1251, 62] on span "Warenkorb ( 1 )" at bounding box center [1262, 61] width 97 height 18
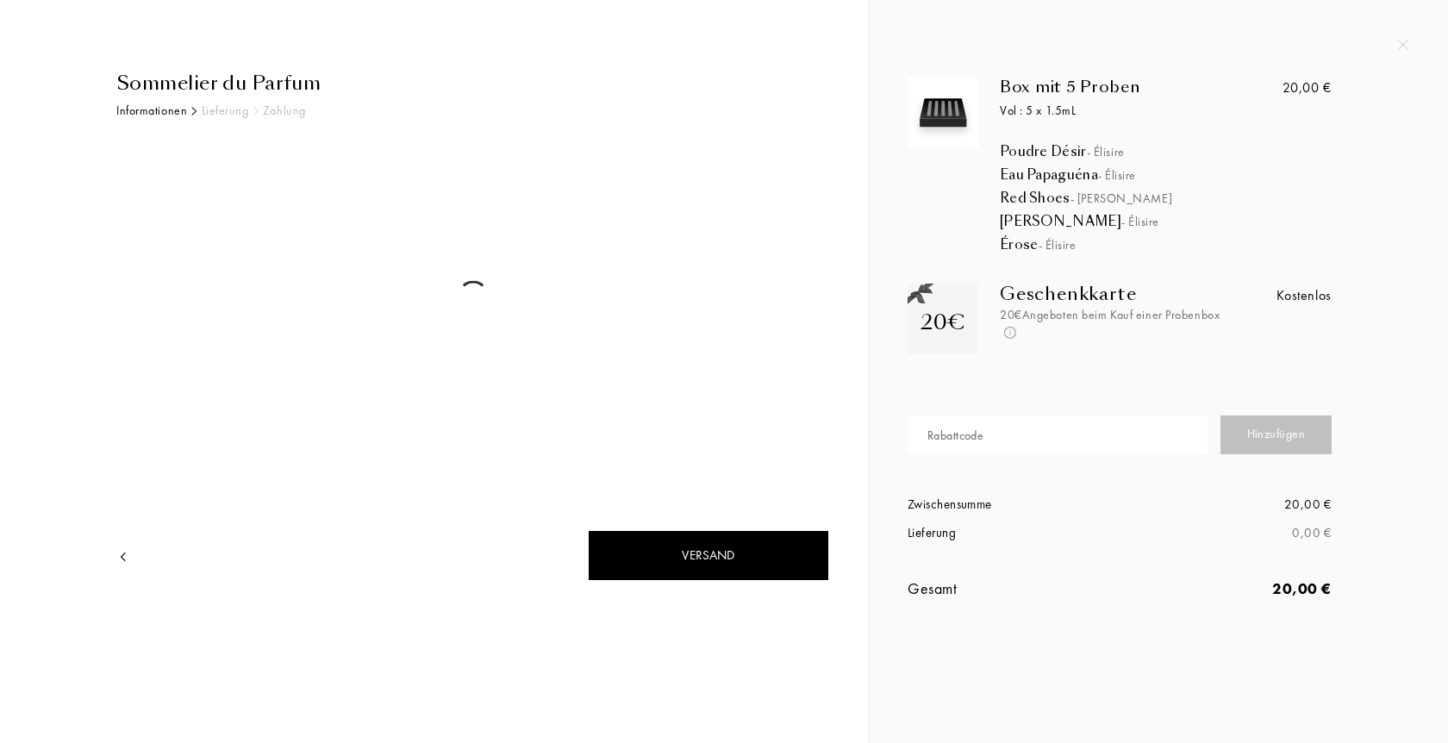
select select "DE"
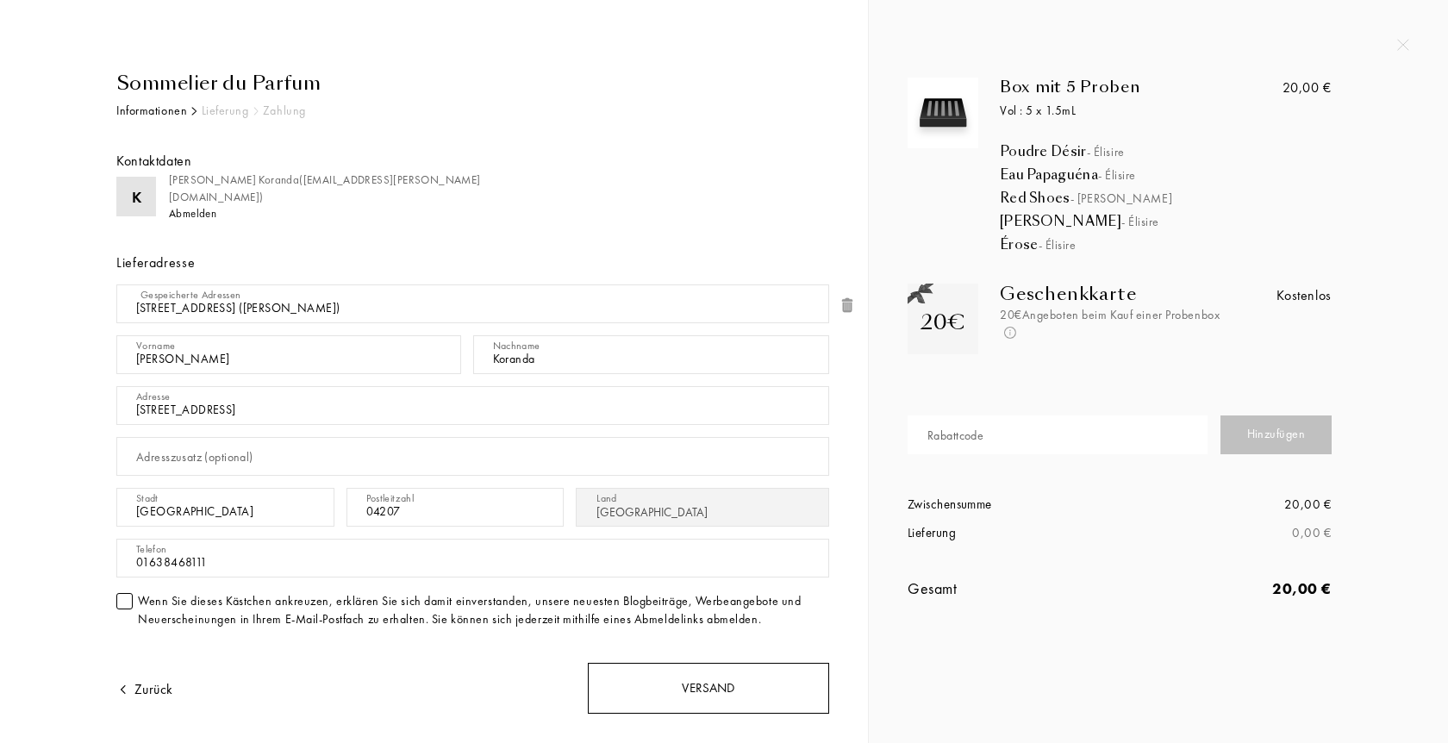
click at [691, 681] on div "Versand" at bounding box center [708, 688] width 241 height 51
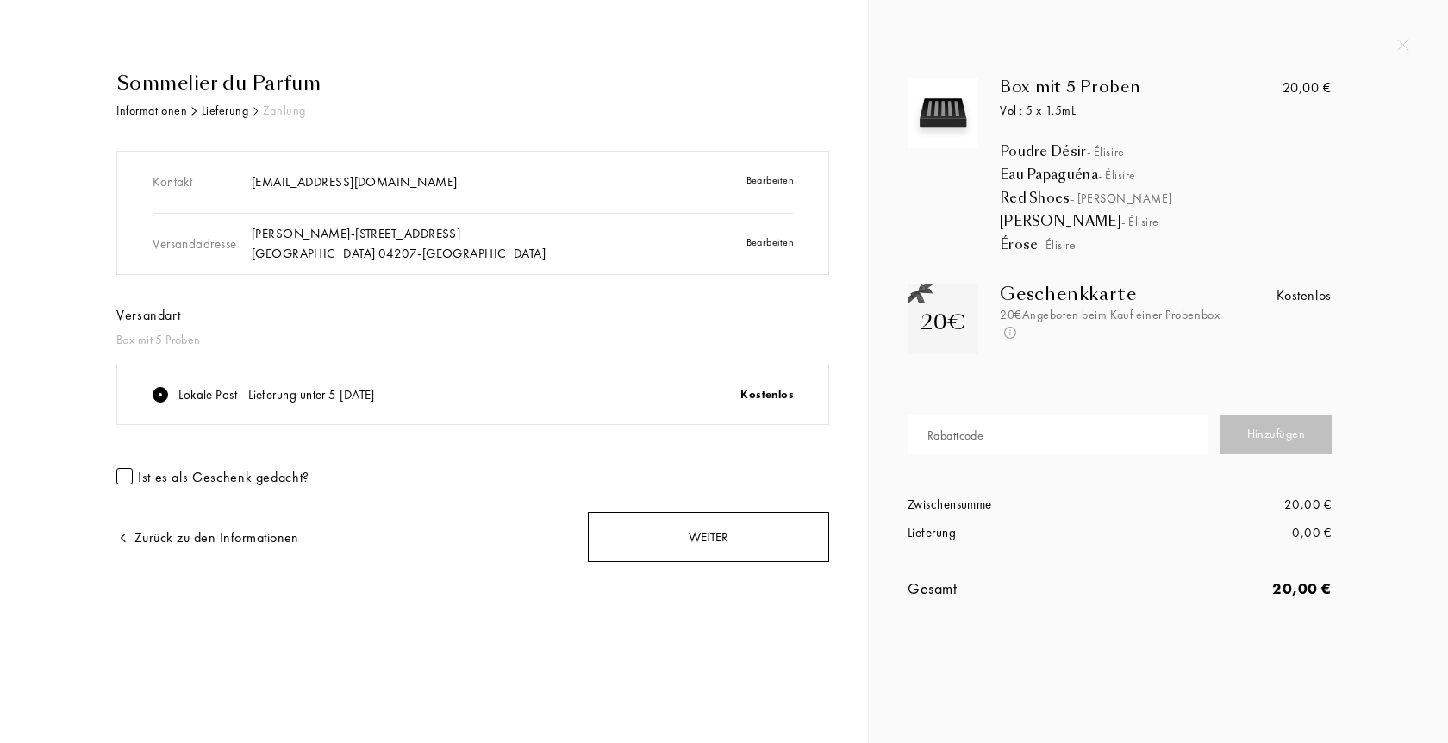
click at [695, 537] on div "Weiter" at bounding box center [708, 537] width 241 height 51
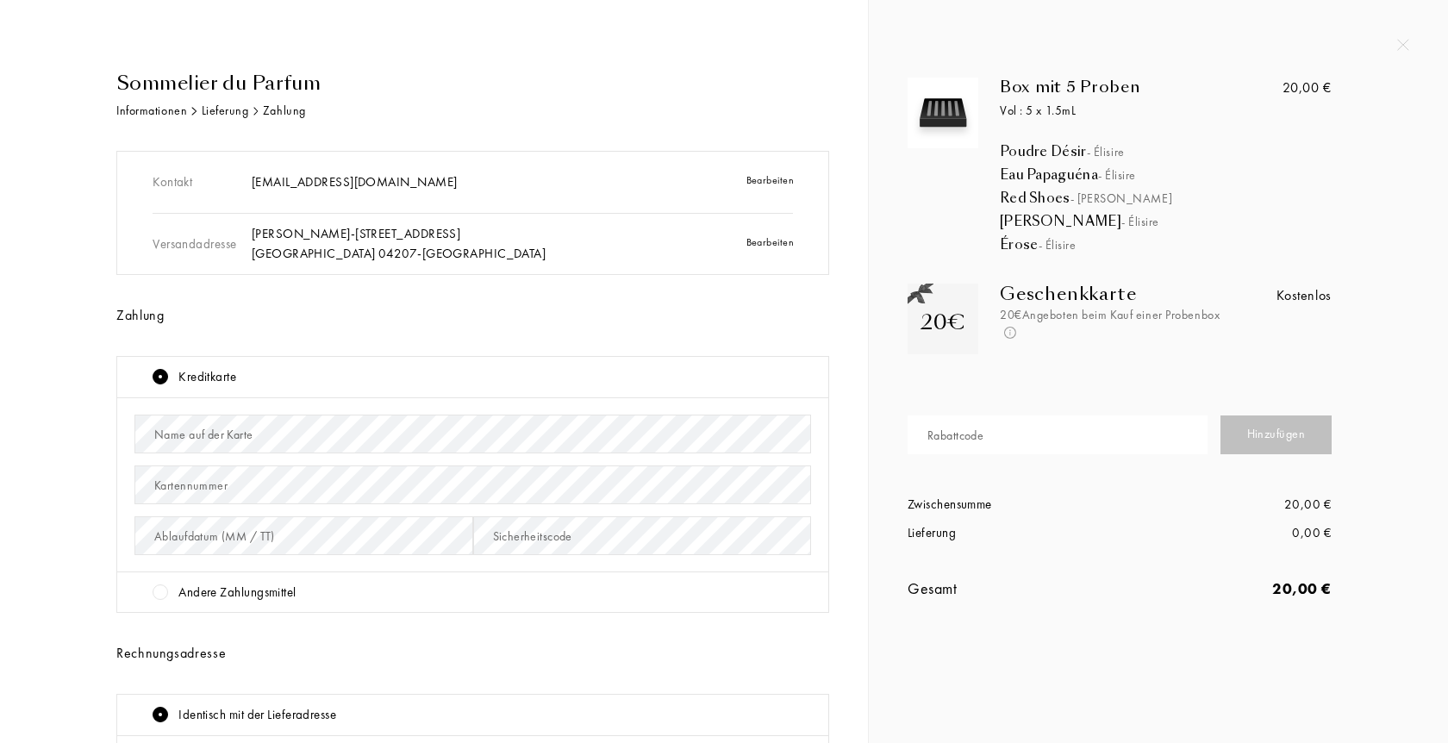
click at [218, 593] on div "Andere Zahlungsmittel" at bounding box center [236, 593] width 117 height 20
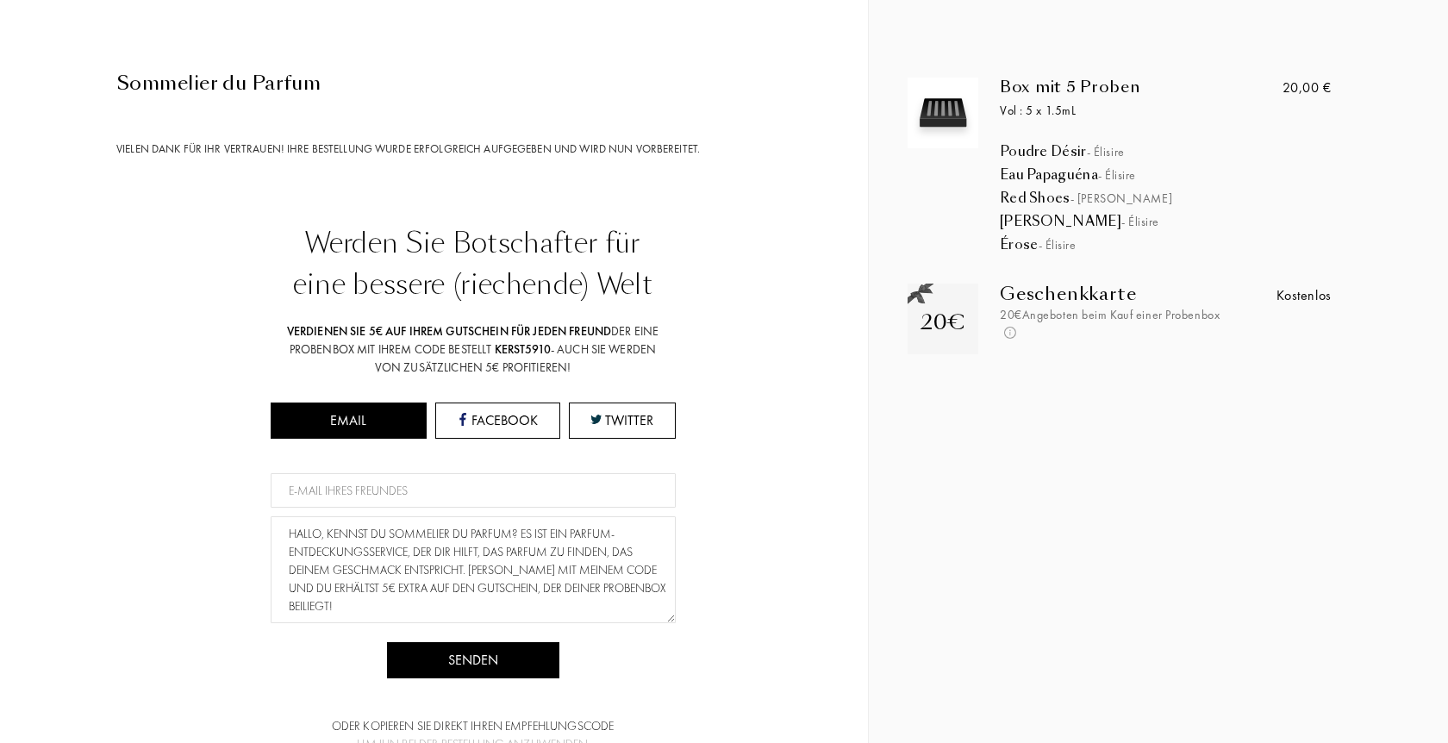
scroll to position [222, 0]
